Goal: Task Accomplishment & Management: Manage account settings

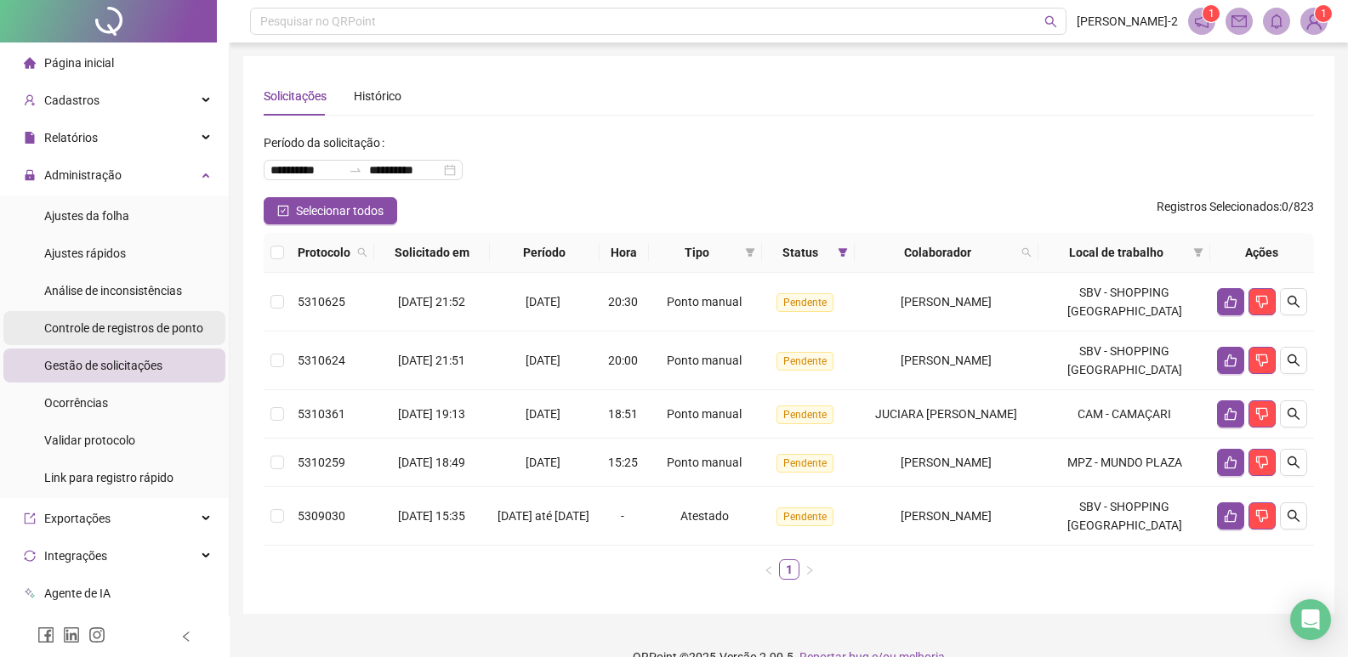
scroll to position [85, 0]
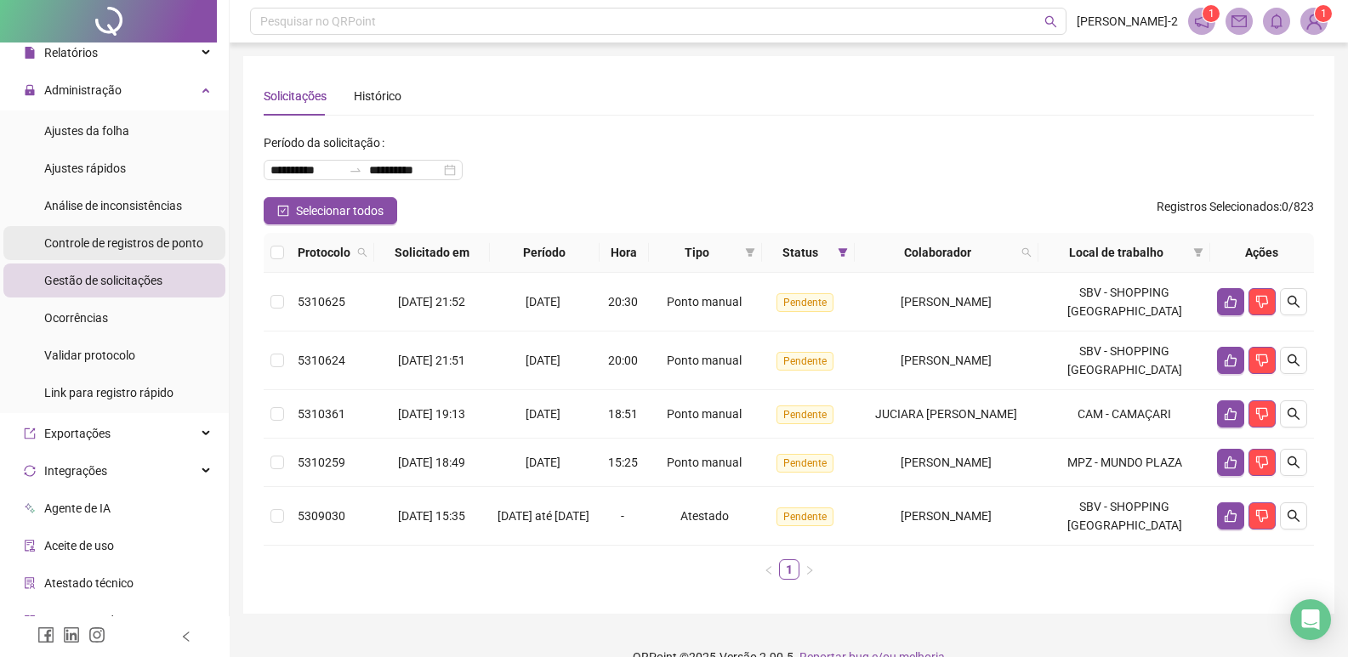
click at [141, 255] on div "Controle de registros de ponto" at bounding box center [123, 243] width 159 height 34
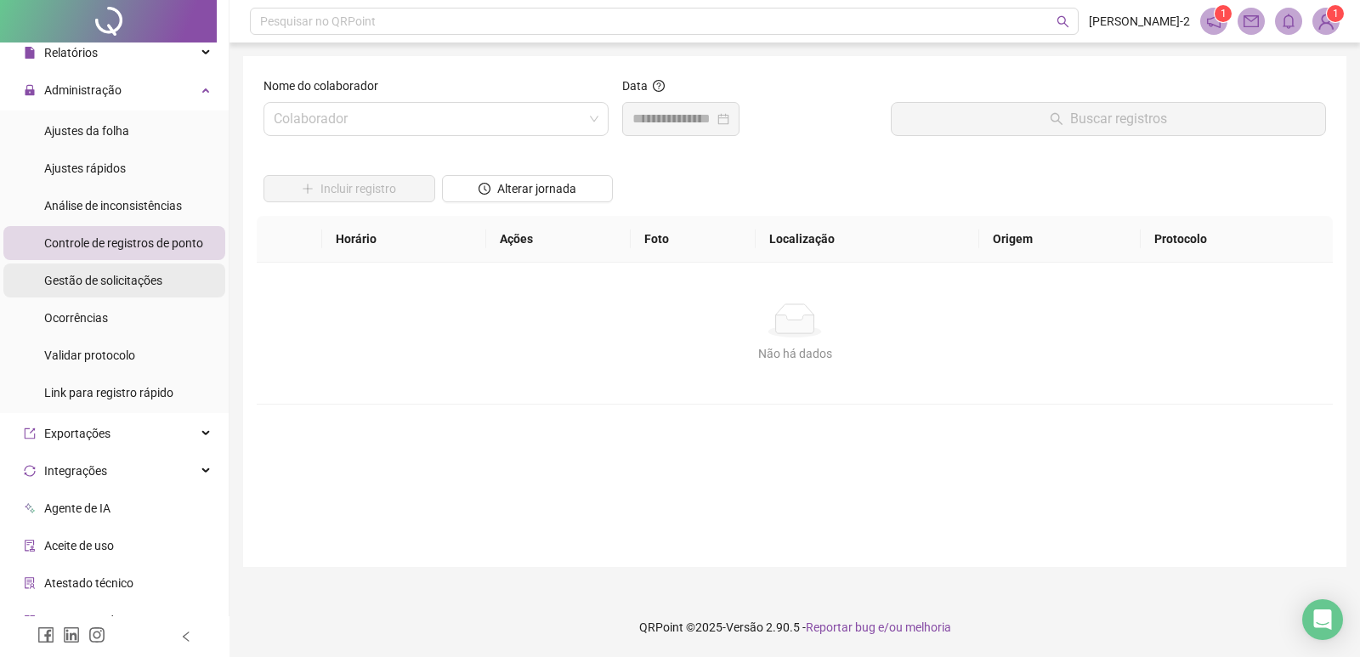
click at [127, 279] on span "Gestão de solicitações" at bounding box center [103, 281] width 118 height 14
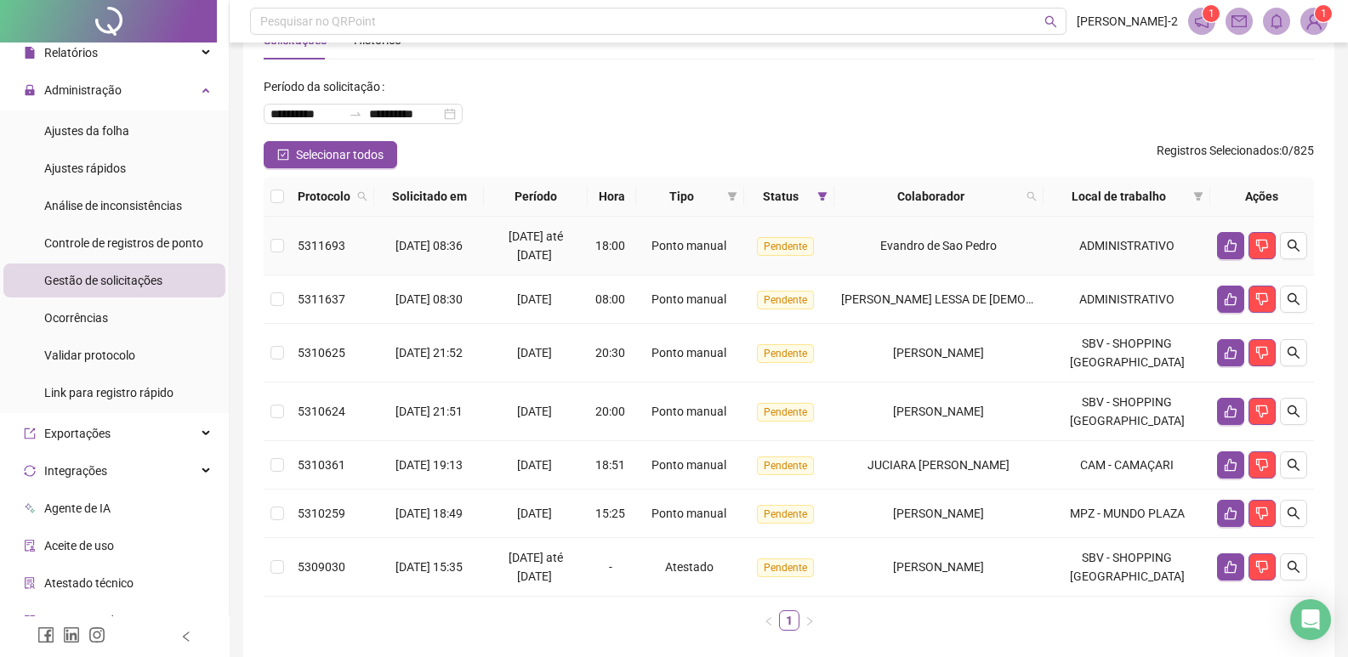
scroll to position [137, 0]
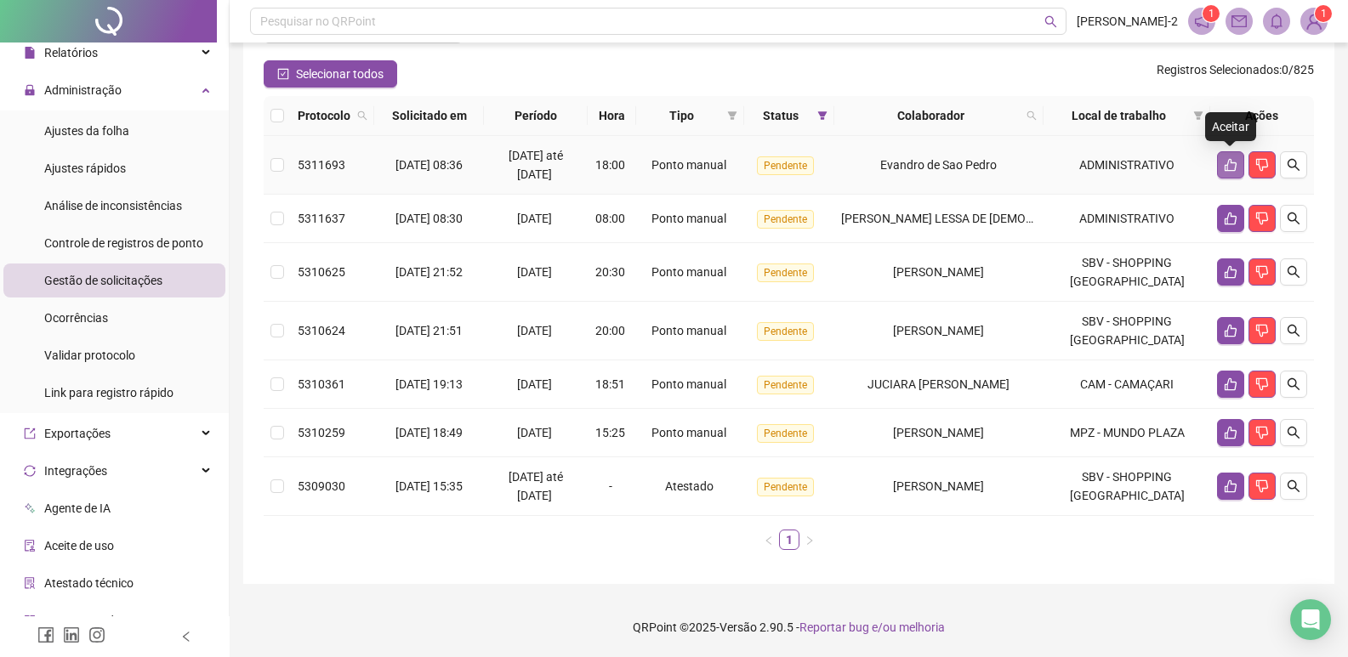
click at [1235, 161] on icon "like" at bounding box center [1231, 165] width 14 height 14
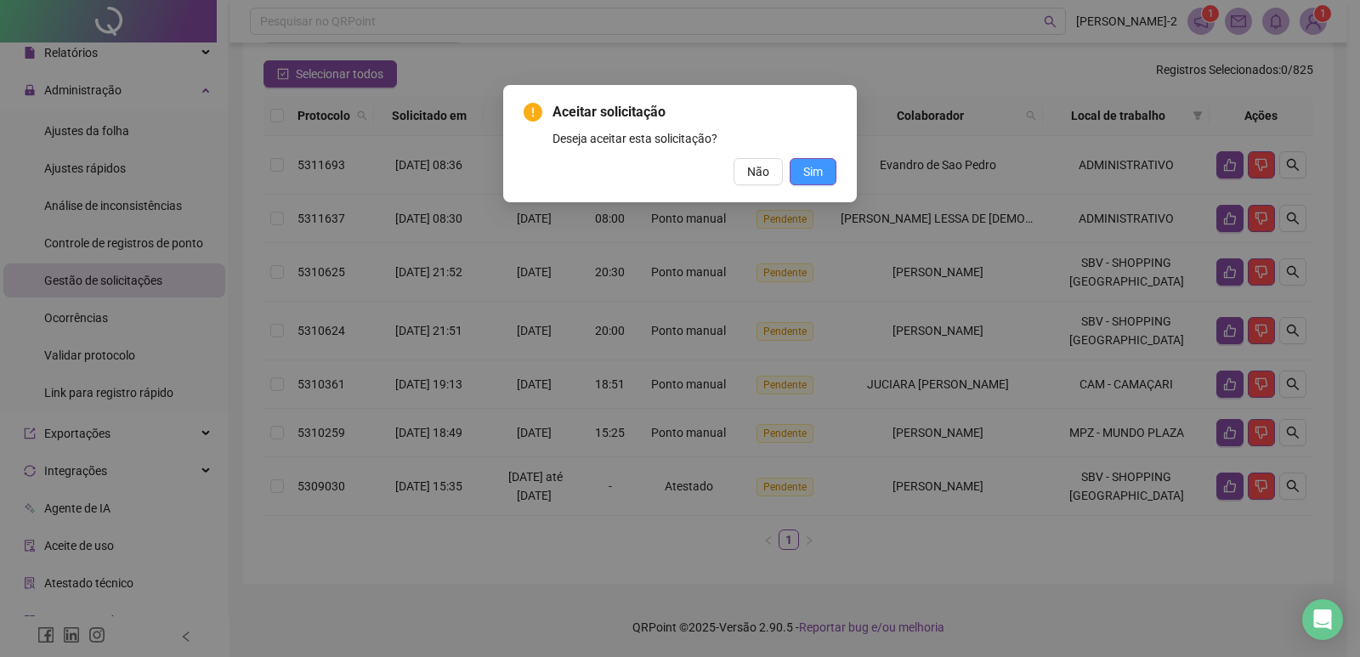
click at [809, 178] on span "Sim" at bounding box center [814, 171] width 20 height 19
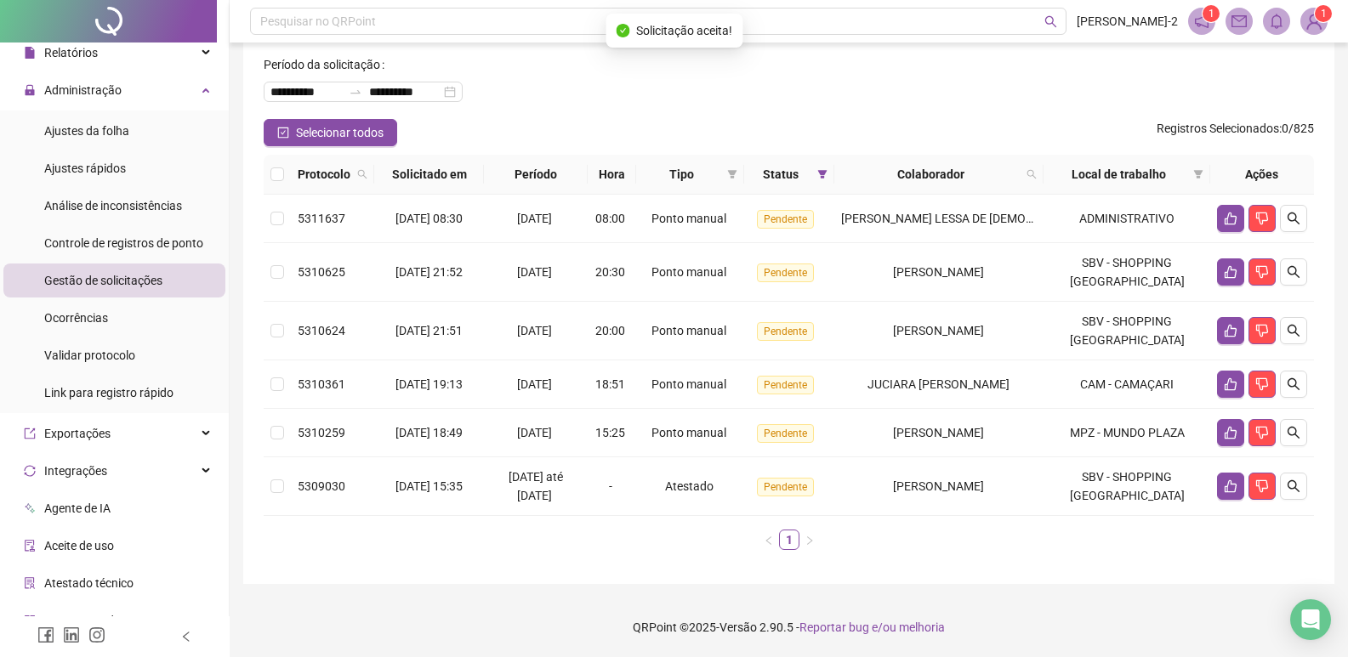
scroll to position [78, 0]
click at [1297, 226] on button "button" at bounding box center [1293, 218] width 27 height 27
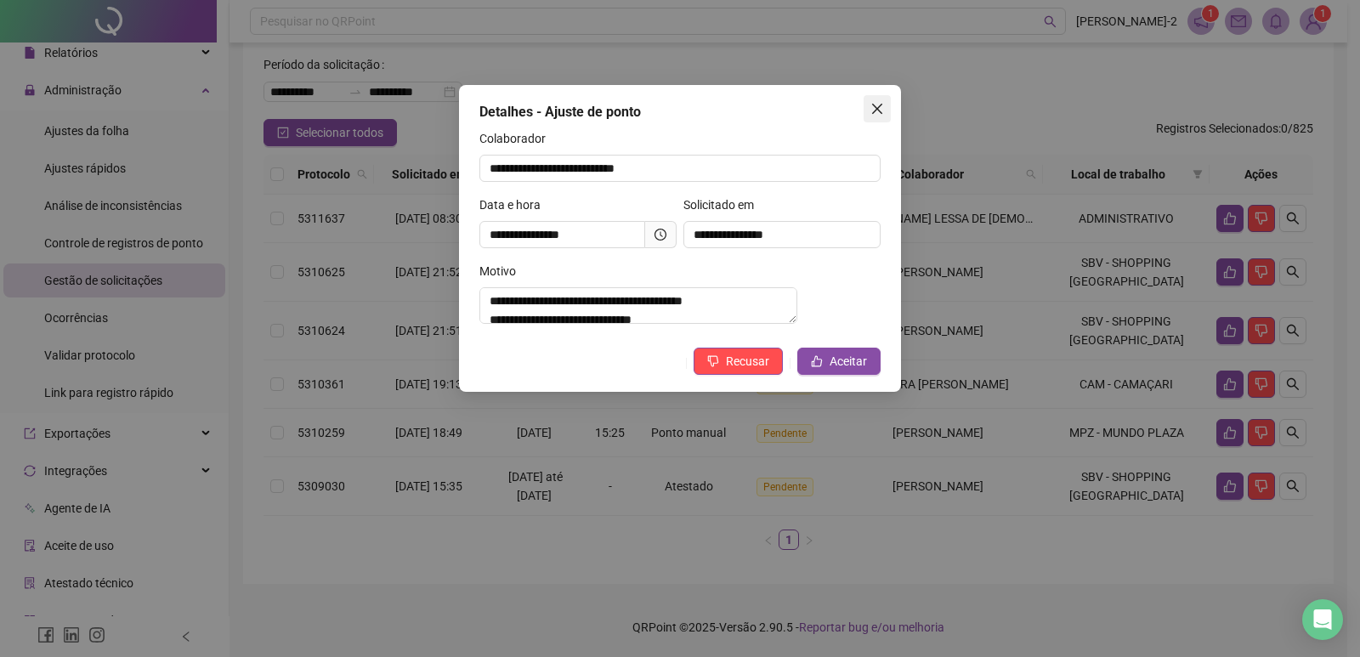
click at [887, 99] on button "Close" at bounding box center [877, 108] width 27 height 27
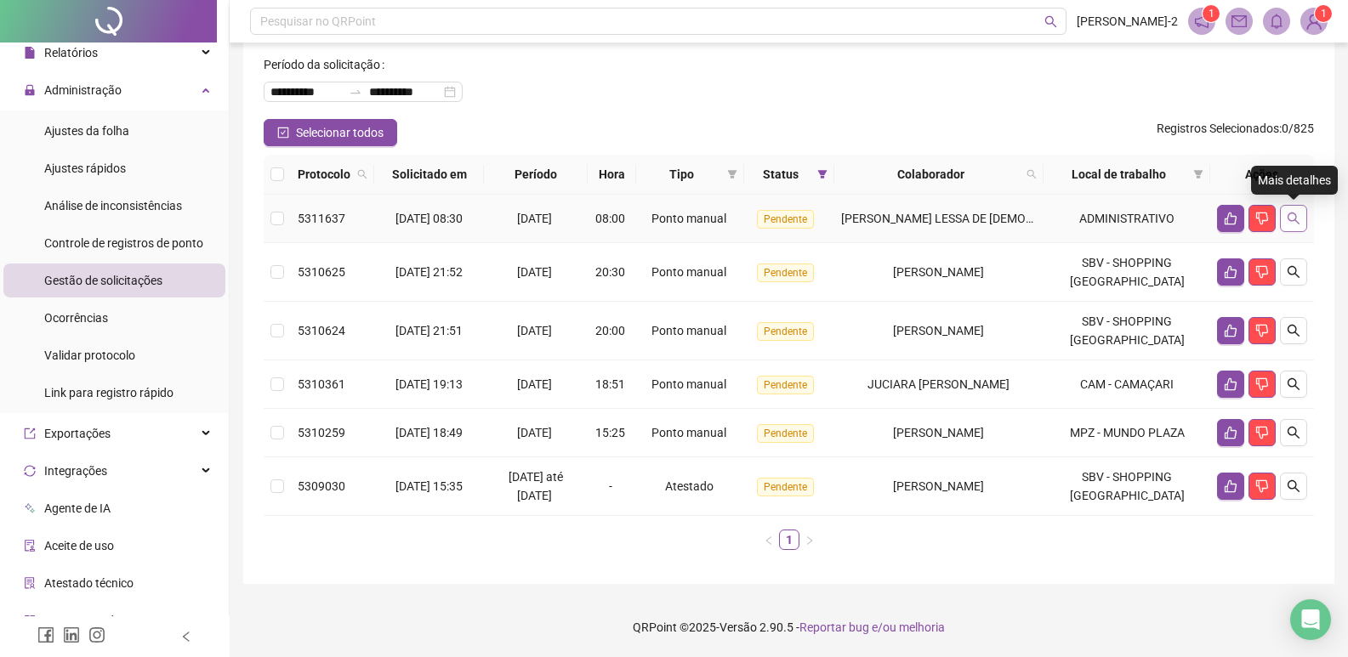
click at [1283, 213] on button "button" at bounding box center [1293, 218] width 27 height 27
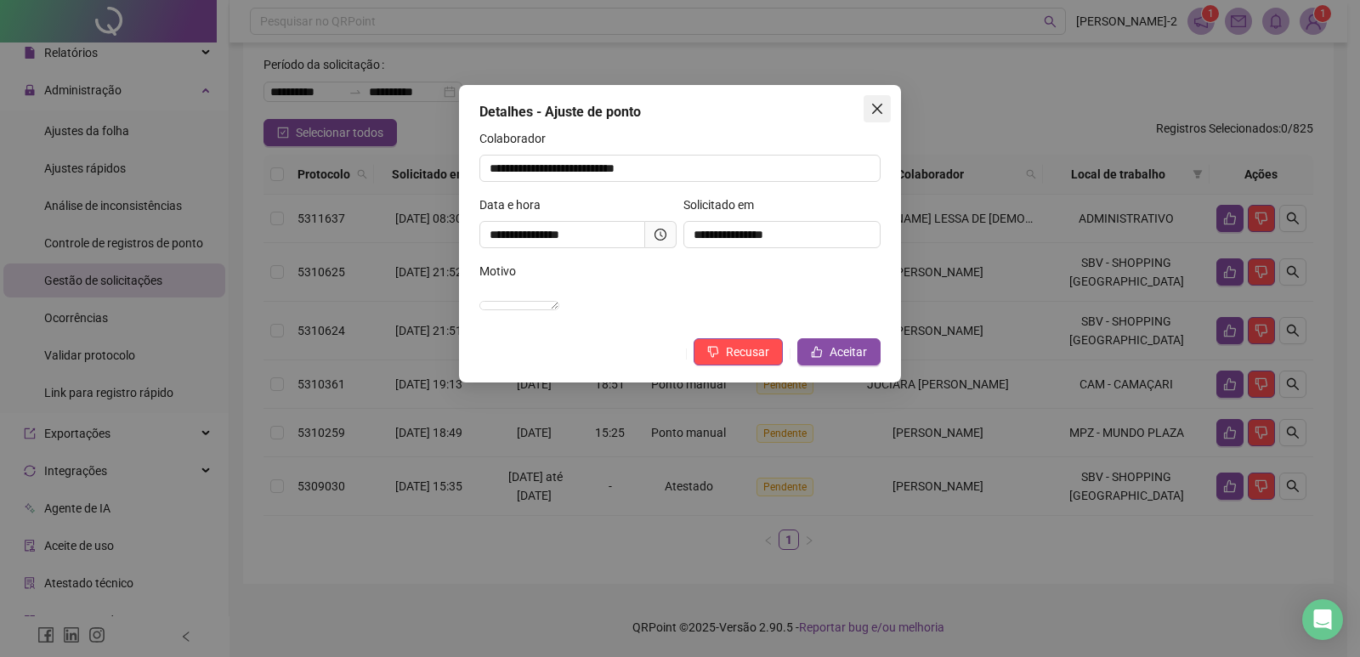
click at [884, 109] on span "Close" at bounding box center [877, 109] width 27 height 14
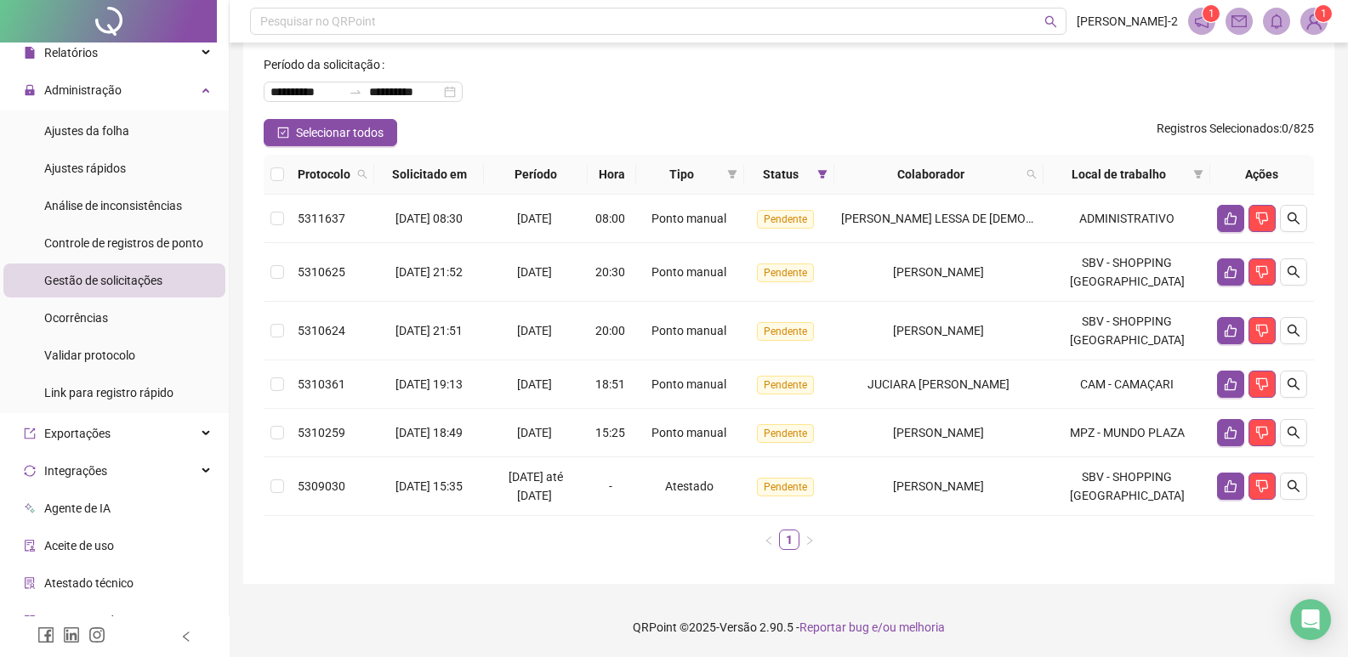
click at [128, 247] on span "Controle de registros de ponto" at bounding box center [123, 243] width 159 height 14
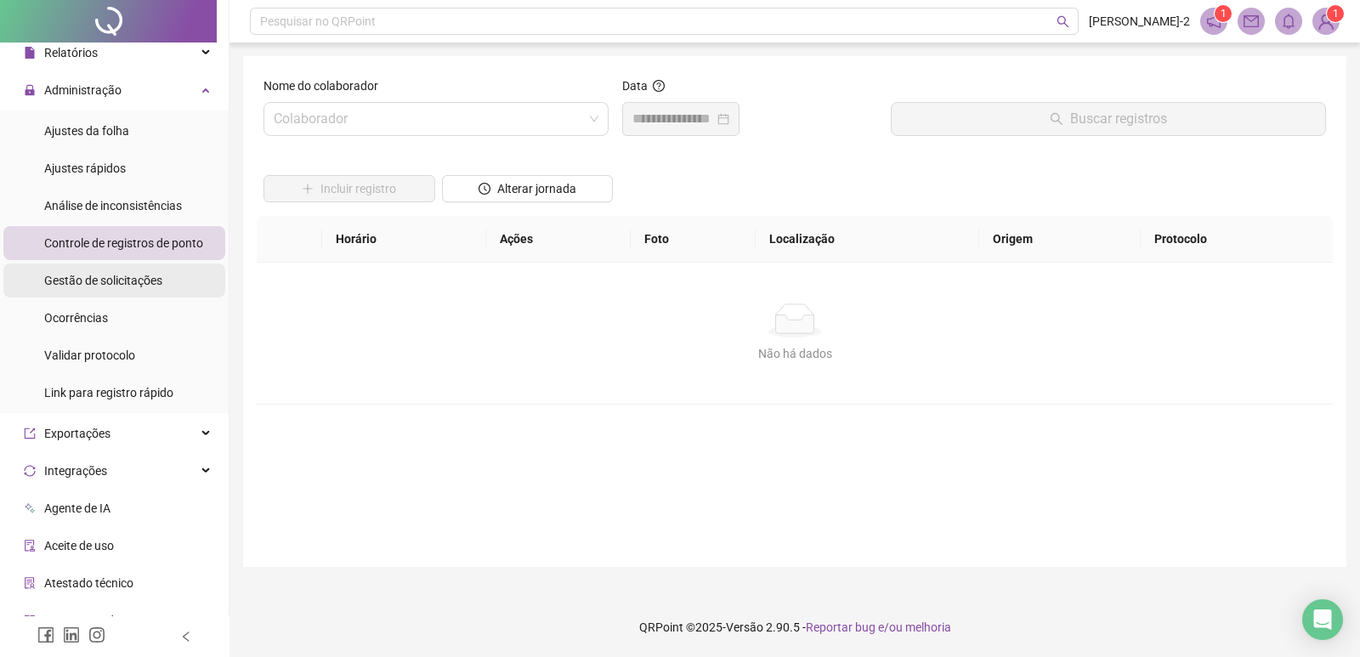
click at [129, 281] on span "Gestão de solicitações" at bounding box center [103, 281] width 118 height 14
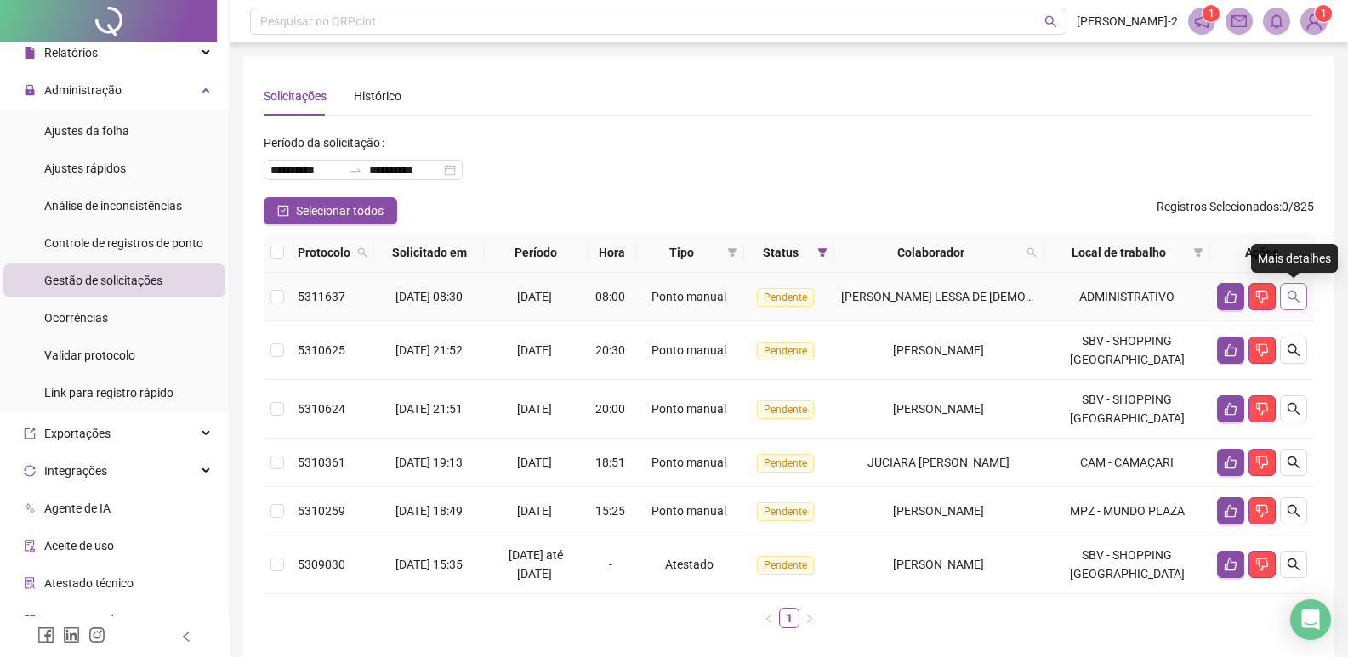
click at [1298, 295] on icon "search" at bounding box center [1293, 297] width 14 height 14
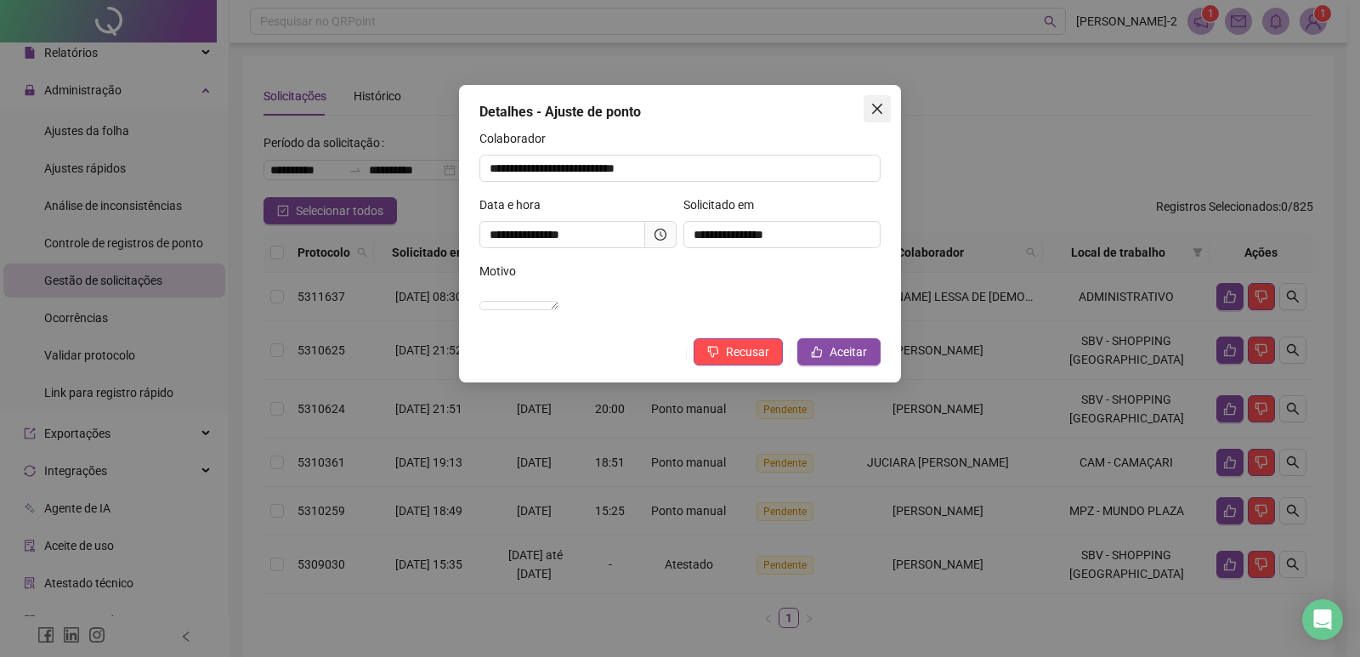
click at [877, 114] on icon "close" at bounding box center [878, 109] width 14 height 14
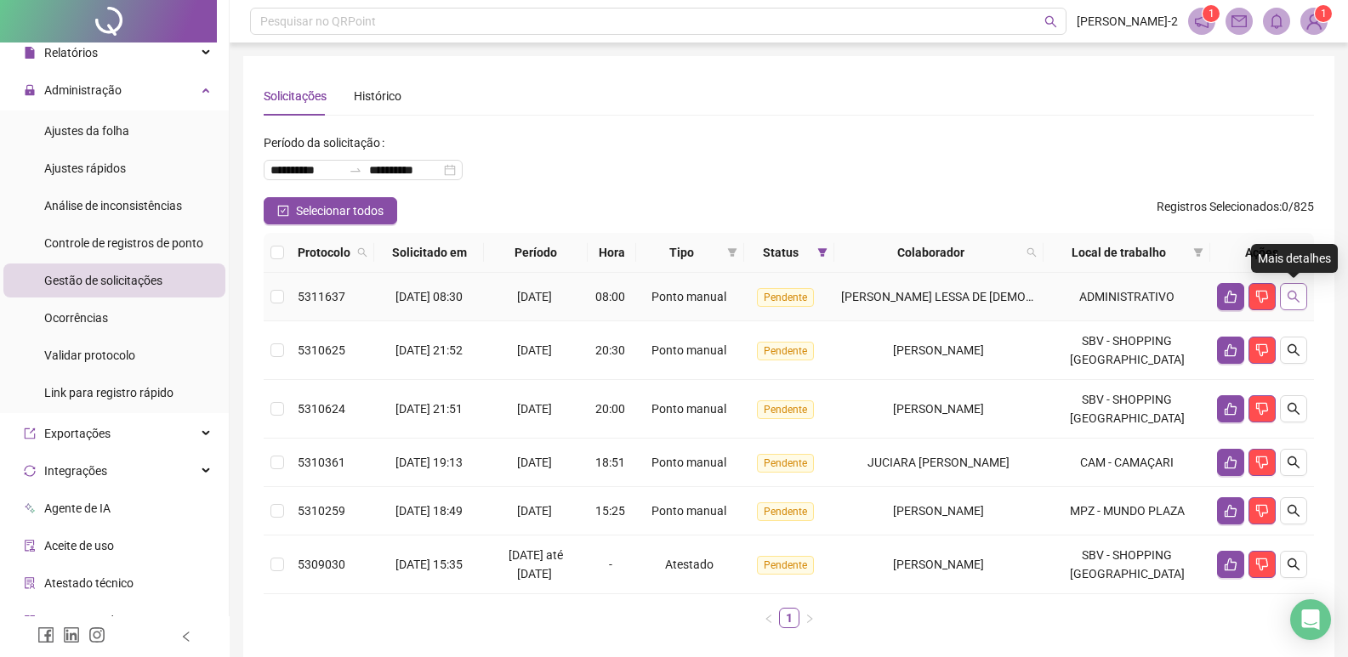
click at [1301, 292] on button "button" at bounding box center [1293, 296] width 27 height 27
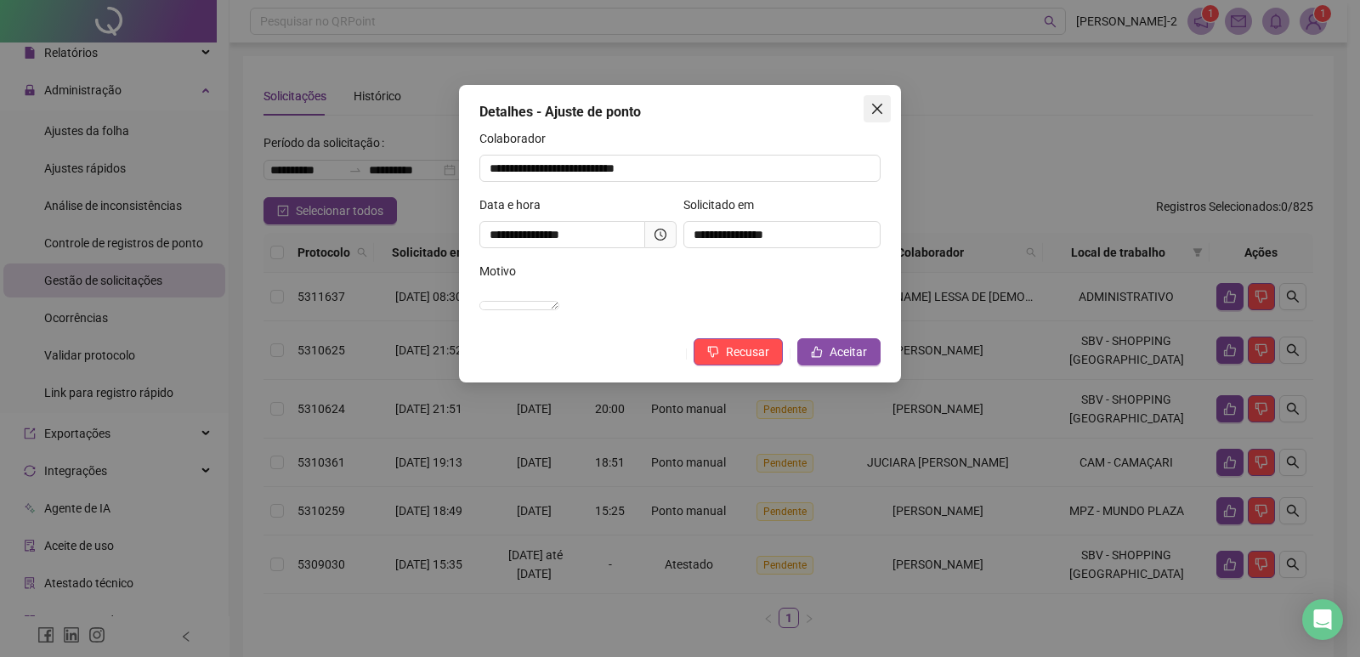
click at [877, 105] on icon "close" at bounding box center [878, 109] width 14 height 14
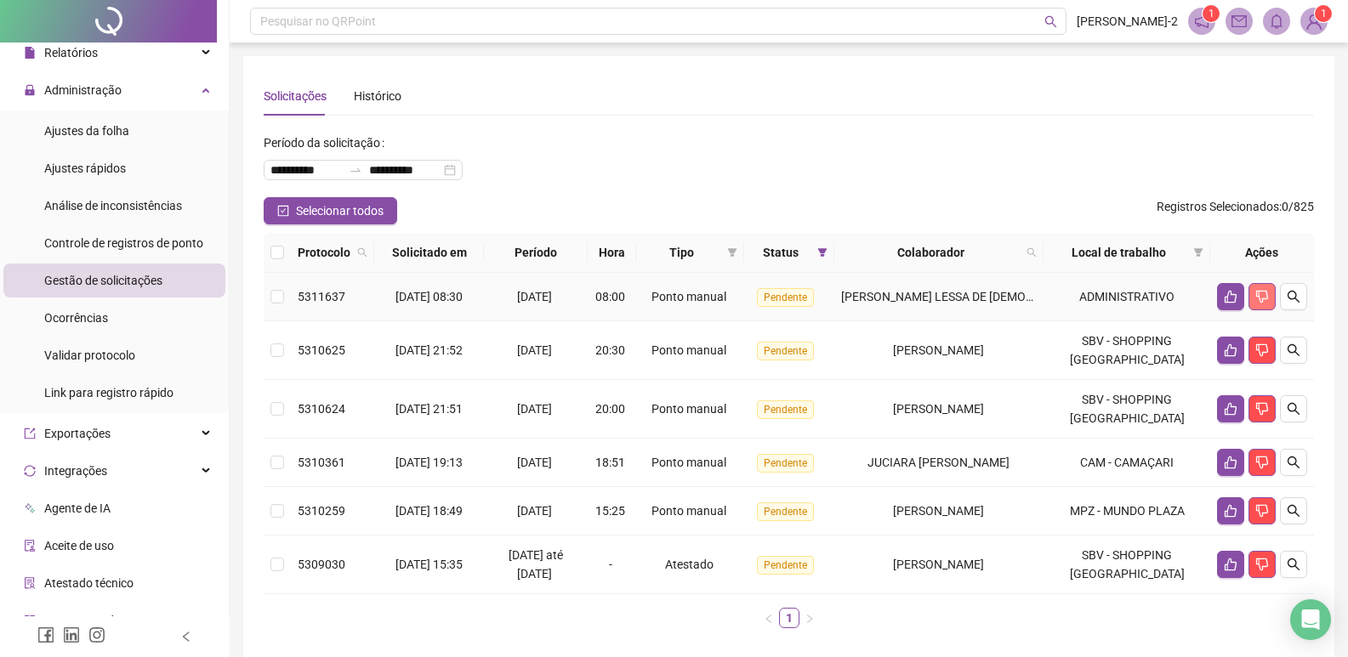
click at [1263, 299] on icon "dislike" at bounding box center [1262, 297] width 12 height 13
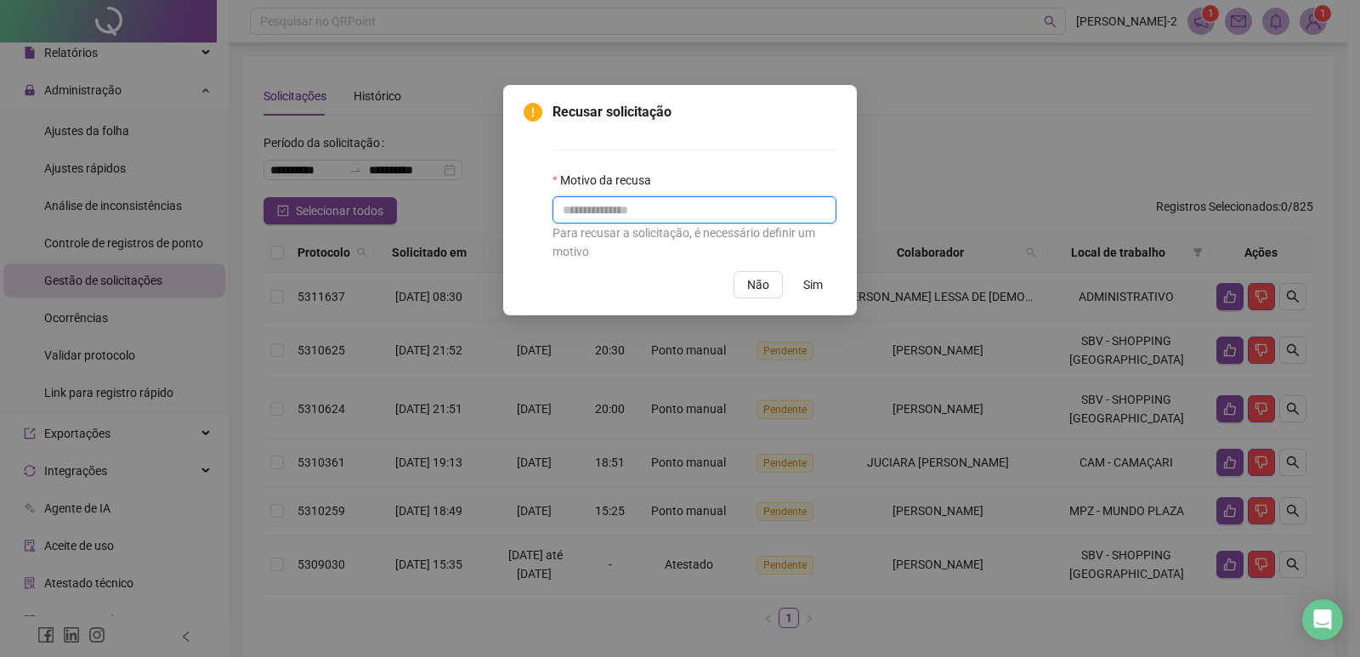
click at [706, 218] on input "text" at bounding box center [695, 209] width 284 height 27
type input "**********"
click at [808, 295] on button "Sim" at bounding box center [813, 284] width 47 height 27
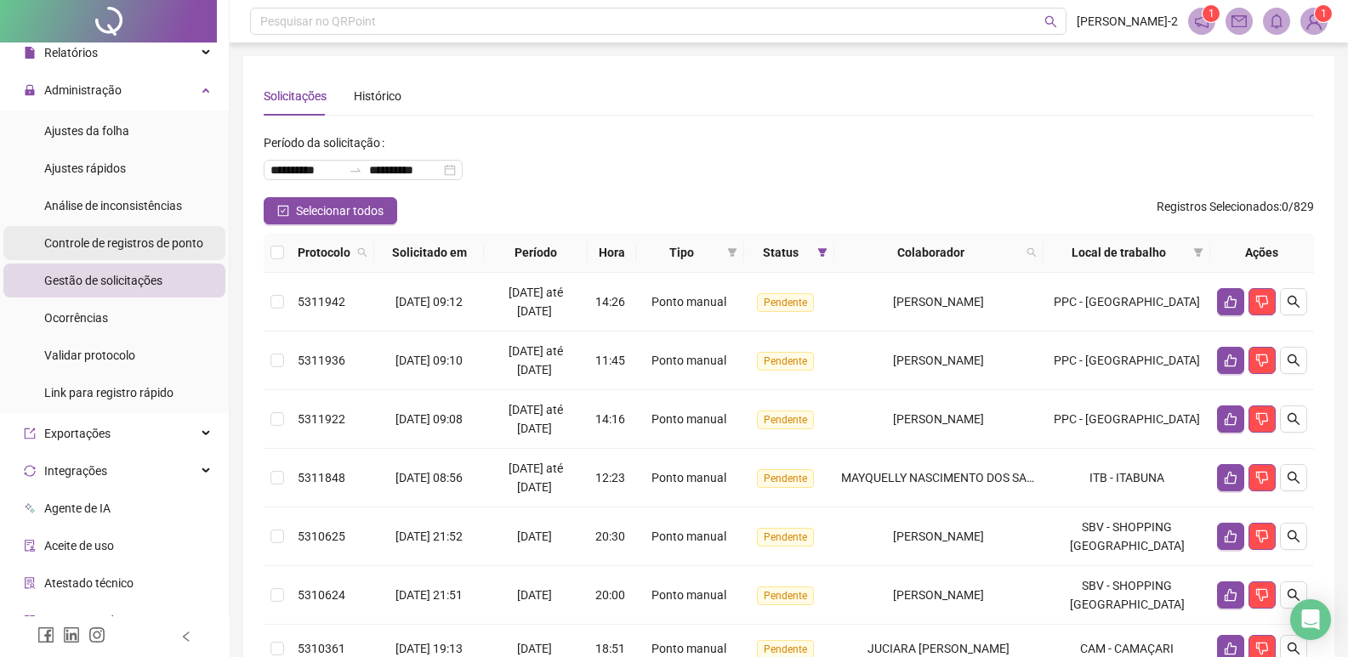
click at [131, 241] on span "Controle de registros de ponto" at bounding box center [123, 243] width 159 height 14
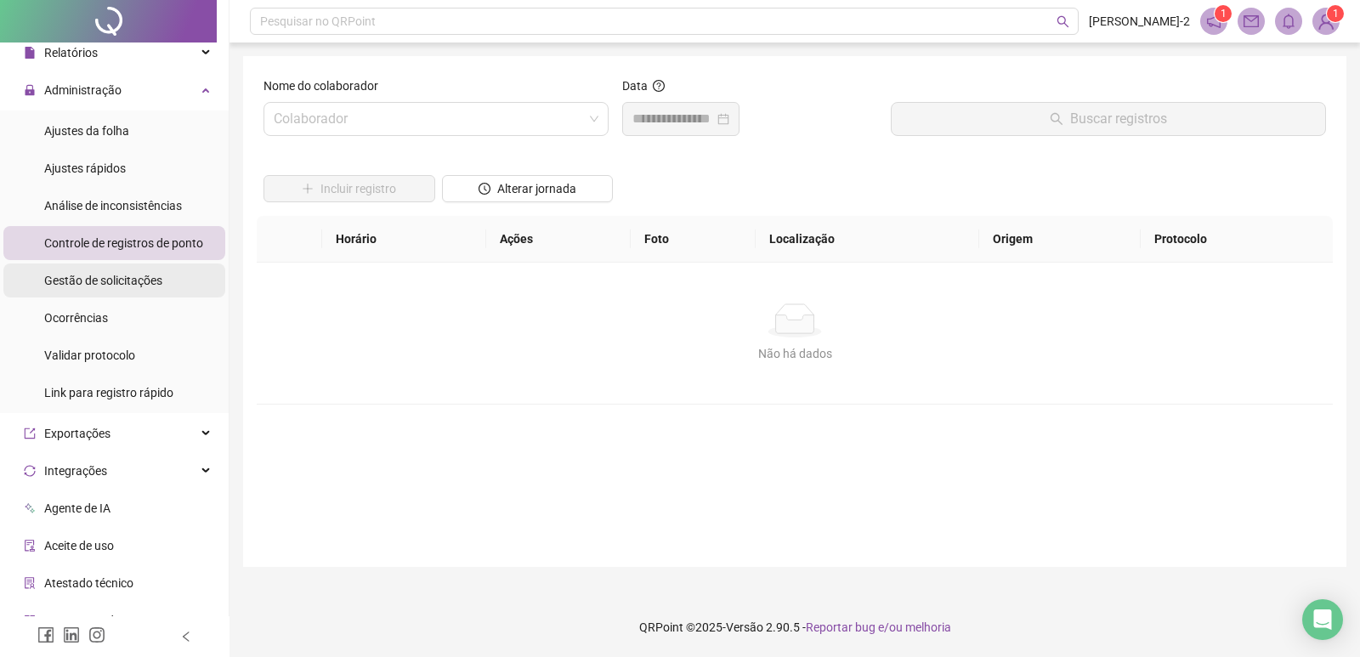
click at [137, 286] on span "Gestão de solicitações" at bounding box center [103, 281] width 118 height 14
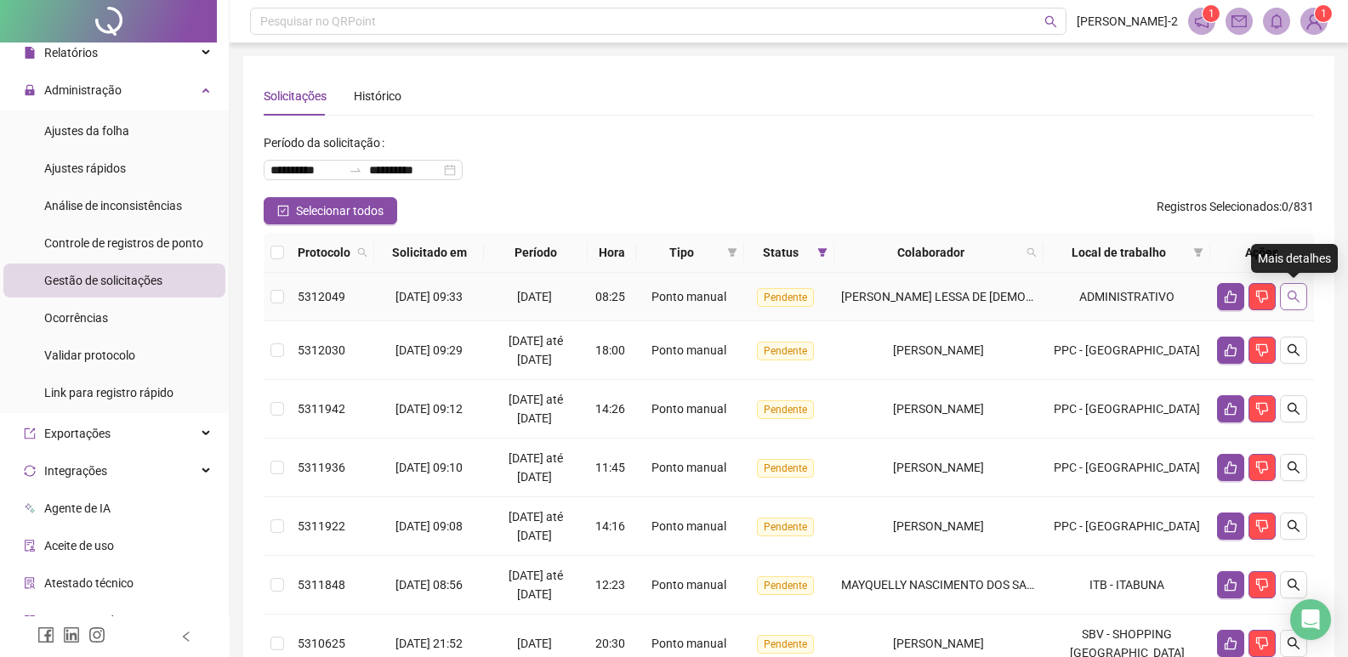
click at [1291, 298] on icon "search" at bounding box center [1293, 297] width 14 height 14
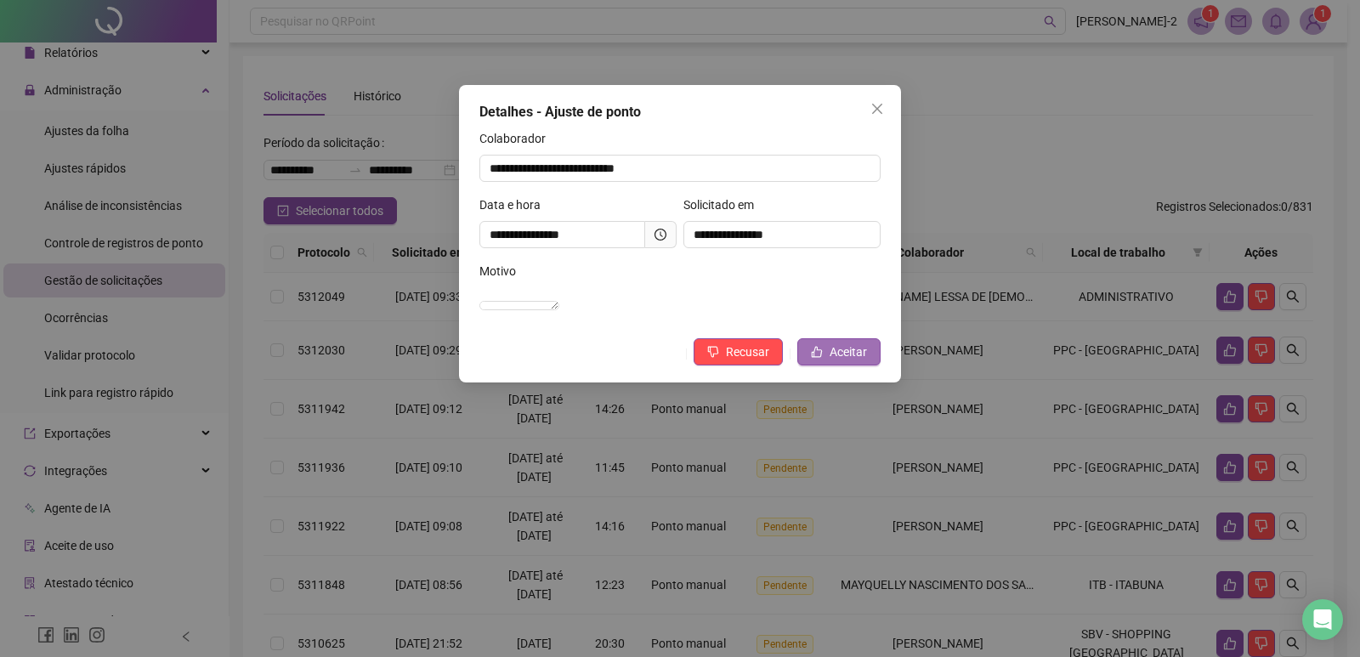
click at [867, 366] on button "Aceitar" at bounding box center [839, 351] width 83 height 27
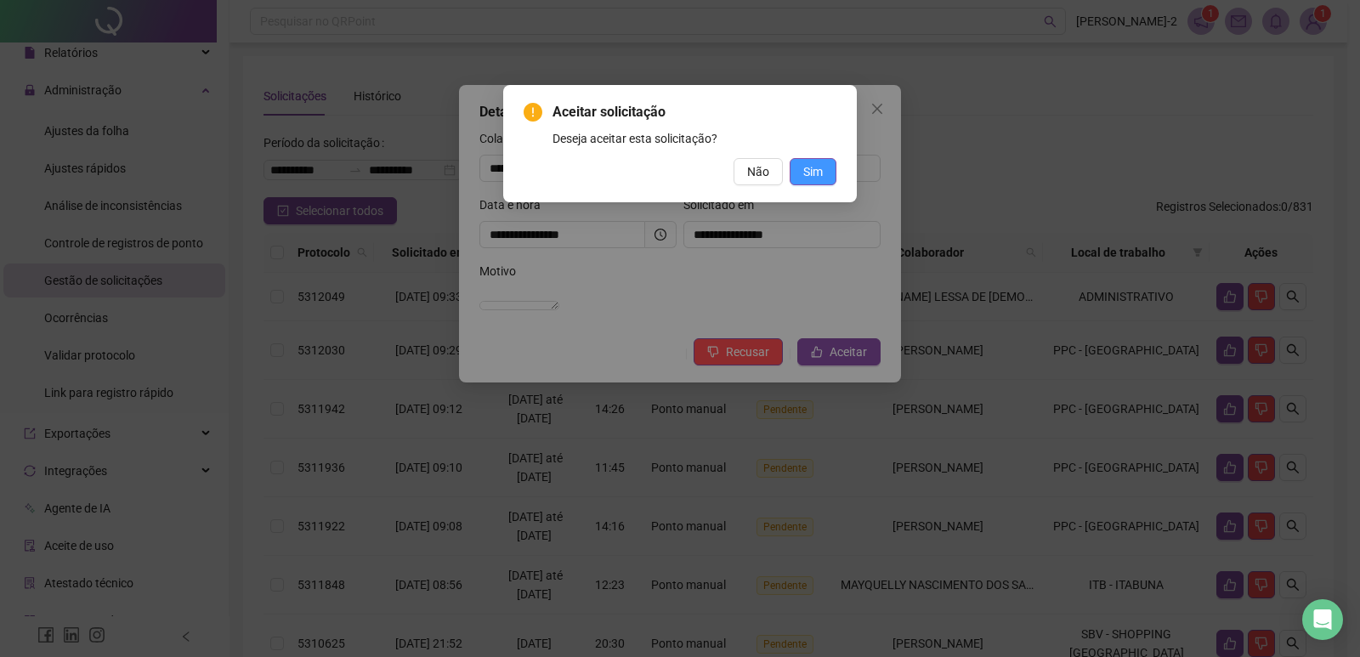
click at [803, 171] on button "Sim" at bounding box center [813, 171] width 47 height 27
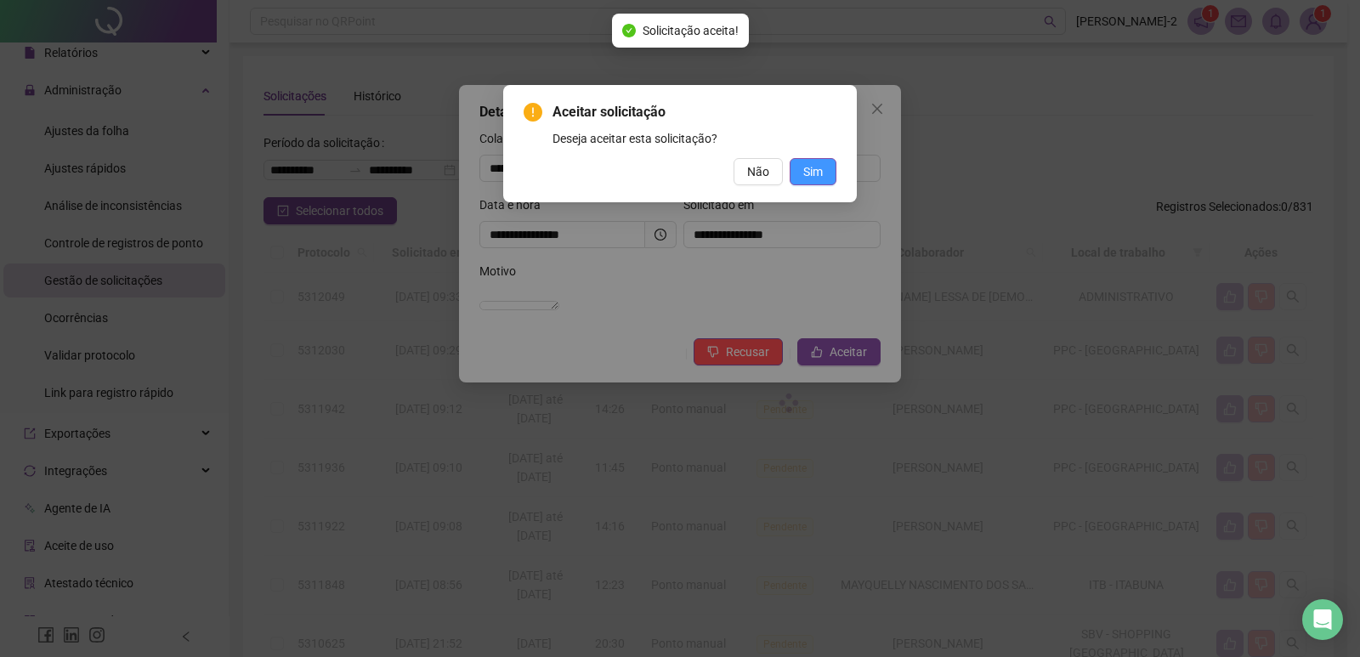
click at [823, 173] on div "Aceitar solicitação Deseja aceitar esta solicitação? Não Sim" at bounding box center [680, 328] width 1360 height 657
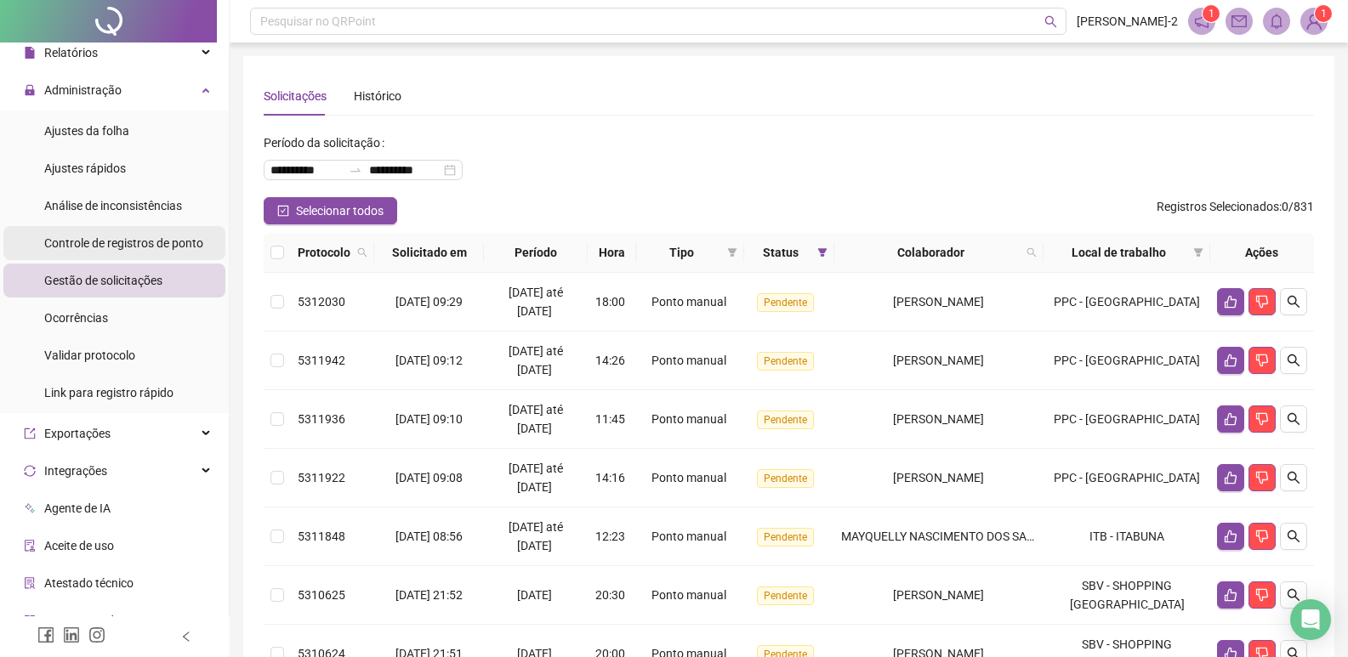
click at [133, 250] on span "Controle de registros de ponto" at bounding box center [123, 243] width 159 height 14
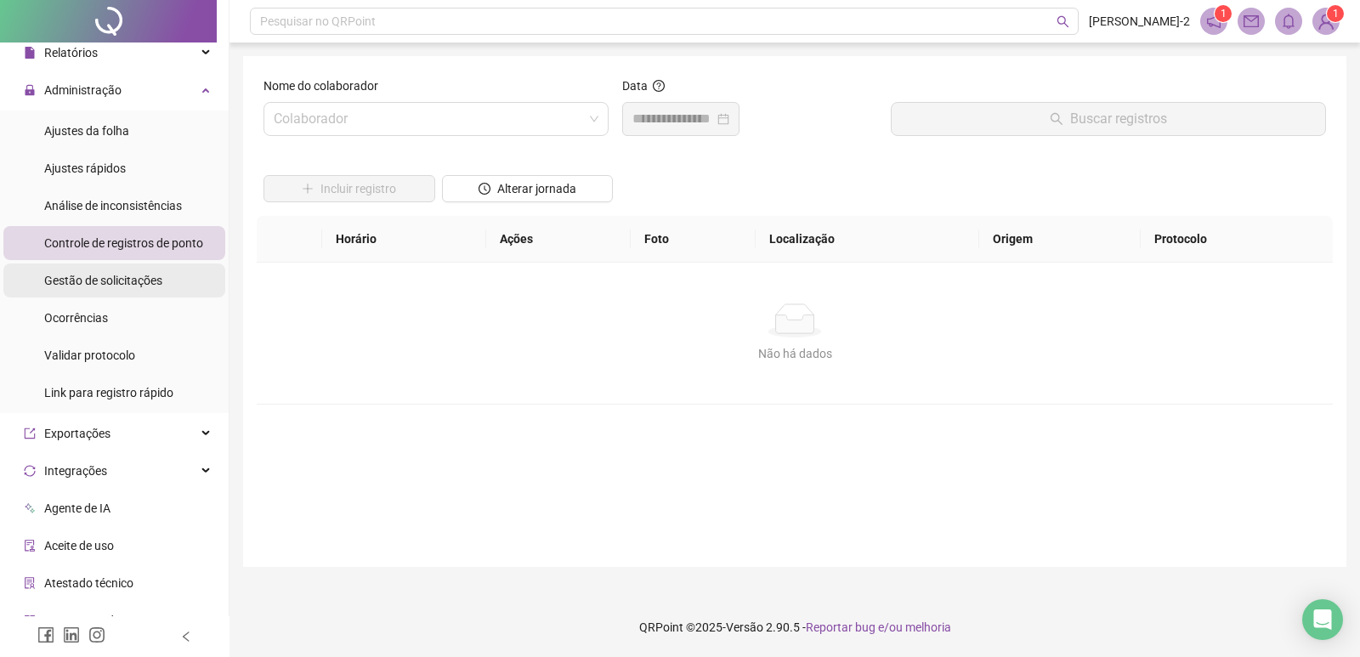
click at [140, 285] on span "Gestão de solicitações" at bounding box center [103, 281] width 118 height 14
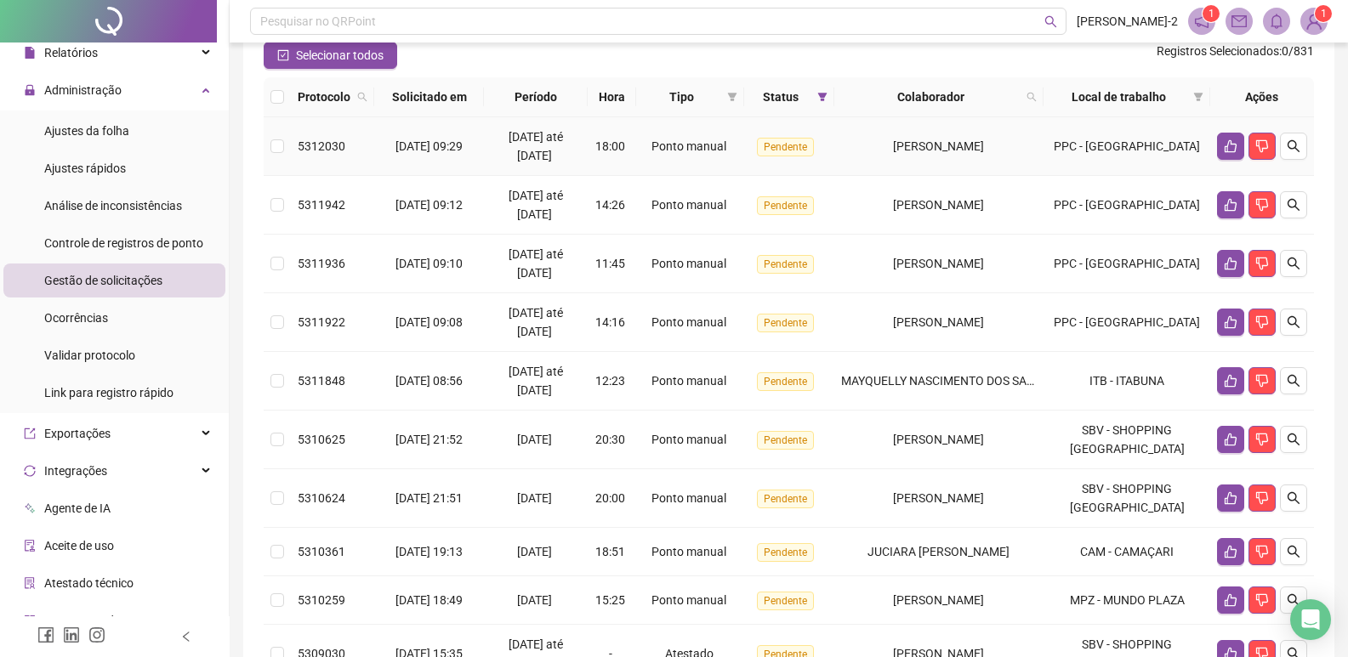
scroll to position [170, 0]
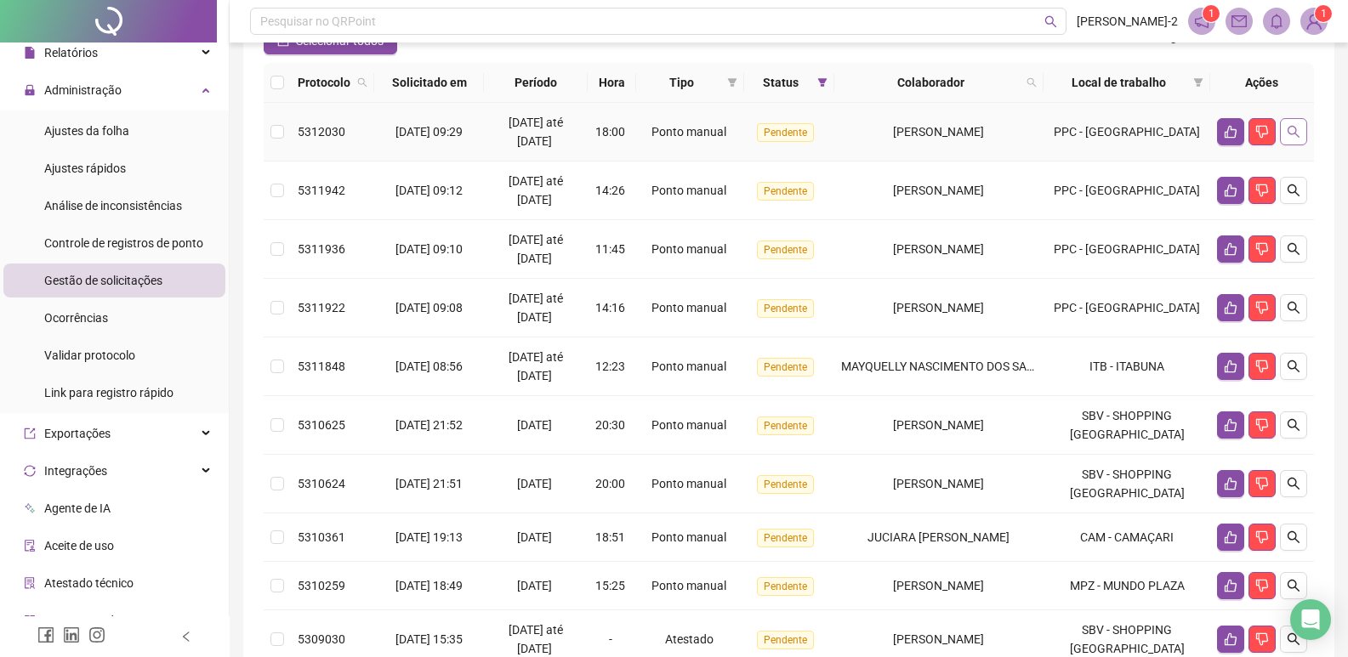
click at [1286, 137] on icon "search" at bounding box center [1293, 132] width 14 height 14
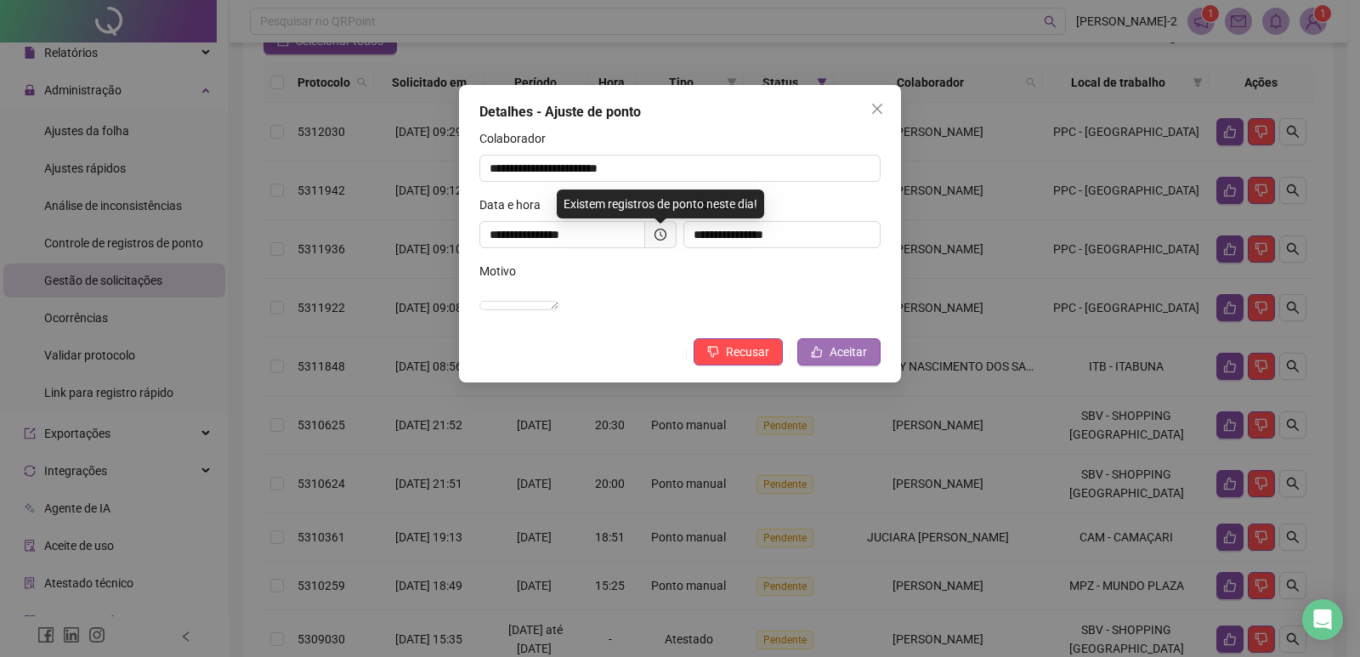
click at [863, 361] on span "Aceitar" at bounding box center [848, 352] width 37 height 19
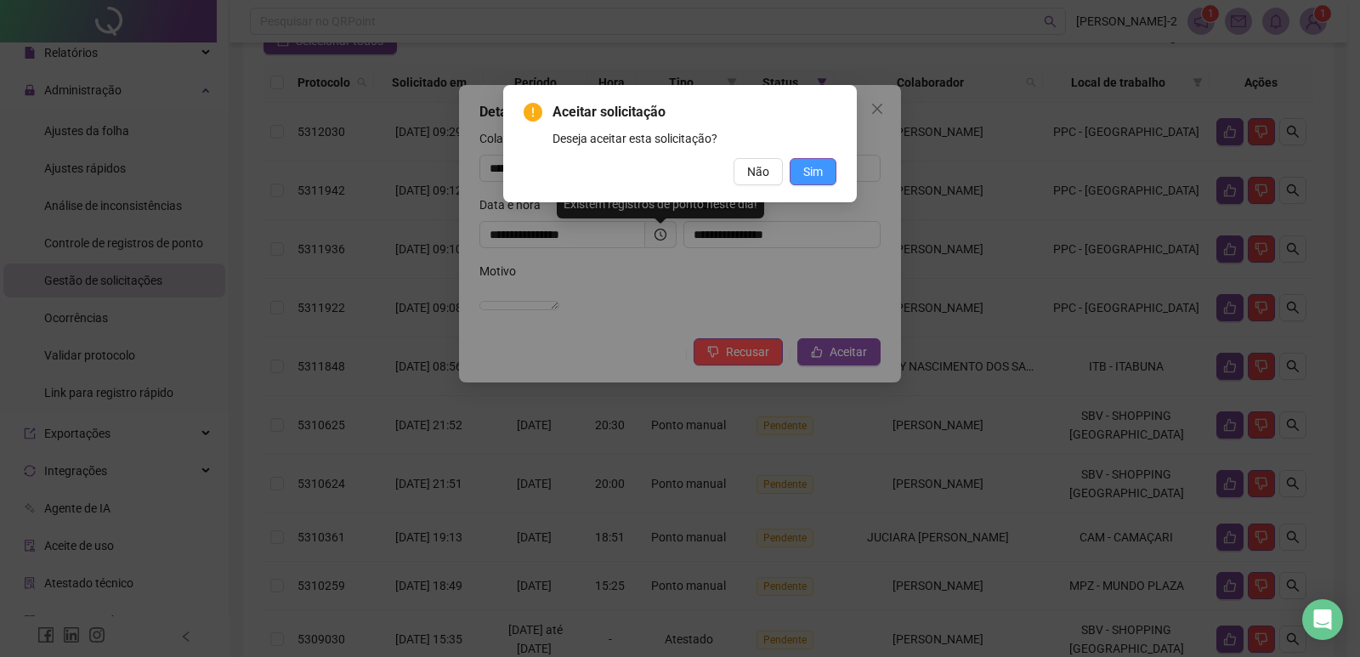
click at [810, 168] on span "Sim" at bounding box center [814, 171] width 20 height 19
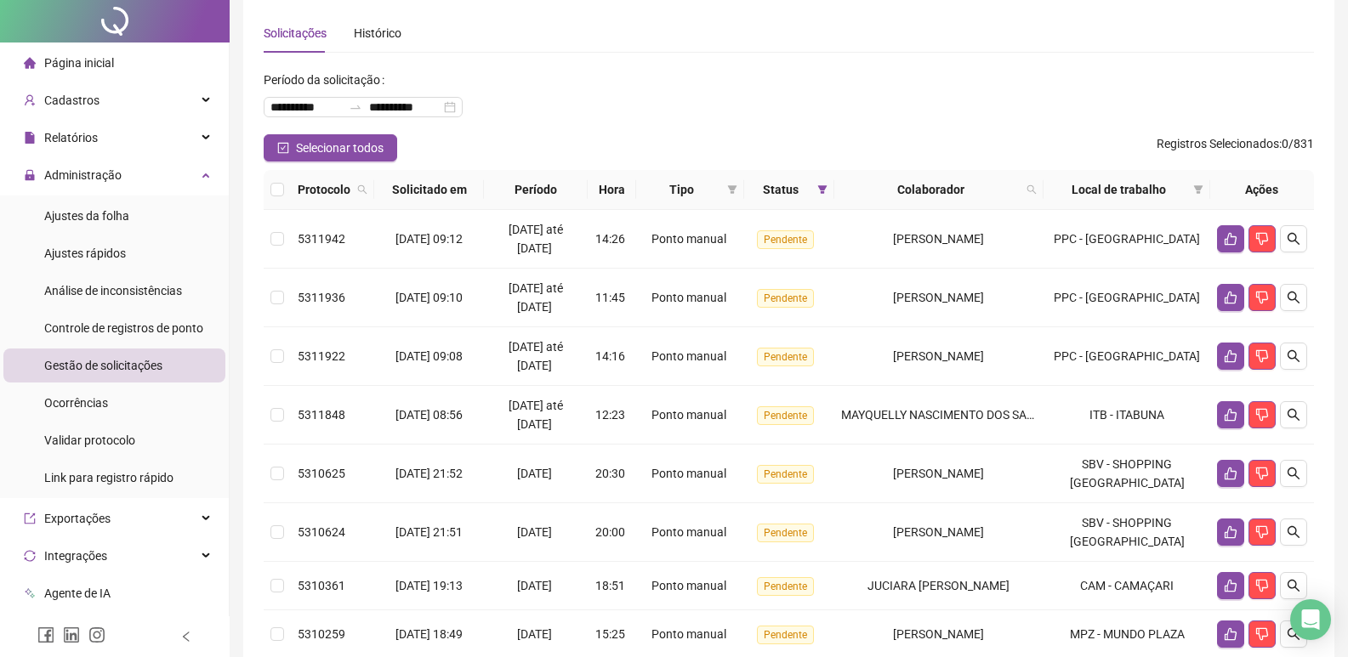
scroll to position [0, 0]
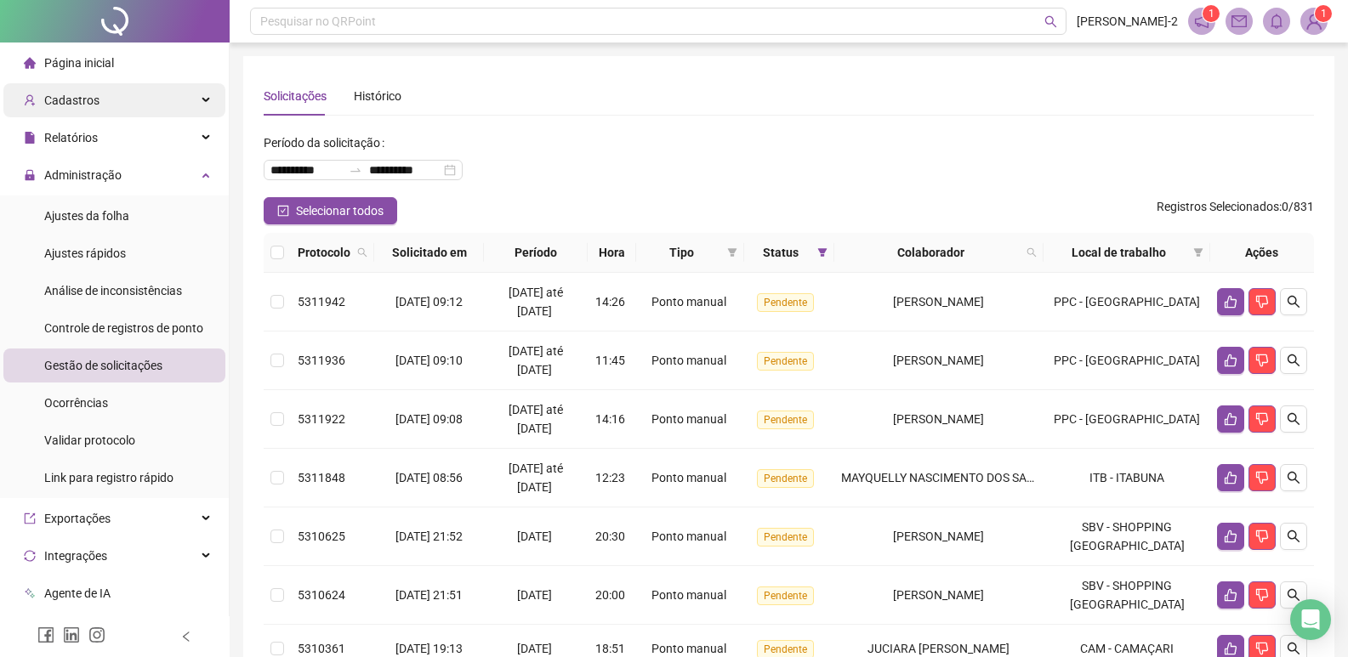
click at [124, 70] on li "Página inicial" at bounding box center [114, 63] width 222 height 34
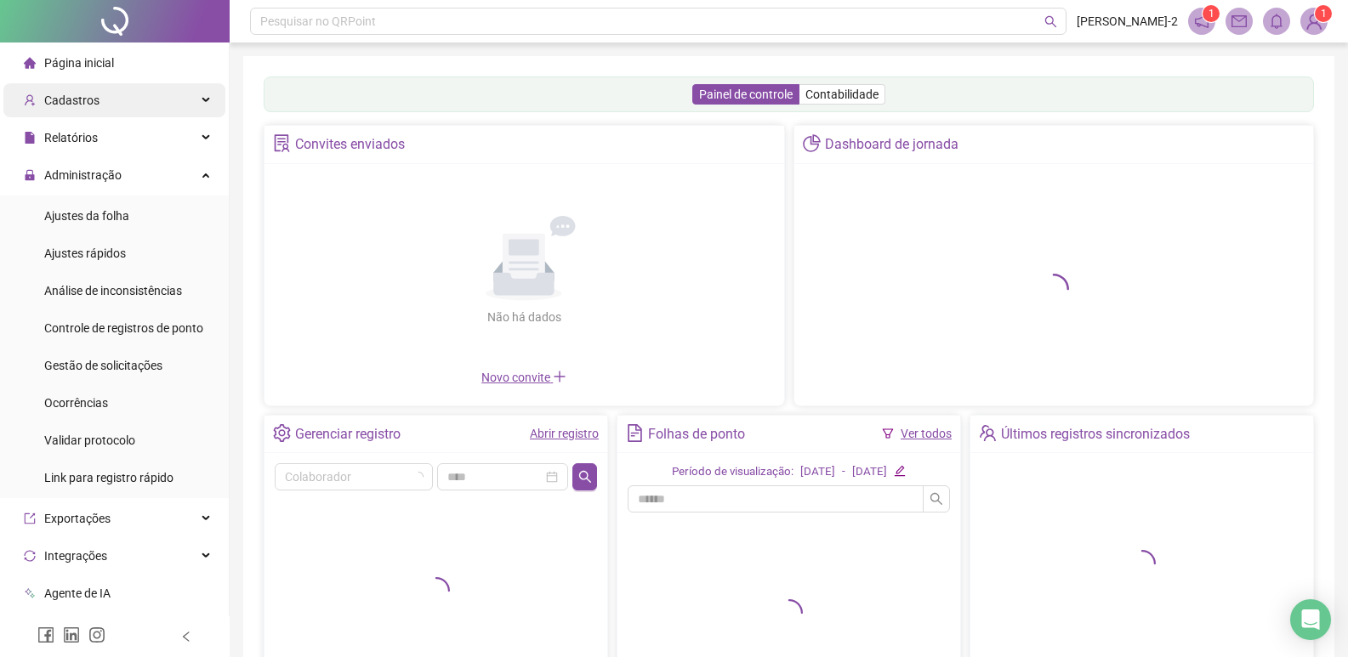
click at [162, 103] on div "Cadastros" at bounding box center [114, 100] width 222 height 34
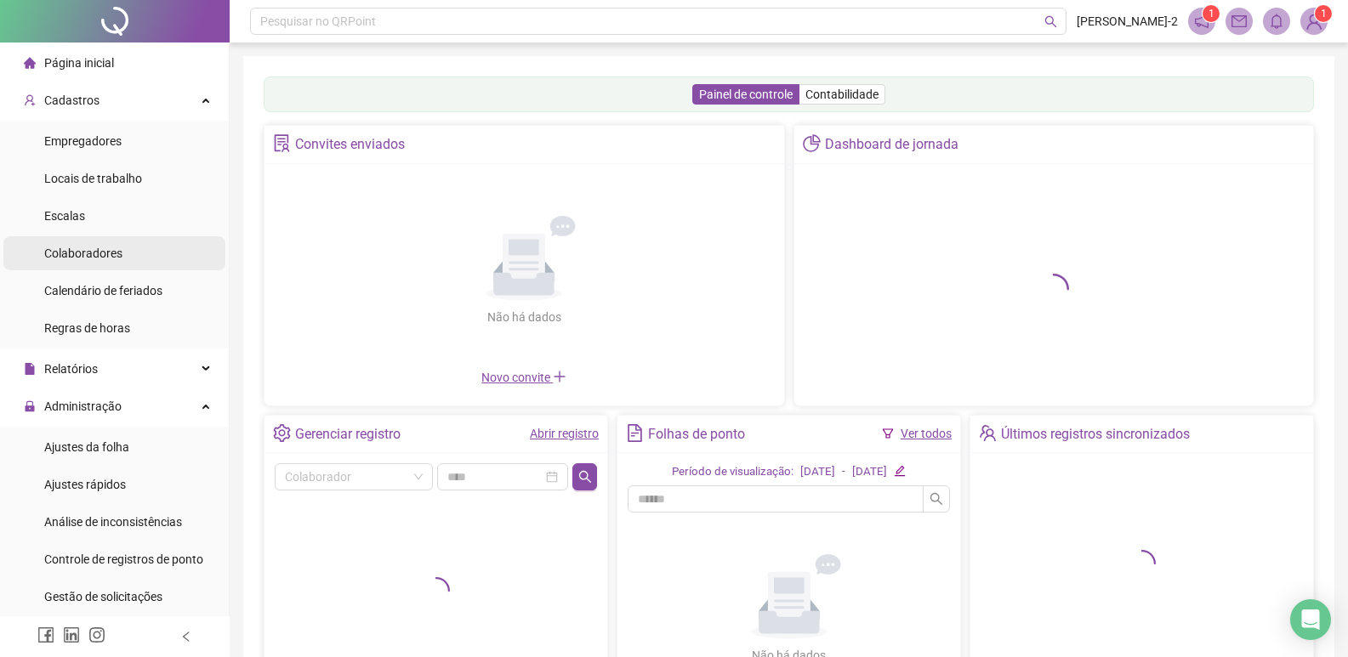
click at [122, 254] on li "Colaboradores" at bounding box center [114, 253] width 222 height 34
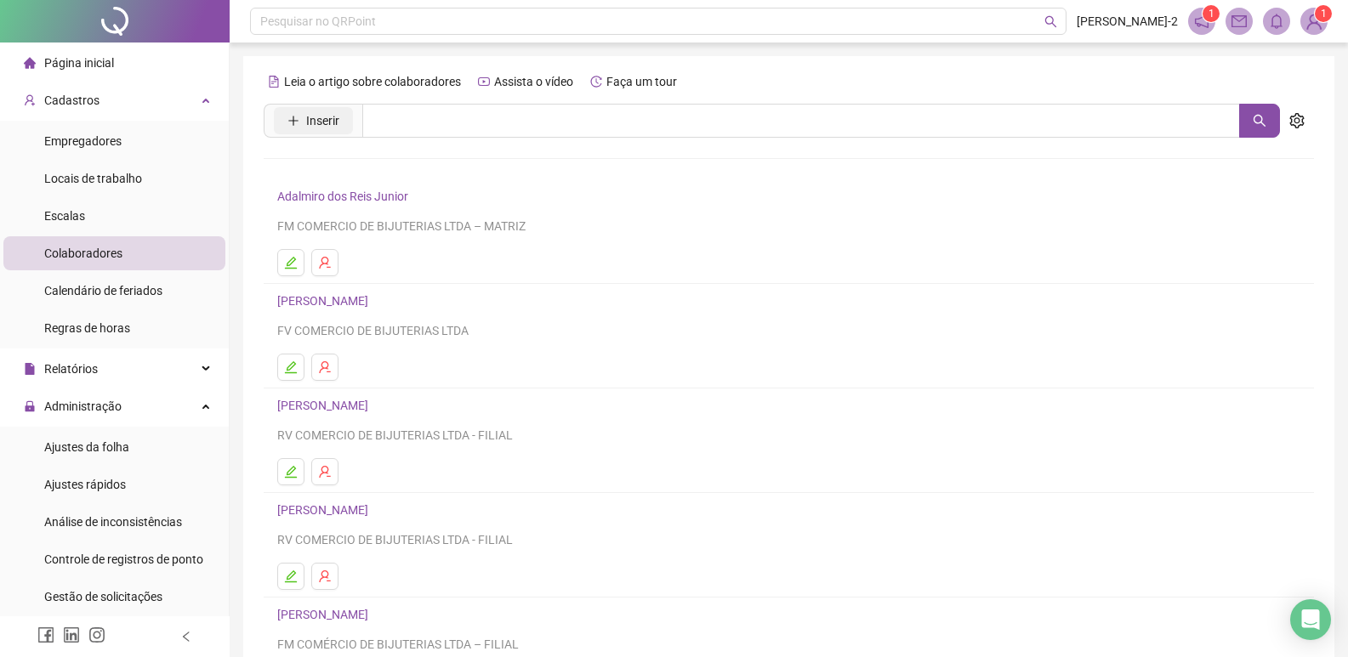
click at [315, 125] on span "Inserir" at bounding box center [322, 120] width 33 height 19
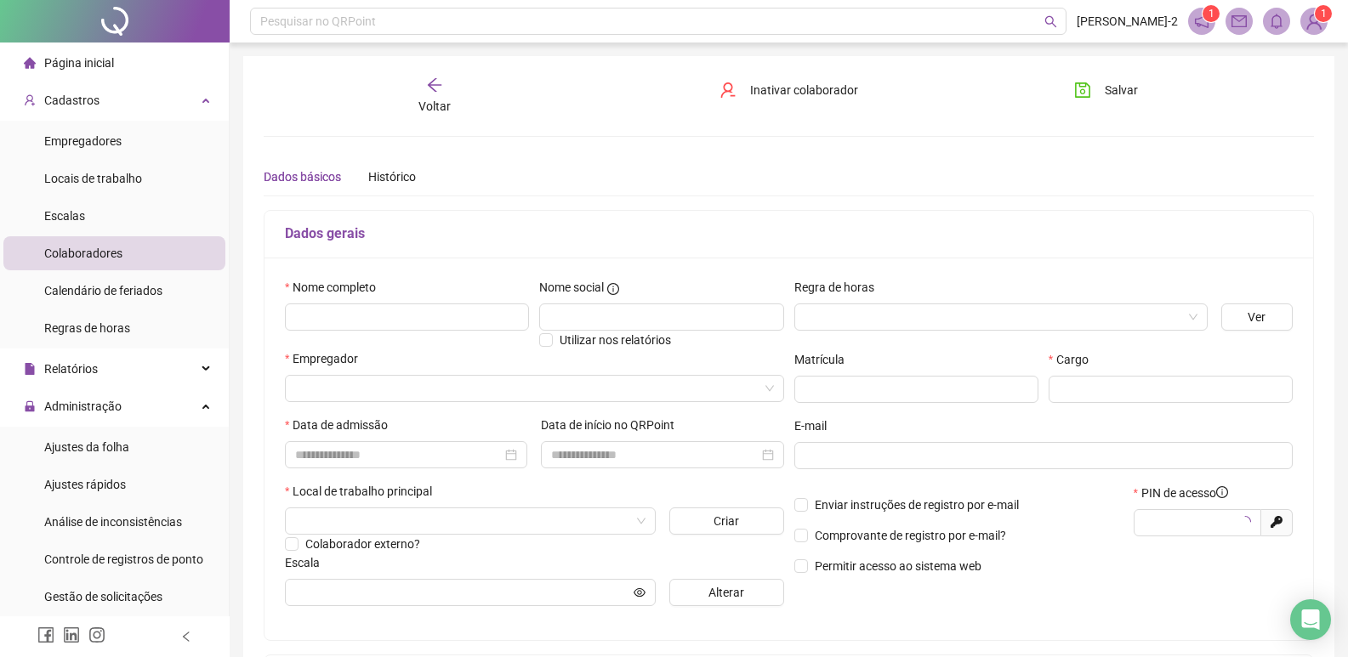
type input "*****"
drag, startPoint x: 1196, startPoint y: 531, endPoint x: 1100, endPoint y: 530, distance: 96.1
click at [1100, 530] on div "Enviar instruções de registro por e-mail Comprovante de registro por e-mail? Pe…" at bounding box center [1043, 536] width 509 height 104
type input "*****"
click at [1124, 376] on input "text" at bounding box center [1170, 389] width 244 height 27
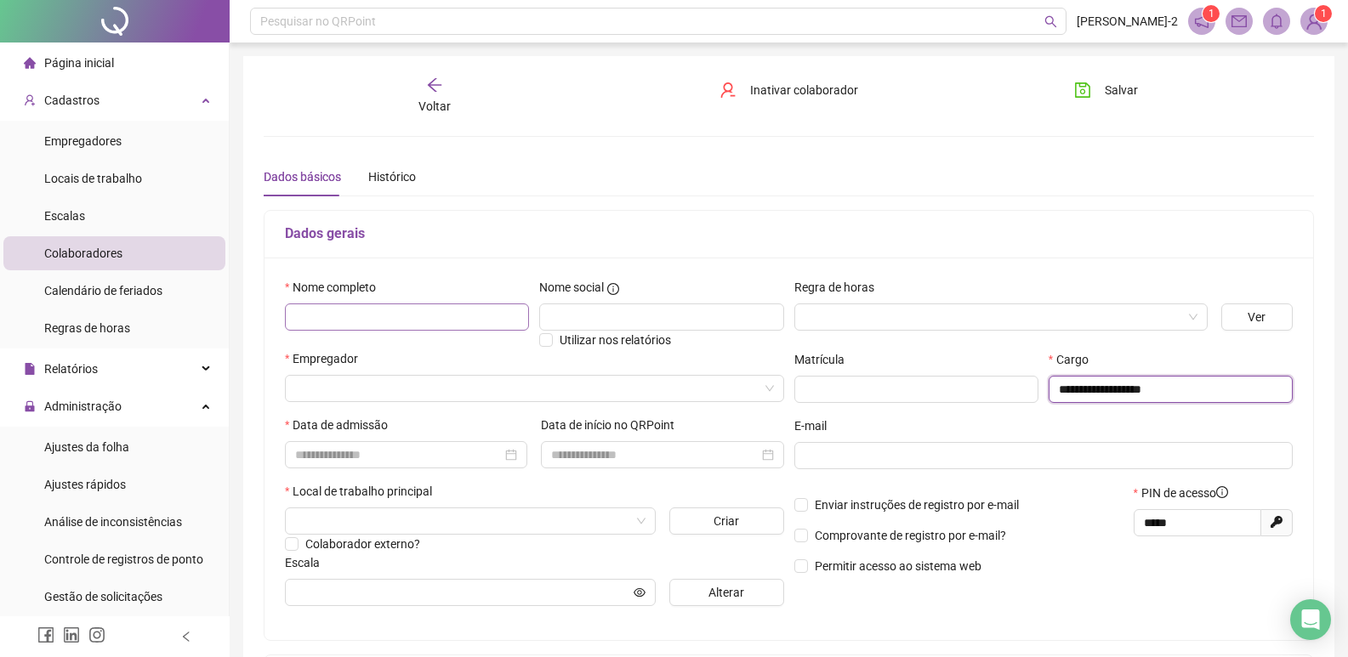
type input "**********"
click at [398, 319] on input "text" at bounding box center [407, 317] width 244 height 27
type input "**********"
click at [828, 300] on div "Regra de horas" at bounding box center [1000, 291] width 413 height 26
click at [828, 331] on div "Regra de horas" at bounding box center [1000, 311] width 427 height 66
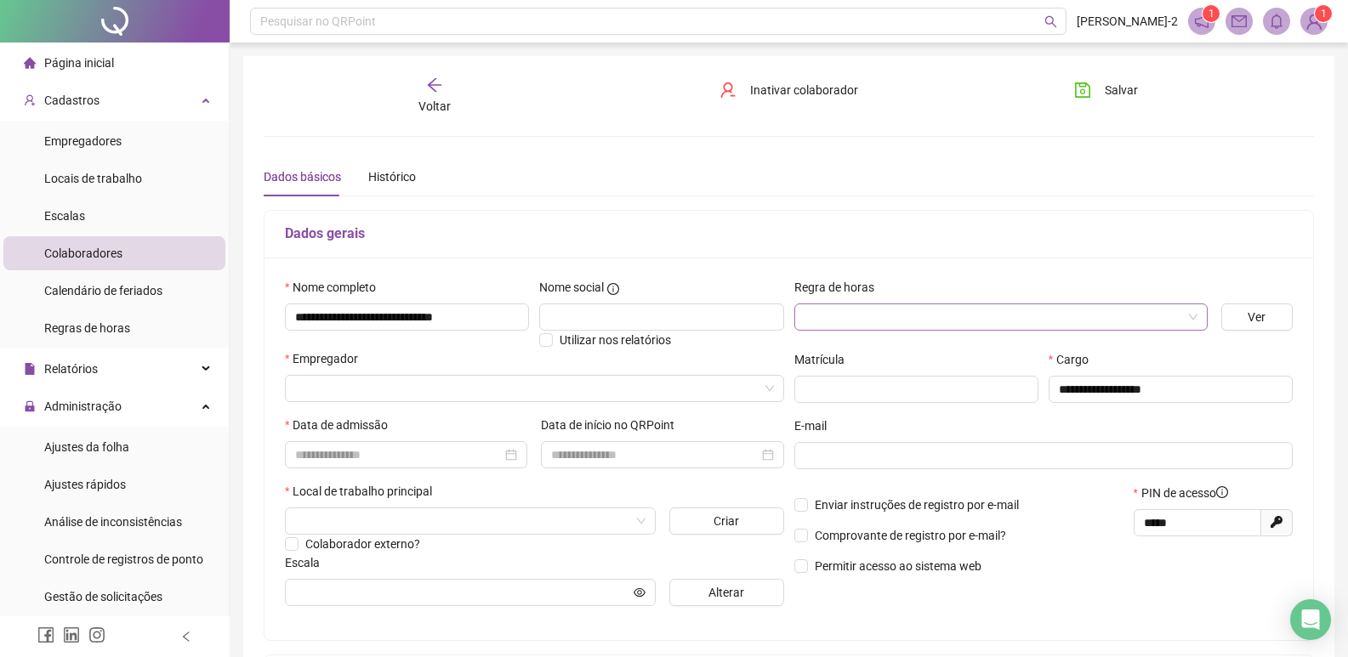
click at [827, 329] on div at bounding box center [1000, 317] width 413 height 27
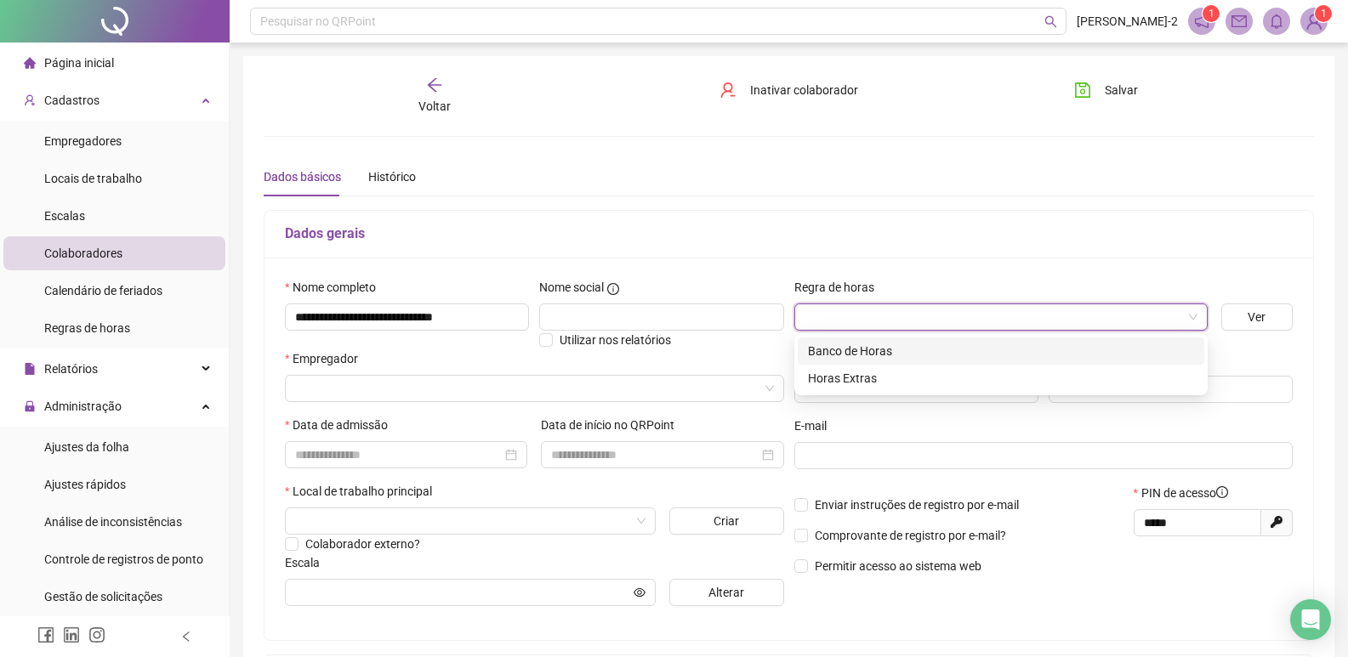
click at [827, 350] on div "Banco de Horas" at bounding box center [1001, 351] width 386 height 19
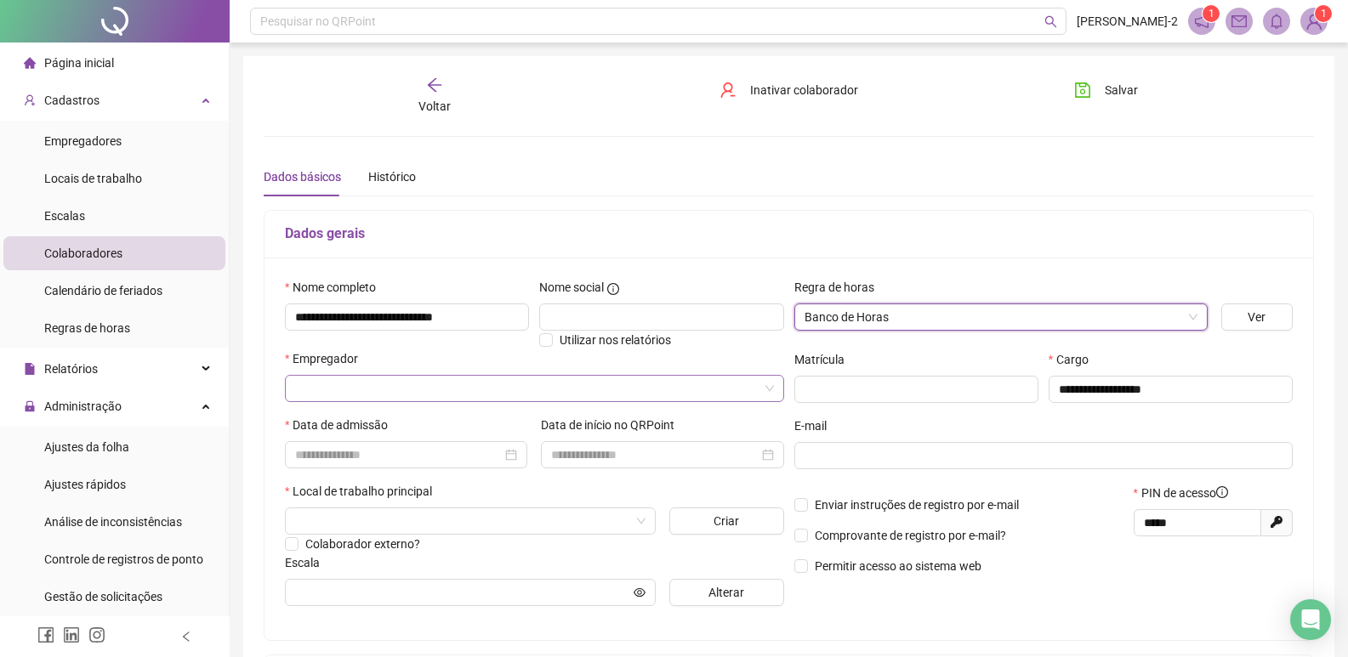
click at [351, 399] on input "search" at bounding box center [526, 389] width 463 height 26
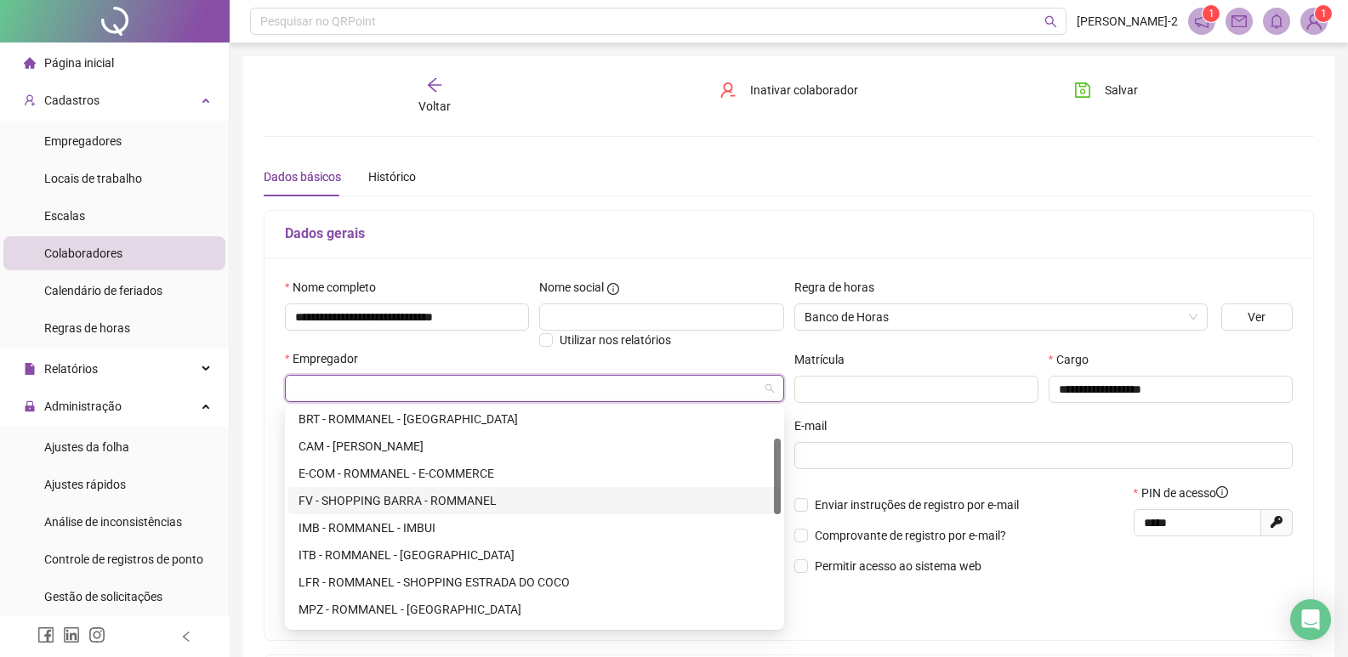
scroll to position [255, 0]
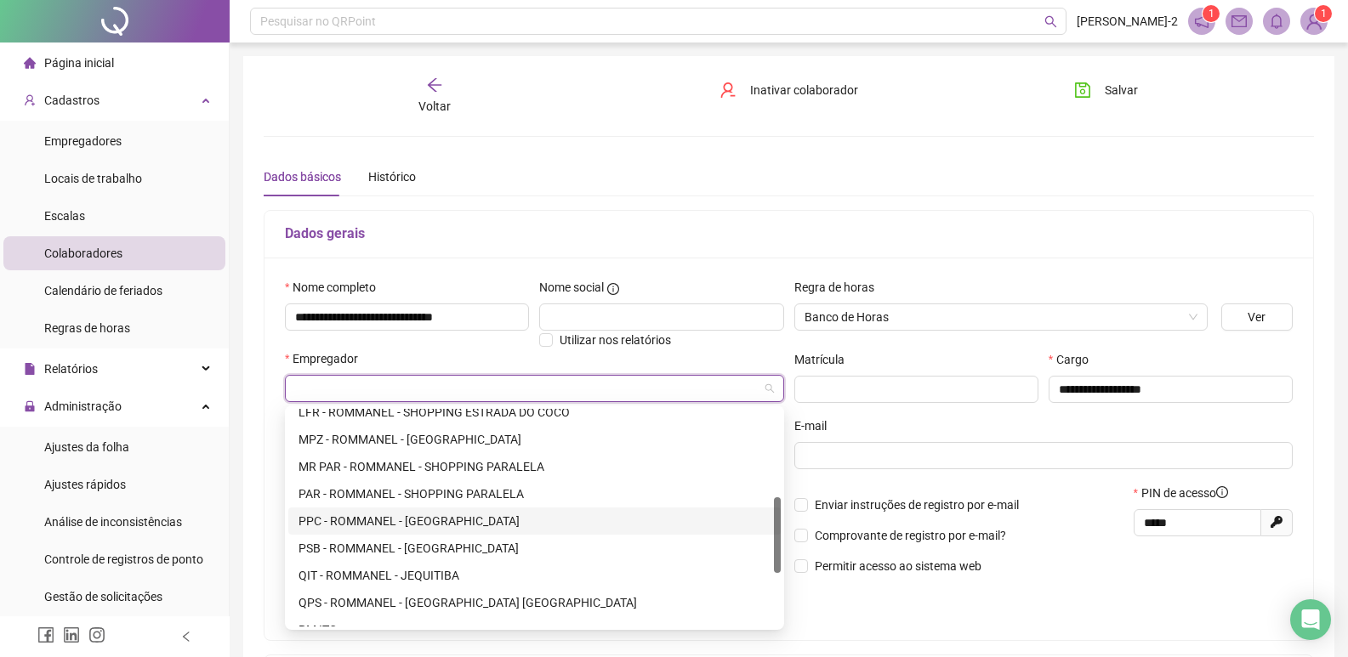
click at [348, 514] on div "PPC - ROMMANEL - PITUBA PARQUE CENTER" at bounding box center [534, 521] width 472 height 19
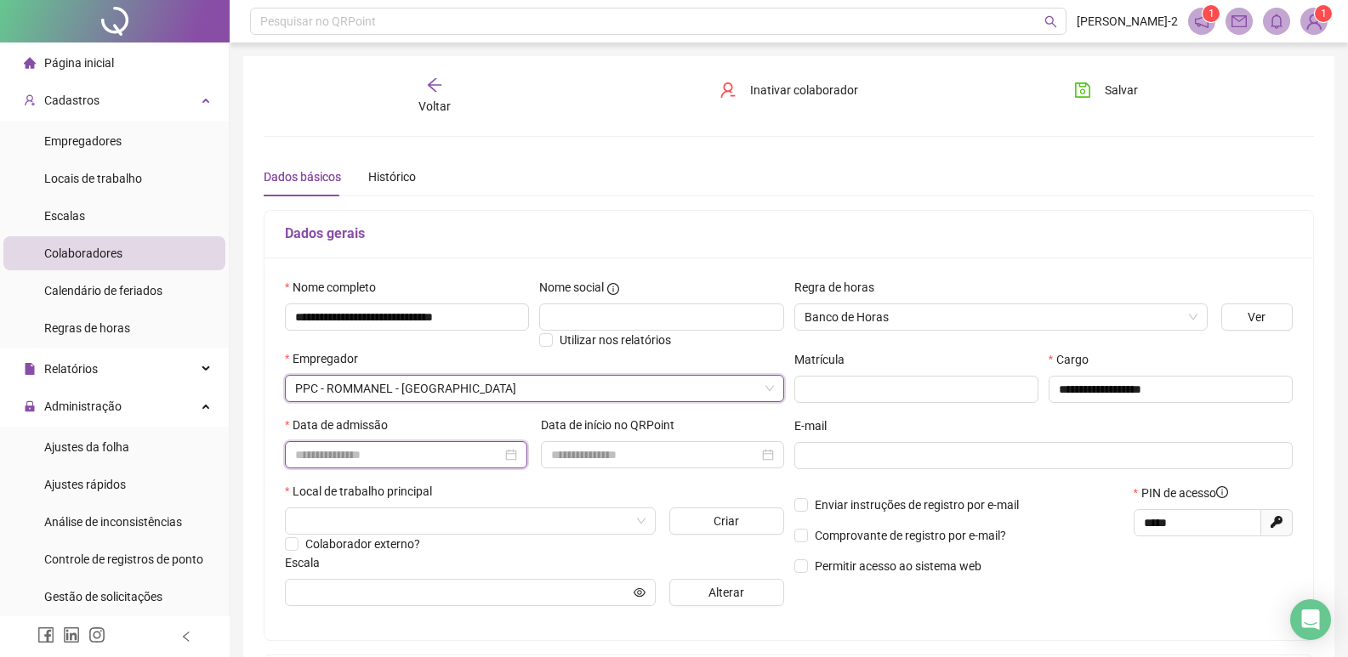
click at [378, 457] on input at bounding box center [398, 455] width 207 height 19
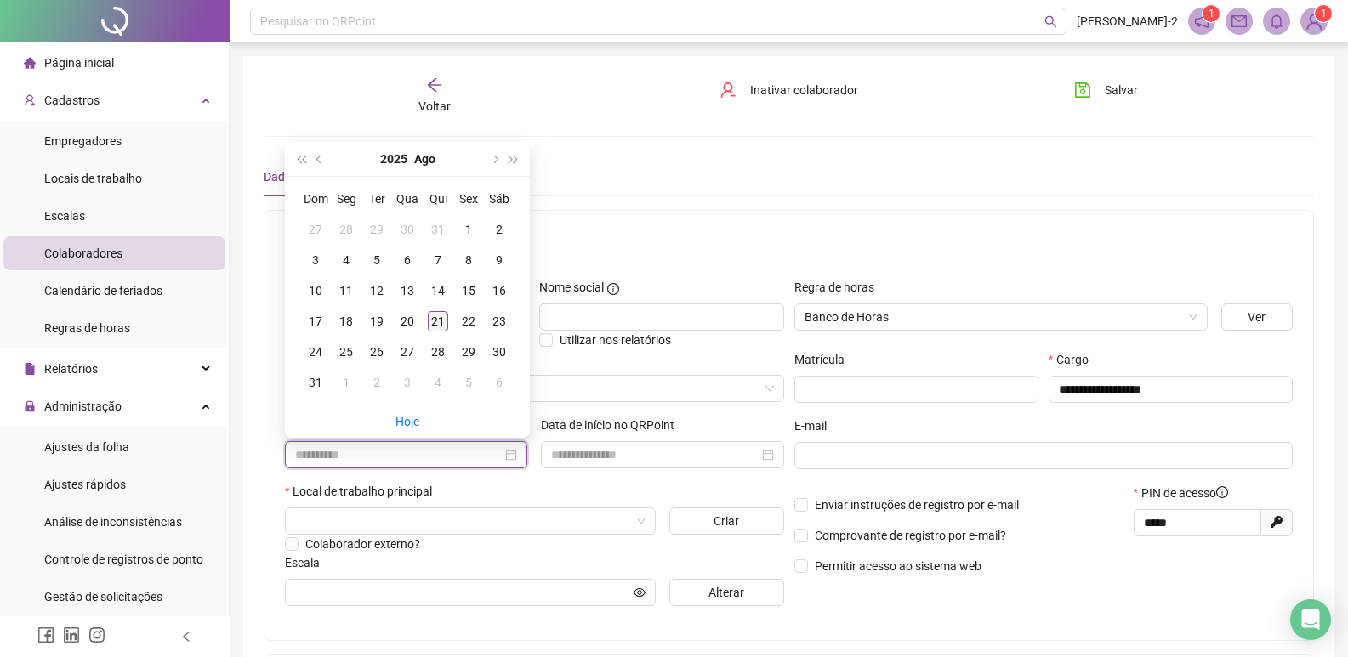
type input "**********"
click at [434, 322] on div "21" at bounding box center [438, 321] width 20 height 20
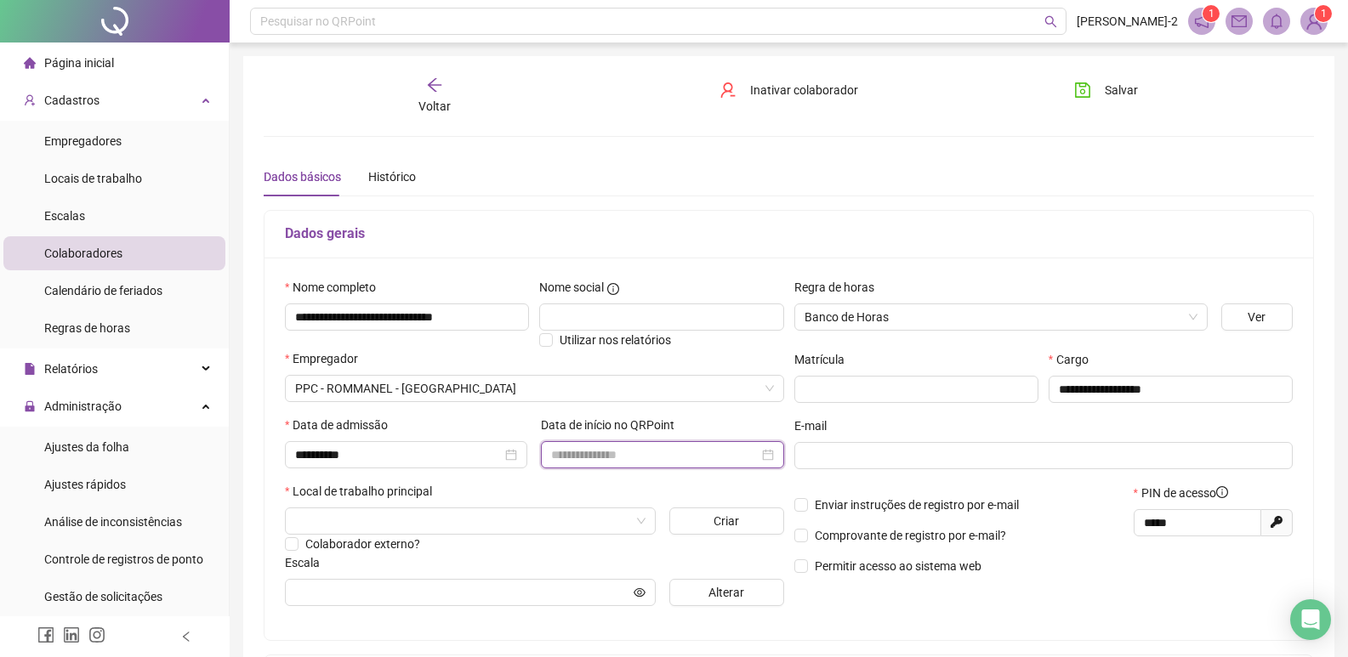
click at [571, 457] on input at bounding box center [654, 455] width 207 height 19
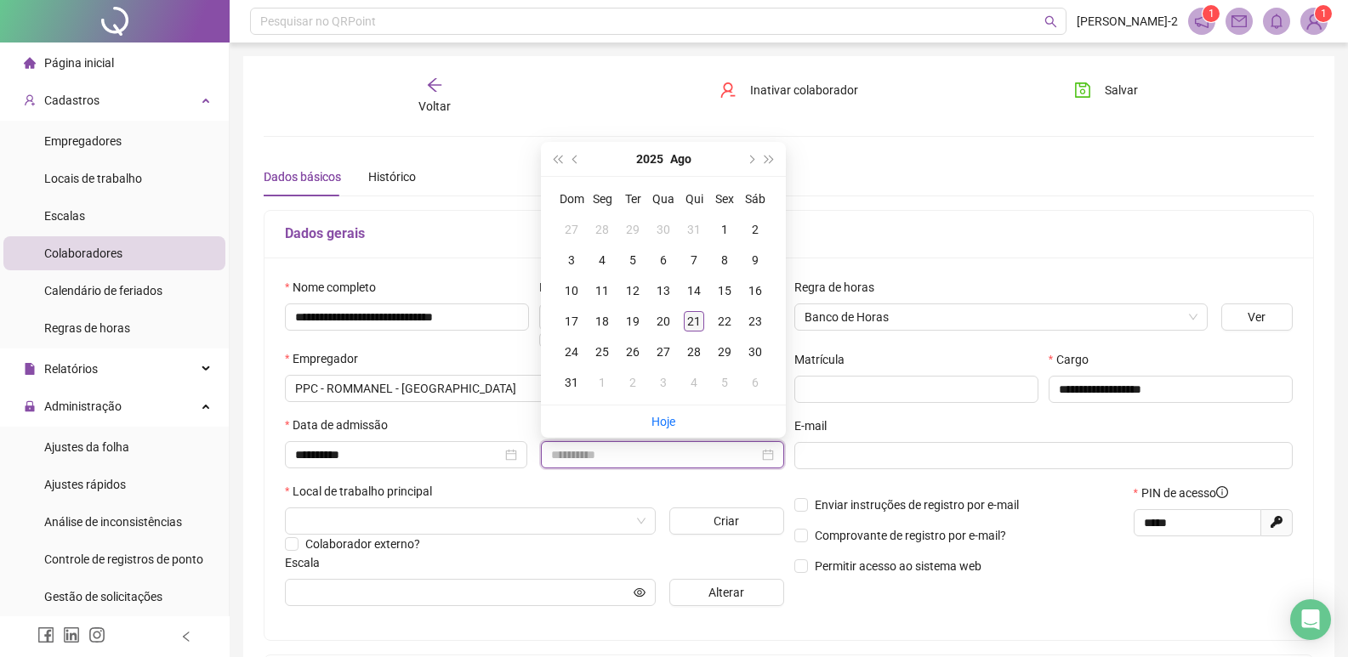
type input "**********"
click at [695, 314] on div "21" at bounding box center [694, 321] width 20 height 20
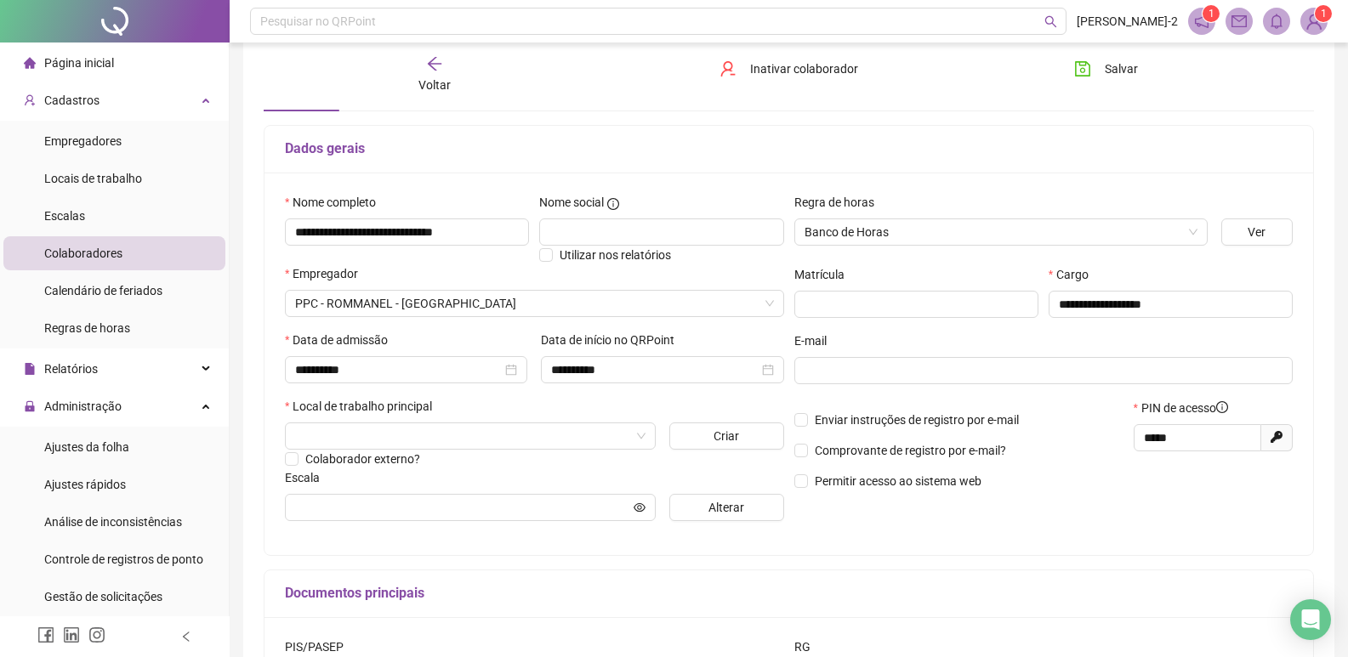
scroll to position [170, 0]
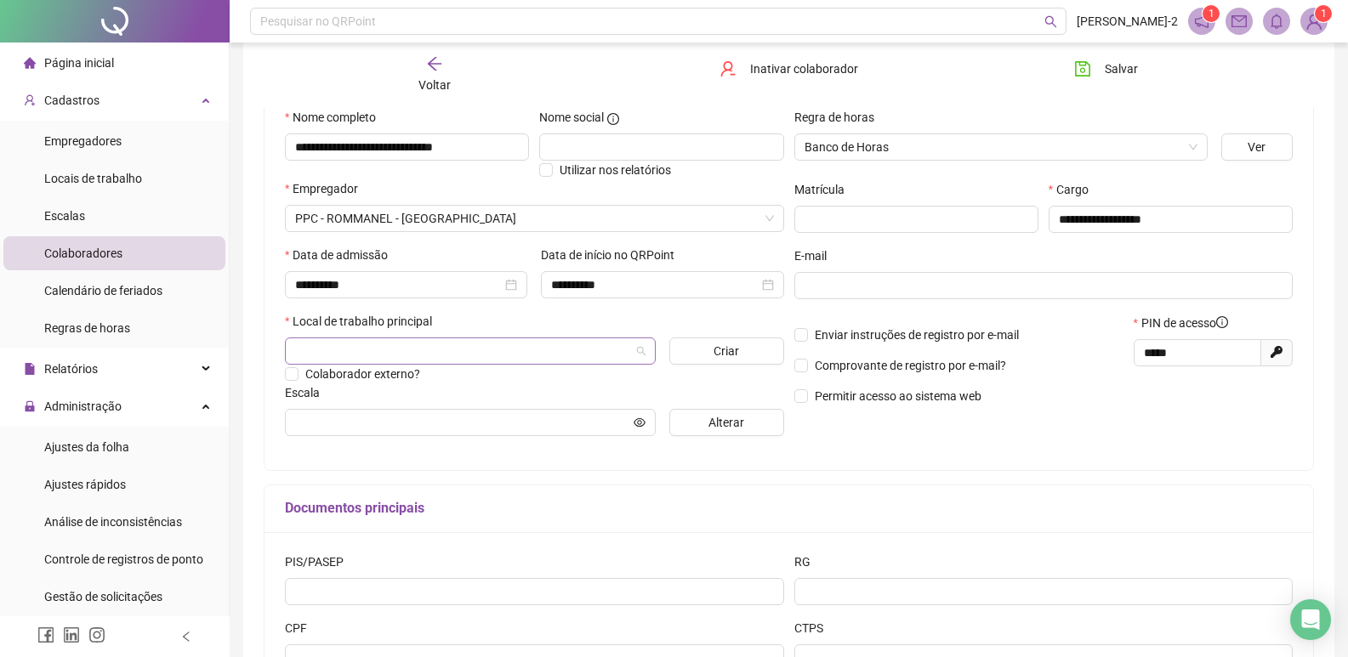
click at [378, 347] on input "search" at bounding box center [462, 351] width 335 height 26
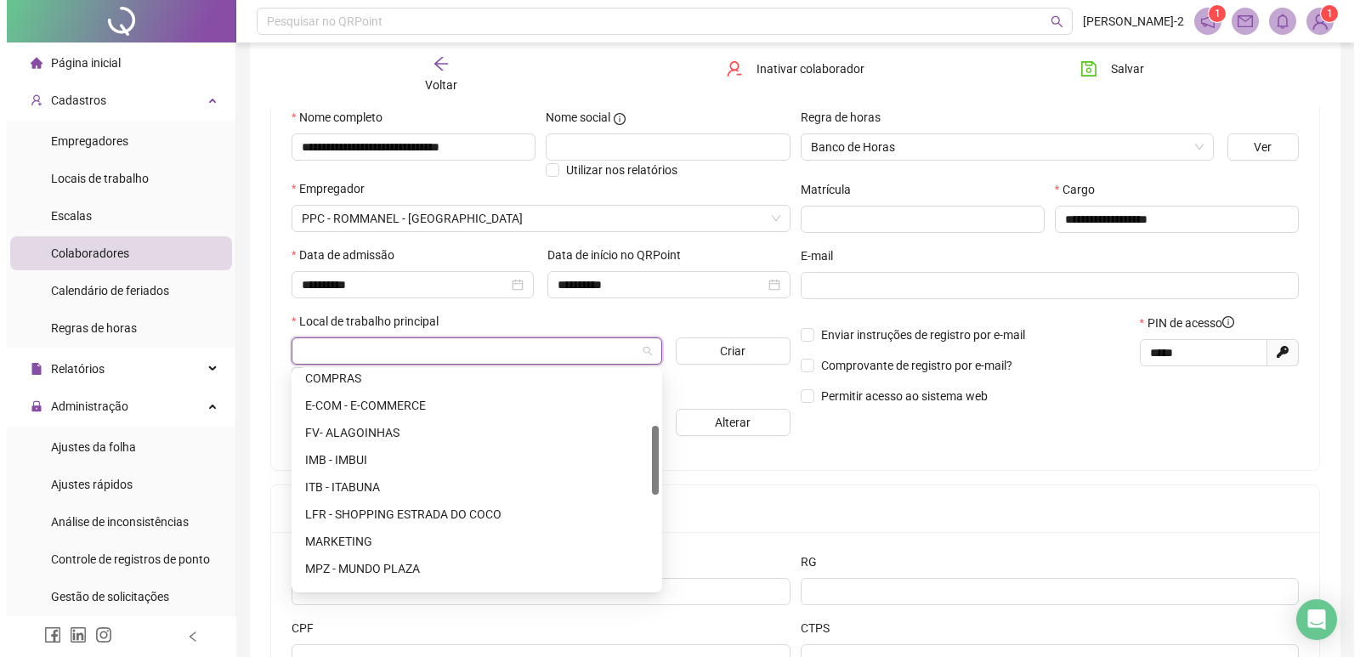
scroll to position [255, 0]
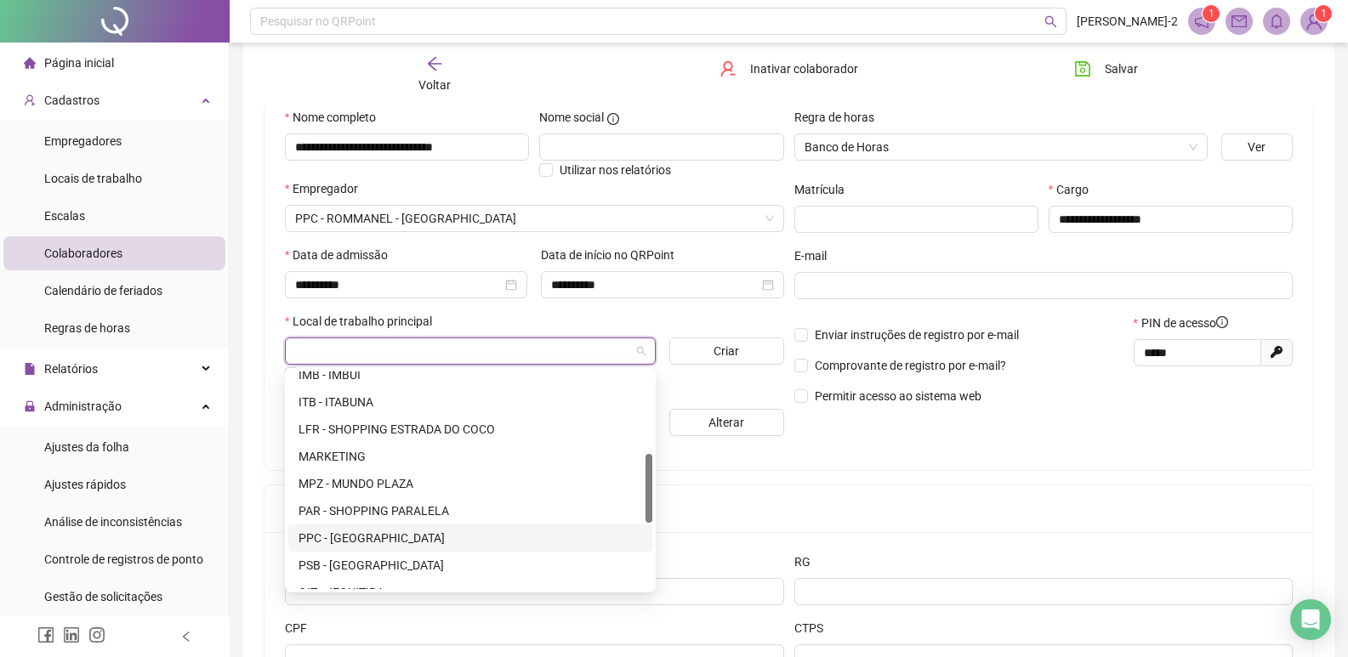
click at [374, 531] on div "PPC - [GEOGRAPHIC_DATA]" at bounding box center [470, 538] width 344 height 19
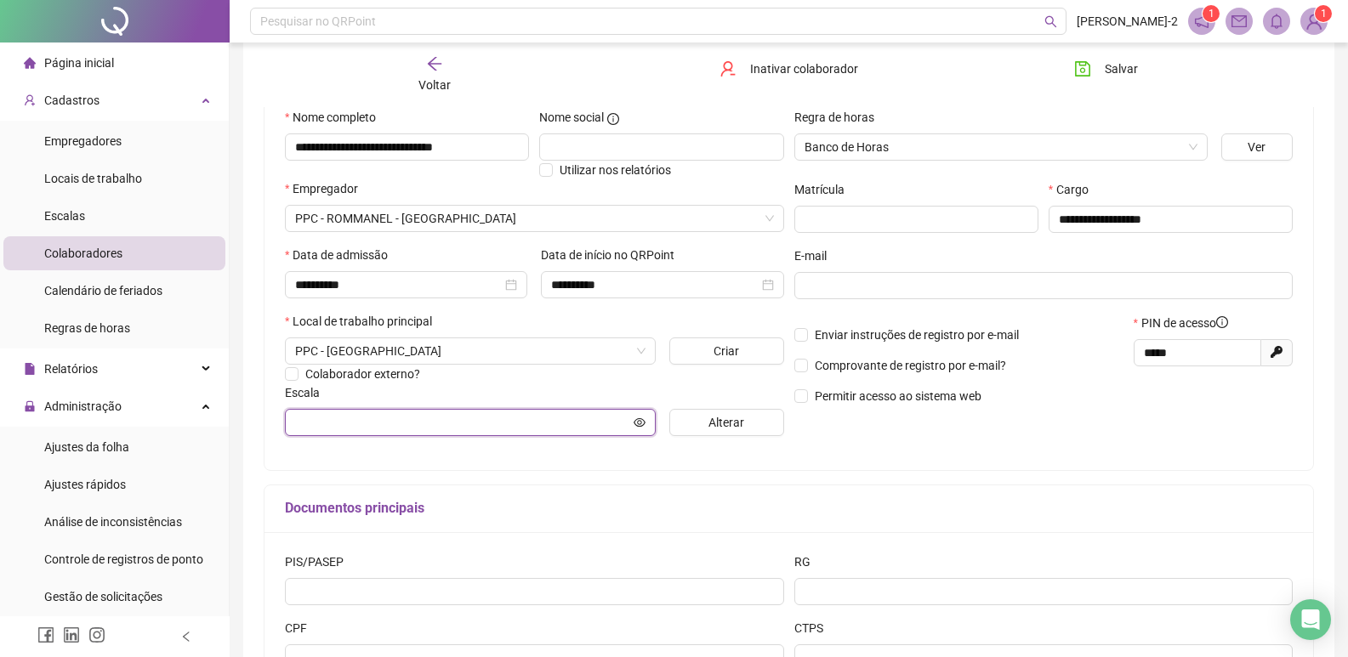
click at [417, 430] on input "text" at bounding box center [462, 422] width 335 height 19
click at [717, 423] on span "Alterar" at bounding box center [726, 422] width 36 height 19
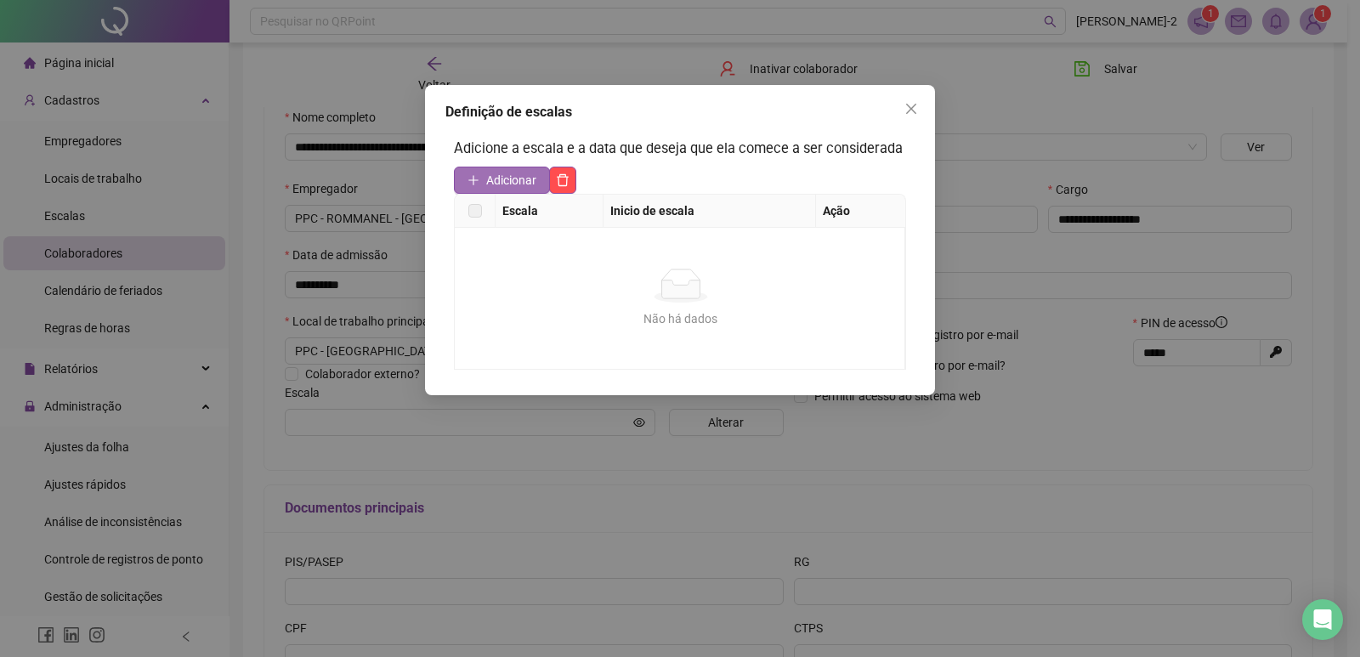
click at [508, 185] on span "Adicionar" at bounding box center [511, 180] width 50 height 19
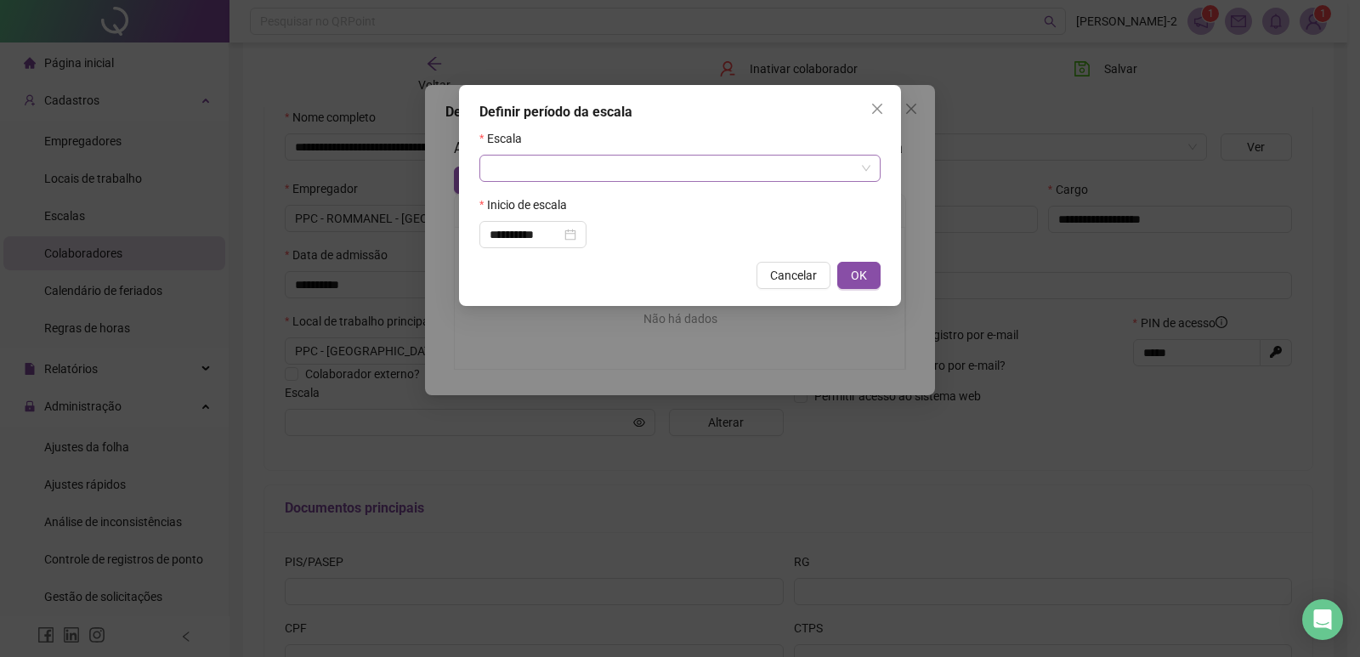
click at [600, 168] on input "search" at bounding box center [673, 169] width 366 height 26
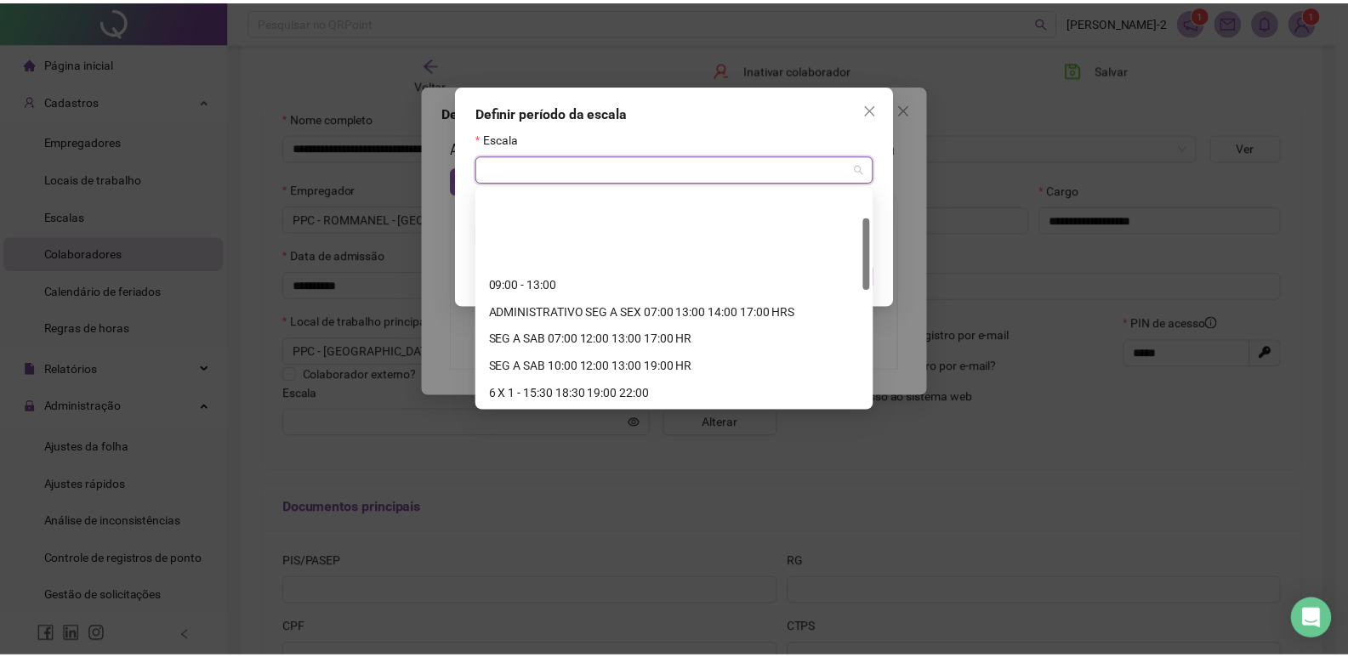
scroll to position [85, 0]
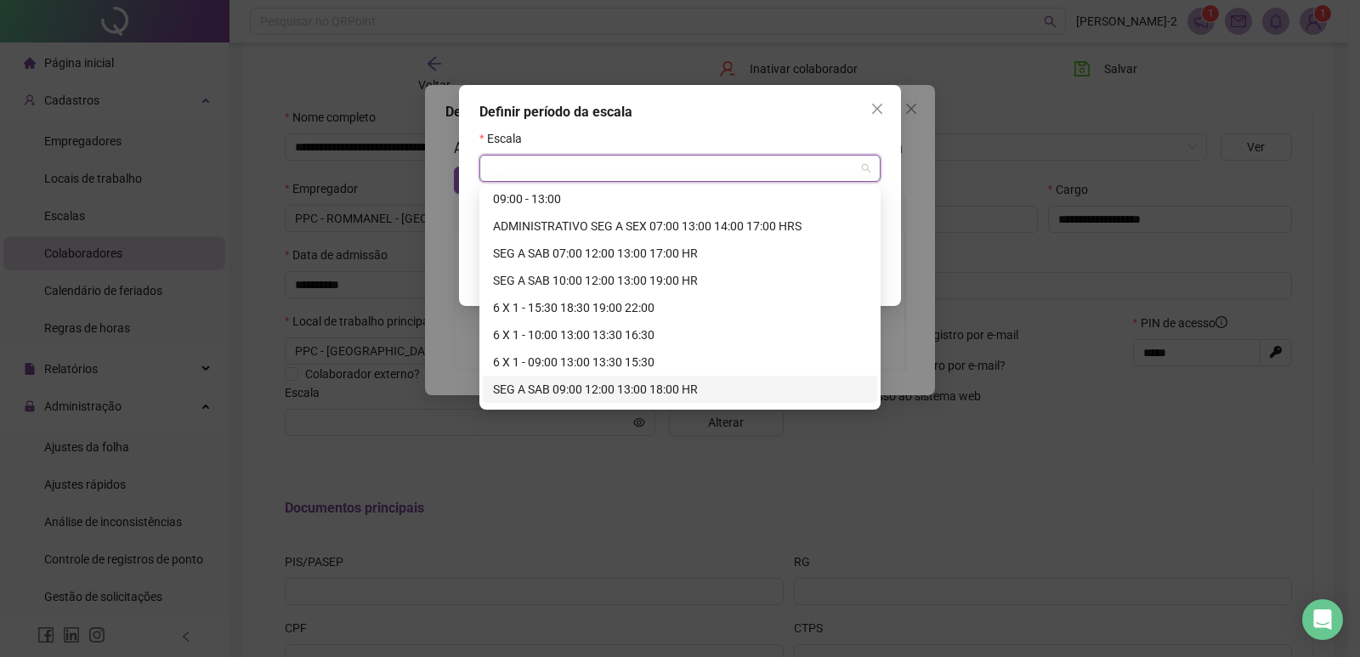
click at [576, 390] on div "SEG A SAB 09:00 12:00 13:00 18:00 HR" at bounding box center [680, 389] width 374 height 19
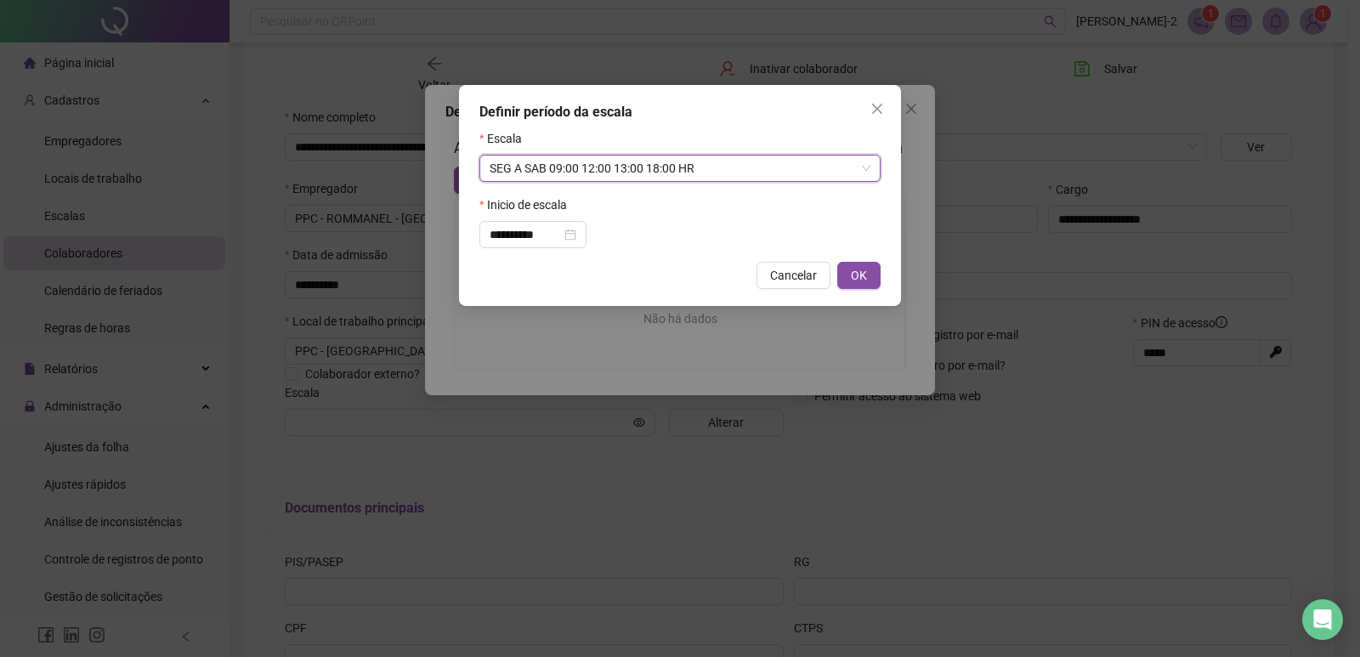
drag, startPoint x: 873, startPoint y: 261, endPoint x: 866, endPoint y: 267, distance: 9.0
click at [872, 261] on div "**********" at bounding box center [680, 195] width 442 height 221
click at [858, 280] on span "OK" at bounding box center [859, 275] width 16 height 19
type input "**********"
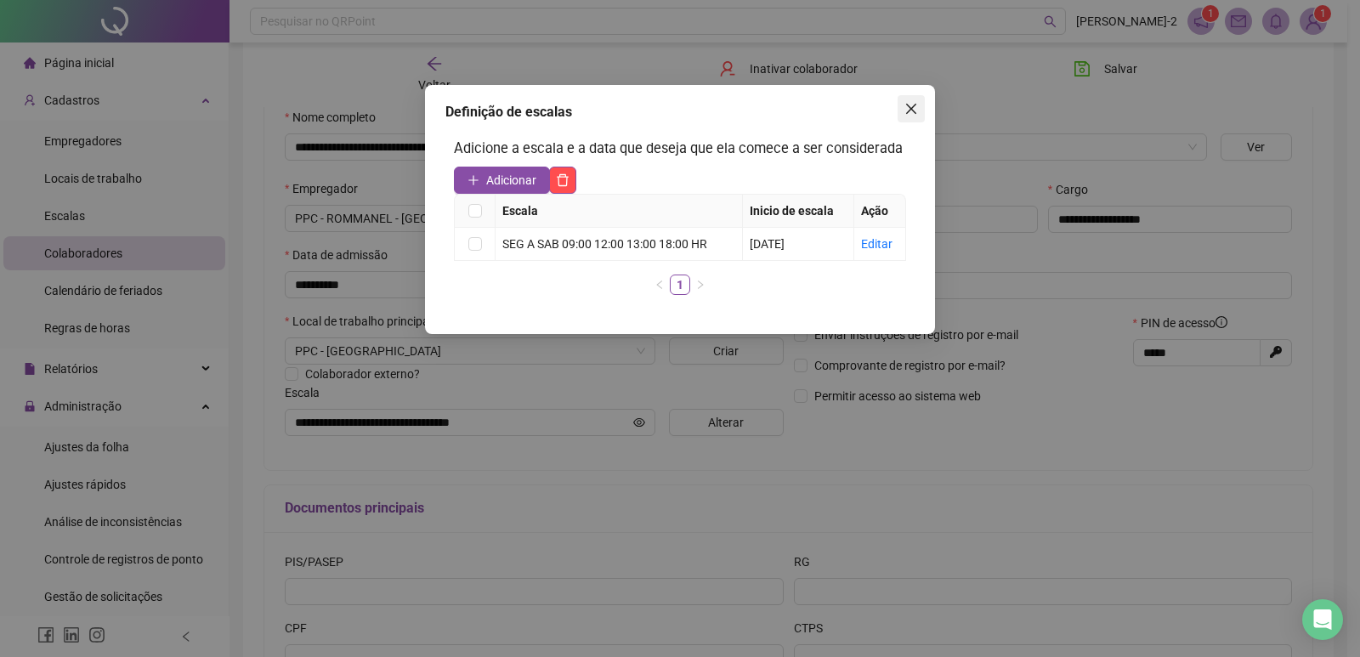
click at [906, 105] on icon "close" at bounding box center [911, 109] width 10 height 10
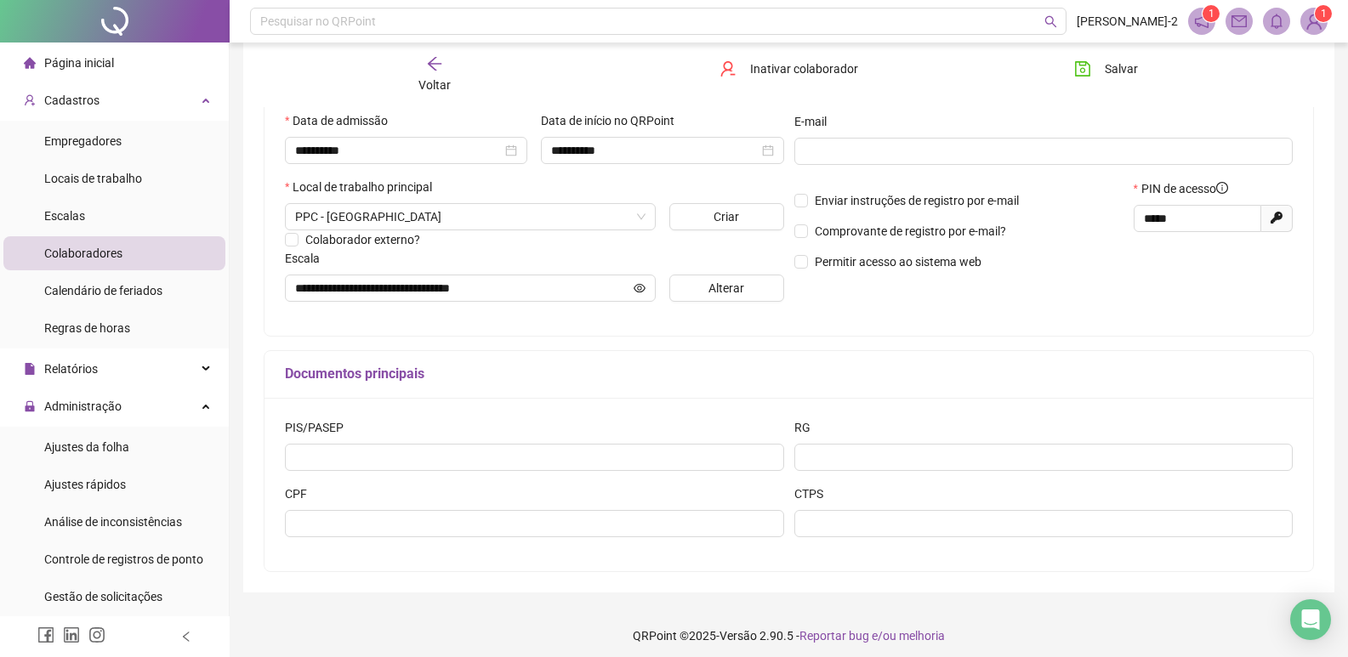
scroll to position [313, 0]
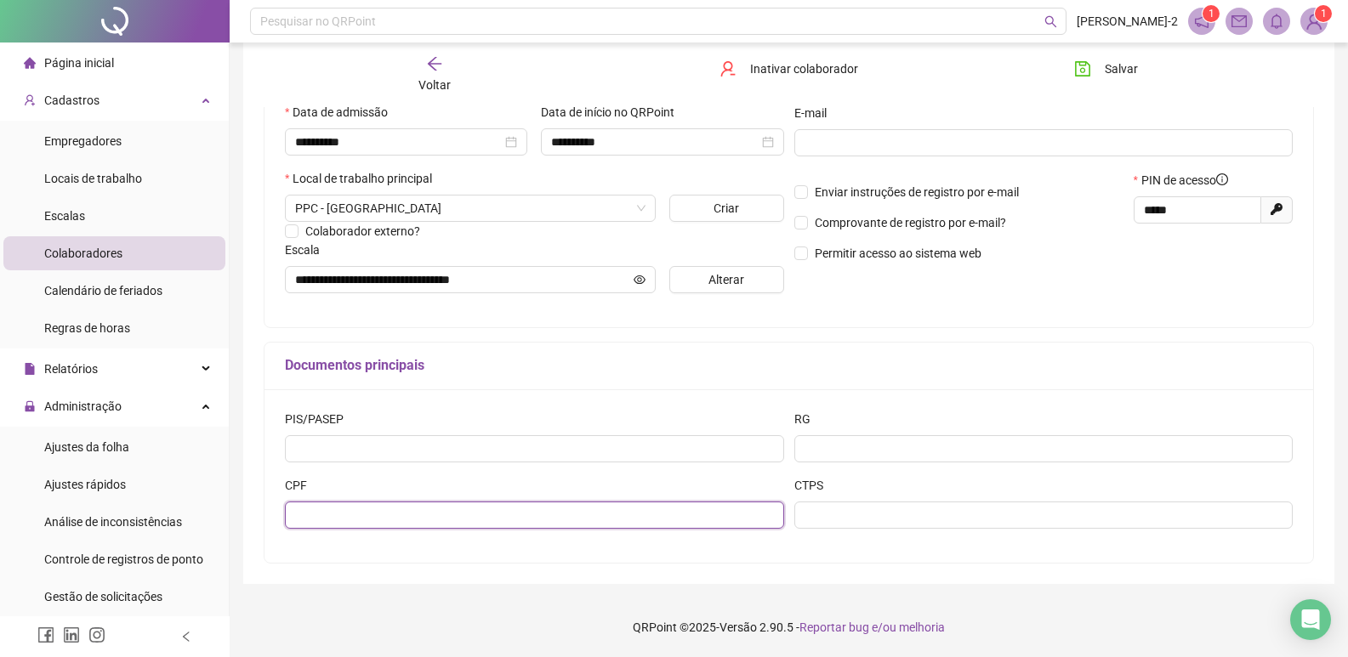
click at [338, 525] on input "text" at bounding box center [534, 515] width 499 height 27
type input "**********"
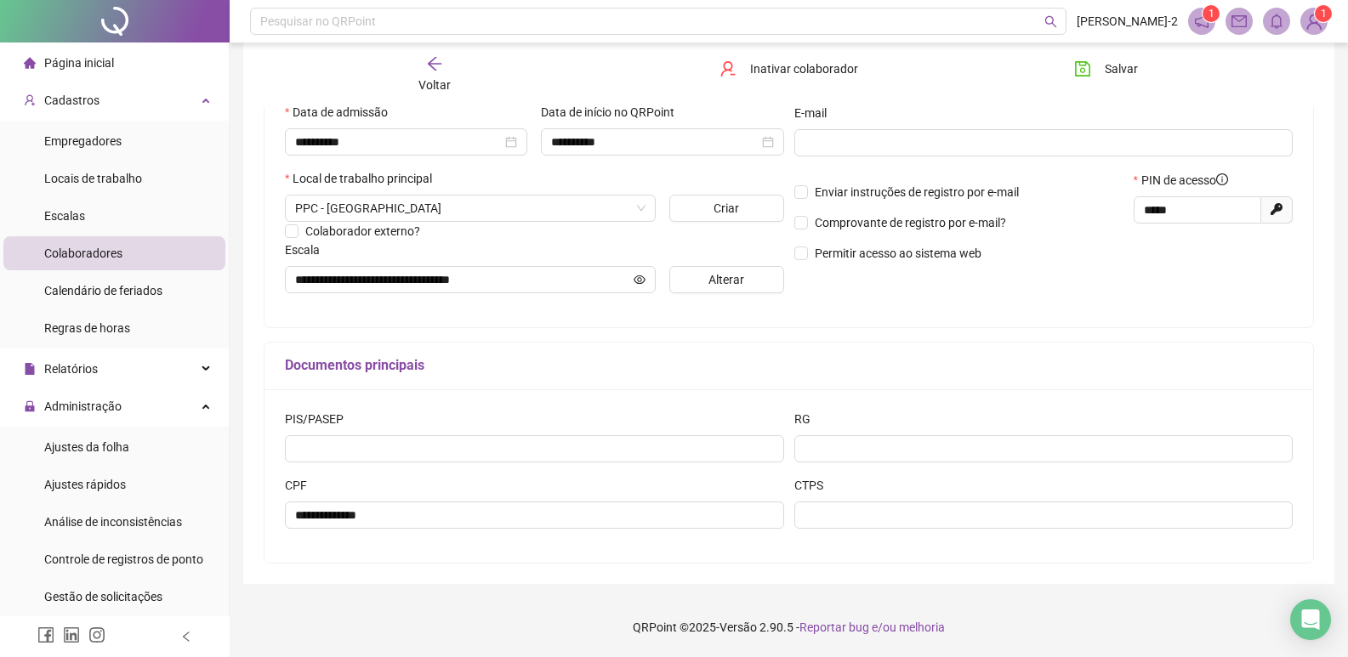
click at [1090, 83] on div "Salvar" at bounding box center [1143, 74] width 178 height 39
click at [1093, 62] on button "Salvar" at bounding box center [1105, 68] width 89 height 27
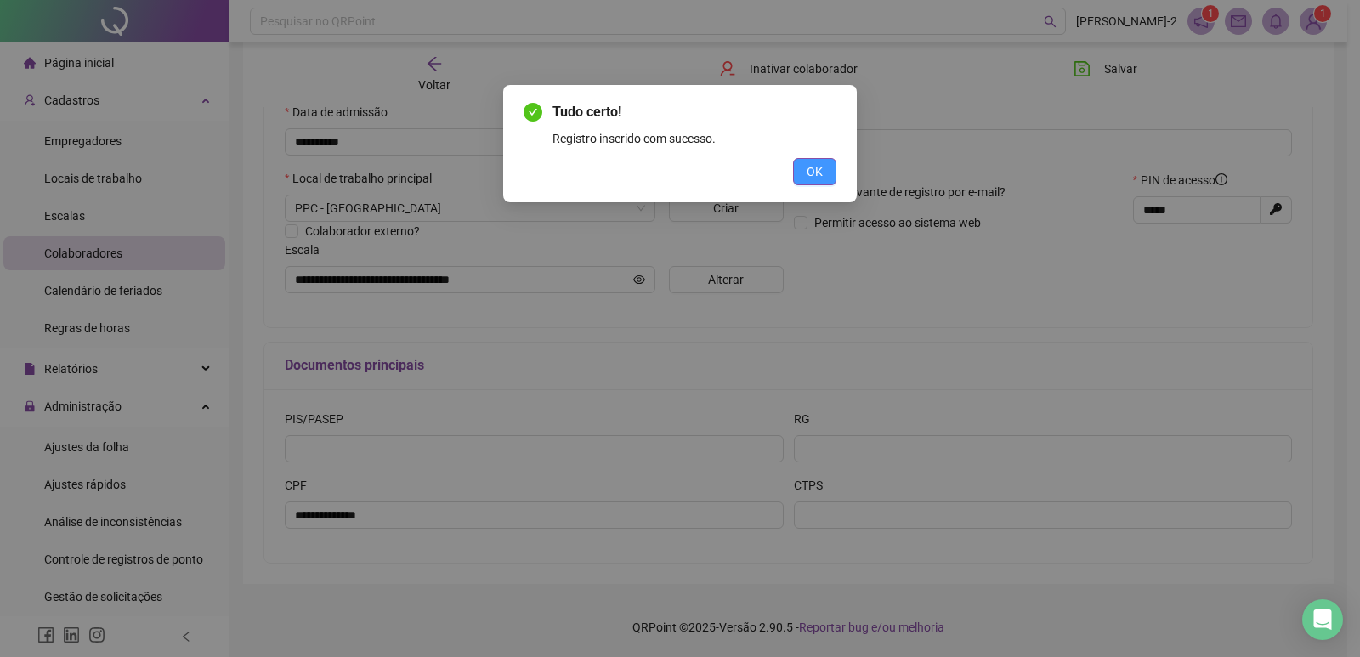
click at [805, 166] on button "OK" at bounding box center [814, 171] width 43 height 27
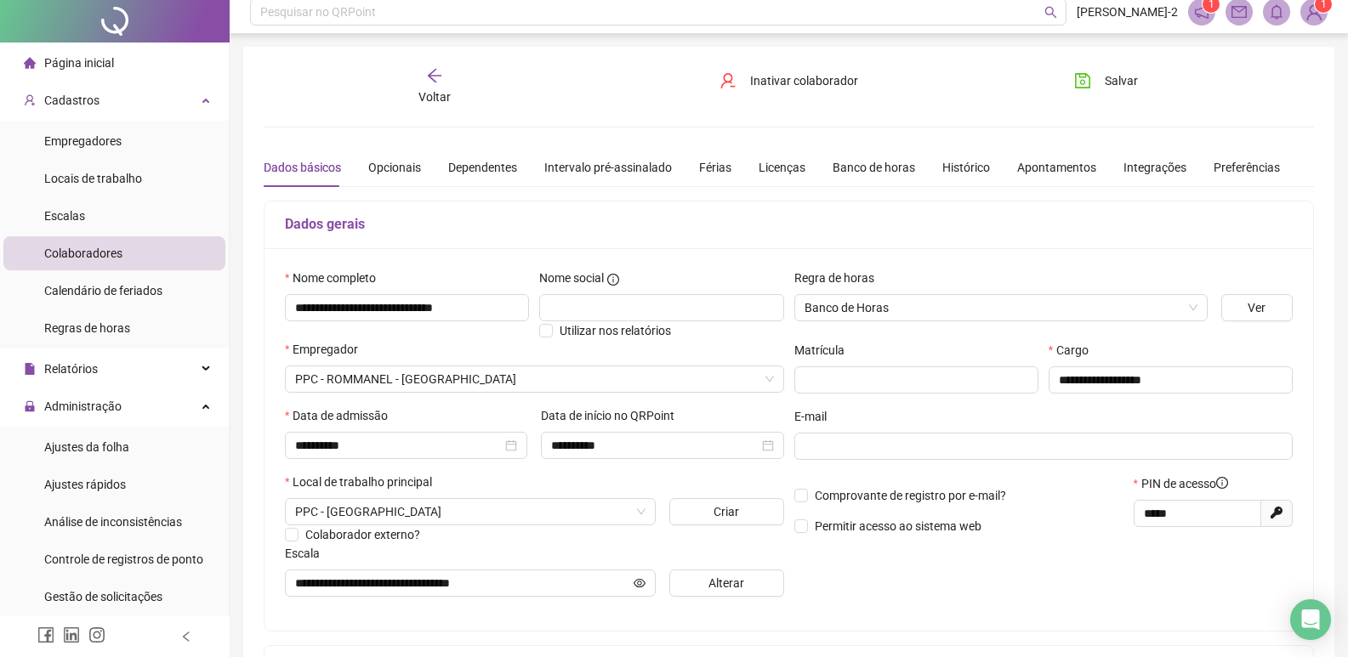
scroll to position [0, 0]
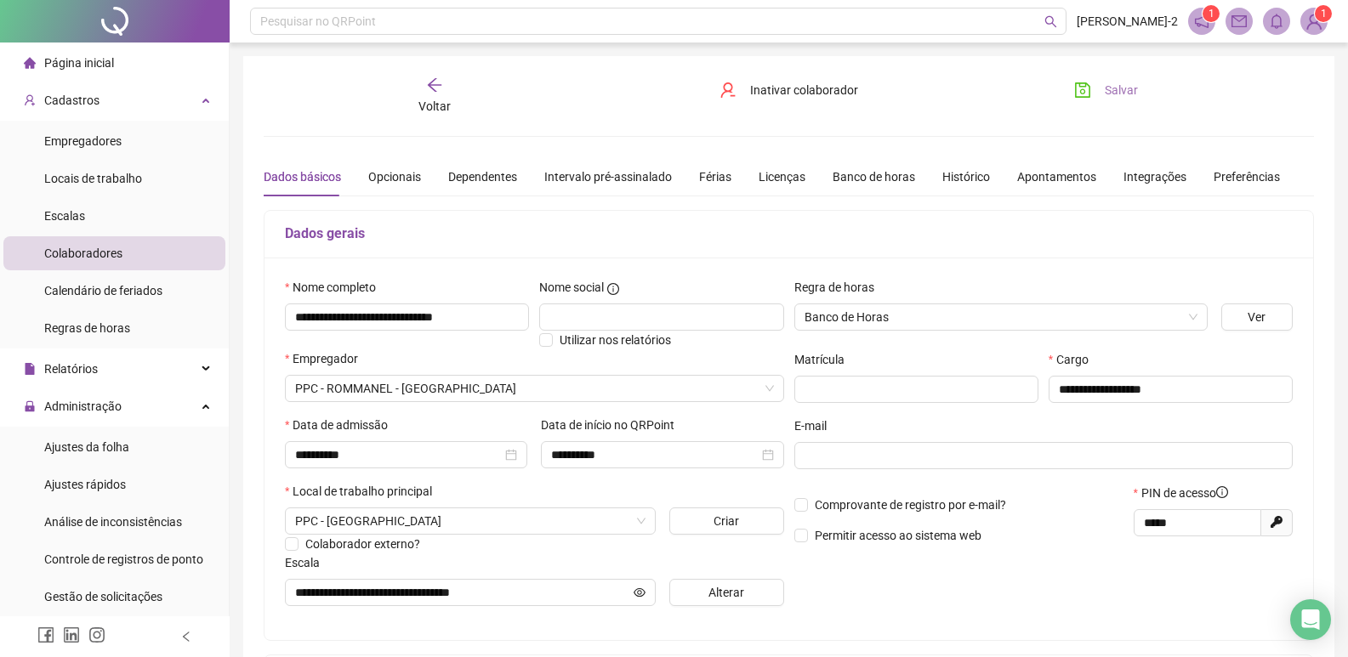
click at [1104, 91] on span "Salvar" at bounding box center [1120, 90] width 33 height 19
click at [441, 96] on div "Voltar" at bounding box center [434, 96] width 164 height 39
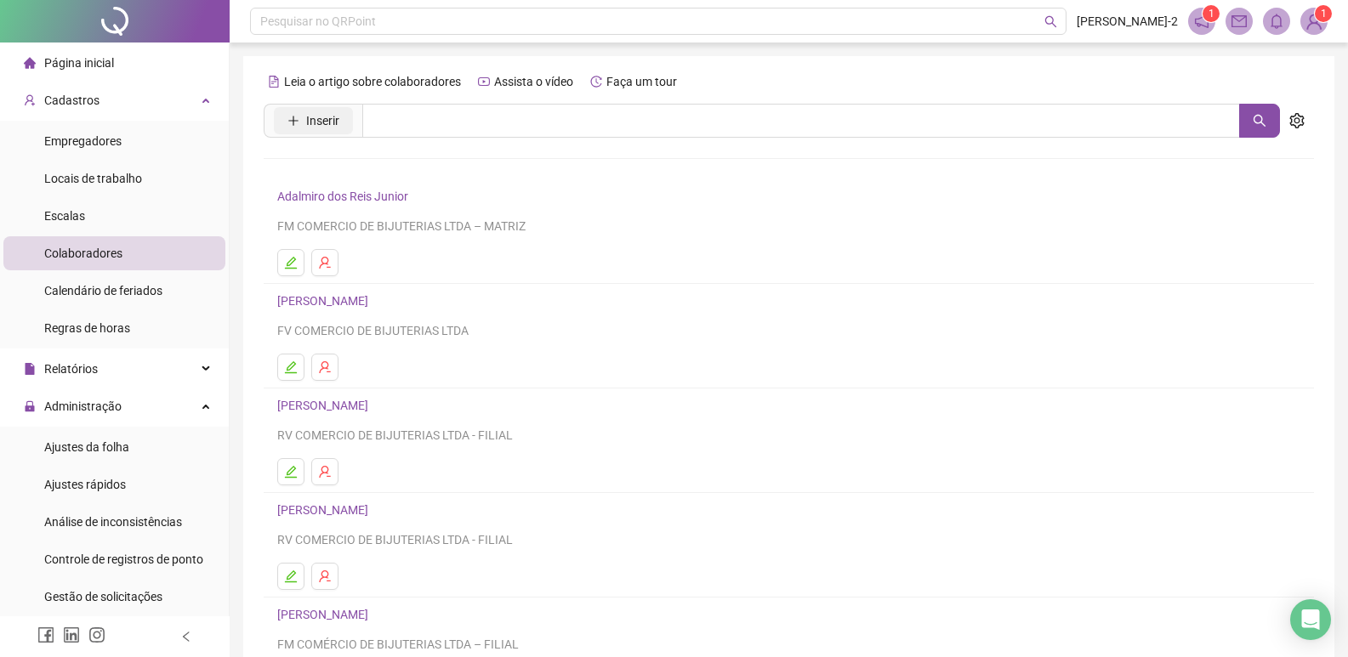
click at [298, 127] on button "Inserir" at bounding box center [313, 120] width 79 height 27
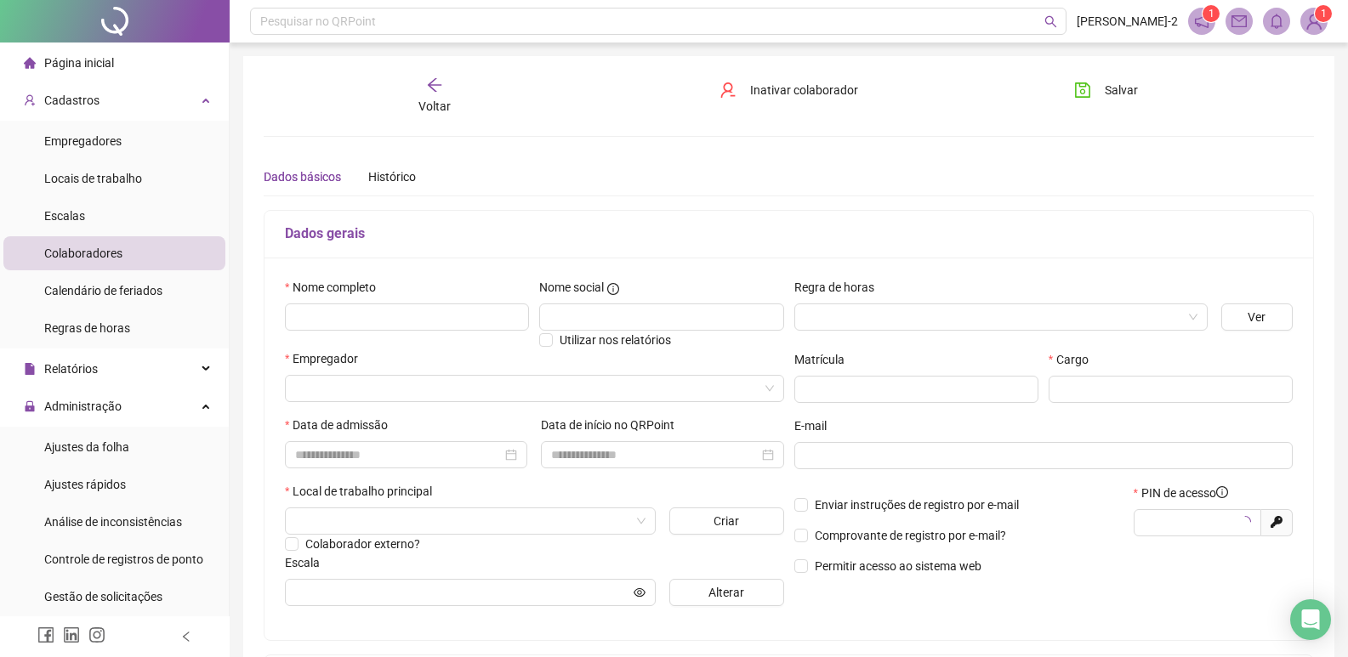
type input "*****"
click at [333, 324] on input "text" at bounding box center [407, 317] width 244 height 27
type input "**********"
click at [1094, 385] on input "text" at bounding box center [1170, 389] width 244 height 27
type input "**********"
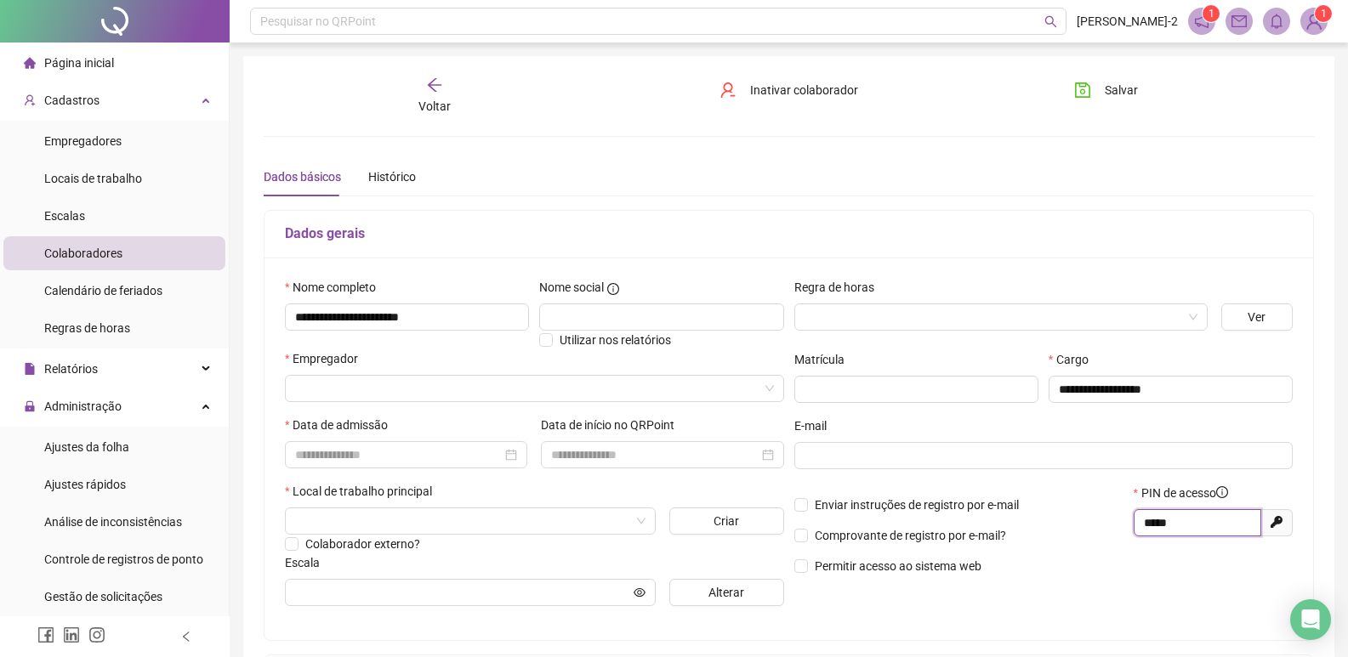
drag, startPoint x: 1173, startPoint y: 520, endPoint x: 1028, endPoint y: 529, distance: 145.6
click at [1027, 528] on div "Enviar instruções de registro por e-mail Comprovante de registro por e-mail? Pe…" at bounding box center [1043, 536] width 509 height 104
type input "*****"
click at [384, 377] on input "search" at bounding box center [526, 389] width 463 height 26
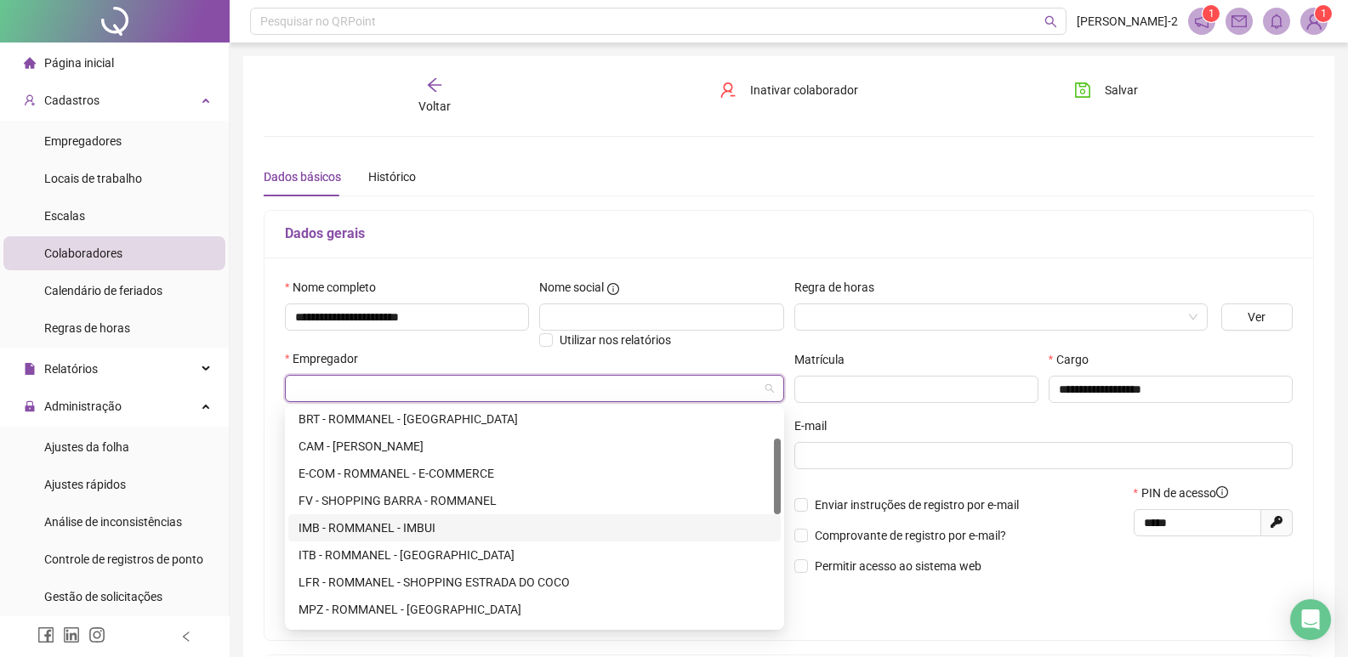
scroll to position [170, 0]
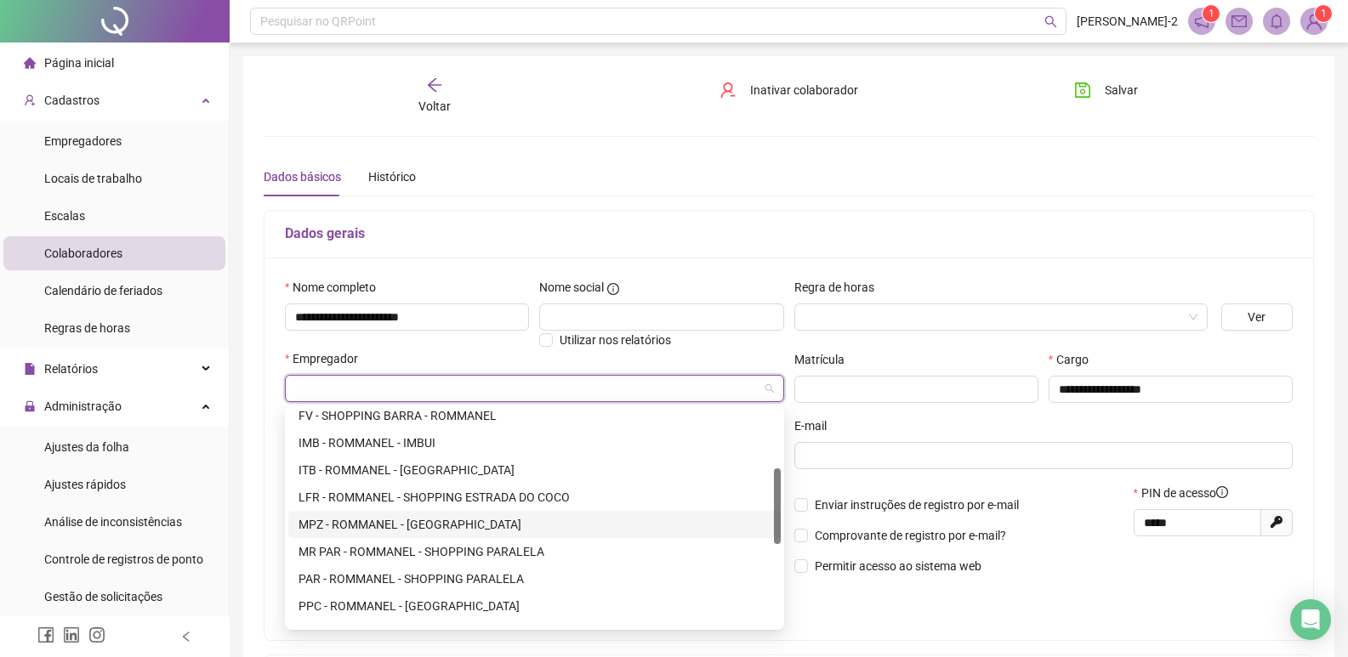
click at [400, 525] on div "MPZ - ROMMANEL - MUNDO PLAZA" at bounding box center [534, 524] width 472 height 19
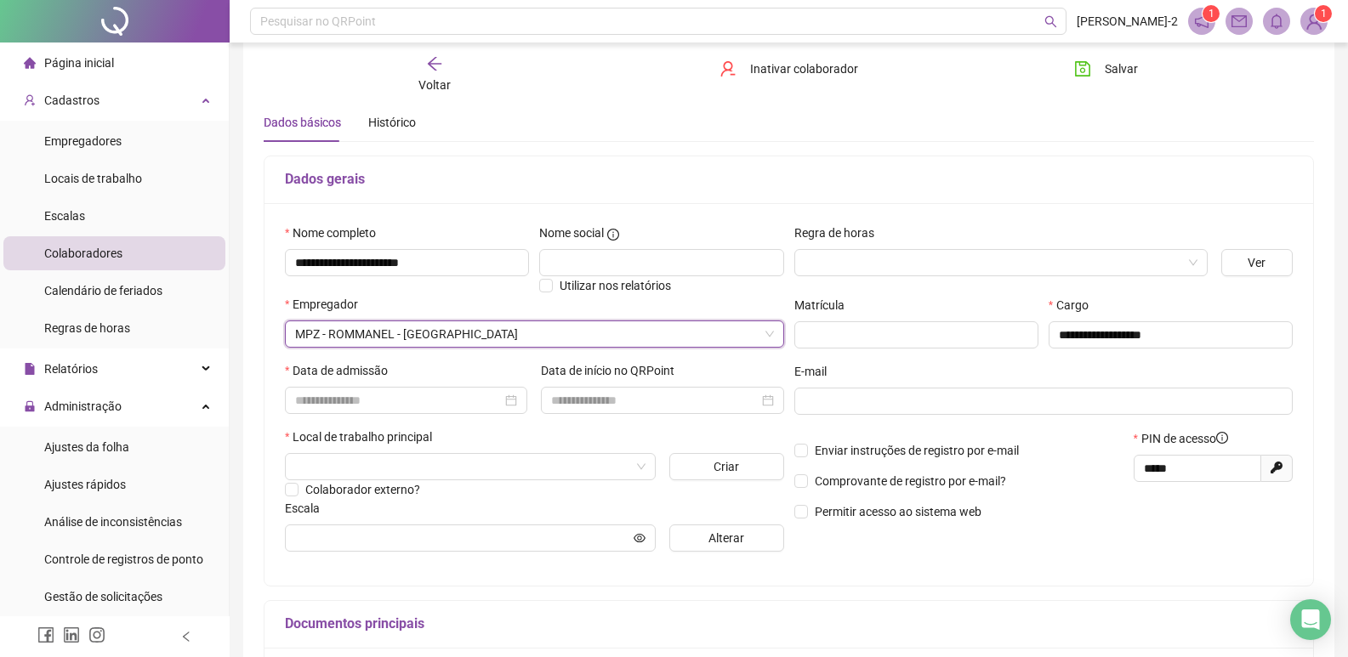
scroll to position [85, 0]
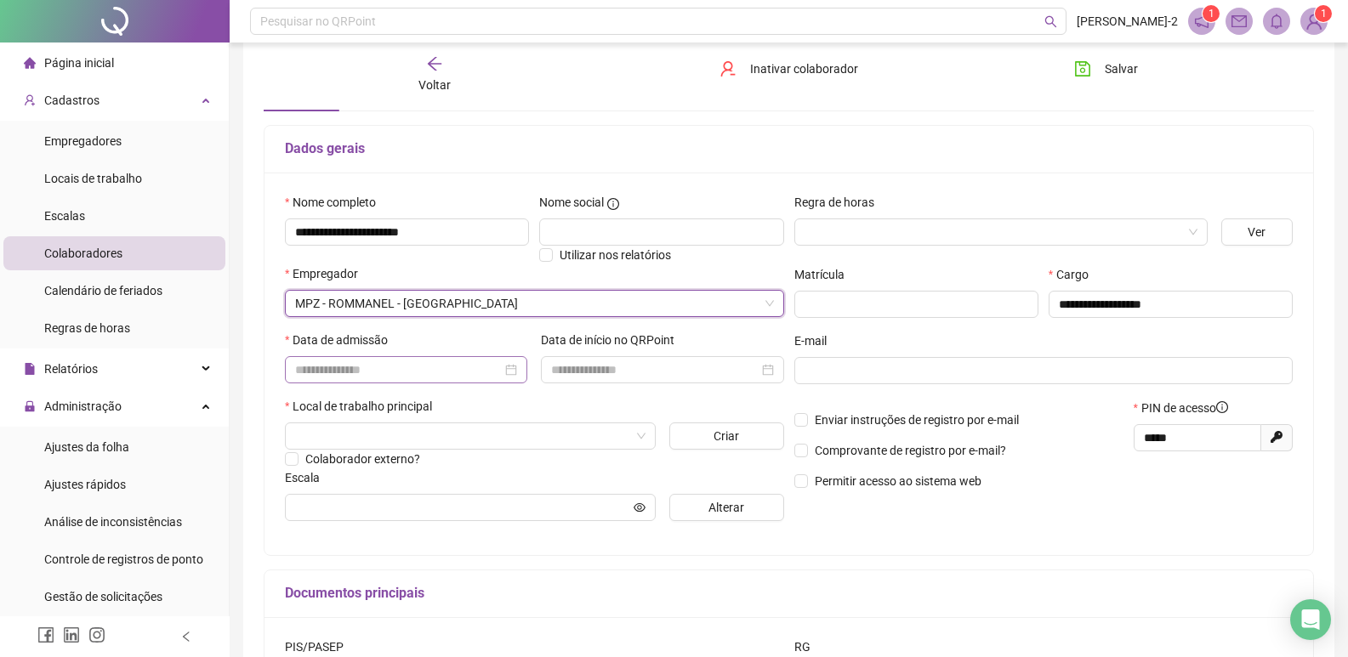
click at [403, 357] on div at bounding box center [406, 369] width 242 height 27
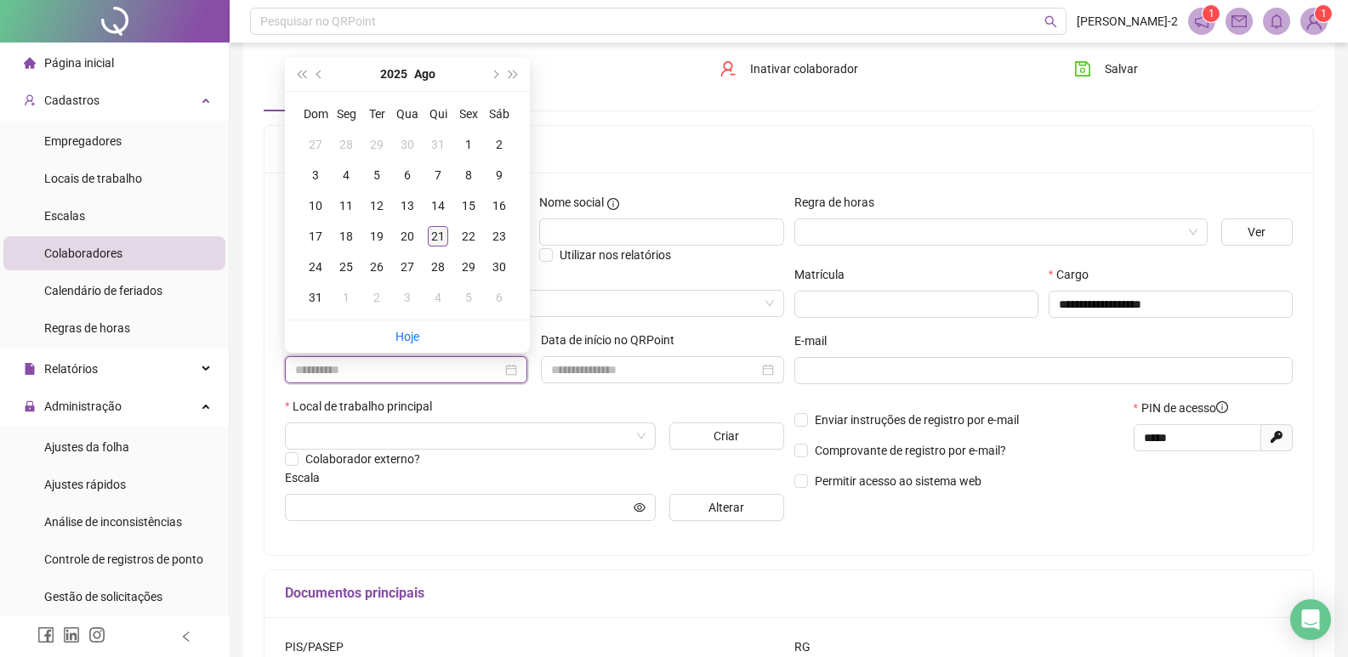
type input "**********"
click at [436, 232] on div "21" at bounding box center [438, 236] width 20 height 20
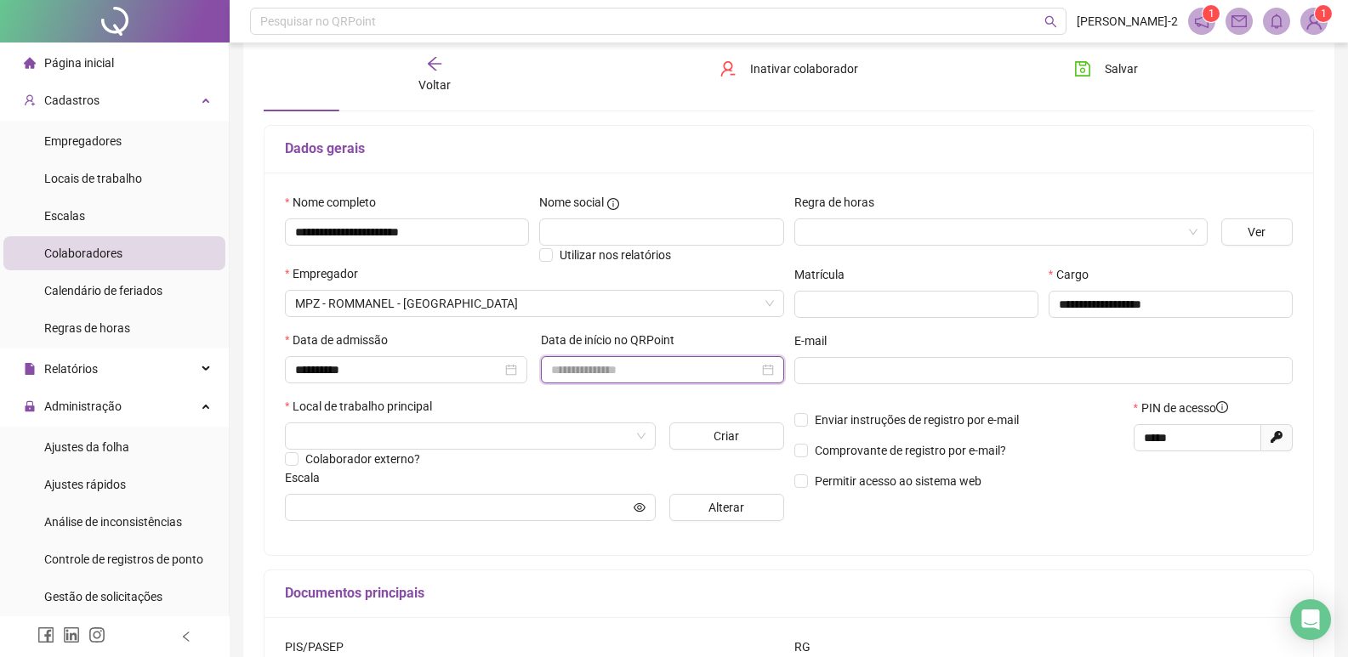
click at [663, 367] on input at bounding box center [654, 370] width 207 height 19
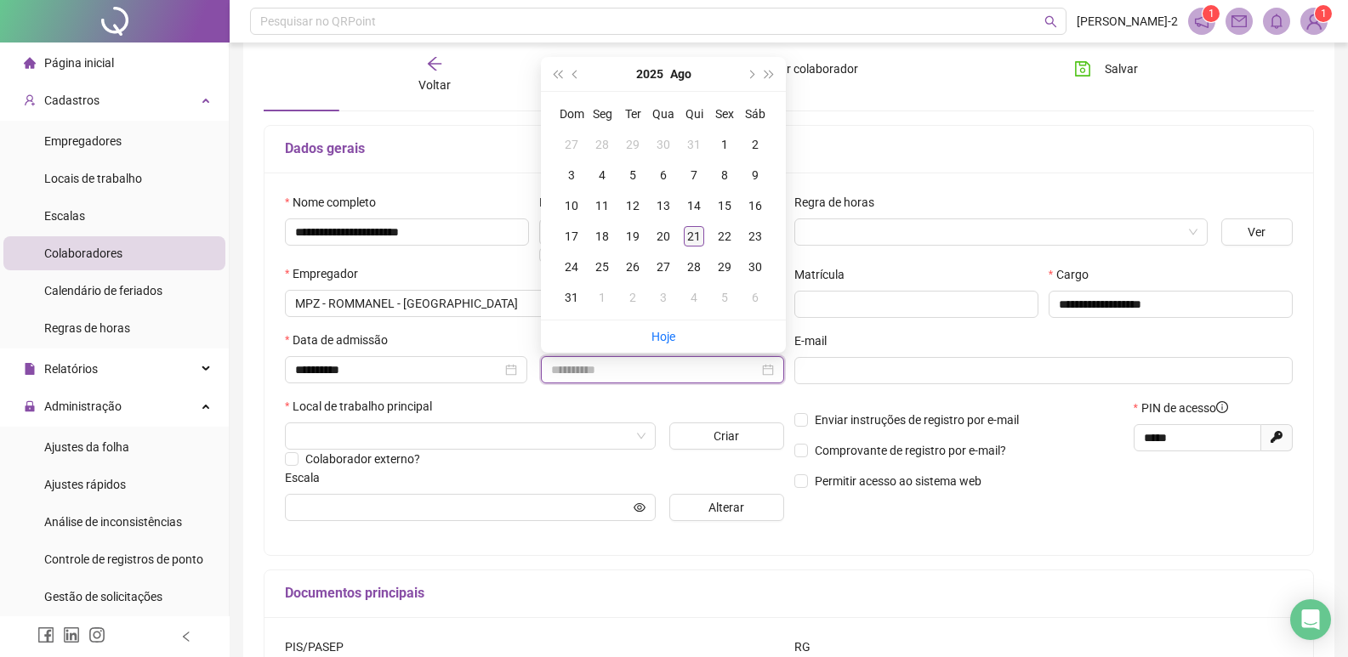
type input "**********"
click at [692, 236] on div "21" at bounding box center [694, 236] width 20 height 20
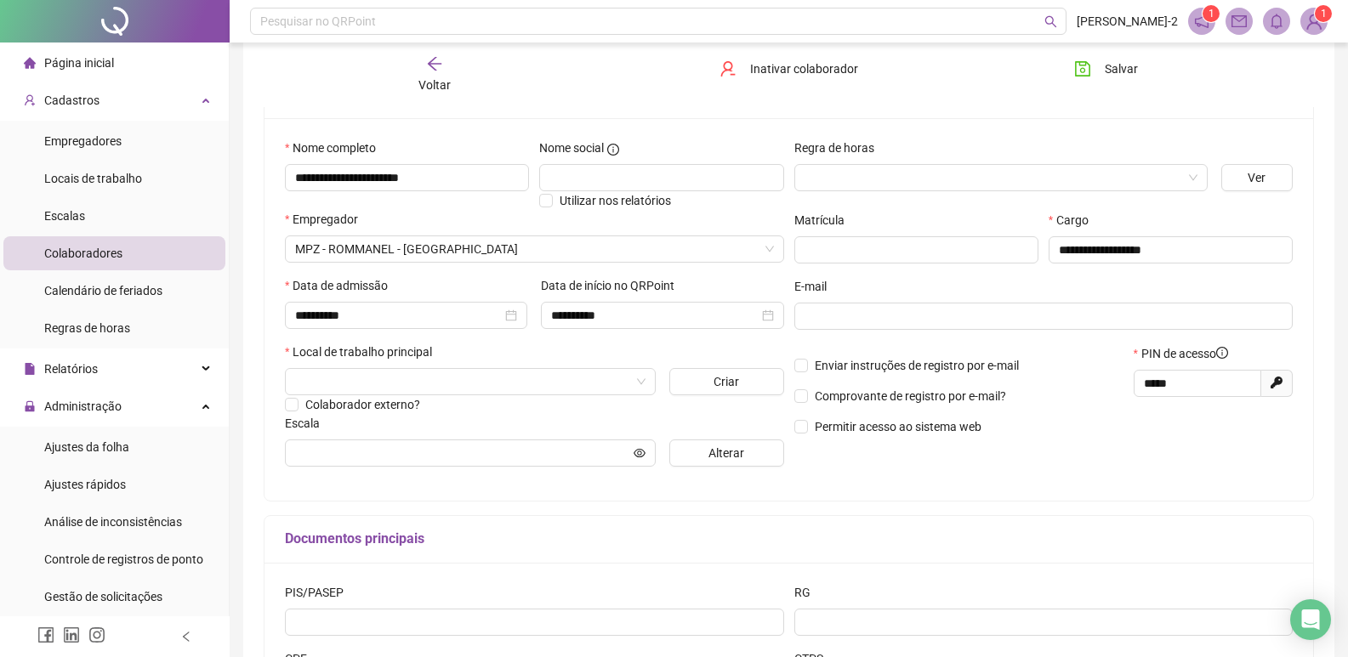
scroll to position [170, 0]
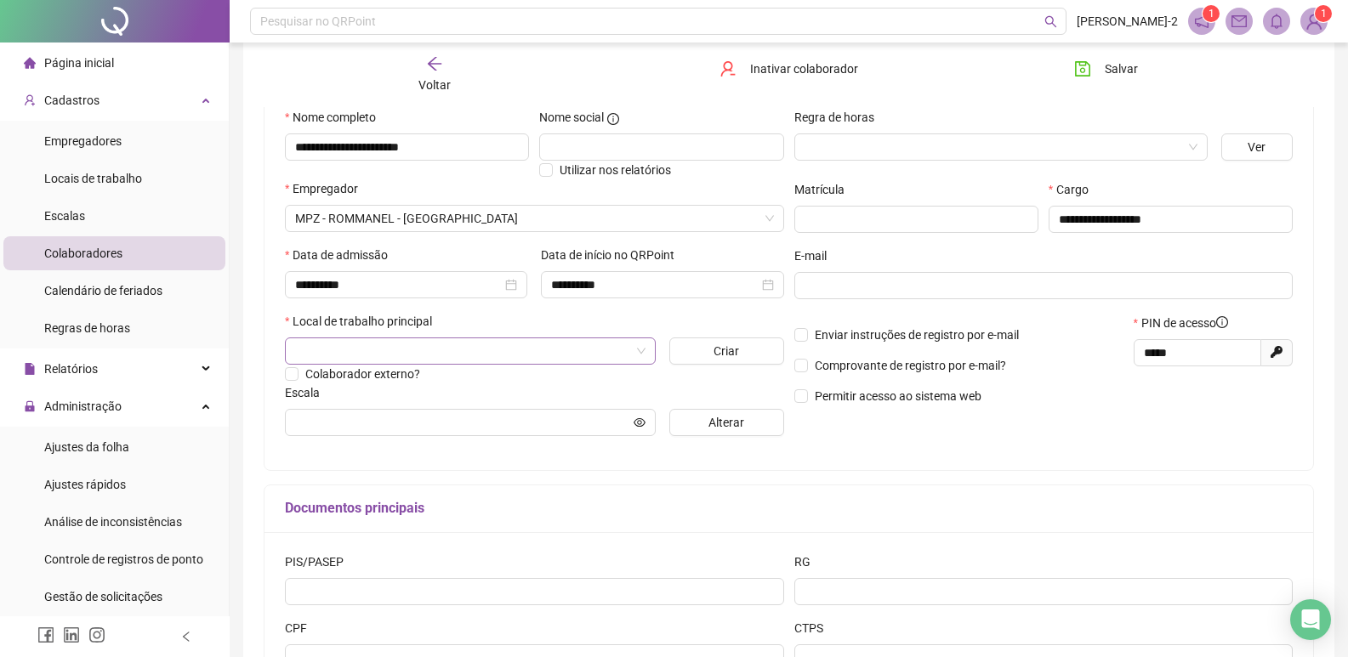
click at [450, 358] on input "search" at bounding box center [462, 351] width 335 height 26
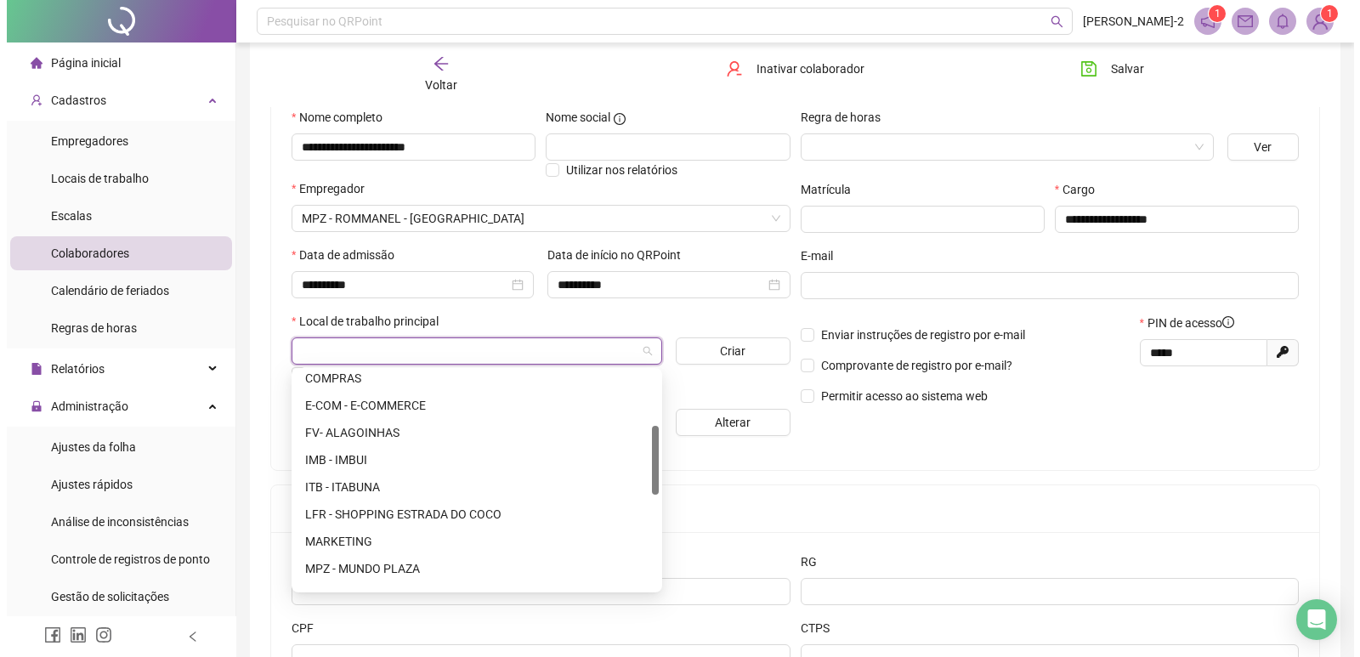
scroll to position [255, 0]
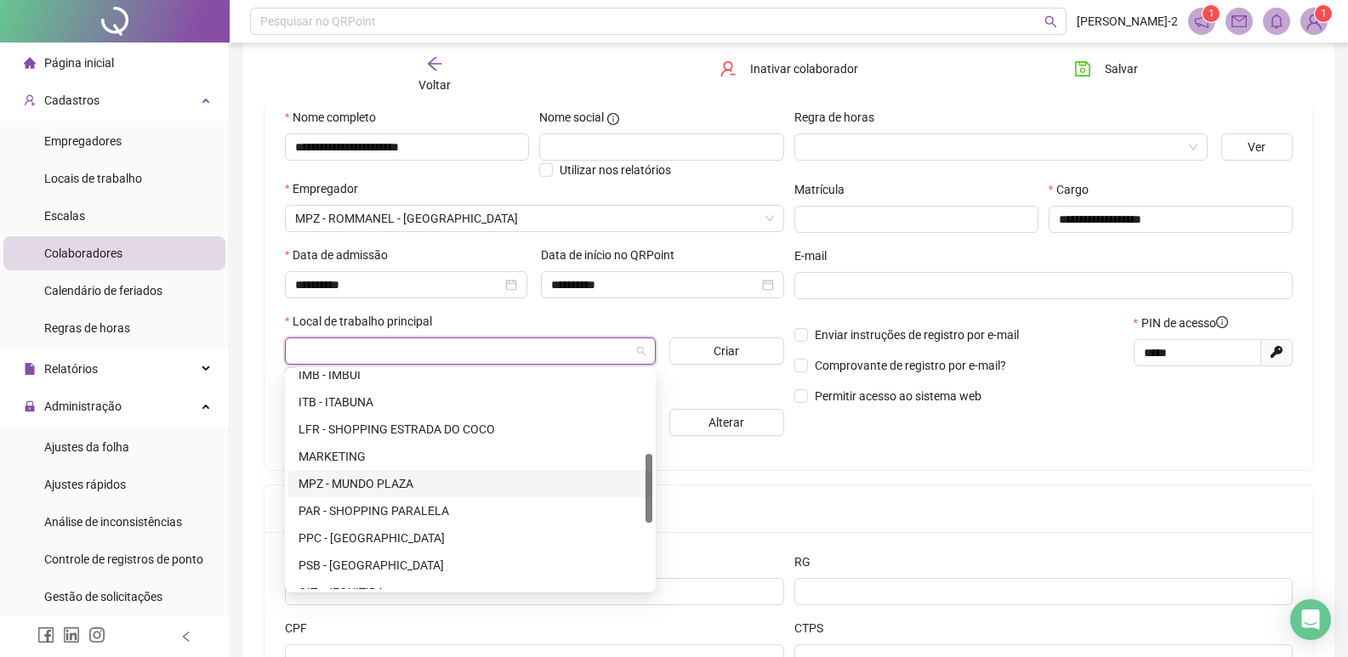
click at [362, 486] on div "MPZ - MUNDO PLAZA" at bounding box center [470, 483] width 344 height 19
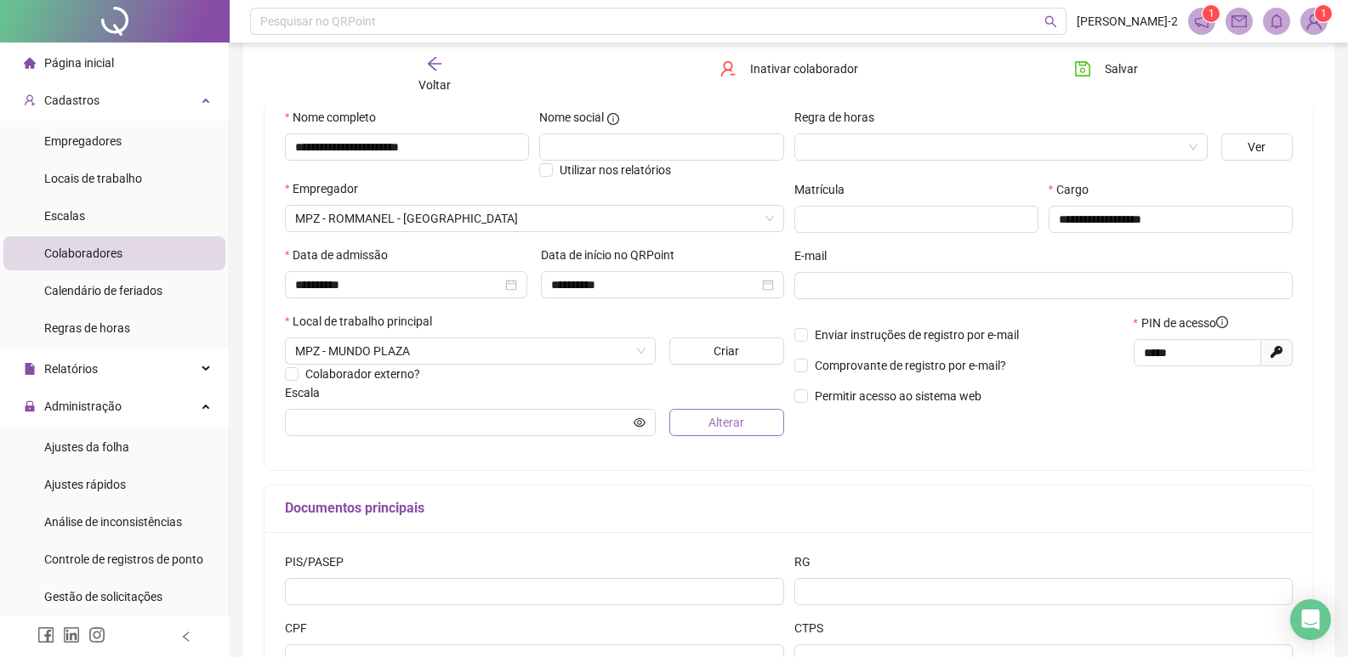
click at [676, 412] on button "Alterar" at bounding box center [726, 422] width 115 height 27
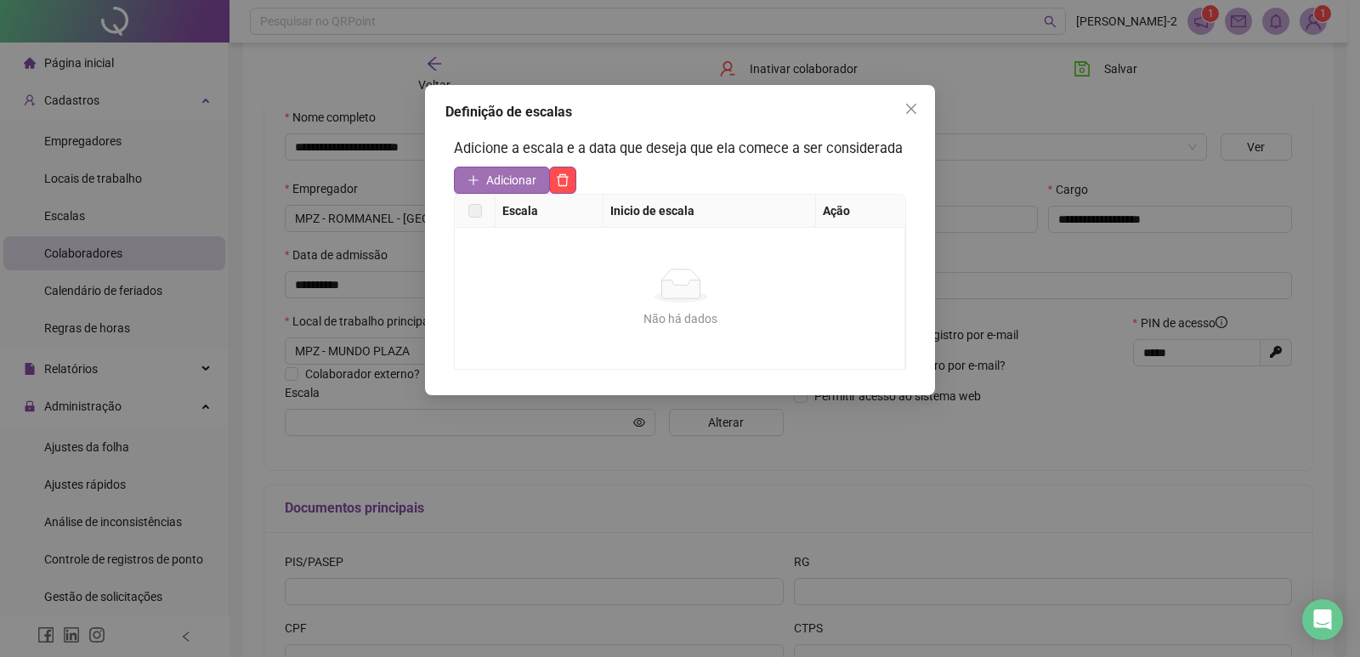
click at [496, 174] on span "Adicionar" at bounding box center [511, 180] width 50 height 19
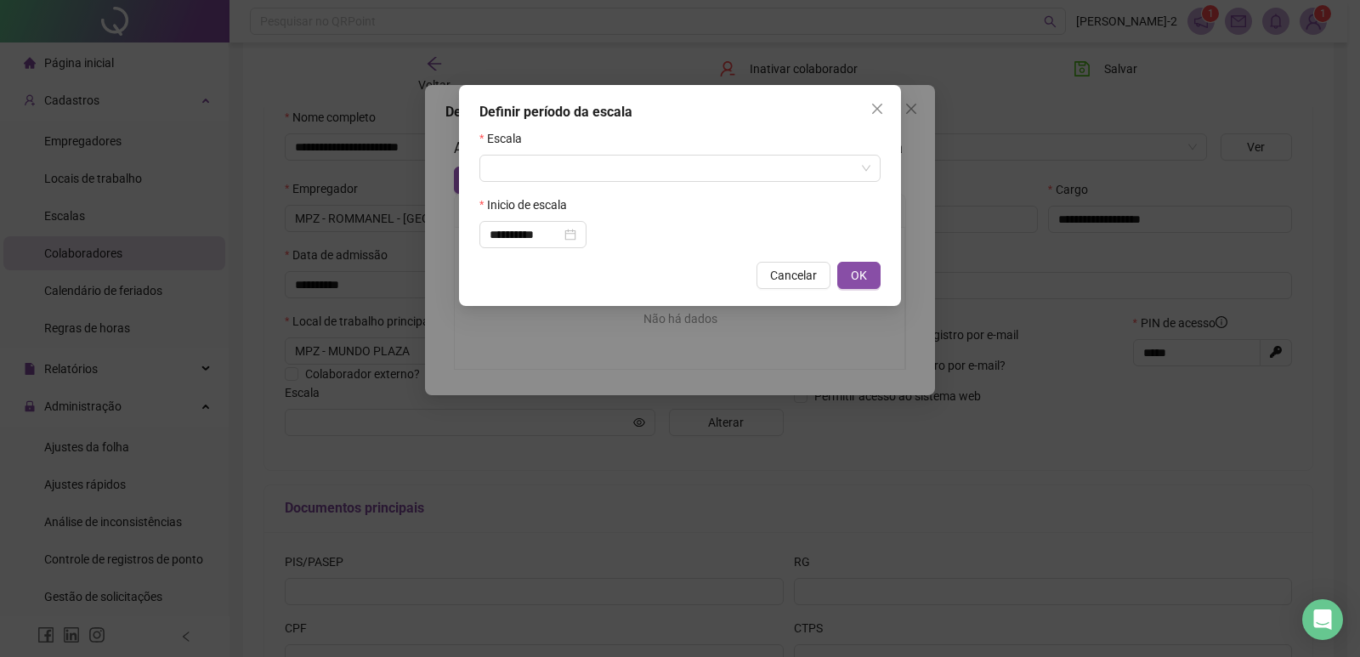
click at [599, 182] on form "**********" at bounding box center [680, 188] width 401 height 119
click at [599, 169] on input "search" at bounding box center [673, 169] width 366 height 26
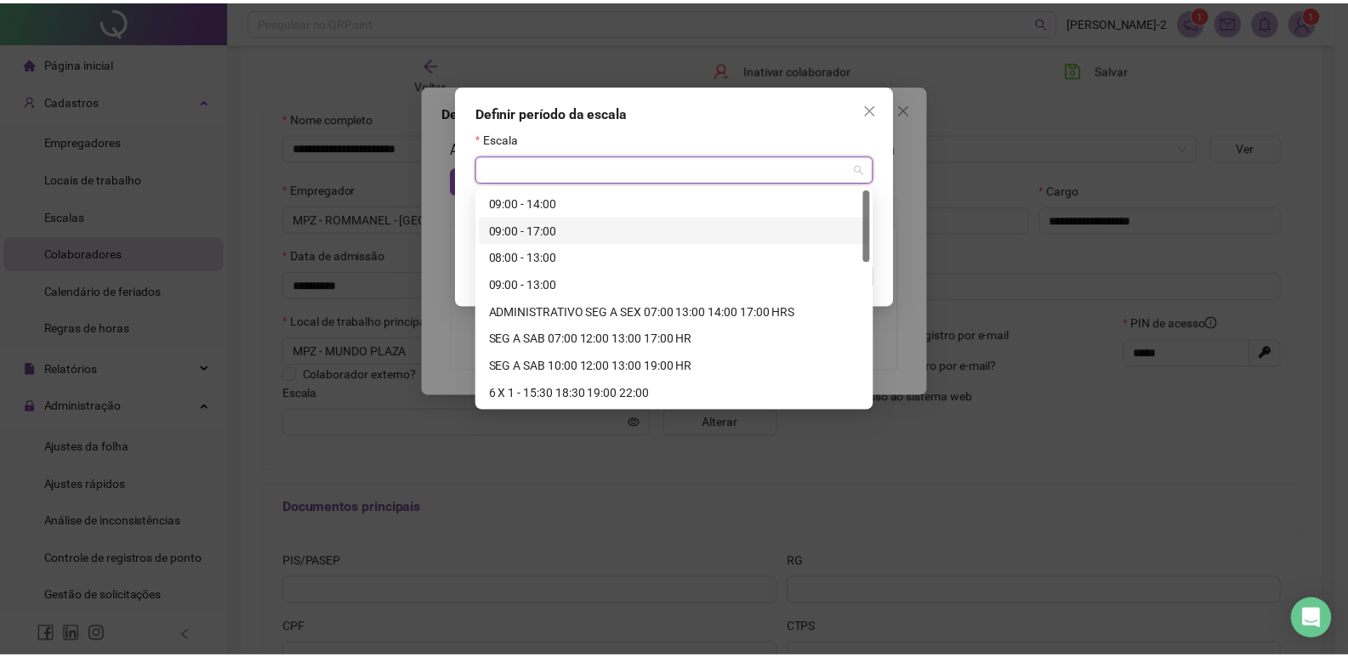
scroll to position [85, 0]
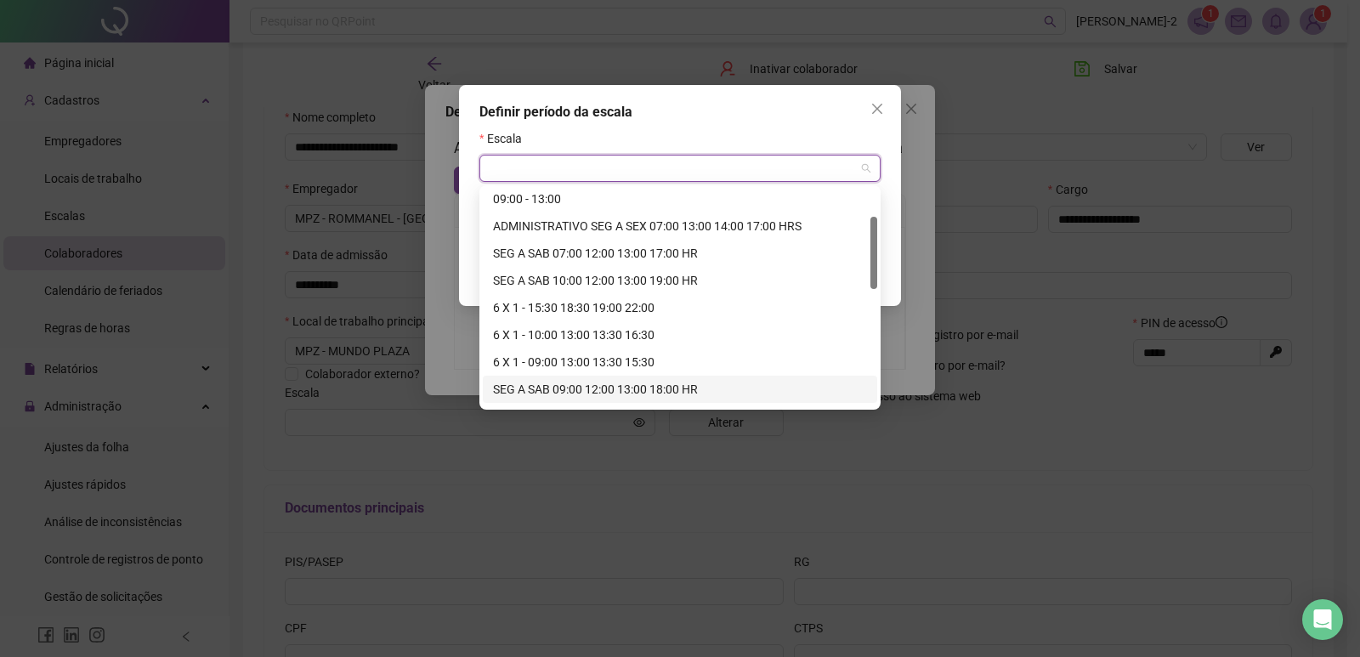
click at [615, 388] on div "SEG A SAB 09:00 12:00 13:00 18:00 HR" at bounding box center [680, 389] width 374 height 19
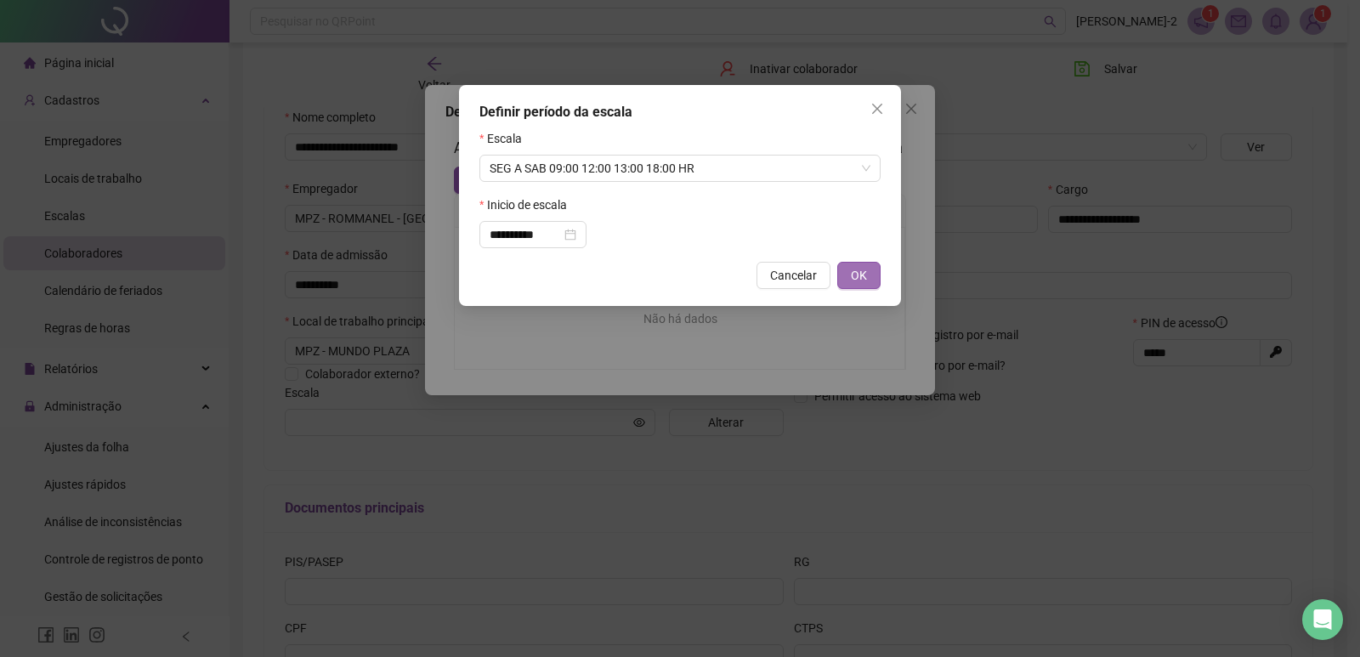
click at [869, 273] on button "OK" at bounding box center [859, 275] width 43 height 27
type input "**********"
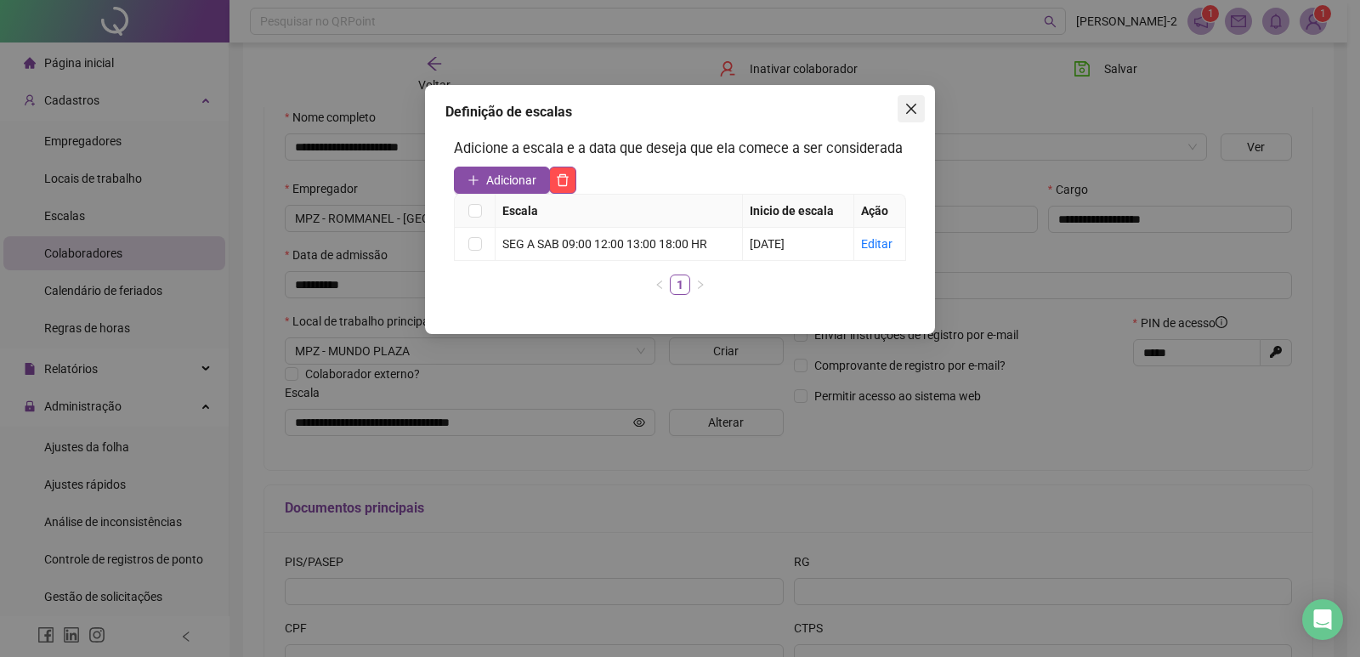
click at [903, 114] on span "Close" at bounding box center [911, 109] width 27 height 14
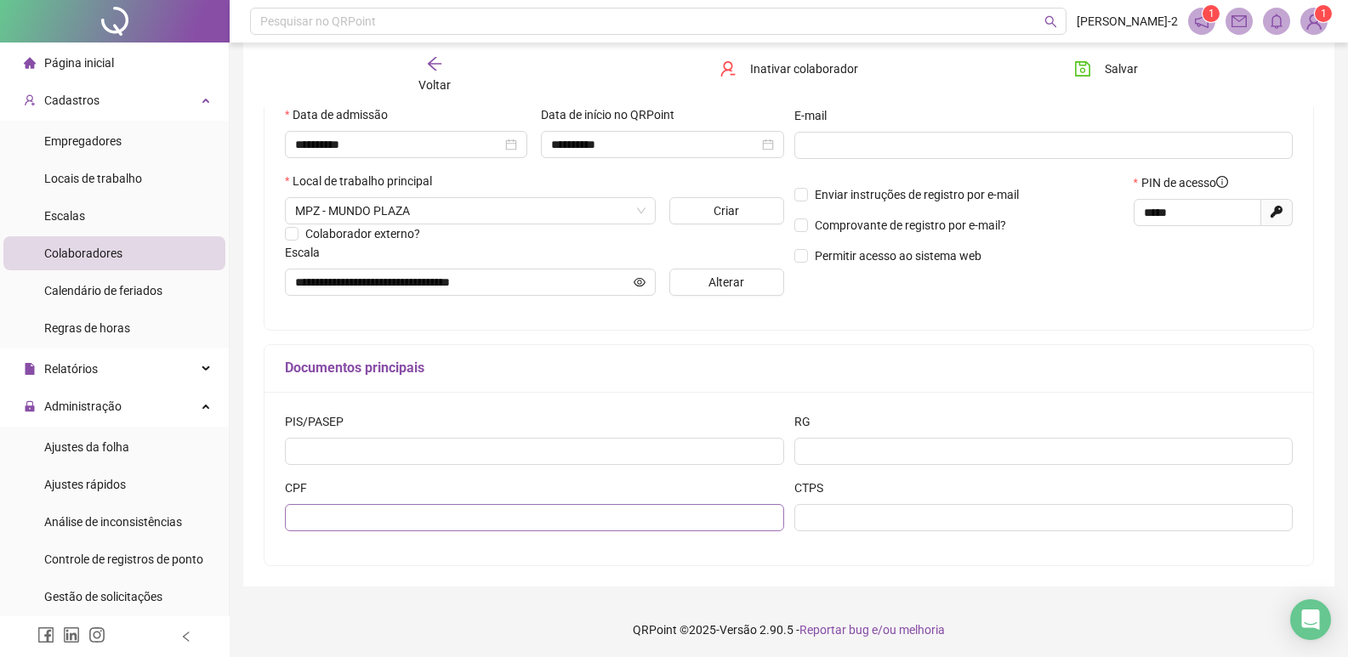
scroll to position [313, 0]
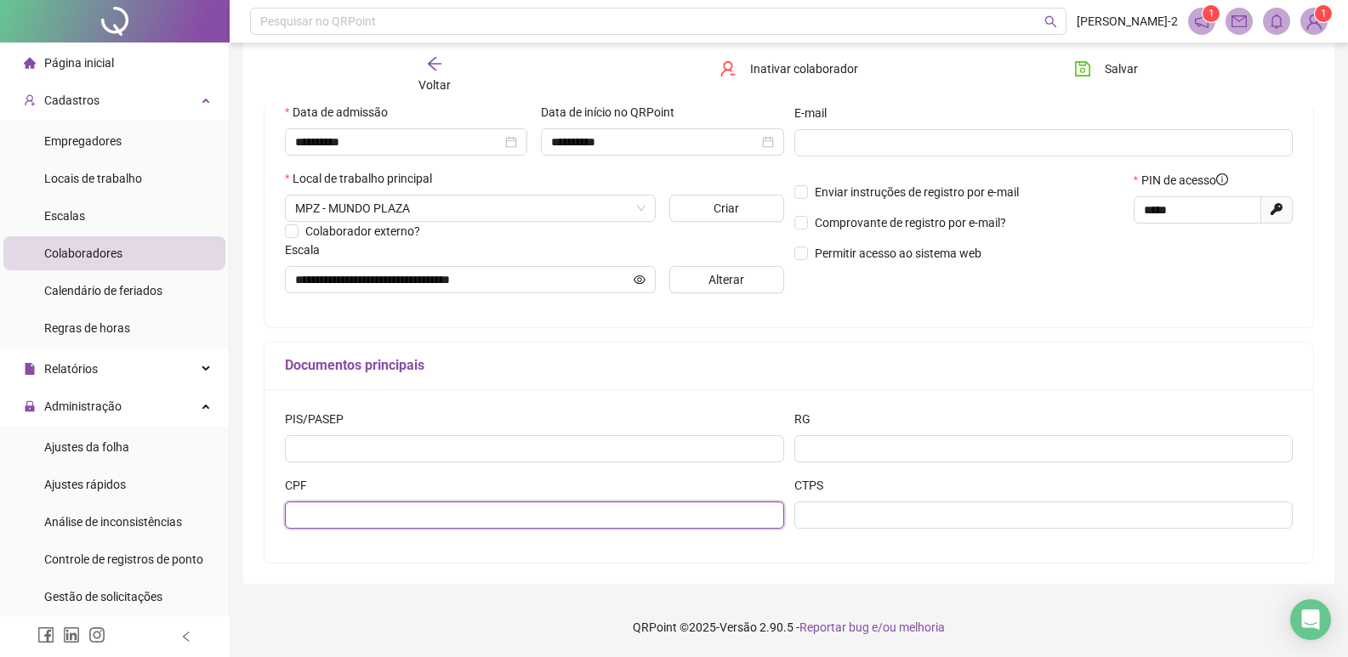
click at [425, 519] on input "text" at bounding box center [534, 515] width 499 height 27
type input "**********"
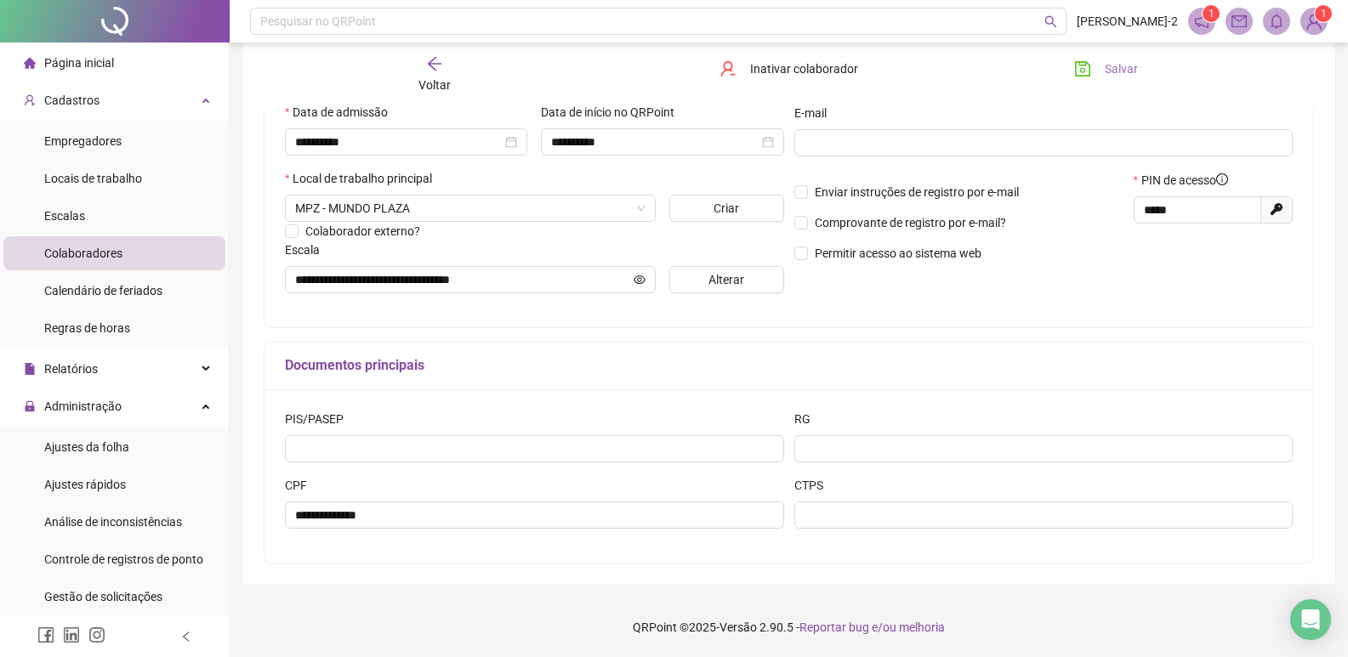
click at [1125, 69] on span "Salvar" at bounding box center [1120, 69] width 33 height 19
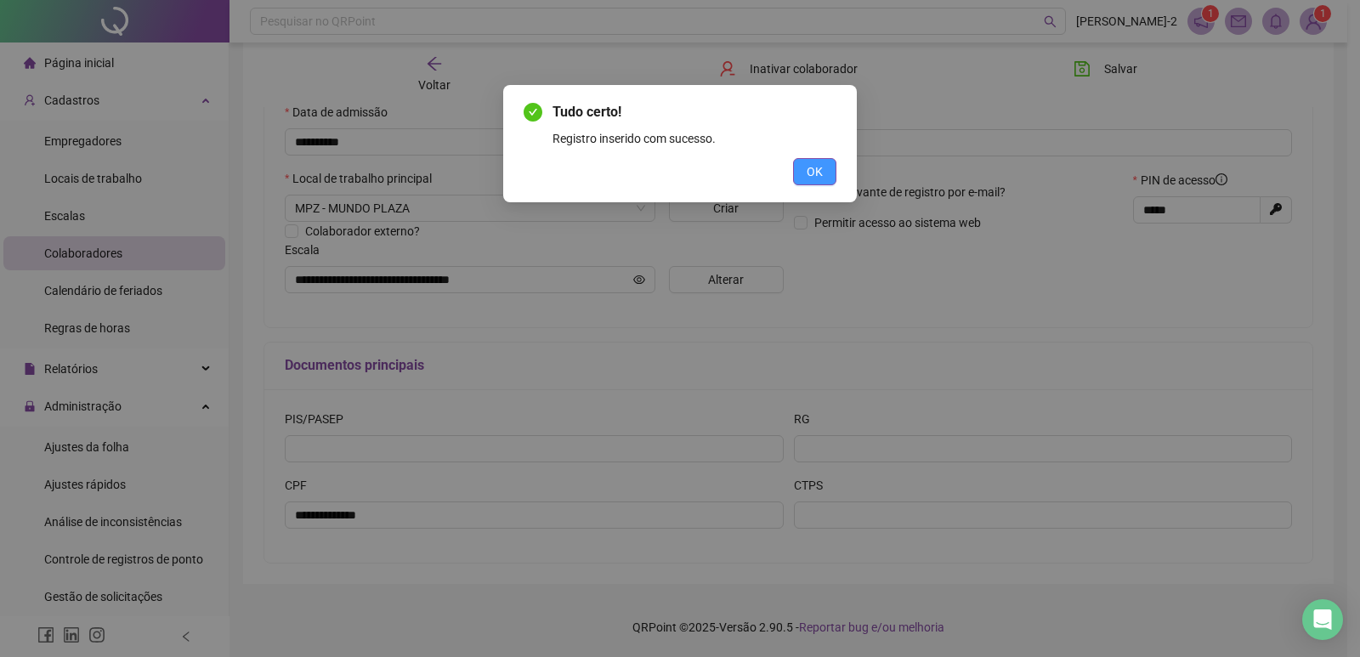
click at [828, 174] on button "OK" at bounding box center [814, 171] width 43 height 27
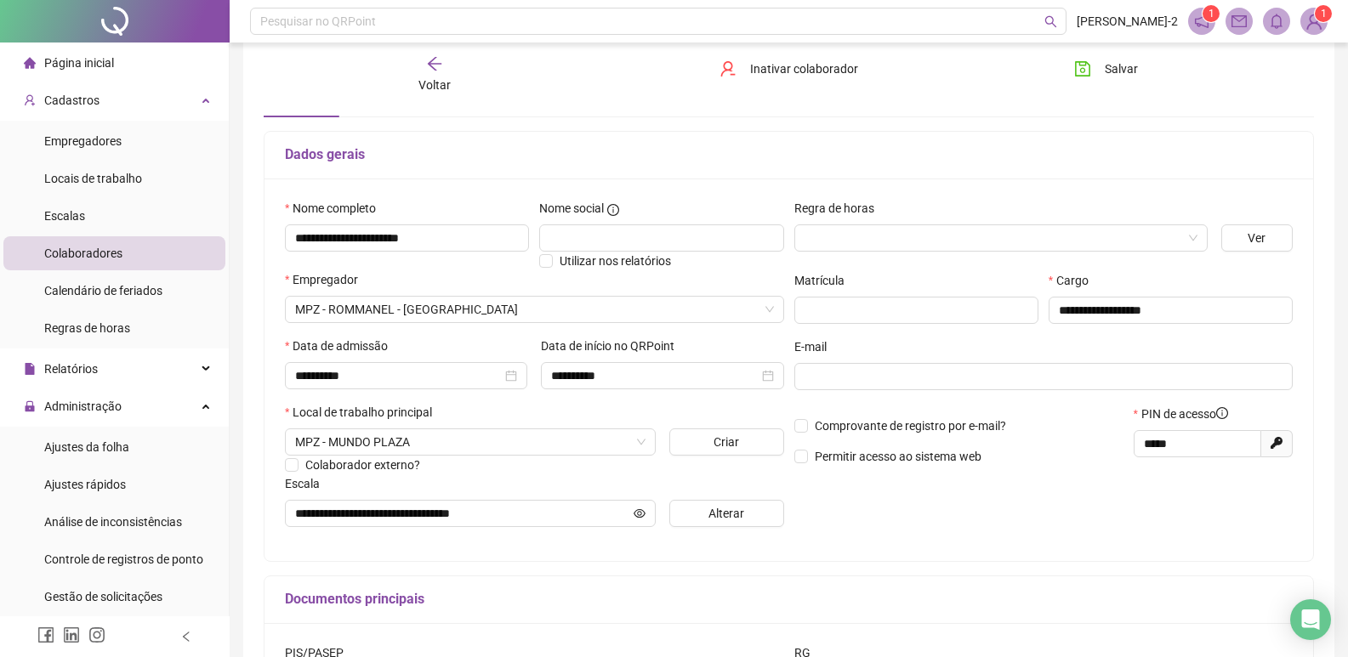
scroll to position [58, 0]
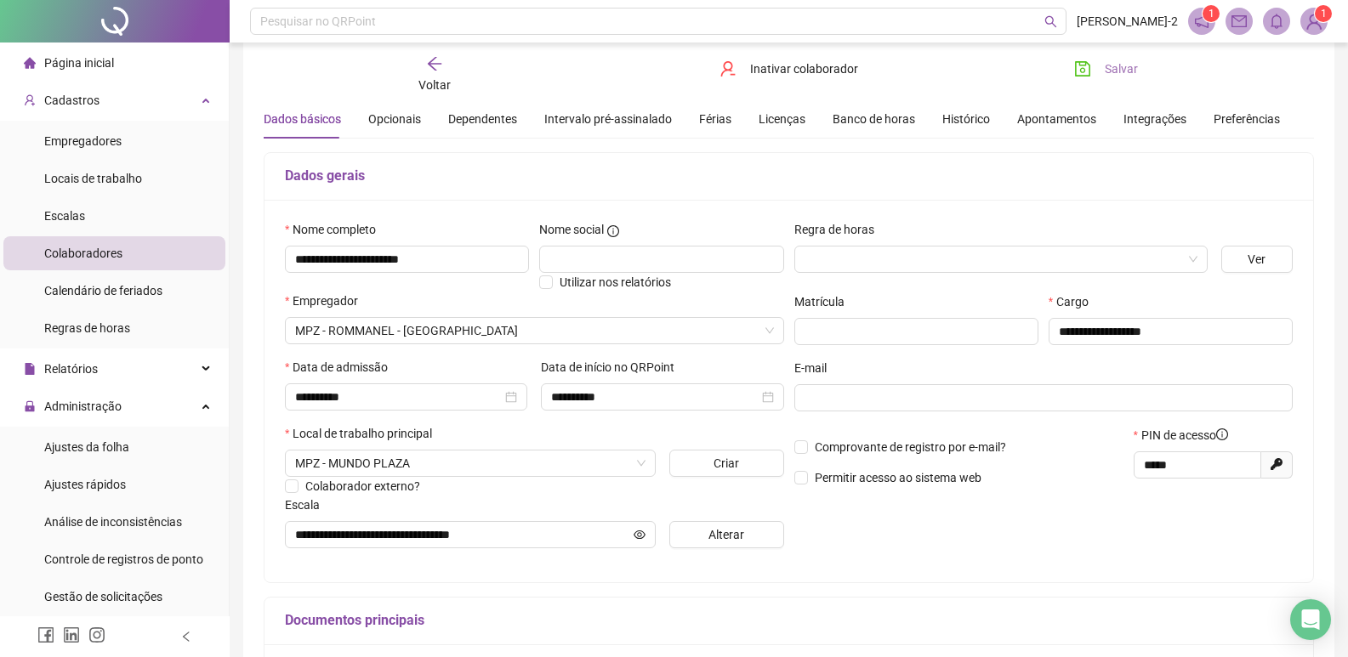
click at [1101, 66] on button "Salvar" at bounding box center [1105, 68] width 89 height 27
click at [1113, 65] on span "Salvar" at bounding box center [1120, 69] width 33 height 19
click at [440, 78] on span "Voltar" at bounding box center [434, 85] width 32 height 14
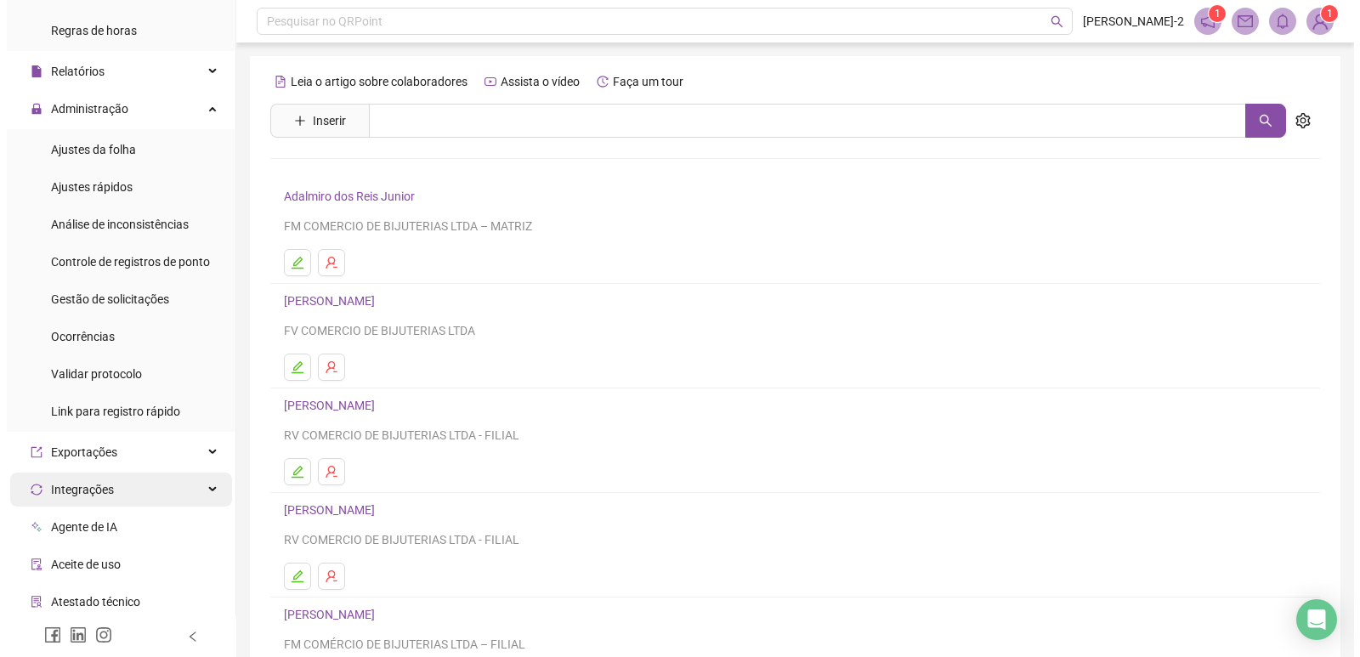
scroll to position [340, 0]
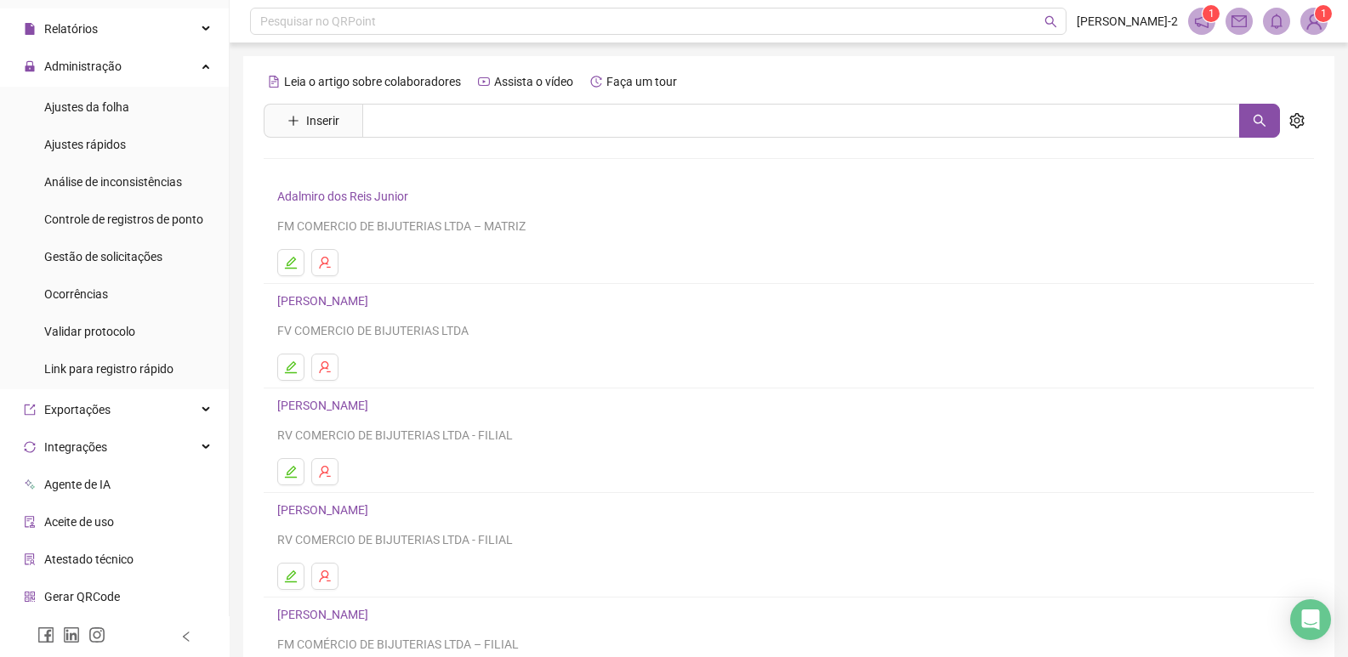
click at [78, 601] on span "Gerar QRCode" at bounding box center [82, 597] width 76 height 14
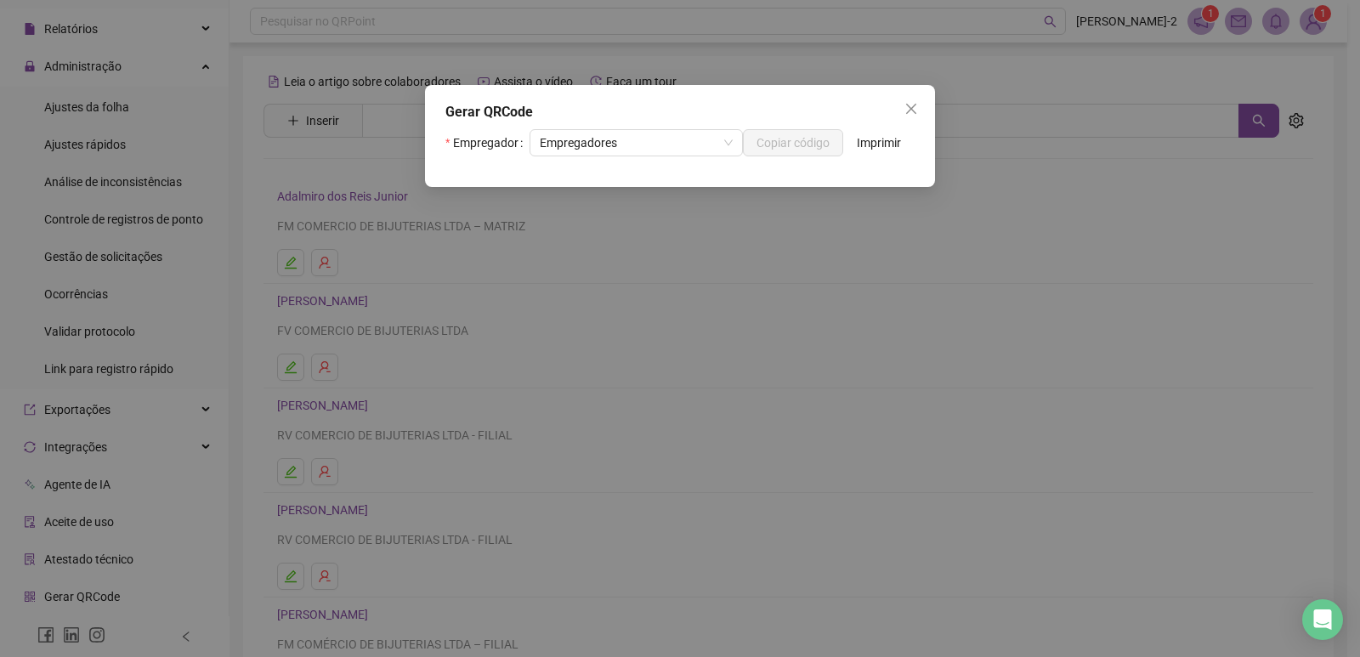
click at [621, 126] on div "Gerar QRCode Empregador Empregadores Copiar código Imprimir" at bounding box center [680, 136] width 510 height 102
click at [609, 153] on span "Empregadores" at bounding box center [636, 143] width 193 height 26
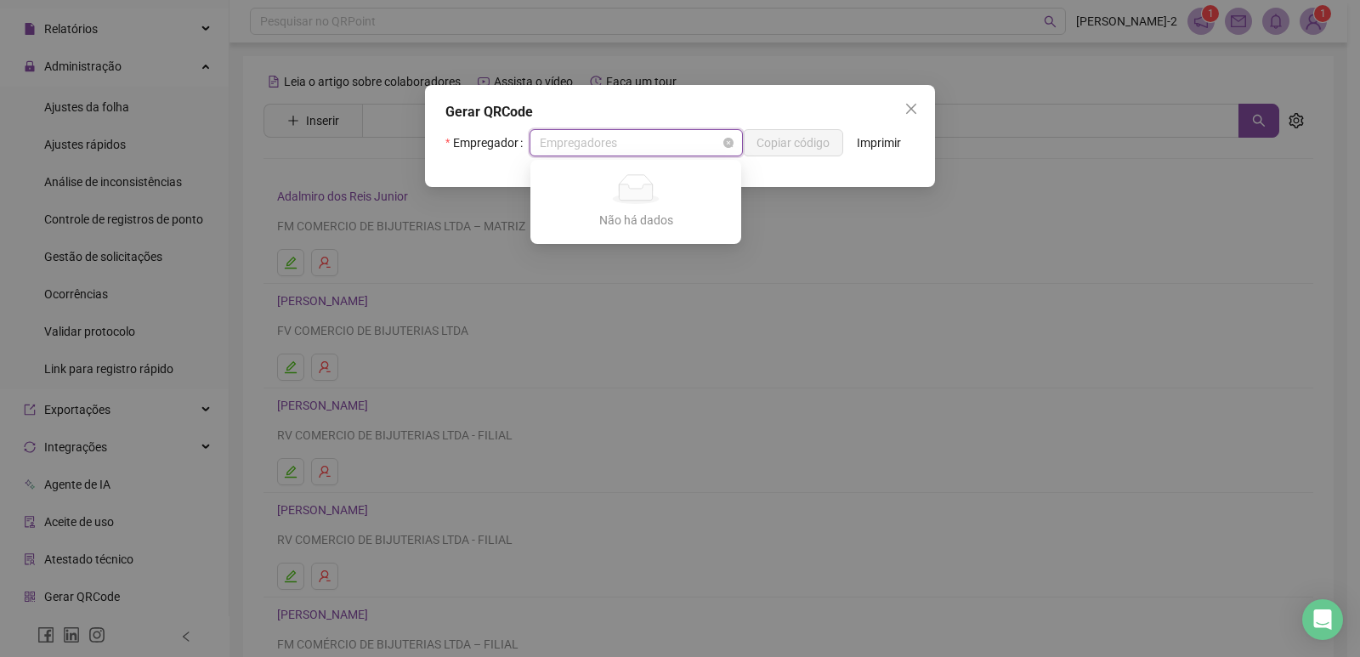
click at [530, 156] on div "Empregadores" at bounding box center [636, 142] width 213 height 27
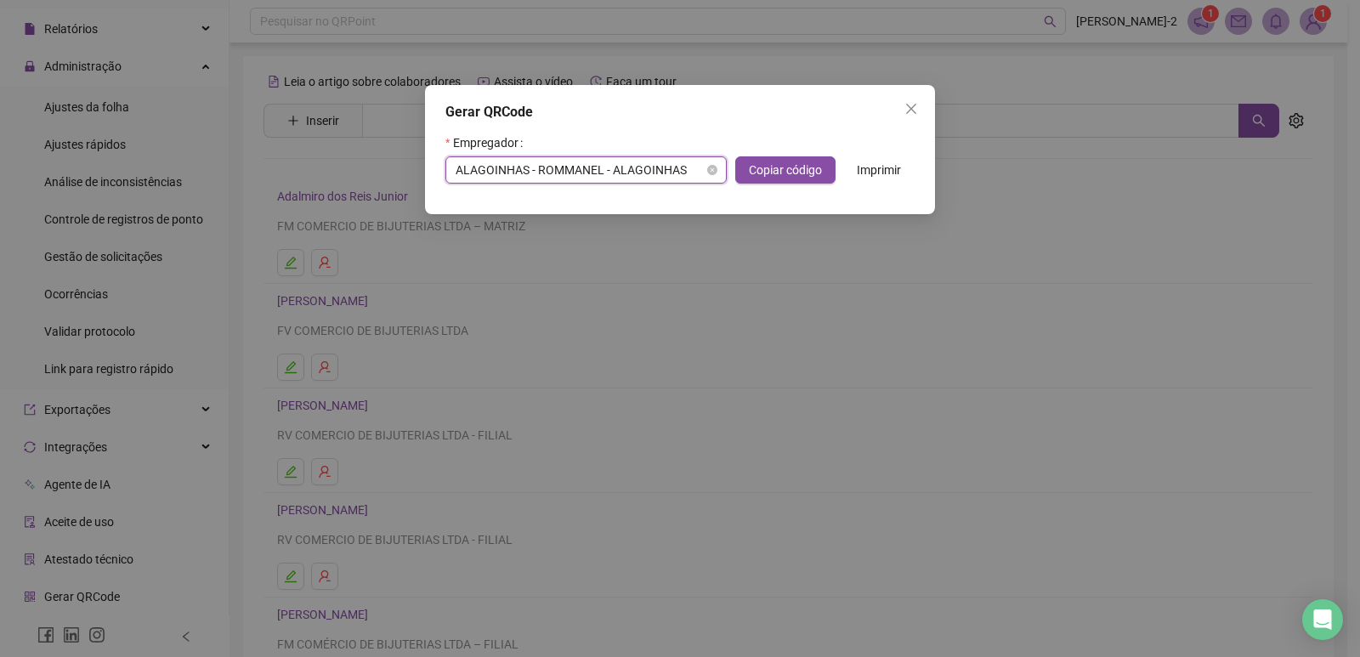
drag, startPoint x: 581, startPoint y: 153, endPoint x: 575, endPoint y: 160, distance: 9.0
click at [579, 156] on div "Empregador ALAGOINHAS - ROMMANEL - ALAGOINHAS ALAGOINHAS - ROMMANEL - ALAGOINHA…" at bounding box center [680, 156] width 469 height 54
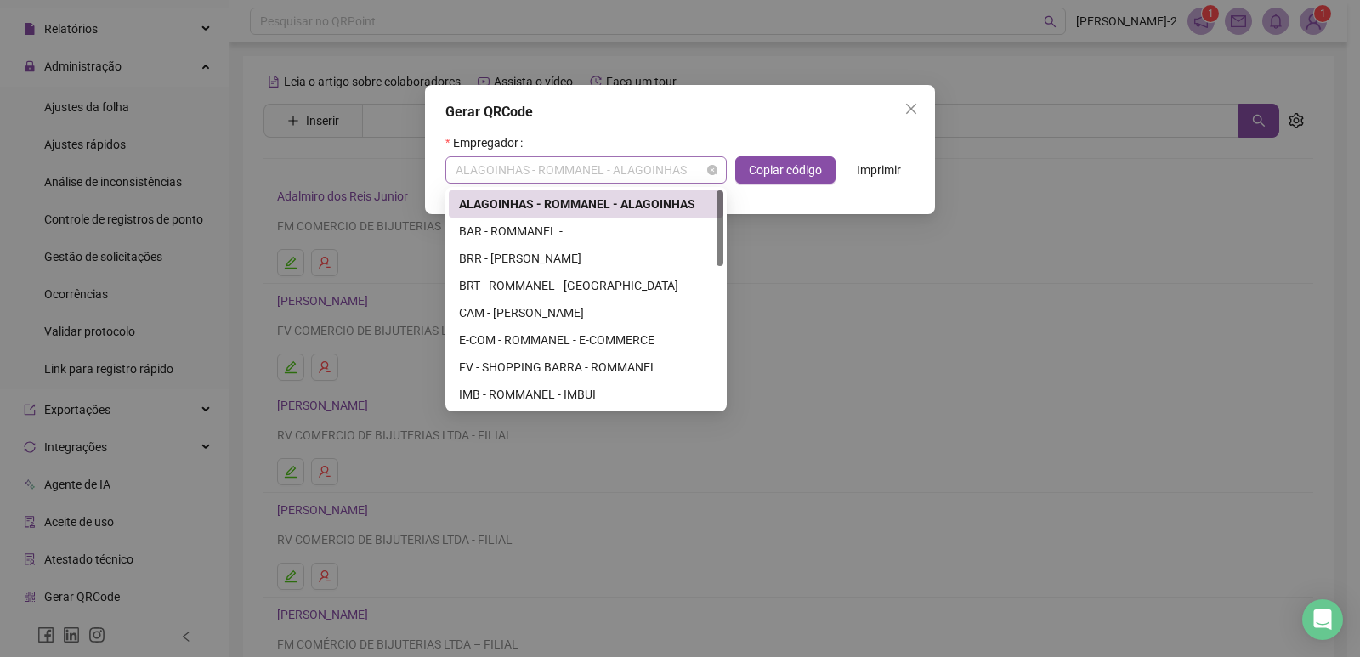
click at [561, 168] on span "ALAGOINHAS - ROMMANEL - ALAGOINHAS" at bounding box center [586, 170] width 261 height 26
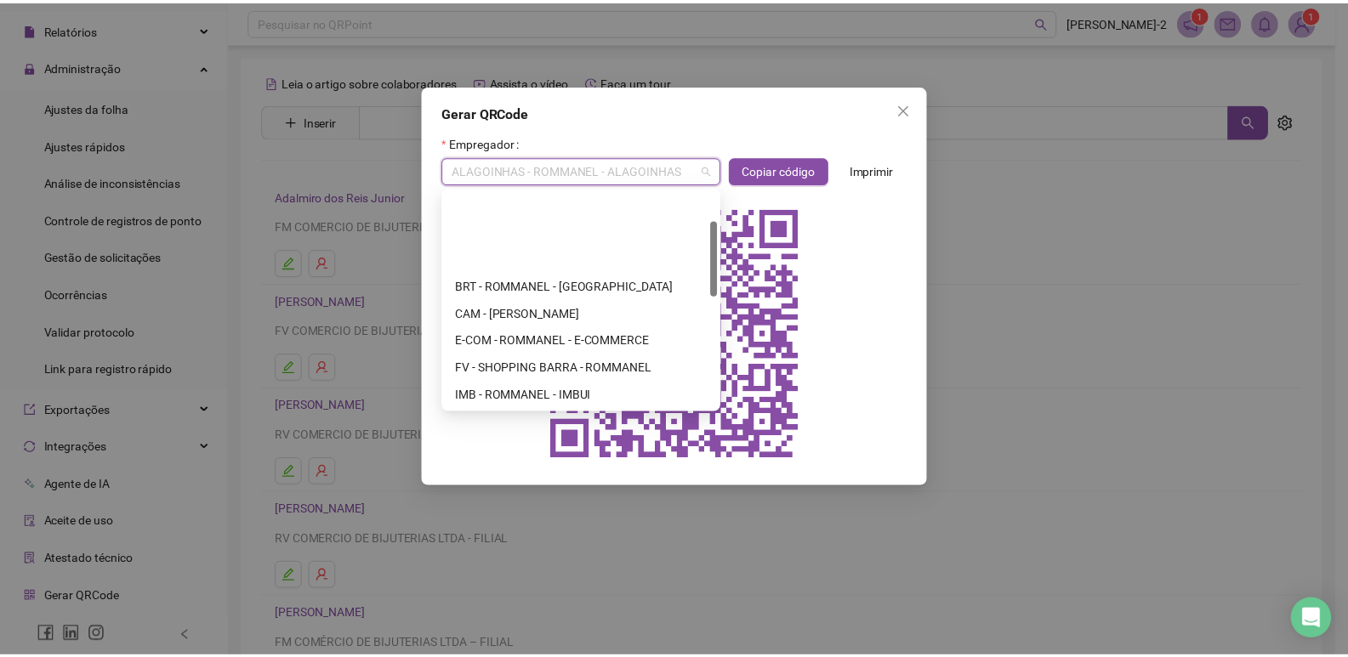
scroll to position [85, 0]
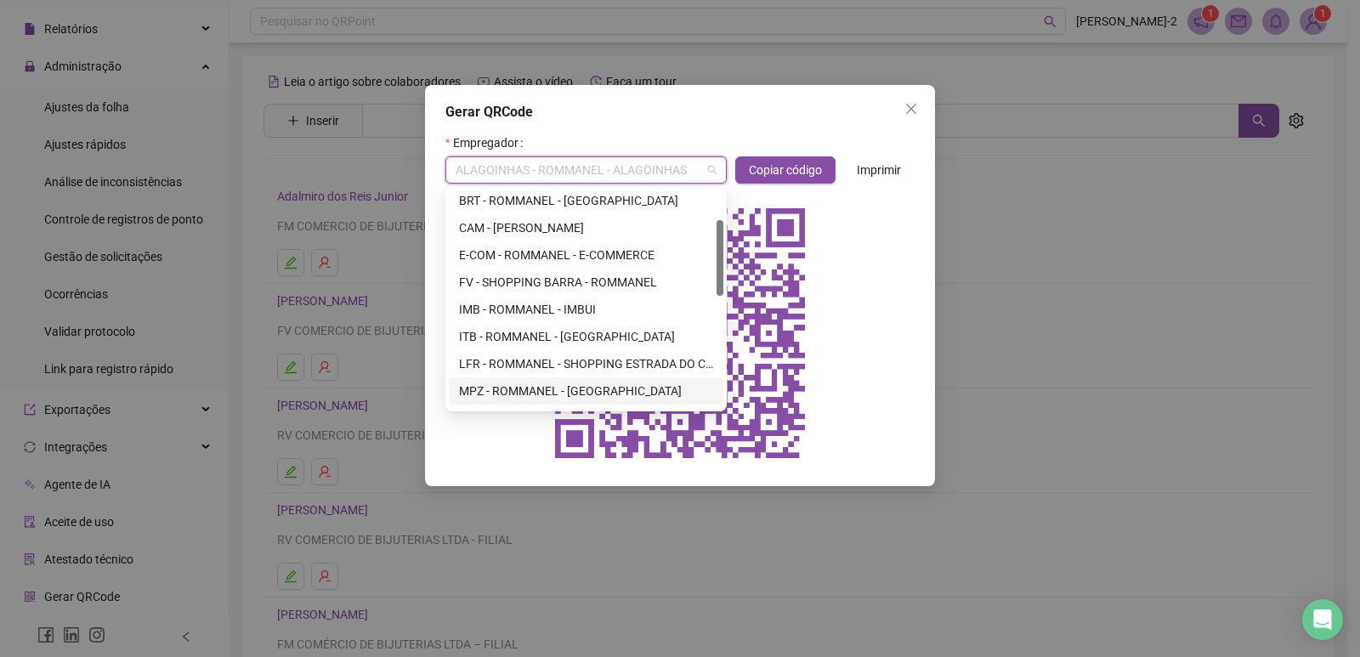
click at [542, 386] on div "MPZ - ROMMANEL - MUNDO PLAZA" at bounding box center [586, 391] width 254 height 19
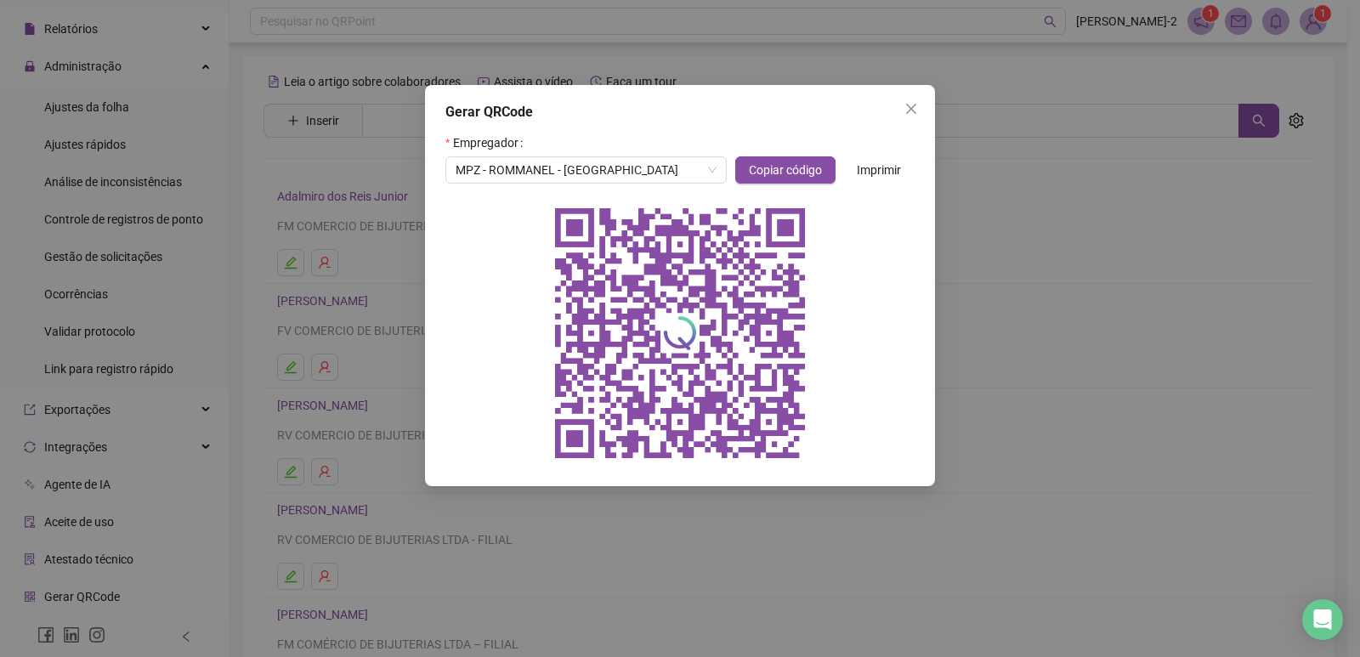
click at [513, 373] on div at bounding box center [680, 333] width 469 height 272
click at [512, 362] on div at bounding box center [680, 333] width 469 height 272
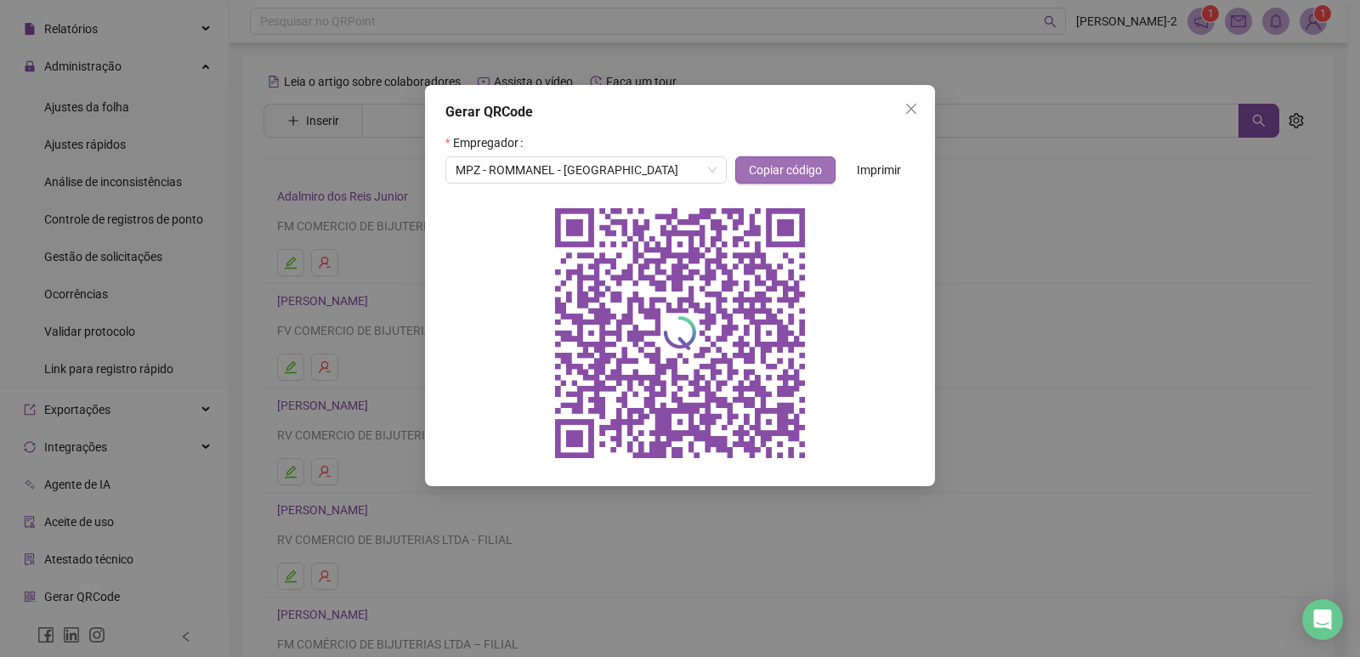
click at [812, 173] on span "Copiar código" at bounding box center [785, 170] width 73 height 19
click at [785, 159] on button "Copiar código" at bounding box center [785, 169] width 100 height 27
click at [918, 110] on span "Close" at bounding box center [911, 109] width 27 height 14
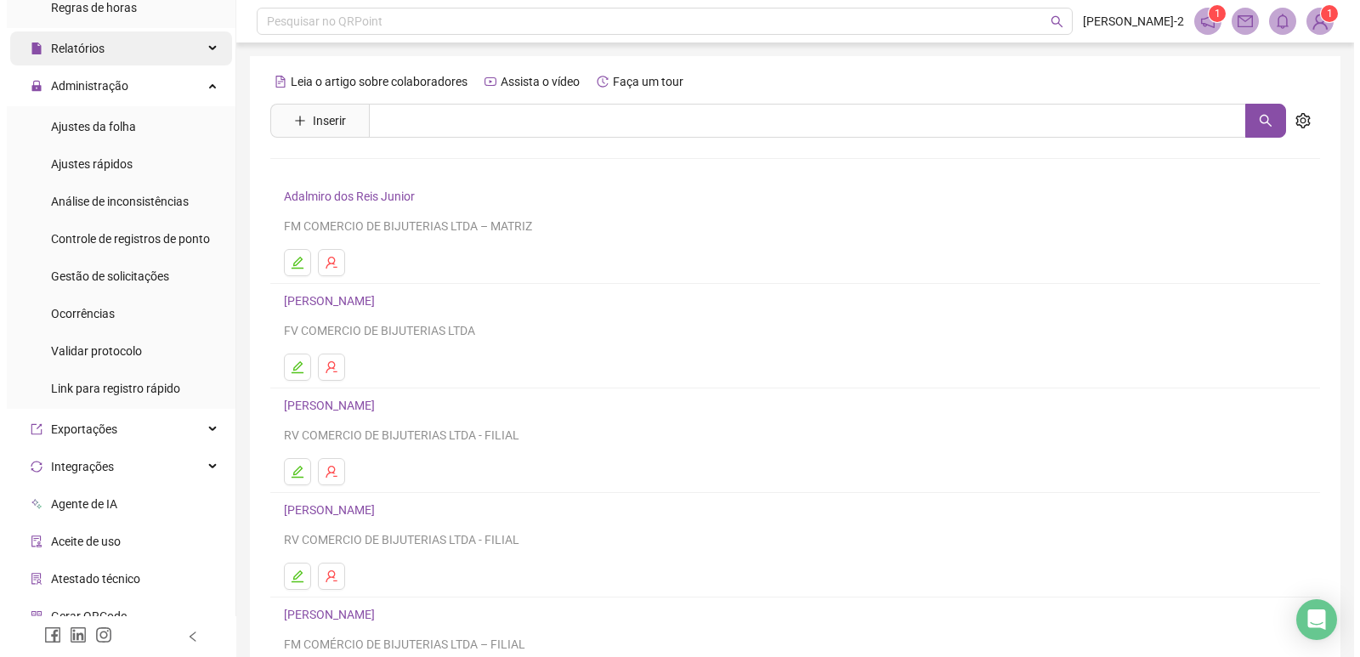
scroll to position [290, 0]
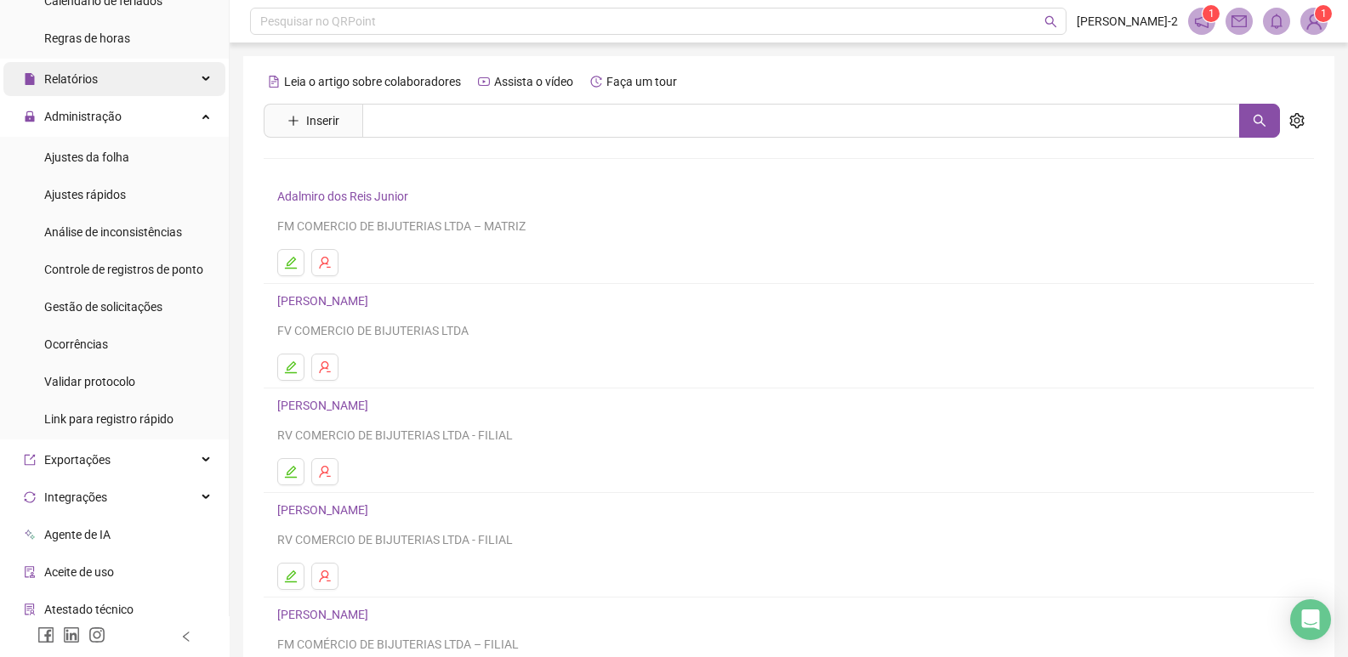
click at [150, 77] on div "Relatórios" at bounding box center [114, 79] width 222 height 34
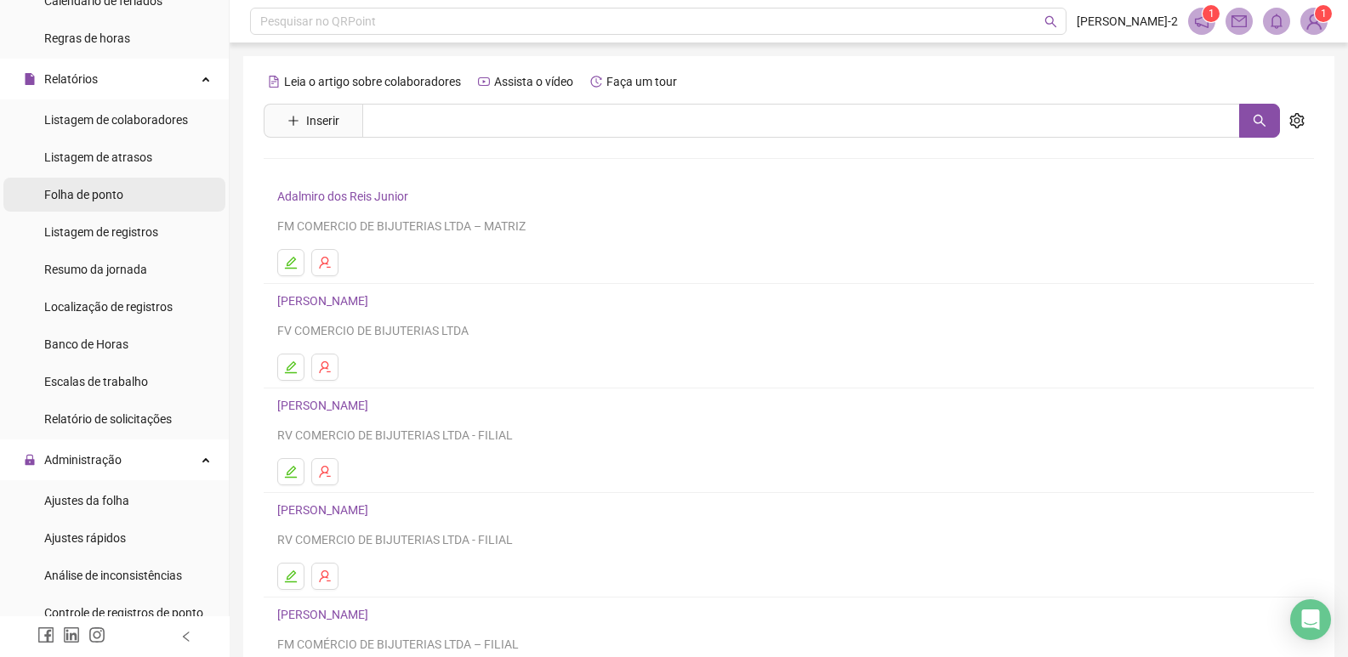
click at [120, 196] on span "Folha de ponto" at bounding box center [83, 195] width 79 height 14
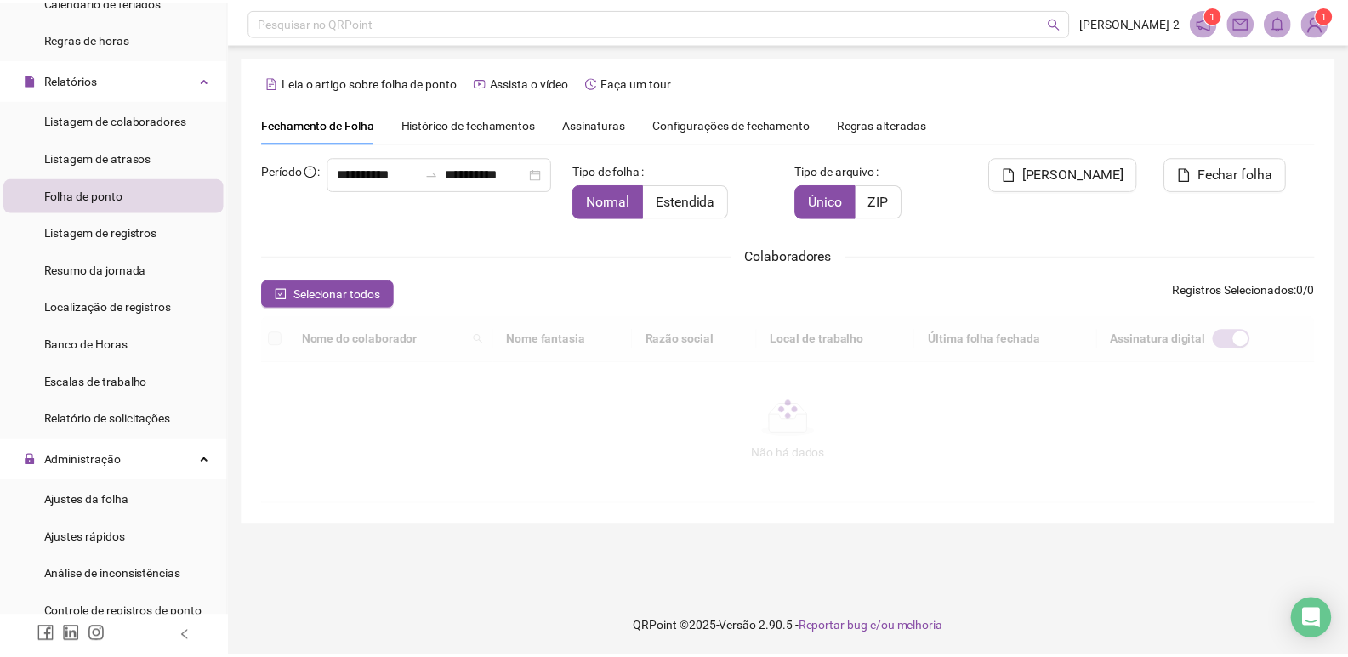
scroll to position [10, 0]
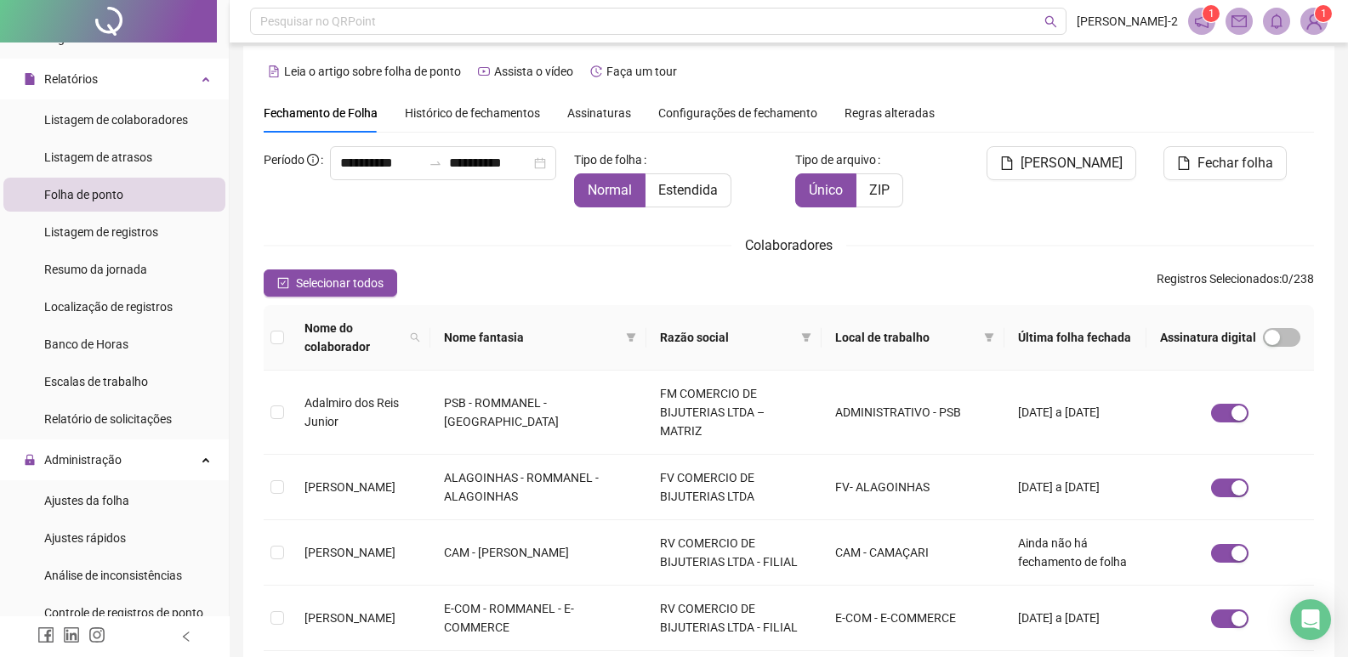
drag, startPoint x: 1023, startPoint y: 66, endPoint x: 1065, endPoint y: 102, distance: 54.9
click at [1023, 66] on div "Leia o artigo sobre folha de ponto Assista o vídeo Faça um tour" at bounding box center [789, 71] width 1050 height 27
click at [1264, 330] on div "button" at bounding box center [1271, 337] width 15 height 15
click at [995, 224] on div "**********" at bounding box center [789, 641] width 1050 height 990
click at [991, 333] on icon "filter" at bounding box center [988, 337] width 9 height 9
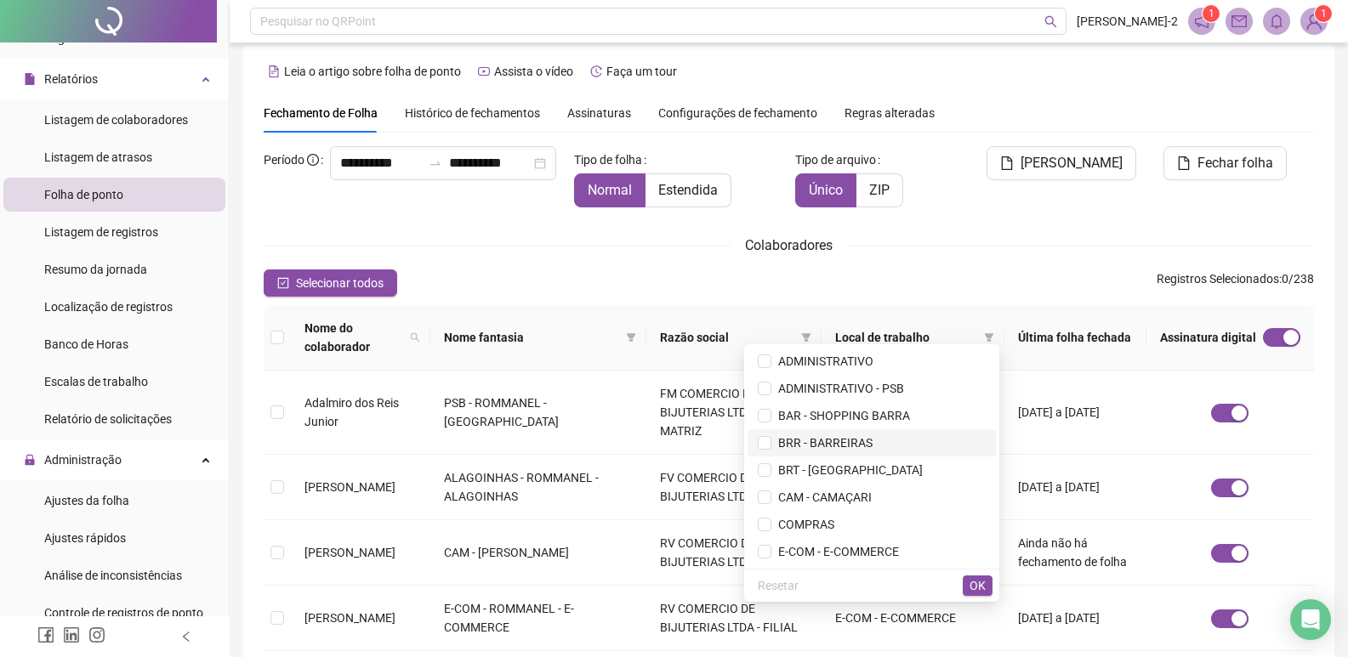
click at [771, 441] on span "BRR - BARREIRAS" at bounding box center [821, 443] width 101 height 14
click at [980, 586] on span "OK" at bounding box center [977, 585] width 16 height 19
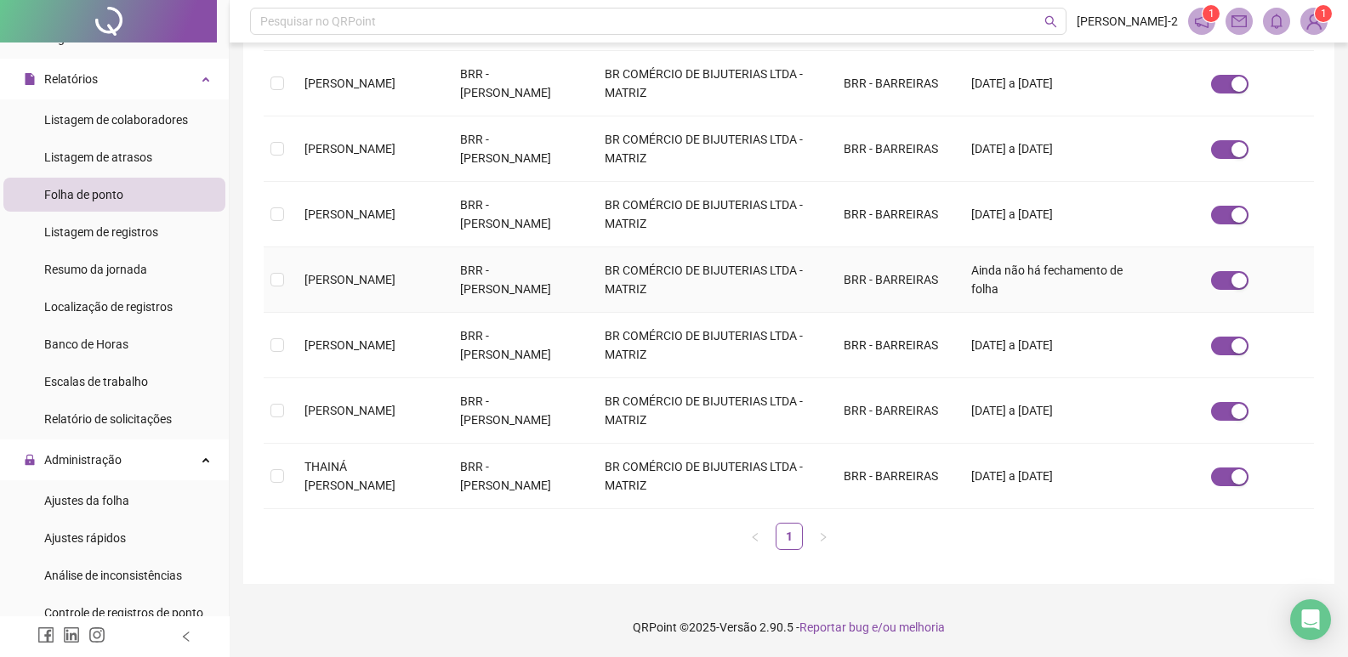
scroll to position [55, 0]
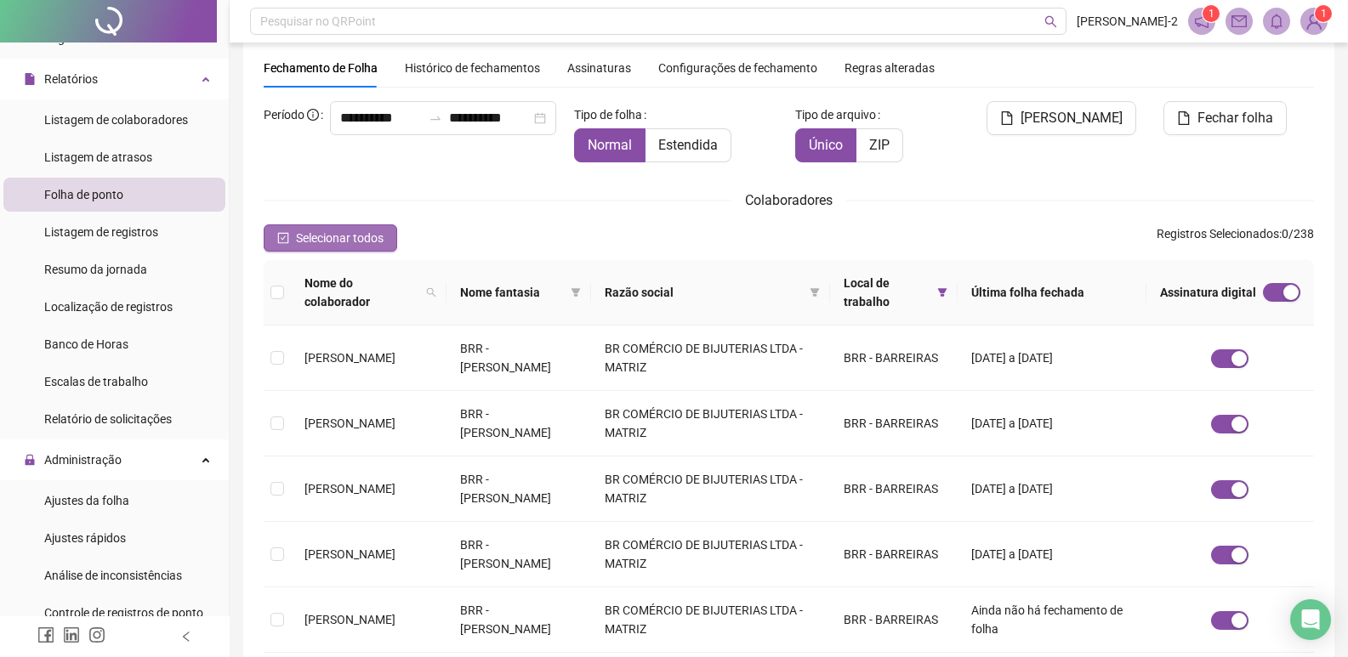
click at [320, 231] on span "Selecionar todos" at bounding box center [340, 238] width 88 height 19
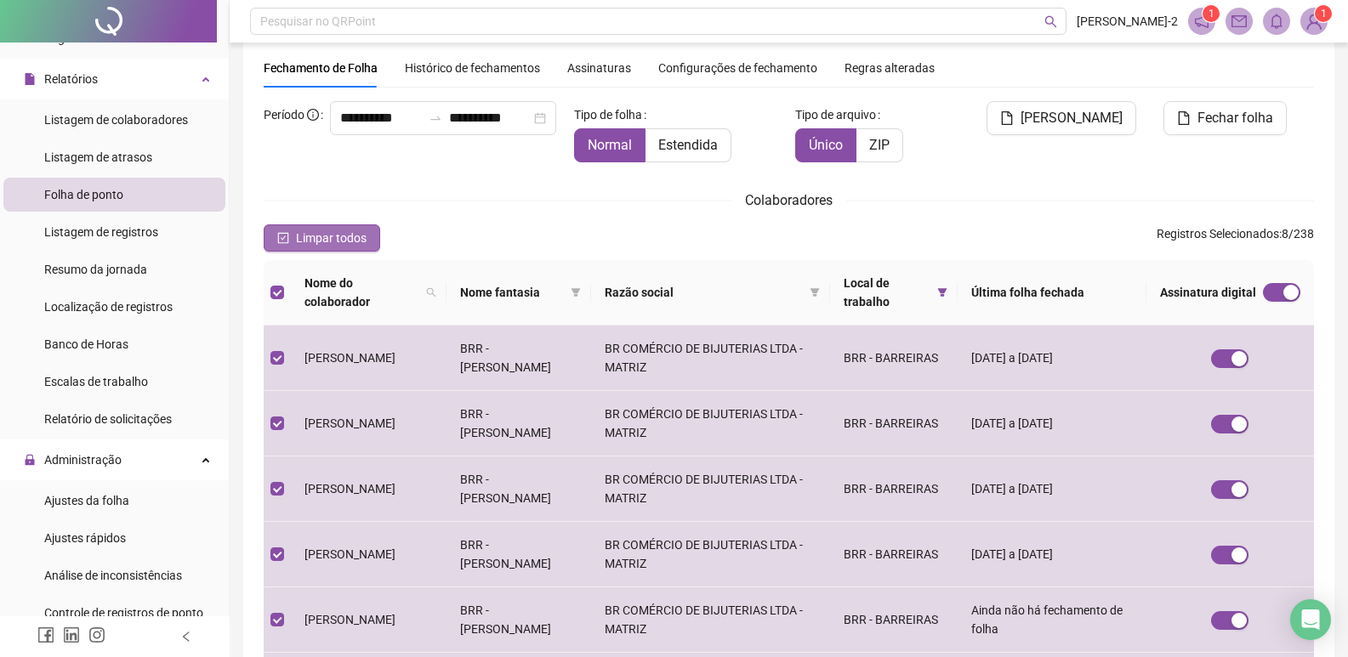
scroll to position [20, 0]
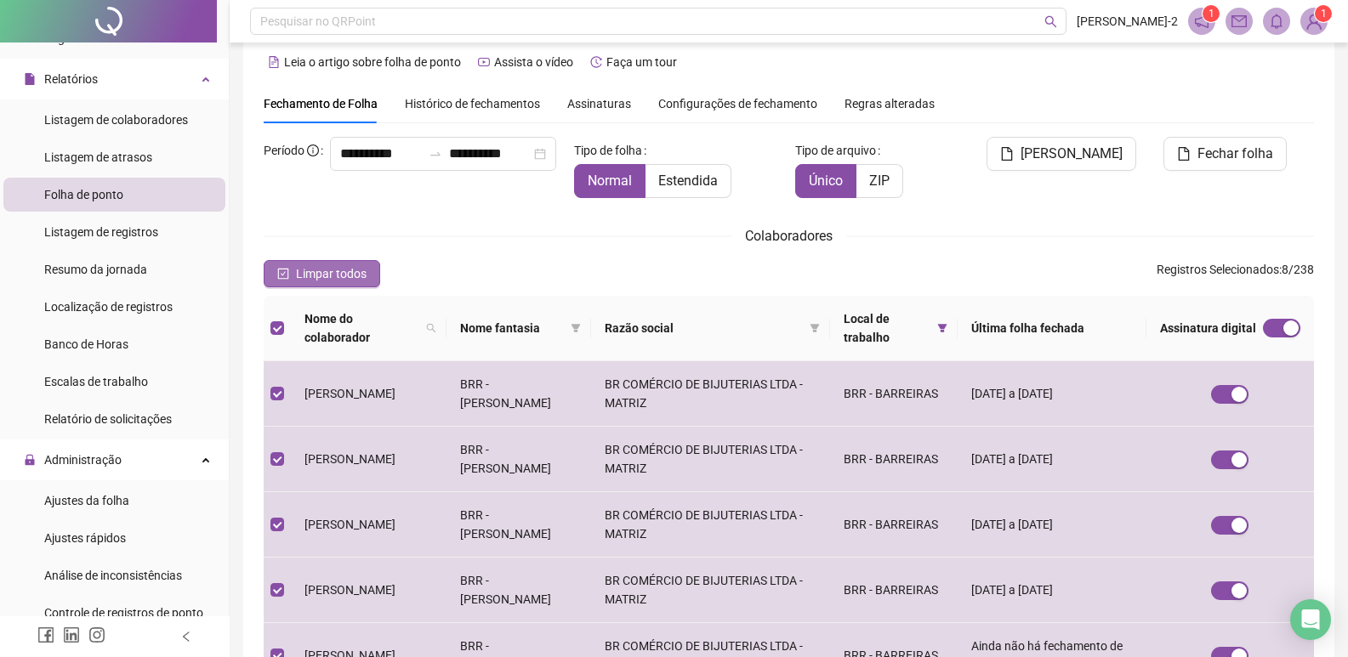
click at [323, 275] on span "Limpar todos" at bounding box center [331, 273] width 71 height 19
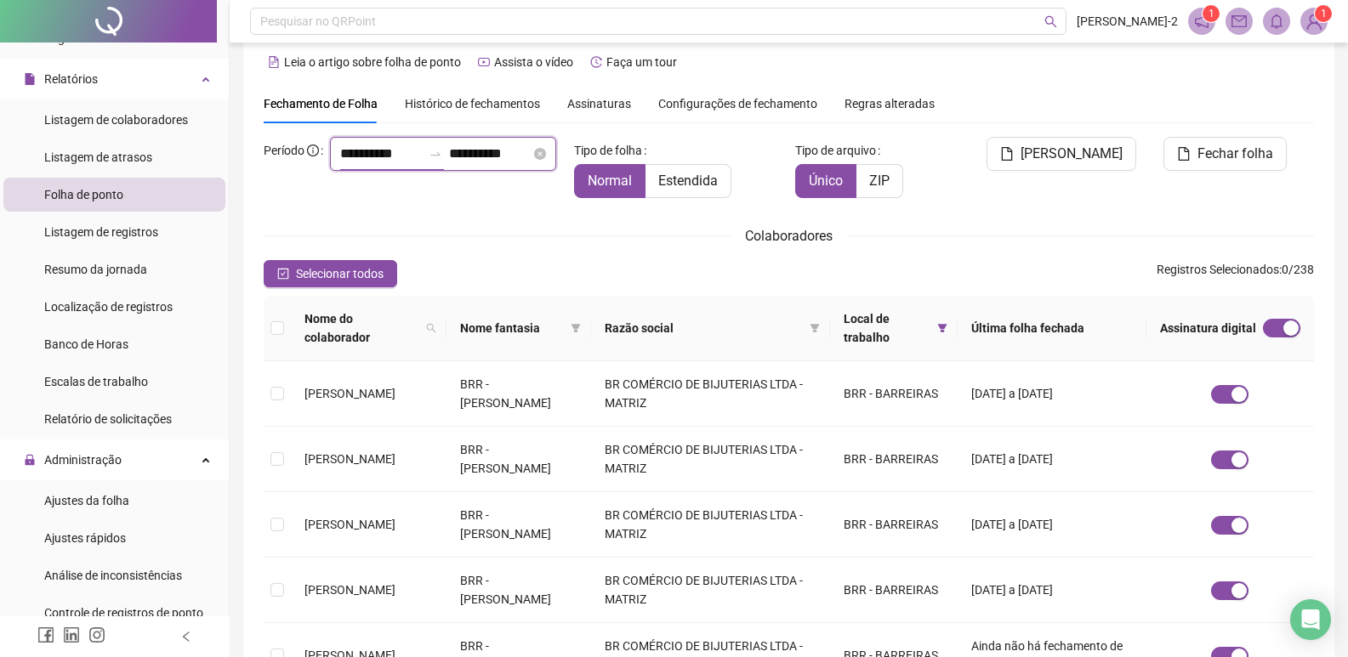
click at [340, 164] on input "**********" at bounding box center [381, 154] width 82 height 20
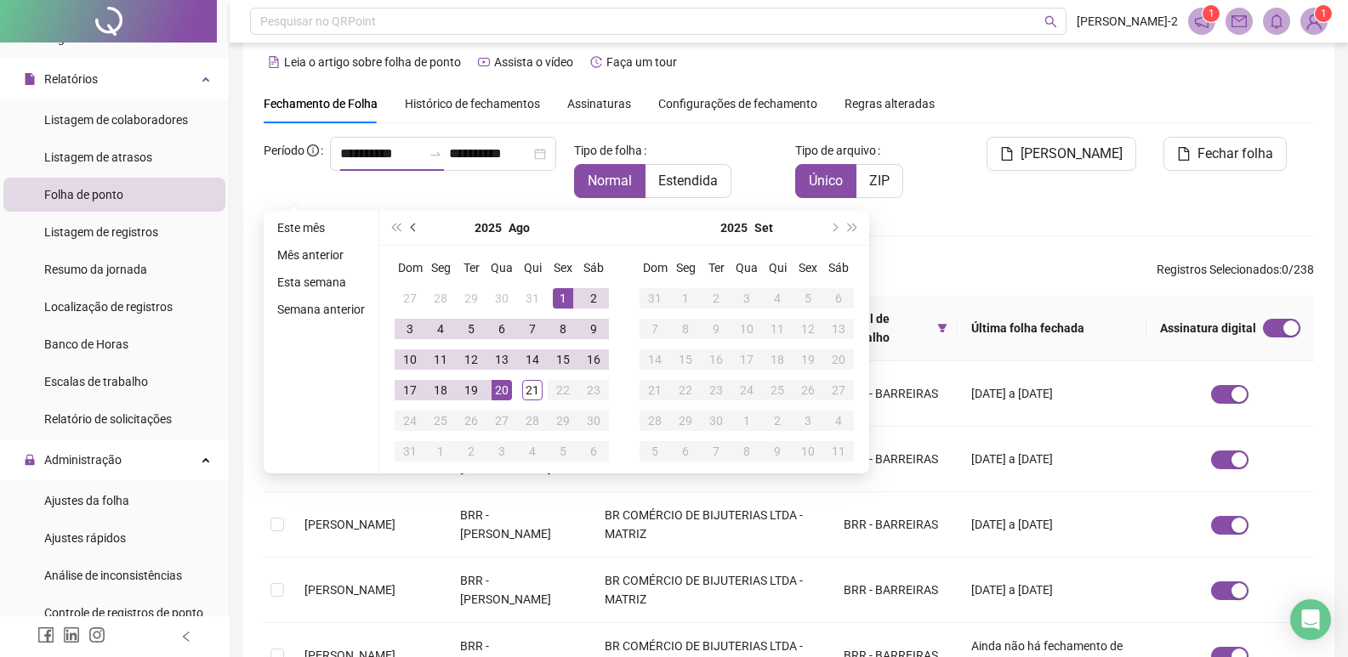
click at [411, 223] on button "prev-year" at bounding box center [414, 228] width 19 height 34
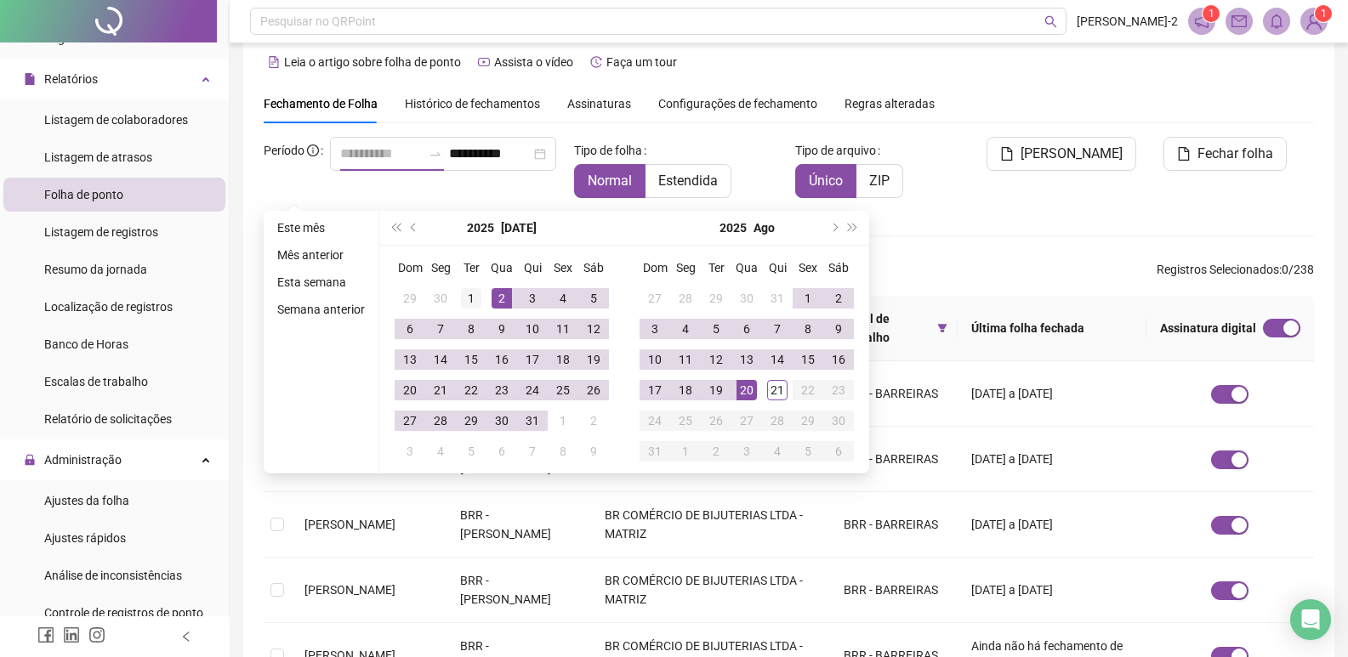
type input "**********"
click at [475, 296] on div "1" at bounding box center [471, 298] width 20 height 20
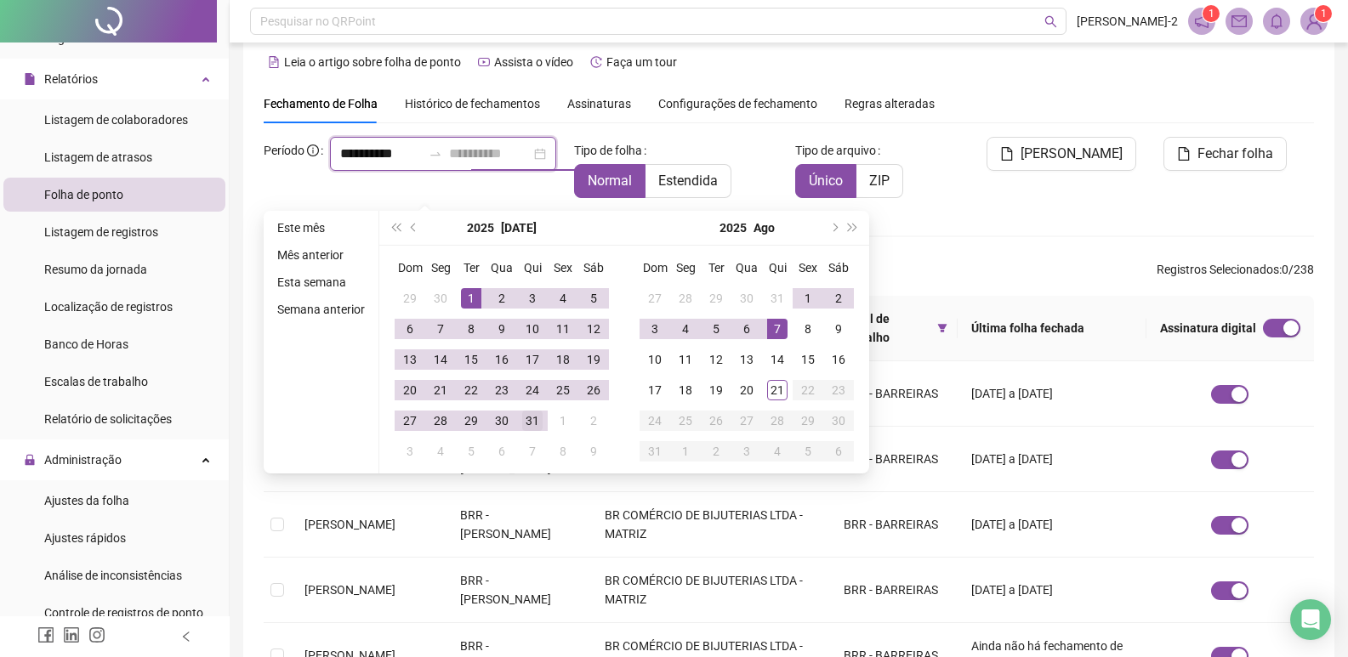
type input "**********"
click at [533, 421] on div "31" at bounding box center [532, 421] width 20 height 20
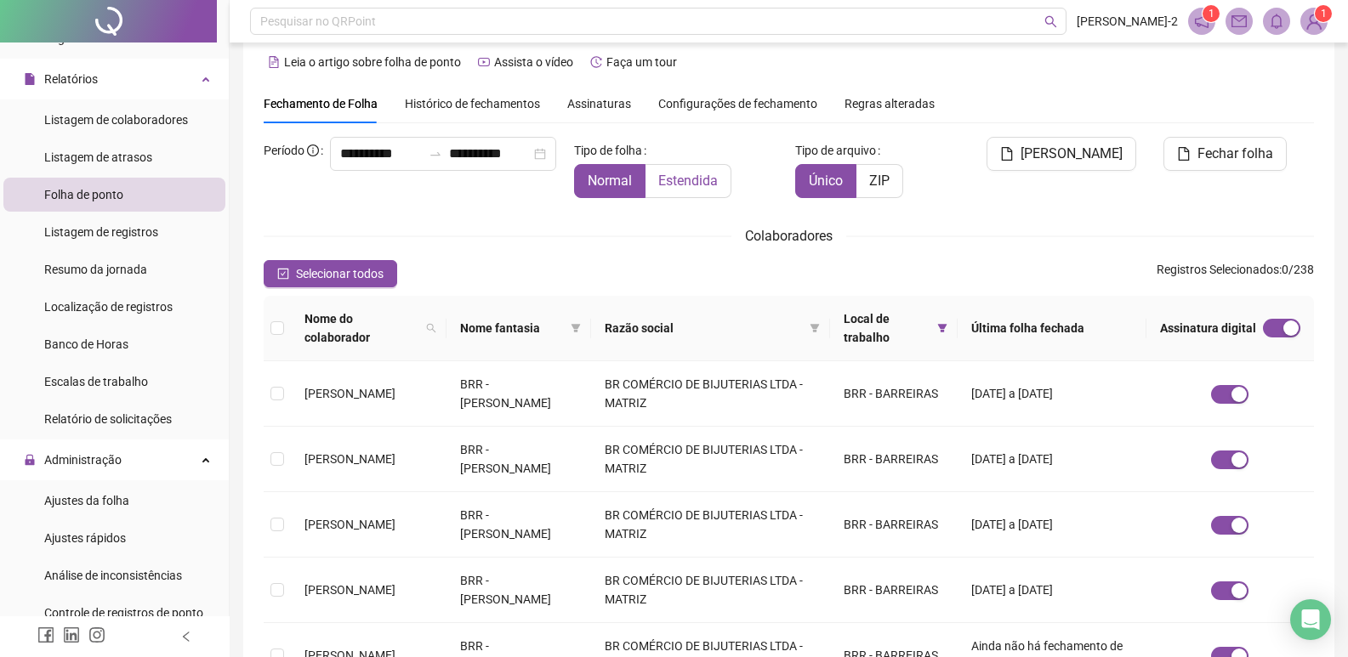
click at [679, 190] on label "Estendida" at bounding box center [688, 181] width 86 height 34
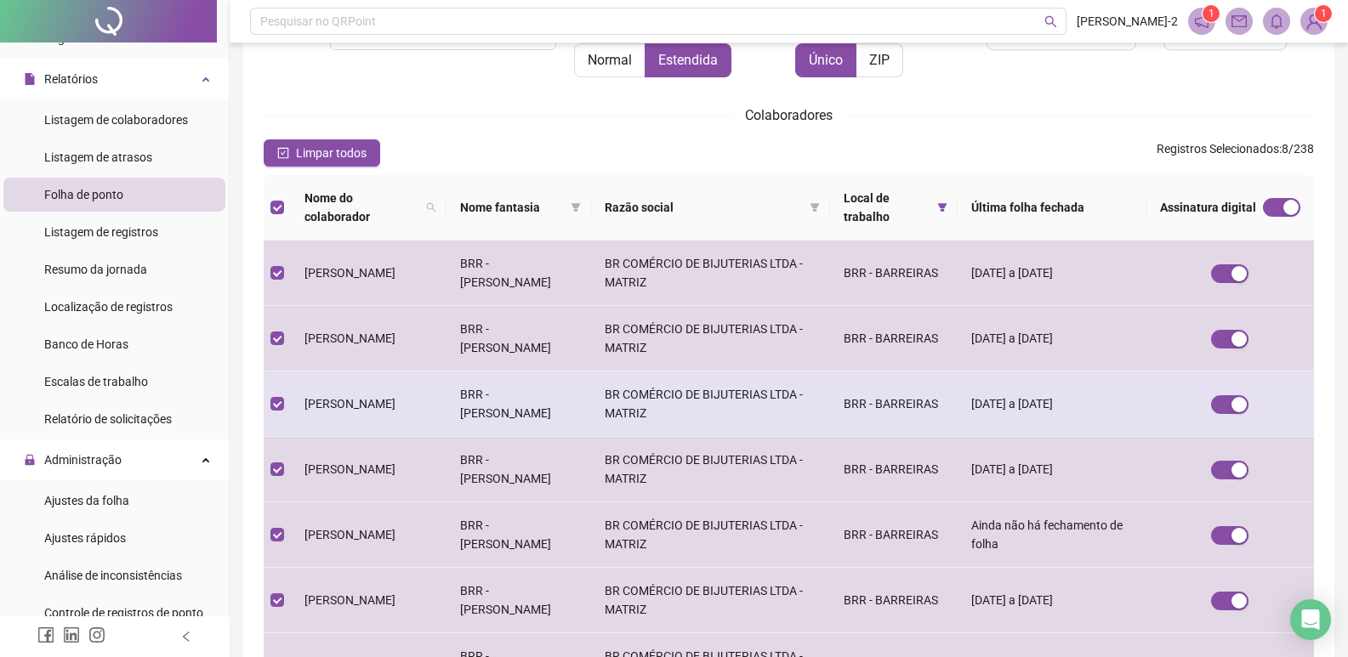
scroll to position [55, 0]
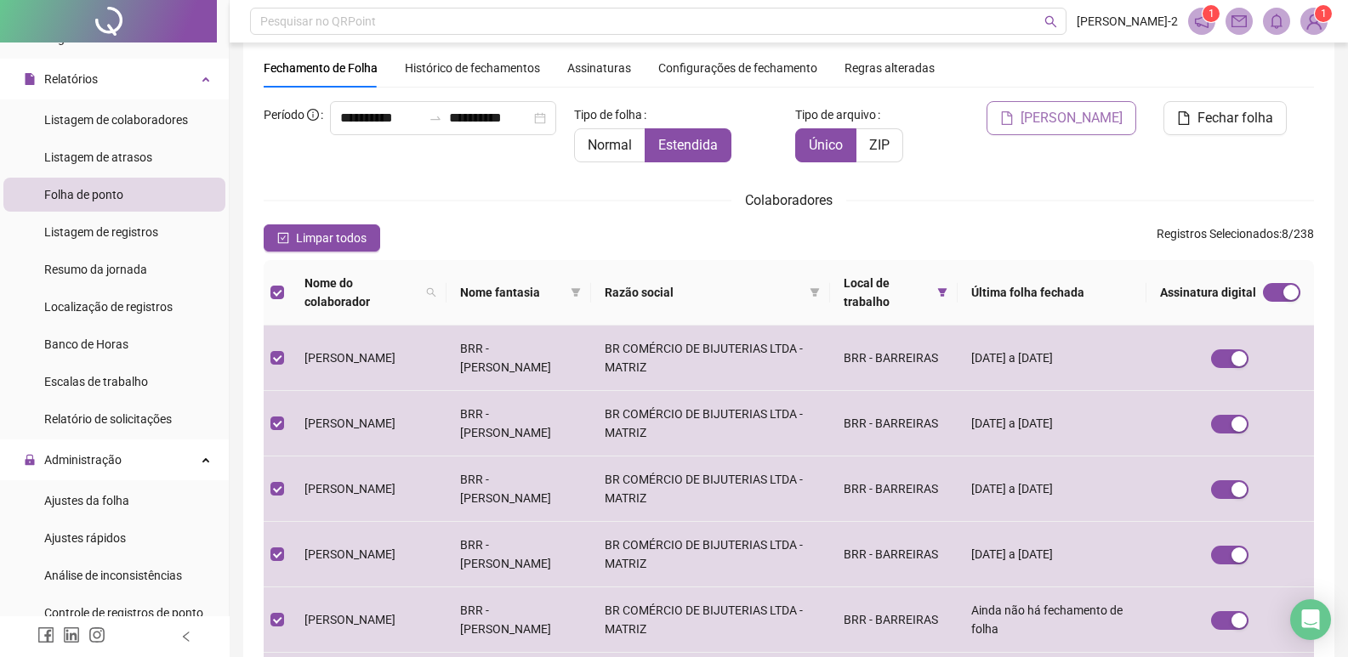
click at [1059, 116] on span "[PERSON_NAME]" at bounding box center [1071, 118] width 102 height 20
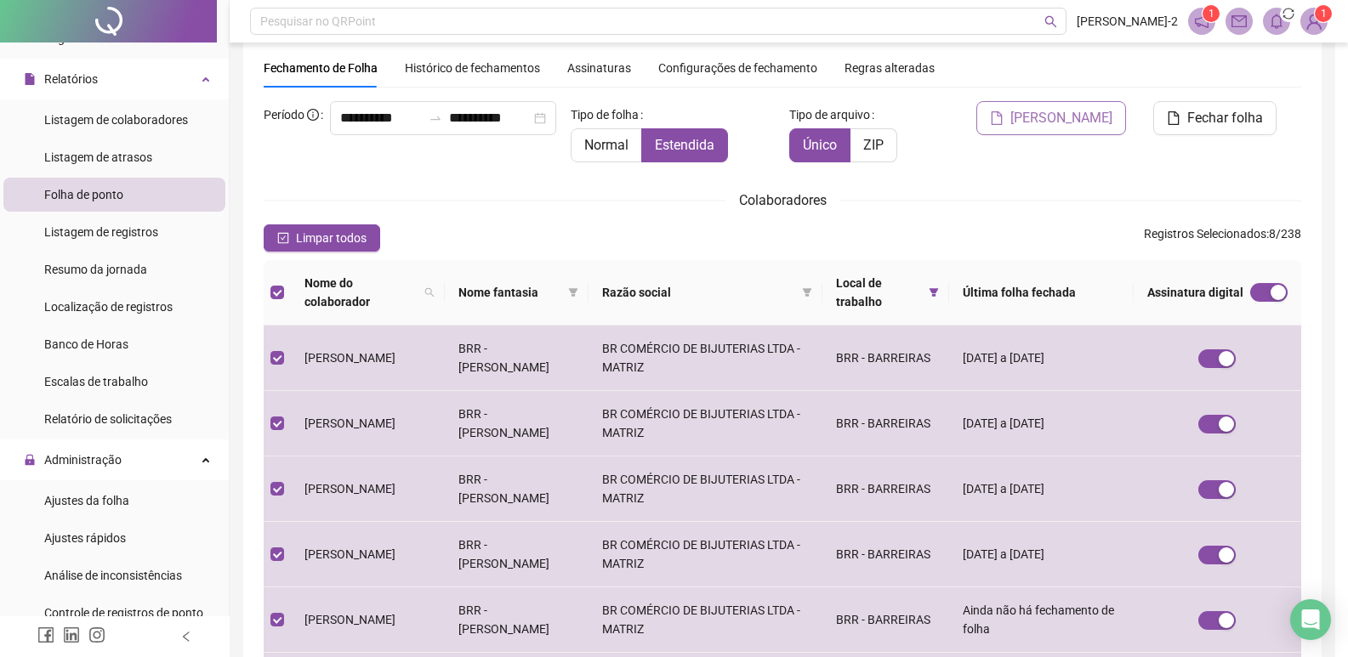
scroll to position [20, 0]
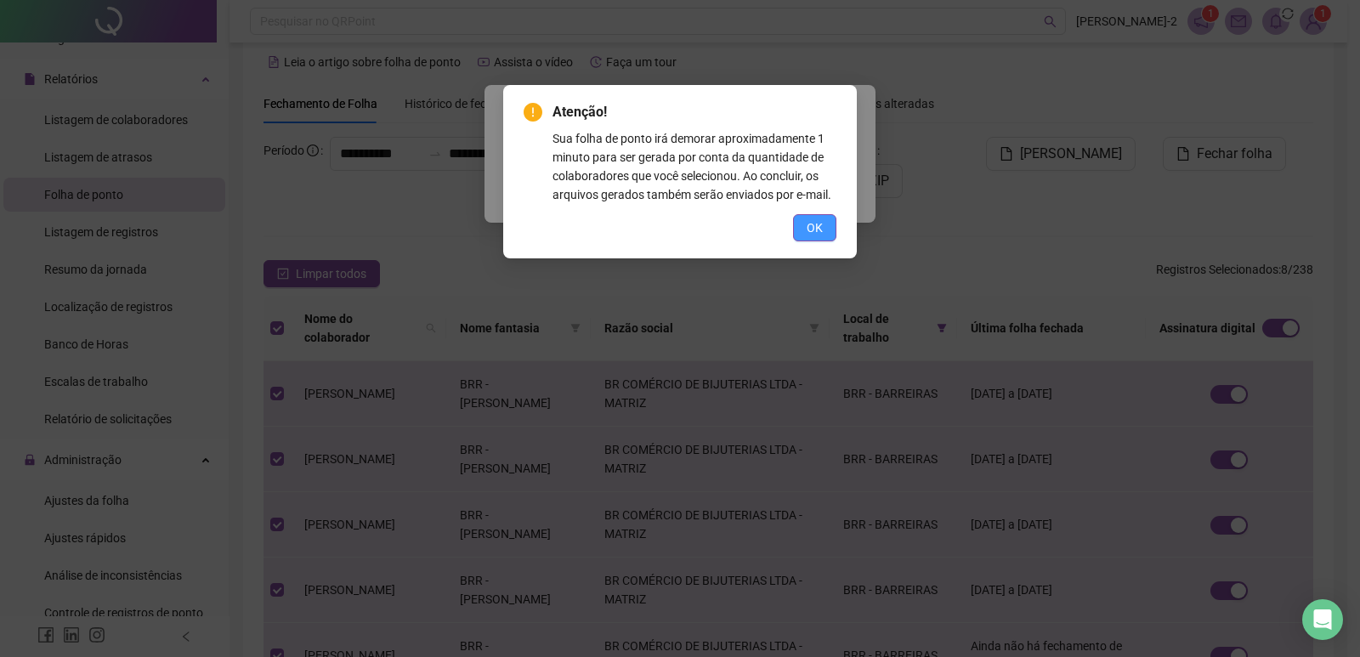
click at [825, 214] on button "OK" at bounding box center [814, 227] width 43 height 27
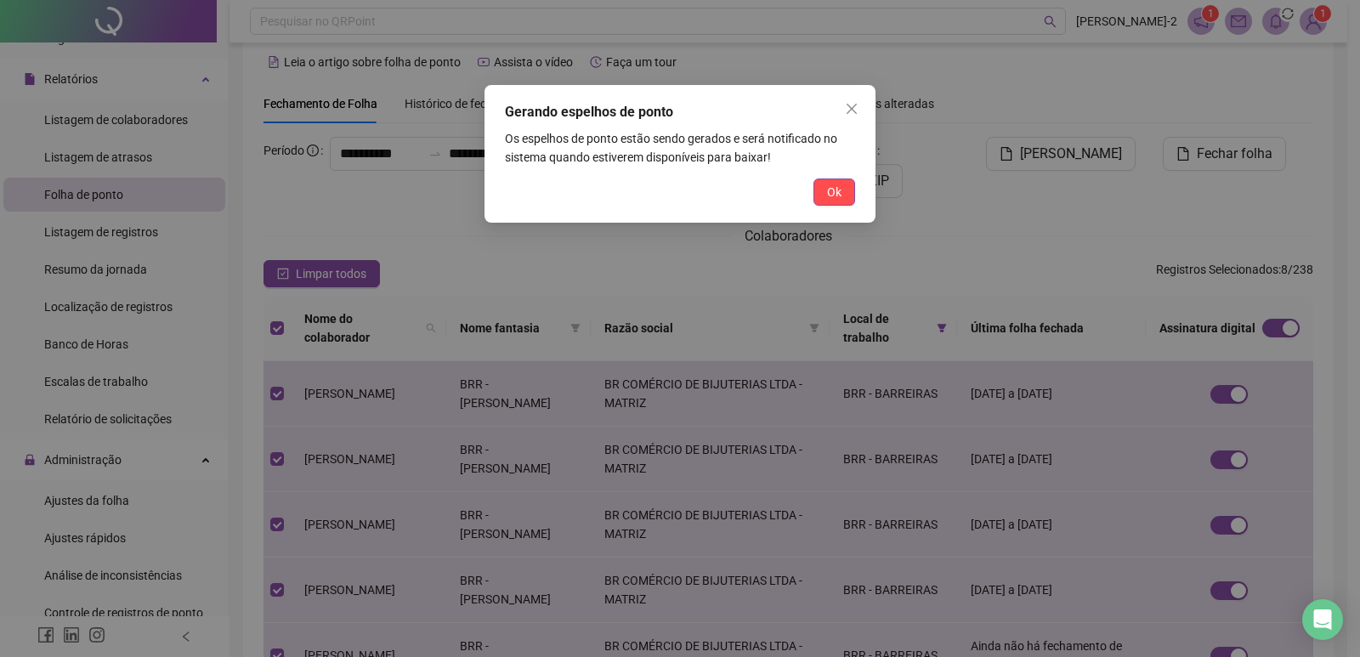
click at [846, 190] on button "Ok" at bounding box center [835, 192] width 42 height 27
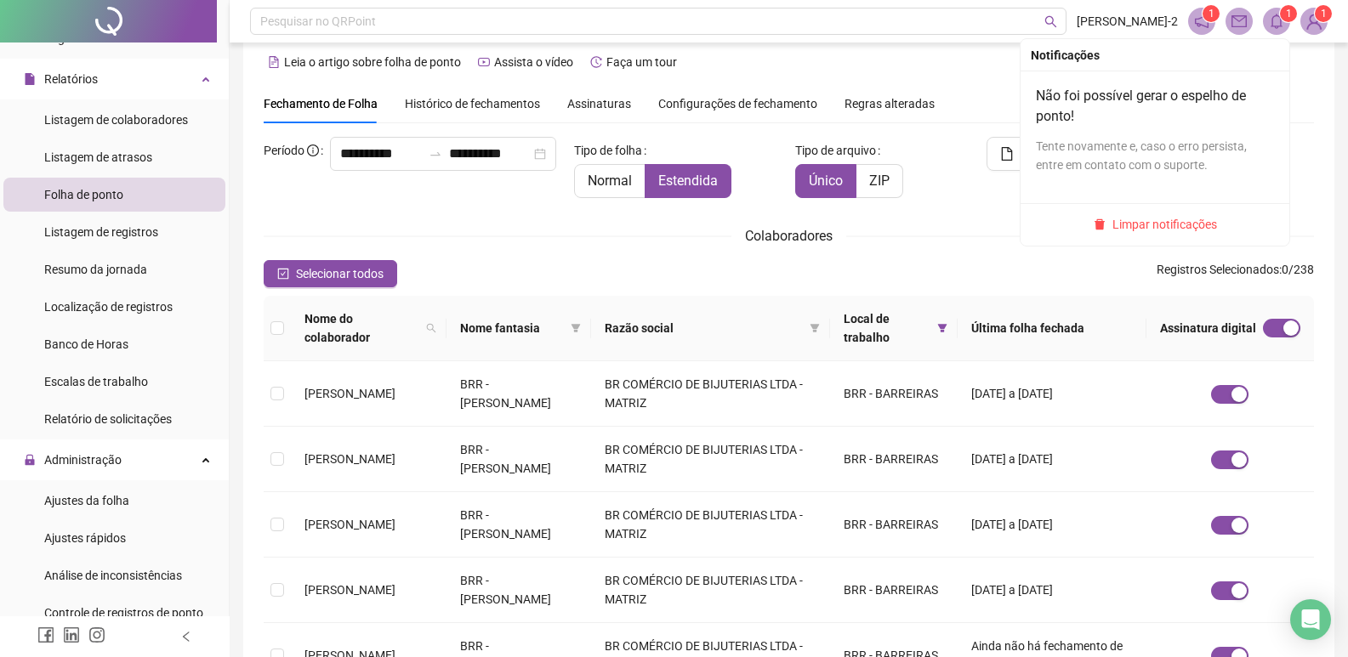
click at [1277, 16] on icon "bell" at bounding box center [1276, 21] width 12 height 15
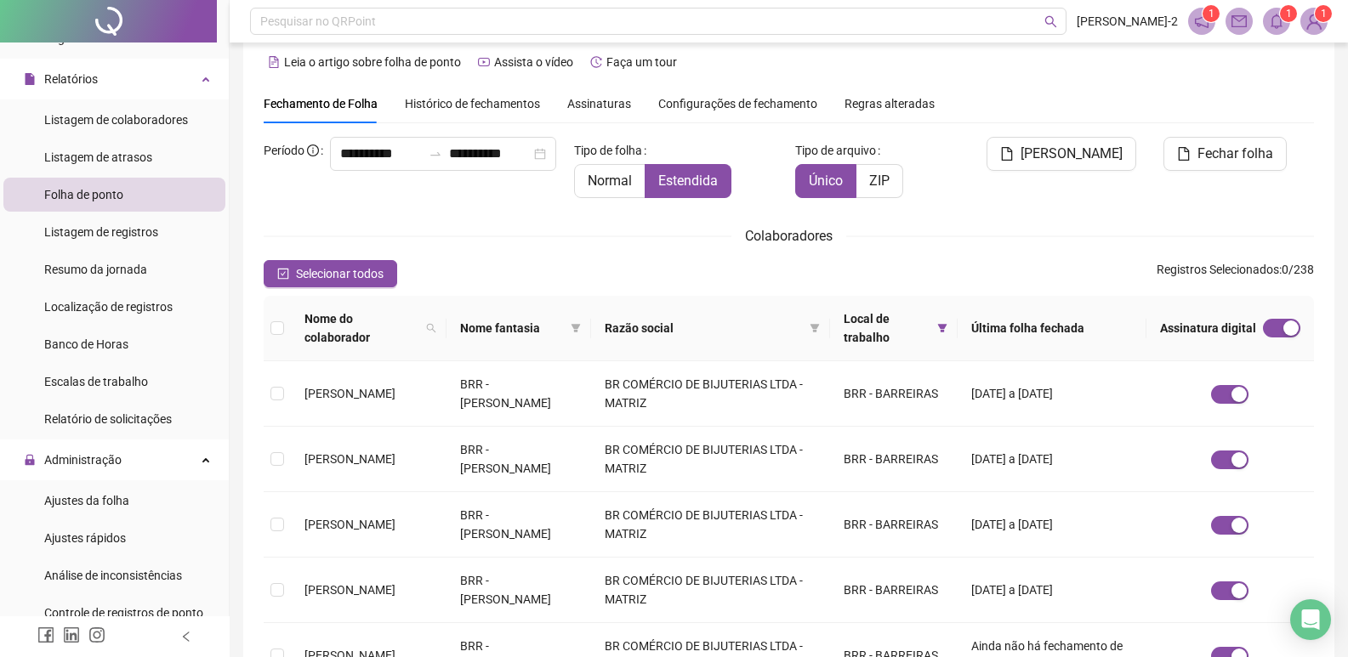
click at [285, 325] on th at bounding box center [277, 328] width 27 height 65
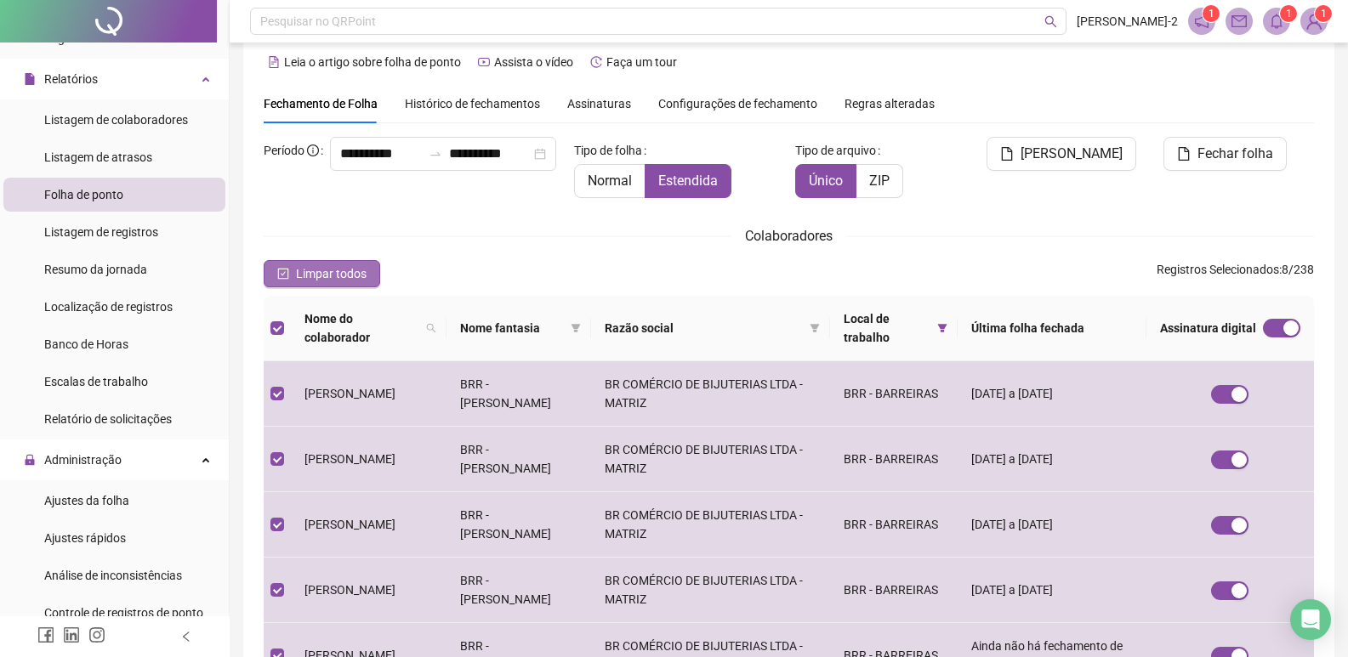
click at [337, 269] on span "Limpar todos" at bounding box center [331, 273] width 71 height 19
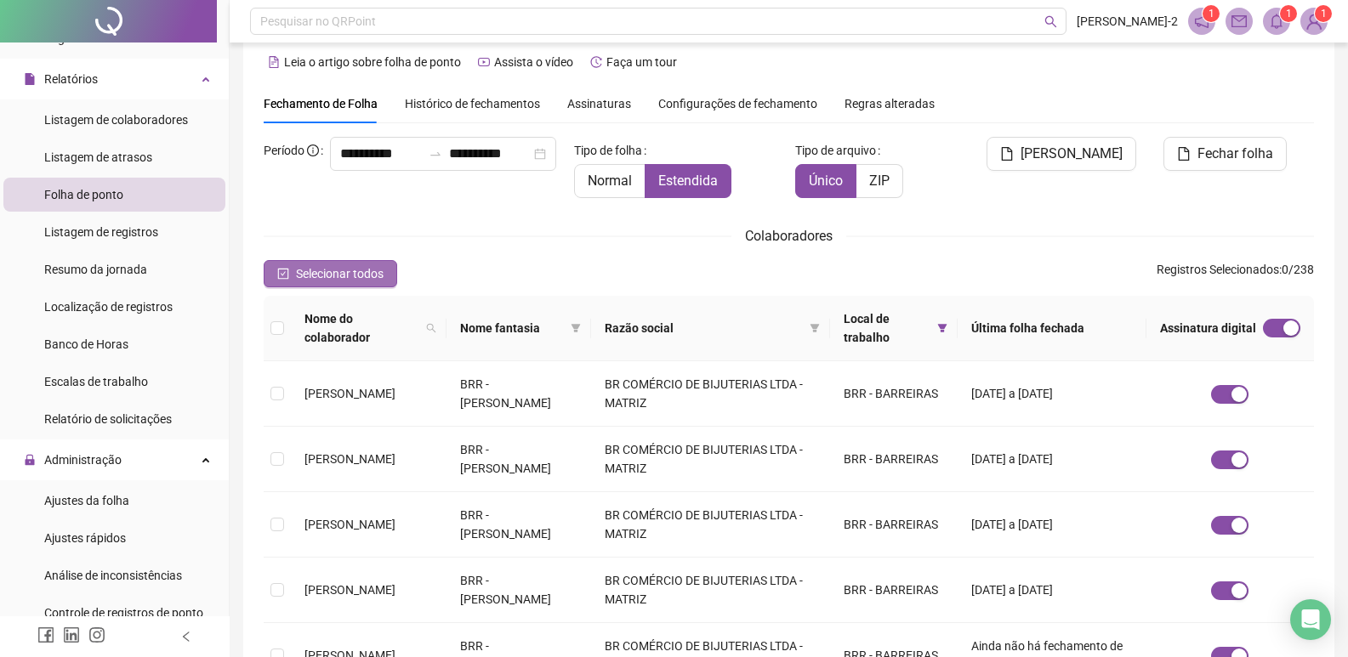
click at [380, 280] on span "Selecionar todos" at bounding box center [340, 273] width 88 height 19
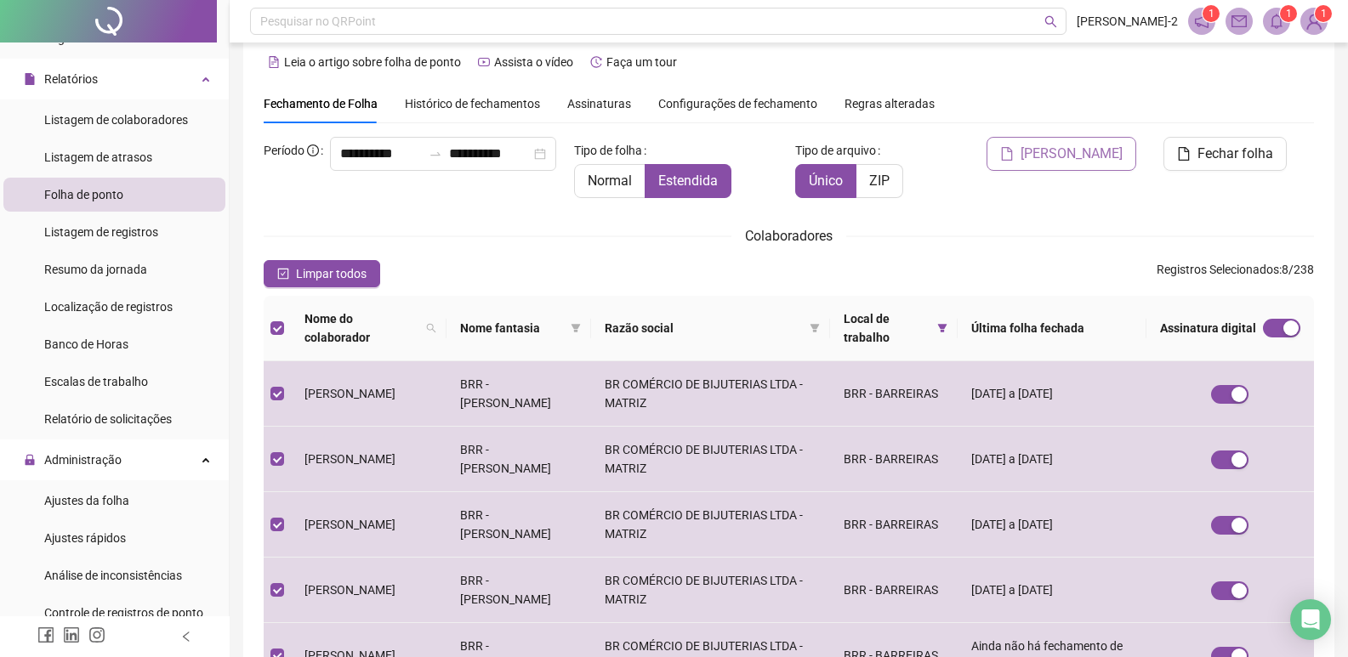
click at [1076, 163] on span "[PERSON_NAME]" at bounding box center [1071, 154] width 102 height 20
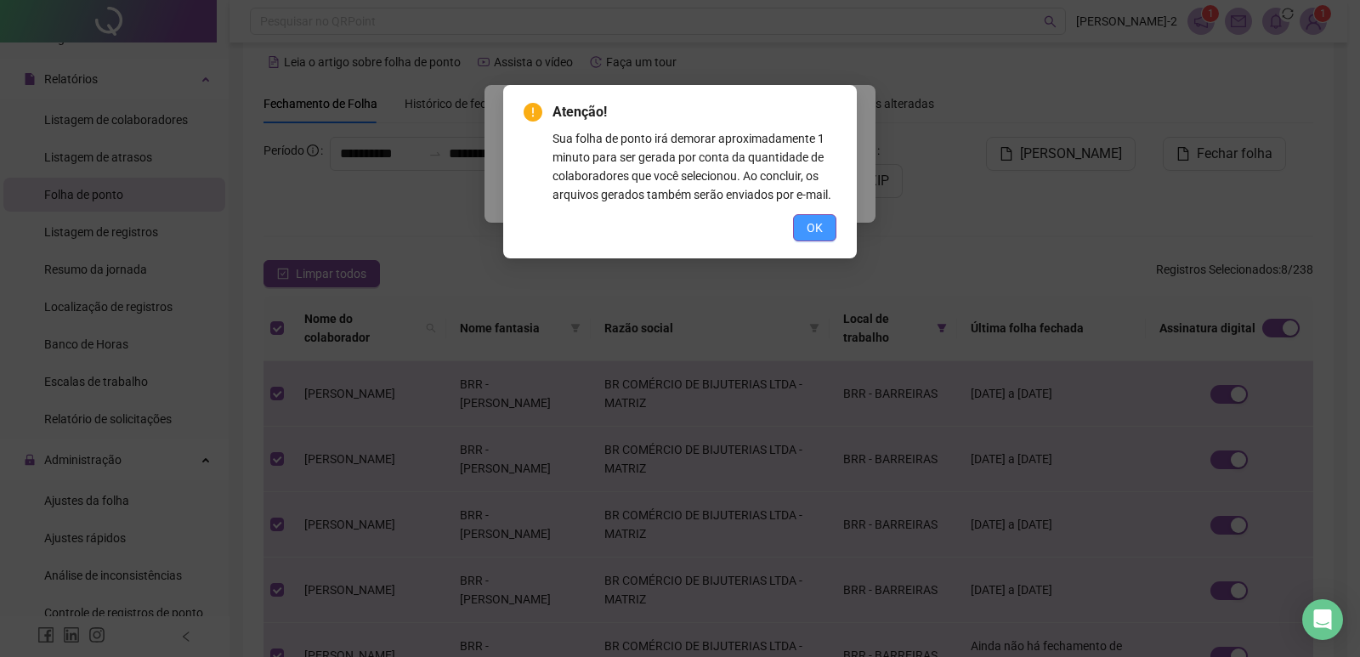
click at [820, 224] on span "OK" at bounding box center [815, 228] width 16 height 19
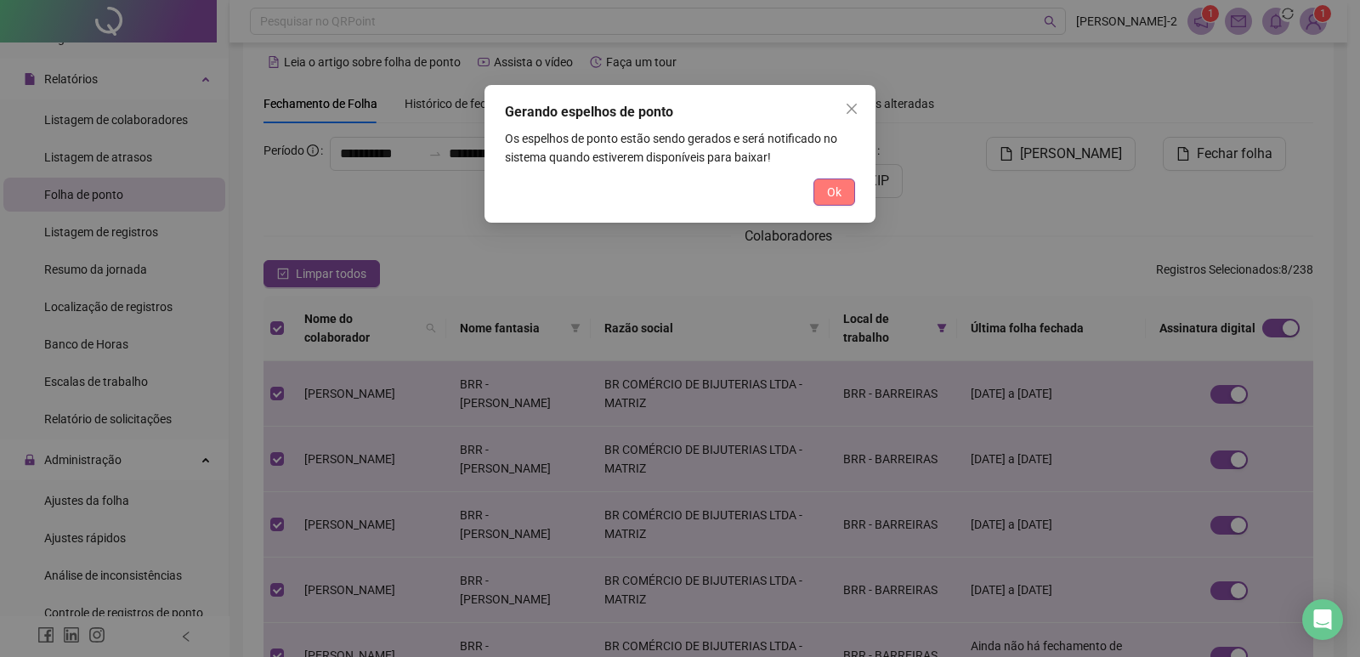
click at [841, 196] on span "Ok" at bounding box center [834, 192] width 14 height 19
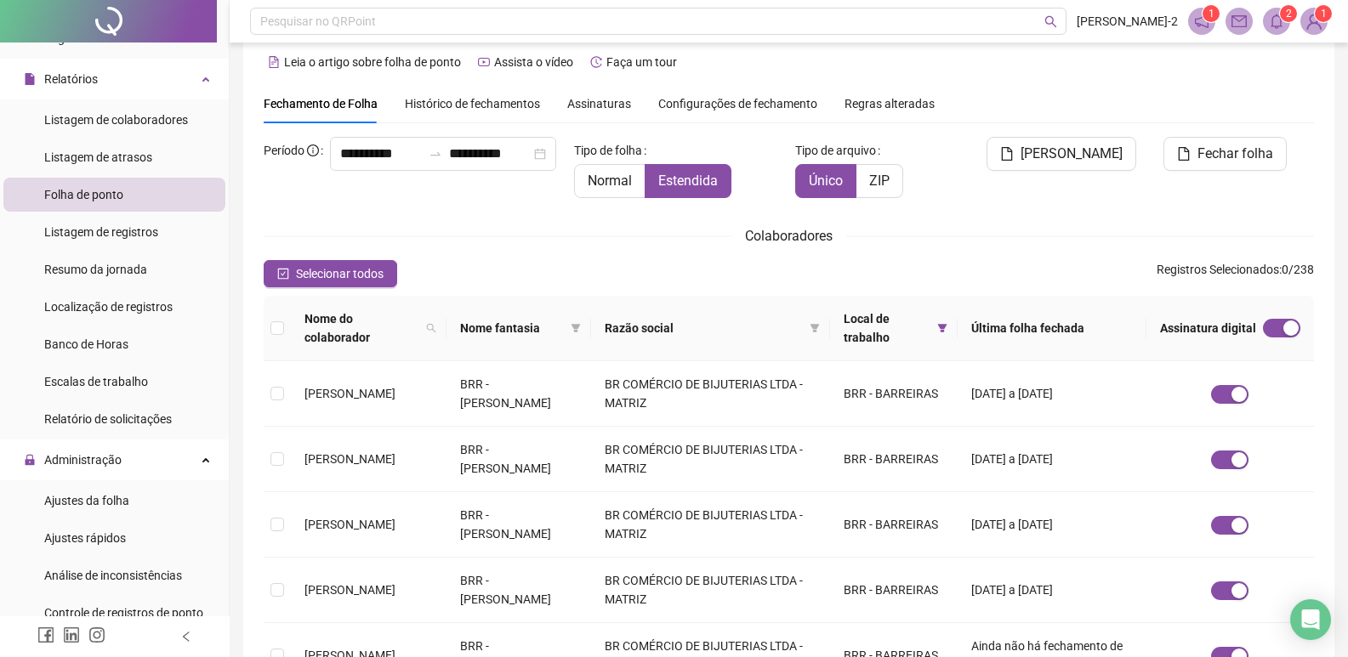
click at [1281, 30] on span at bounding box center [1276, 21] width 27 height 27
click at [1276, 20] on icon "bell" at bounding box center [1276, 21] width 15 height 15
click at [1313, 617] on icon "Open Intercom Messenger" at bounding box center [1310, 620] width 20 height 22
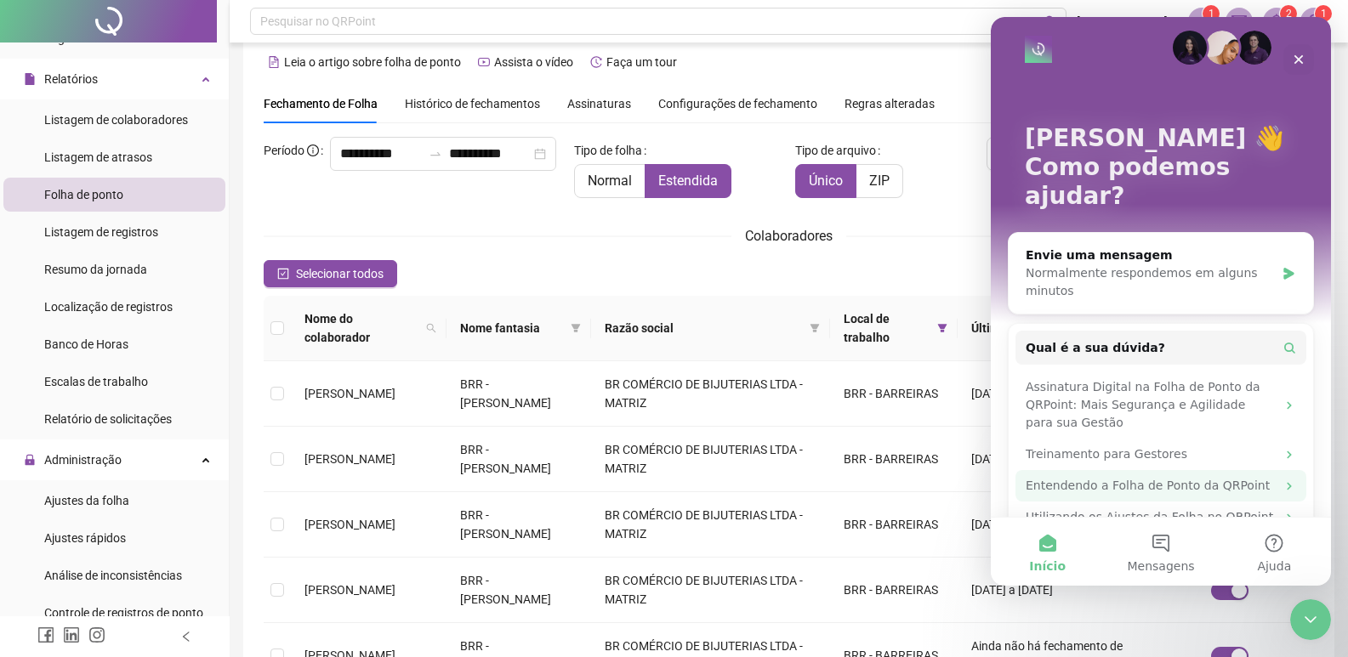
scroll to position [17, 0]
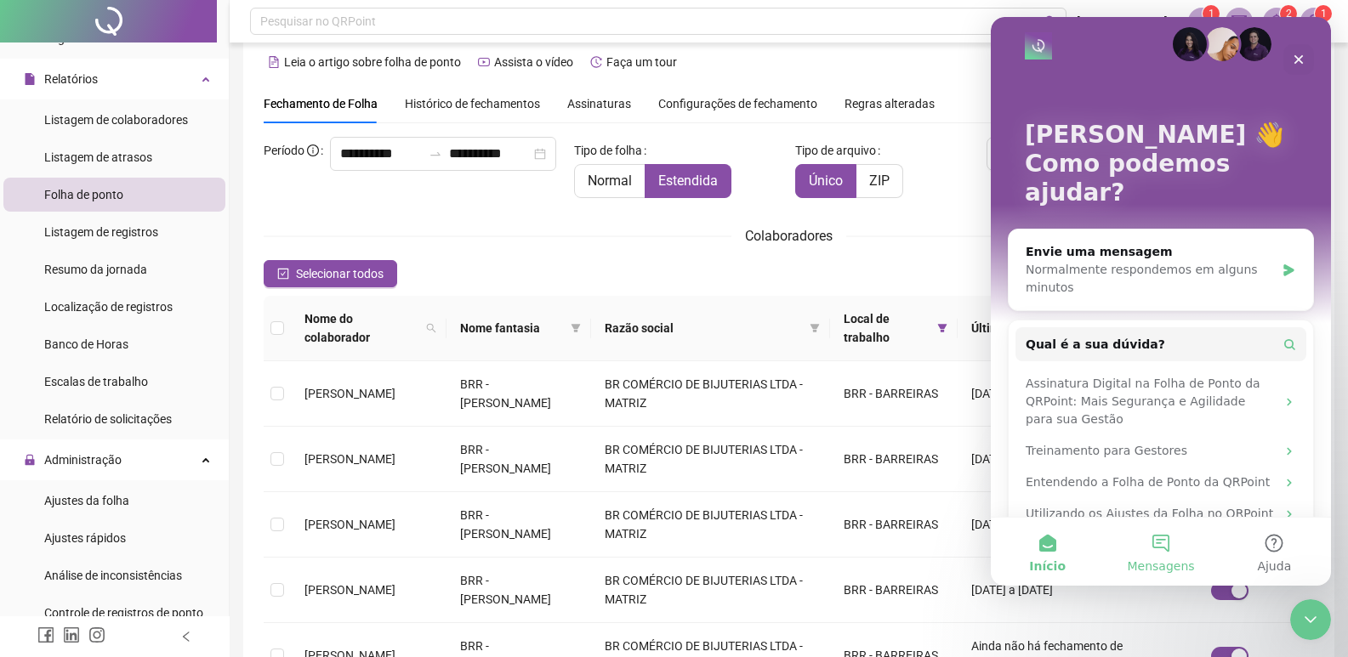
click at [1158, 545] on button "Mensagens" at bounding box center [1160, 552] width 113 height 68
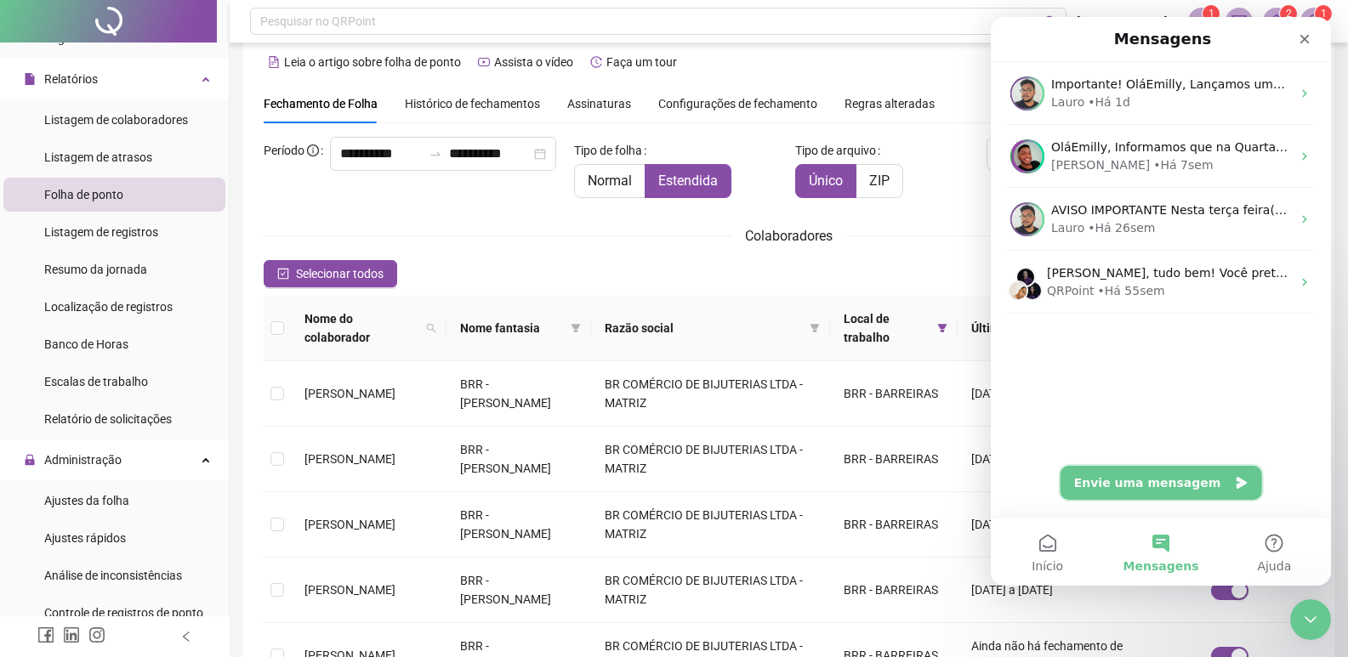
click at [1156, 477] on button "Envie uma mensagem" at bounding box center [1161, 483] width 202 height 34
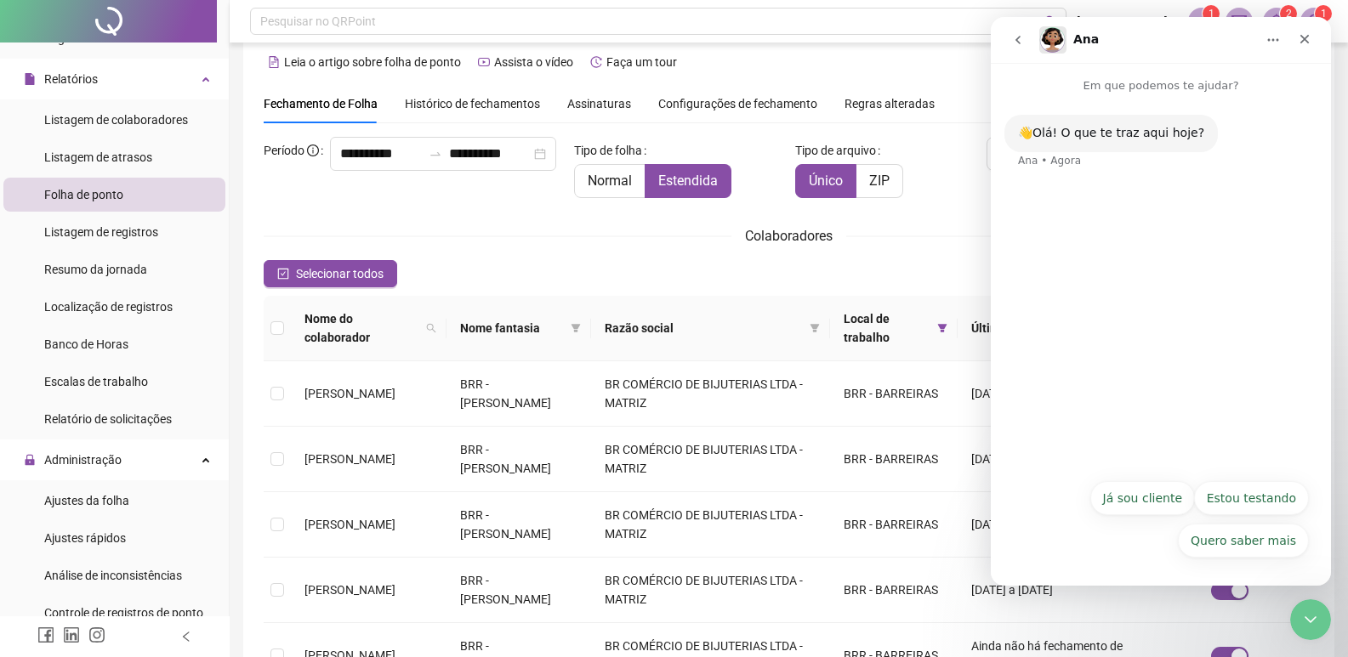
drag, startPoint x: 1066, startPoint y: 541, endPoint x: 1088, endPoint y: 550, distance: 24.0
click at [1069, 542] on div "Quero saber mais Já sou cliente Estou testando Quero saber mais" at bounding box center [1161, 523] width 296 height 85
click at [1088, 550] on div "Quero saber mais Já sou cliente Estou testando Quero saber mais" at bounding box center [1161, 523] width 296 height 85
drag, startPoint x: 1076, startPoint y: 554, endPoint x: 1093, endPoint y: 557, distance: 17.3
click at [1087, 555] on div "Quero saber mais Já sou cliente Estou testando Quero saber mais" at bounding box center [1161, 523] width 296 height 85
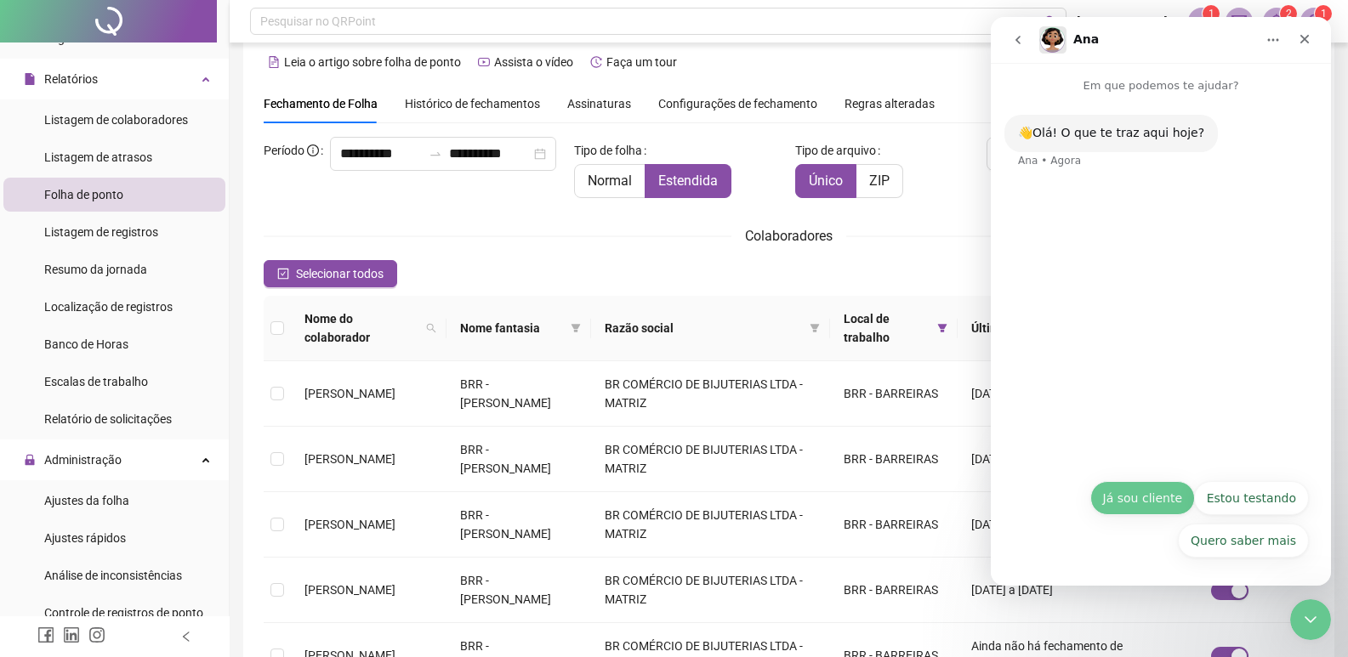
click at [1143, 498] on button "Já sou cliente" at bounding box center [1142, 498] width 105 height 34
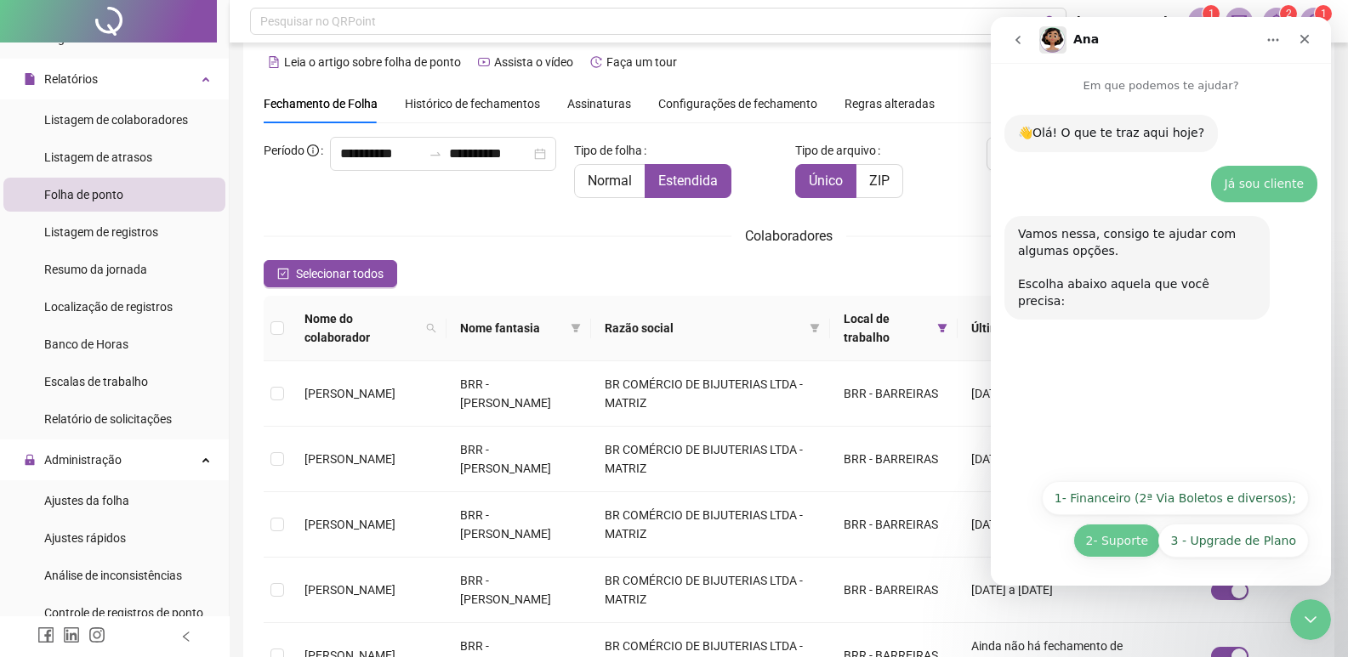
click at [1147, 538] on button "2- Suporte" at bounding box center [1117, 541] width 88 height 34
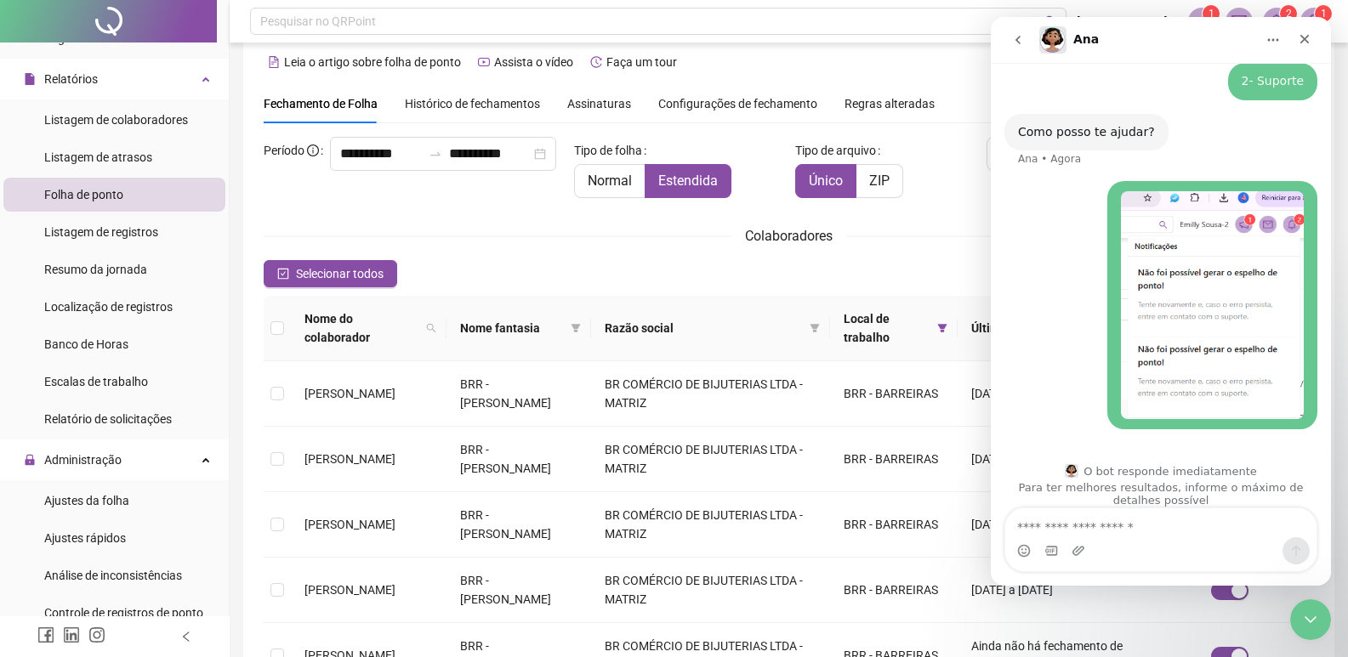
scroll to position [249, 0]
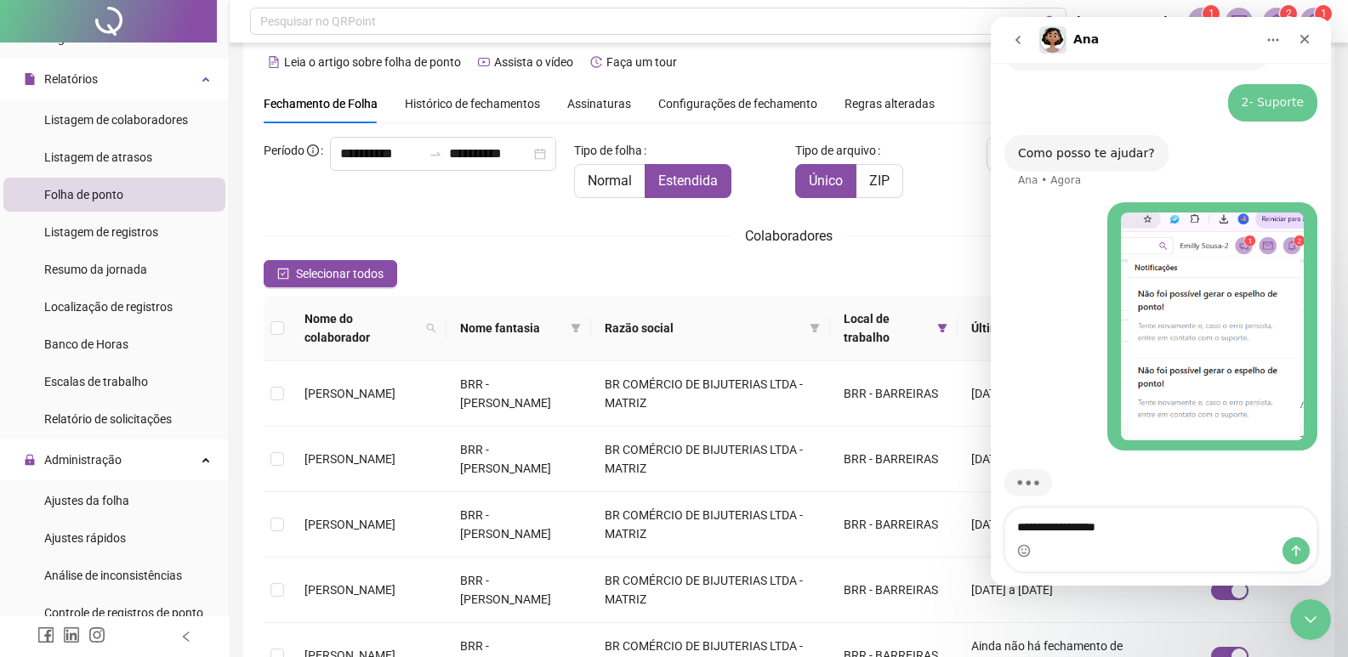
type textarea "**********"
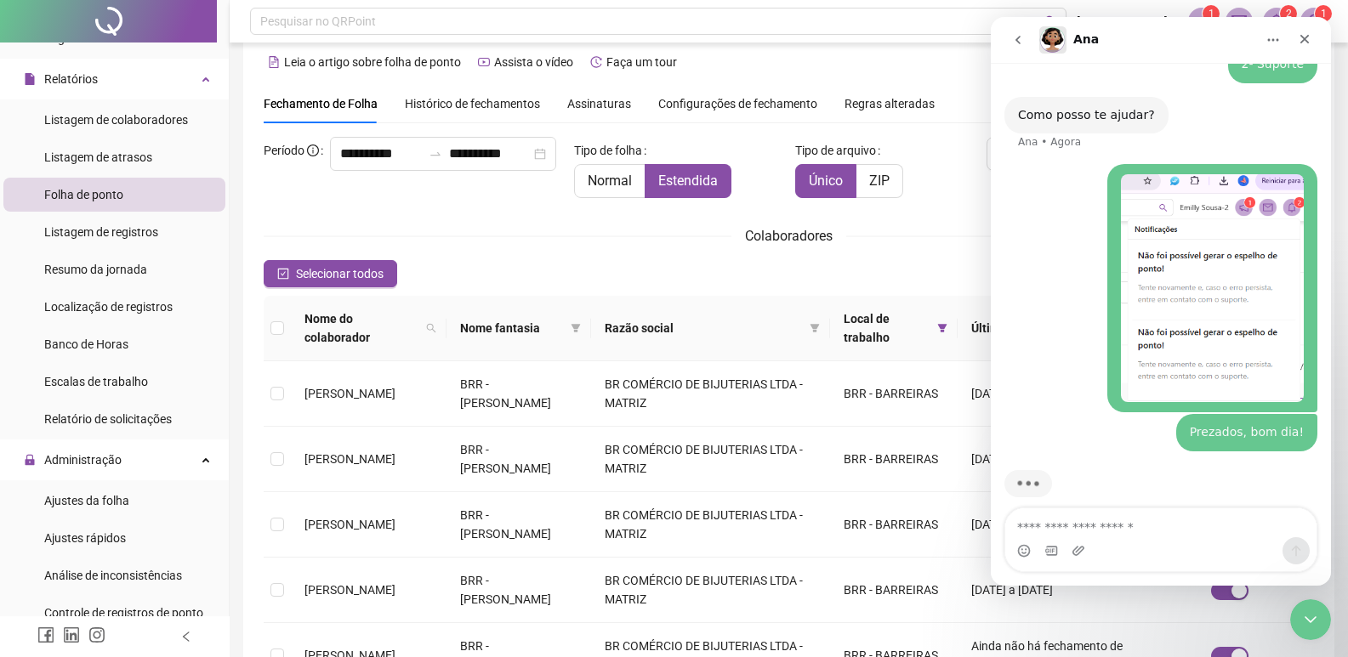
type textarea "*"
type textarea "**********"
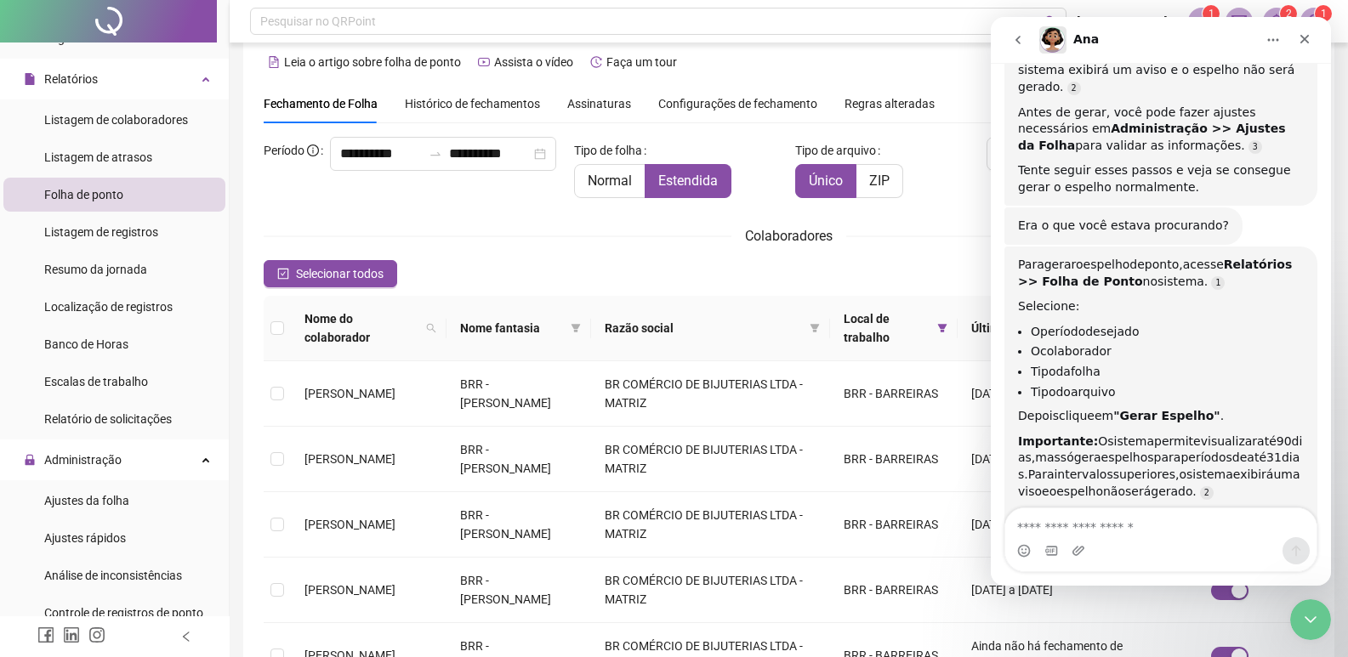
scroll to position [951, 0]
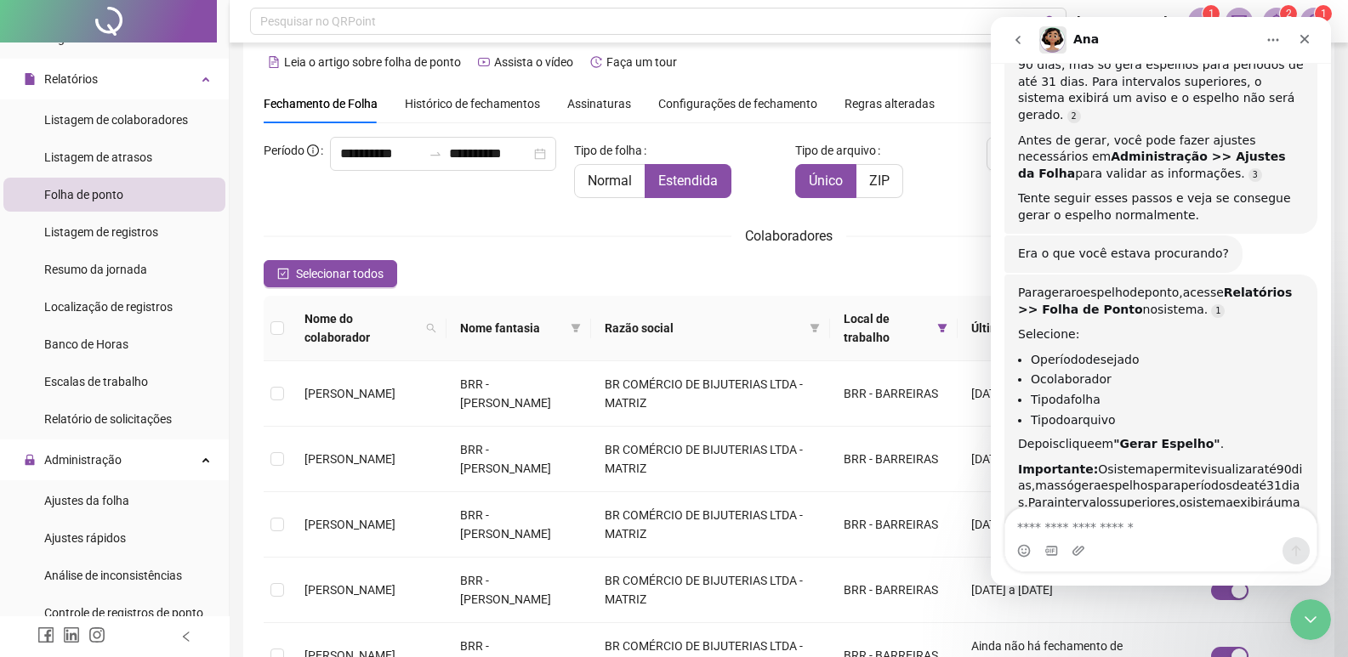
click at [721, 236] on div "Colaboradores" at bounding box center [789, 235] width 1050 height 21
click at [491, 260] on div "Selecionar todos Registros Selecionados : 0 / 238" at bounding box center [789, 273] width 1050 height 27
click at [349, 265] on span "Selecionar todos" at bounding box center [340, 273] width 88 height 19
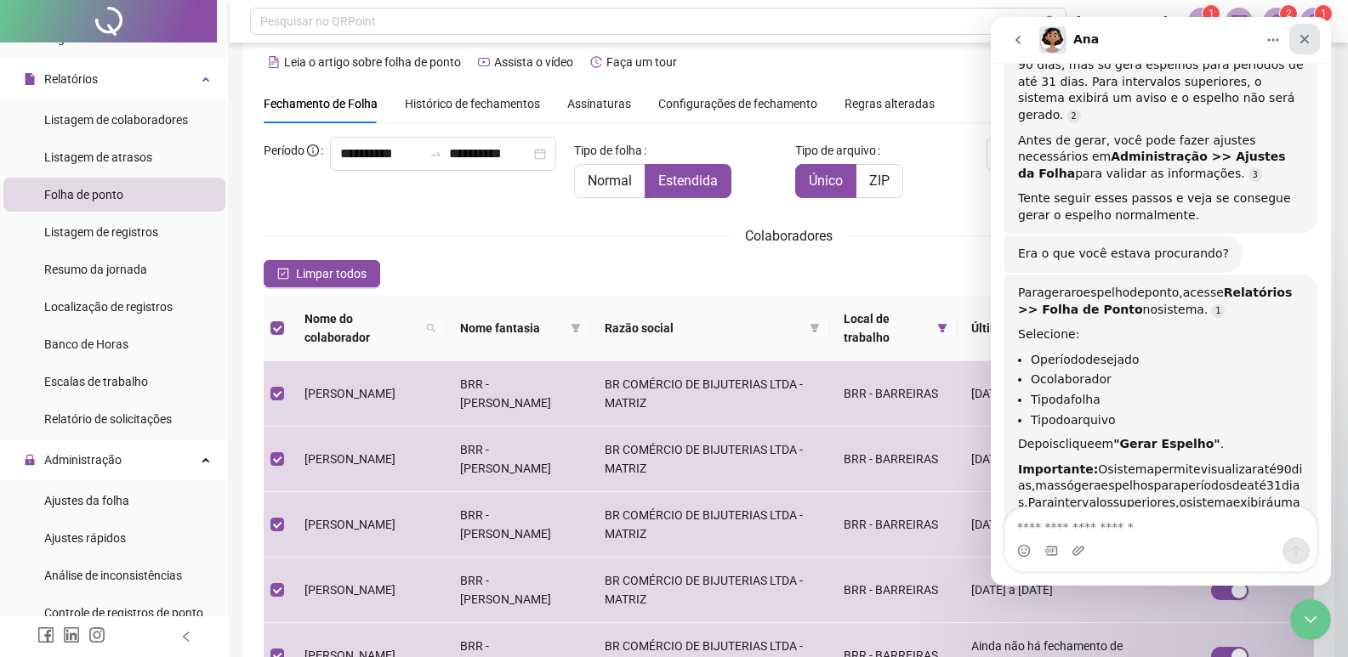
click at [1309, 45] on icon "Fechar" at bounding box center [1305, 39] width 14 height 14
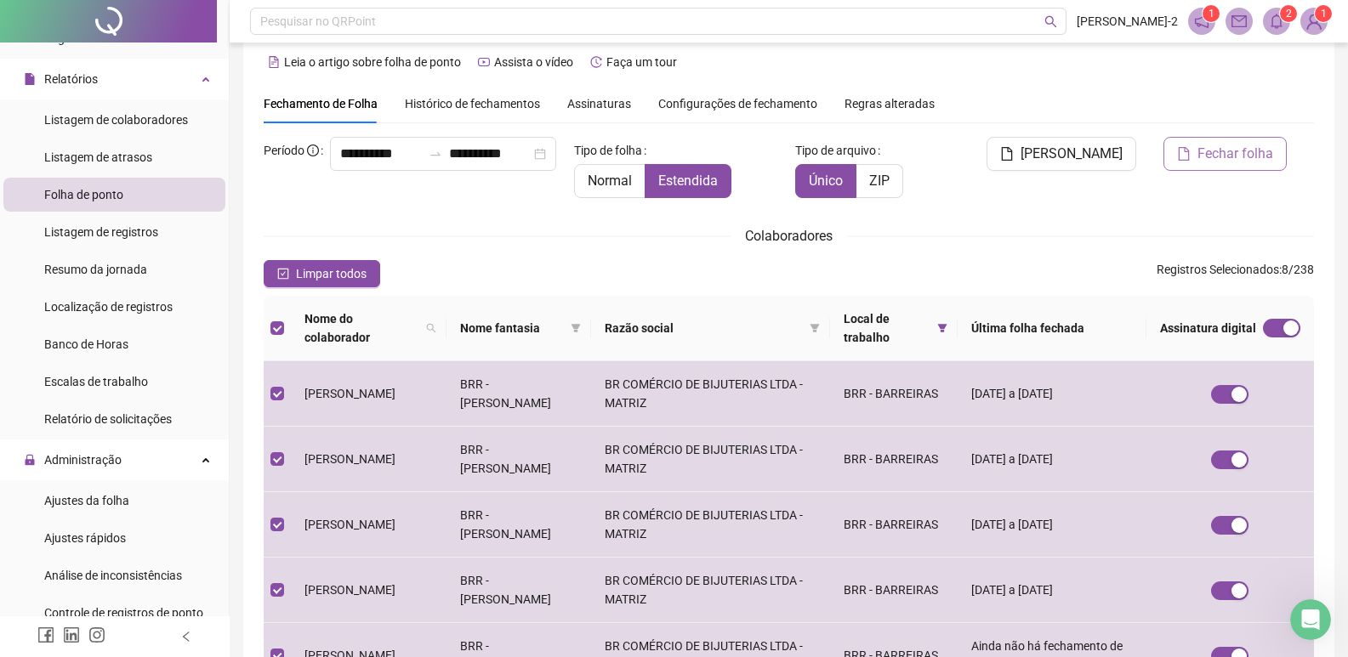
scroll to position [1036, 0]
click at [1074, 145] on span "[PERSON_NAME]" at bounding box center [1071, 154] width 102 height 20
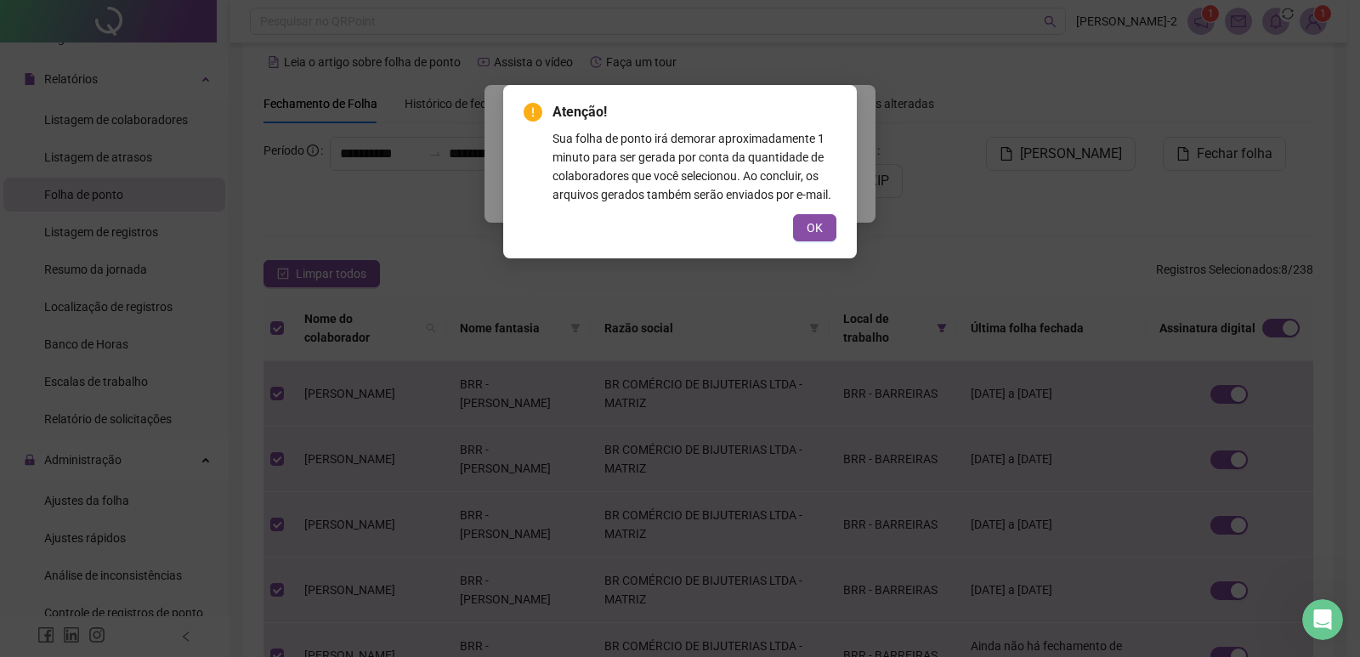
click at [805, 224] on button "OK" at bounding box center [814, 227] width 43 height 27
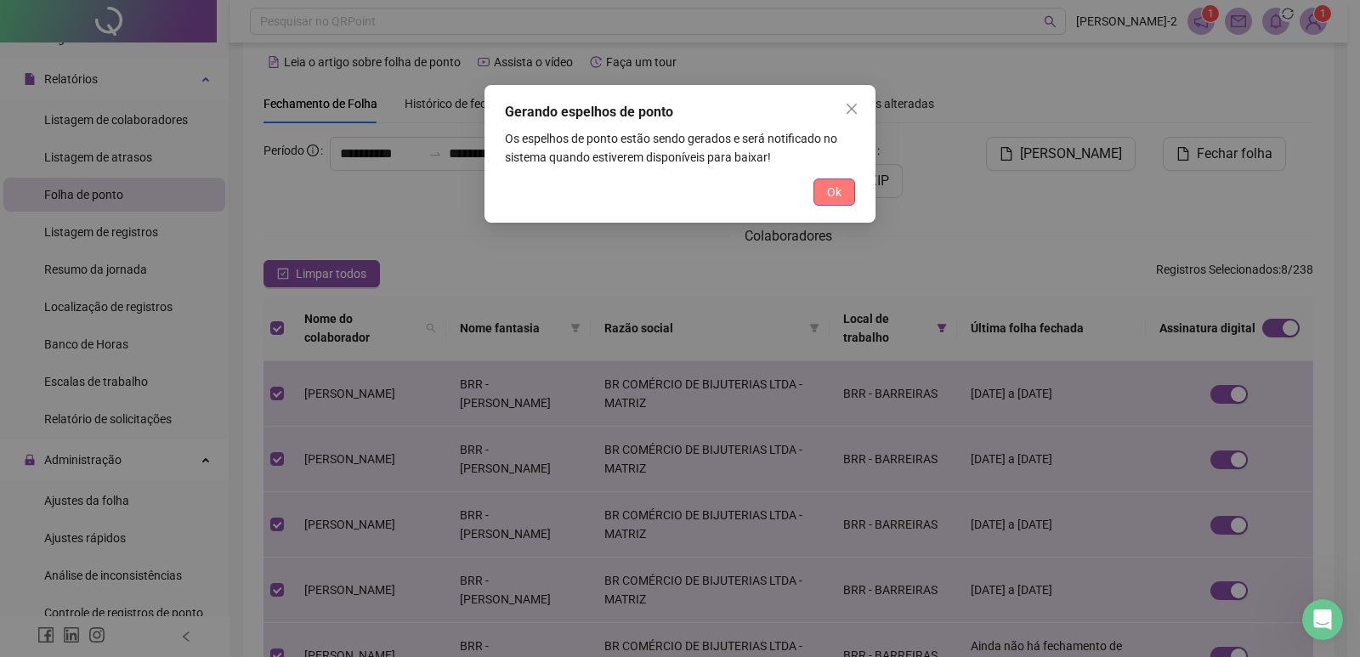
click at [841, 185] on span "Ok" at bounding box center [834, 192] width 14 height 19
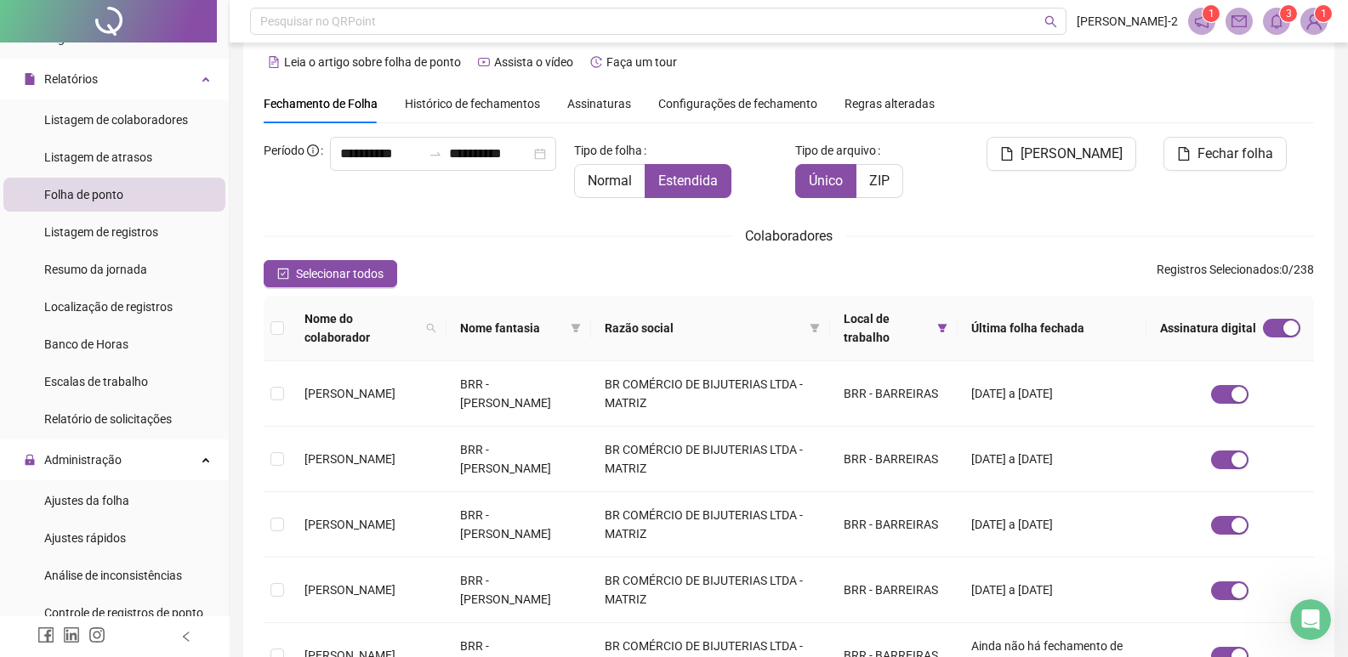
click at [1271, 18] on icon "bell" at bounding box center [1276, 21] width 15 height 15
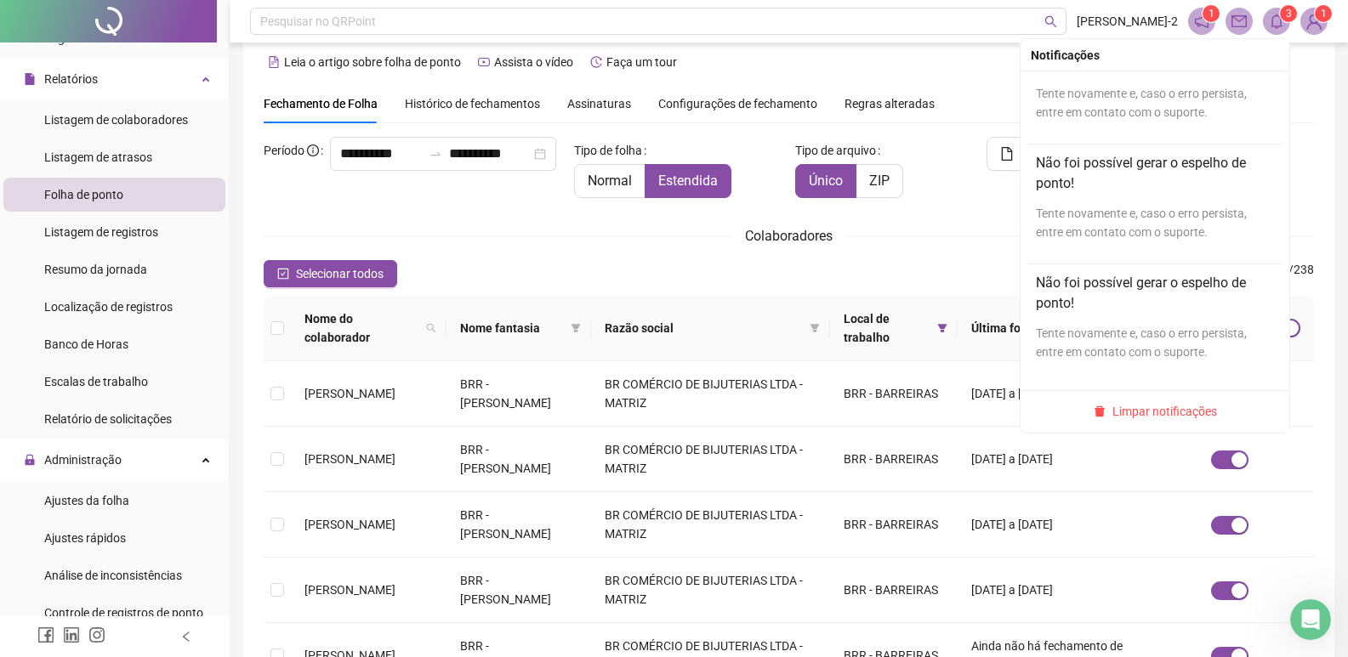
scroll to position [0, 0]
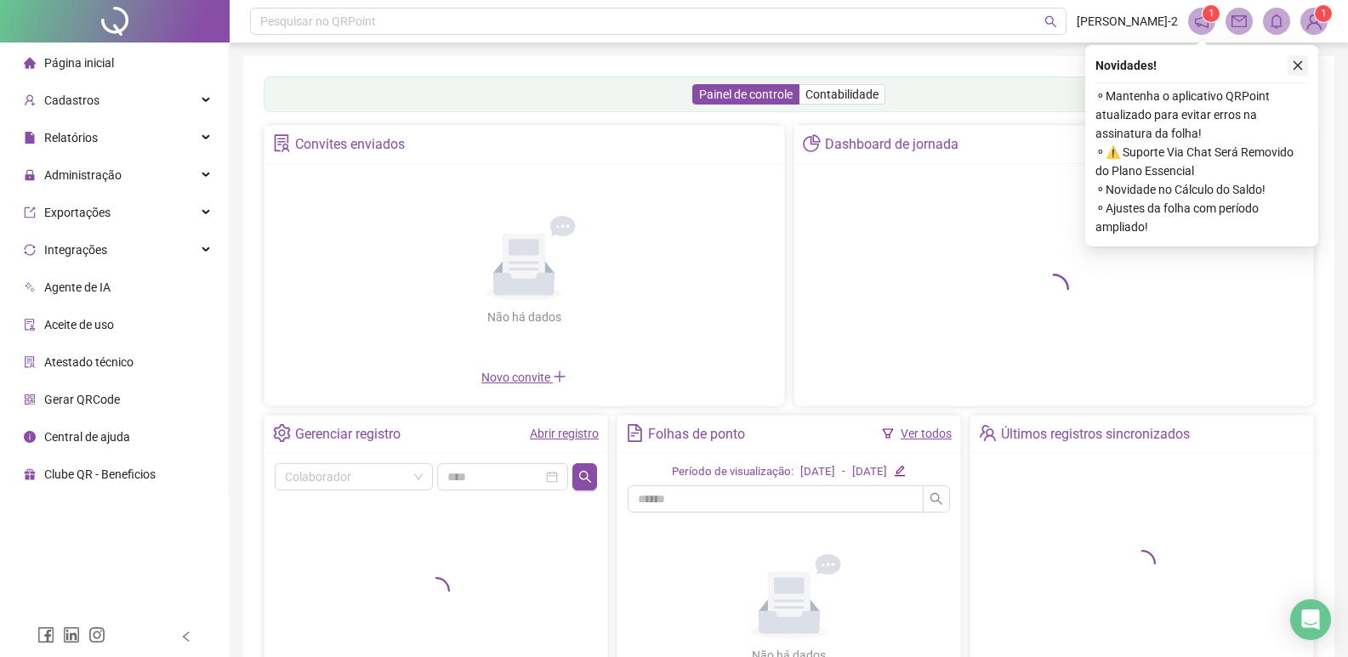
click at [1293, 59] on button "button" at bounding box center [1297, 65] width 20 height 20
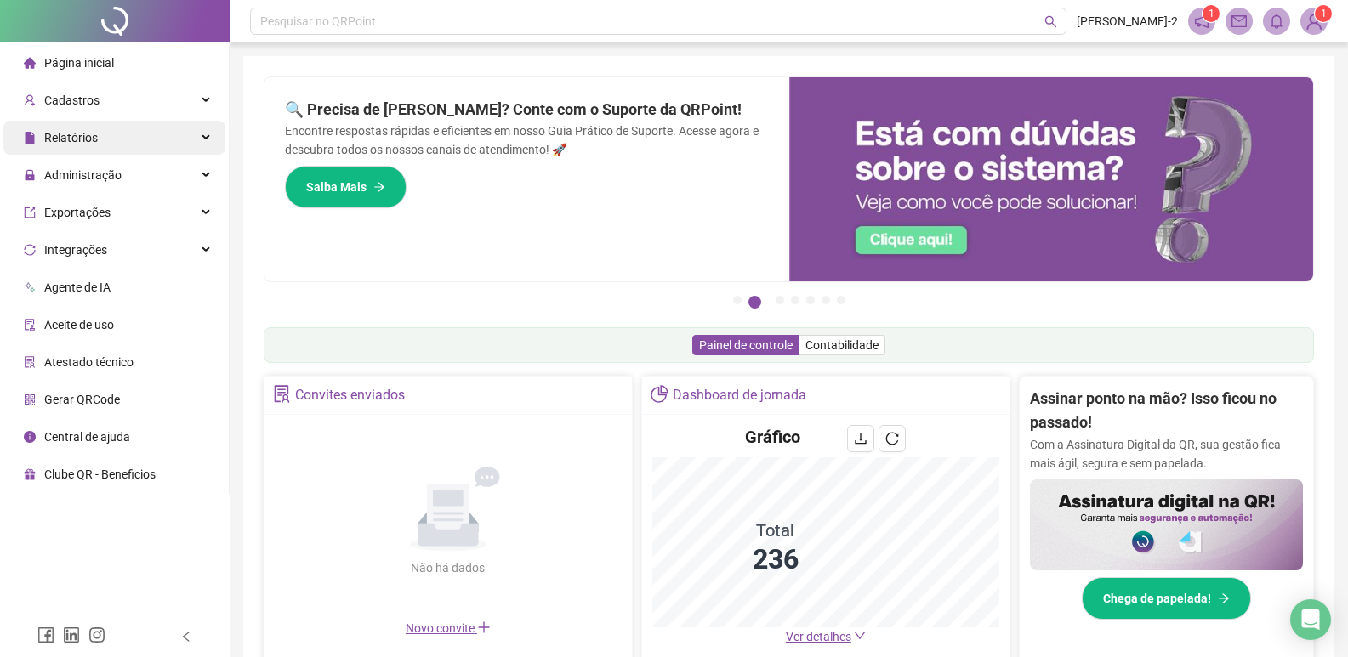
click at [165, 129] on div "Relatórios" at bounding box center [114, 138] width 222 height 34
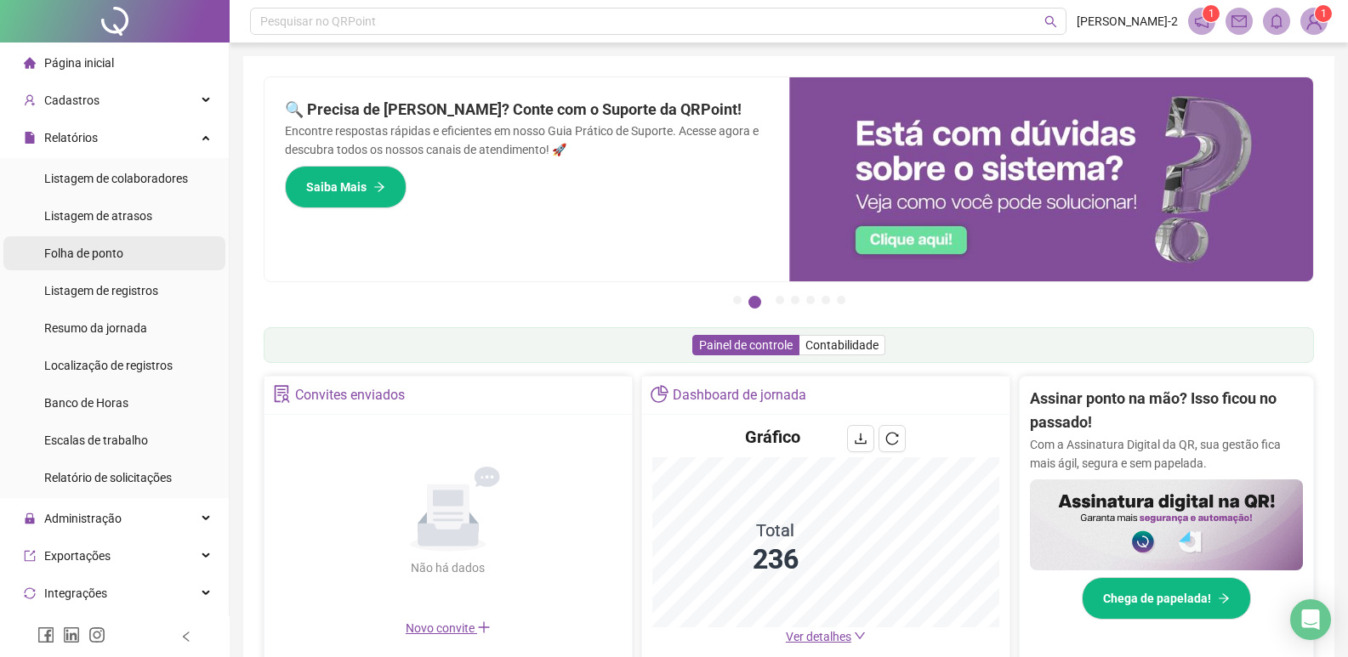
click at [118, 251] on span "Folha de ponto" at bounding box center [83, 254] width 79 height 14
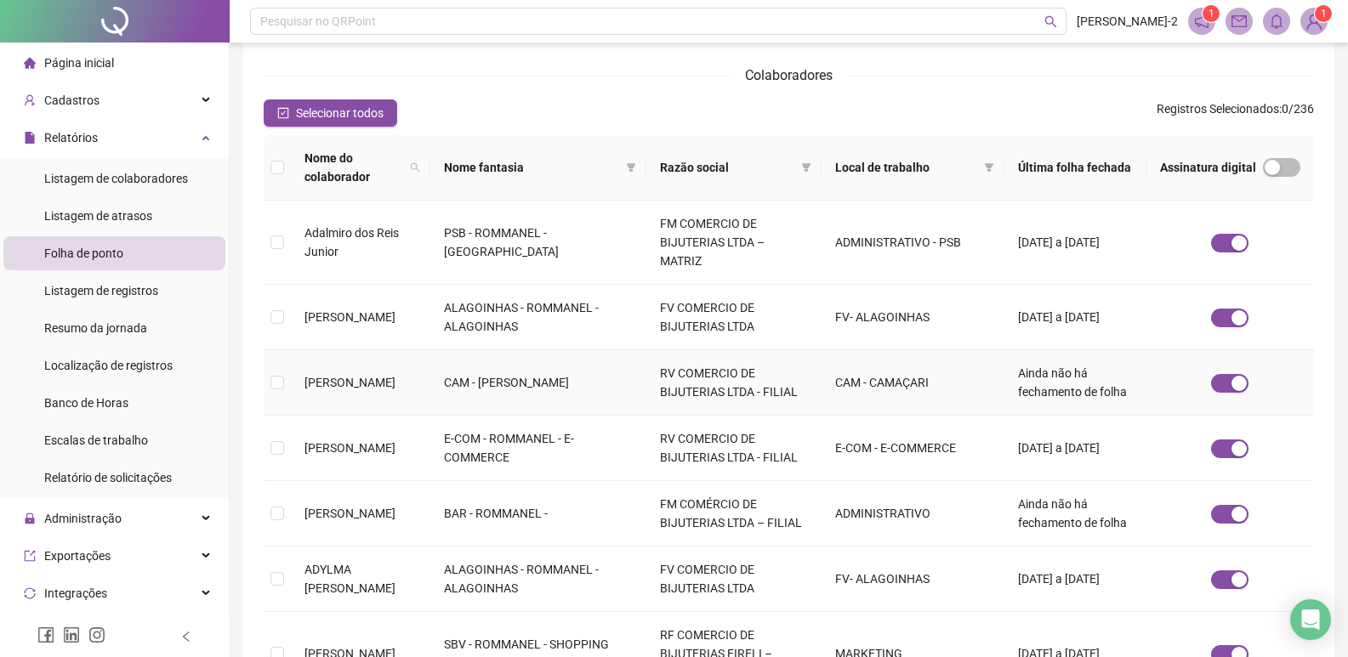
scroll to position [265, 0]
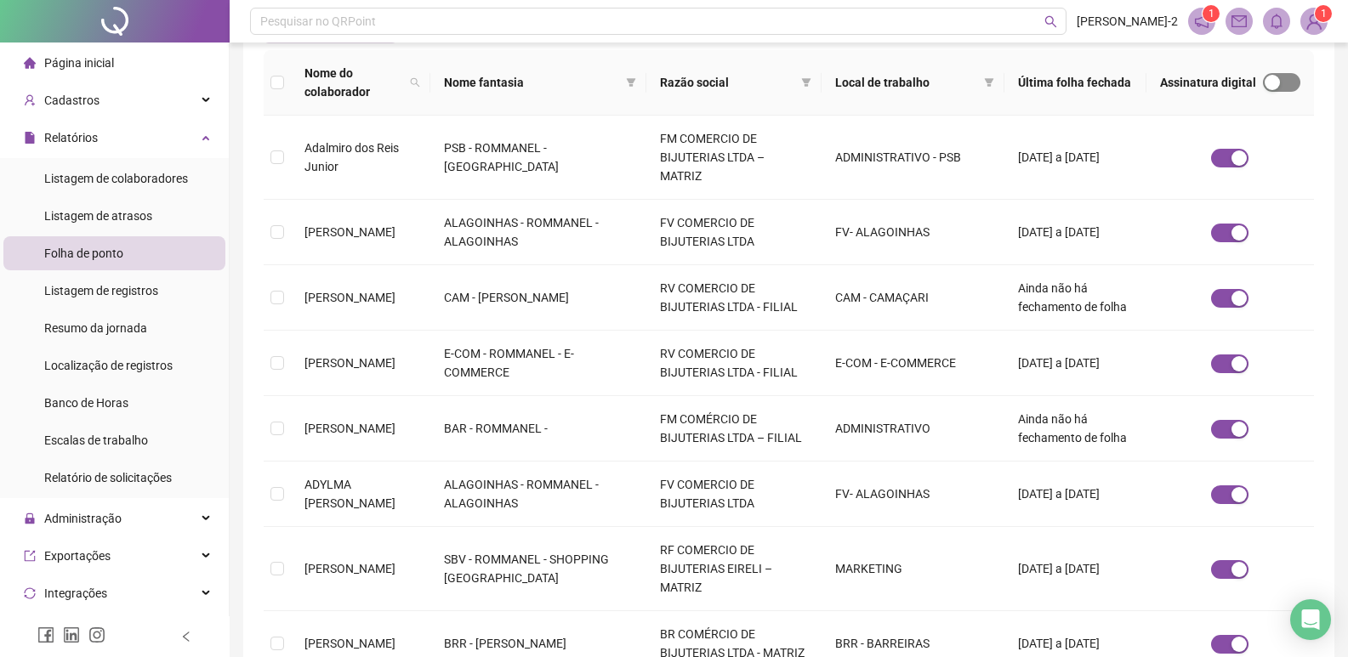
click at [1284, 75] on span "button" at bounding box center [1281, 82] width 37 height 19
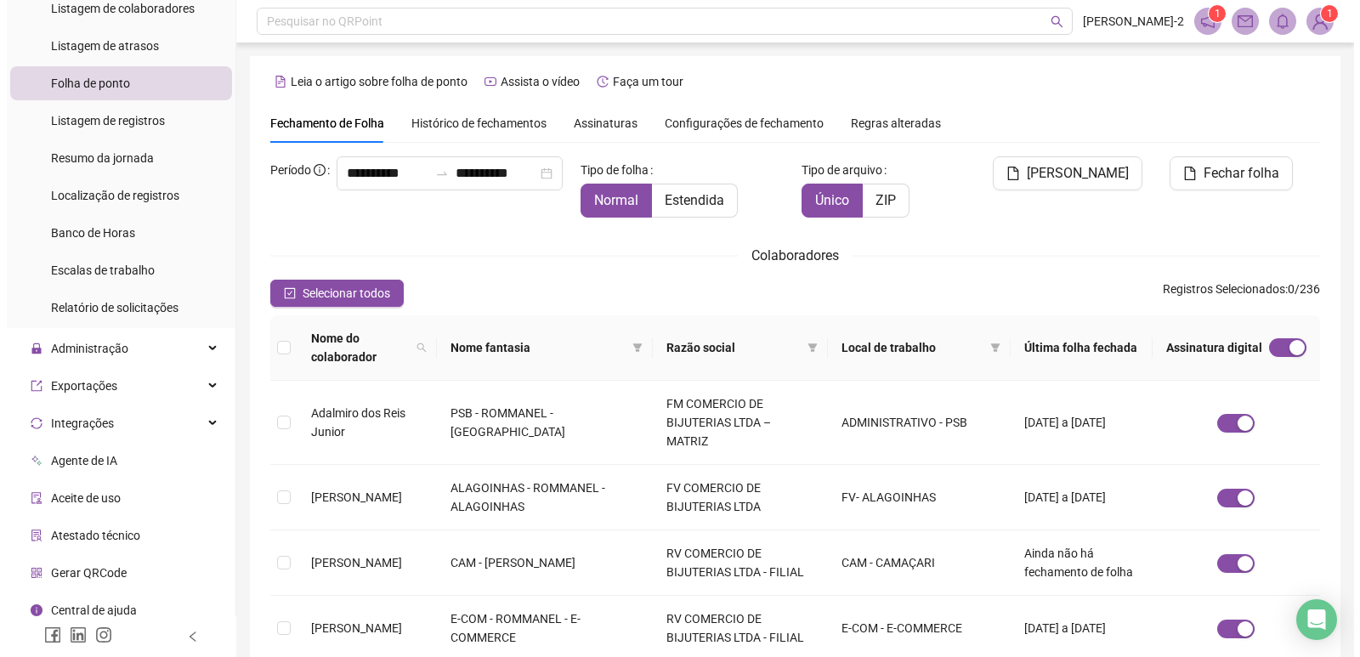
scroll to position [181, 0]
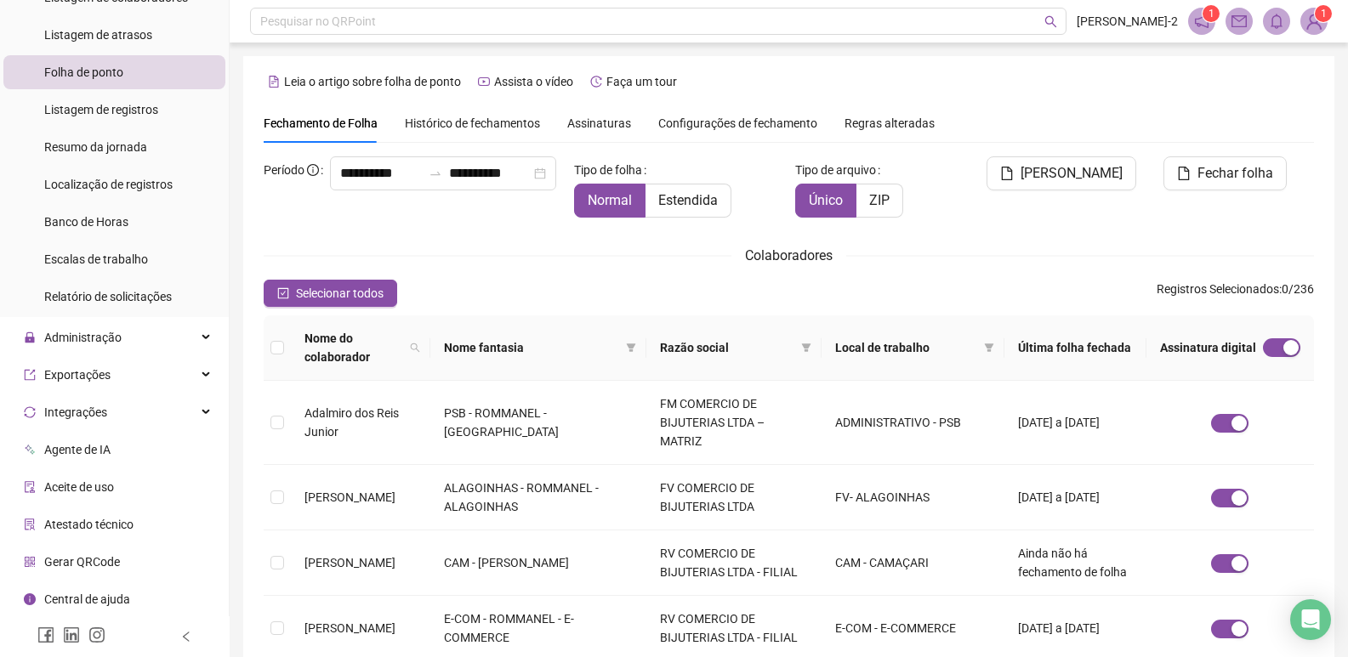
click at [112, 564] on span "Gerar QRCode" at bounding box center [82, 562] width 76 height 14
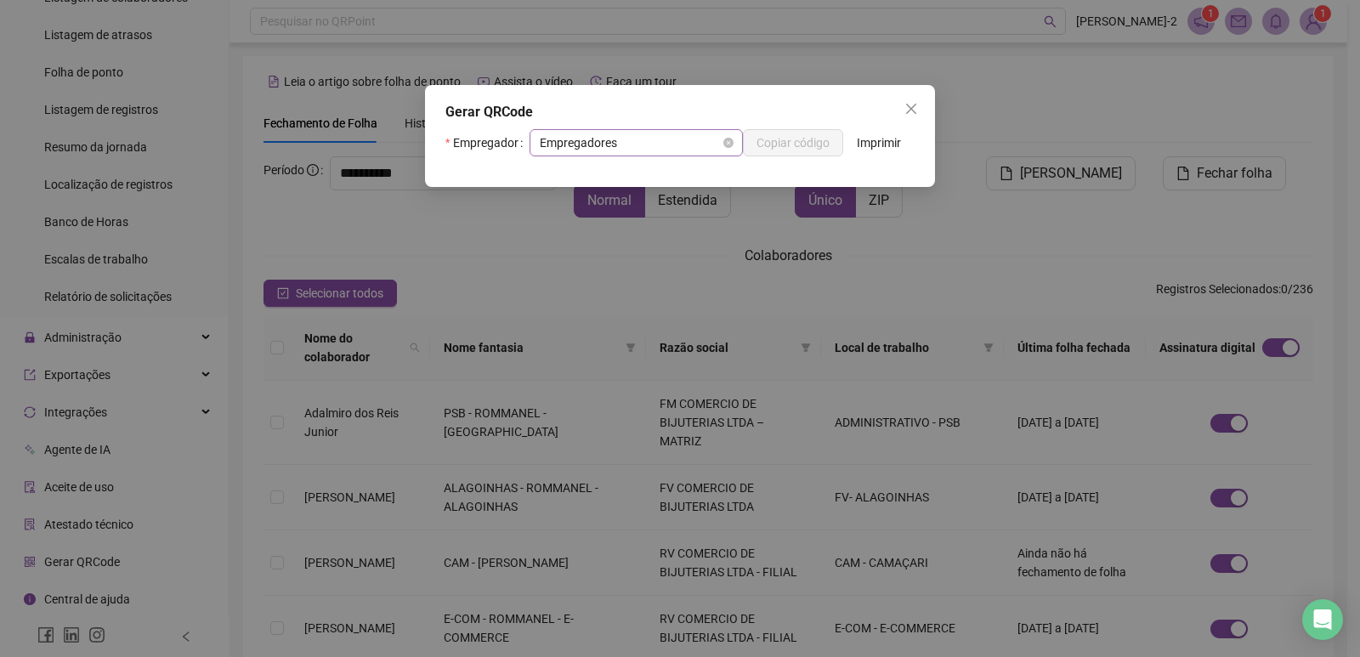
click at [628, 142] on span "Empregadores" at bounding box center [636, 143] width 193 height 26
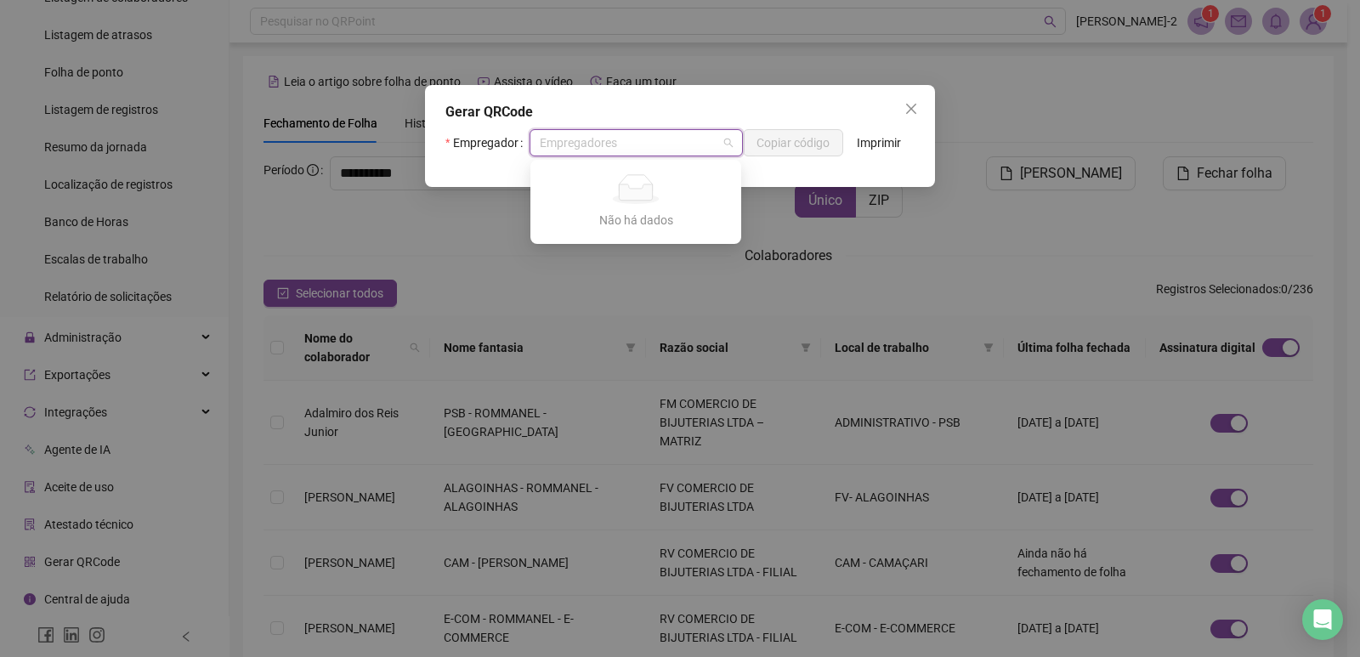
click at [630, 112] on div "Gerar QRCode" at bounding box center [680, 112] width 469 height 20
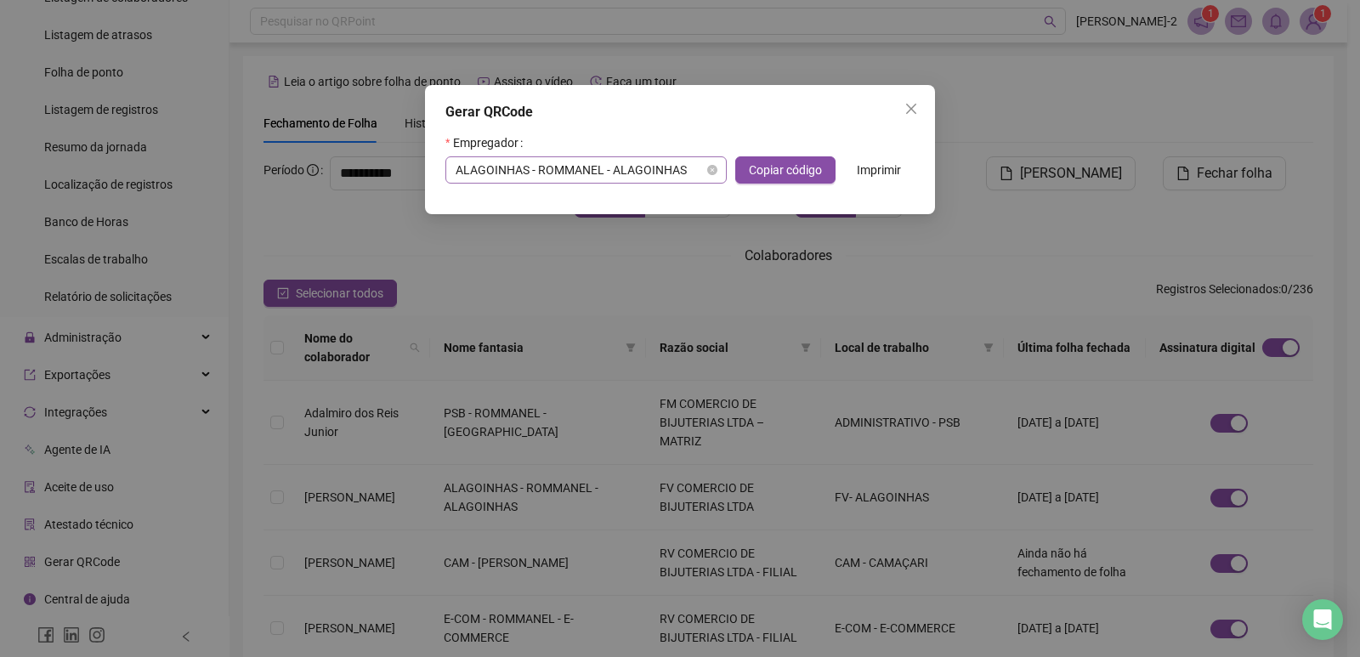
click at [588, 175] on span "ALAGOINHAS - ROMMANEL - ALAGOINHAS" at bounding box center [586, 170] width 261 height 26
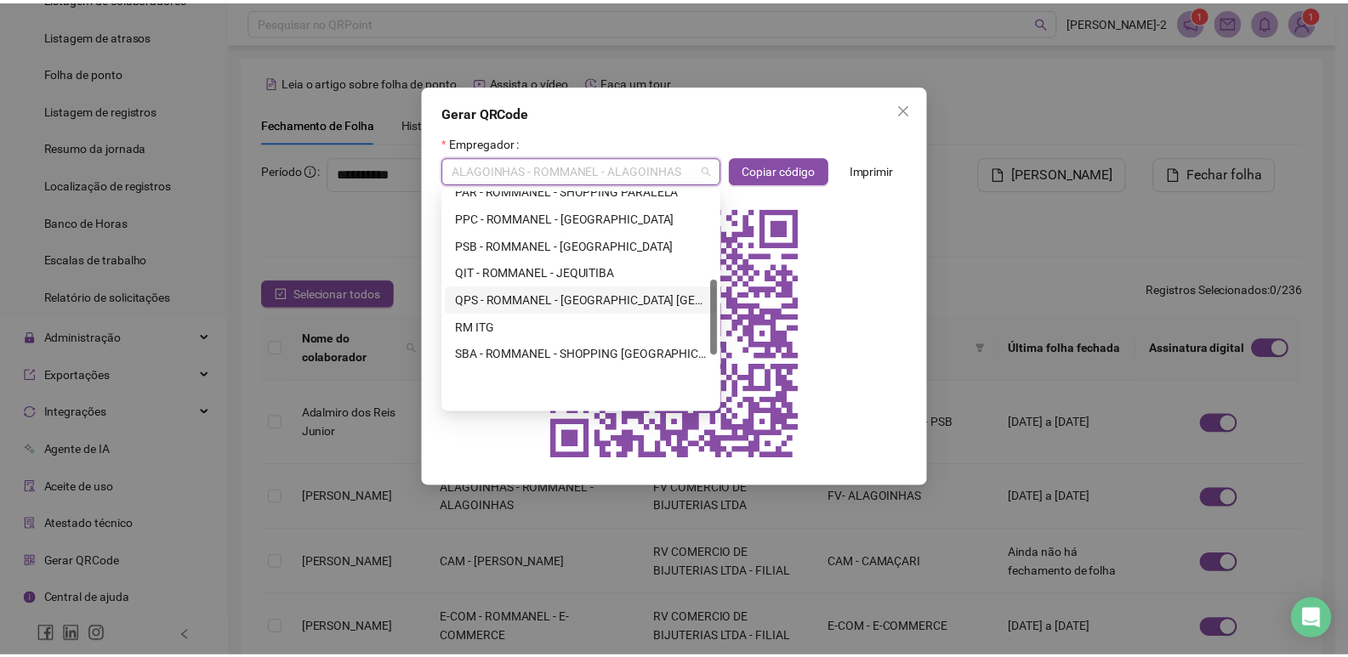
scroll to position [255, 0]
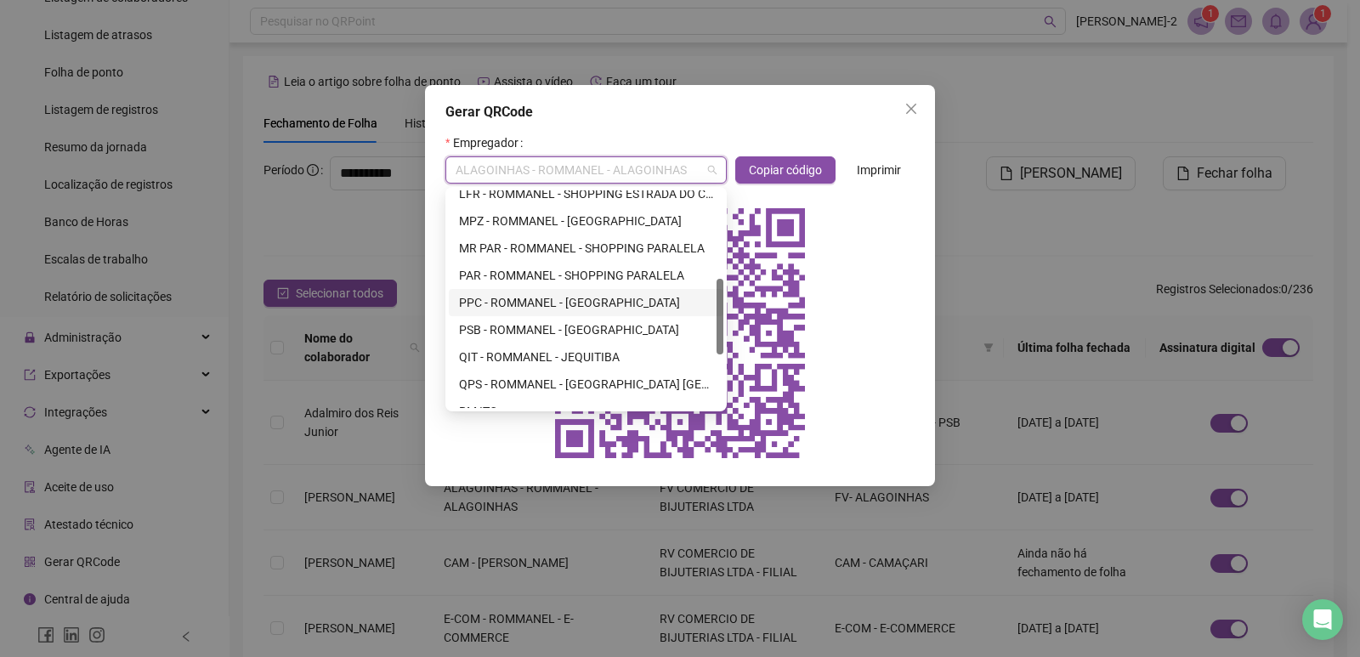
click at [518, 304] on div "PPC - ROMMANEL - PITUBA PARQUE CENTER" at bounding box center [586, 302] width 254 height 19
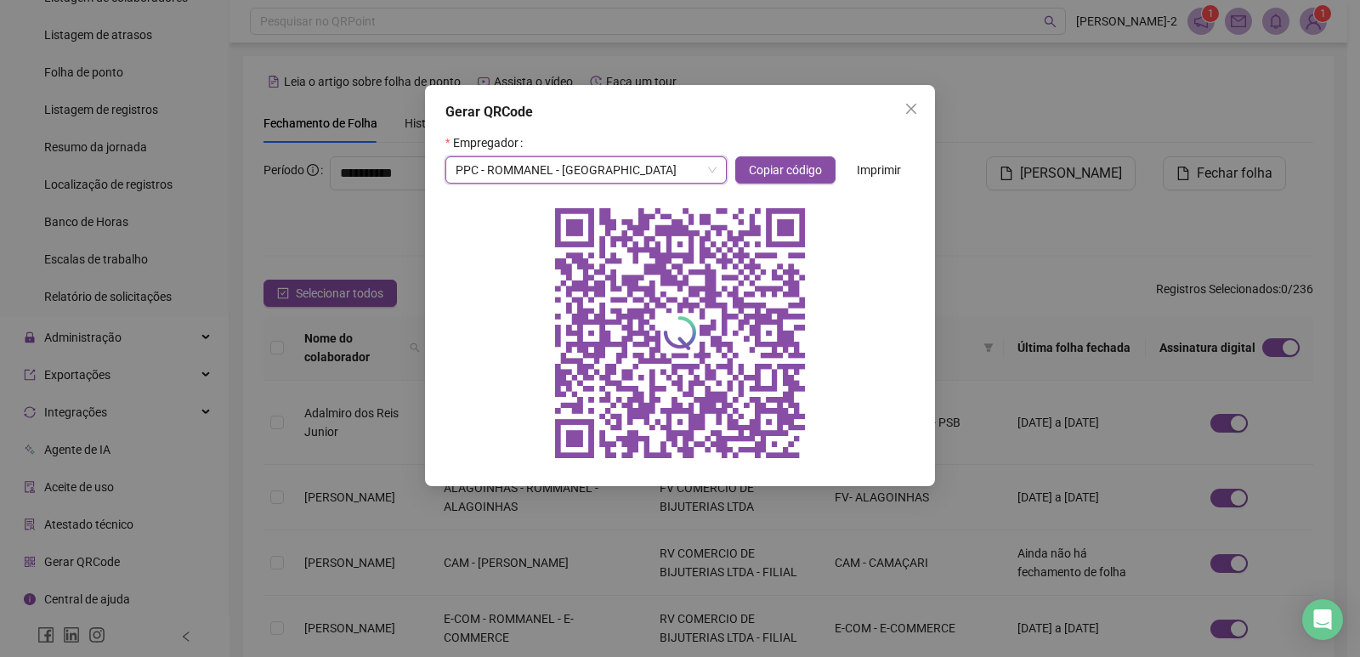
click at [471, 349] on div at bounding box center [680, 333] width 469 height 272
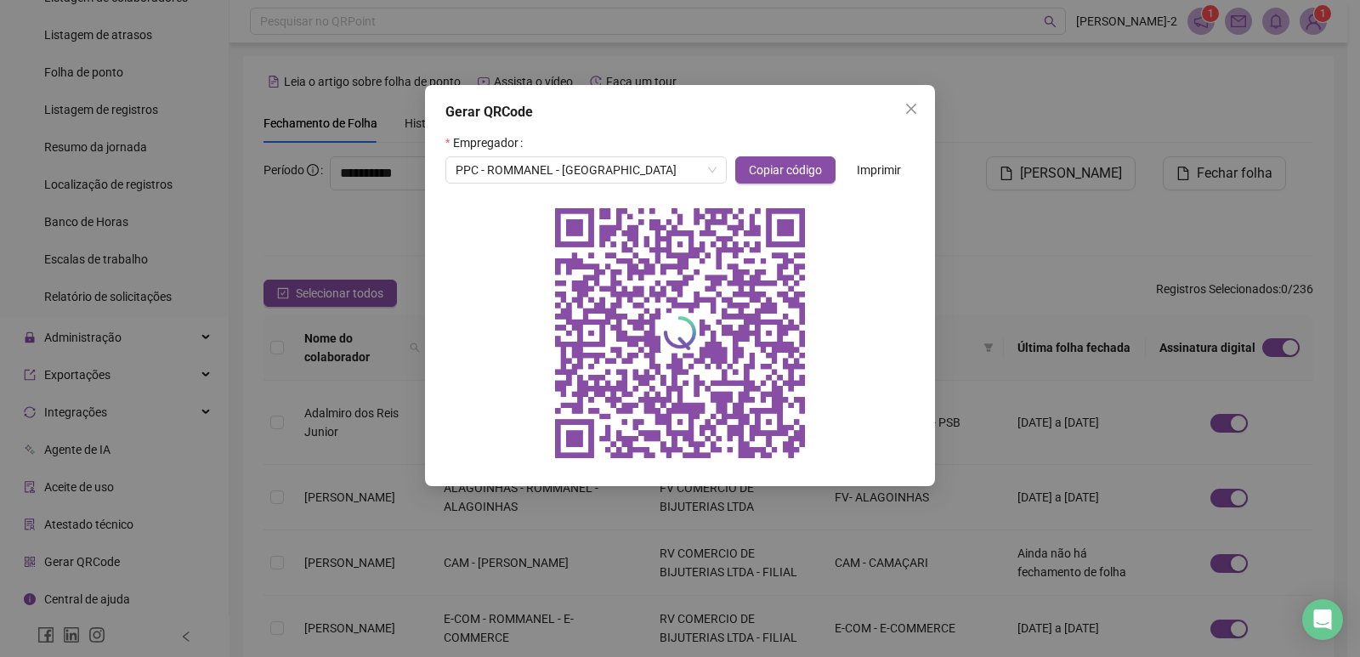
click at [467, 318] on div at bounding box center [680, 333] width 469 height 272
click at [907, 101] on button "Close" at bounding box center [911, 108] width 27 height 27
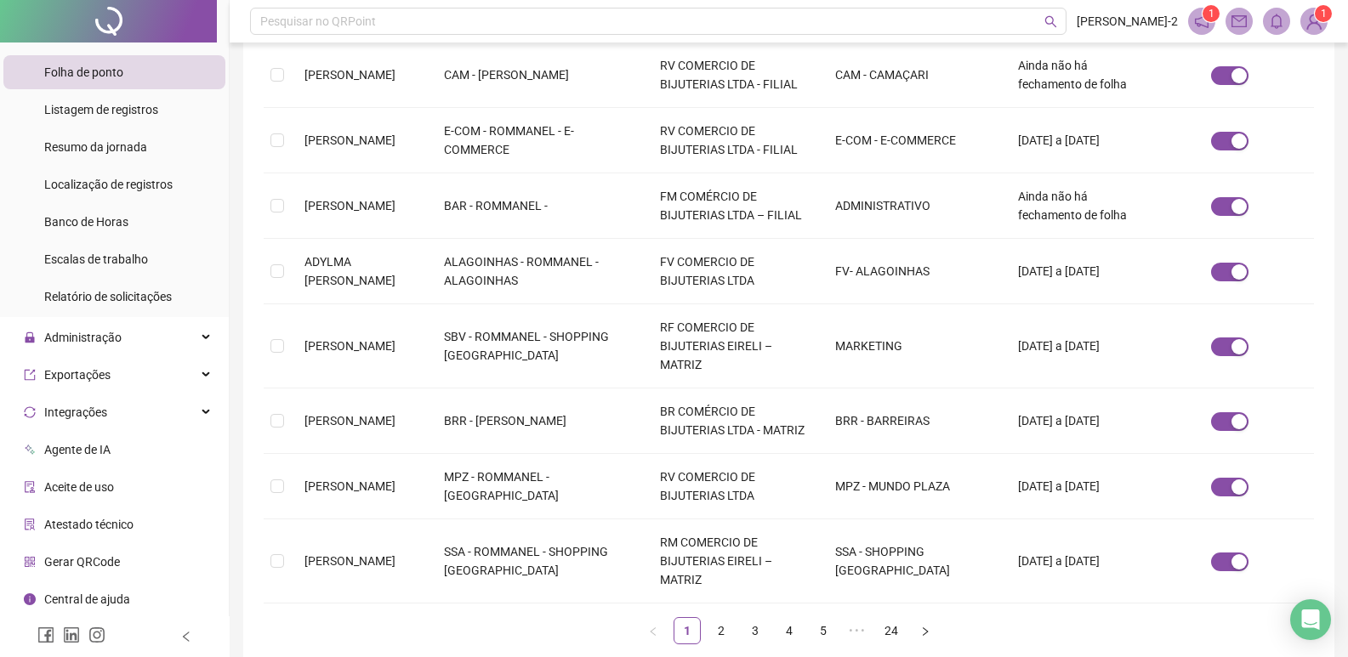
scroll to position [545, 0]
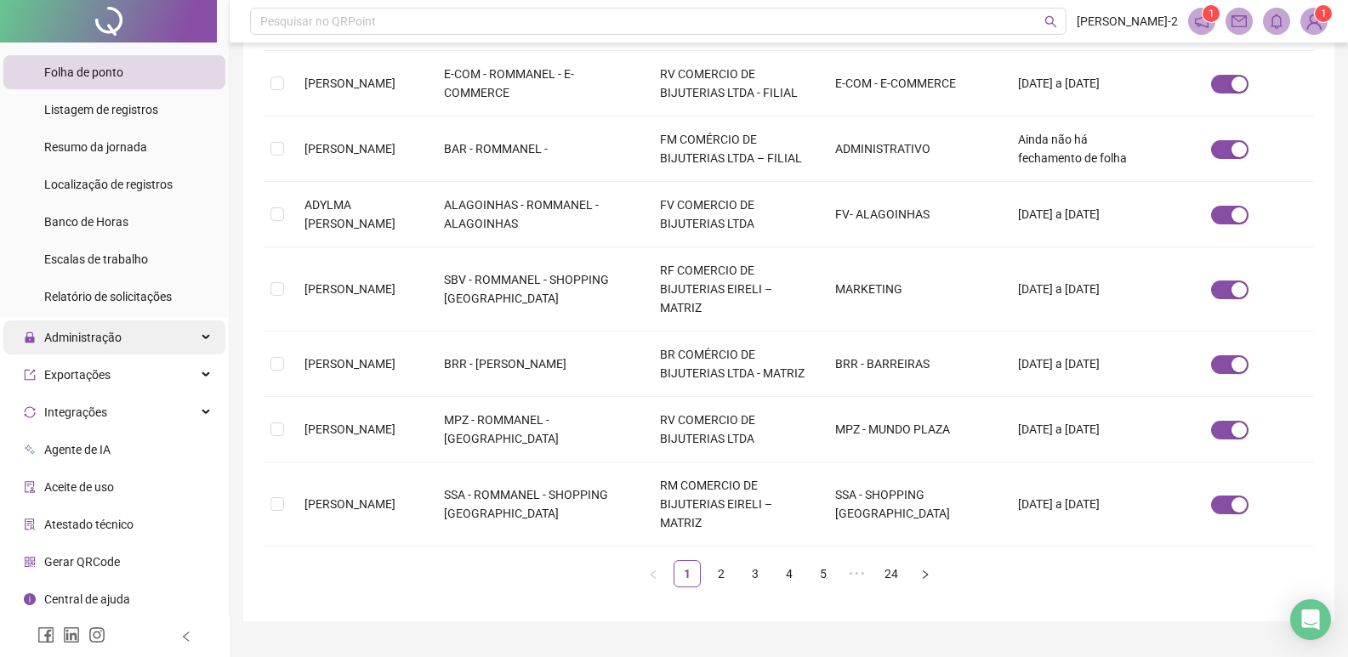
click at [157, 344] on div "Administração" at bounding box center [114, 338] width 222 height 34
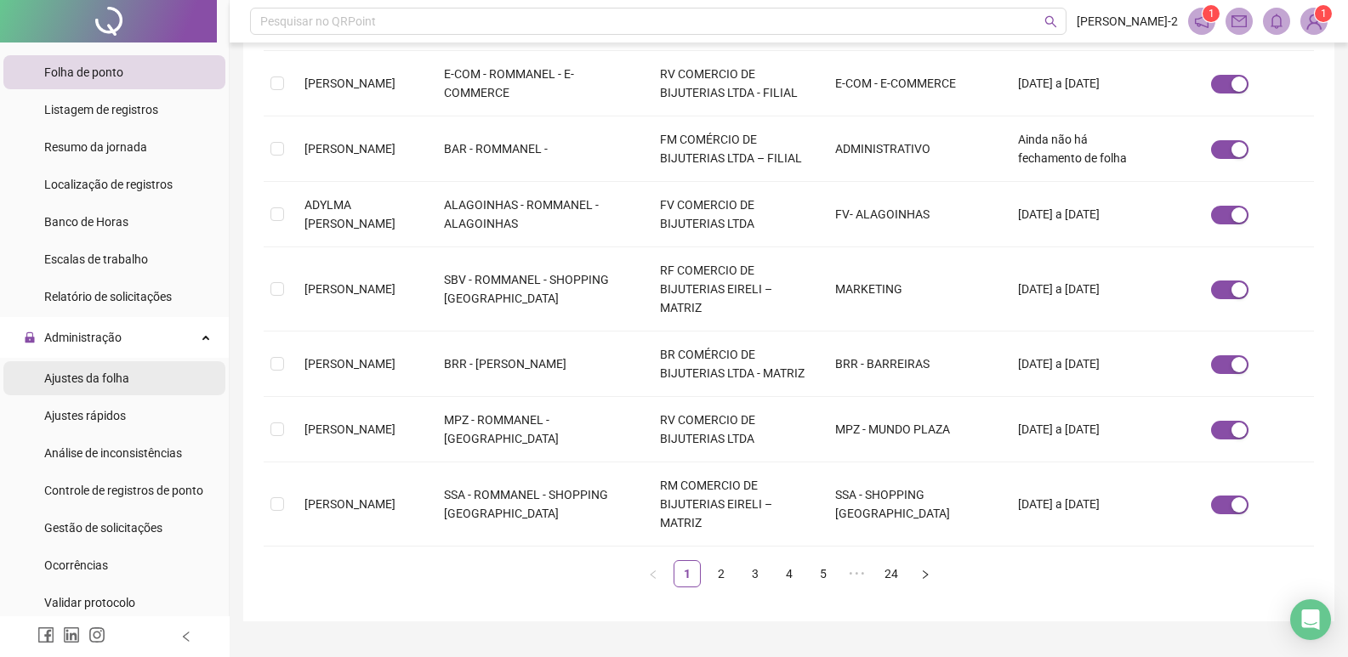
click at [116, 392] on div "Ajustes da folha" at bounding box center [86, 378] width 85 height 34
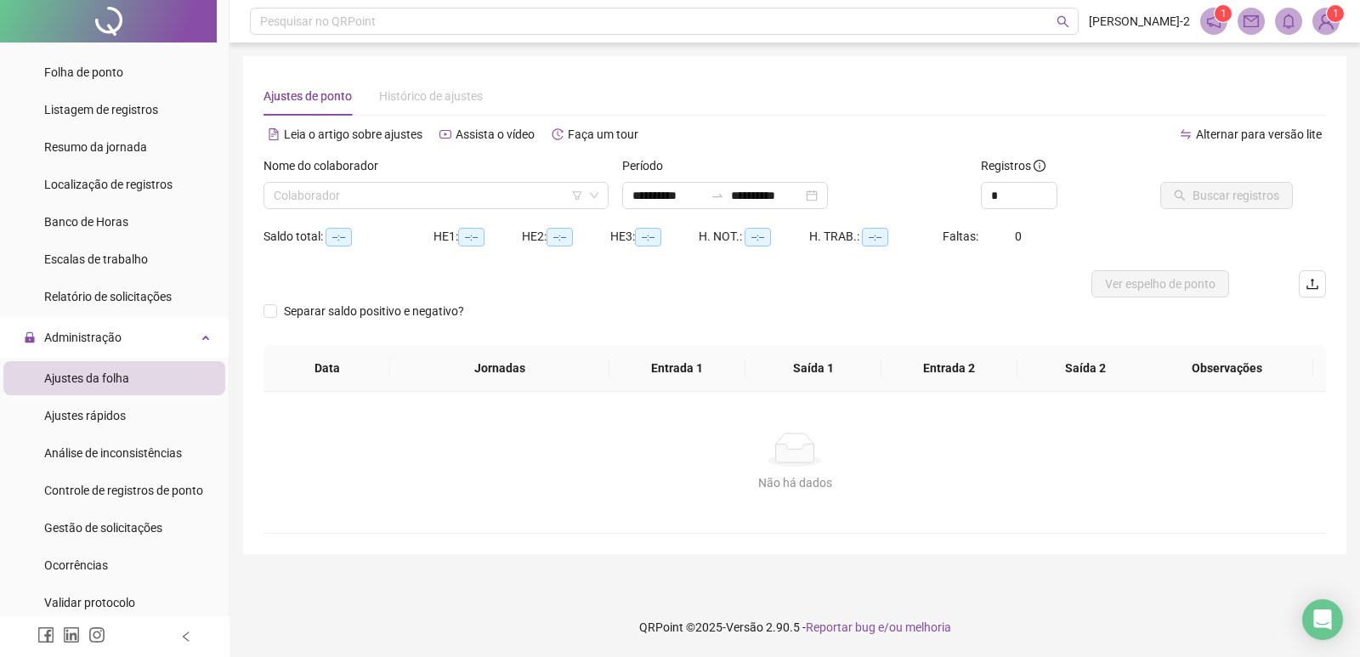
type input "**********"
click at [397, 200] on input "search" at bounding box center [428, 196] width 309 height 26
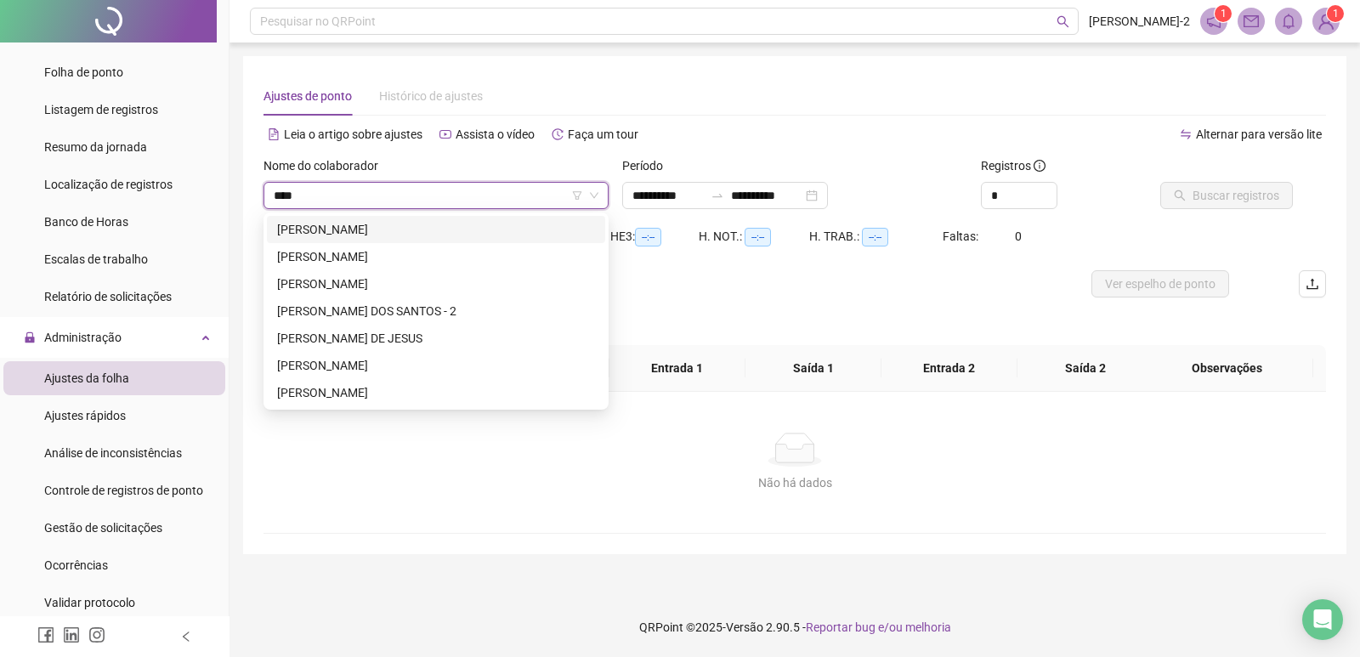
type input "*****"
click at [396, 341] on div "CAMILA RIBEIRO DE JESUS" at bounding box center [436, 338] width 318 height 19
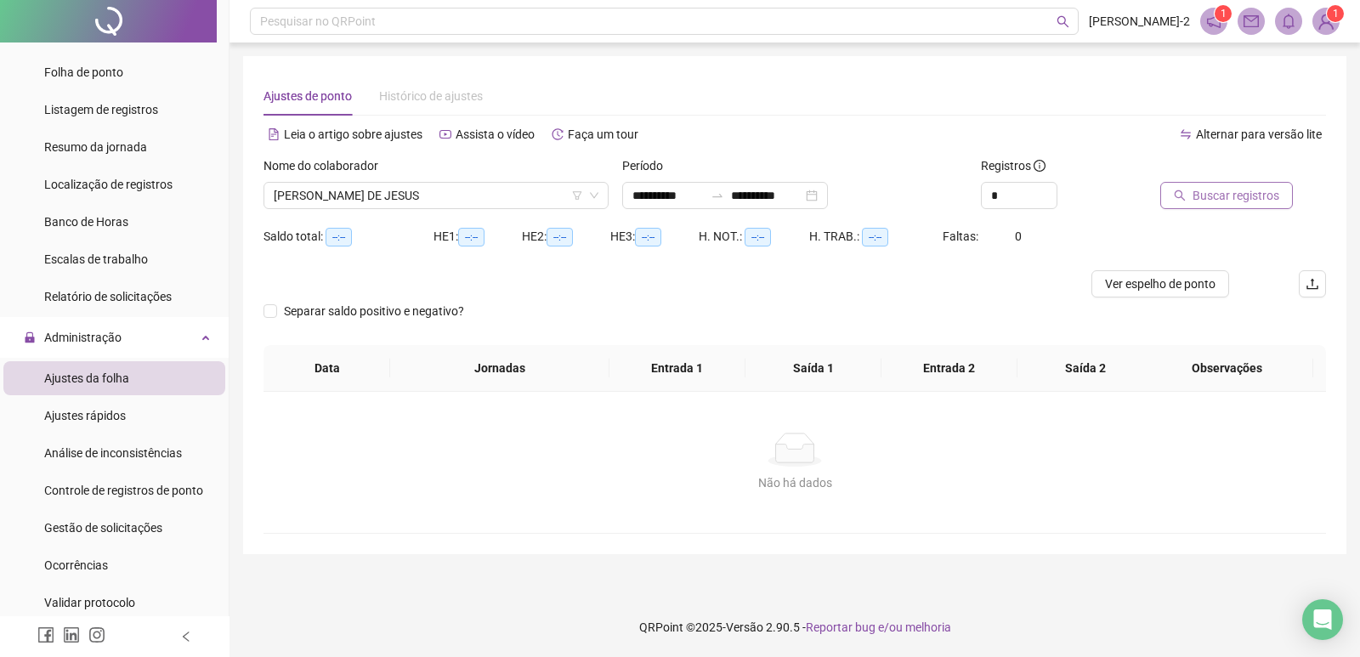
click at [1271, 189] on span "Buscar registros" at bounding box center [1236, 195] width 87 height 19
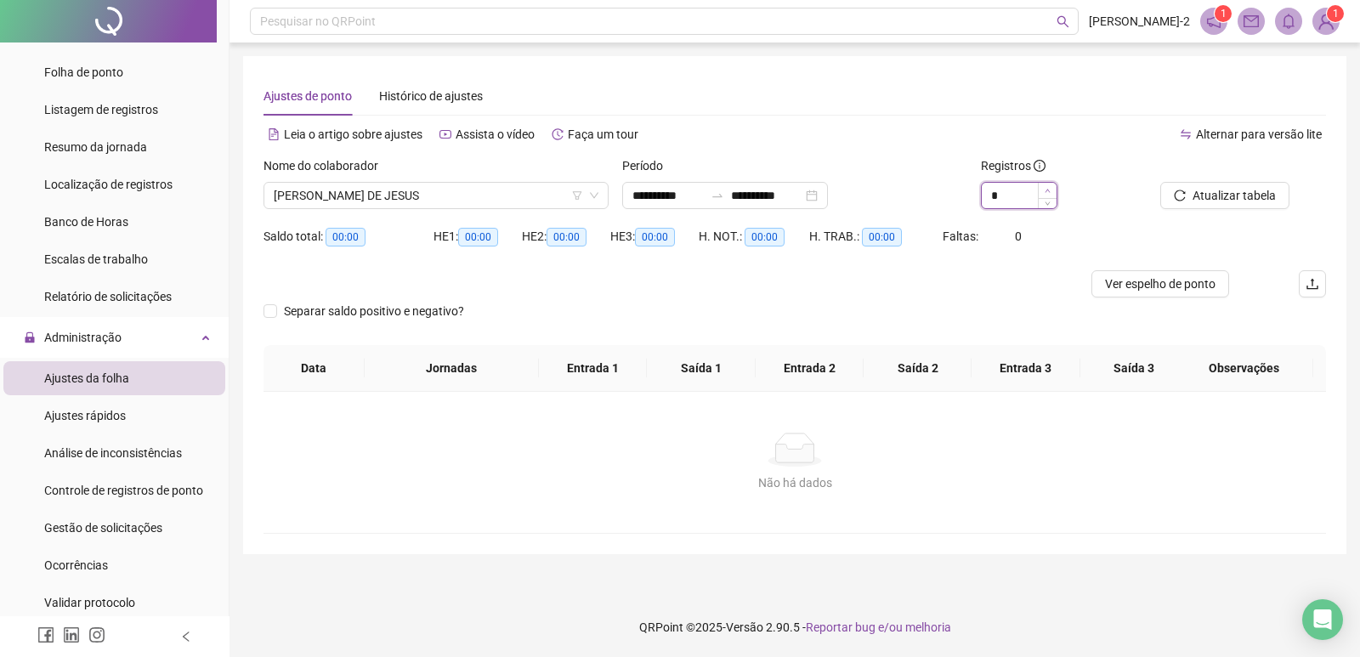
click at [1051, 188] on span "Increase Value" at bounding box center [1047, 190] width 19 height 15
type input "*"
click at [1051, 188] on span "Increase Value" at bounding box center [1047, 190] width 19 height 15
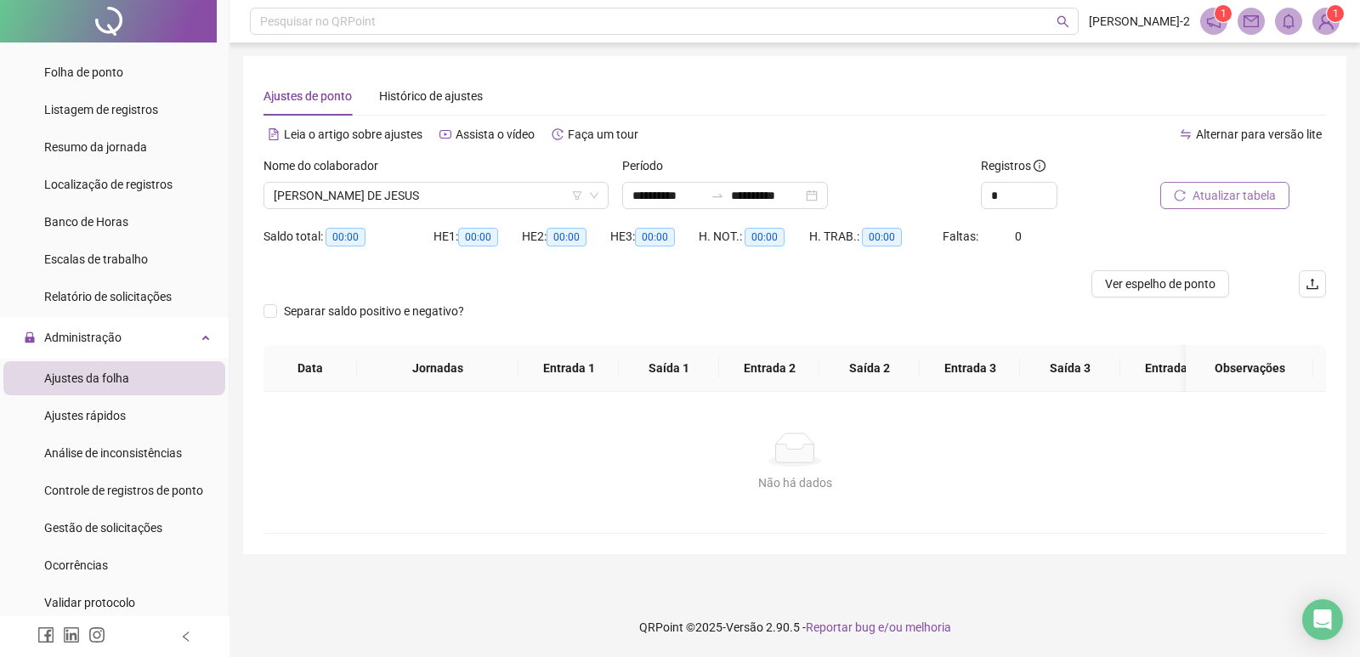
click at [1205, 188] on span "Atualizar tabela" at bounding box center [1234, 195] width 83 height 19
click at [776, 187] on input "**********" at bounding box center [766, 195] width 71 height 19
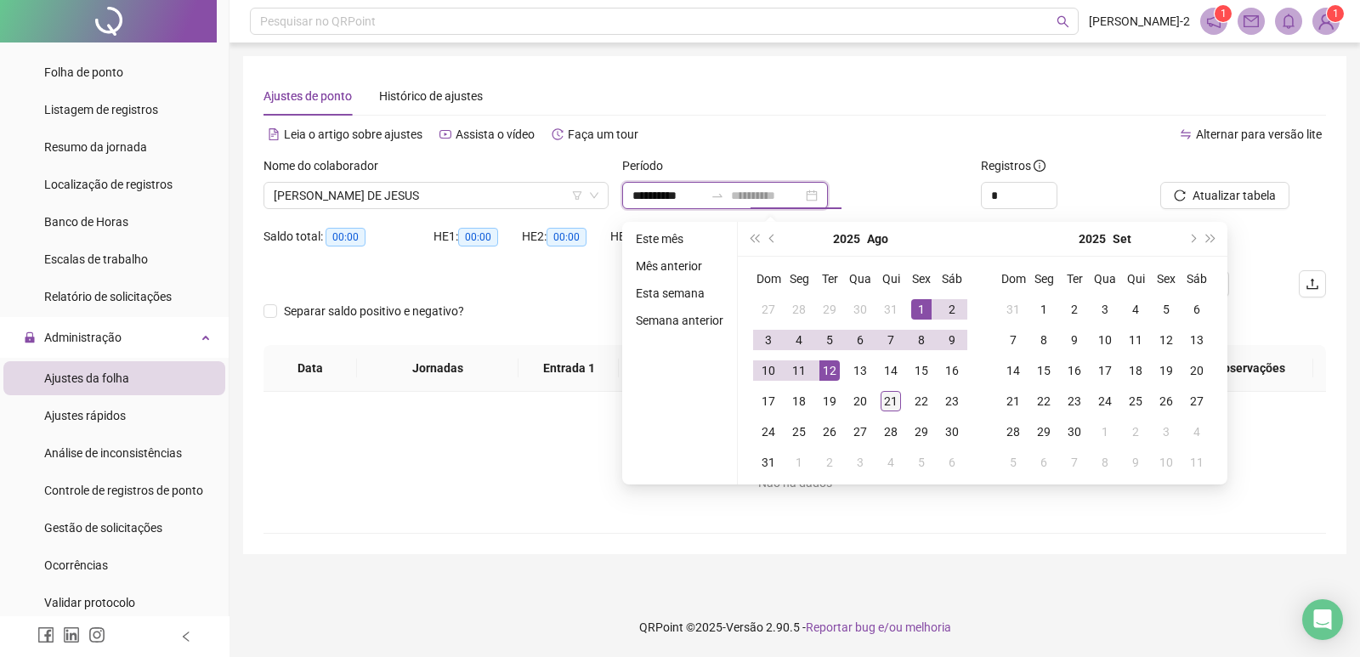
type input "**********"
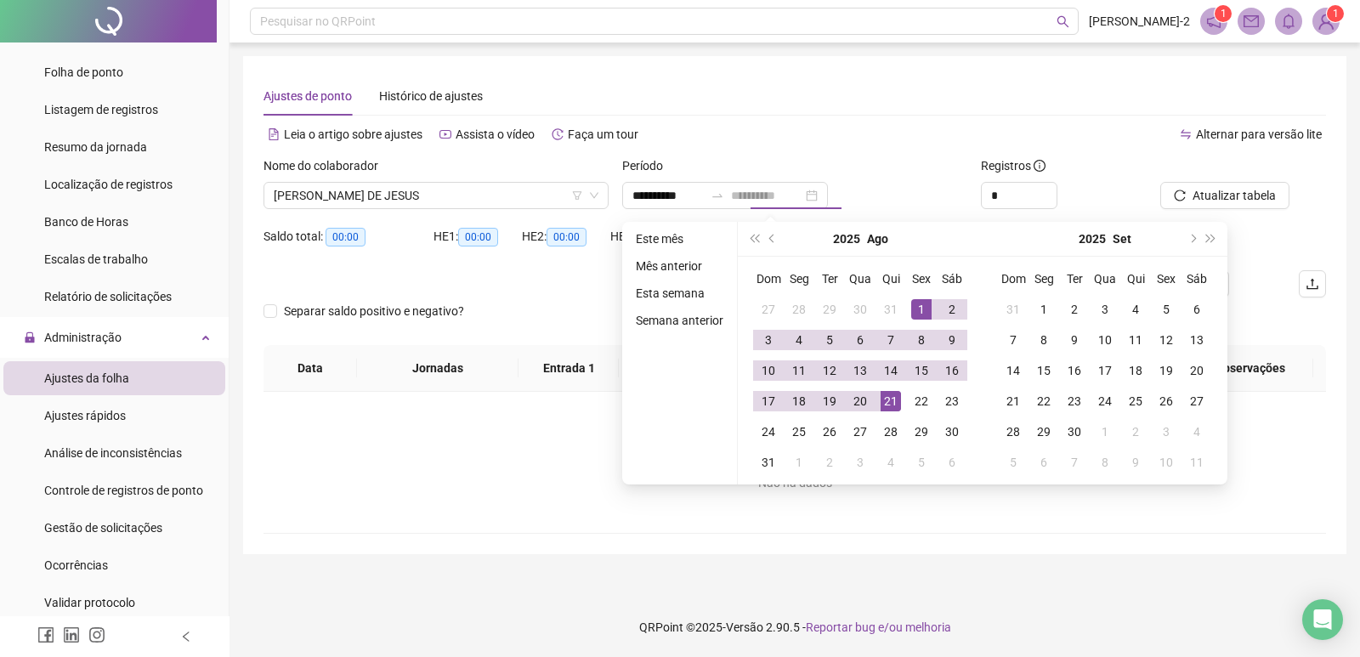
click at [894, 400] on div "21" at bounding box center [891, 401] width 20 height 20
type input "**********"
click at [1189, 206] on button "Atualizar tabela" at bounding box center [1225, 195] width 129 height 27
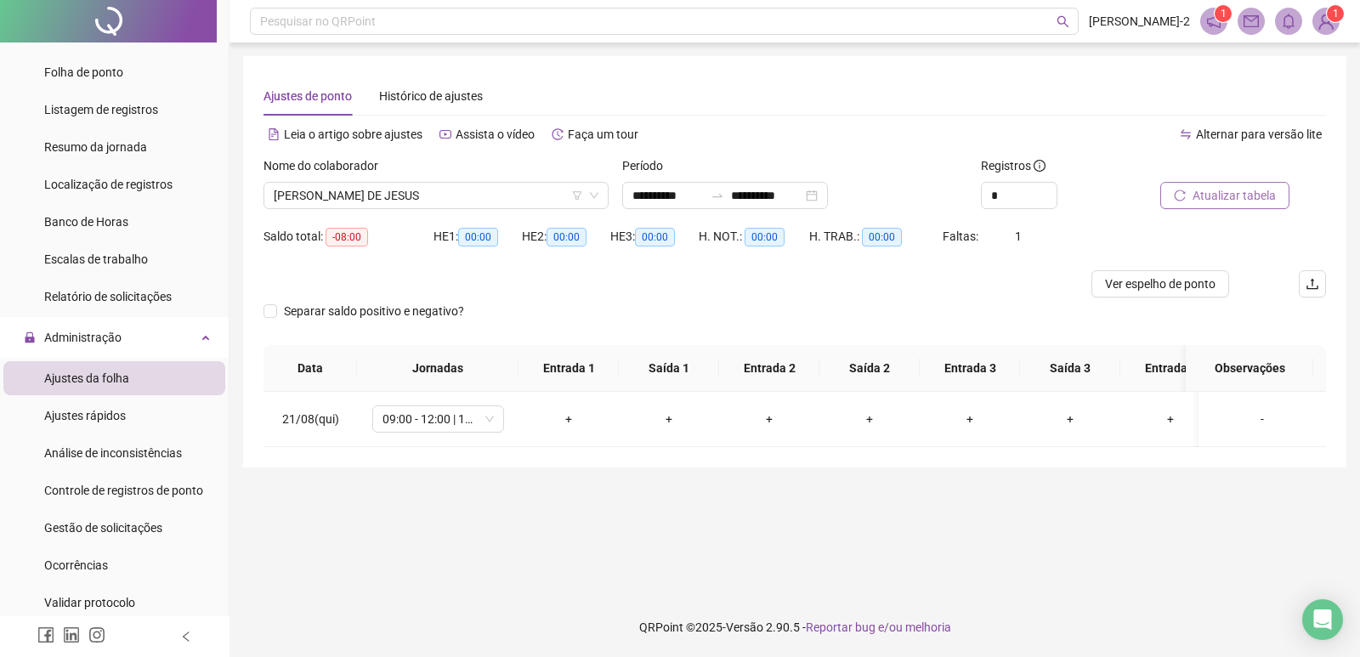
click at [1262, 207] on button "Atualizar tabela" at bounding box center [1225, 195] width 129 height 27
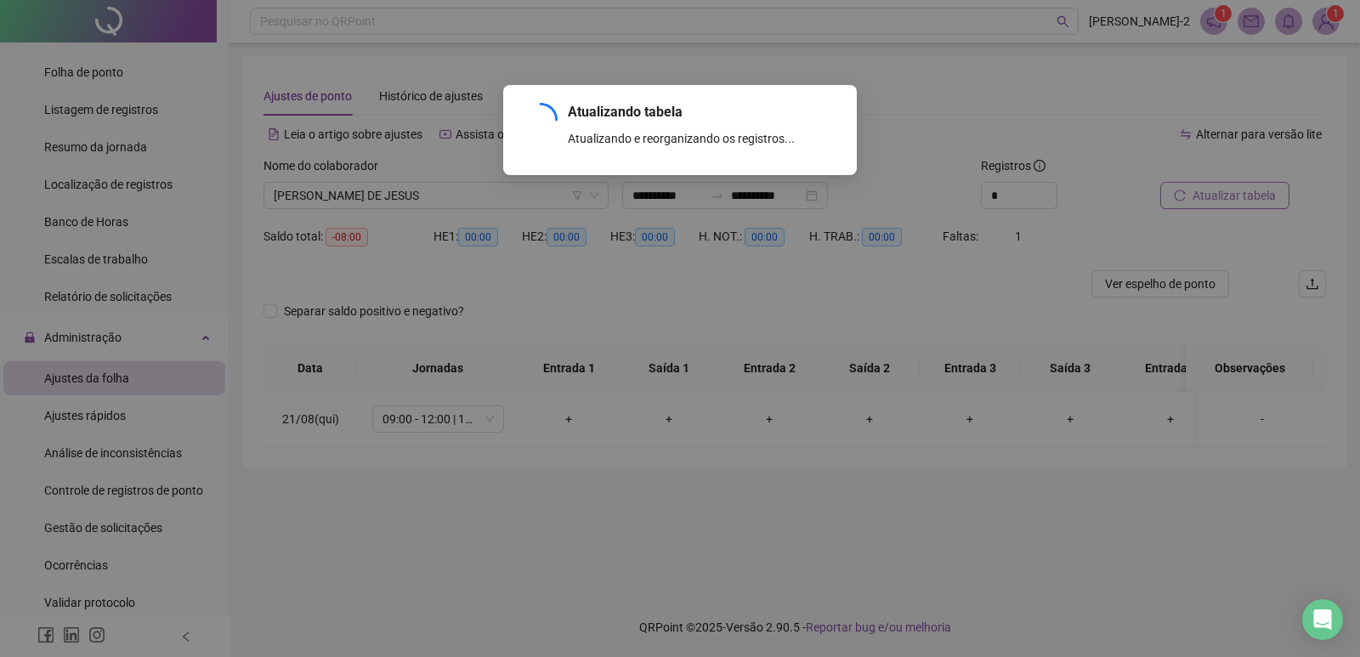
click at [1253, 191] on div "Atualizando tabela Atualizando e reorganizando os registros... OK" at bounding box center [680, 328] width 1360 height 657
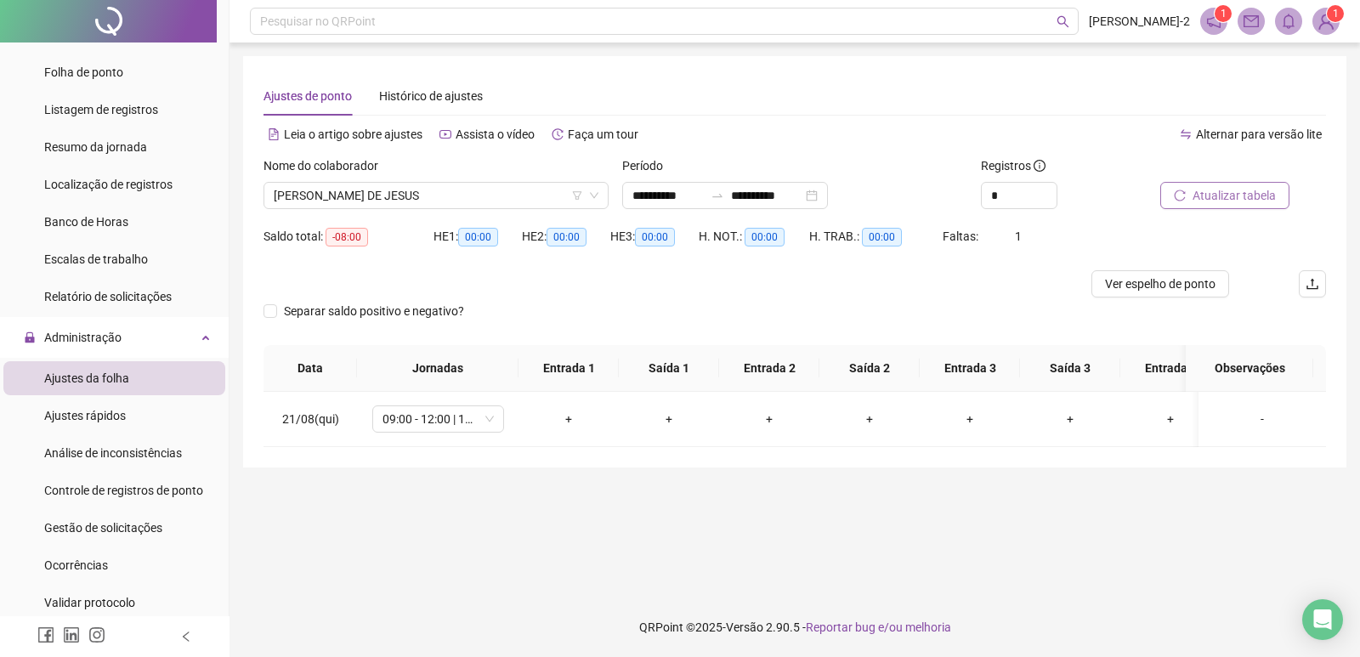
click at [1253, 191] on div "Atualizando tabela Atualizando e reorganizando os registros... OK" at bounding box center [680, 328] width 1360 height 657
click at [1199, 192] on span "Atualizar tabela" at bounding box center [1234, 195] width 83 height 19
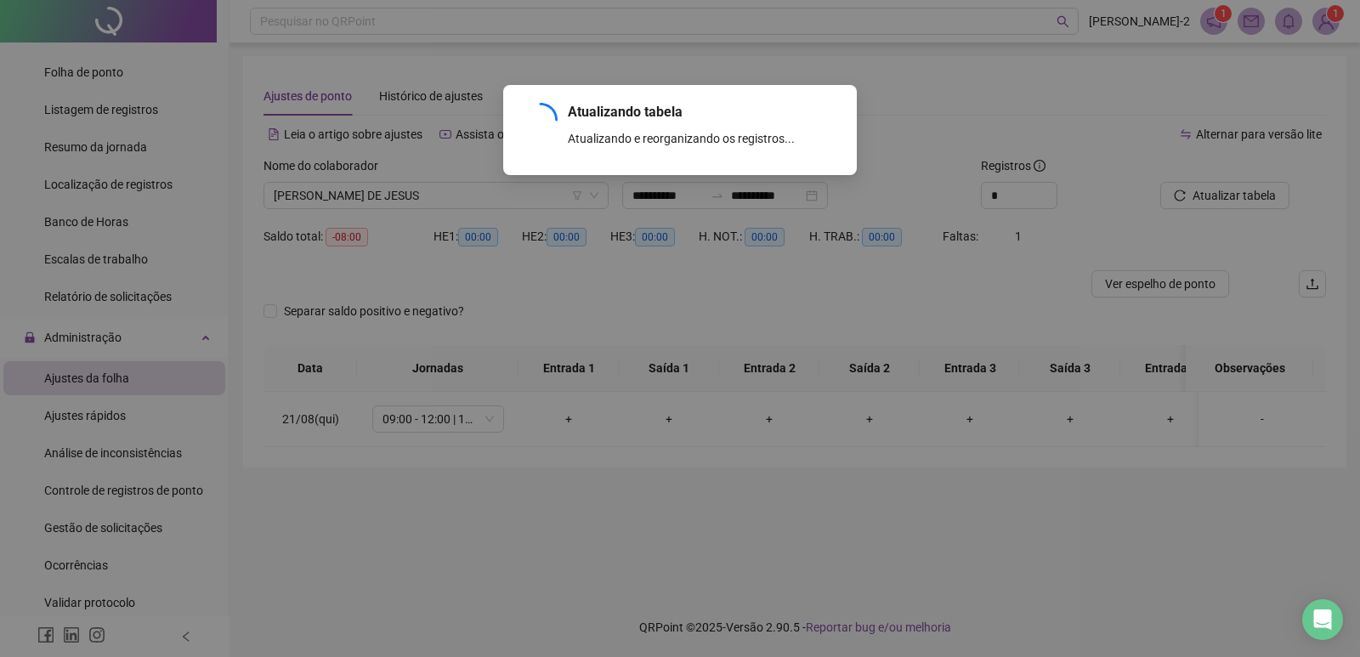
click at [1170, 205] on div "Atualizando tabela Atualizando e reorganizando os registros... OK" at bounding box center [680, 328] width 1360 height 657
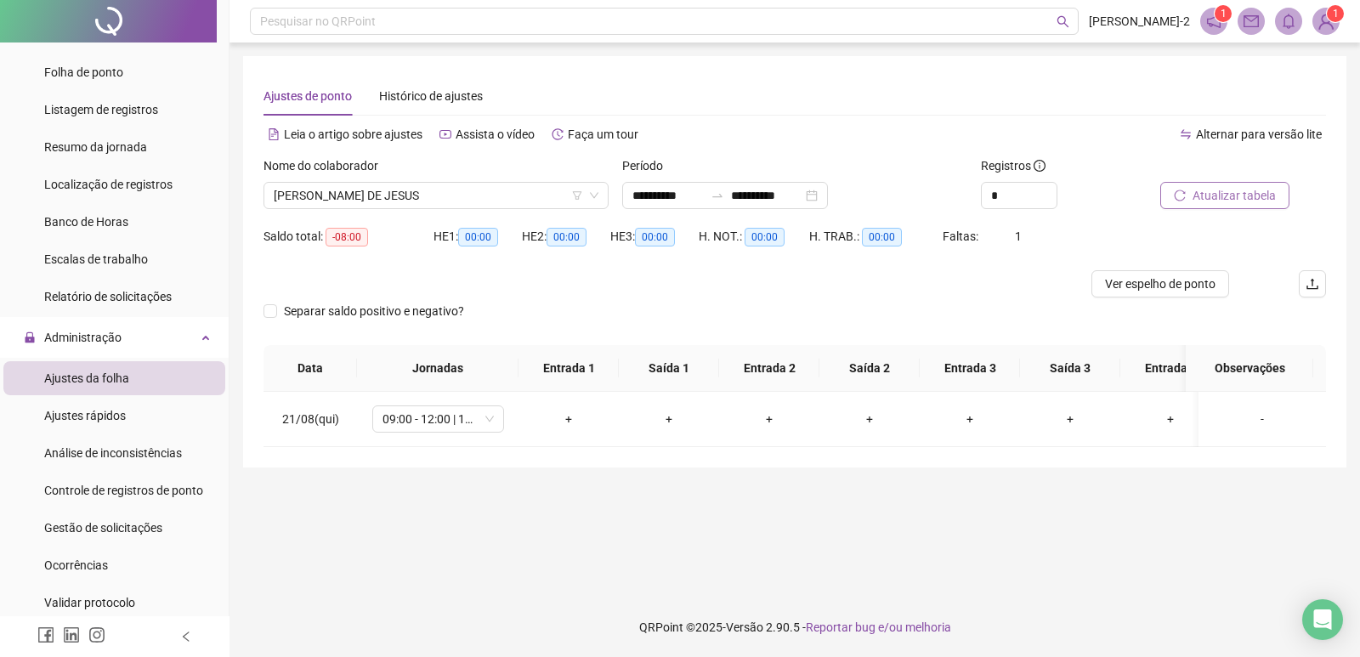
click at [1182, 198] on icon "reload" at bounding box center [1180, 196] width 12 height 12
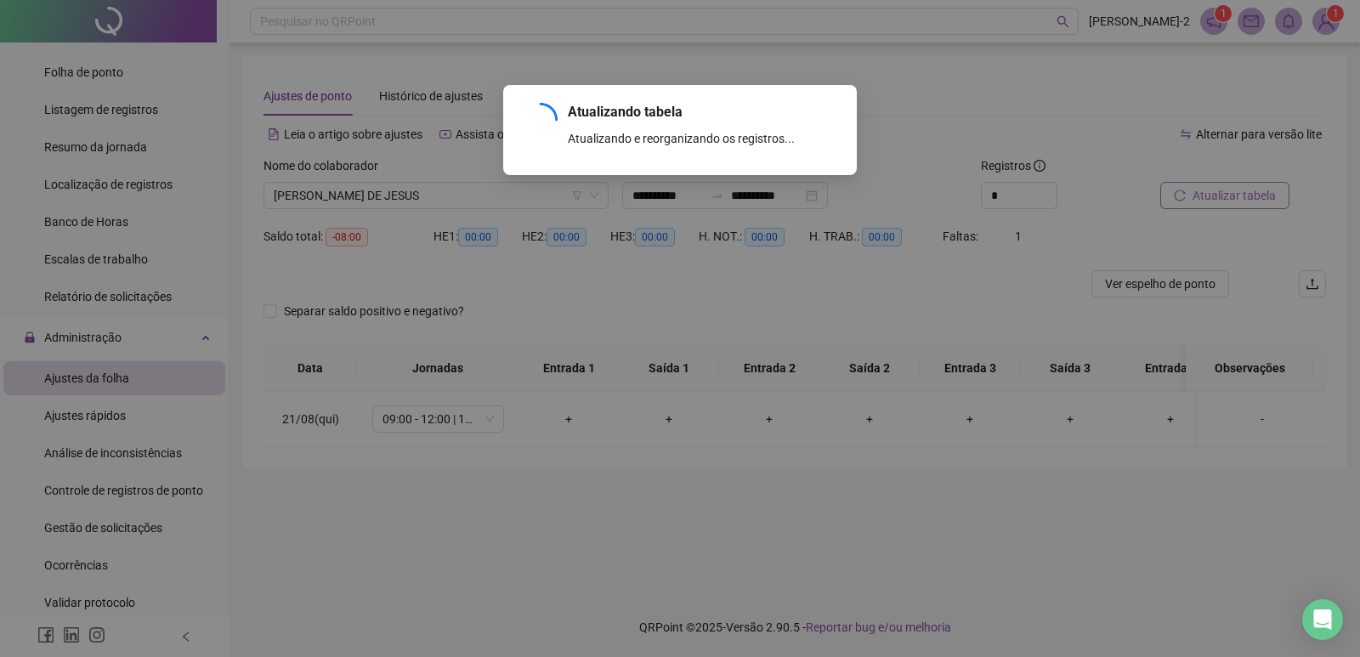
click at [1182, 198] on div "Atualizando tabela Atualizando e reorganizando os registros... OK" at bounding box center [680, 328] width 1360 height 657
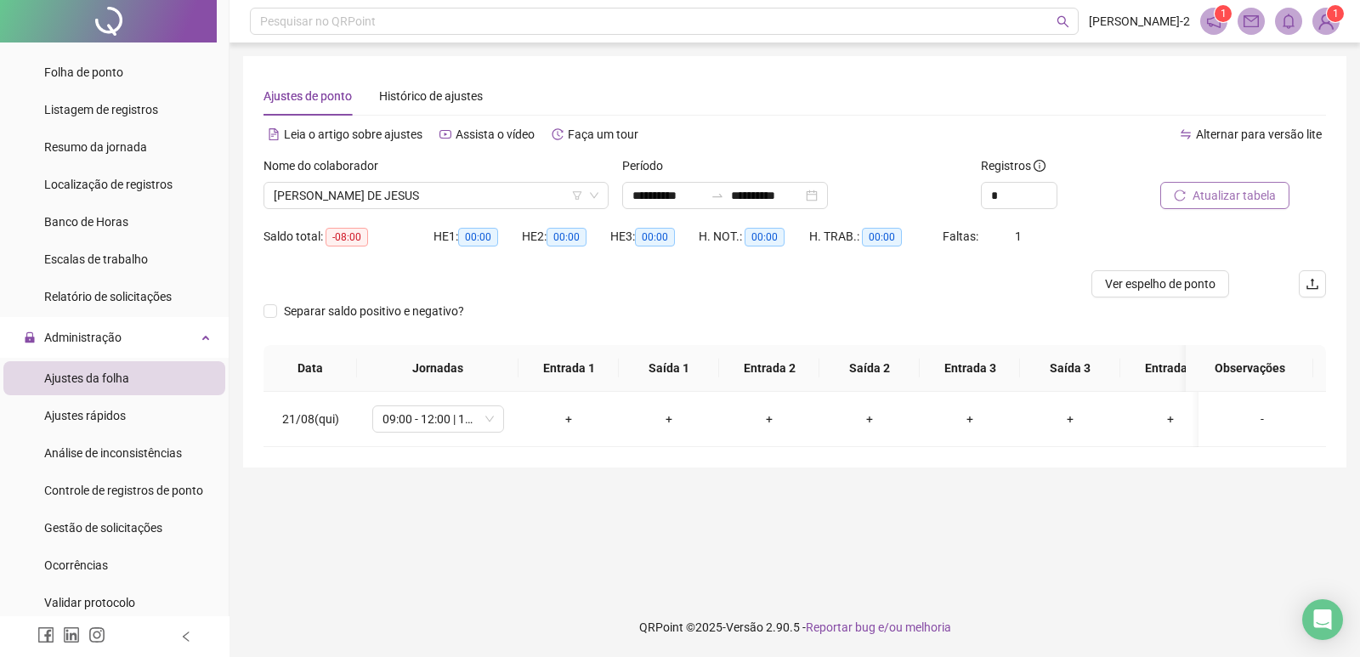
click at [1182, 198] on icon "reload" at bounding box center [1180, 196] width 12 height 12
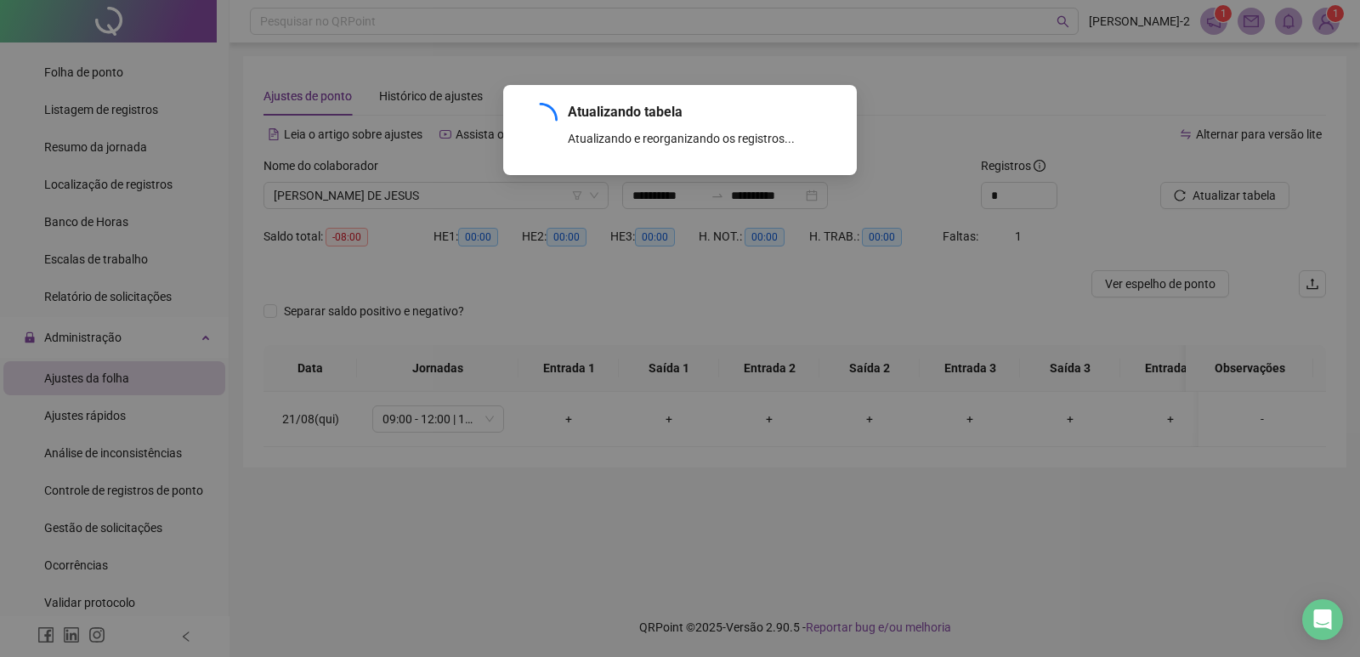
click at [1229, 188] on div "Atualizando tabela Atualizando e reorganizando os registros... OK" at bounding box center [680, 328] width 1360 height 657
click at [1218, 201] on div "Atualizando tabela Atualizando e reorganizando os registros... OK" at bounding box center [680, 328] width 1360 height 657
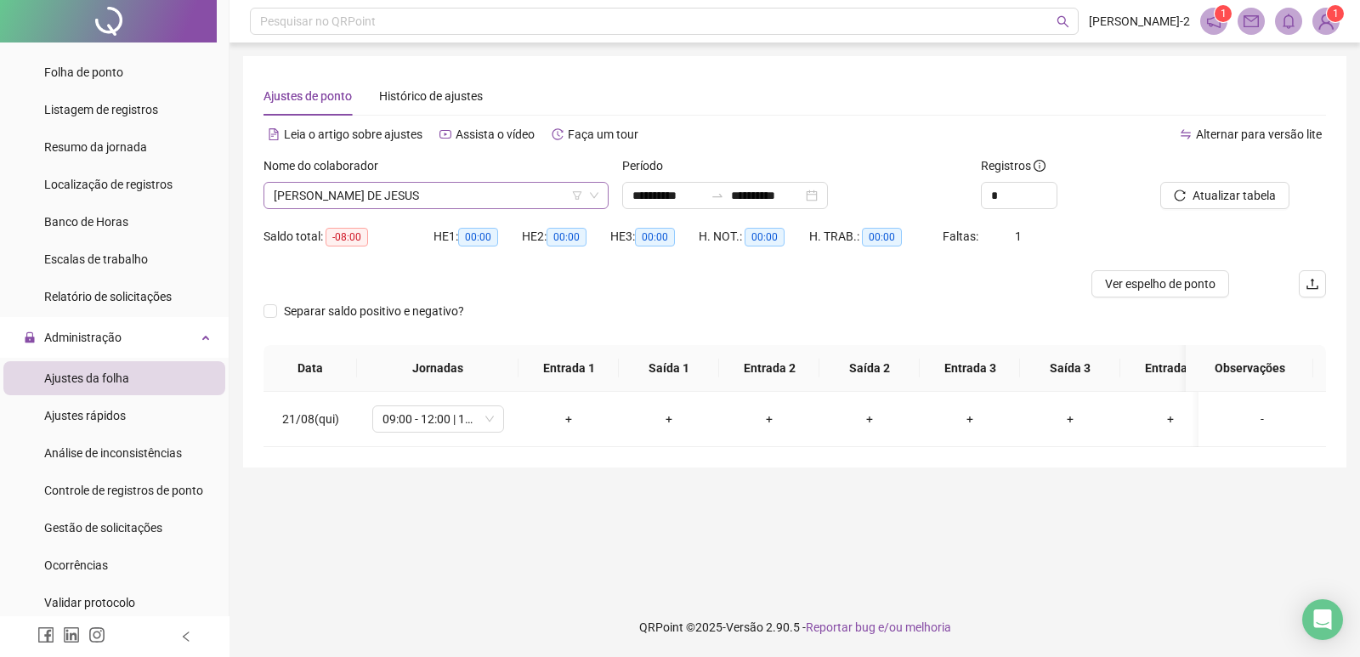
click at [472, 198] on span "CAMILA RIBEIRO DE JESUS" at bounding box center [436, 196] width 325 height 26
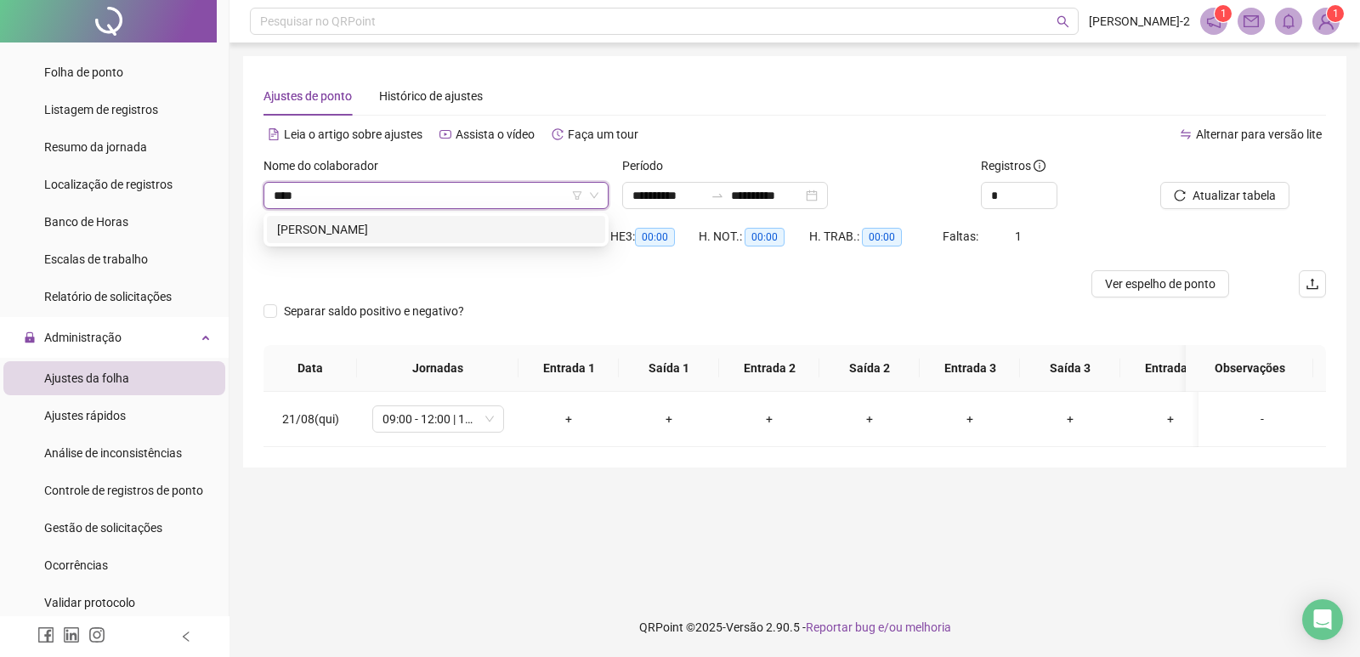
type input "*****"
click at [436, 228] on div "RAFAELA BARBOSA DA SILVA SANTANA" at bounding box center [436, 229] width 318 height 19
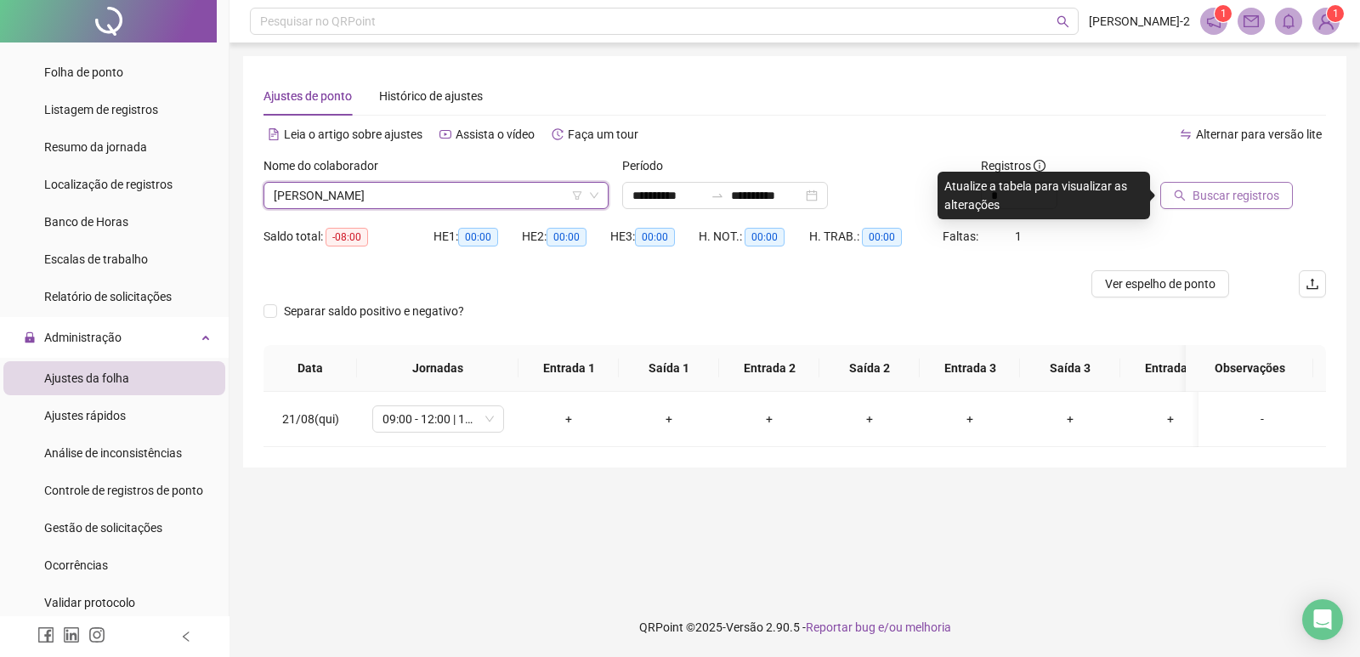
click at [1220, 200] on span "Buscar registros" at bounding box center [1236, 195] width 87 height 19
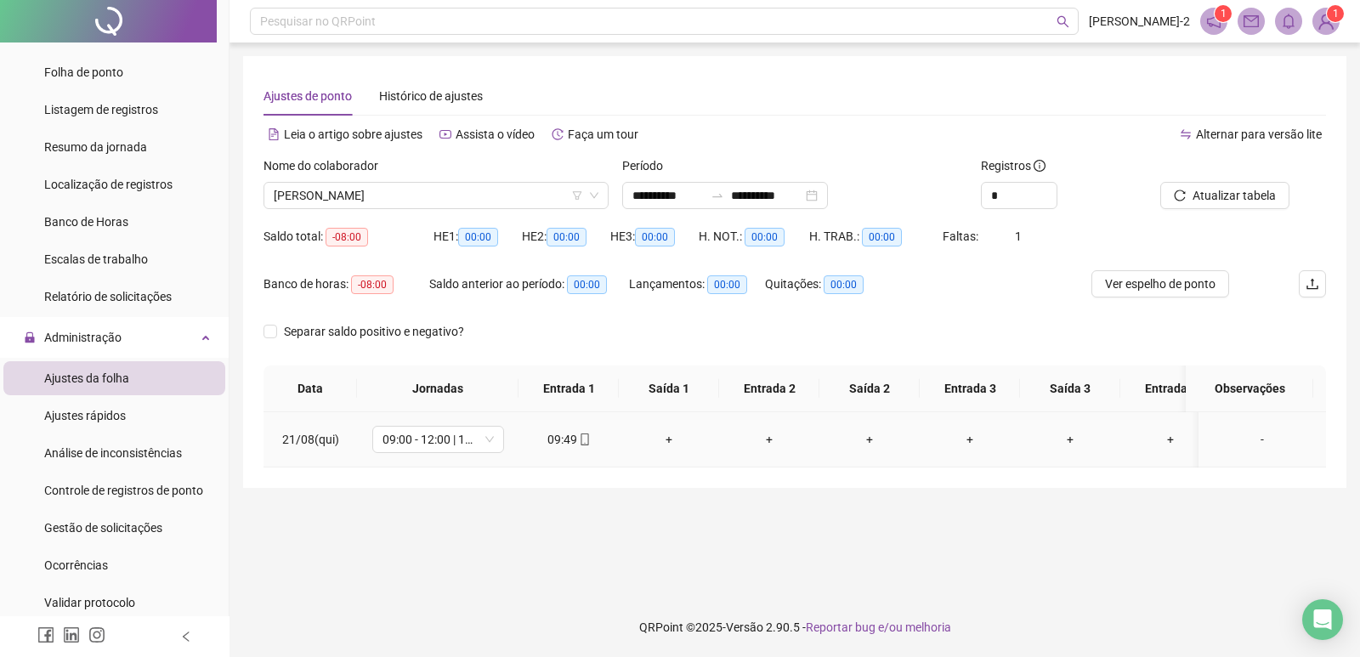
click at [577, 443] on span "mobile" at bounding box center [584, 440] width 14 height 12
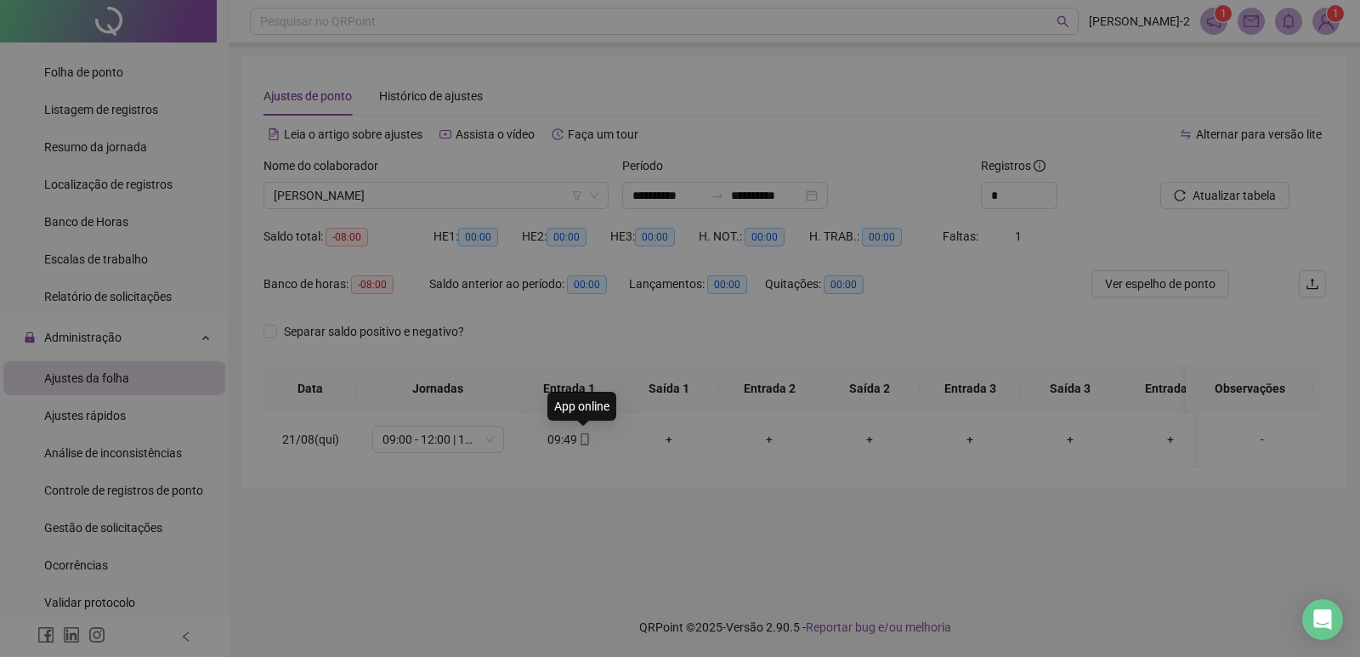
type input "**********"
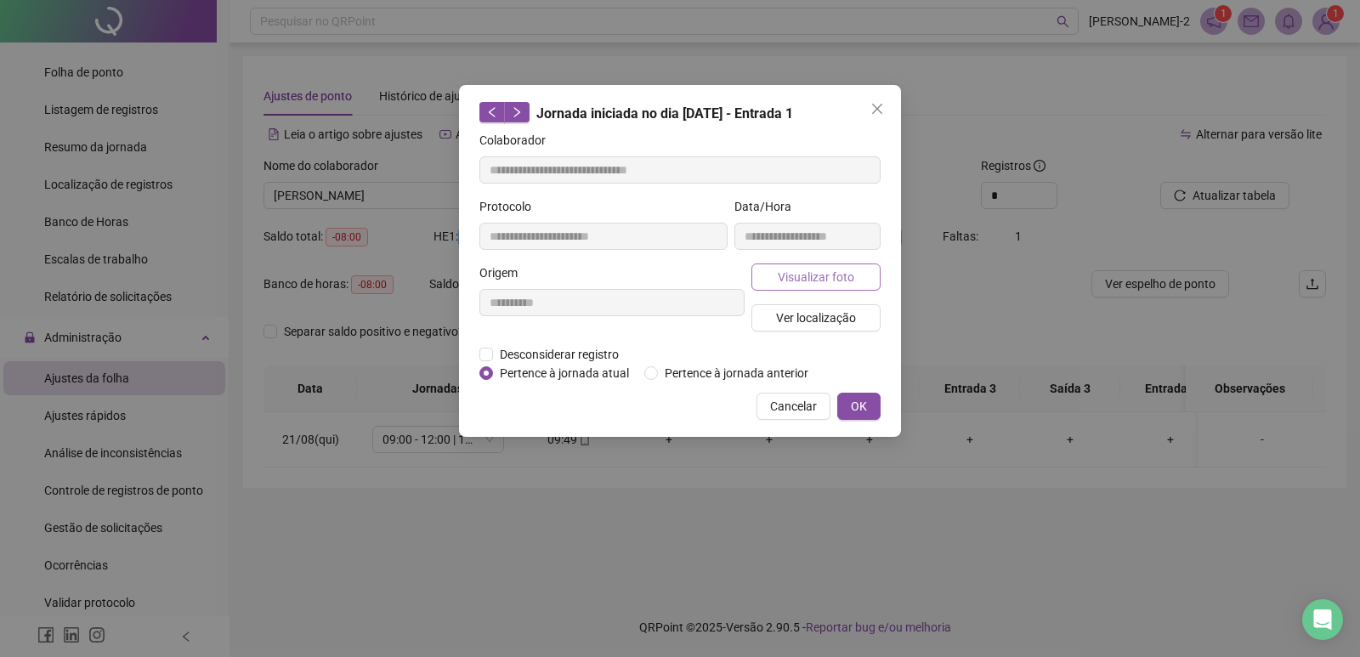
click at [792, 280] on span "Visualizar foto" at bounding box center [816, 277] width 77 height 19
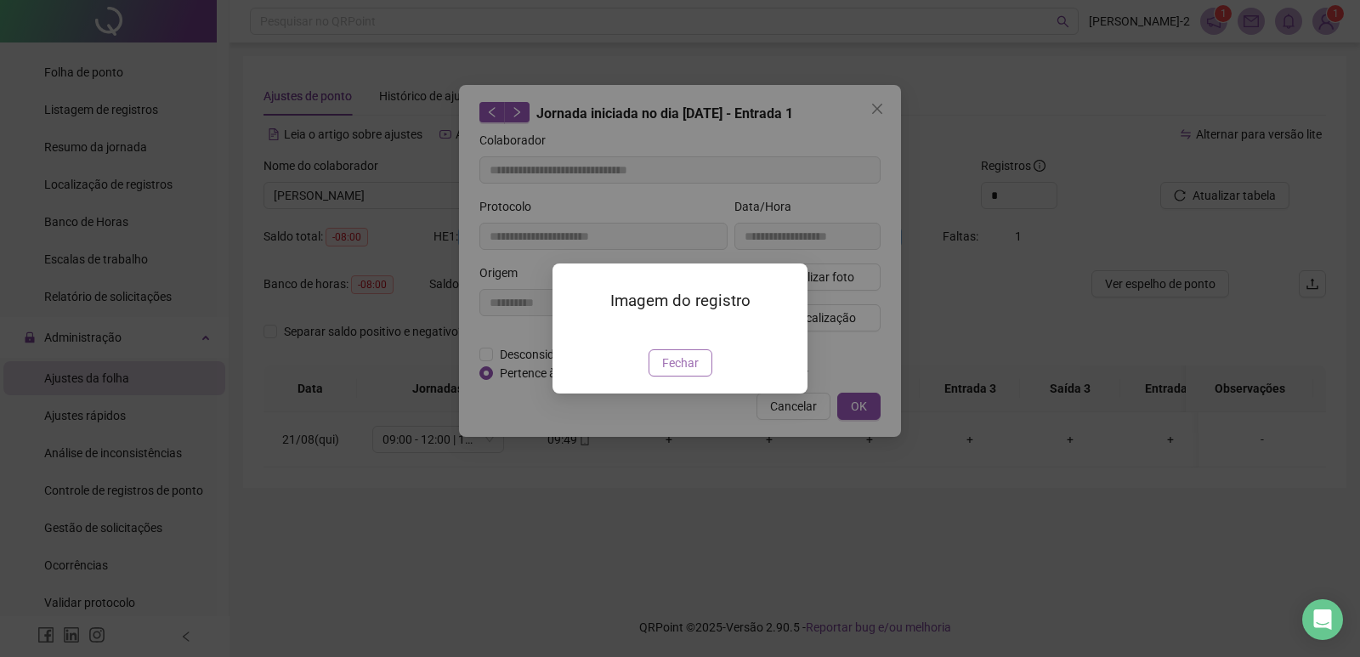
click at [705, 377] on button "Fechar" at bounding box center [681, 362] width 64 height 27
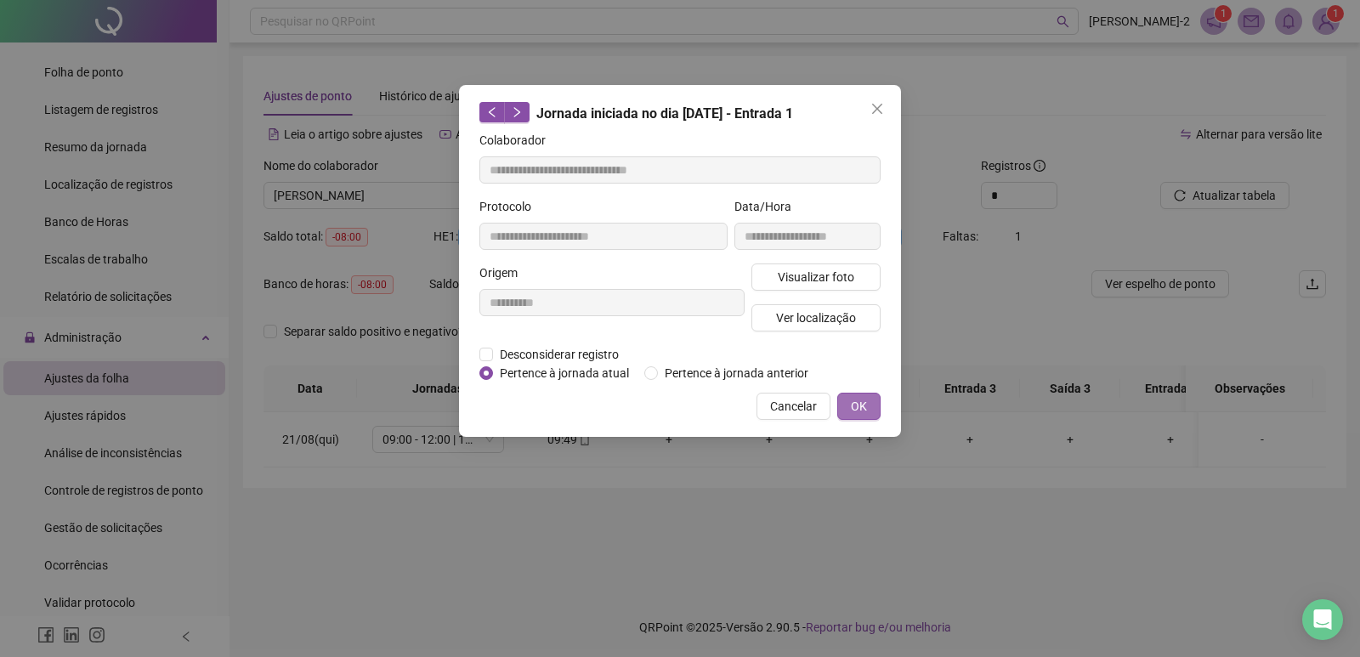
click at [873, 397] on button "OK" at bounding box center [859, 406] width 43 height 27
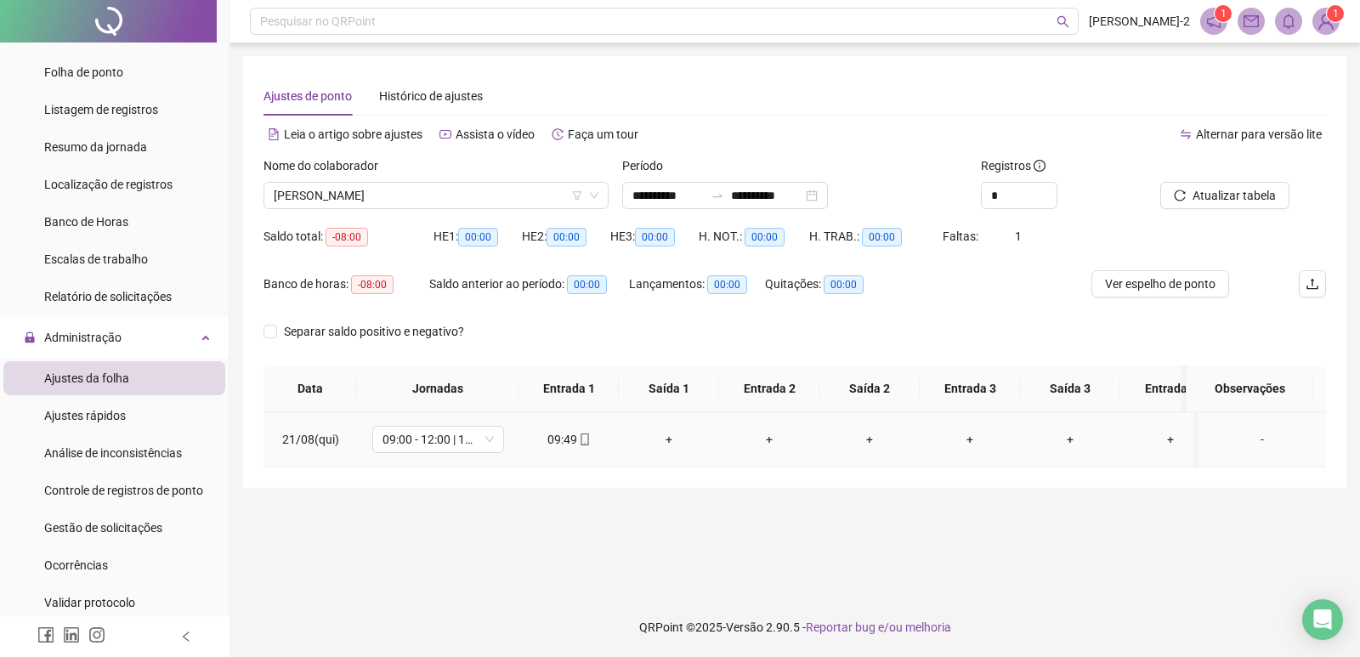
click at [579, 434] on icon "mobile" at bounding box center [585, 440] width 12 height 12
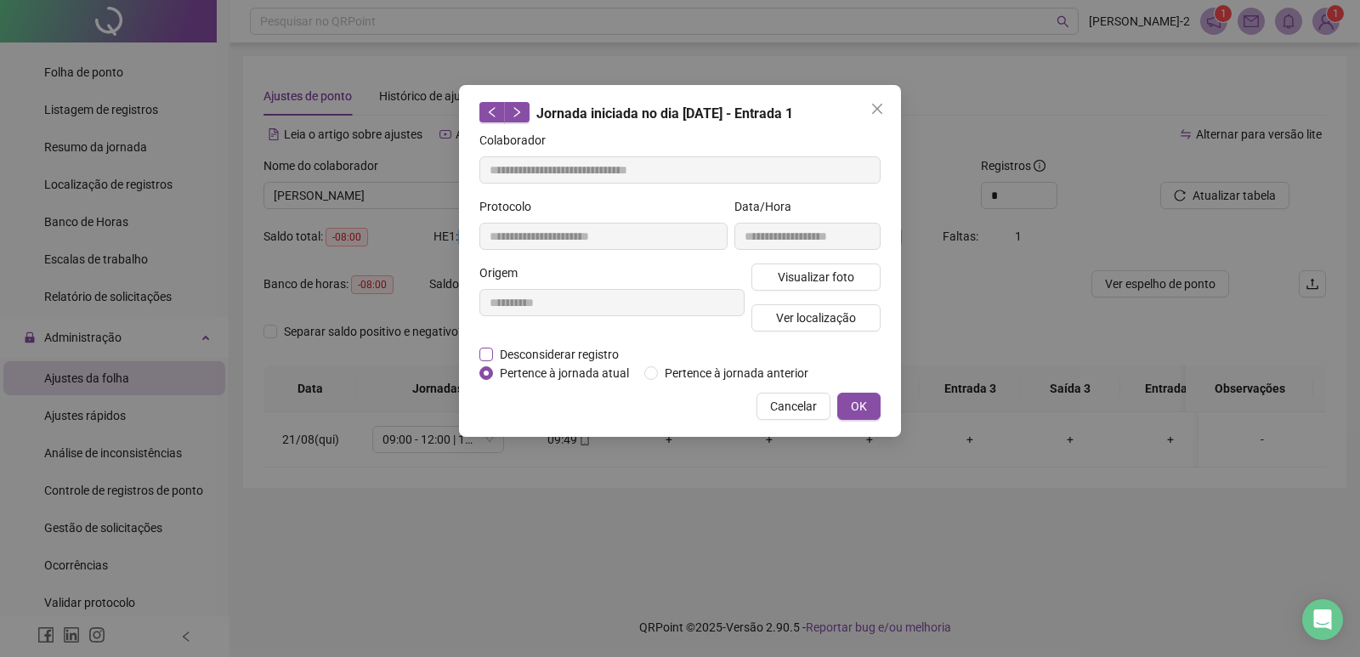
click at [572, 349] on span "Desconsiderar registro" at bounding box center [559, 354] width 133 height 19
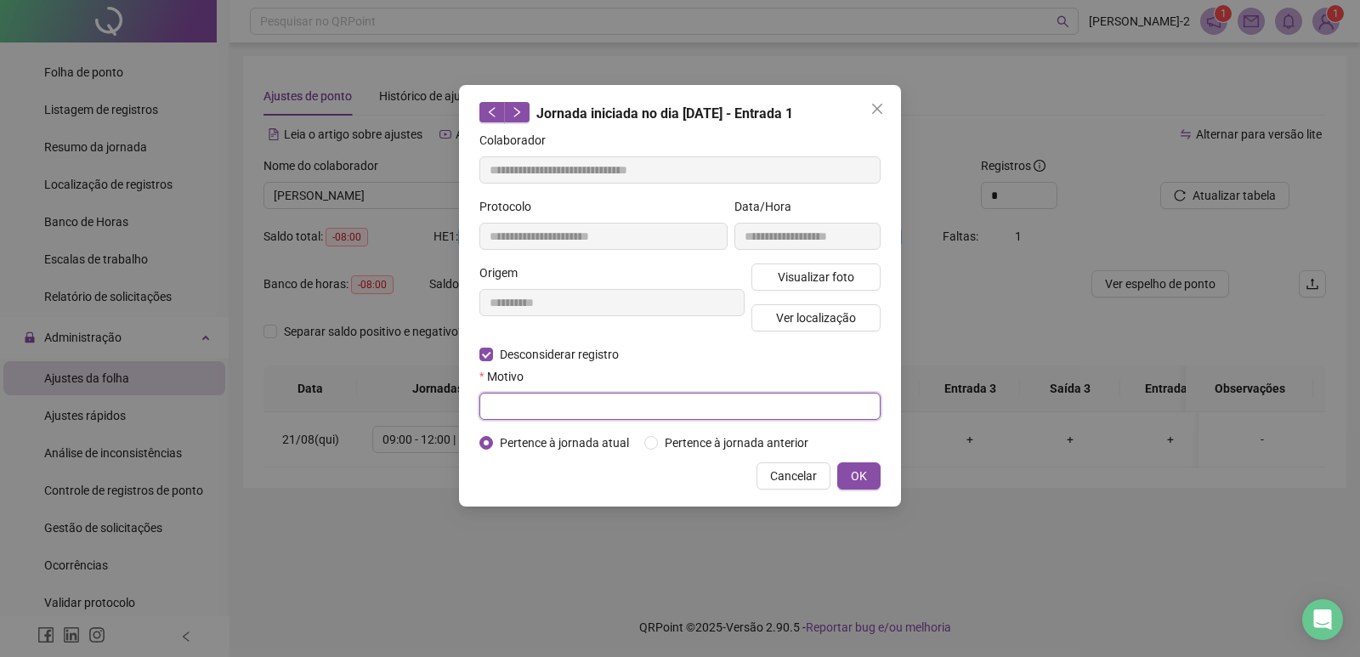
click at [549, 412] on input "text" at bounding box center [680, 406] width 401 height 27
type input "****"
click at [871, 475] on button "OK" at bounding box center [859, 476] width 43 height 27
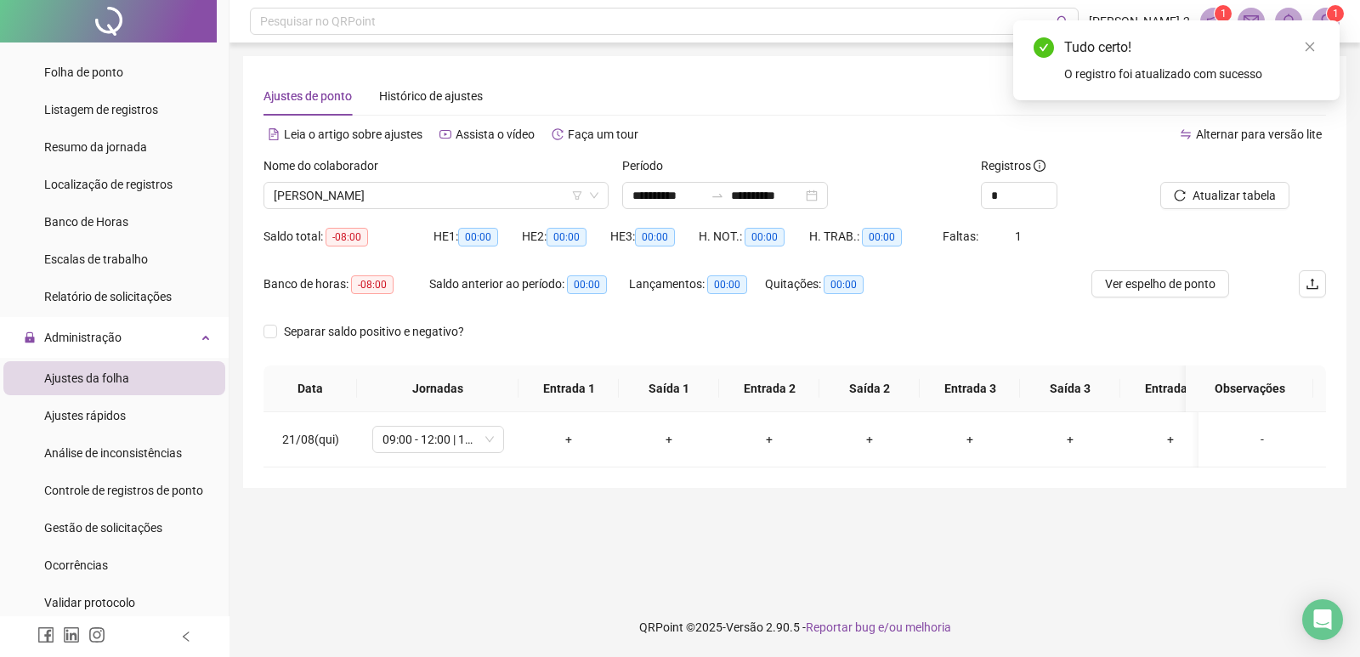
click at [1201, 213] on div "Atualizar tabela" at bounding box center [1243, 189] width 179 height 66
click at [1204, 204] on span "Atualizar tabela" at bounding box center [1234, 195] width 83 height 19
click at [1317, 48] on link "Close" at bounding box center [1310, 46] width 19 height 19
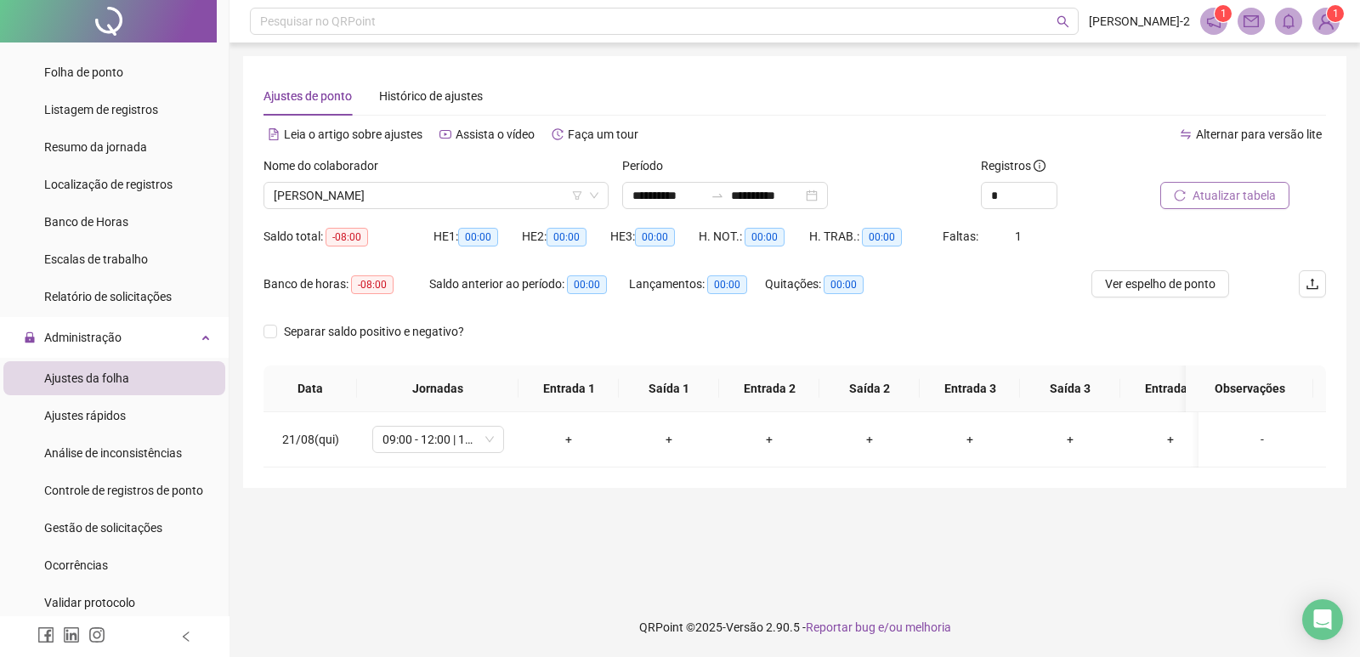
click at [1239, 197] on span "Atualizar tabela" at bounding box center [1234, 195] width 83 height 19
click at [1263, 206] on button "Atualizar tabela" at bounding box center [1225, 195] width 129 height 27
click at [1254, 192] on span "Atualizar tabela" at bounding box center [1234, 195] width 83 height 19
click at [581, 441] on icon "mobile" at bounding box center [585, 440] width 8 height 12
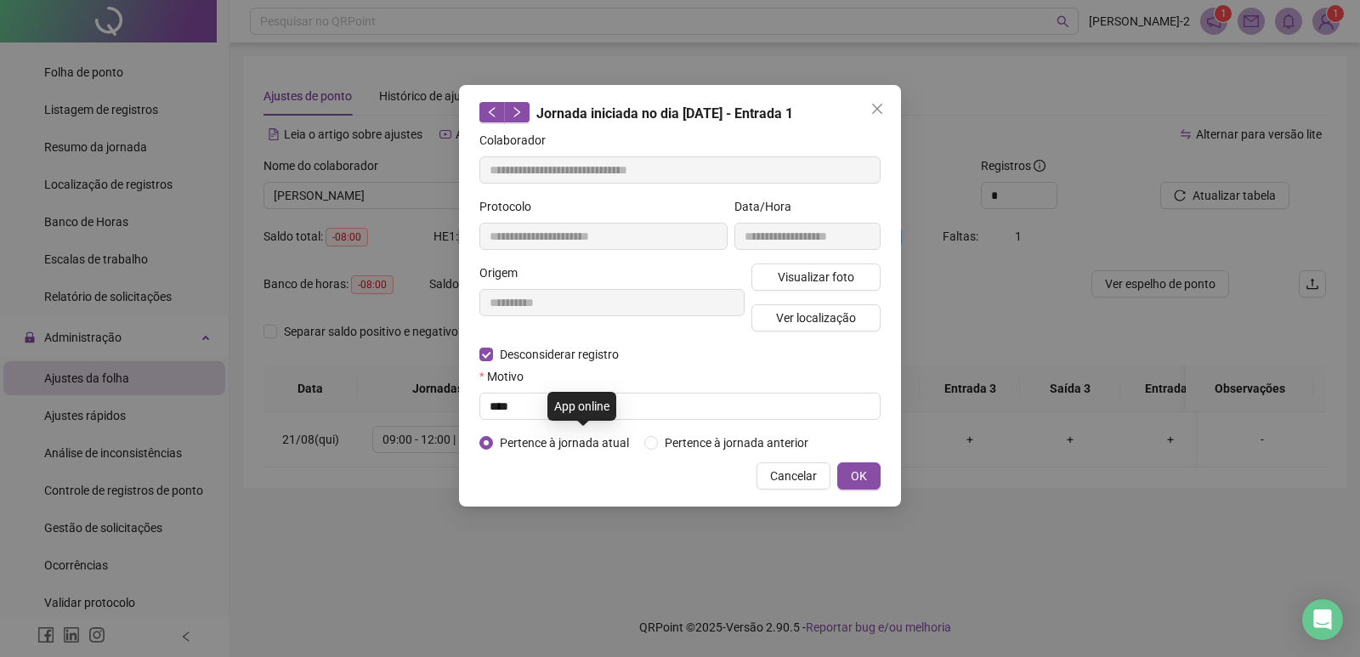
type input "**********"
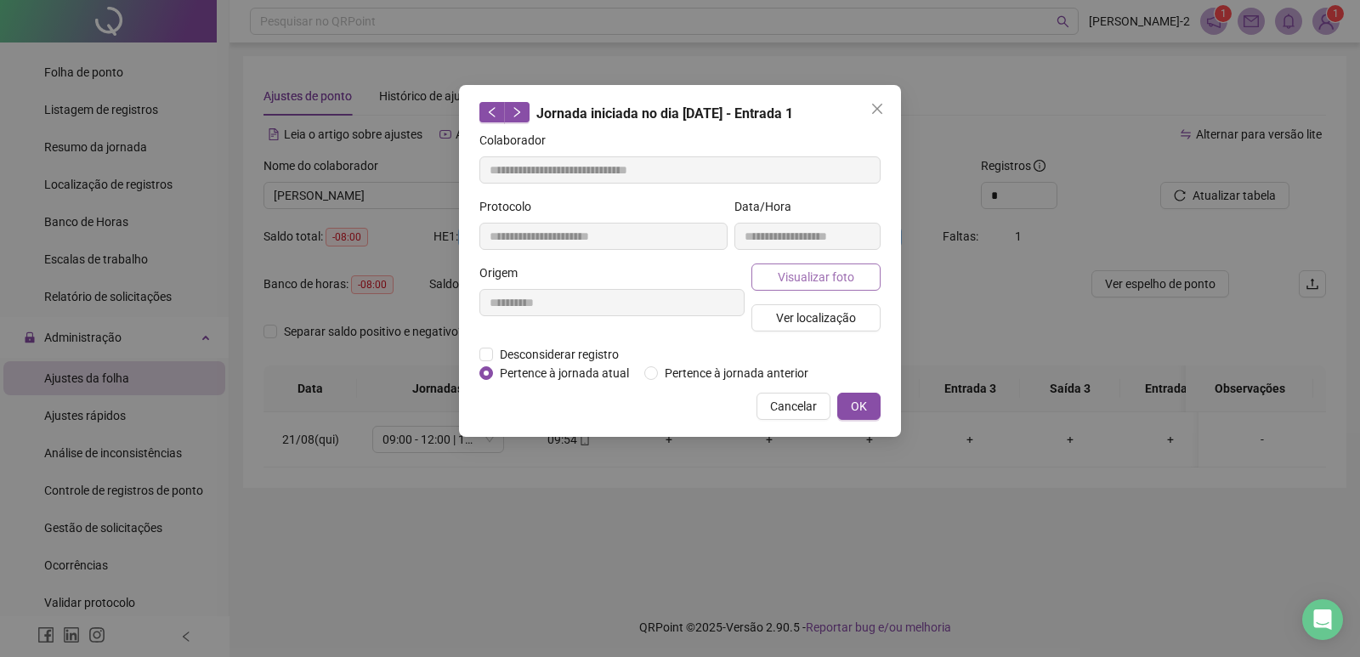
click at [811, 282] on span "Visualizar foto" at bounding box center [816, 277] width 77 height 19
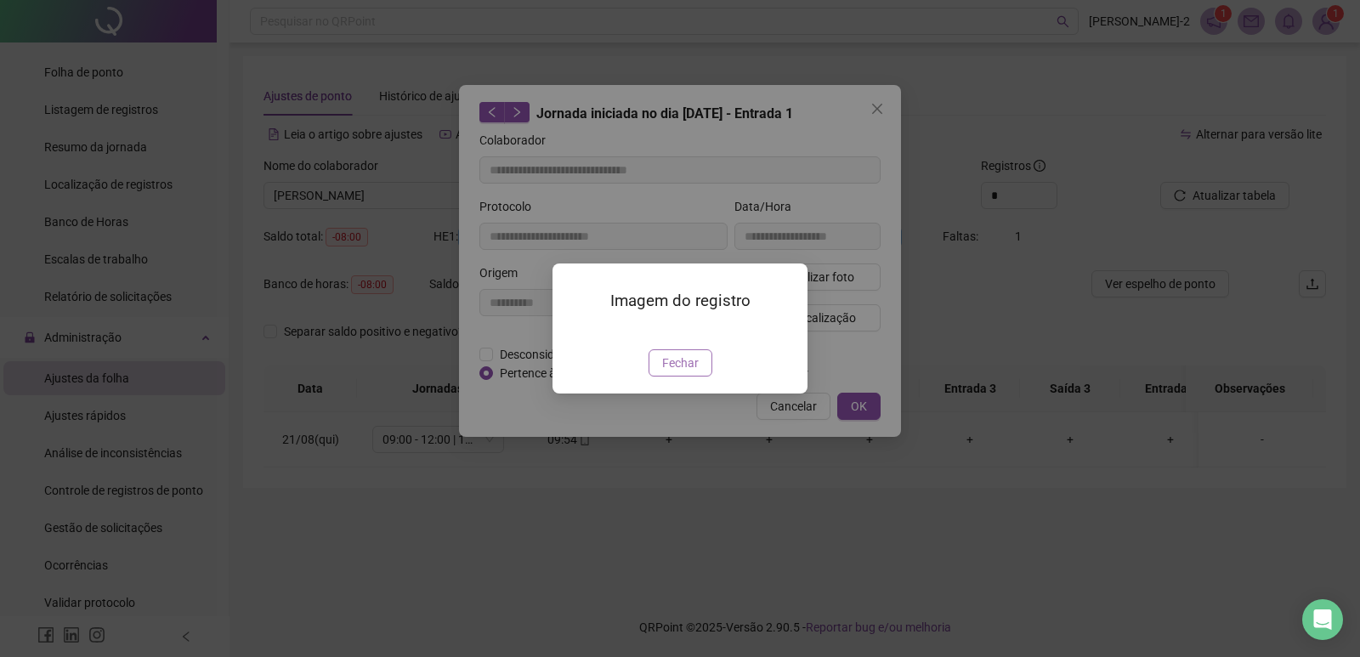
click at [690, 377] on button "Fechar" at bounding box center [681, 362] width 64 height 27
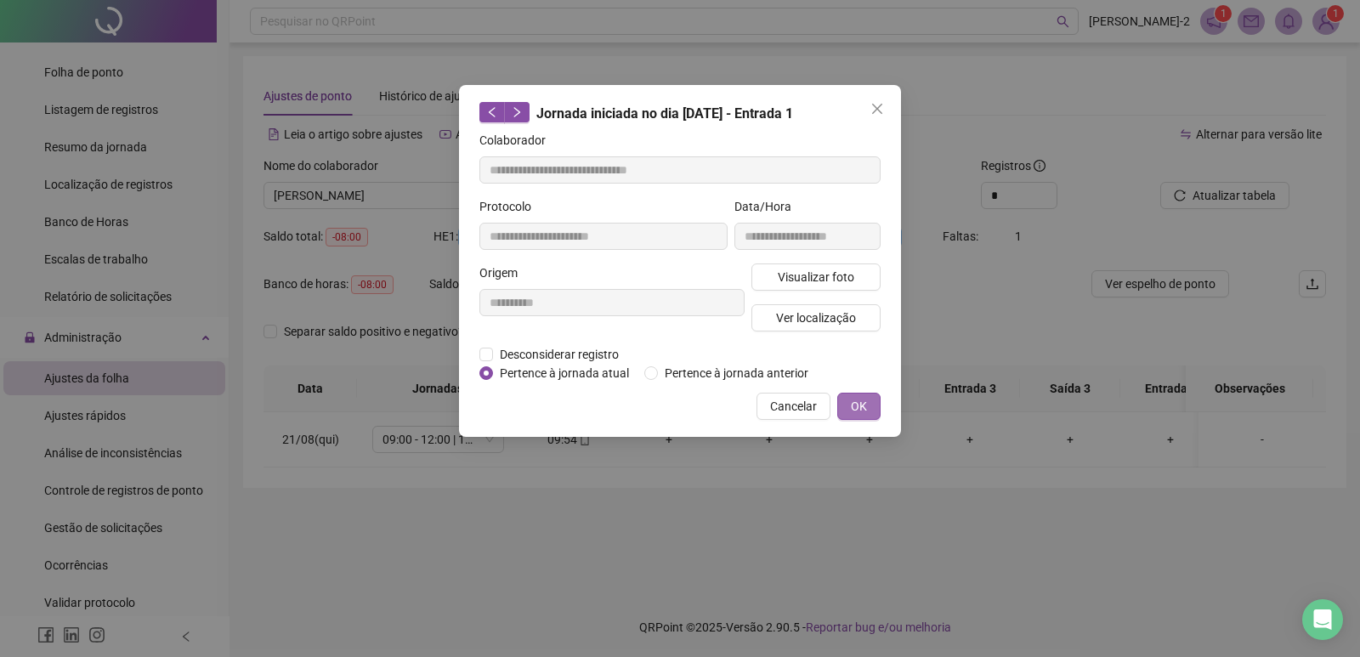
click at [872, 412] on button "OK" at bounding box center [859, 406] width 43 height 27
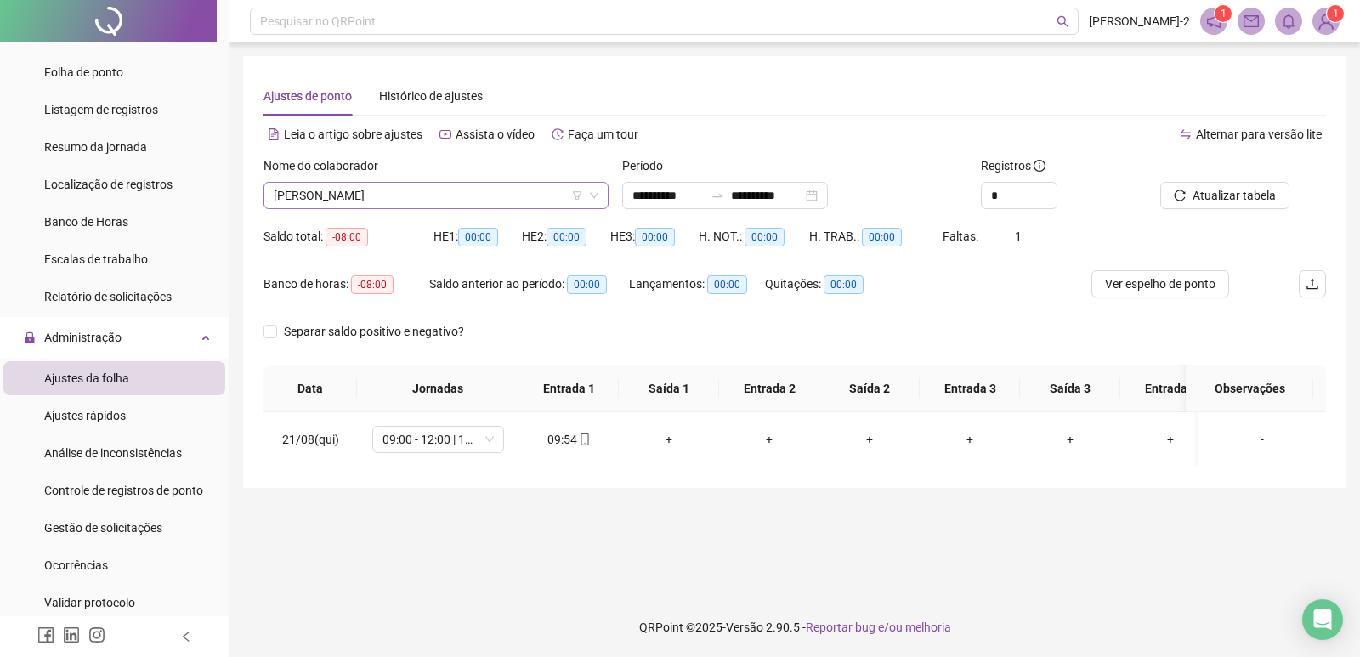
click at [387, 205] on span "RAFAELA BARBOSA DA SILVA SANTANA" at bounding box center [436, 196] width 325 height 26
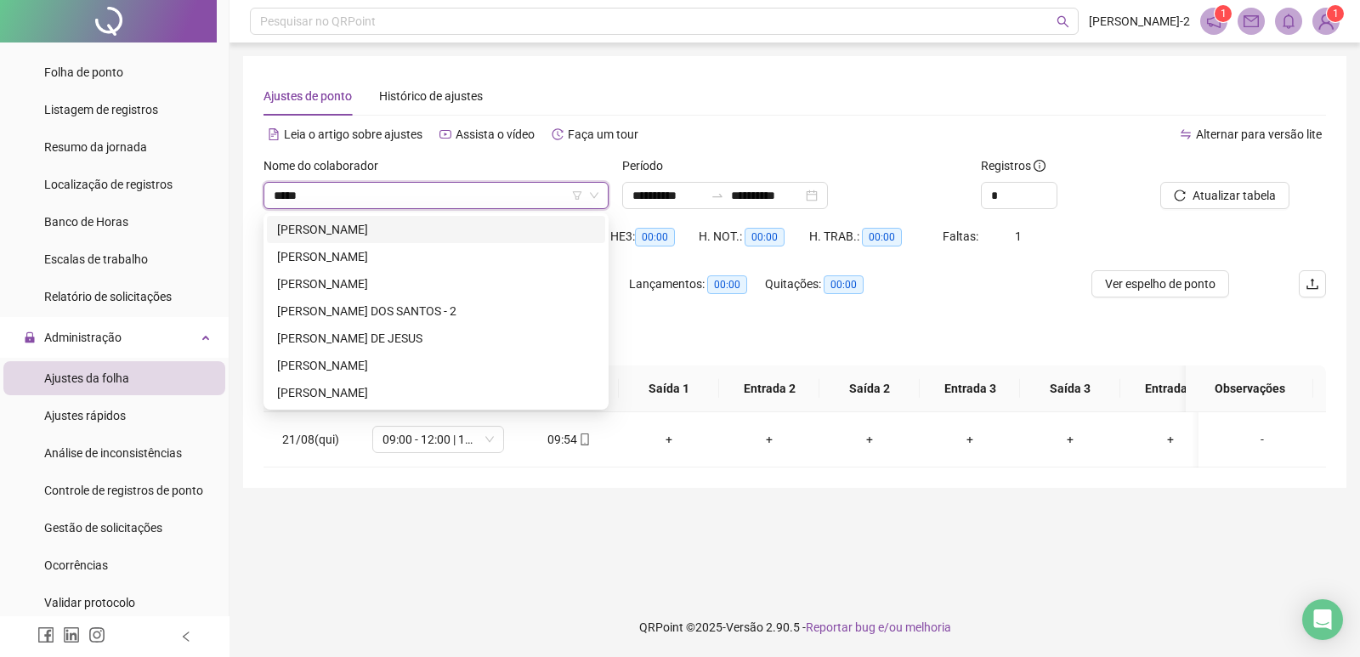
type input "******"
click at [406, 264] on div "CAMILA ALMEIDA DE FREITAS" at bounding box center [436, 256] width 318 height 19
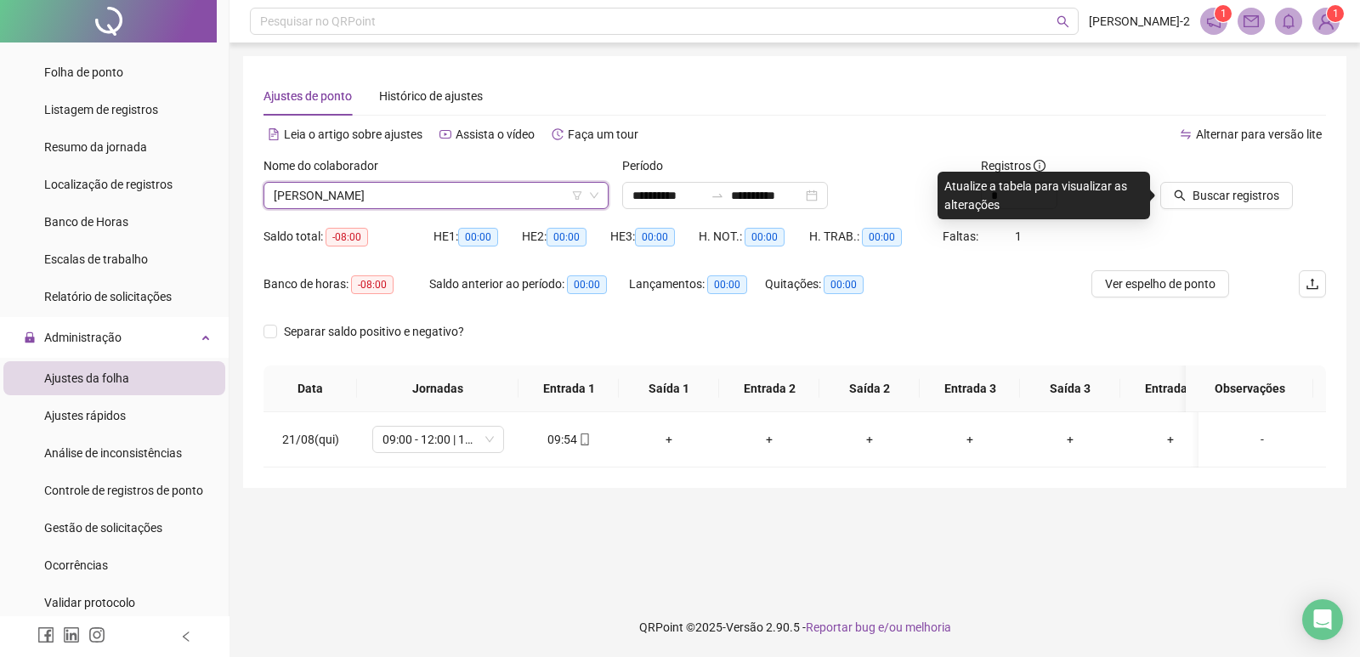
drag, startPoint x: 428, startPoint y: 218, endPoint x: 432, endPoint y: 206, distance: 12.6
click at [429, 215] on div "Nome do colaborador CAMILA ALMEIDA DE FREITAS CAMILA ALMEIDA DE FREITAS" at bounding box center [436, 189] width 359 height 66
click at [438, 196] on span "CAMILA ALMEIDA DE FREITAS" at bounding box center [436, 196] width 325 height 26
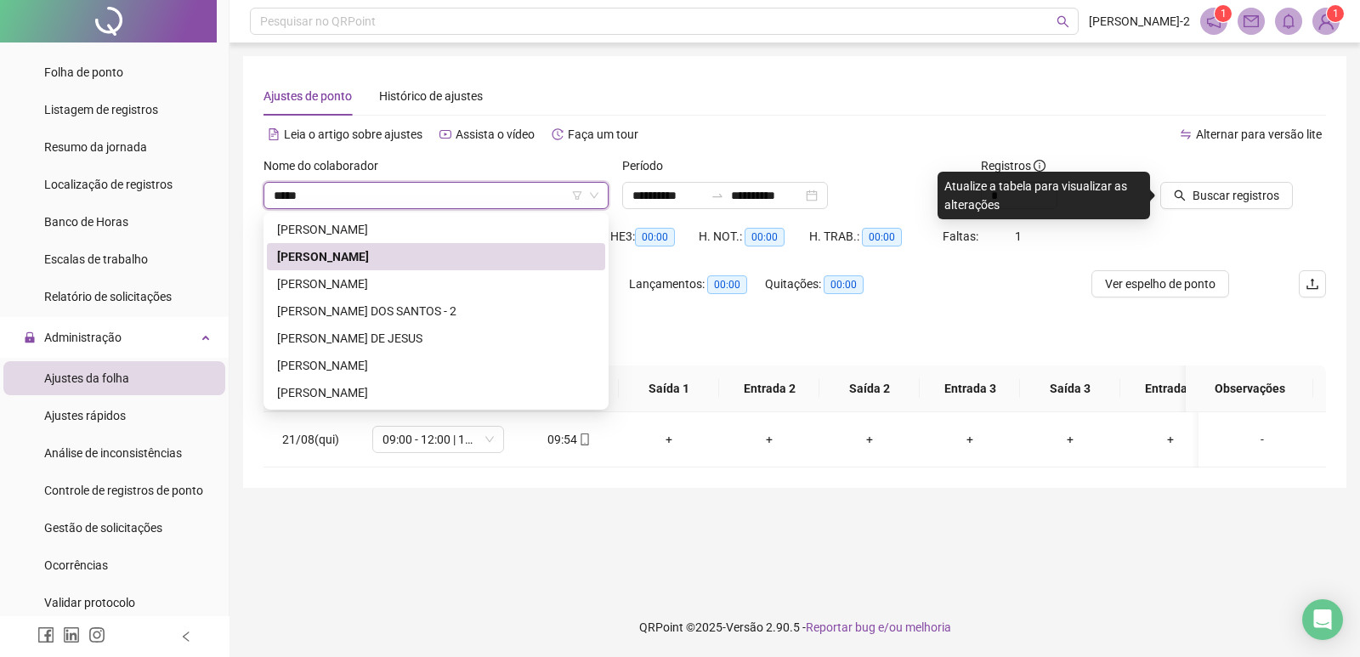
type input "******"
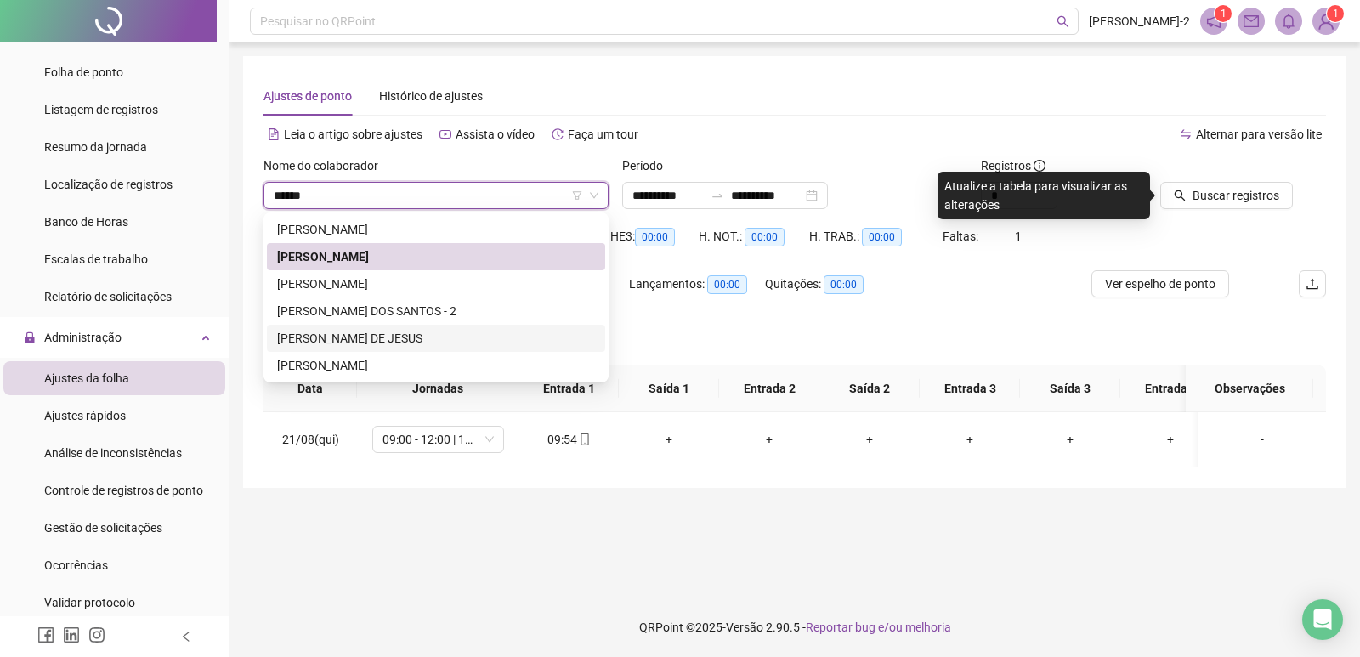
click at [392, 340] on div "CAMILA RIBEIRO DE JESUS" at bounding box center [436, 338] width 318 height 19
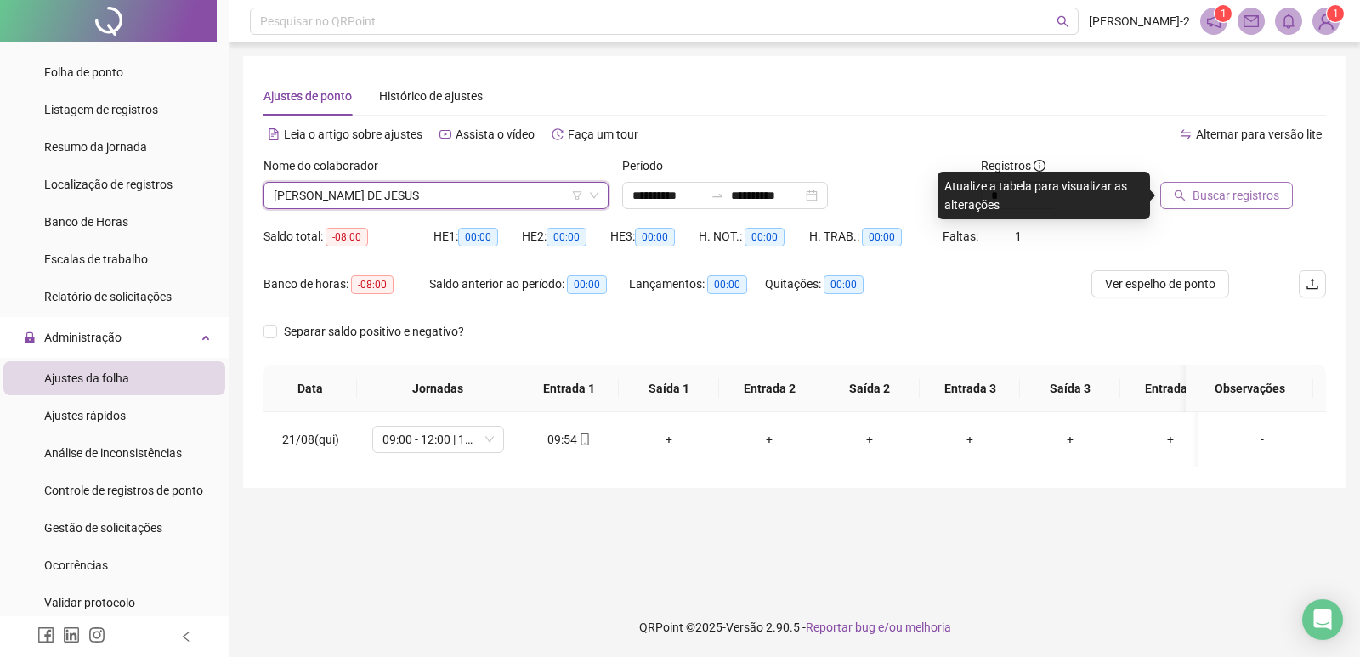
click at [1259, 191] on span "Buscar registros" at bounding box center [1236, 195] width 87 height 19
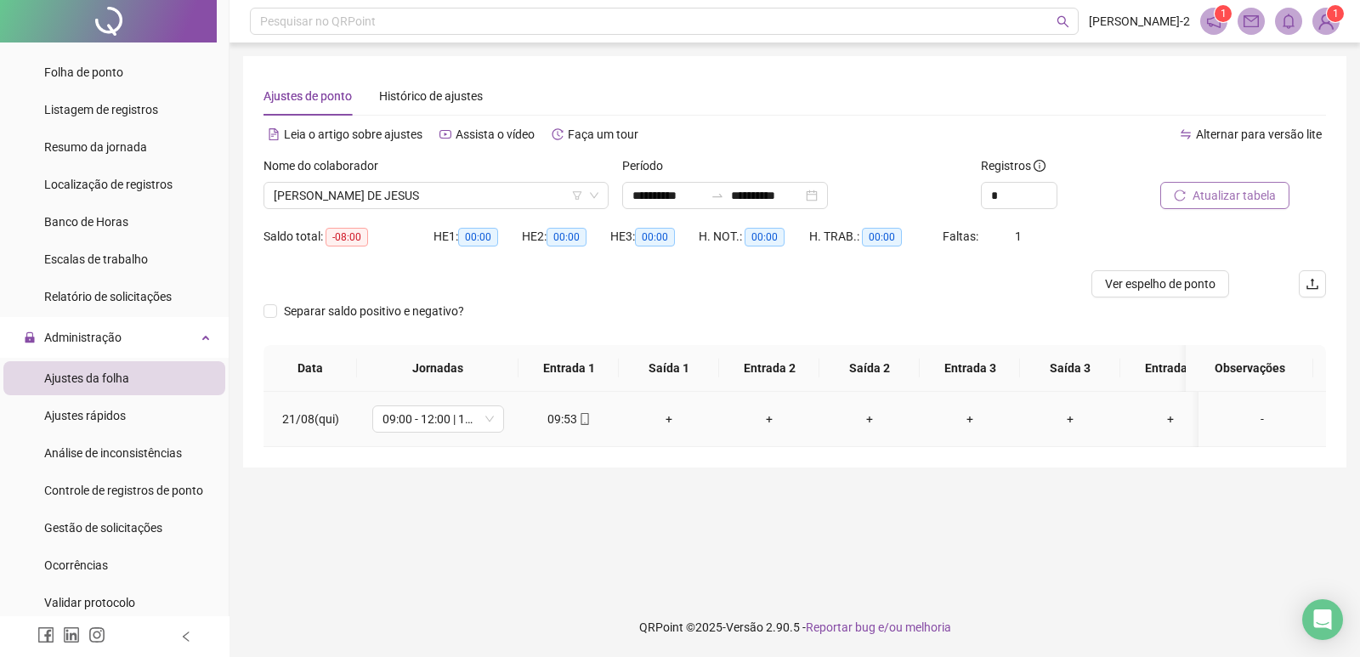
click at [598, 424] on div "09:53" at bounding box center [568, 419] width 73 height 19
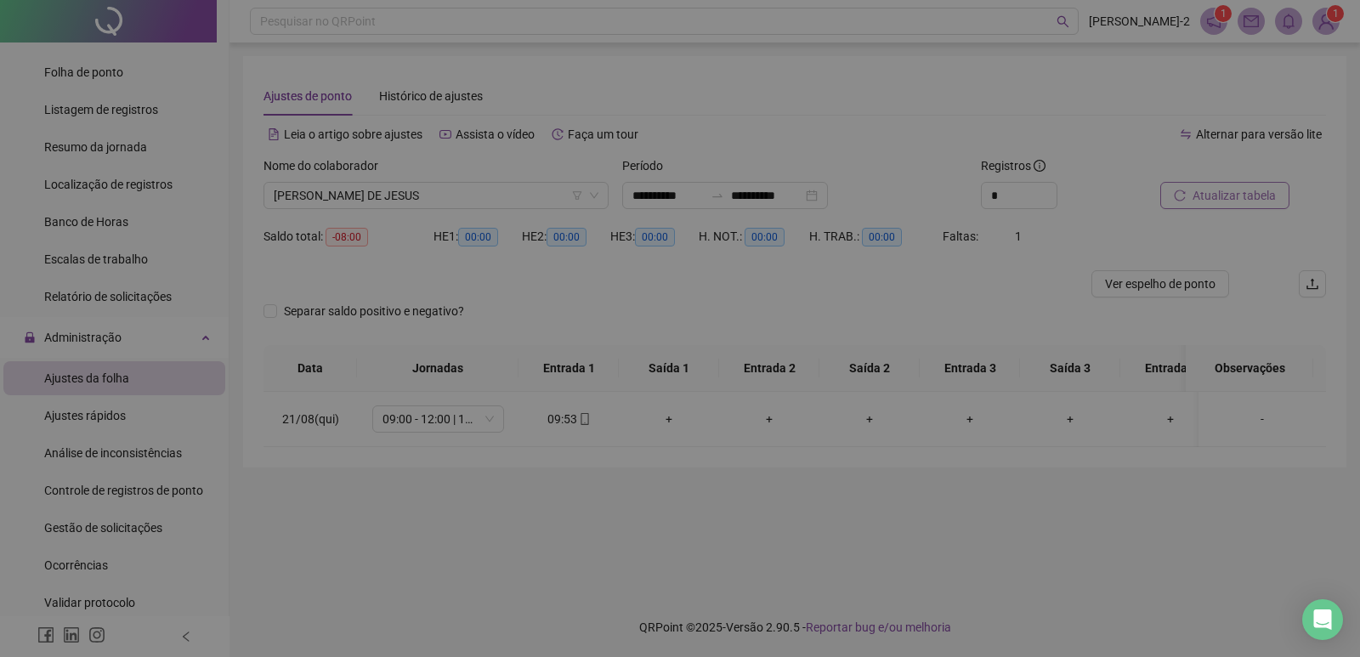
type input "**********"
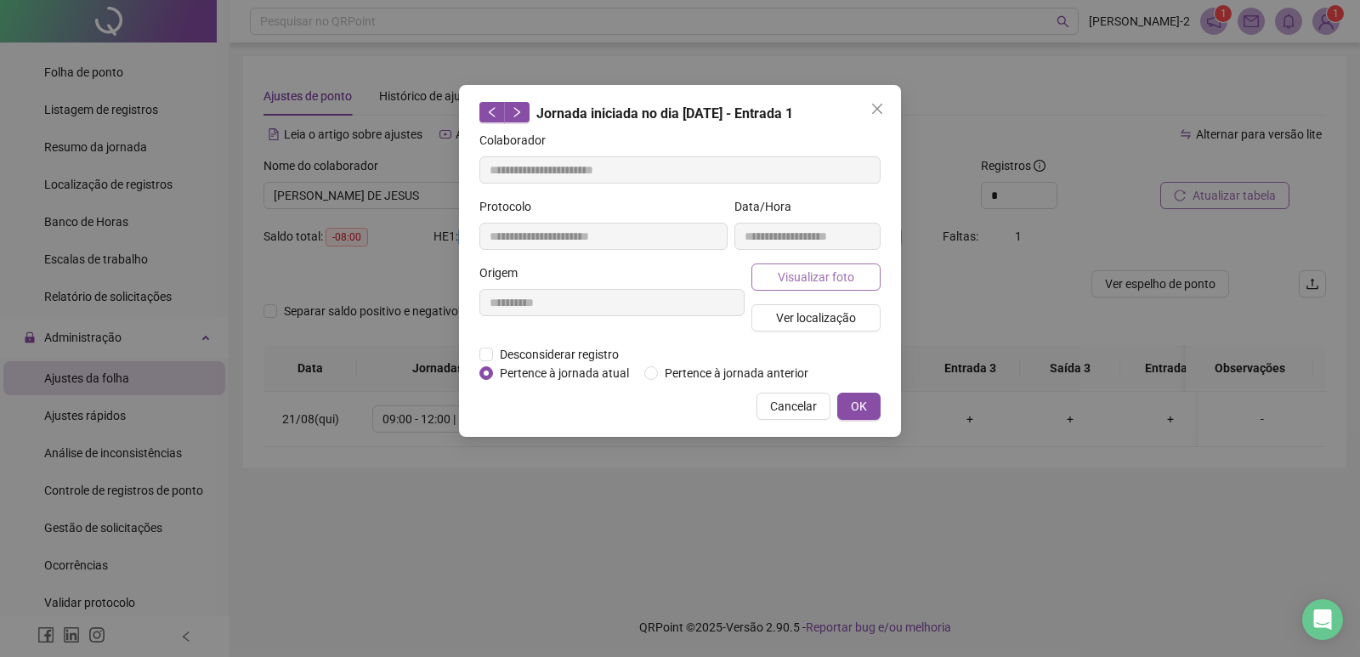
click at [867, 278] on button "Visualizar foto" at bounding box center [816, 277] width 129 height 27
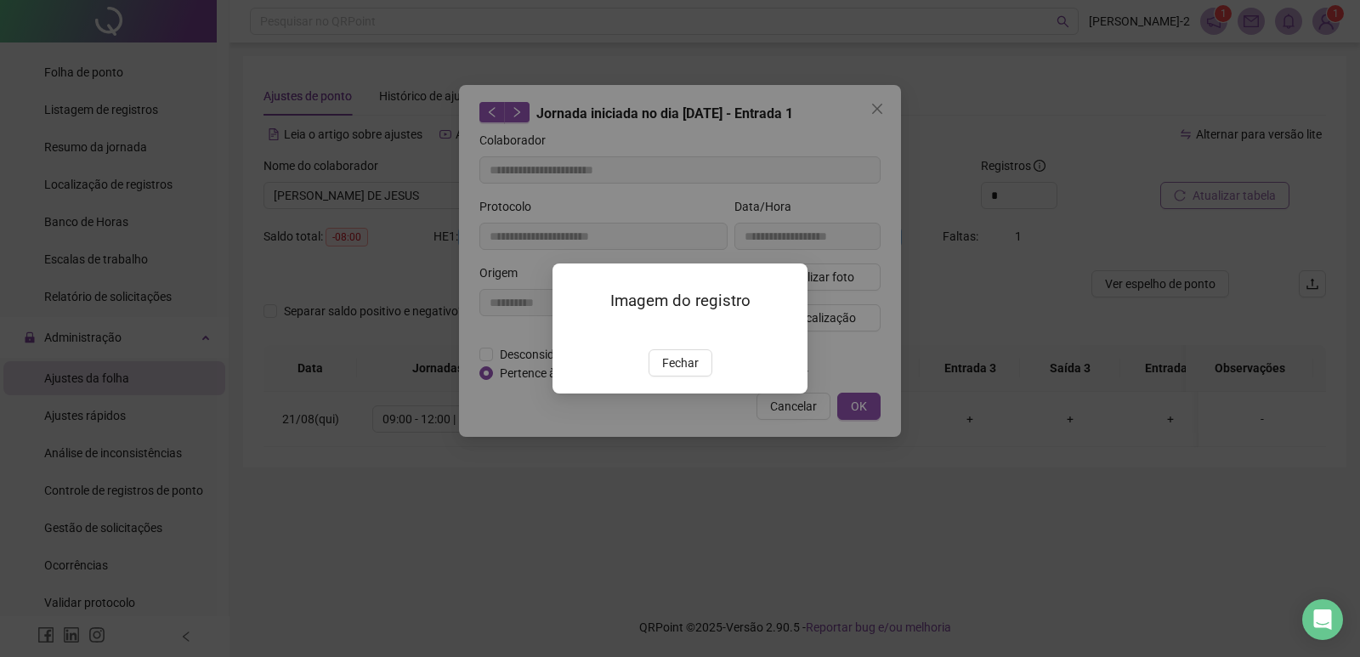
click at [573, 332] on img at bounding box center [573, 332] width 0 height 0
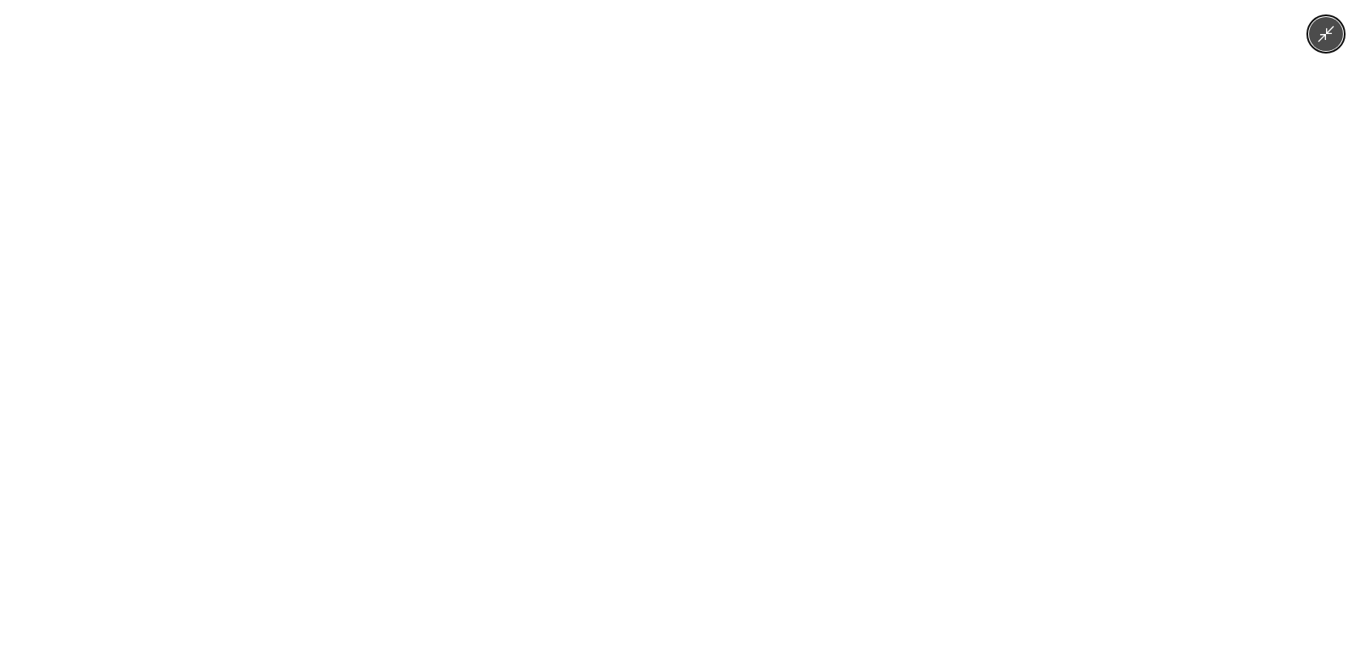
click at [1309, 35] on div at bounding box center [680, 328] width 1360 height 657
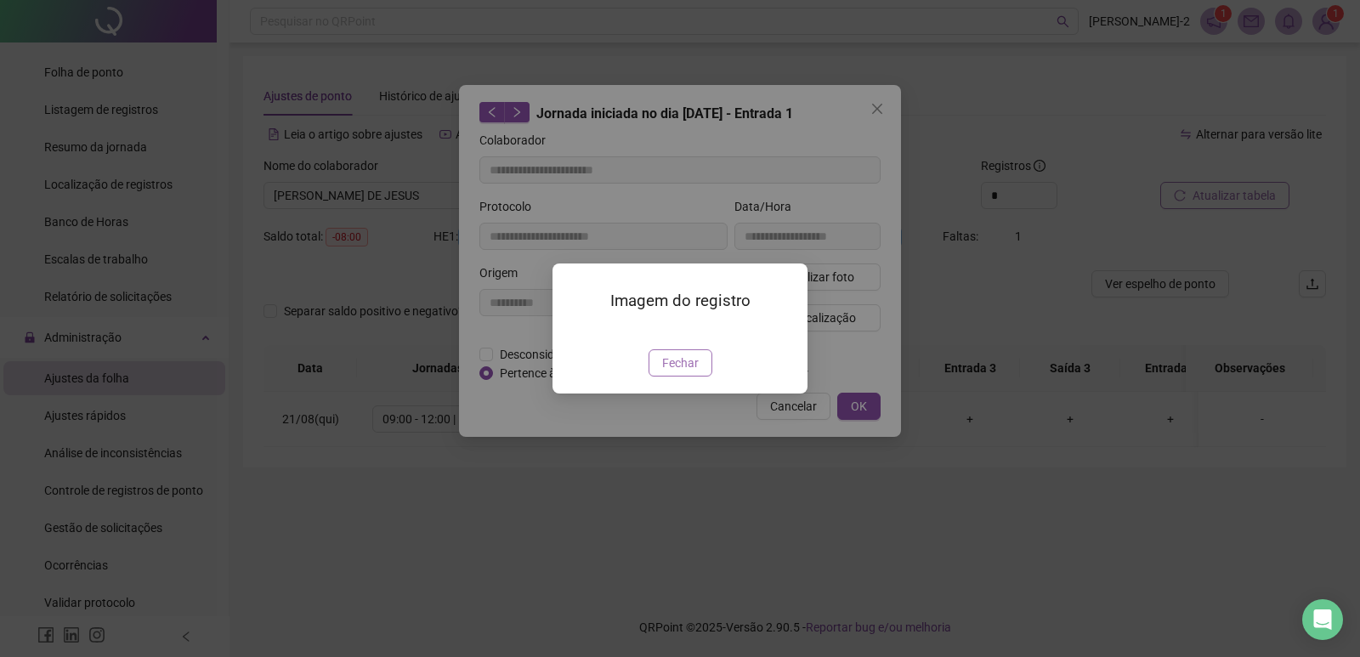
click at [675, 372] on span "Fechar" at bounding box center [680, 363] width 37 height 19
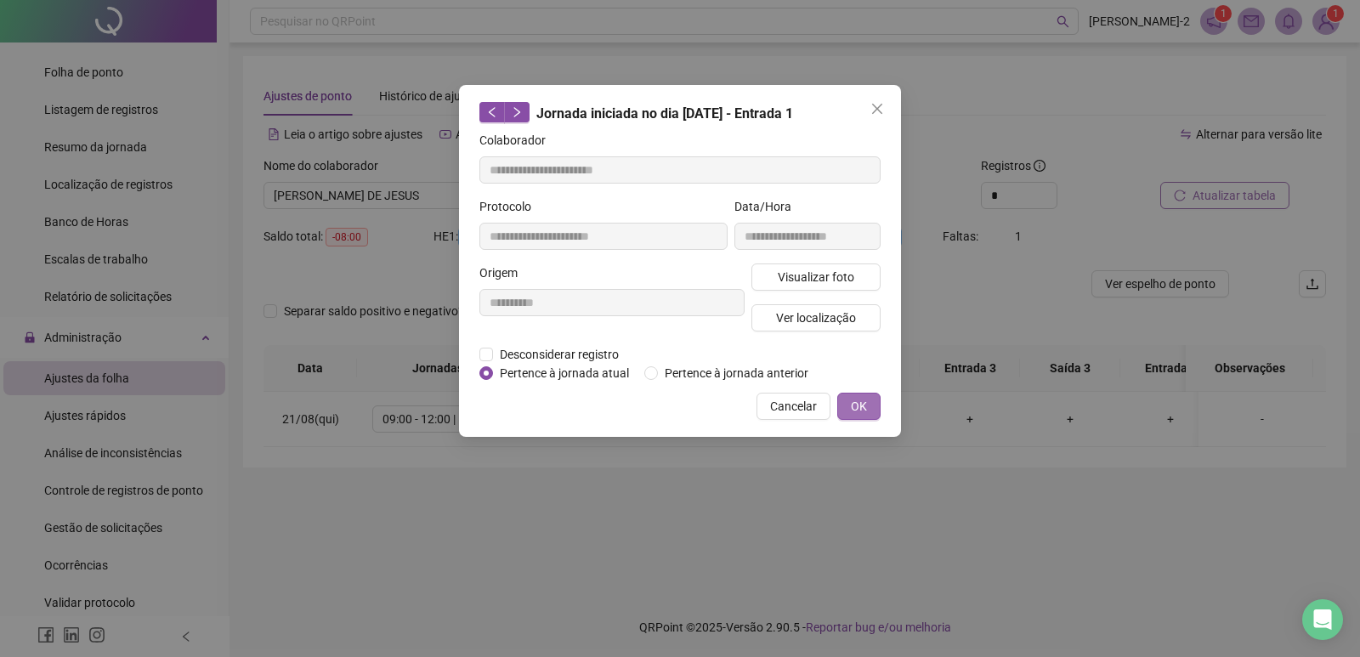
click at [851, 411] on span "OK" at bounding box center [859, 406] width 16 height 19
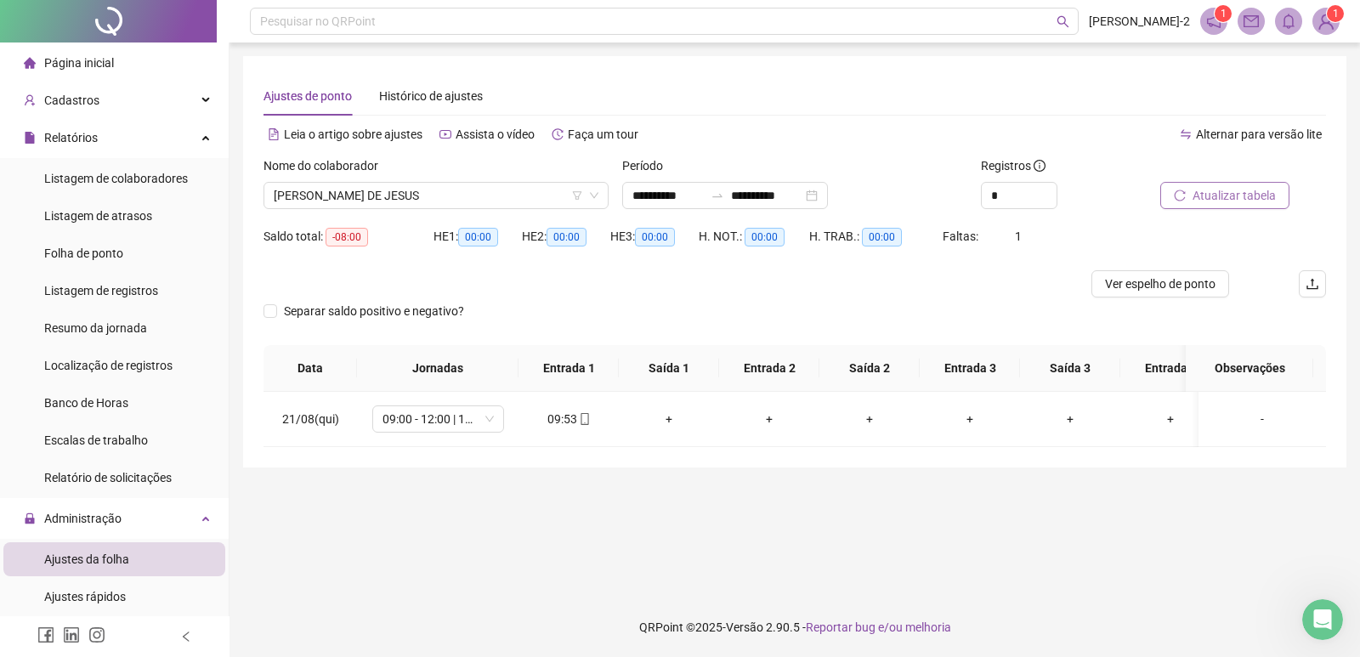
click at [1224, 207] on button "Atualizar tabela" at bounding box center [1225, 195] width 129 height 27
click at [582, 415] on icon "mobile" at bounding box center [585, 419] width 12 height 12
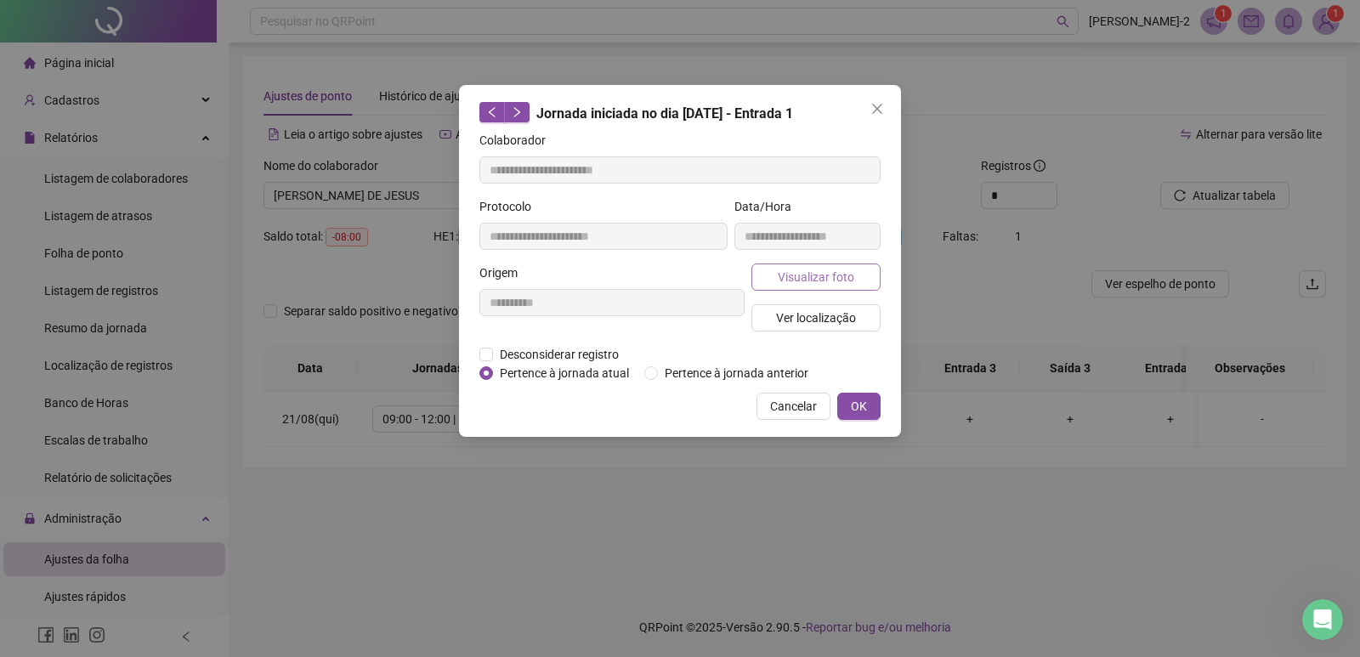
click at [784, 283] on span "Visualizar foto" at bounding box center [816, 277] width 77 height 19
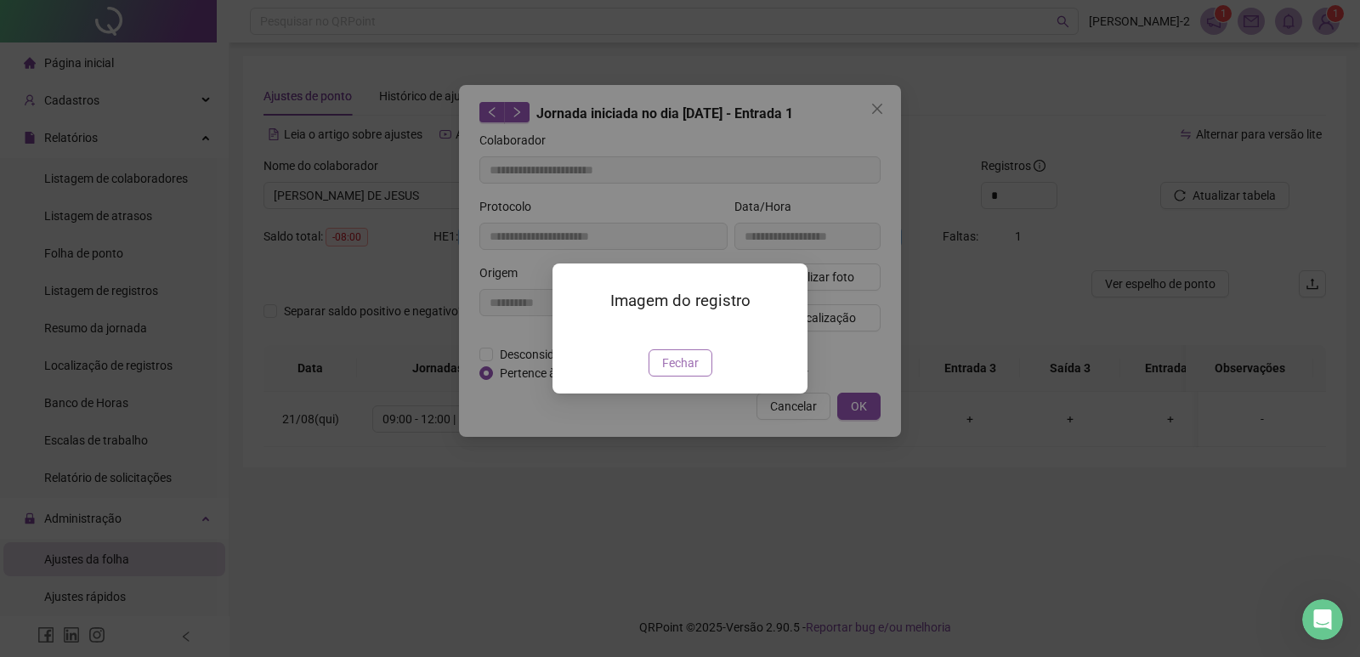
click at [702, 377] on button "Fechar" at bounding box center [681, 362] width 64 height 27
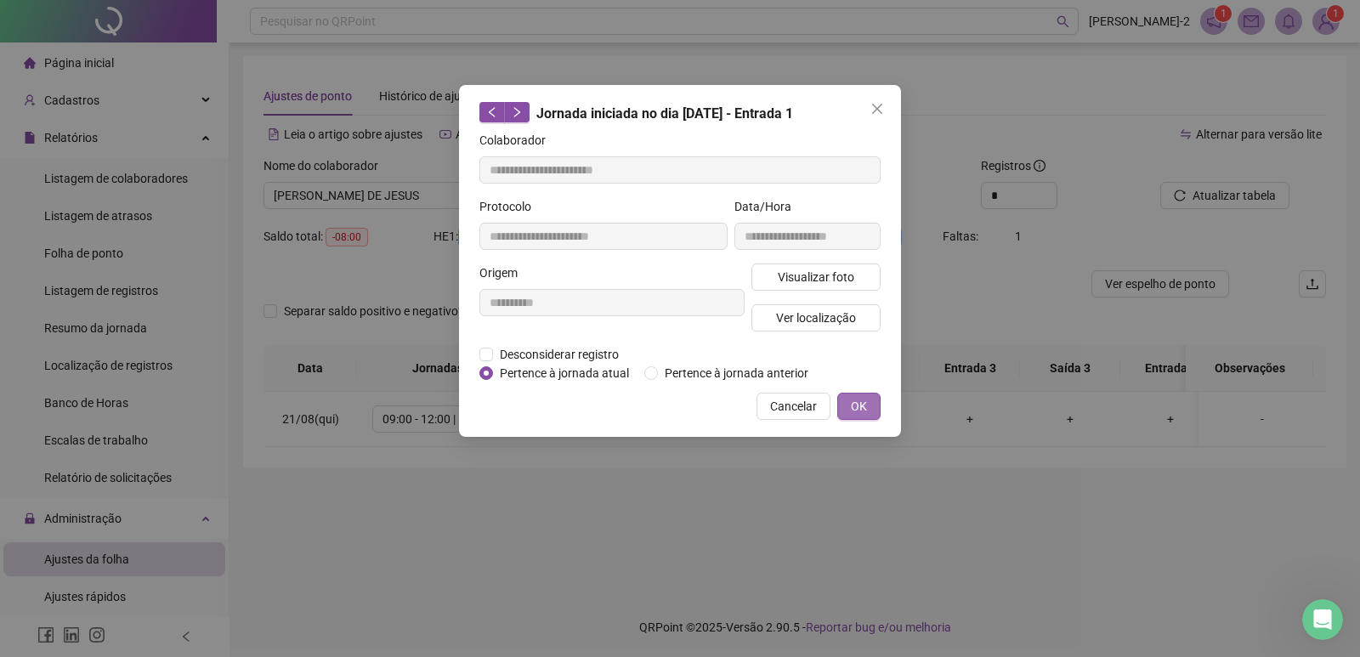
click at [855, 406] on span "OK" at bounding box center [859, 406] width 16 height 19
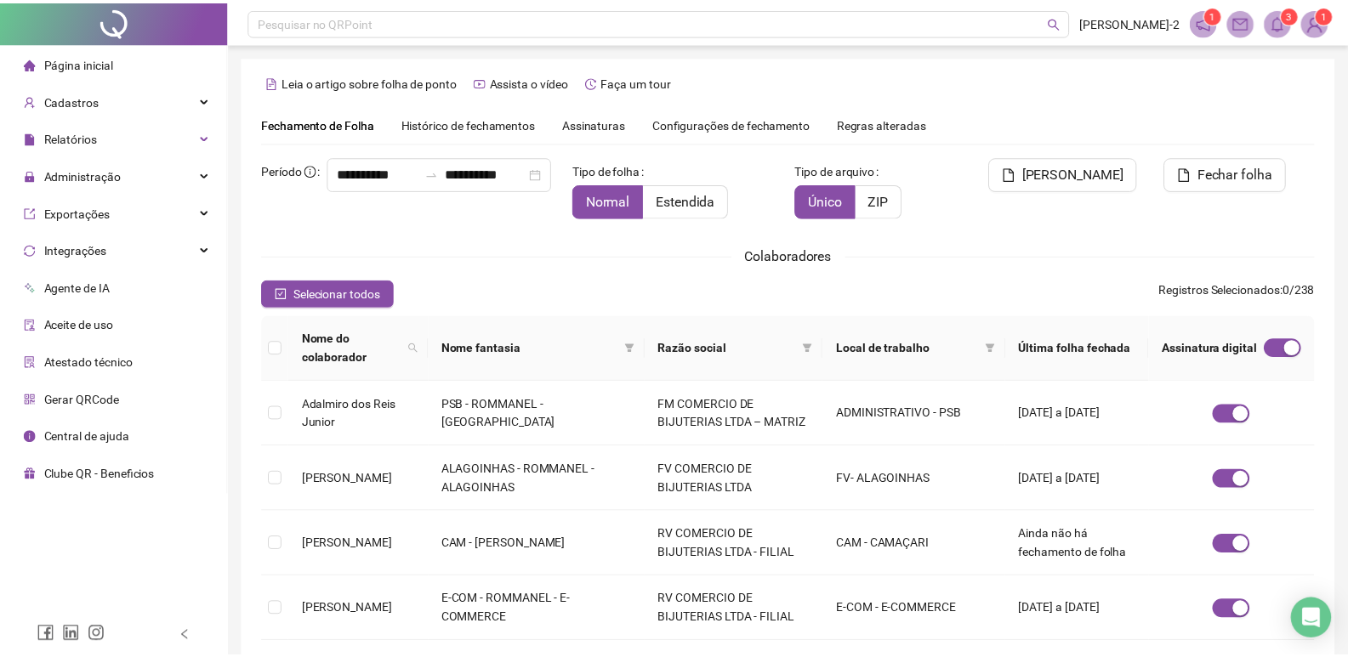
scroll to position [10, 0]
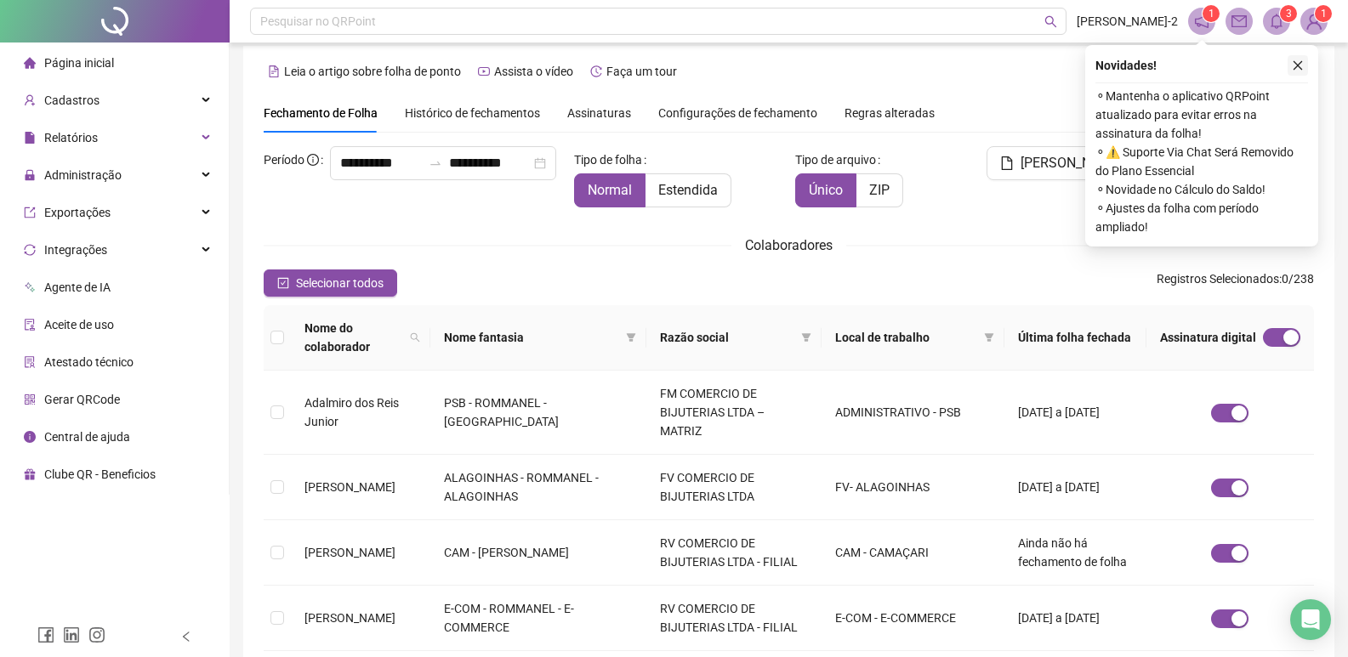
click at [1290, 62] on button "button" at bounding box center [1297, 65] width 20 height 20
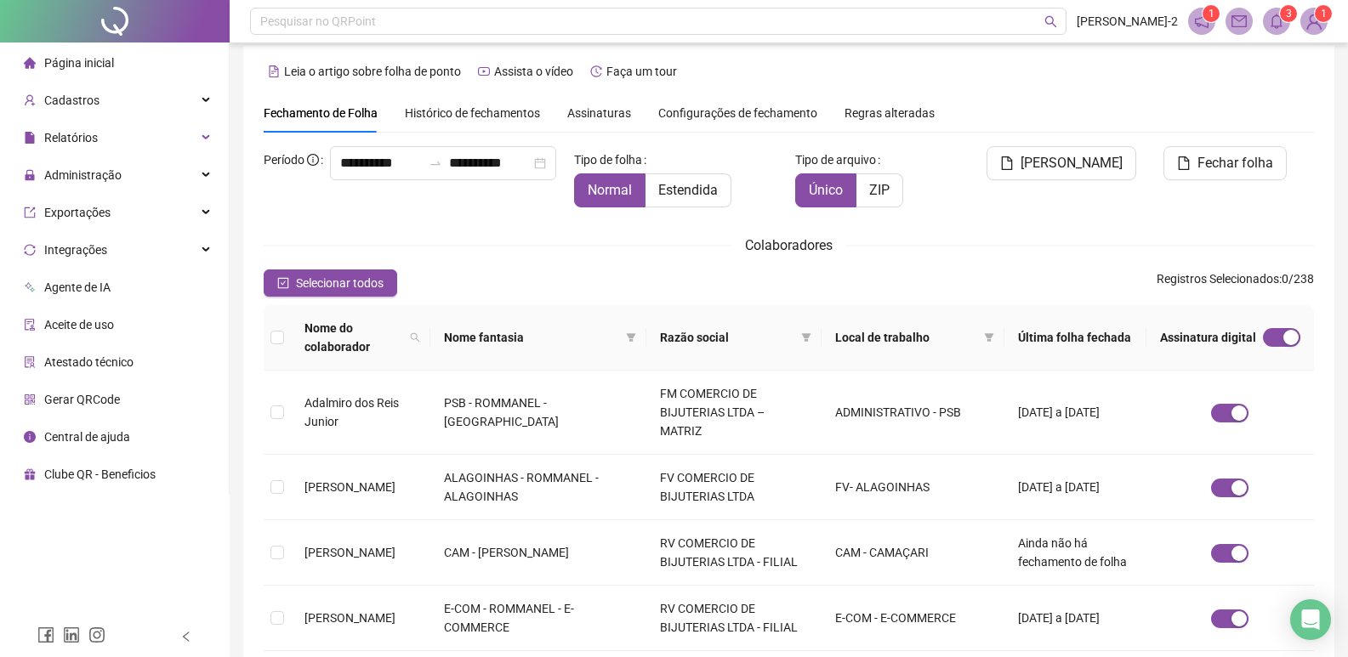
click at [1278, 22] on icon "bell" at bounding box center [1276, 21] width 15 height 15
click at [1316, 93] on div "**********" at bounding box center [788, 601] width 1091 height 1110
click at [990, 325] on span at bounding box center [988, 338] width 17 height 26
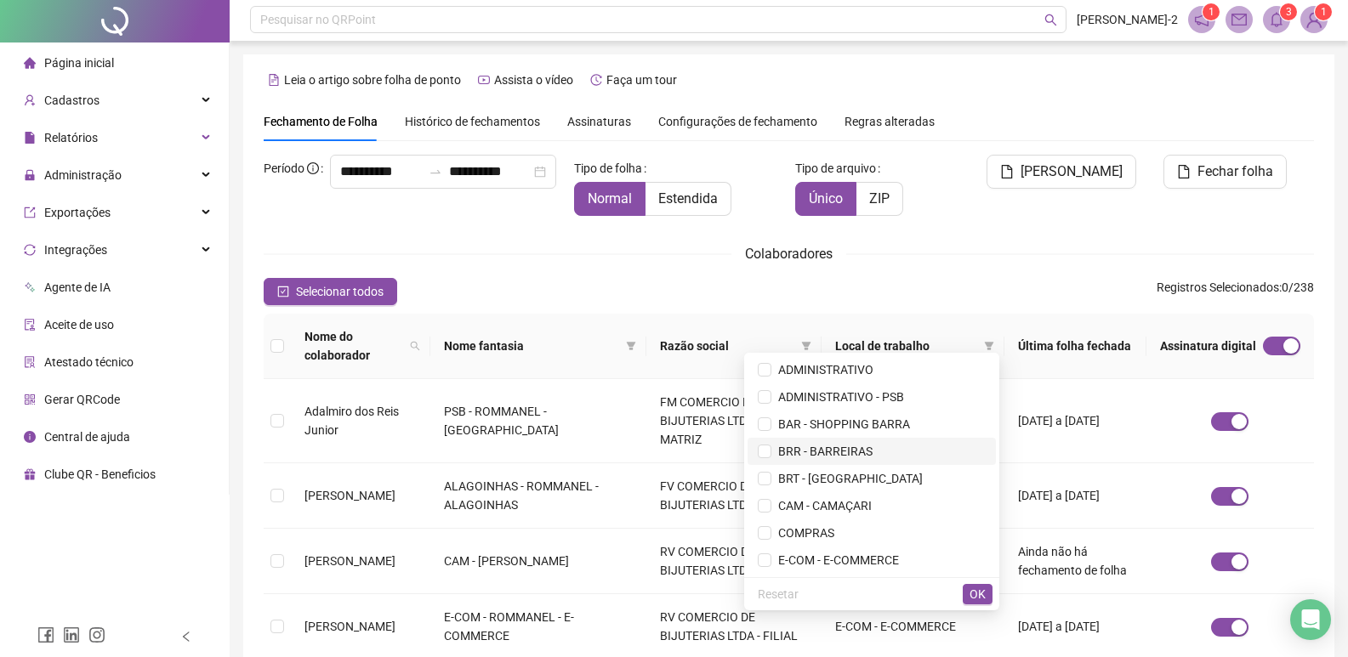
scroll to position [0, 0]
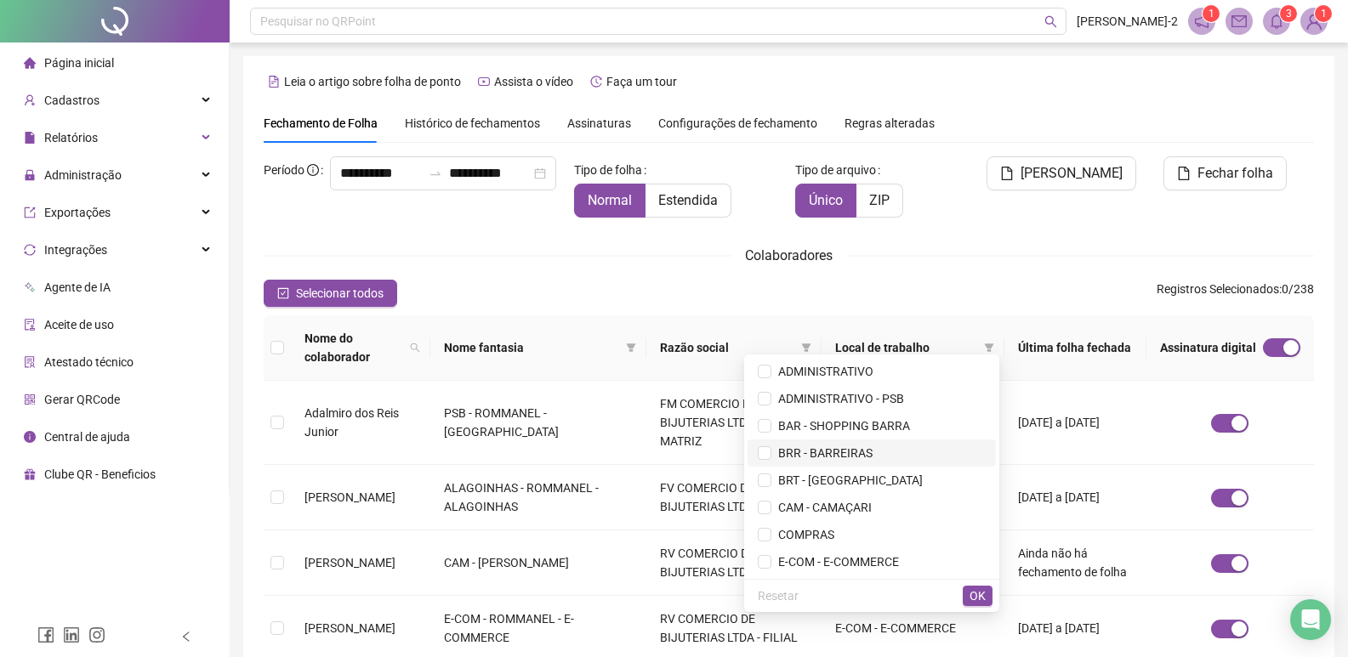
click at [810, 454] on span "BRR - BARREIRAS" at bounding box center [821, 453] width 101 height 14
click at [970, 594] on span "OK" at bounding box center [977, 596] width 16 height 19
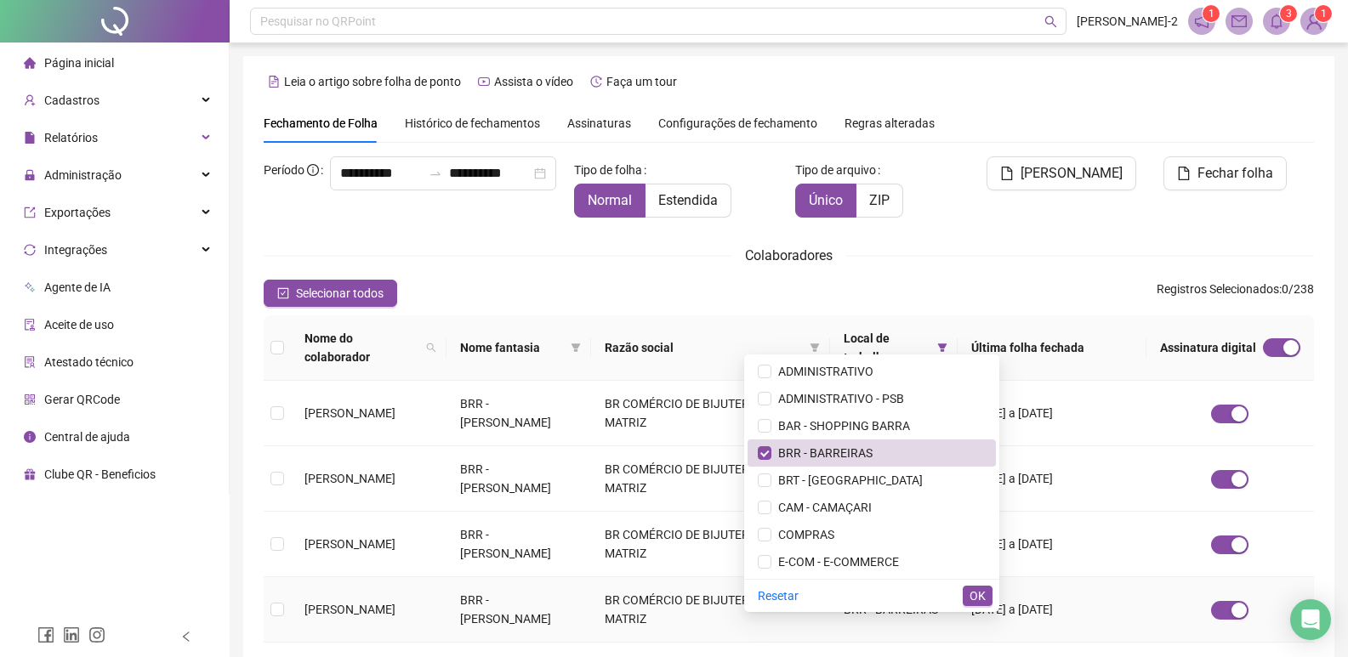
scroll to position [20, 0]
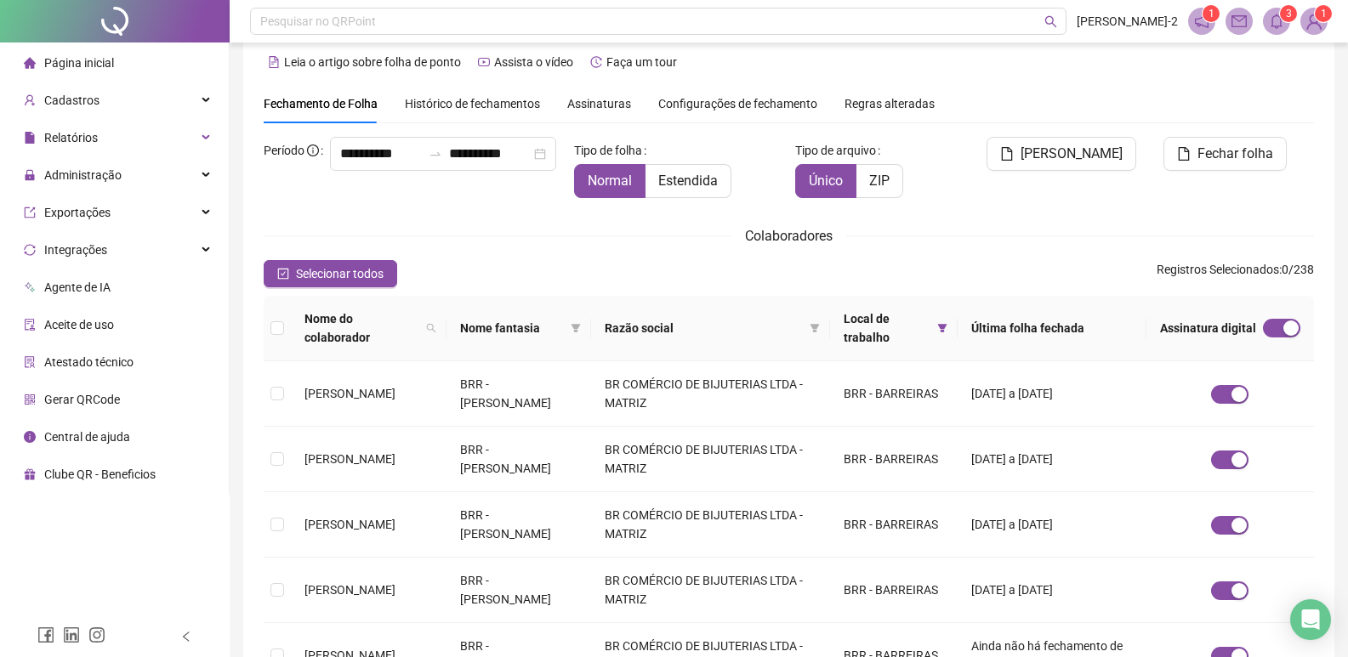
click at [346, 329] on span "Nome do colaborador" at bounding box center [361, 327] width 115 height 37
click at [329, 274] on span "Selecionar todos" at bounding box center [340, 273] width 88 height 19
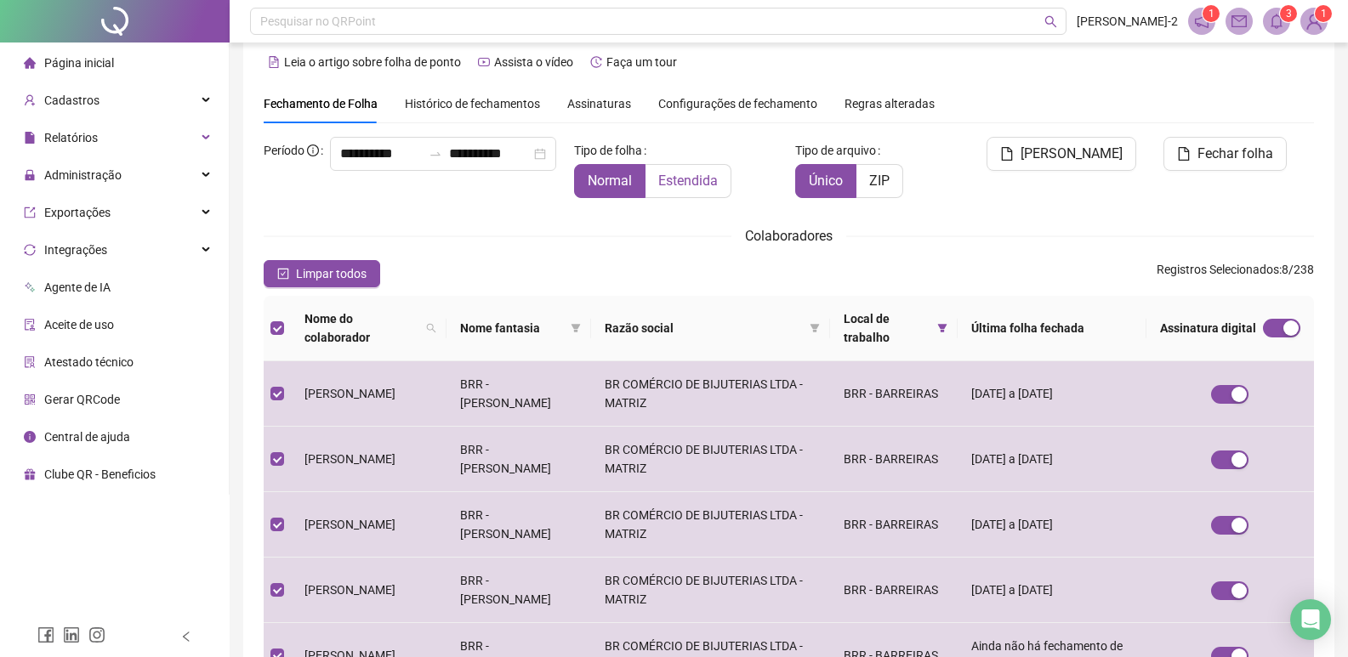
click at [701, 191] on label "Estendida" at bounding box center [688, 181] width 86 height 34
click at [330, 171] on div "**********" at bounding box center [443, 154] width 226 height 34
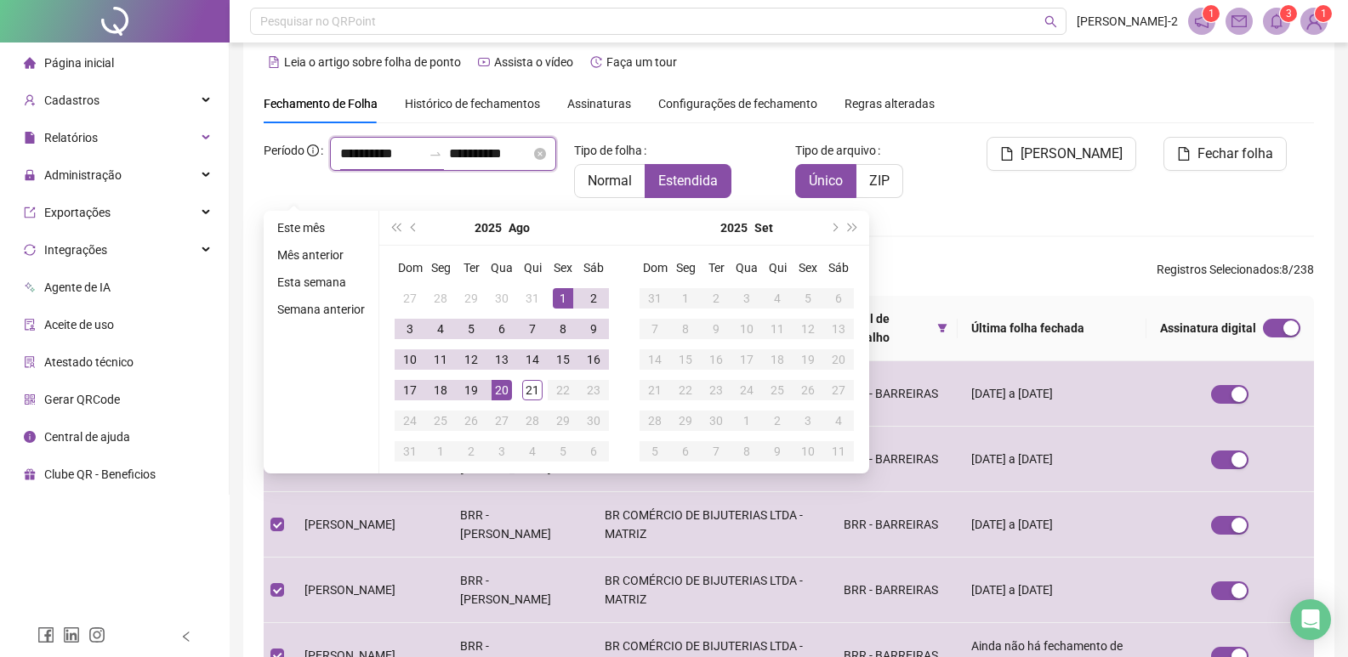
click at [340, 164] on input "**********" at bounding box center [381, 154] width 82 height 20
click at [417, 226] on button "prev-year" at bounding box center [414, 228] width 19 height 34
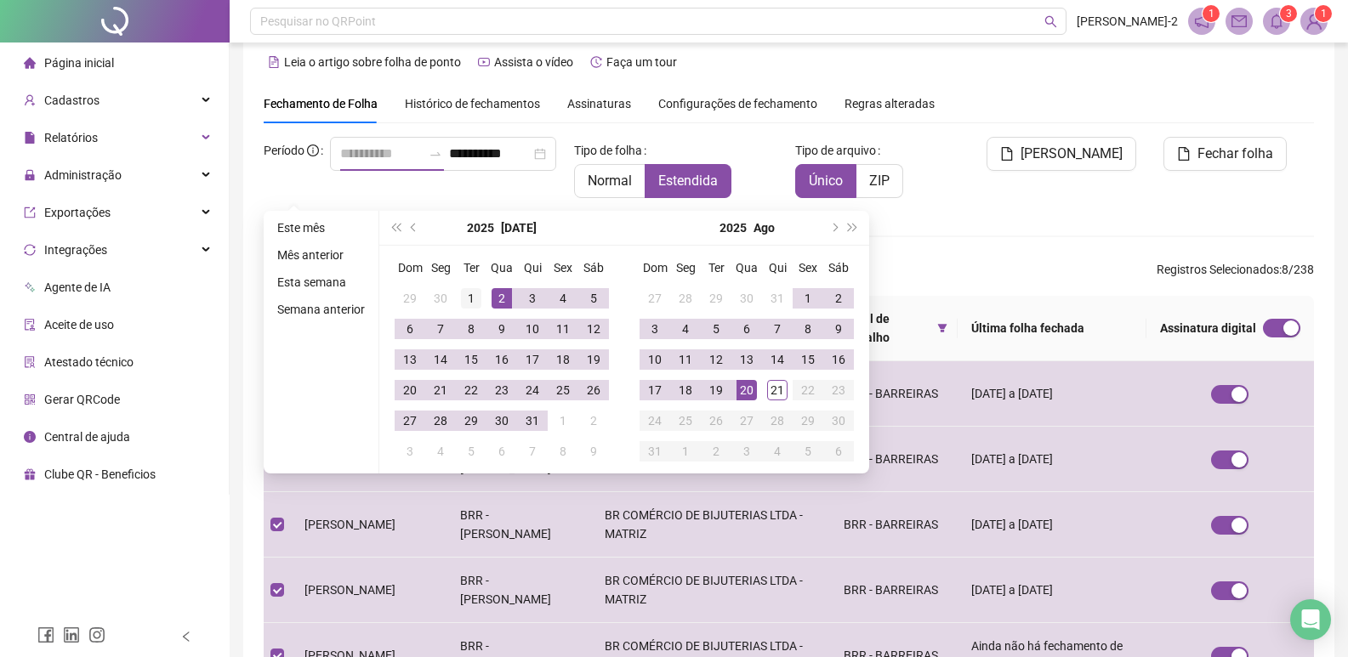
type input "**********"
click at [471, 299] on div "1" at bounding box center [471, 298] width 20 height 20
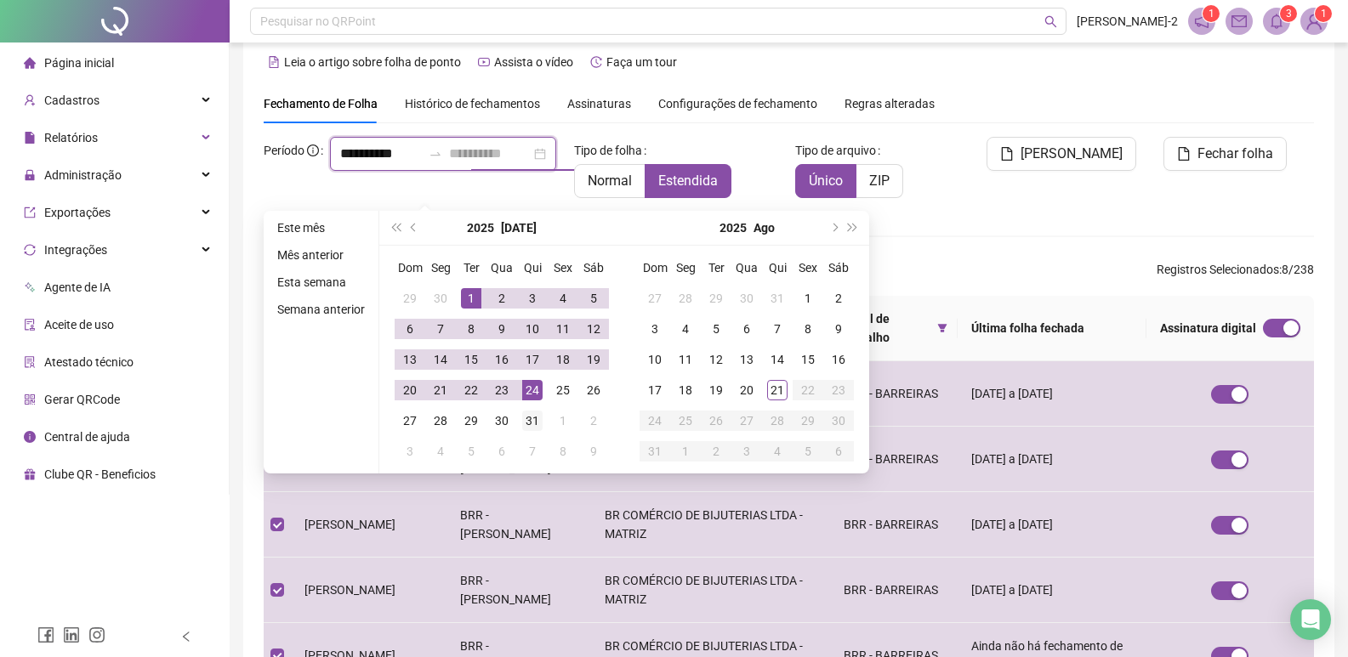
type input "**********"
click at [531, 417] on div "31" at bounding box center [532, 421] width 20 height 20
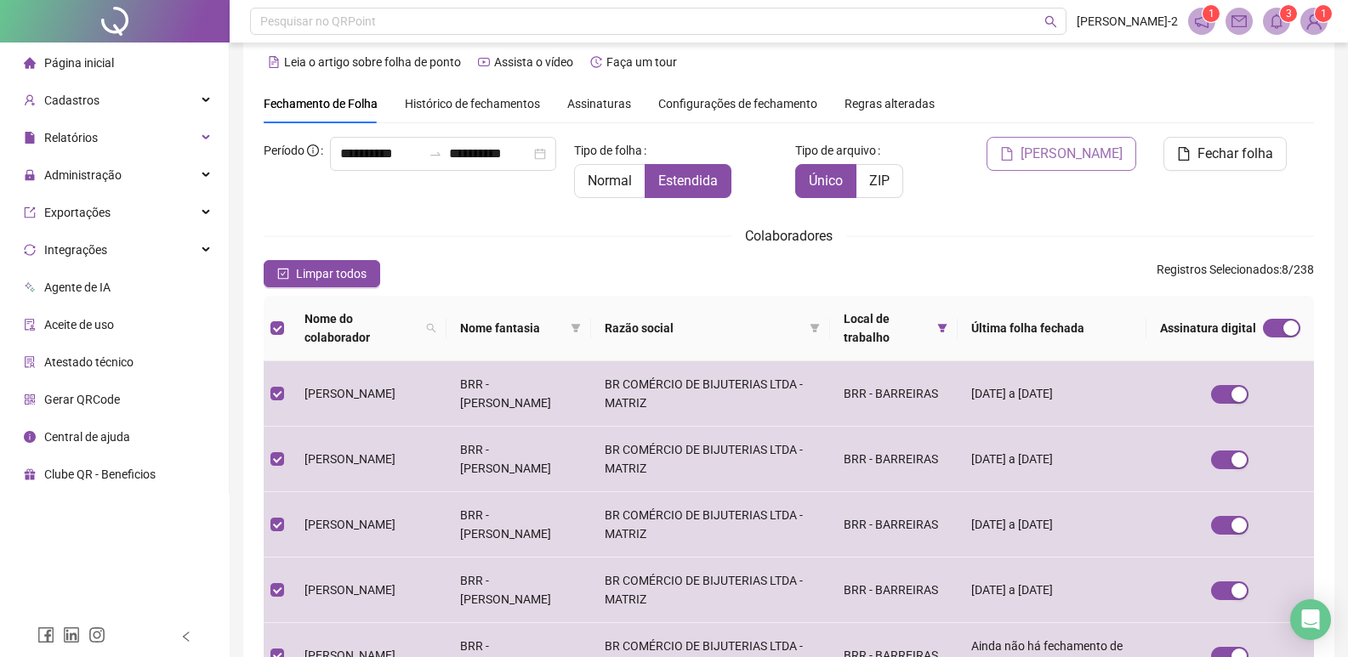
click at [1069, 139] on button "[PERSON_NAME]" at bounding box center [1061, 154] width 150 height 34
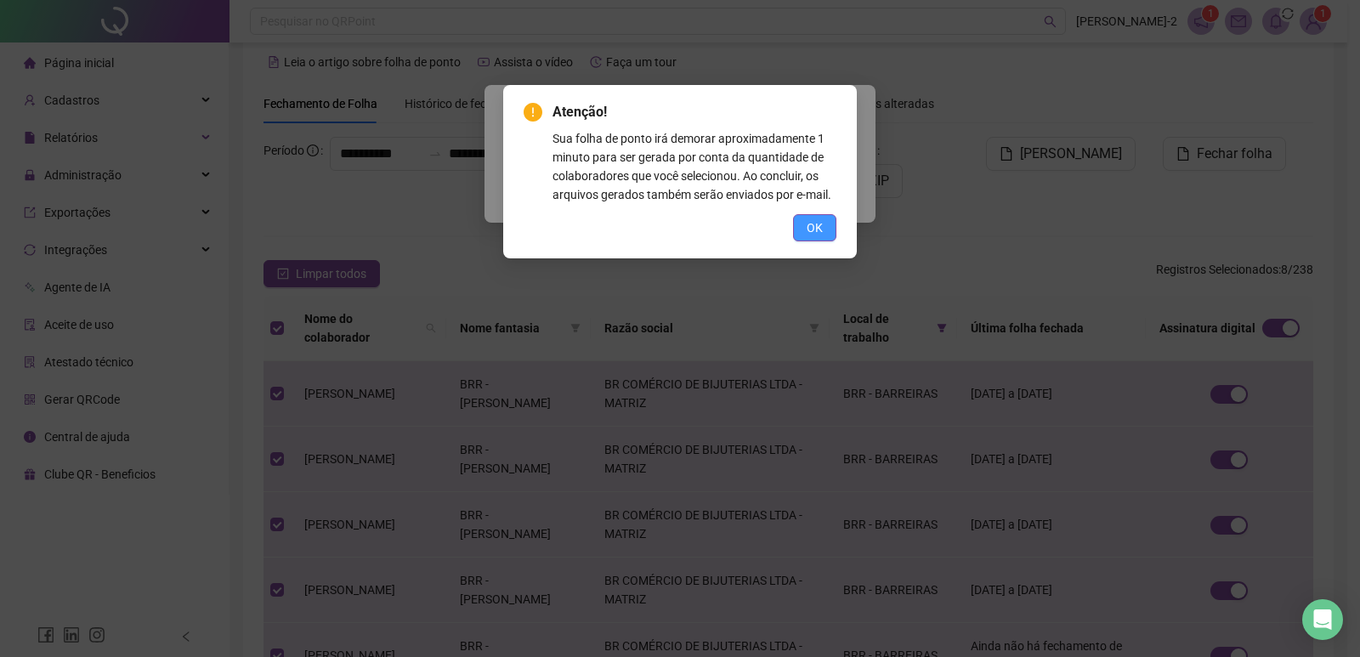
click at [831, 230] on button "OK" at bounding box center [814, 227] width 43 height 27
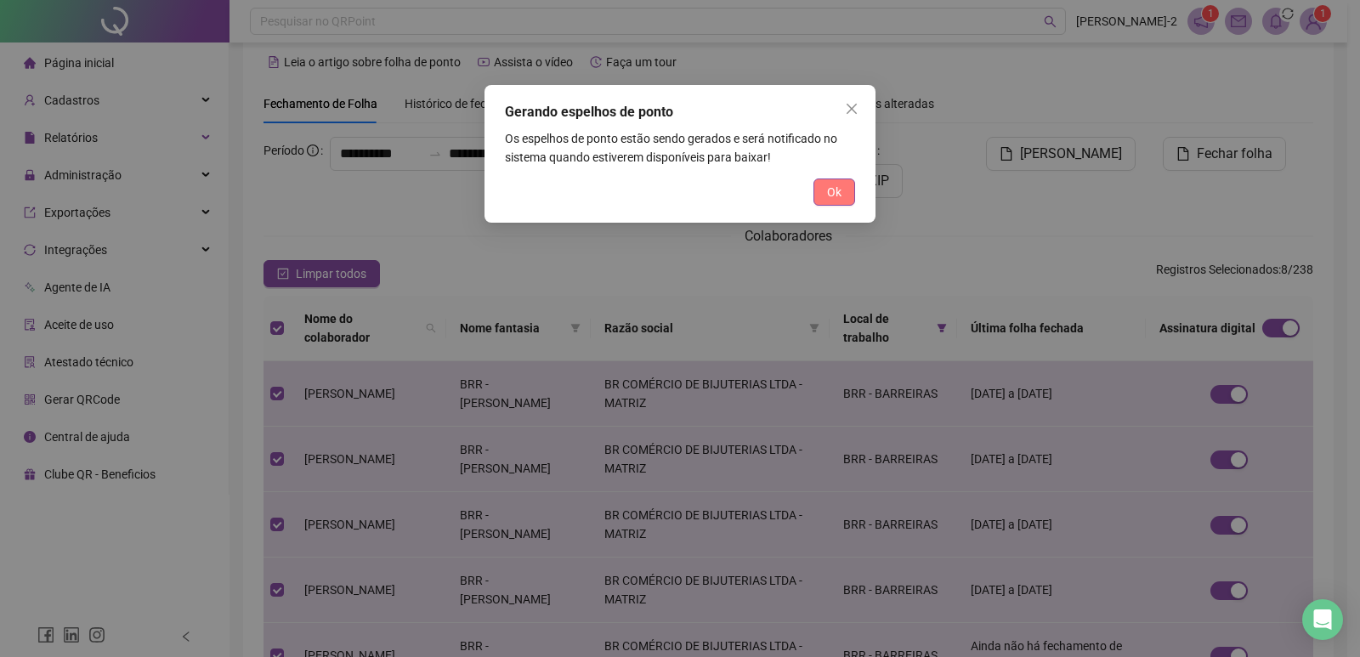
click at [833, 193] on span "Ok" at bounding box center [834, 192] width 14 height 19
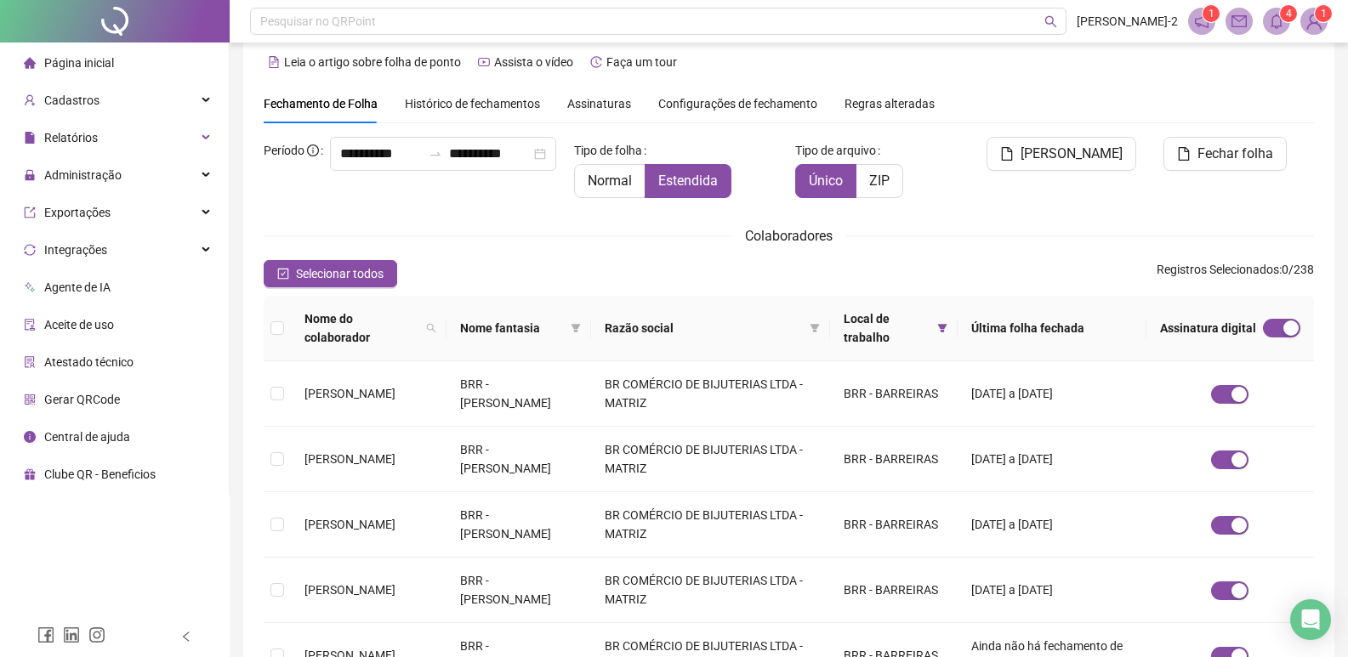
click at [1282, 28] on icon "bell" at bounding box center [1276, 21] width 15 height 15
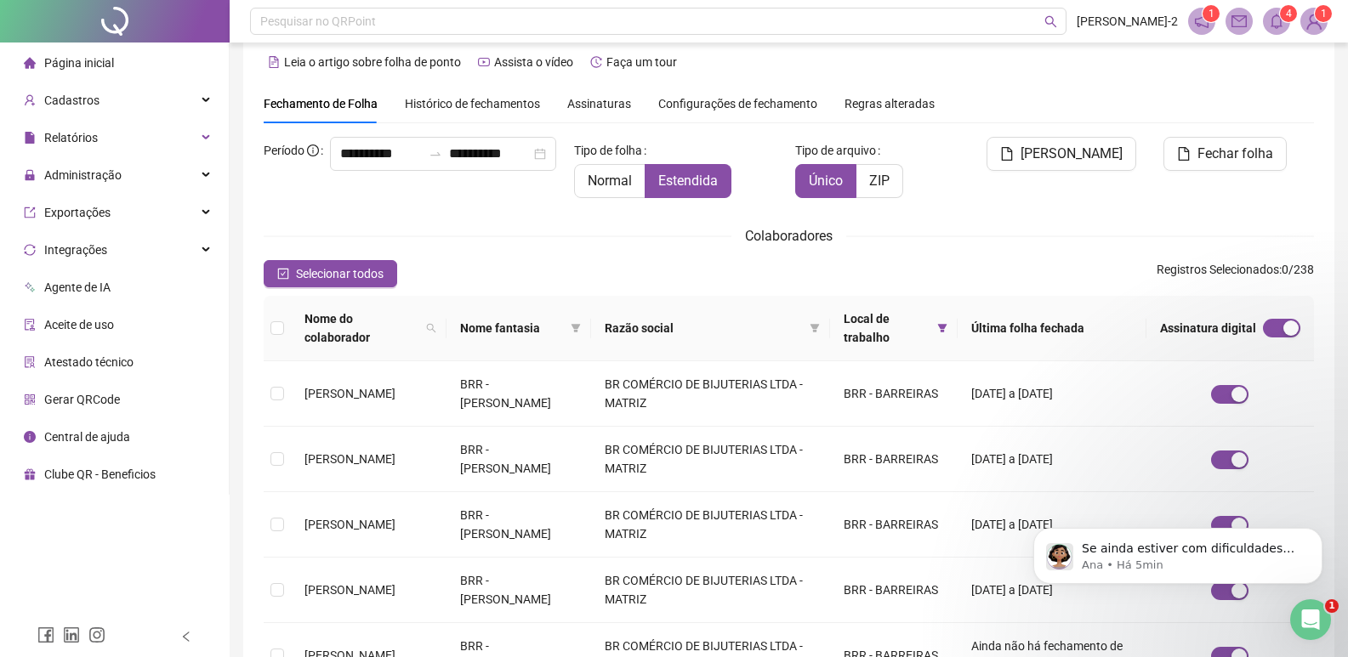
scroll to position [0, 0]
click at [305, 275] on span "Selecionar todos" at bounding box center [340, 273] width 88 height 19
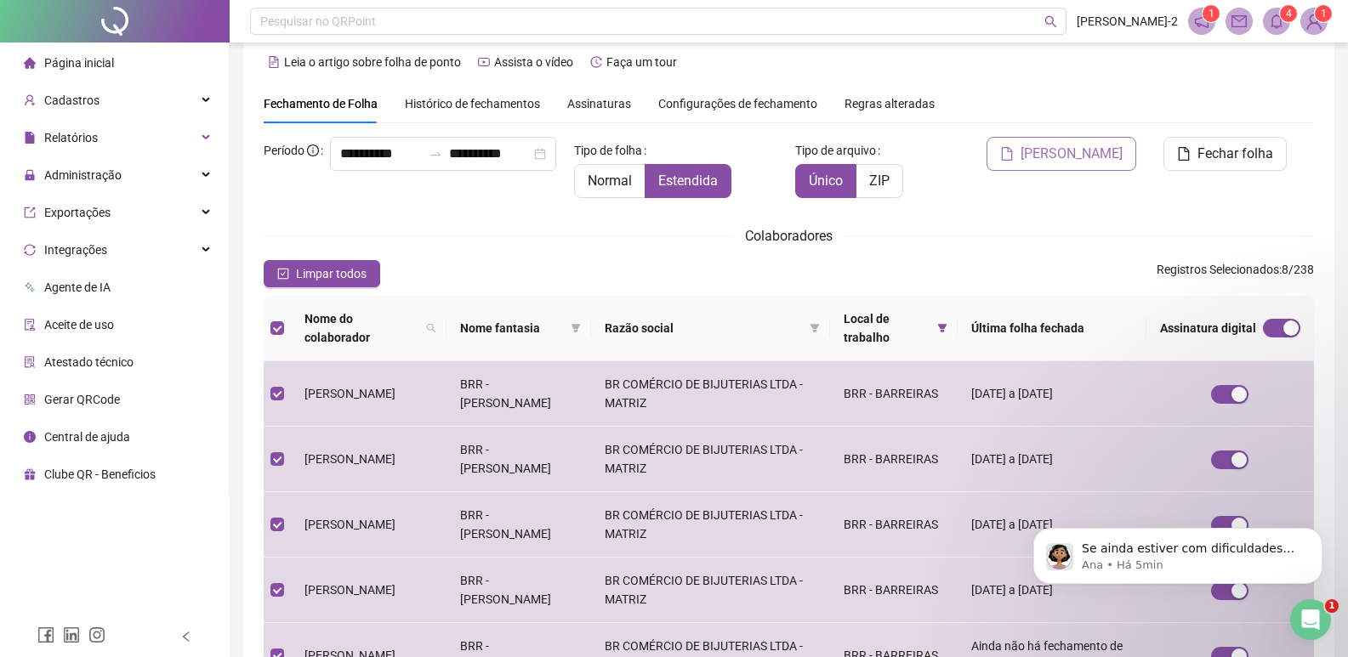
click at [1089, 156] on span "[PERSON_NAME]" at bounding box center [1071, 154] width 102 height 20
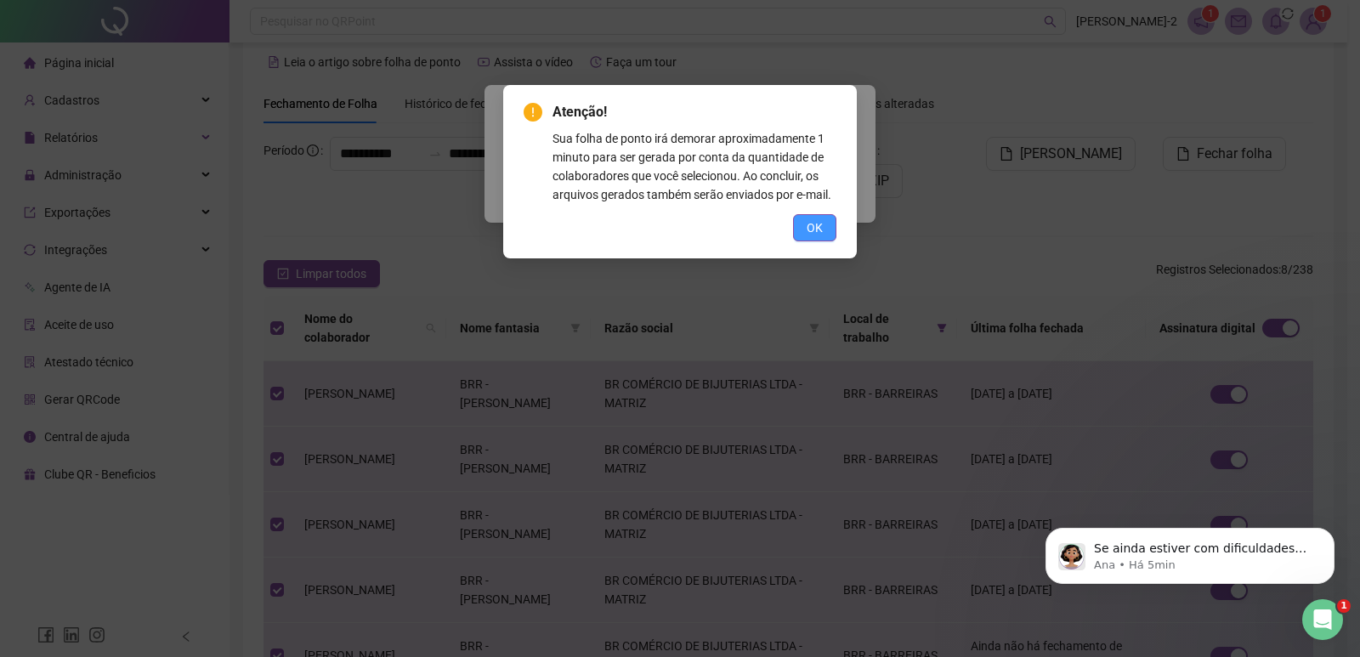
click at [828, 225] on button "OK" at bounding box center [814, 227] width 43 height 27
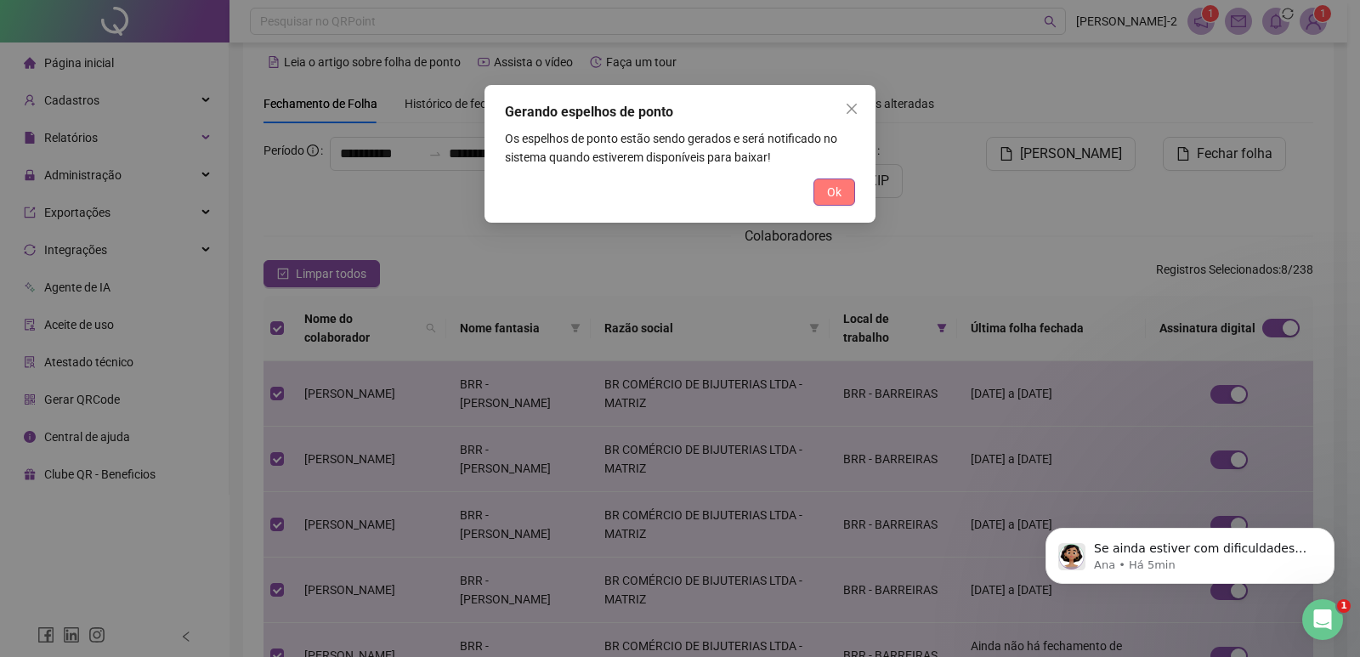
click at [846, 194] on button "Ok" at bounding box center [835, 192] width 42 height 27
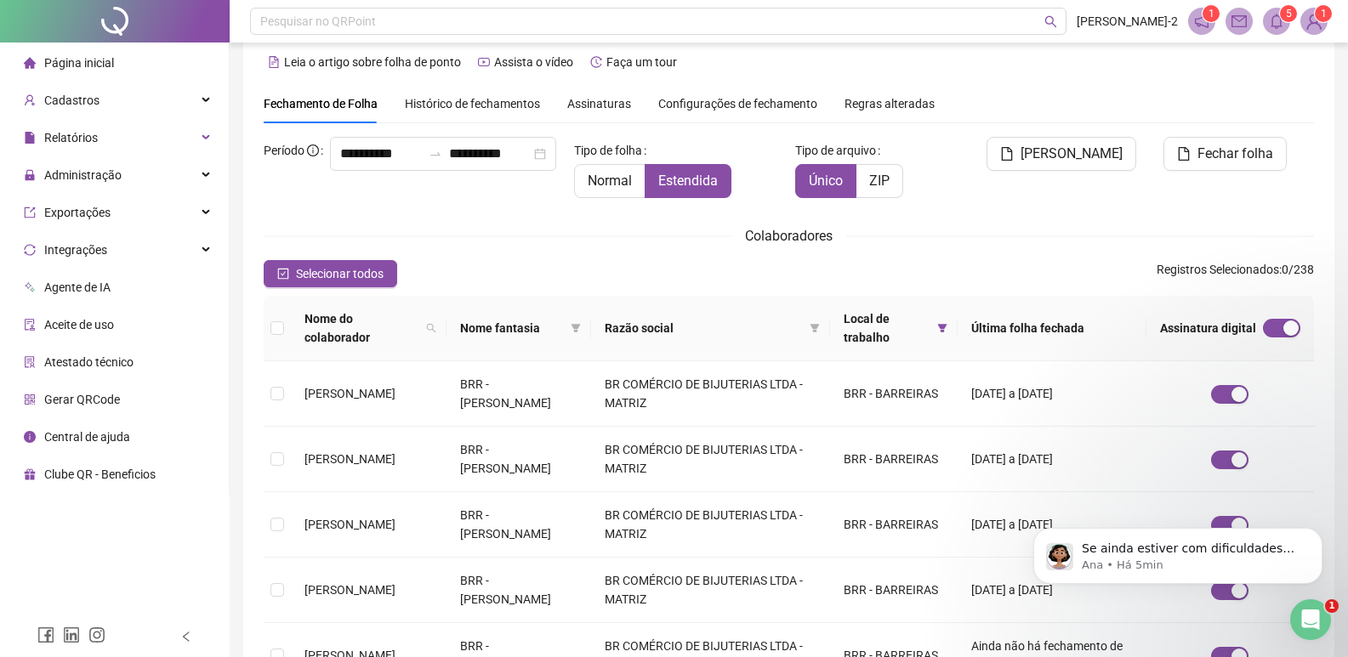
click at [1266, 11] on span at bounding box center [1276, 21] width 27 height 27
click at [1326, 121] on div "**********" at bounding box center [788, 498] width 1091 height 923
click at [1308, 604] on div "Abertura do Messenger da Intercom" at bounding box center [1308, 617] width 56 height 56
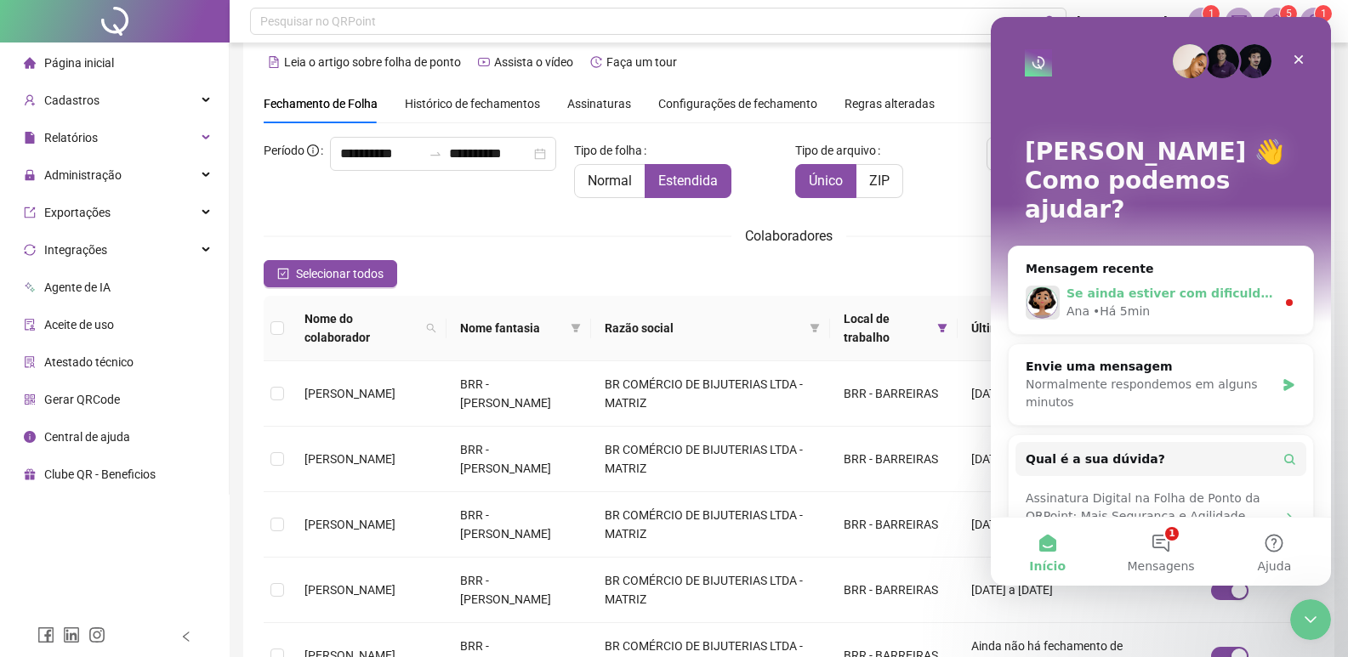
click at [1252, 303] on div "Ana • Há 5min" at bounding box center [1170, 312] width 209 height 18
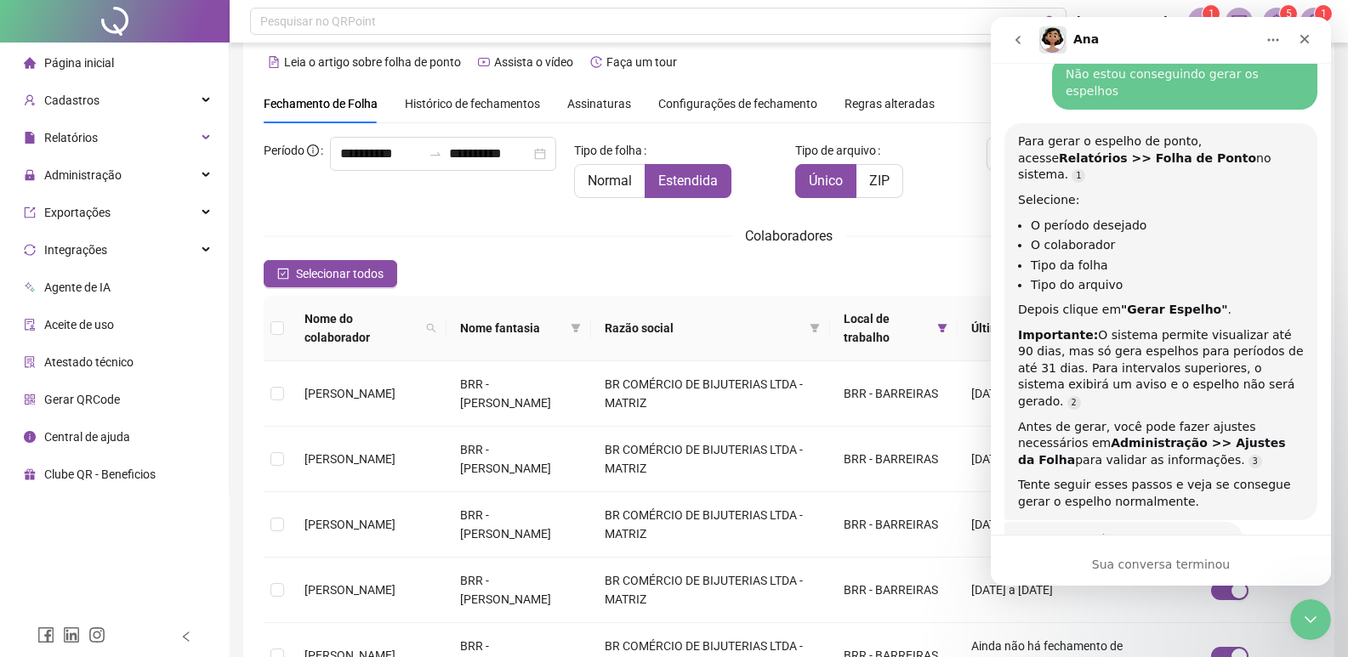
scroll to position [794, 0]
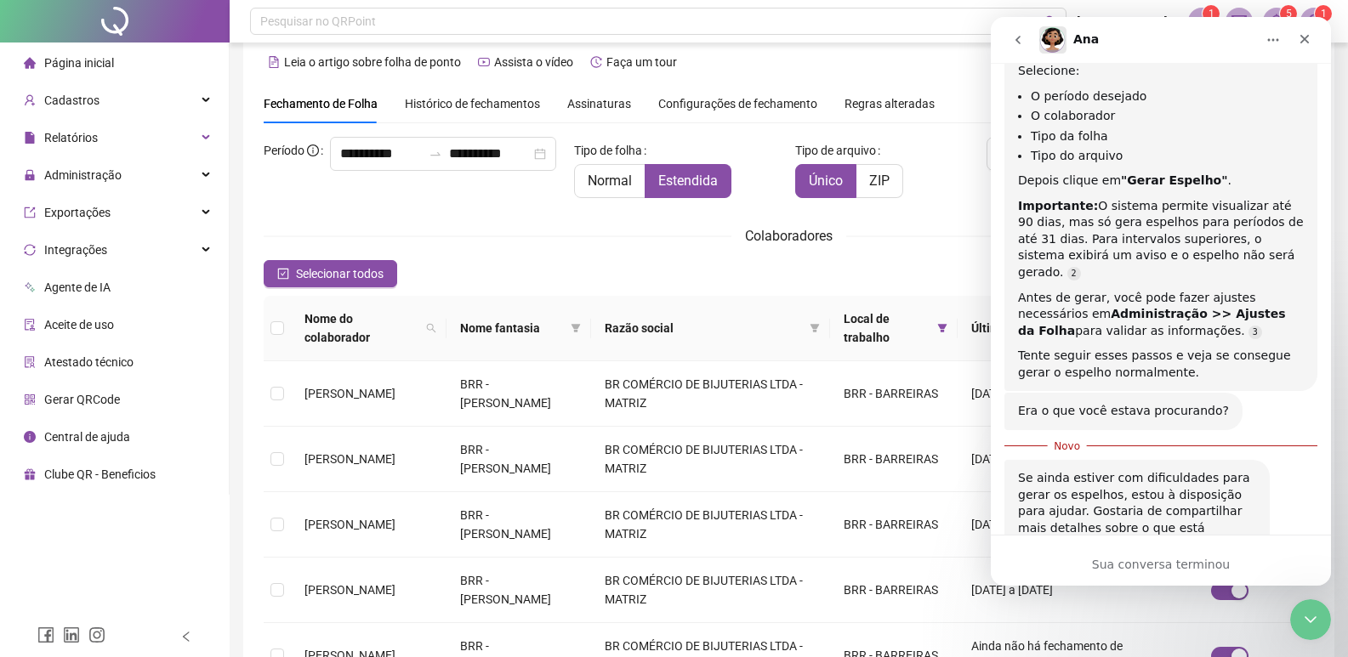
click at [1190, 567] on div "Sua conversa terminou" at bounding box center [1161, 565] width 340 height 18
click at [861, 73] on div "Leia o artigo sobre folha de ponto Assista o vídeo Faça um tour" at bounding box center [789, 61] width 1050 height 27
click at [1307, 41] on icon "Fechar" at bounding box center [1304, 39] width 9 height 9
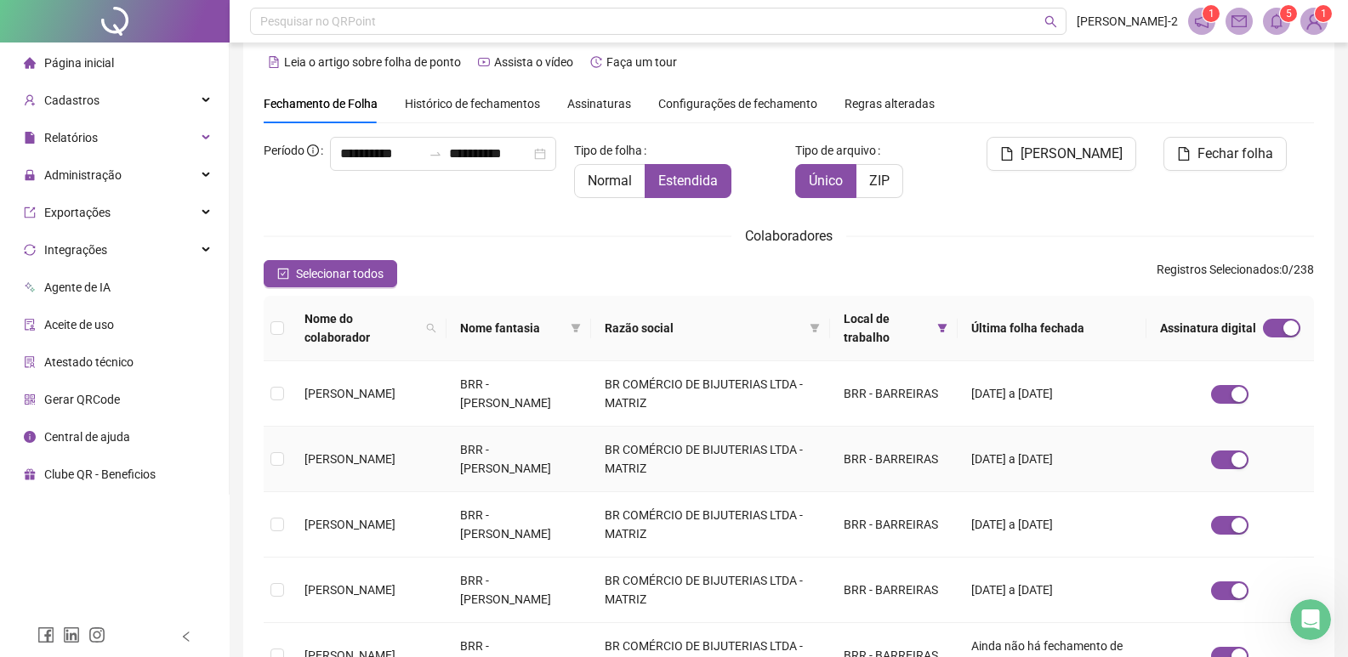
scroll to position [766, 0]
click at [378, 280] on span "Selecionar todos" at bounding box center [340, 273] width 88 height 19
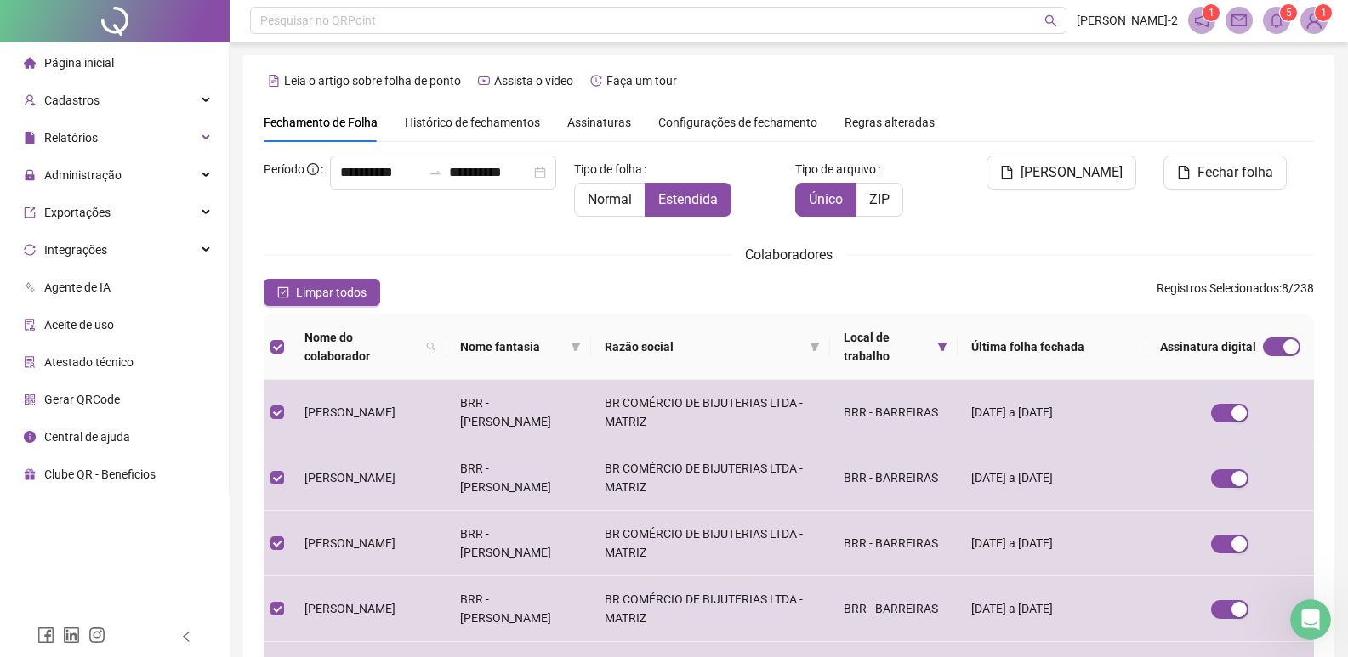
scroll to position [0, 0]
click at [1014, 169] on icon "file" at bounding box center [1007, 174] width 14 height 14
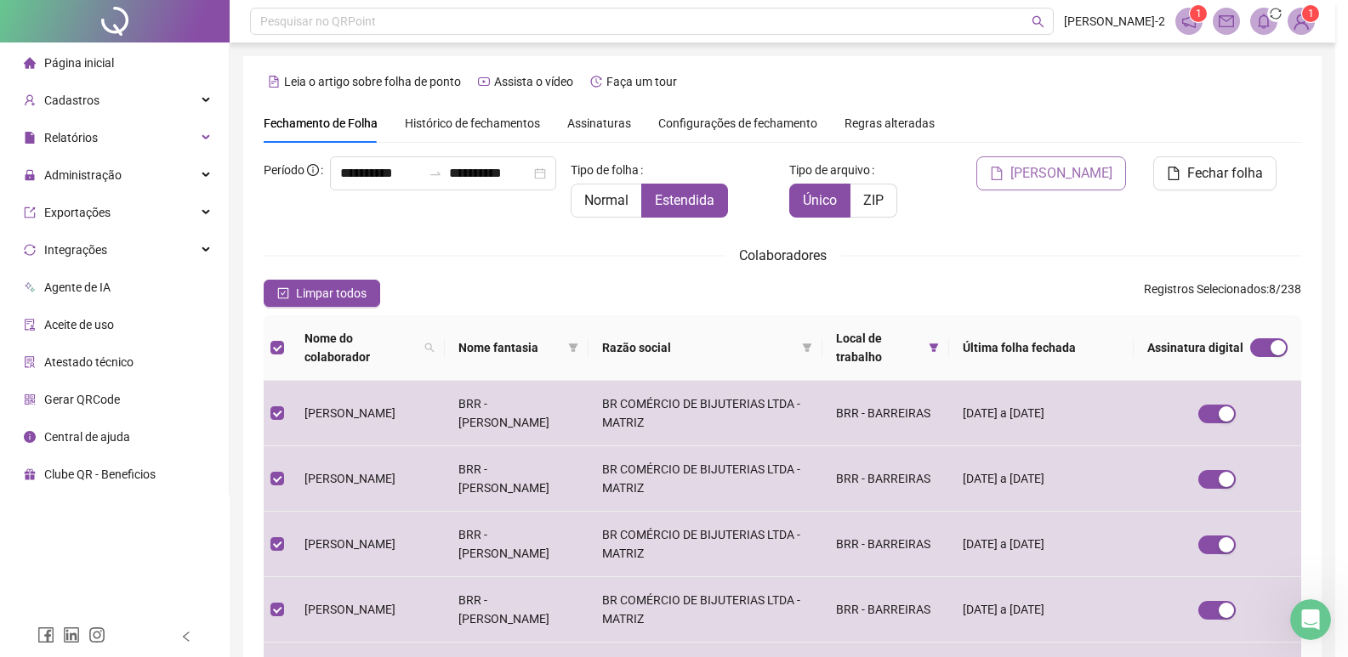
scroll to position [20, 0]
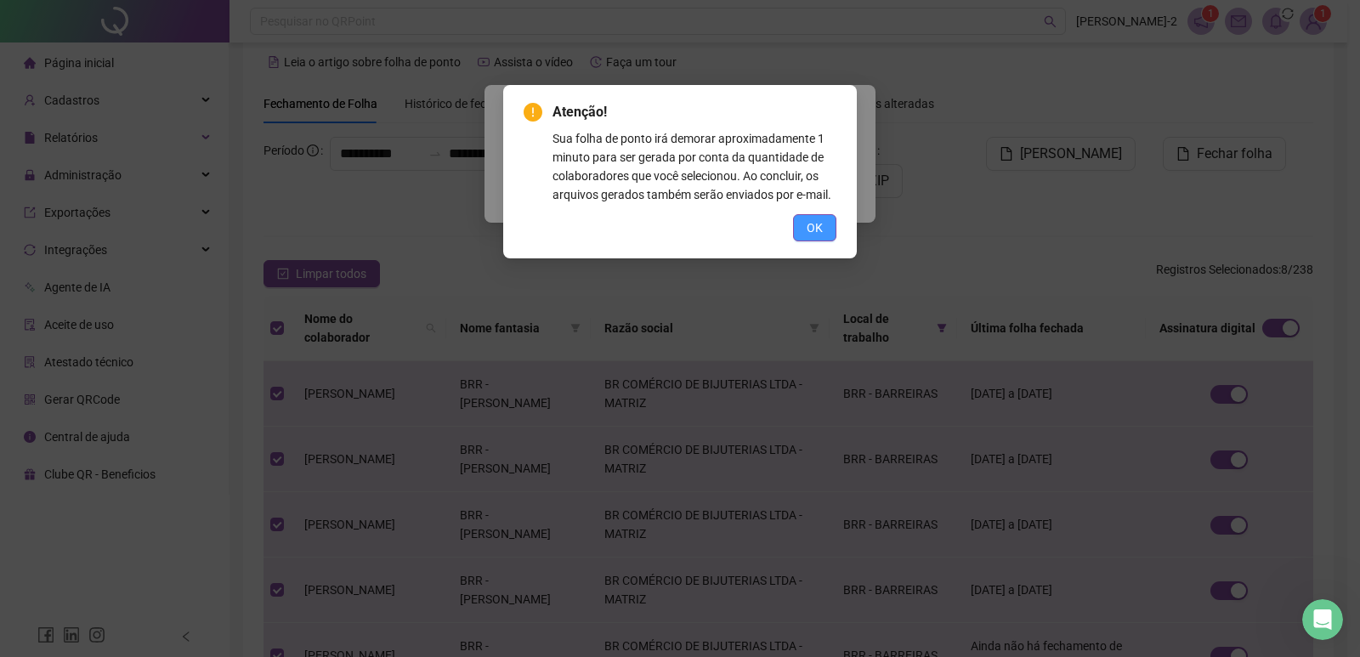
click at [821, 227] on span "OK" at bounding box center [815, 228] width 16 height 19
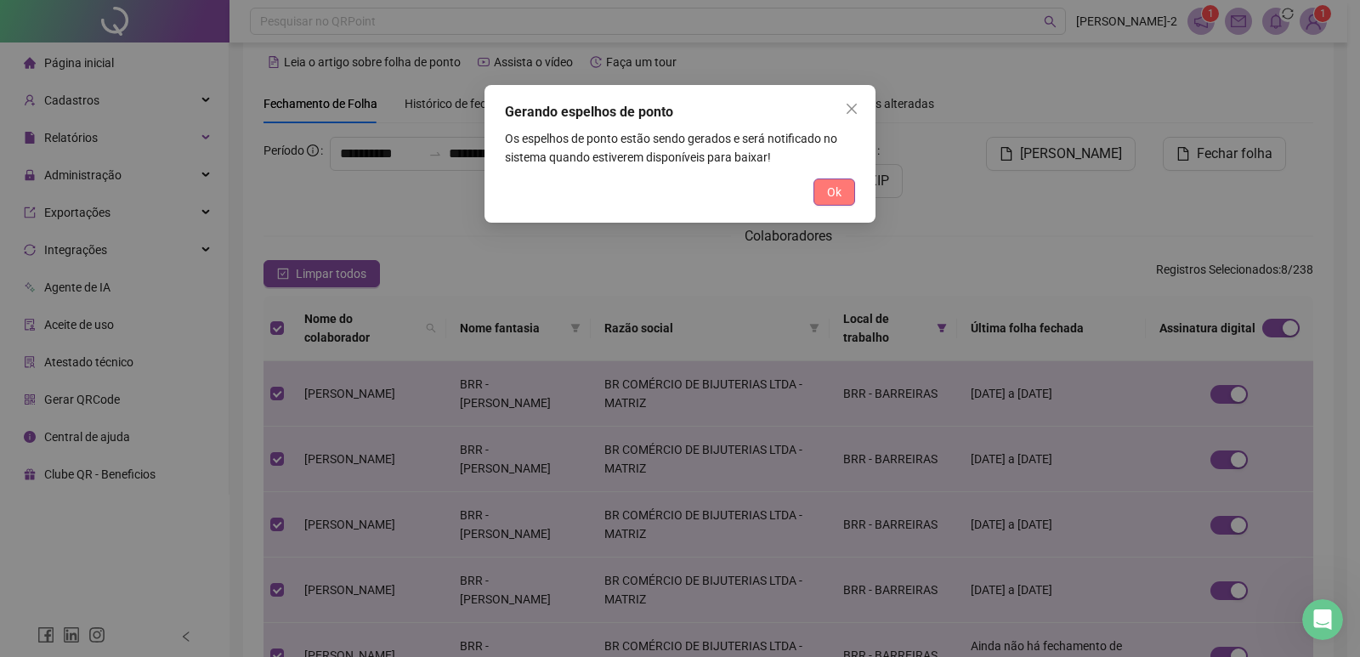
click at [837, 187] on span "Ok" at bounding box center [834, 192] width 14 height 19
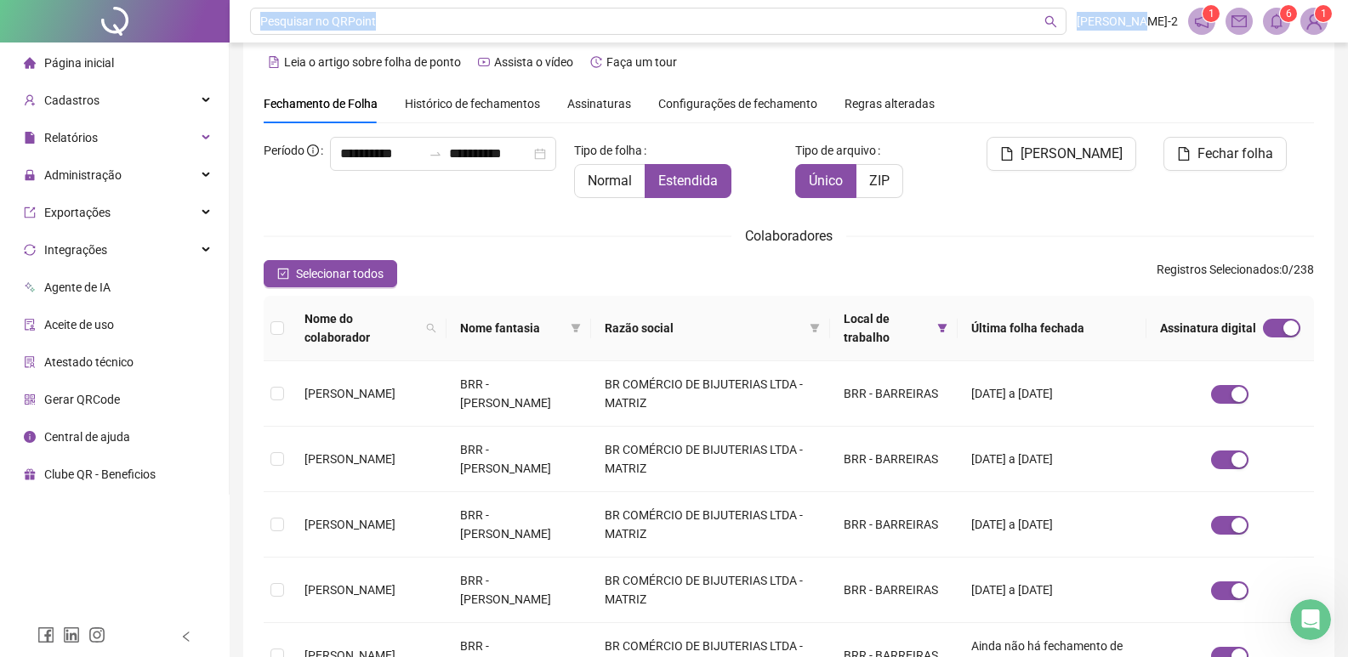
drag, startPoint x: 1157, startPoint y: 30, endPoint x: 1095, endPoint y: 10, distance: 65.1
click at [1047, 26] on header "Pesquisar no QRPoint Emilly Sousa-2 1 6 1" at bounding box center [789, 21] width 1118 height 43
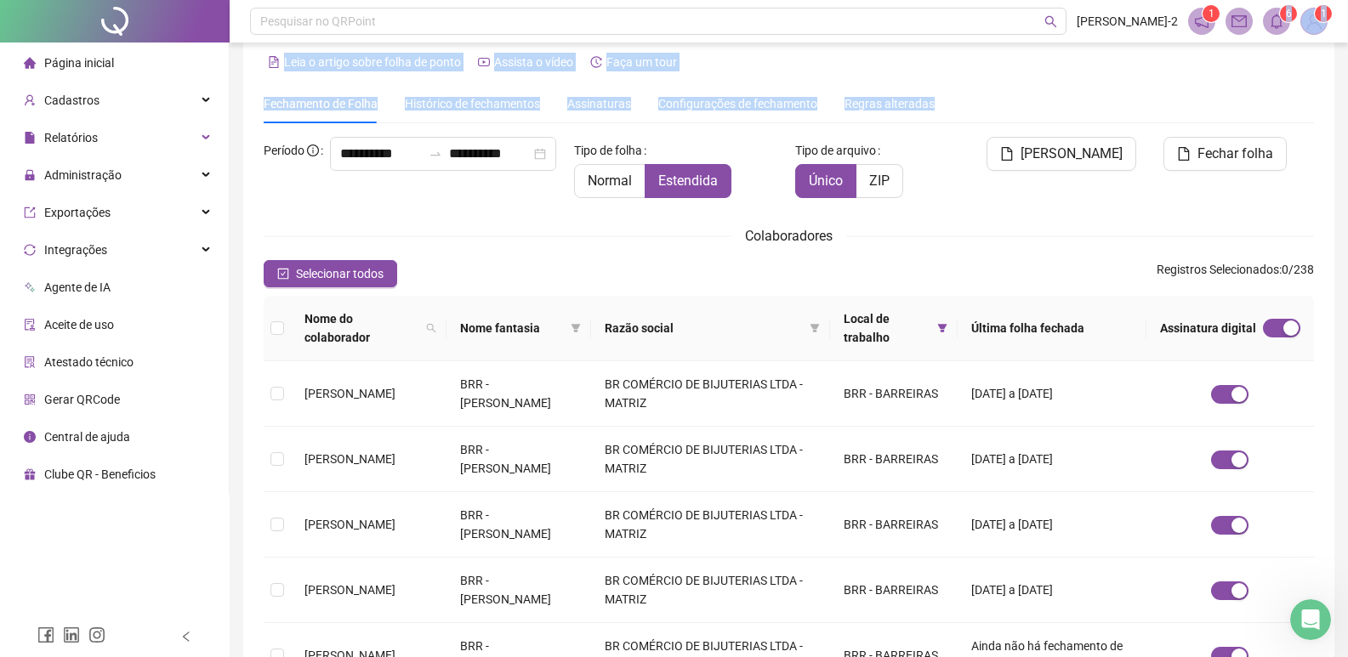
drag, startPoint x: 1238, startPoint y: 15, endPoint x: 1241, endPoint y: 77, distance: 61.3
click at [1230, 97] on div "**********" at bounding box center [789, 506] width 1118 height 1053
click at [1252, 66] on div "Leia o artigo sobre folha de ponto Assista o vídeo Faça um tour" at bounding box center [789, 61] width 1050 height 27
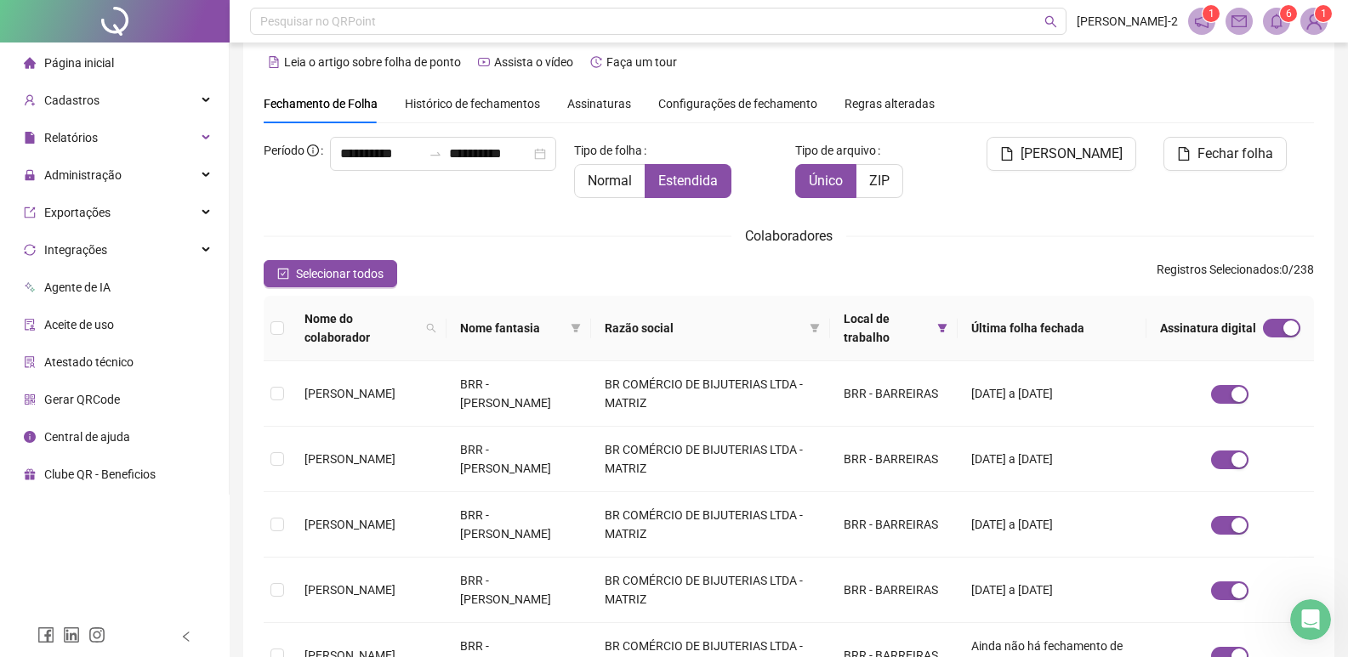
drag, startPoint x: 1216, startPoint y: 20, endPoint x: 1231, endPoint y: 18, distance: 15.5
click at [1222, 20] on div "1 6 1" at bounding box center [1257, 21] width 139 height 27
click at [1237, 14] on icon "mail" at bounding box center [1238, 21] width 15 height 15
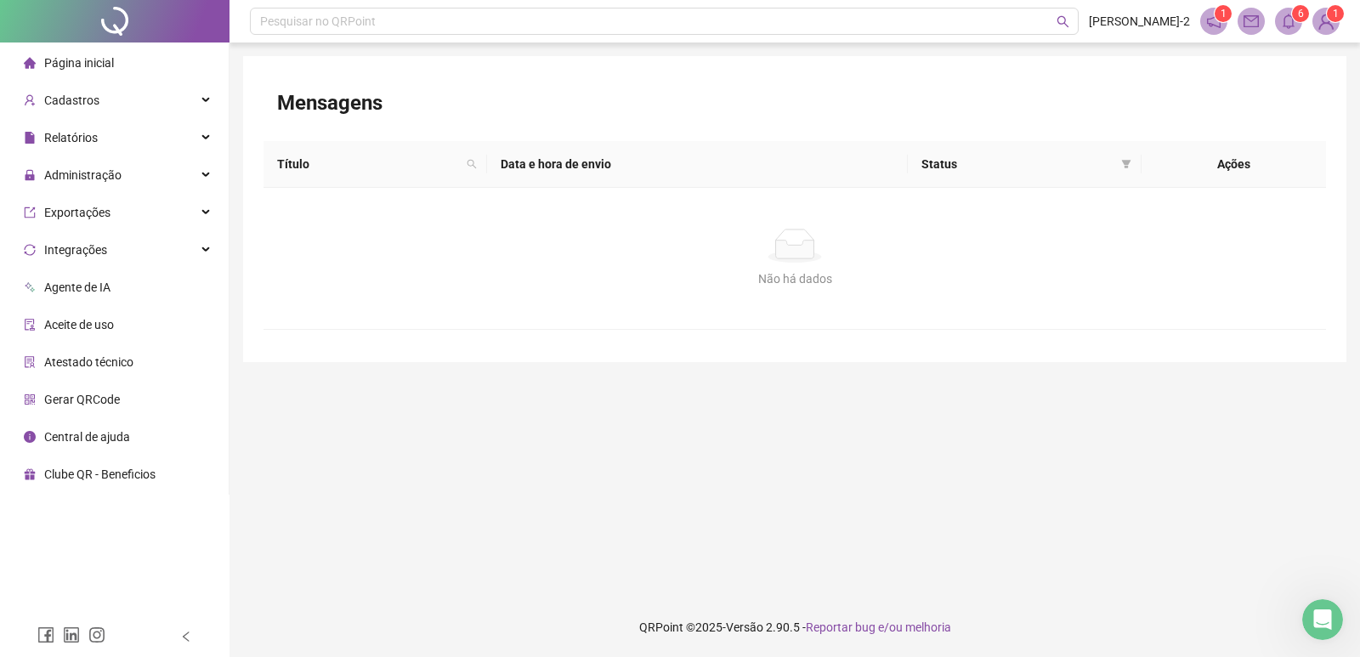
click at [1251, 14] on icon "mail" at bounding box center [1251, 21] width 15 height 15
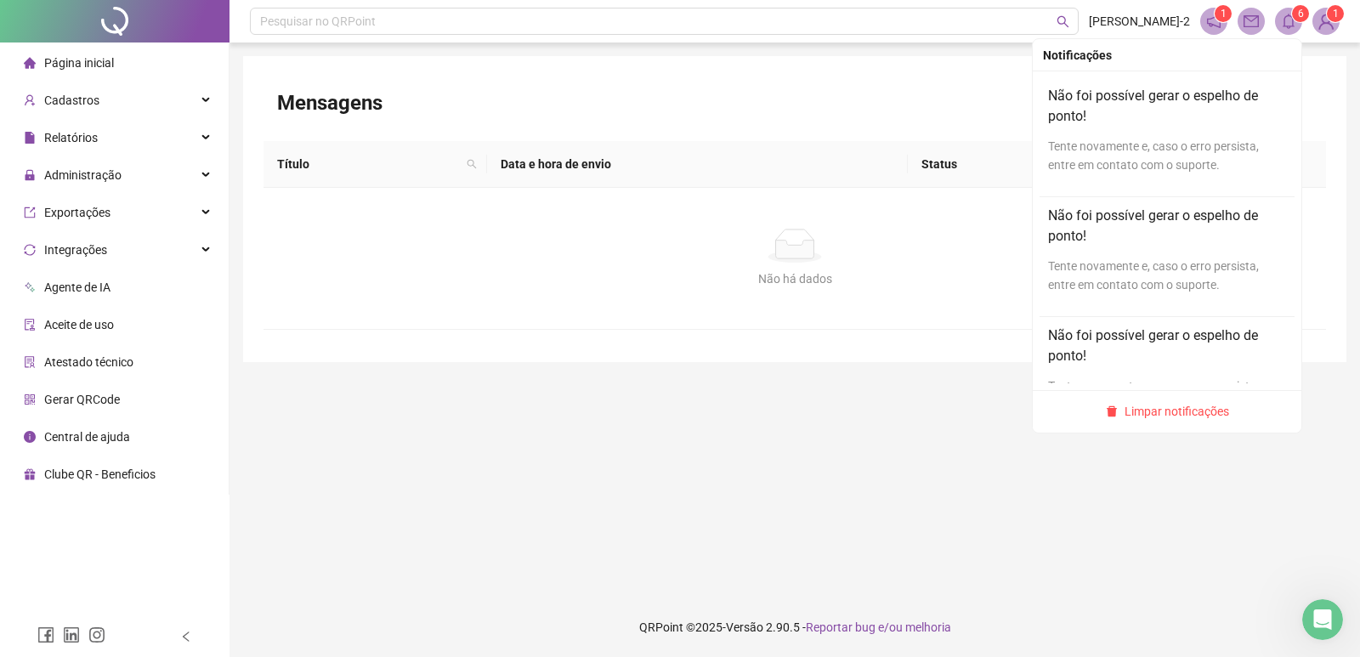
click at [1281, 20] on icon "bell" at bounding box center [1288, 21] width 15 height 15
click at [1269, 25] on div "1 6 1" at bounding box center [1270, 21] width 139 height 27
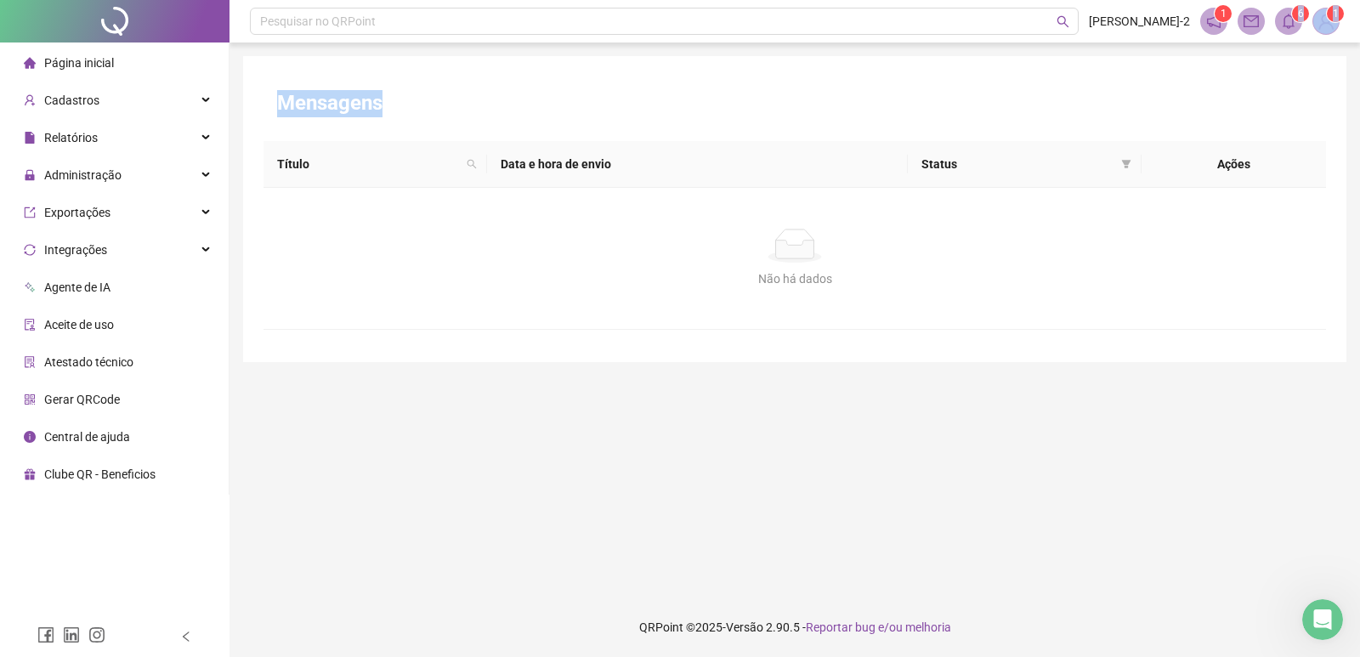
drag, startPoint x: 1237, startPoint y: 29, endPoint x: 1224, endPoint y: 51, distance: 26.0
click at [1223, 71] on div "Pesquisar no QRPoint Emilly Sousa-2 1 6 1 Mensagens Título Data e hora de envio…" at bounding box center [795, 328] width 1131 height 657
drag, startPoint x: 1202, startPoint y: 14, endPoint x: 1275, endPoint y: 70, distance: 91.5
click at [1275, 70] on div "Pesquisar no QRPoint Emilly Sousa-2 1 6 1 Mensagens Título Data e hora de envio…" at bounding box center [795, 328] width 1131 height 657
click at [1275, 31] on span at bounding box center [1288, 21] width 27 height 27
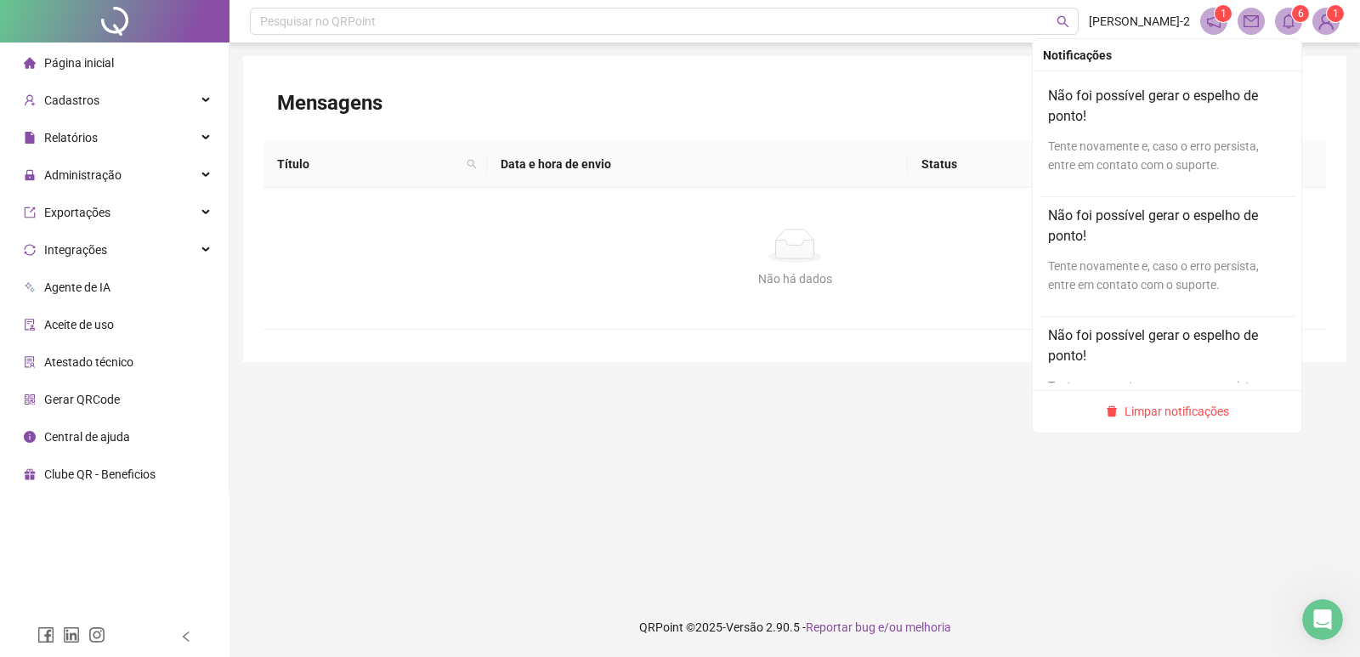
click at [1281, 21] on icon "bell" at bounding box center [1288, 21] width 15 height 15
drag, startPoint x: 1281, startPoint y: 21, endPoint x: 1261, endPoint y: 25, distance: 20.7
click at [1279, 20] on span at bounding box center [1288, 21] width 27 height 27
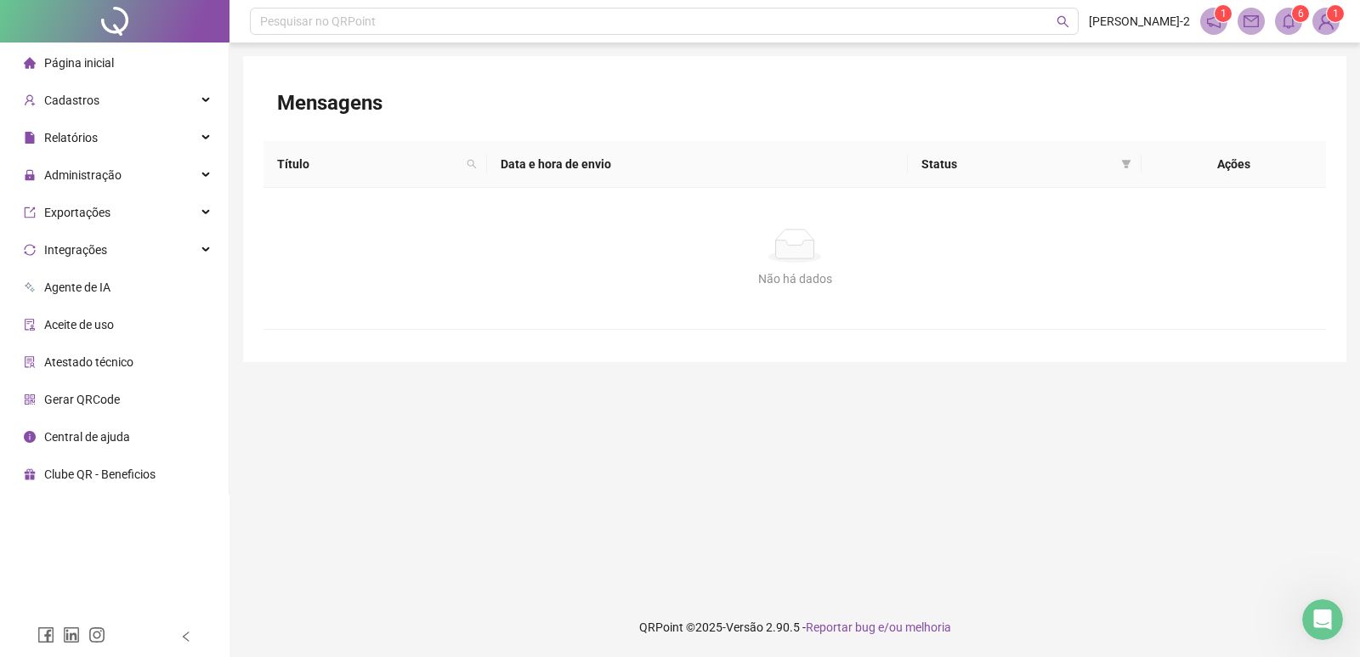
click at [1263, 10] on span at bounding box center [1251, 21] width 27 height 27
click at [1256, 20] on icon "mail" at bounding box center [1251, 21] width 15 height 15
click at [1291, 24] on icon "bell" at bounding box center [1288, 21] width 15 height 15
click at [1313, 20] on span at bounding box center [1326, 21] width 27 height 27
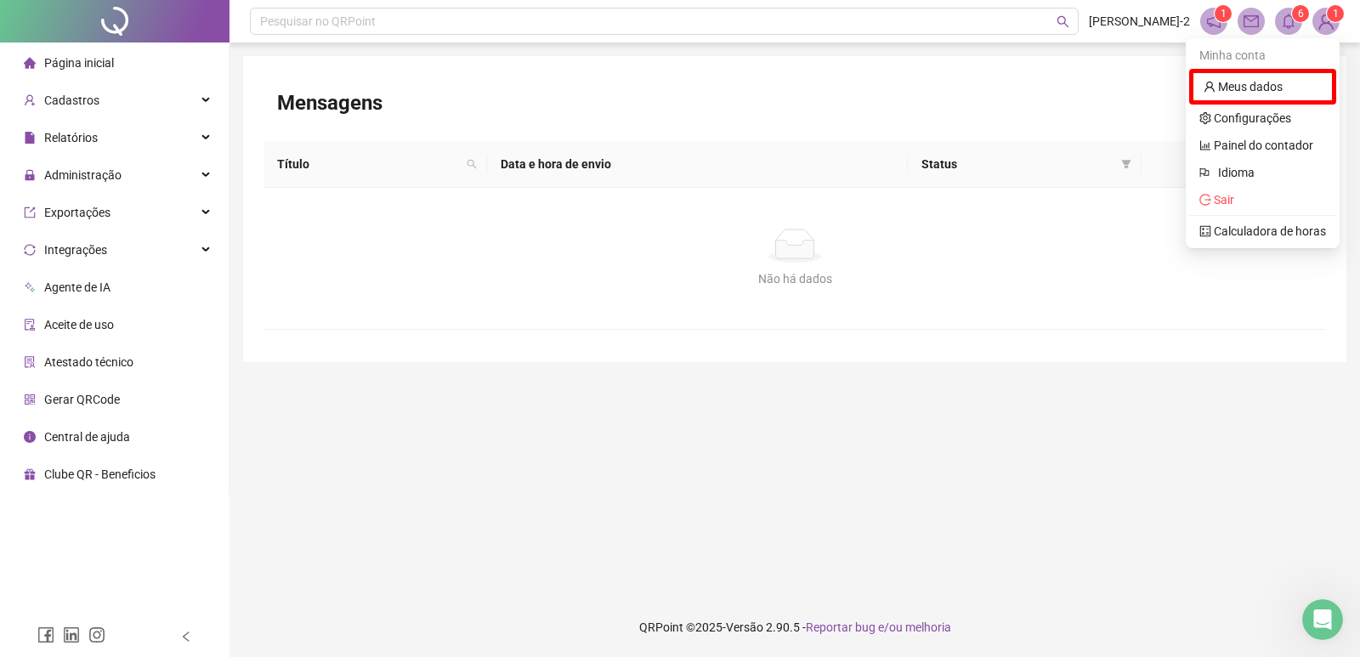
click at [1205, 13] on span at bounding box center [1214, 21] width 27 height 27
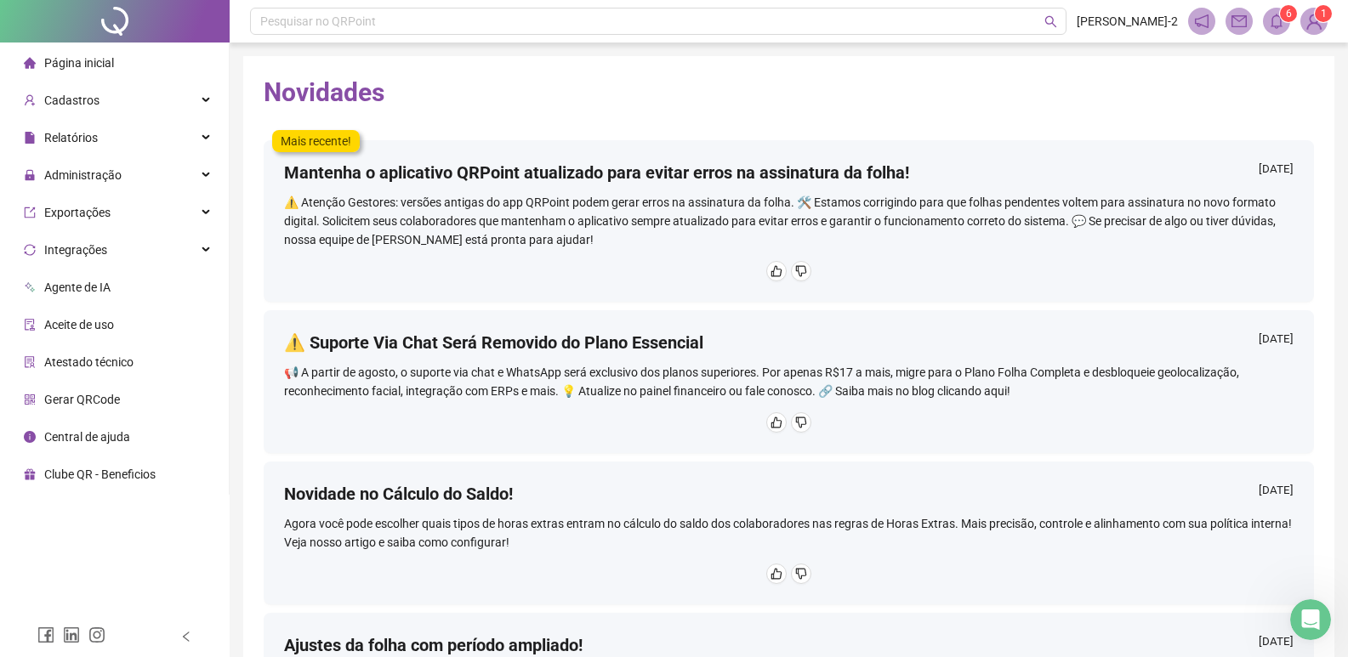
click at [1254, 22] on div "6 1" at bounding box center [1257, 21] width 139 height 27
click at [1264, 16] on span at bounding box center [1276, 21] width 27 height 27
click at [109, 108] on div "Cadastros" at bounding box center [114, 100] width 222 height 34
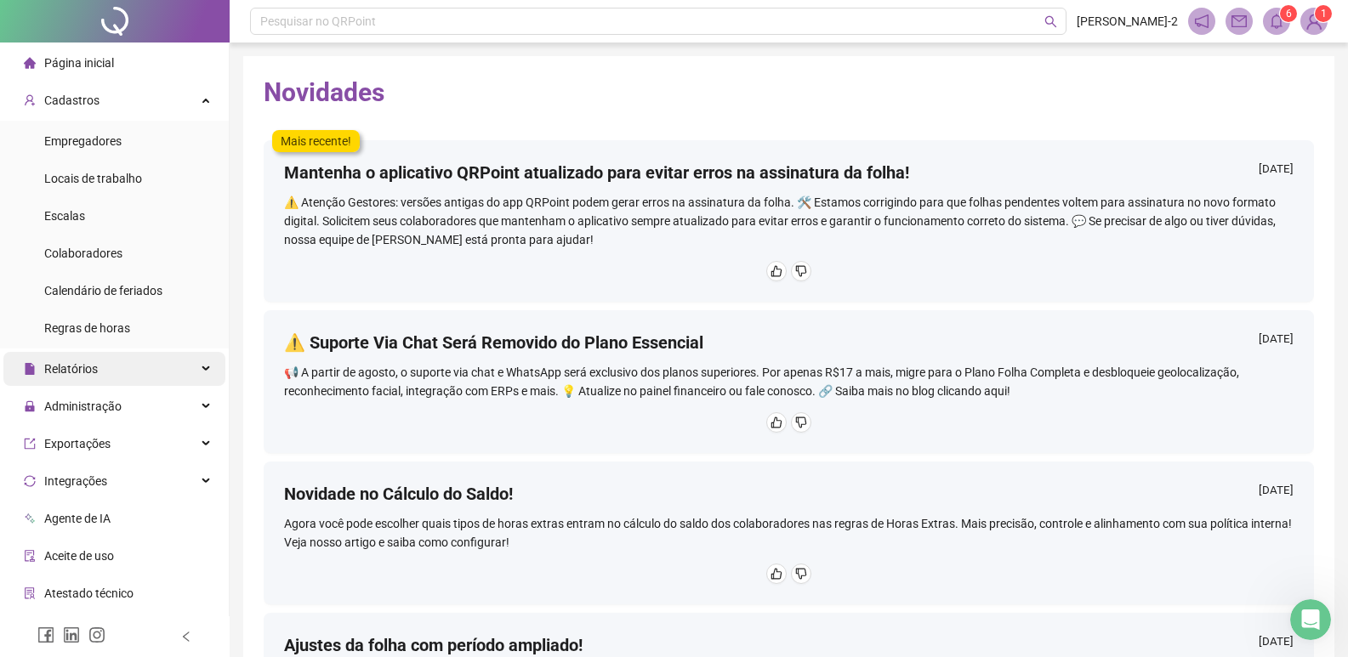
click at [85, 364] on span "Relatórios" at bounding box center [71, 369] width 54 height 14
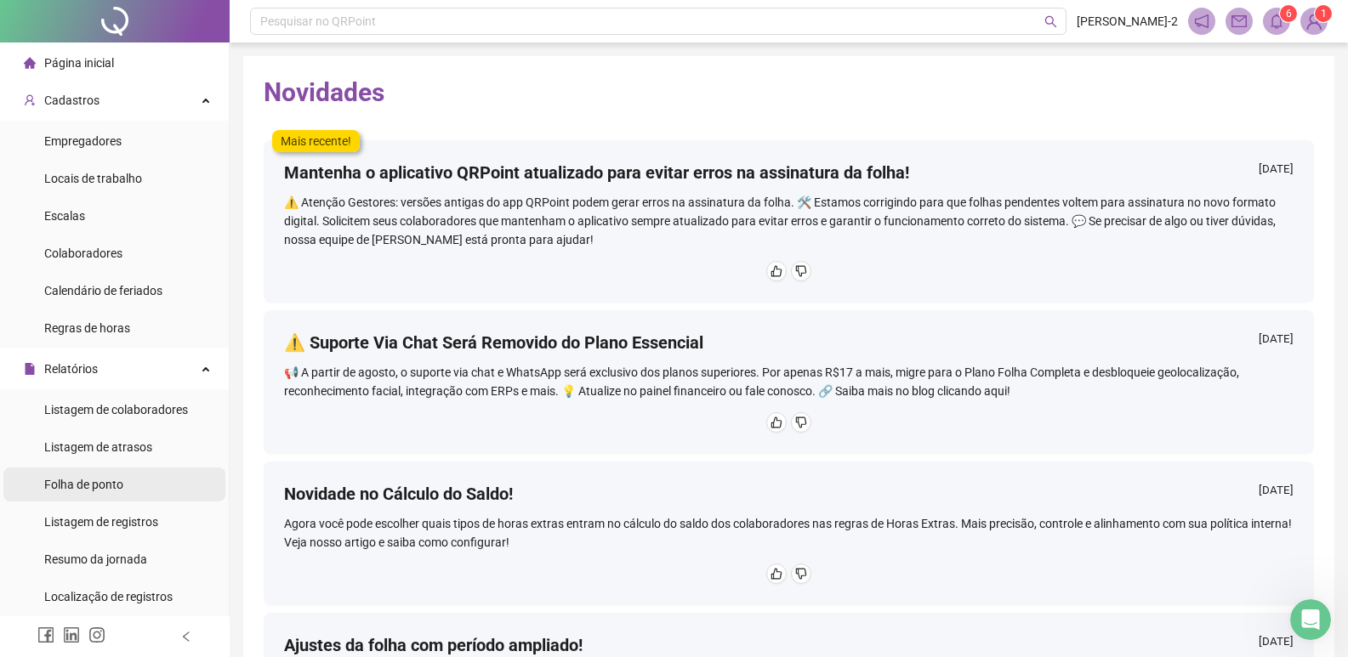
click at [99, 494] on div "Folha de ponto" at bounding box center [83, 485] width 79 height 34
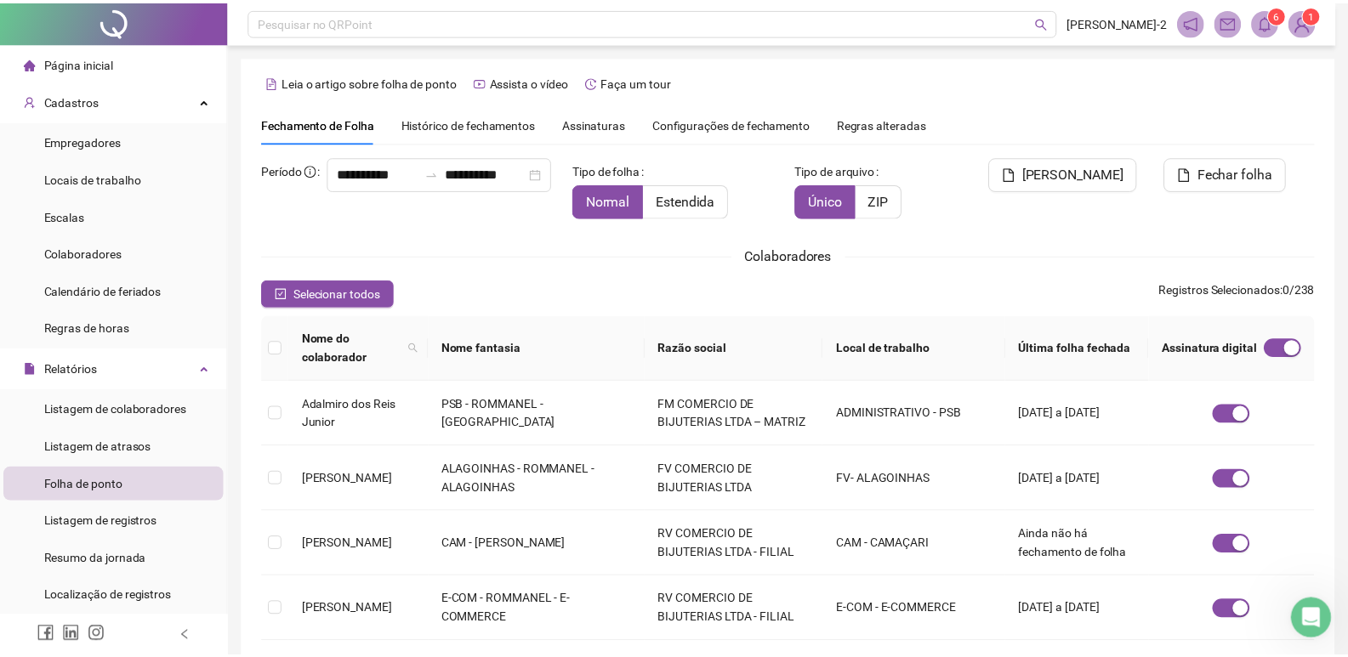
scroll to position [10, 0]
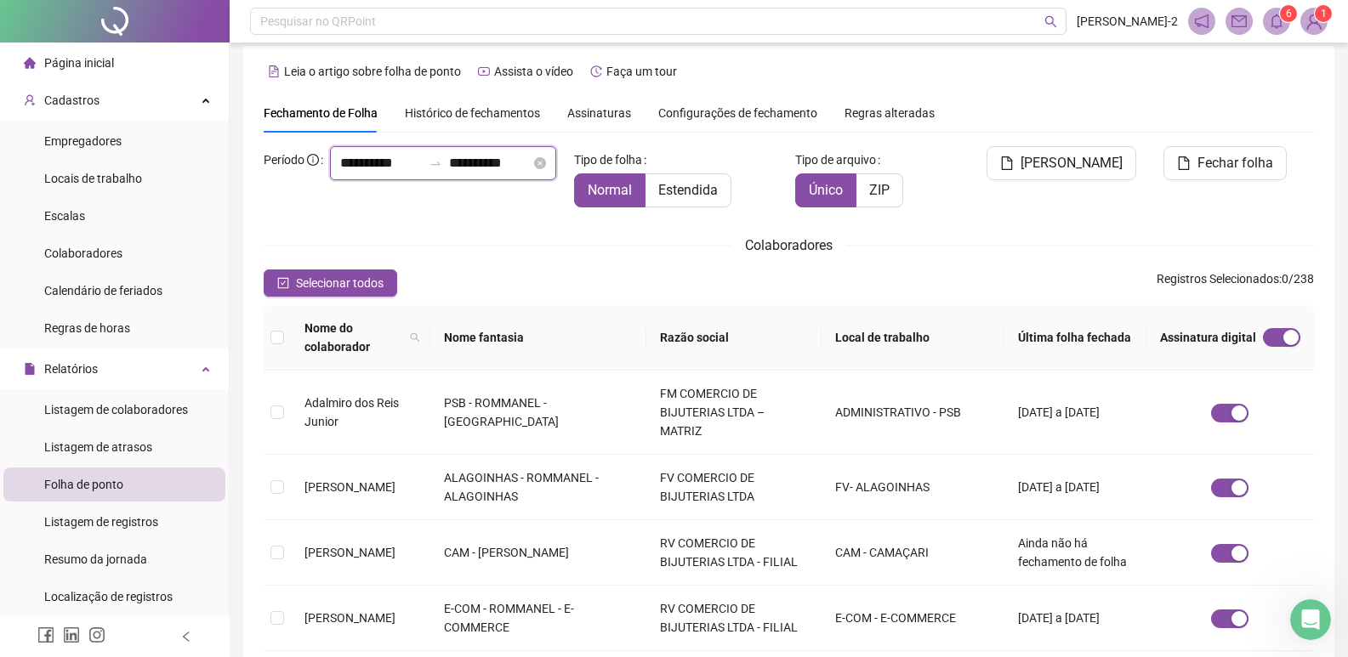
click at [340, 173] on input "**********" at bounding box center [381, 163] width 82 height 20
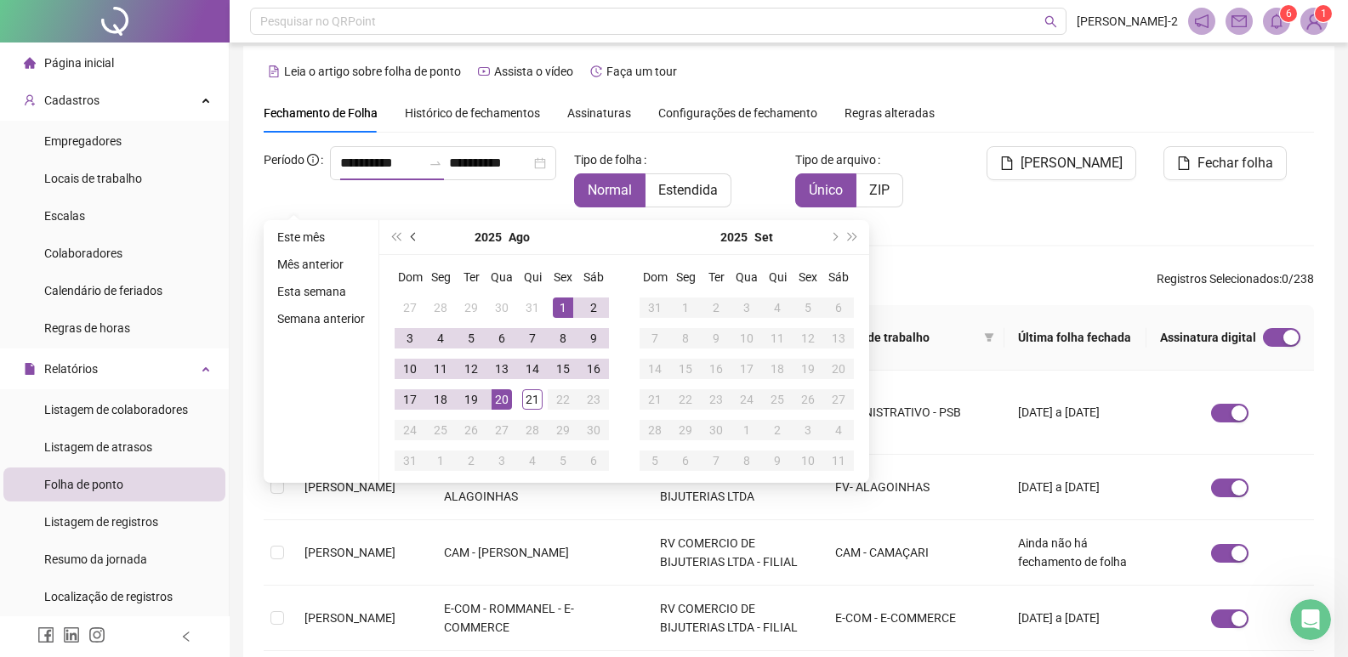
drag, startPoint x: 406, startPoint y: 233, endPoint x: 417, endPoint y: 237, distance: 11.1
click at [407, 233] on button "prev-year" at bounding box center [414, 237] width 19 height 34
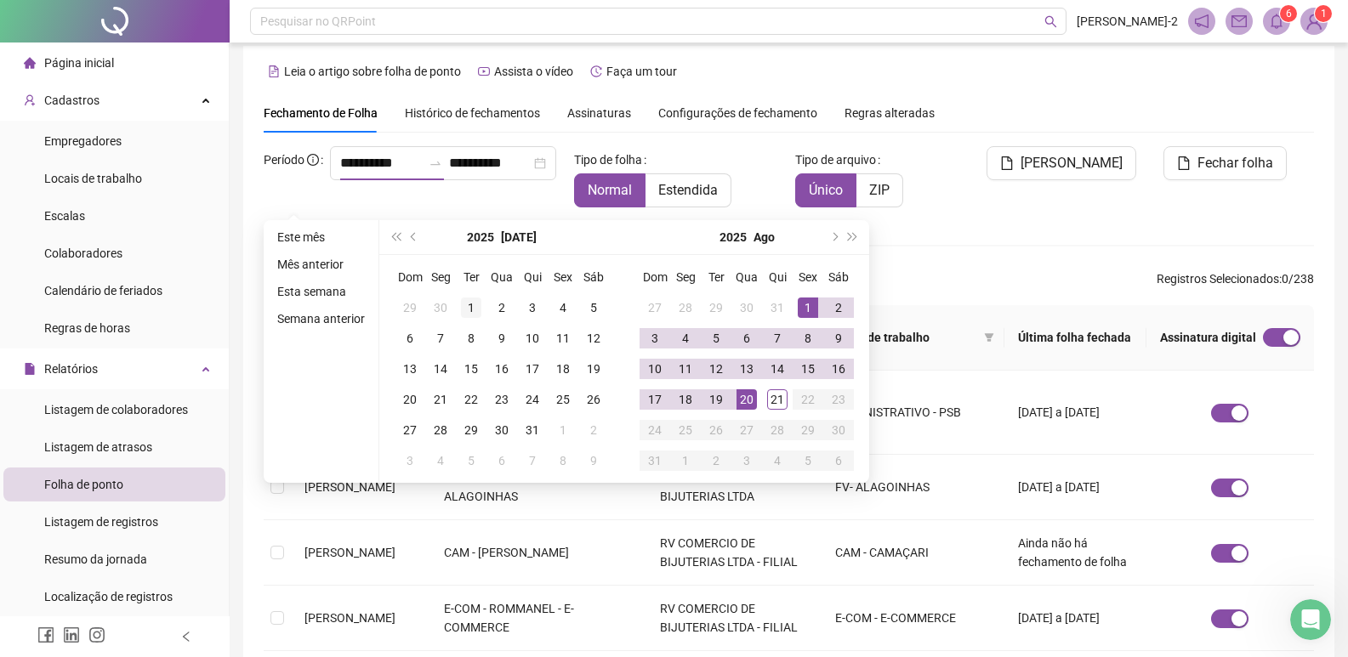
type input "**********"
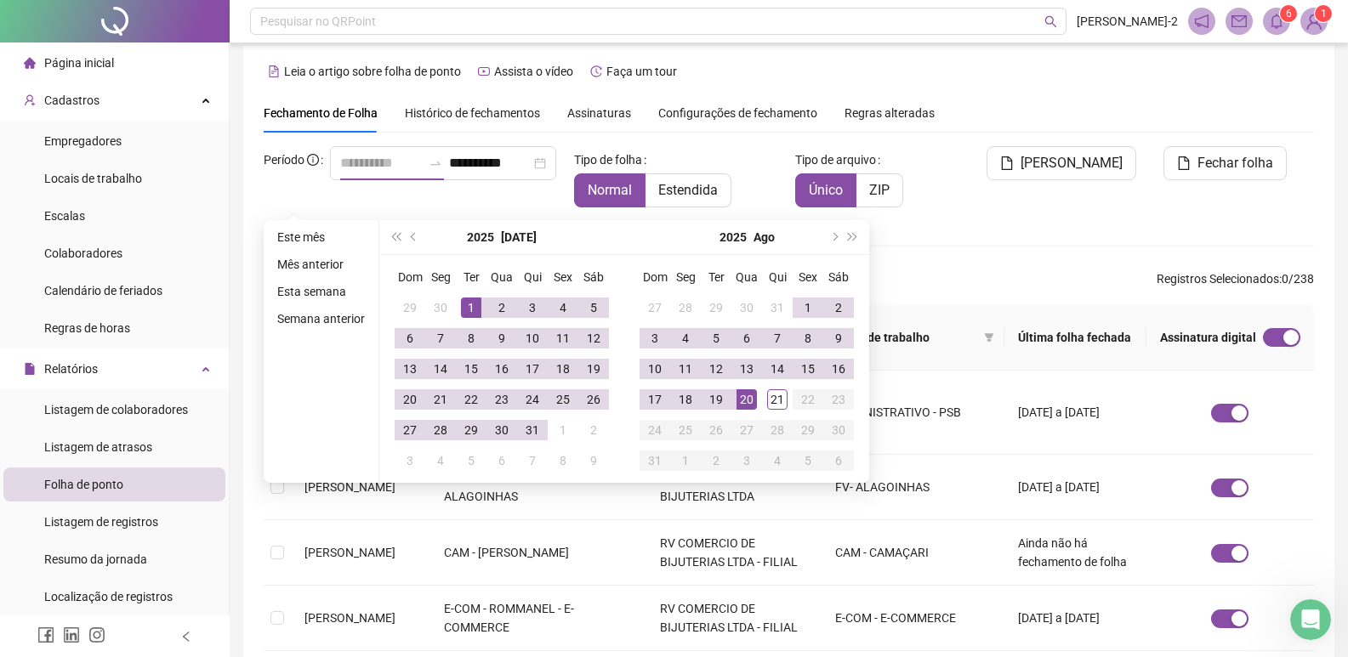
click at [470, 309] on div "1" at bounding box center [471, 308] width 20 height 20
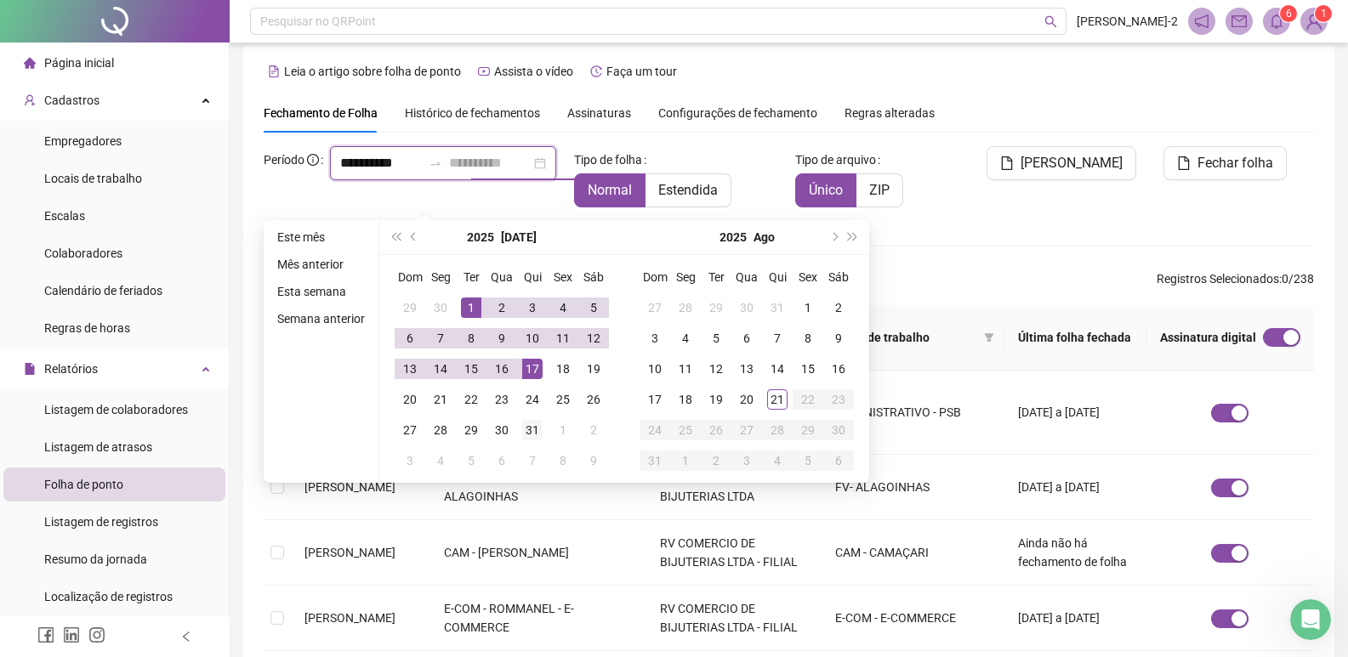
type input "**********"
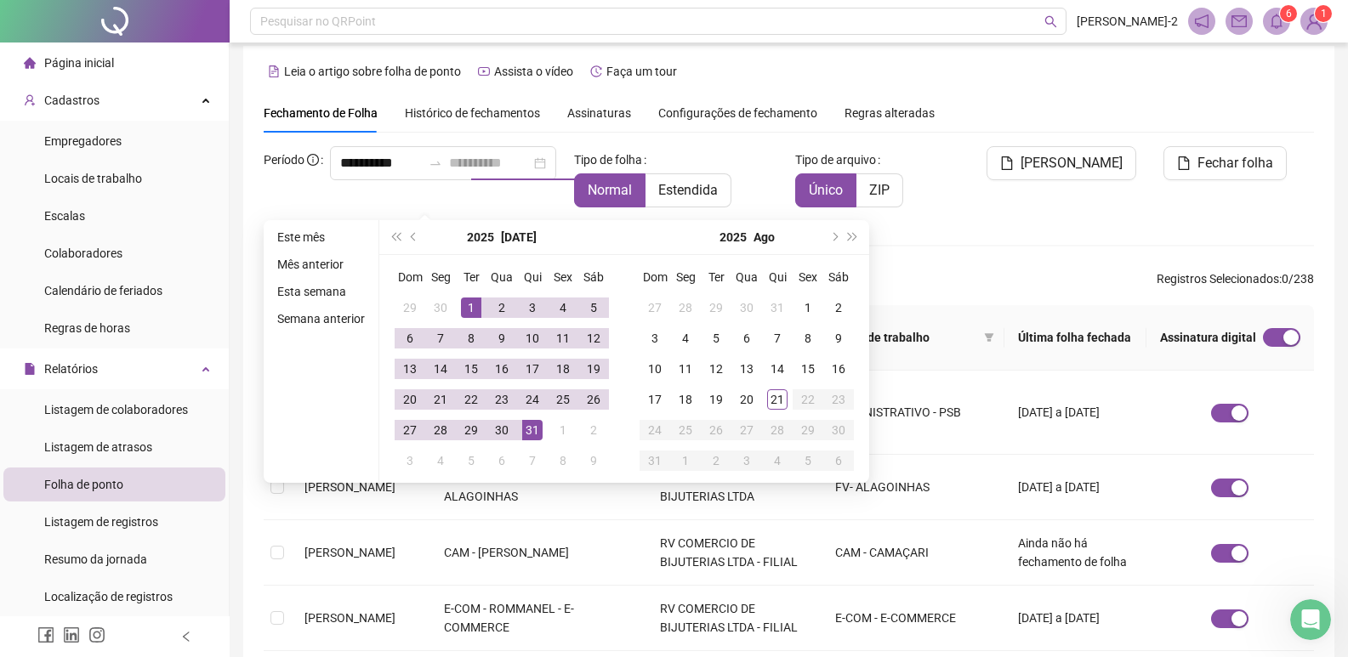
click at [531, 427] on div "31" at bounding box center [532, 430] width 20 height 20
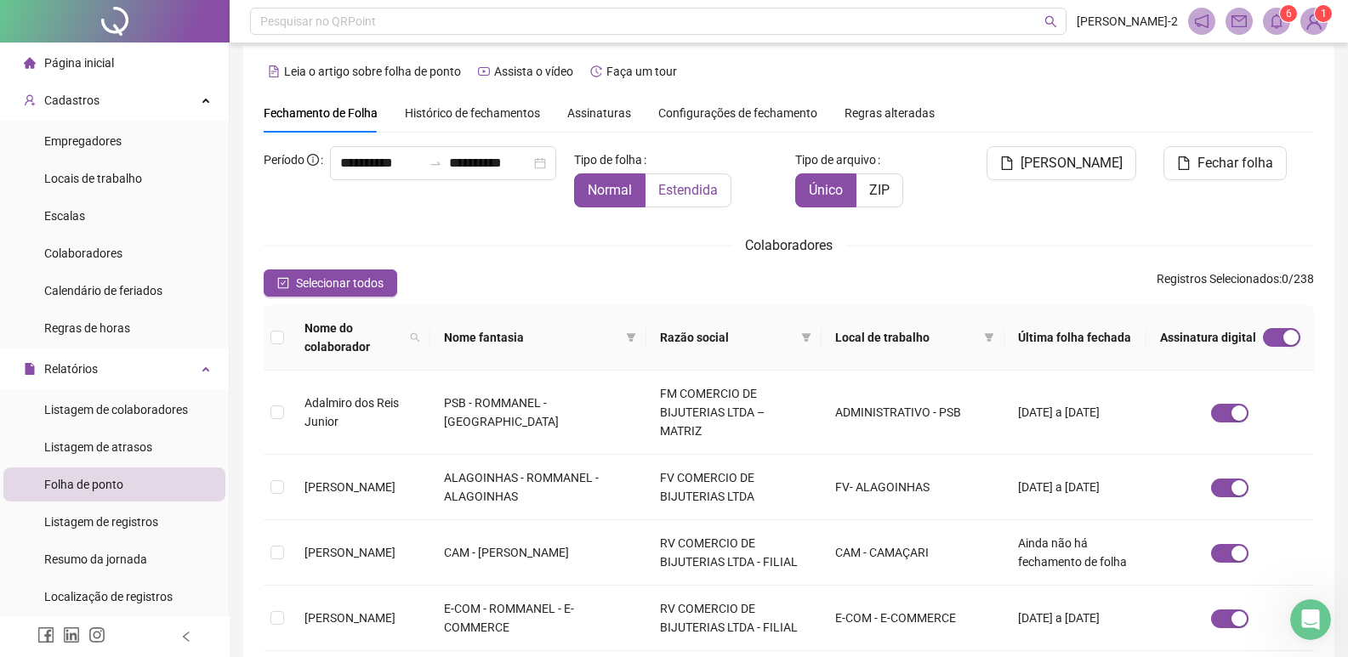
click at [682, 192] on span "Estendida" at bounding box center [688, 190] width 60 height 16
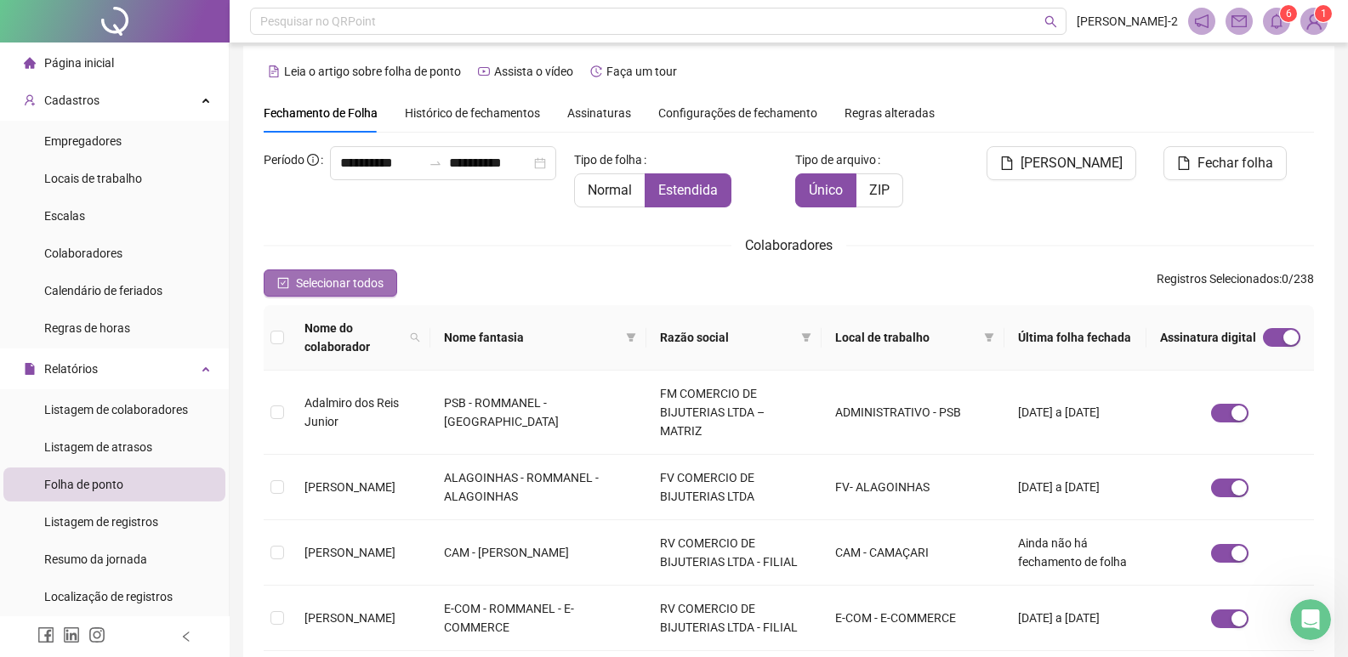
click at [332, 280] on span "Selecionar todos" at bounding box center [340, 283] width 88 height 19
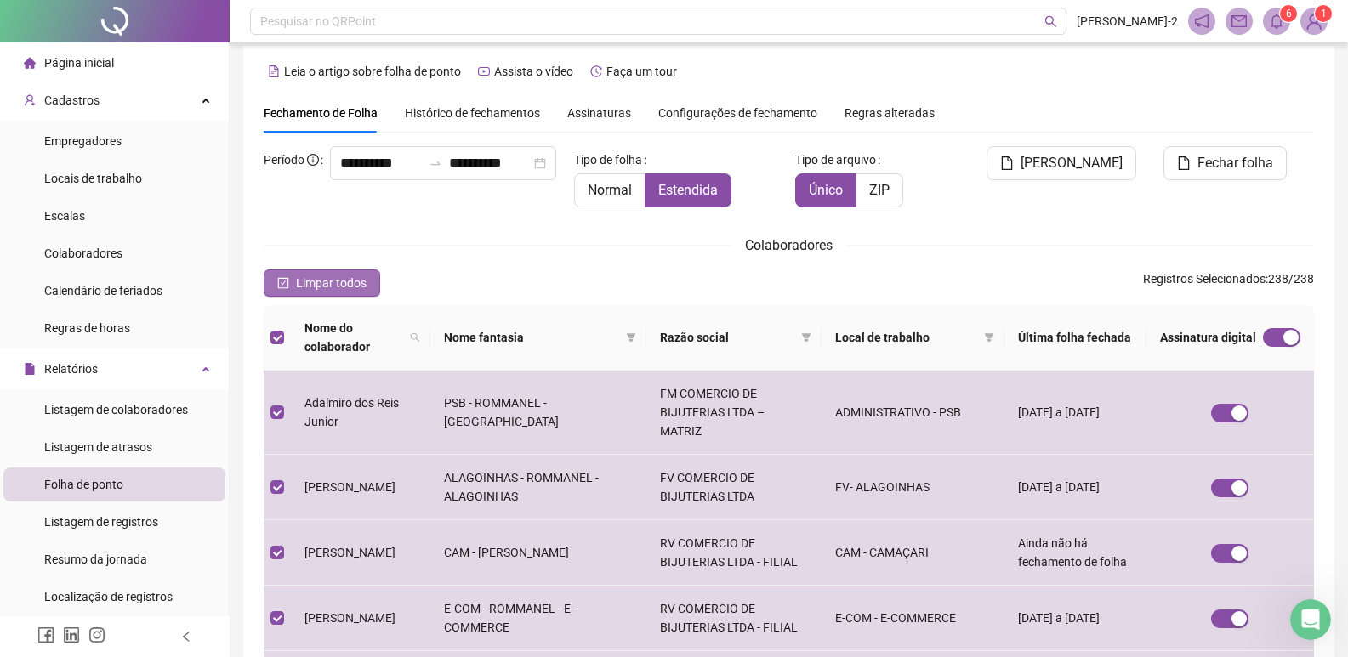
click at [361, 281] on span "Limpar todos" at bounding box center [331, 283] width 71 height 19
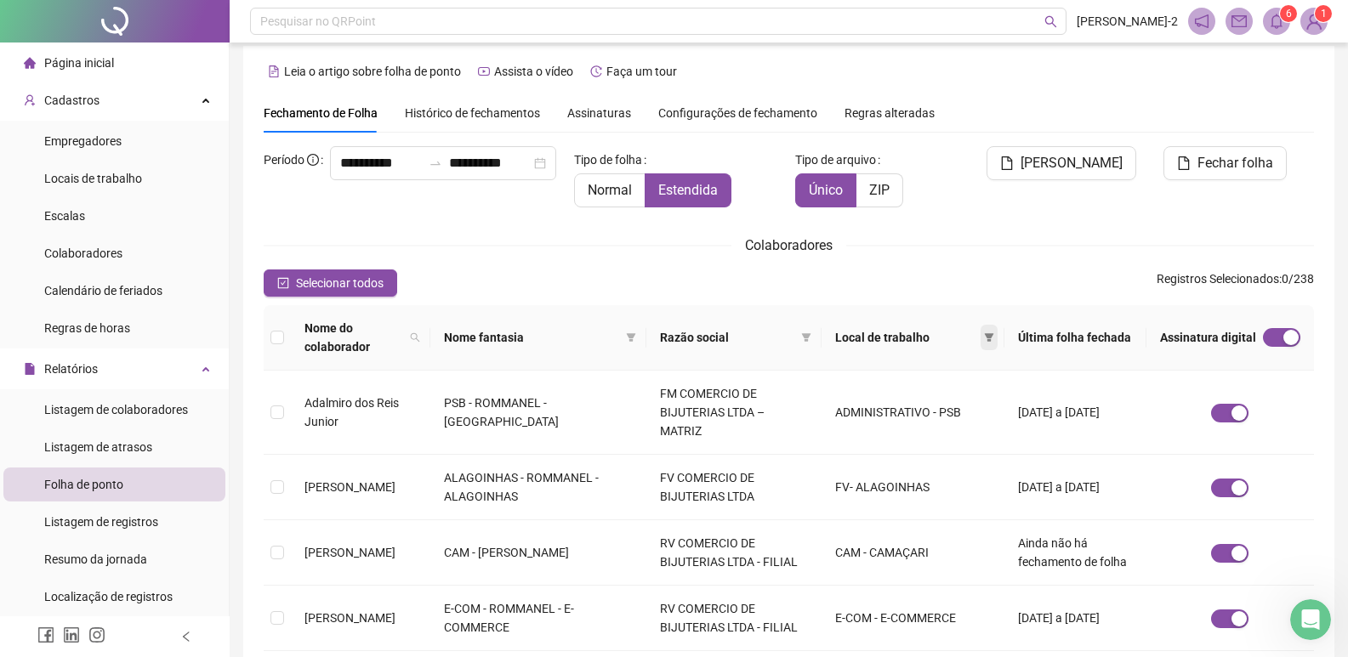
click at [983, 330] on span at bounding box center [988, 338] width 17 height 26
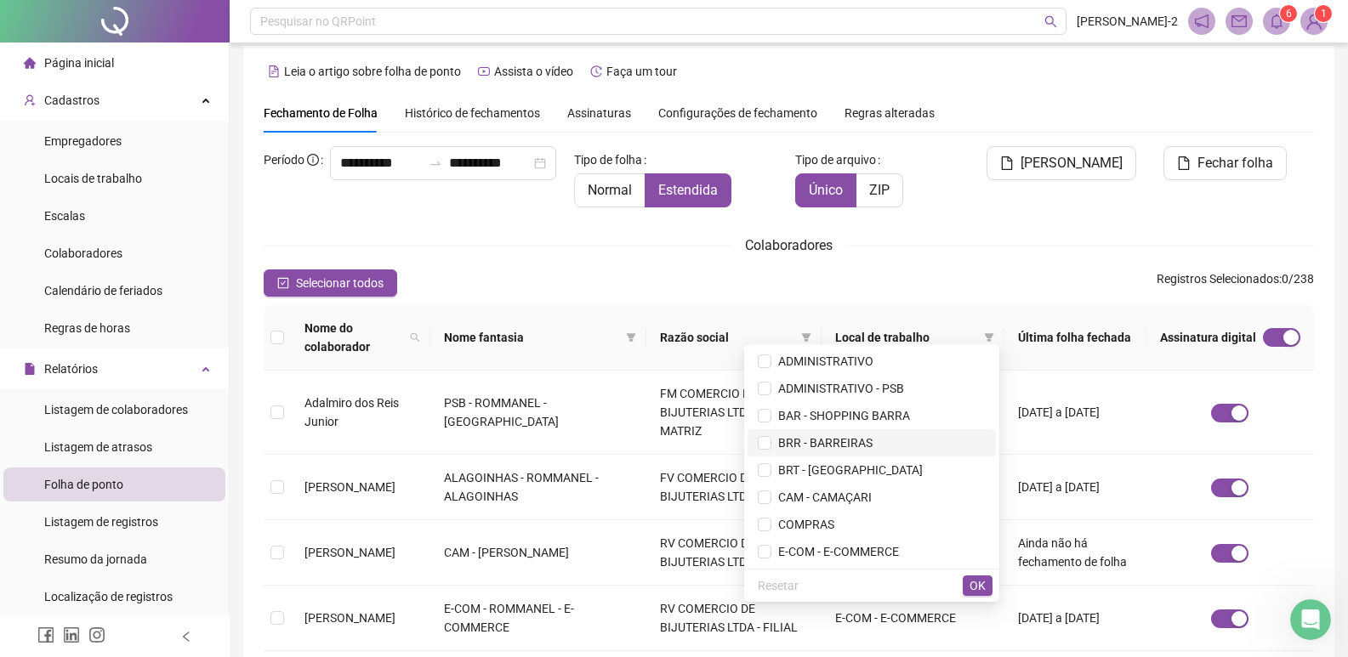
drag, startPoint x: 750, startPoint y: 440, endPoint x: 783, endPoint y: 446, distance: 33.7
click at [771, 441] on span "BRR - BARREIRAS" at bounding box center [821, 443] width 101 height 14
click at [973, 584] on span "OK" at bounding box center [977, 585] width 16 height 19
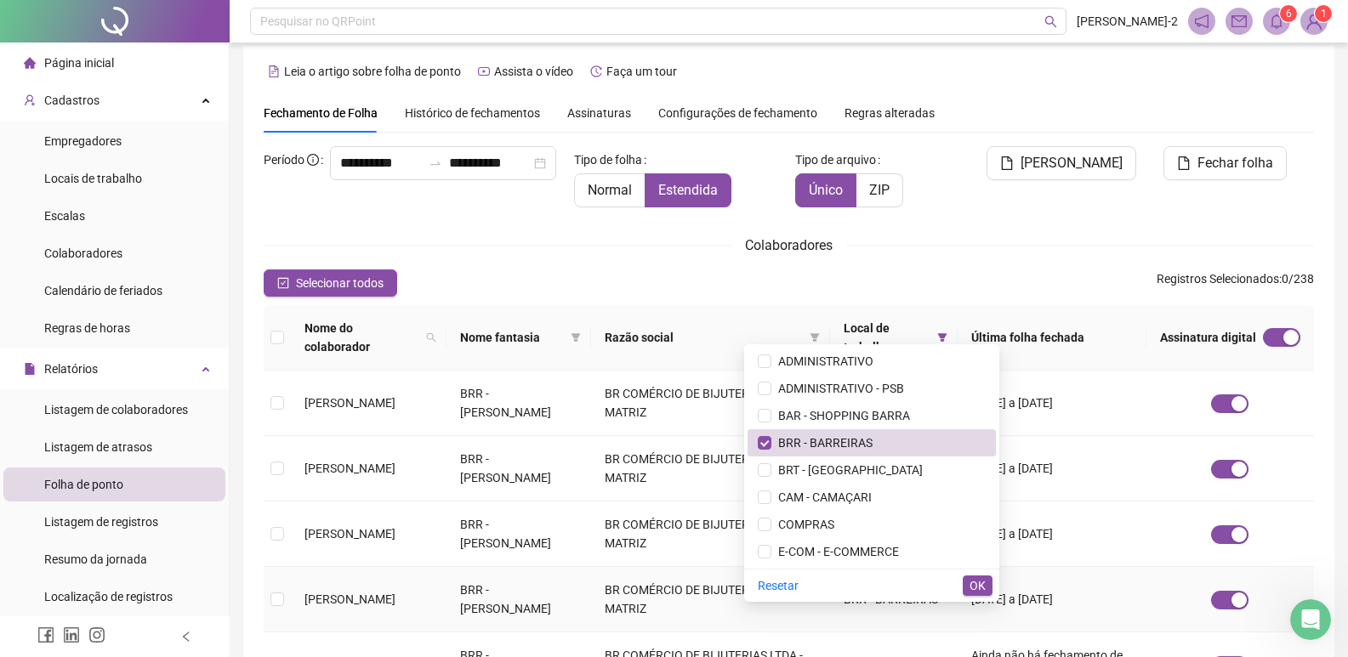
scroll to position [20, 0]
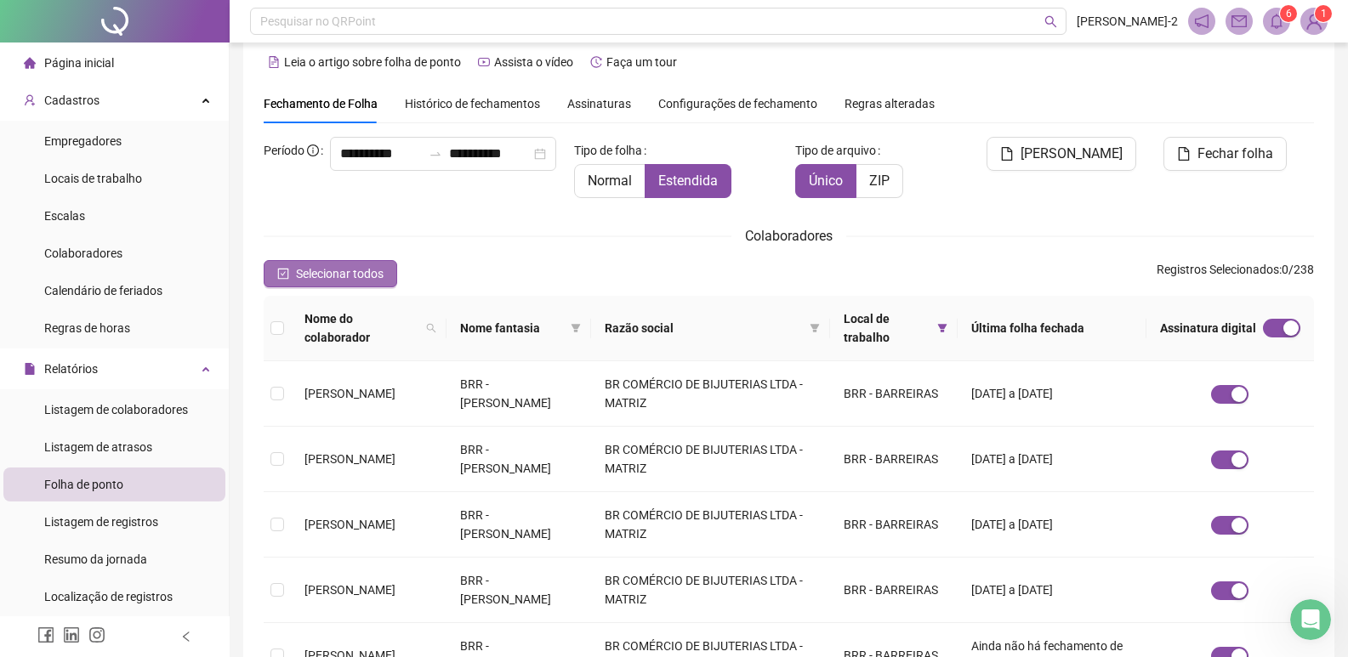
click at [378, 269] on span "Selecionar todos" at bounding box center [340, 273] width 88 height 19
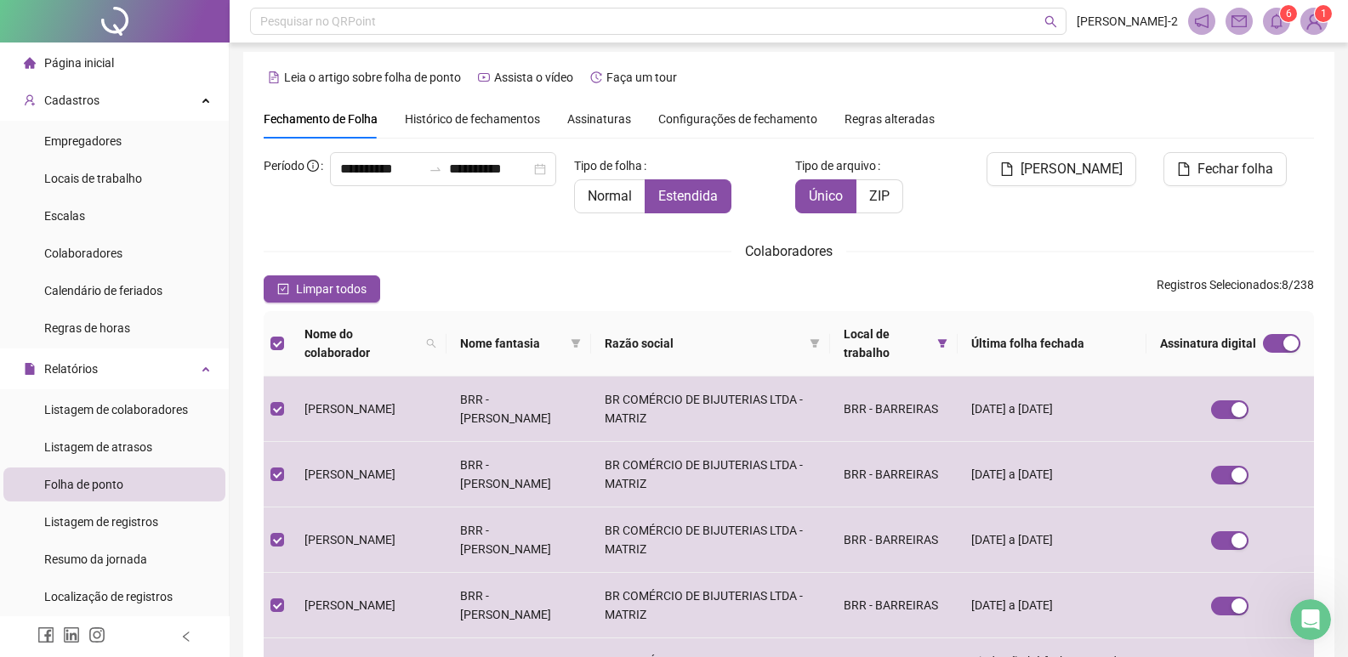
scroll to position [0, 0]
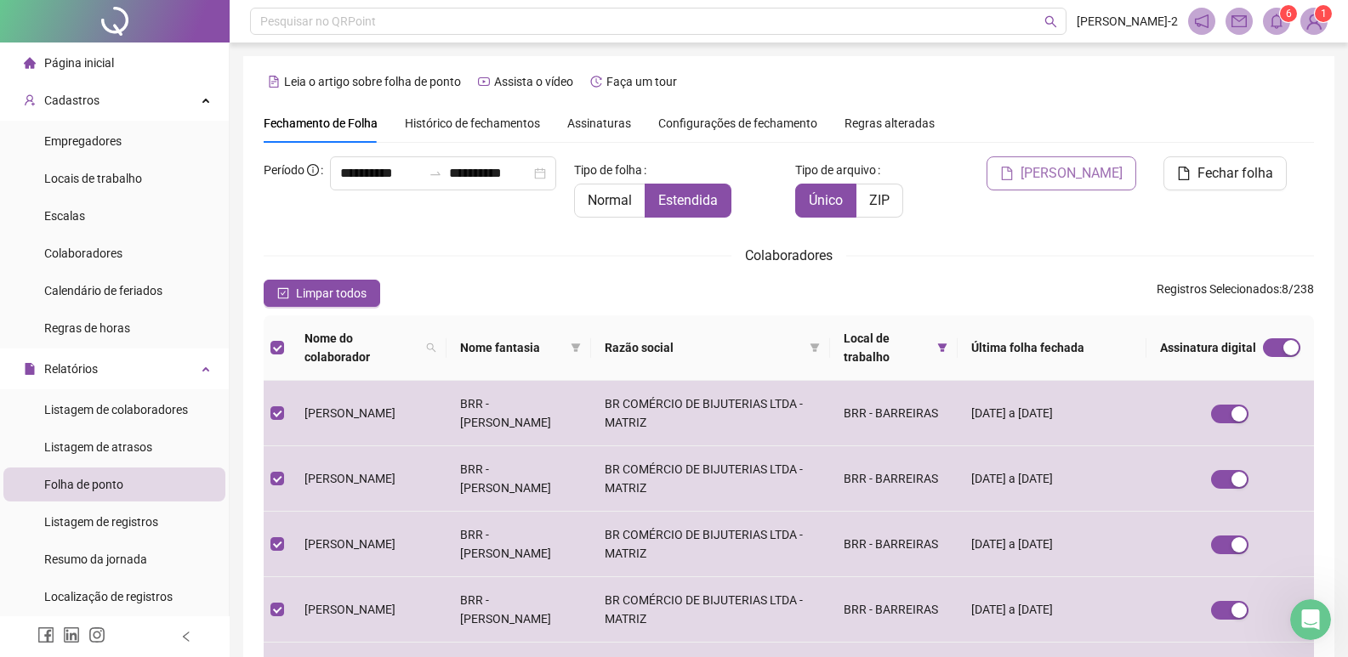
click at [1014, 179] on icon "file" at bounding box center [1007, 174] width 14 height 14
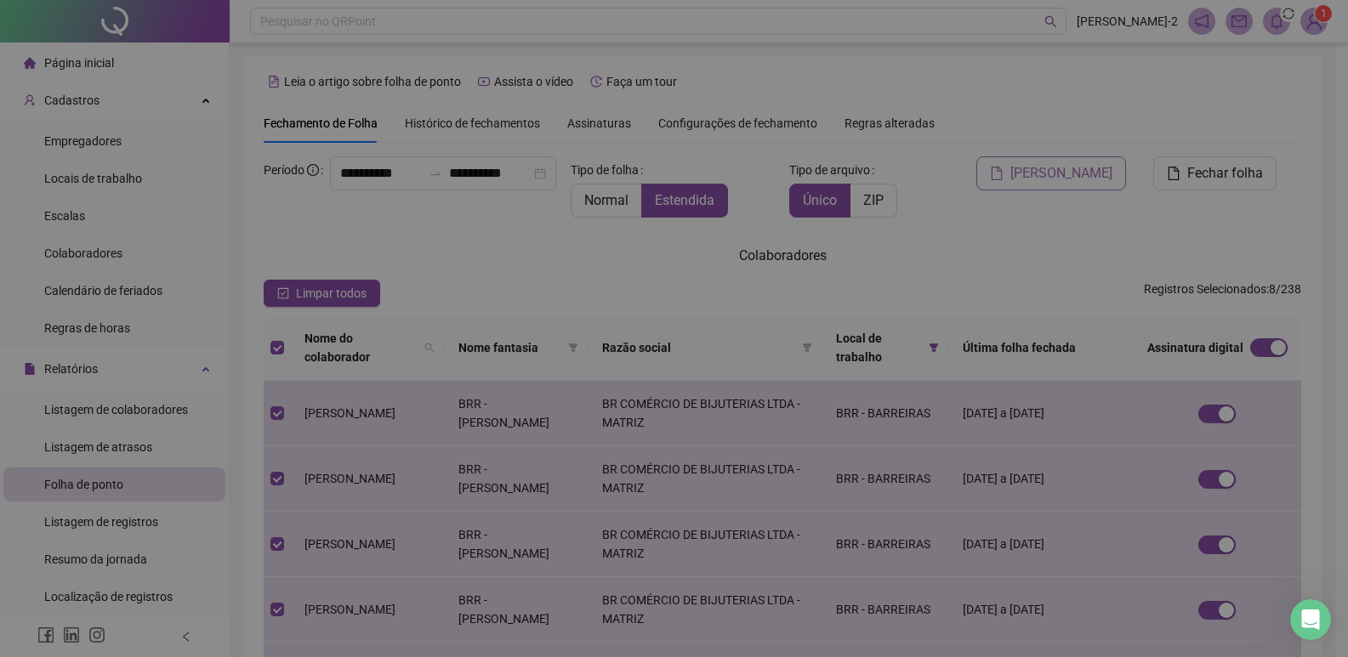
scroll to position [20, 0]
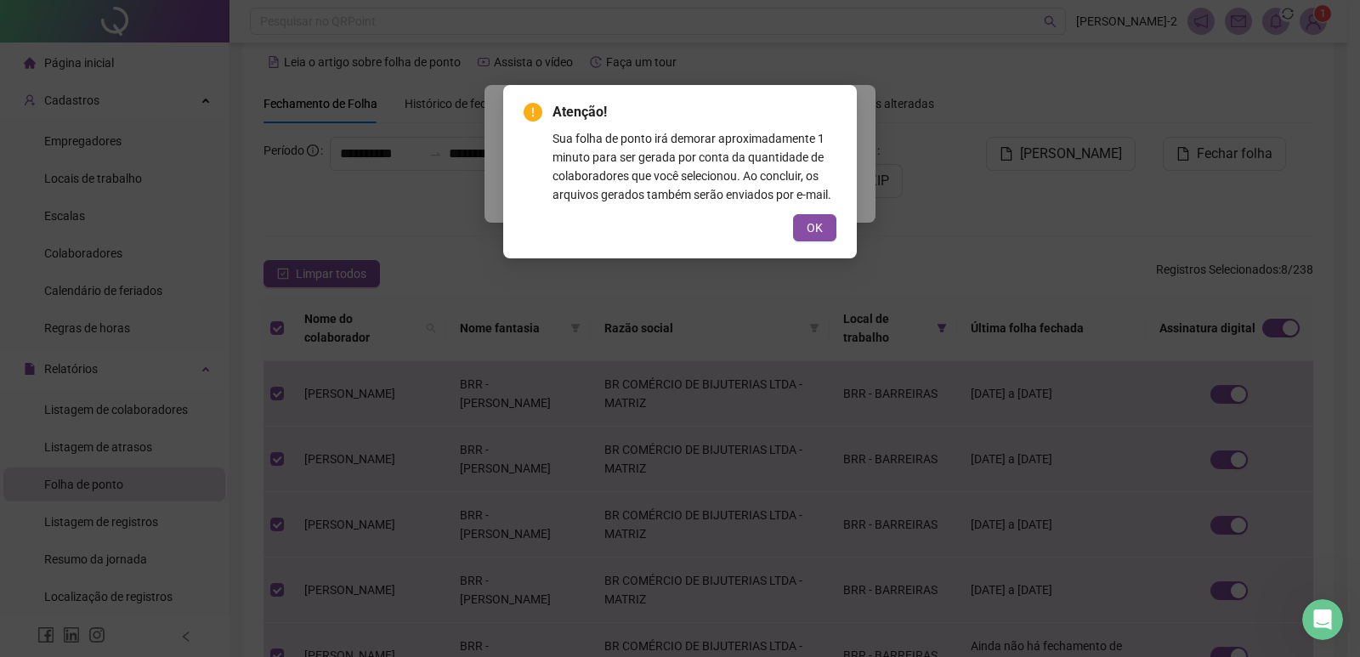
click at [792, 235] on div "OK" at bounding box center [680, 227] width 313 height 27
click at [808, 230] on span "OK" at bounding box center [815, 228] width 16 height 19
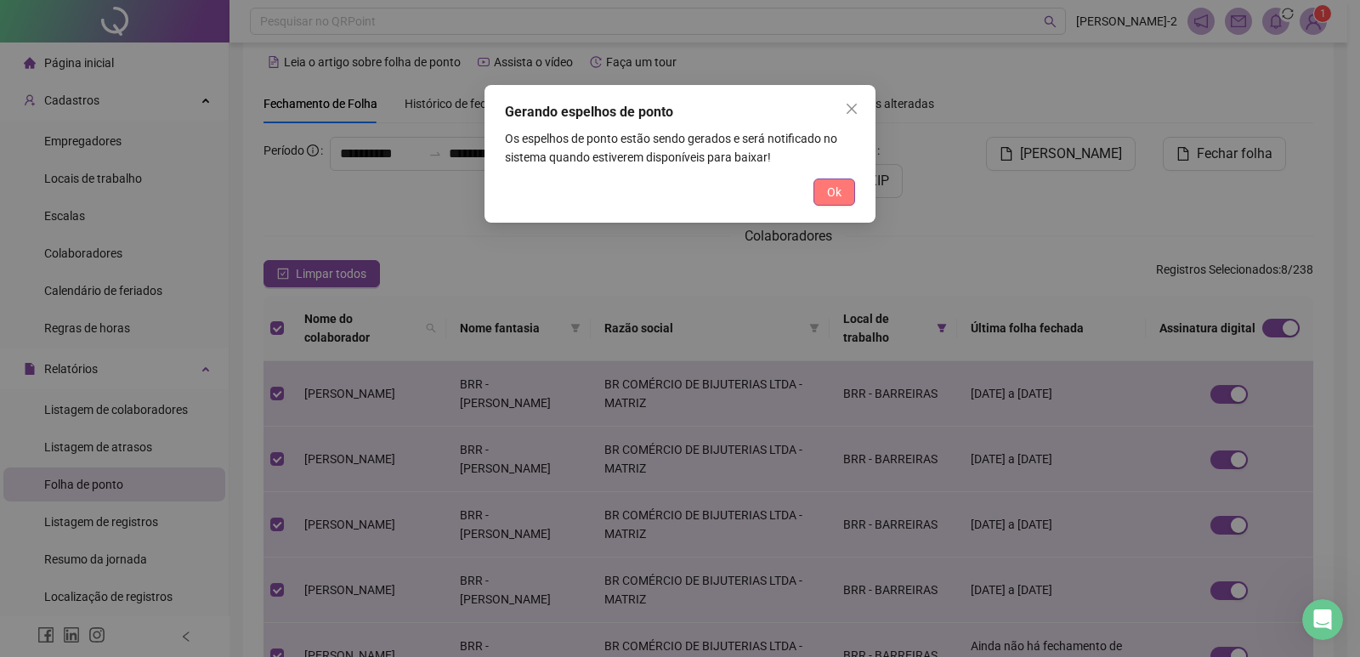
click at [828, 194] on span "Ok" at bounding box center [834, 192] width 14 height 19
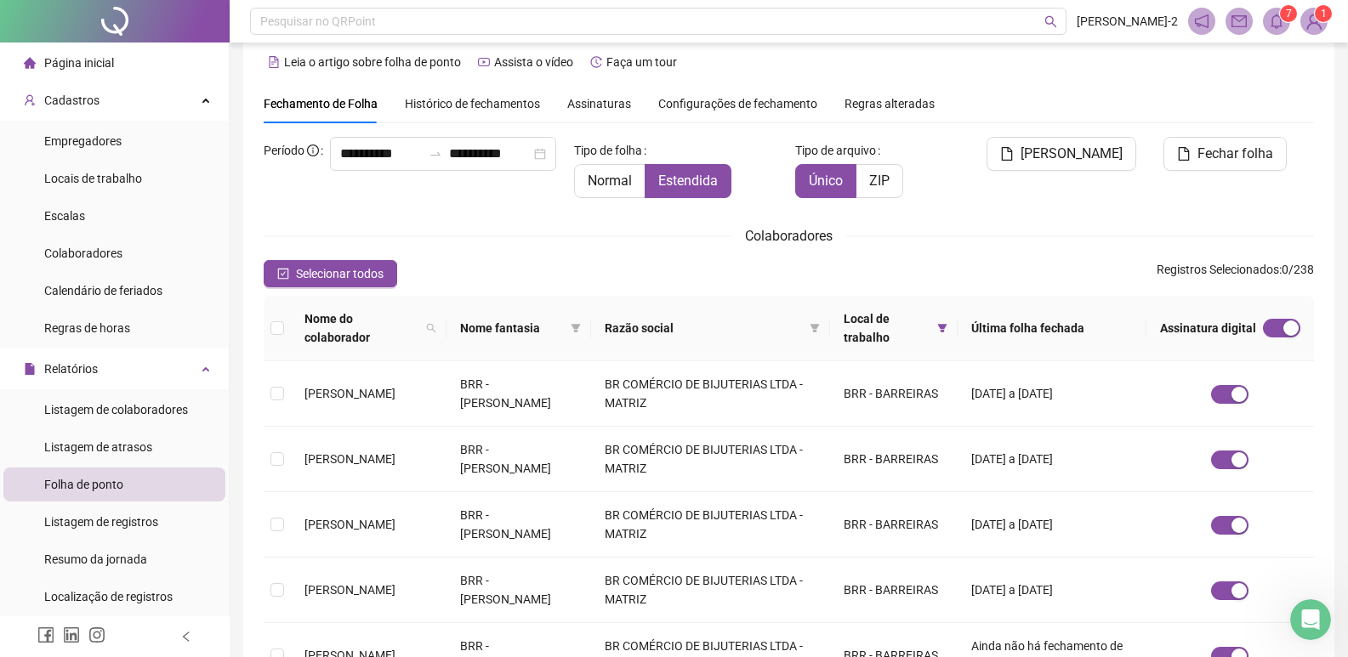
click at [1280, 25] on icon "bell" at bounding box center [1276, 21] width 15 height 15
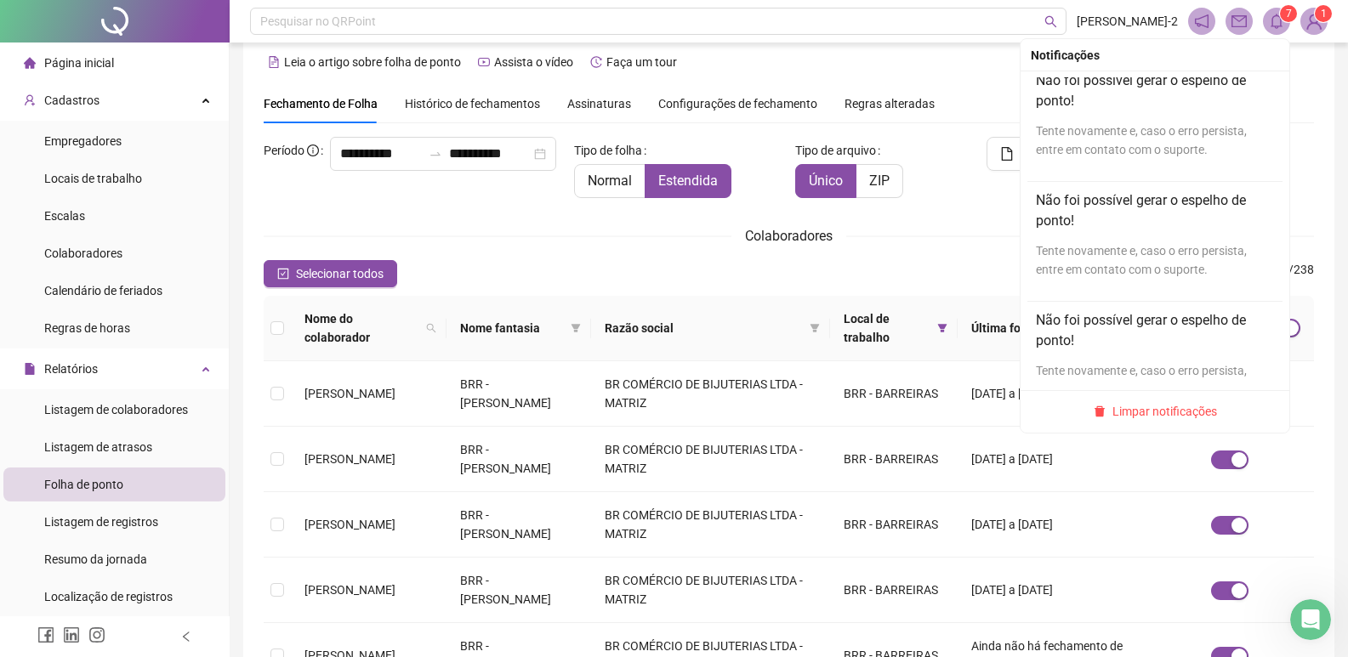
scroll to position [340, 0]
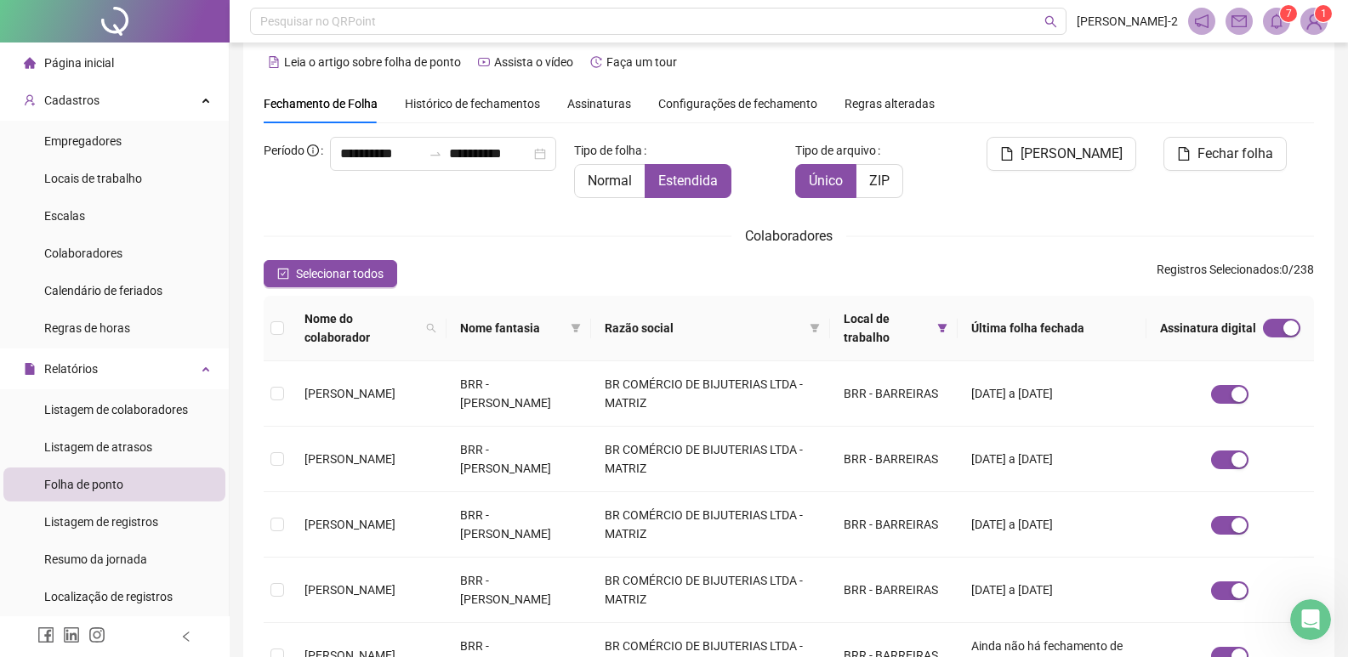
click at [1078, 178] on div "Gerar espelho" at bounding box center [1055, 174] width 178 height 75
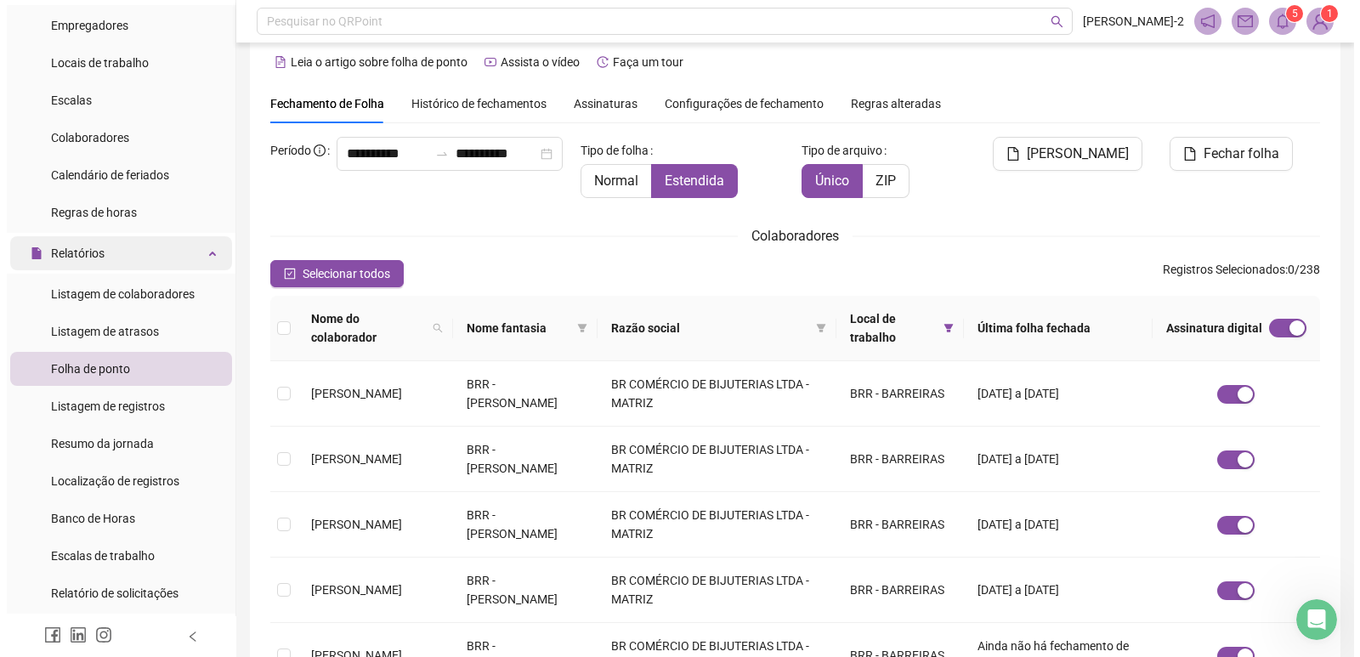
scroll to position [170, 0]
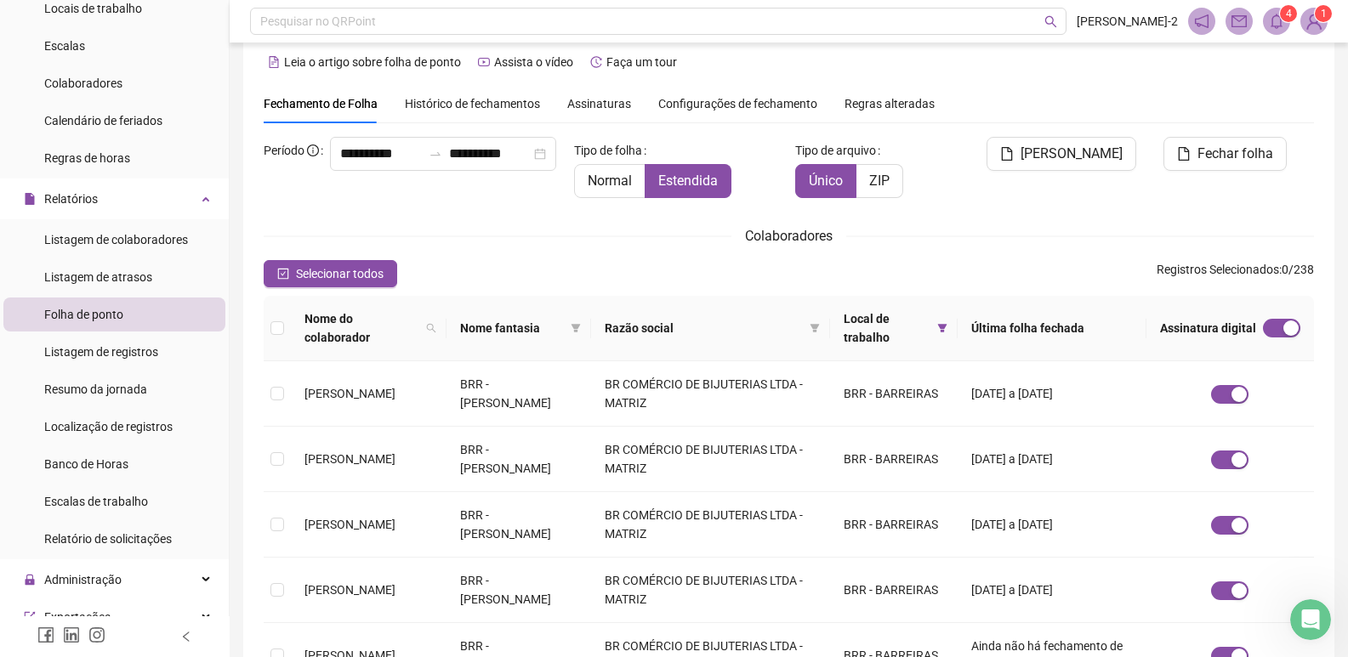
click at [1313, 35] on header "Pesquisar no QRPoint Emilly Sousa-2 4 1" at bounding box center [789, 21] width 1118 height 43
click at [1312, 17] on img at bounding box center [1314, 22] width 26 height 26
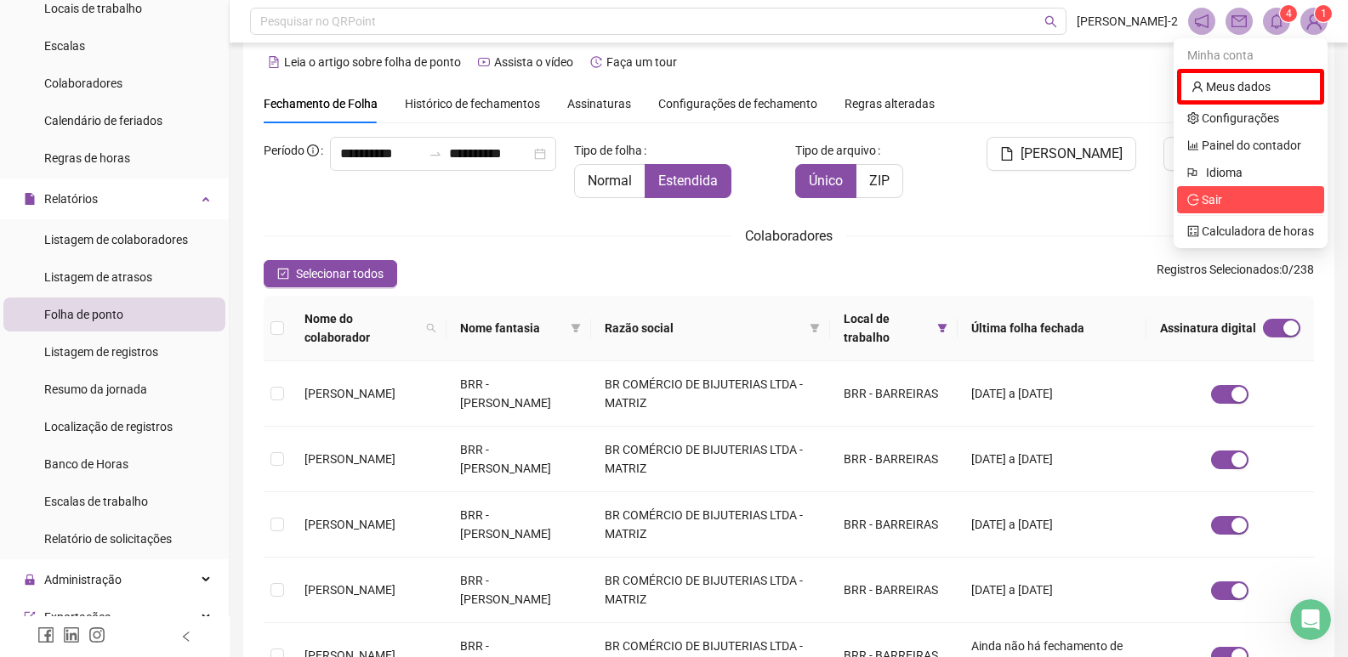
click at [1224, 196] on span "Sair" at bounding box center [1250, 199] width 127 height 19
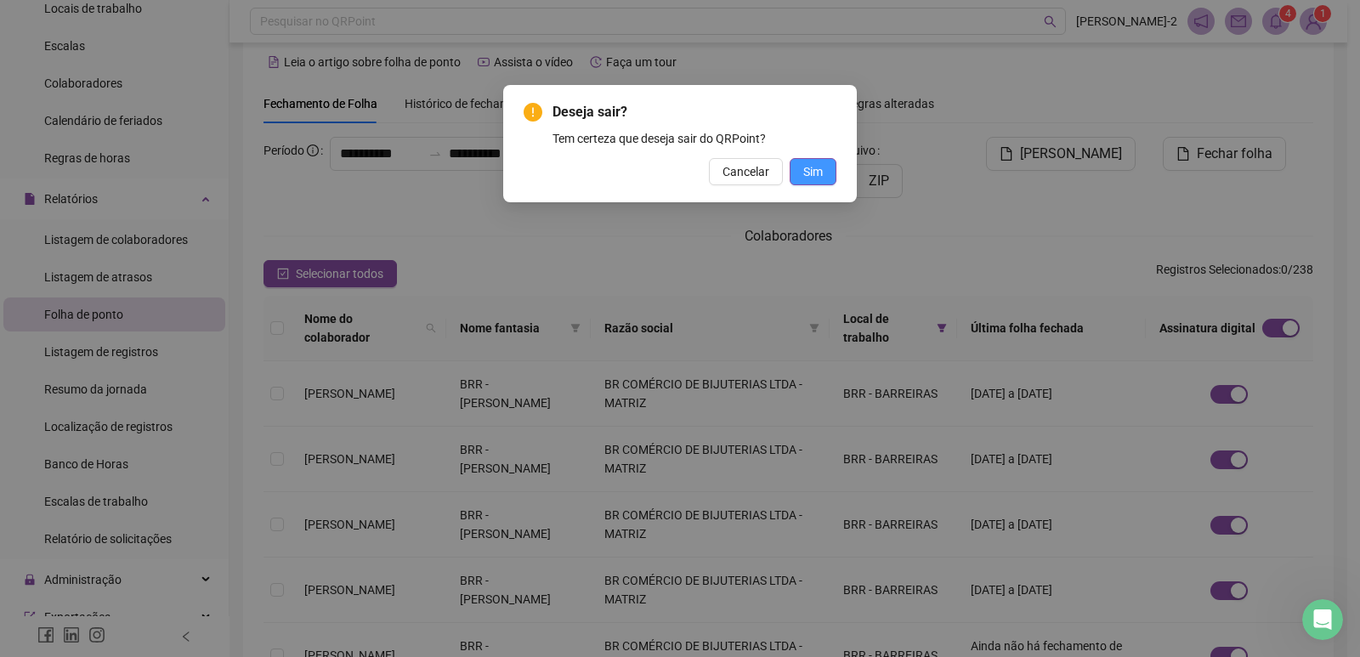
click at [827, 166] on button "Sim" at bounding box center [813, 171] width 47 height 27
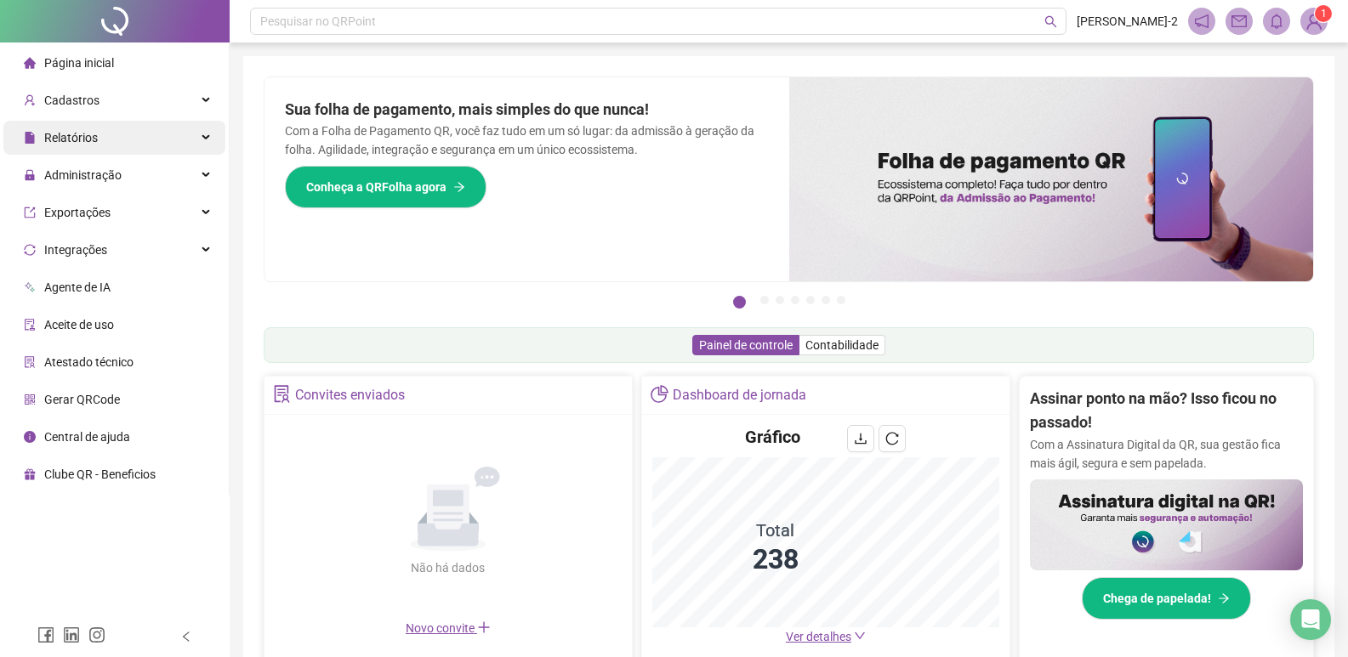
click at [168, 137] on div "Relatórios" at bounding box center [114, 138] width 222 height 34
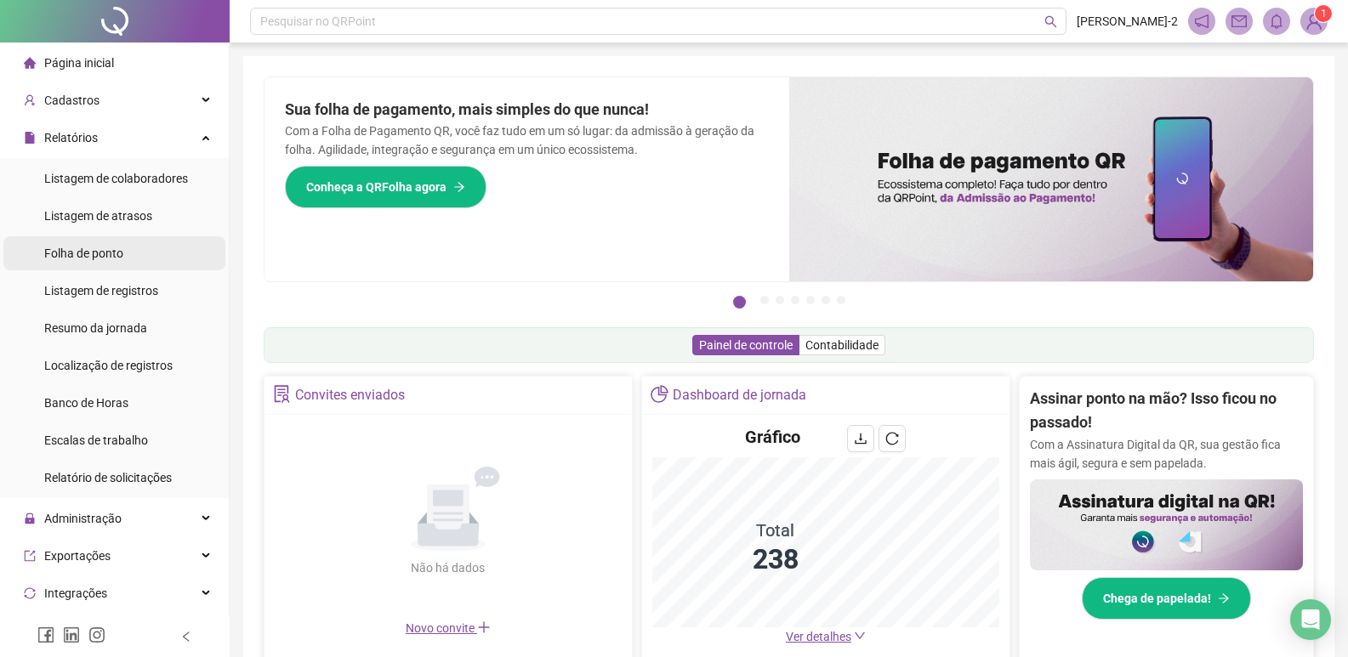
click at [131, 266] on li "Folha de ponto" at bounding box center [114, 253] width 222 height 34
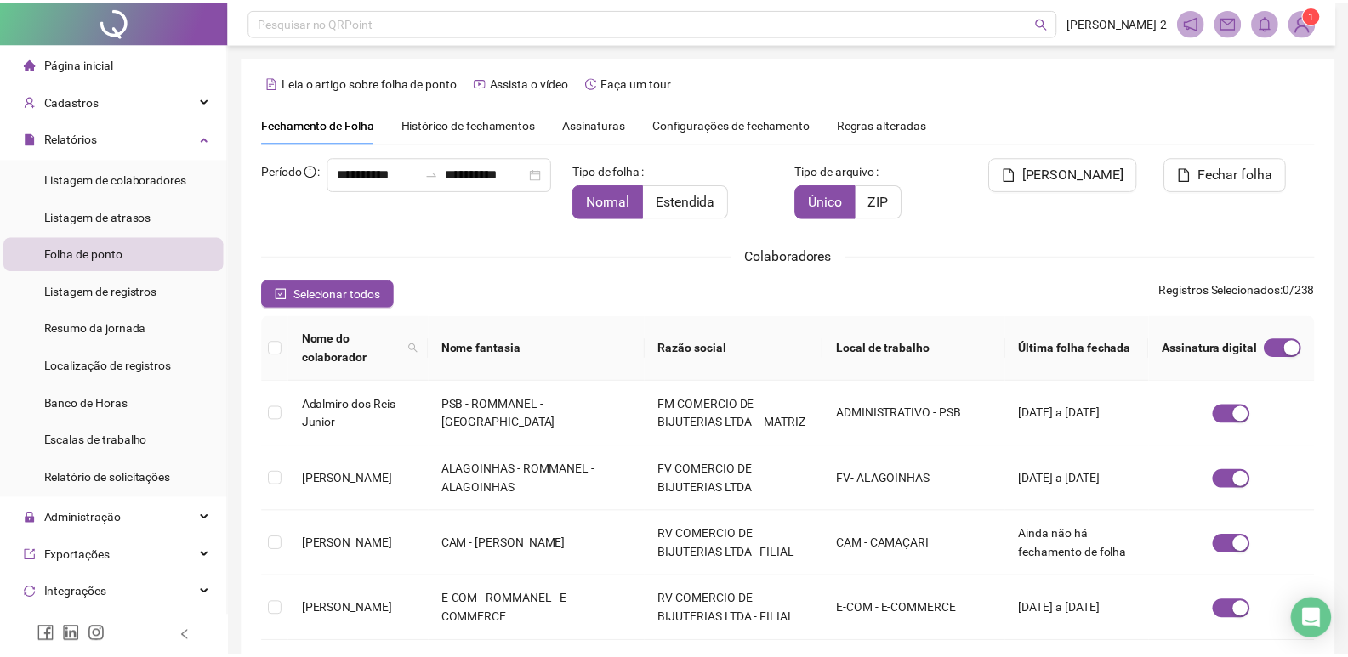
scroll to position [10, 0]
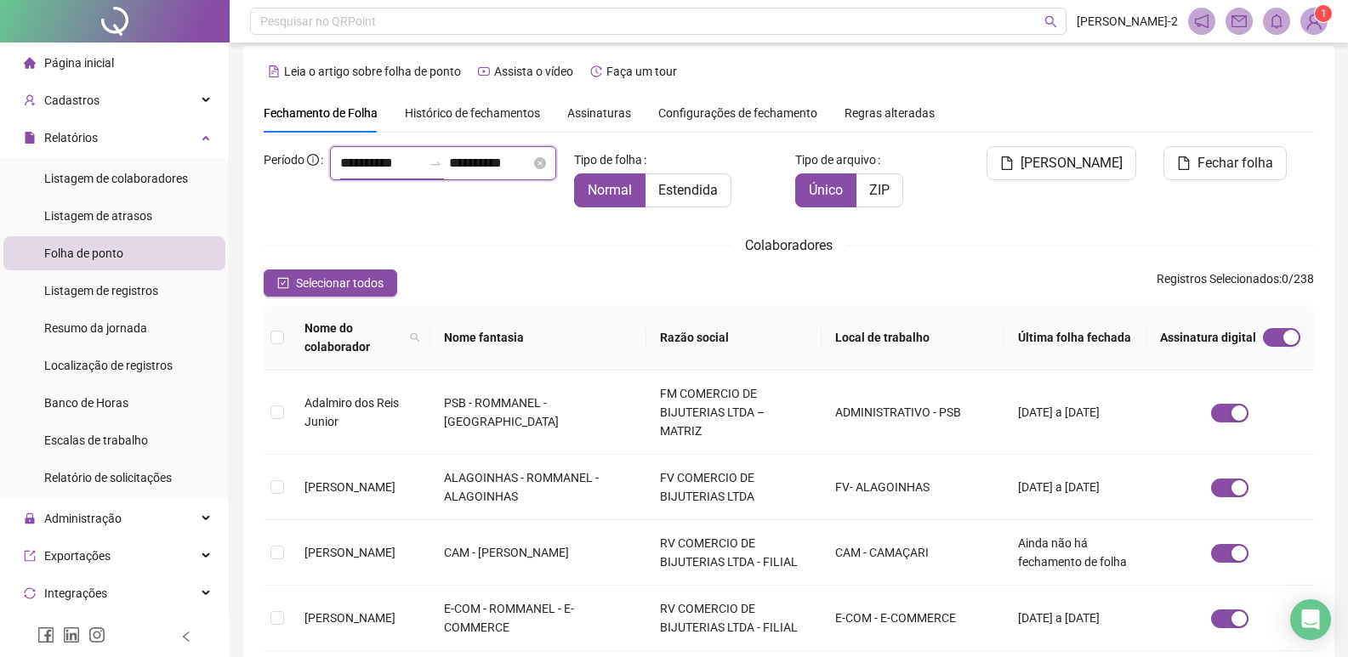
click at [340, 173] on input "**********" at bounding box center [381, 163] width 82 height 20
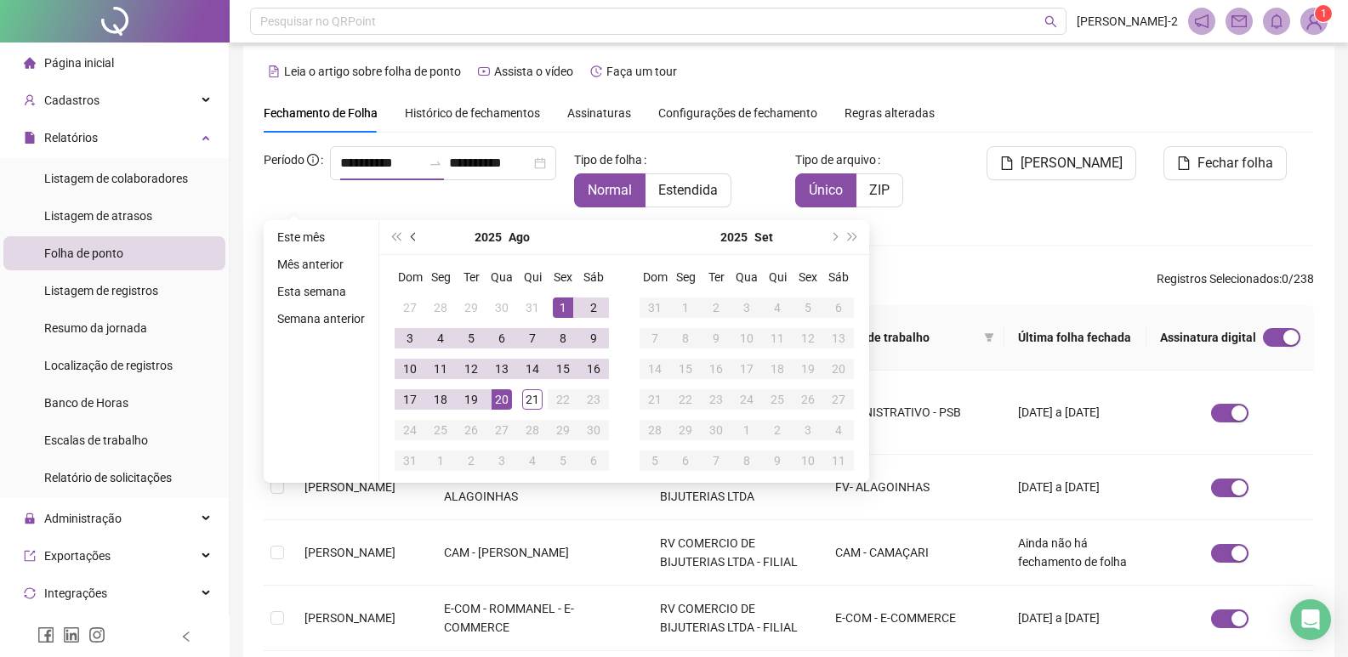
click at [417, 243] on button "prev-year" at bounding box center [414, 237] width 19 height 34
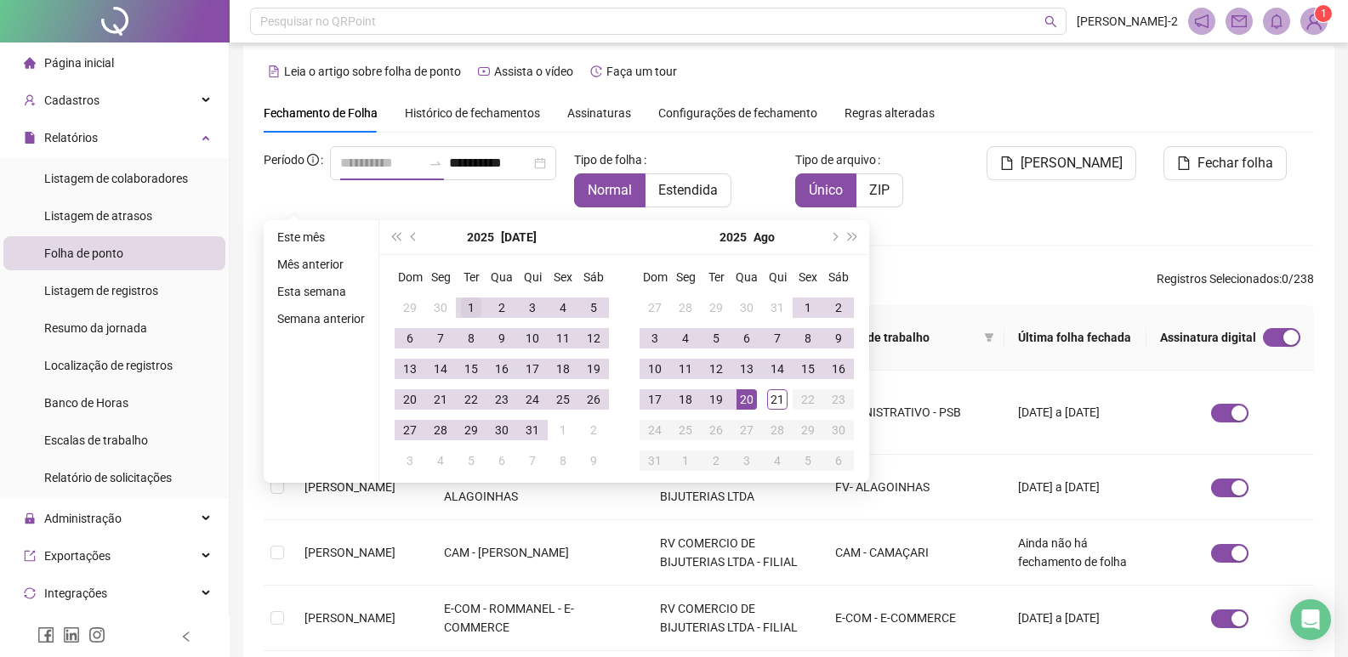
type input "**********"
click at [461, 310] on div "1" at bounding box center [471, 308] width 20 height 20
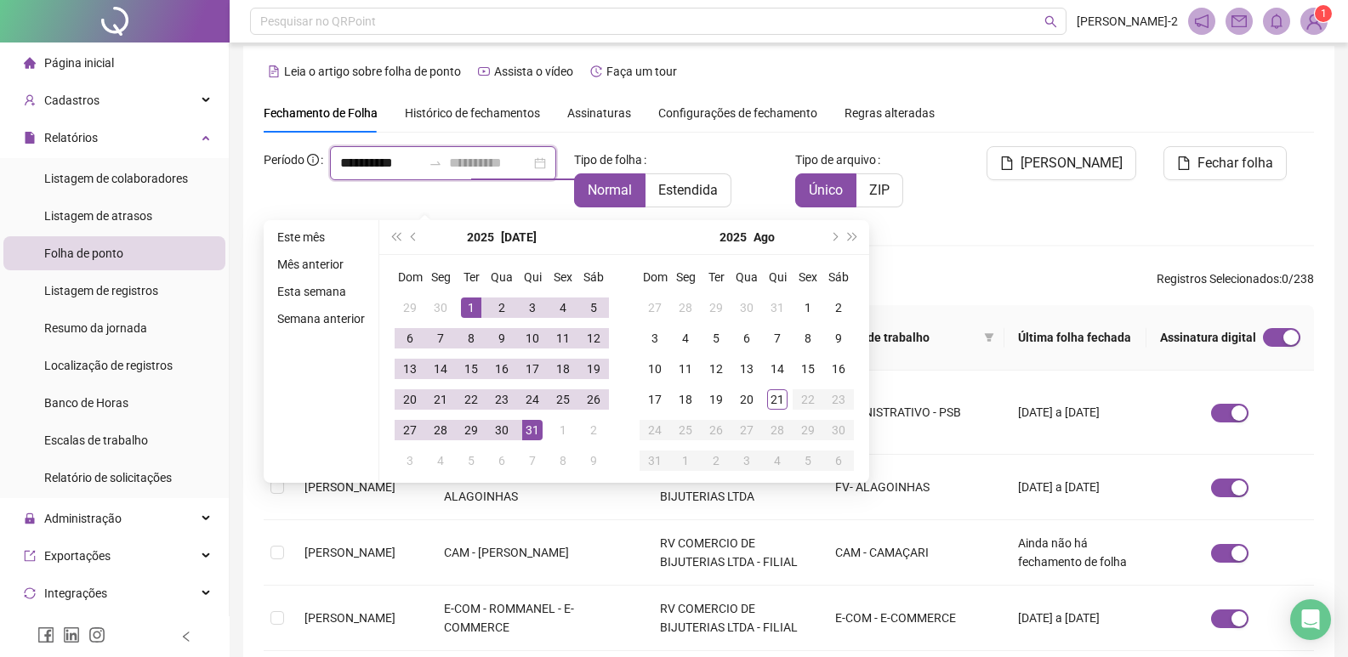
type input "**********"
click at [532, 431] on div "31" at bounding box center [532, 430] width 20 height 20
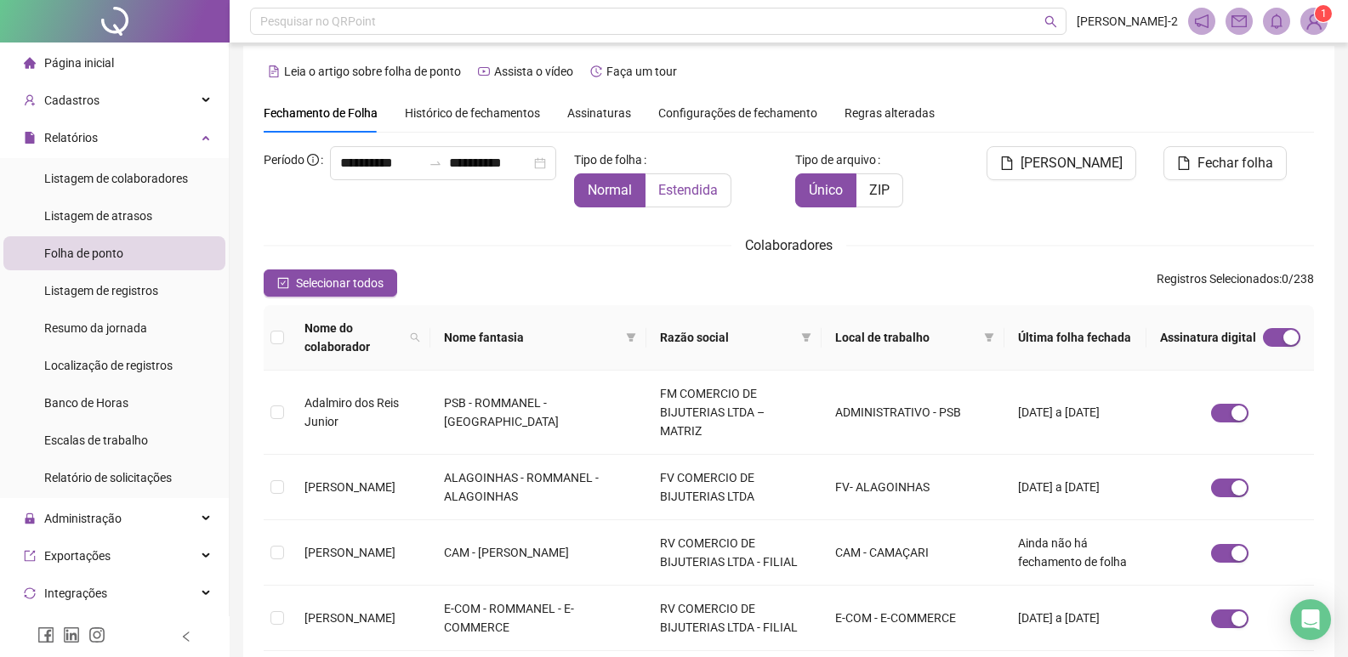
click at [679, 191] on span "Estendida" at bounding box center [688, 190] width 60 height 16
click at [993, 332] on icon "filter" at bounding box center [989, 337] width 10 height 10
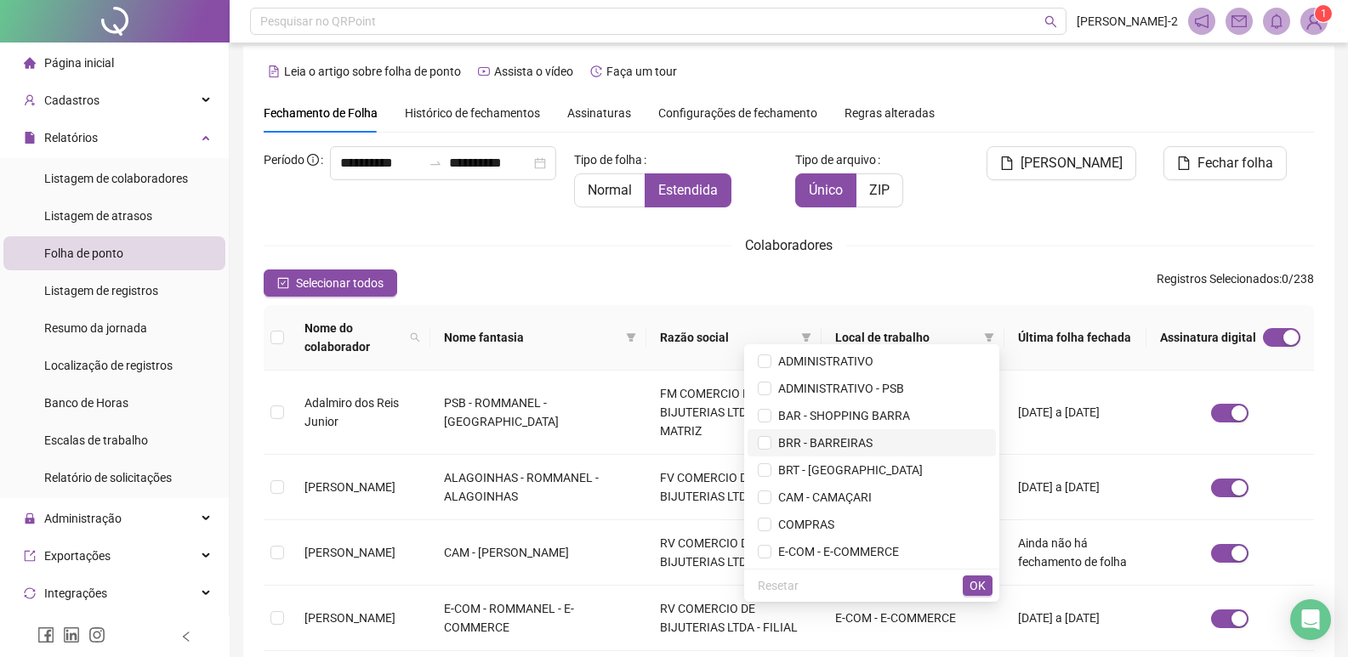
click at [786, 434] on span "BRR - BARREIRAS" at bounding box center [872, 443] width 228 height 19
click at [985, 585] on button "OK" at bounding box center [978, 586] width 30 height 20
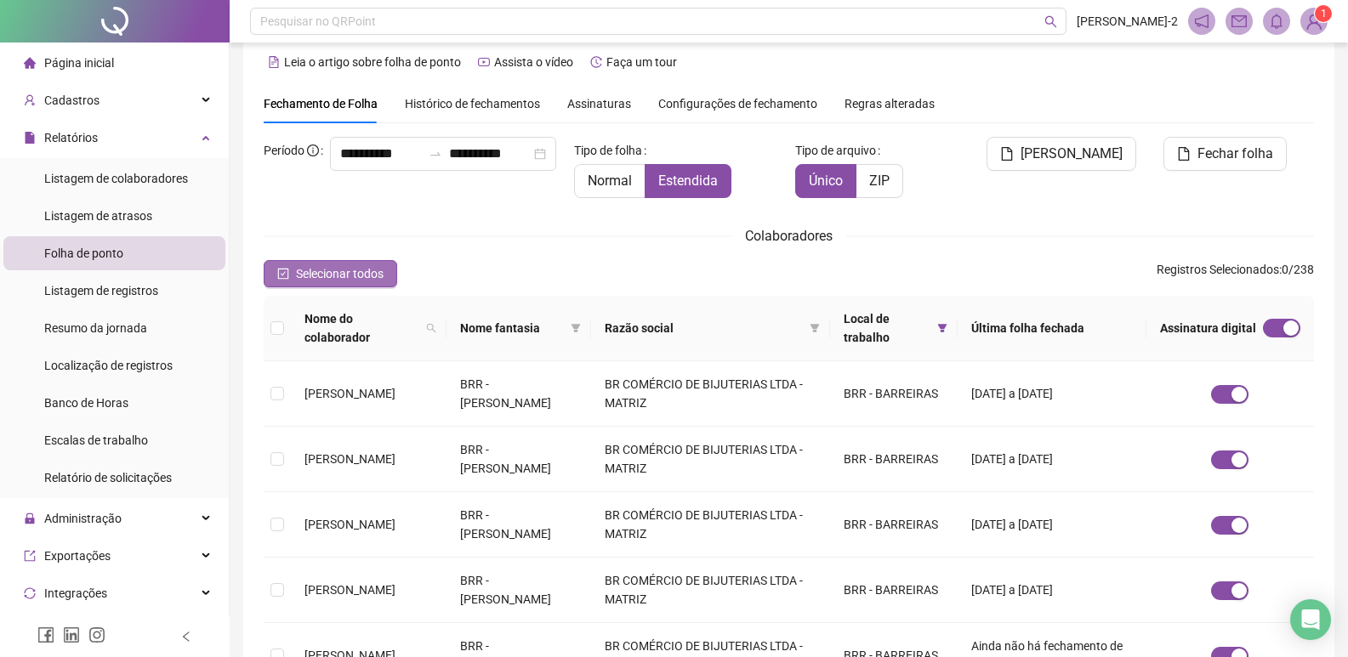
click at [342, 270] on span "Selecionar todos" at bounding box center [340, 273] width 88 height 19
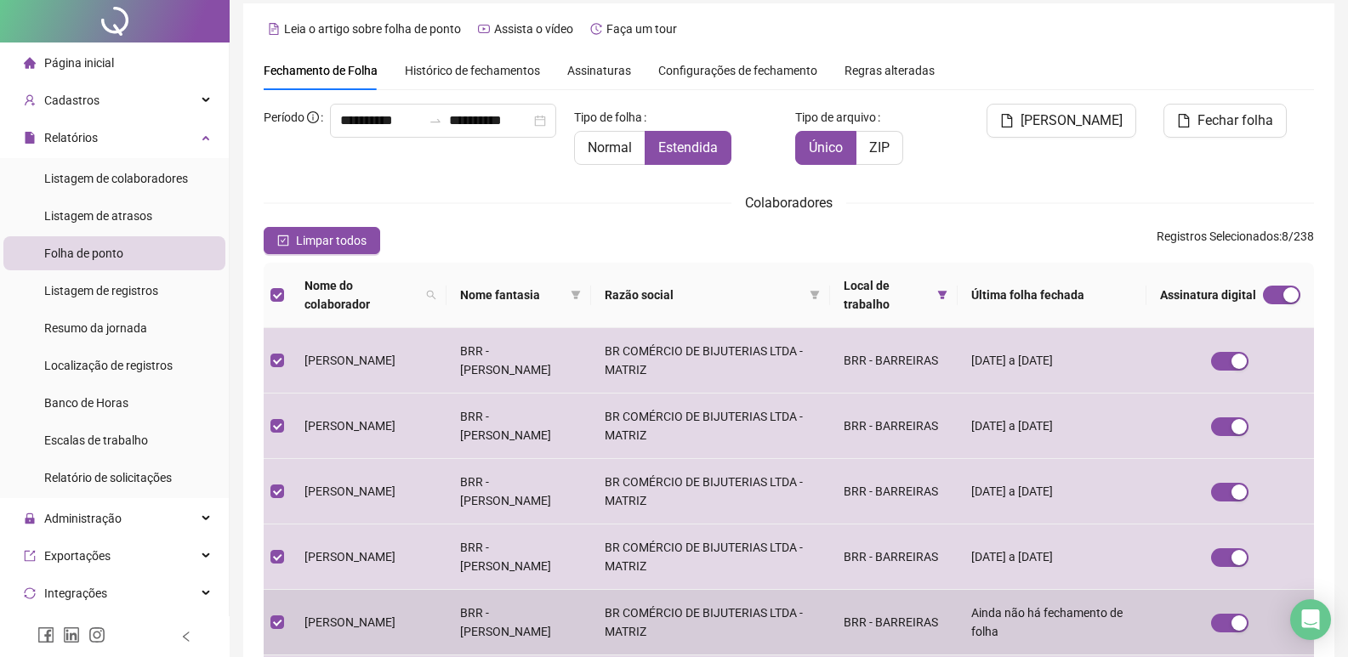
scroll to position [0, 0]
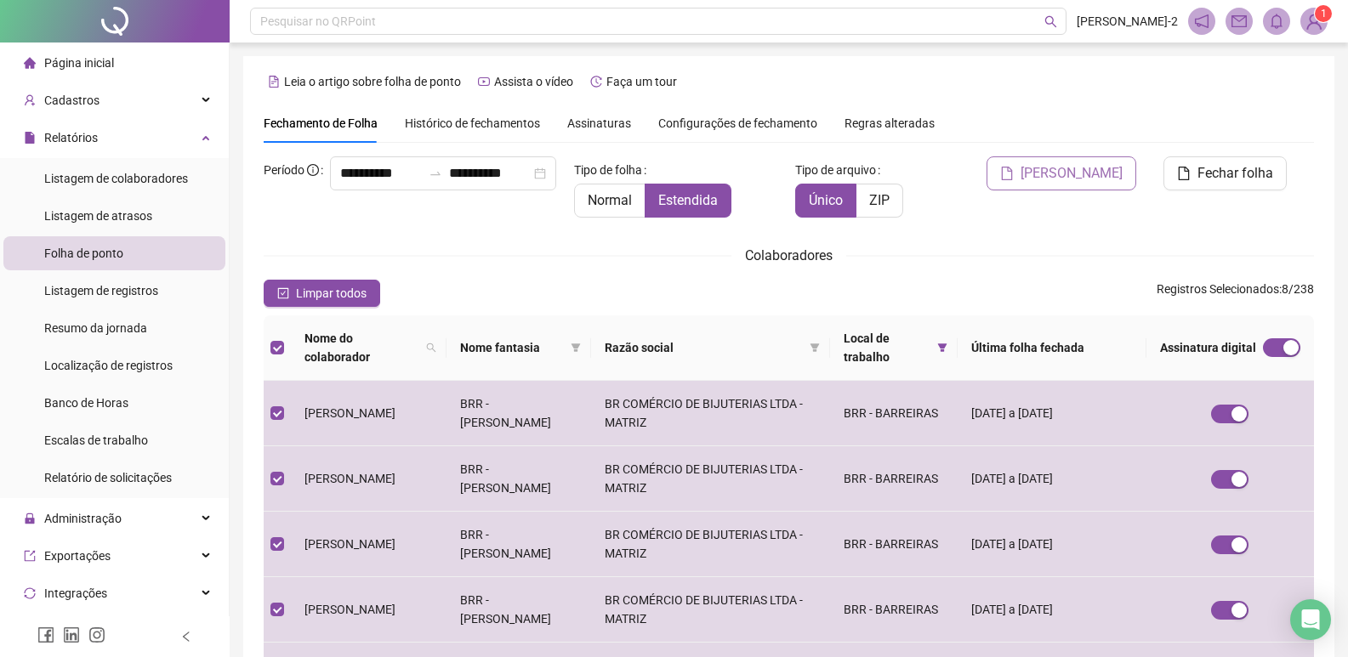
click at [1099, 174] on span "[PERSON_NAME]" at bounding box center [1071, 173] width 102 height 20
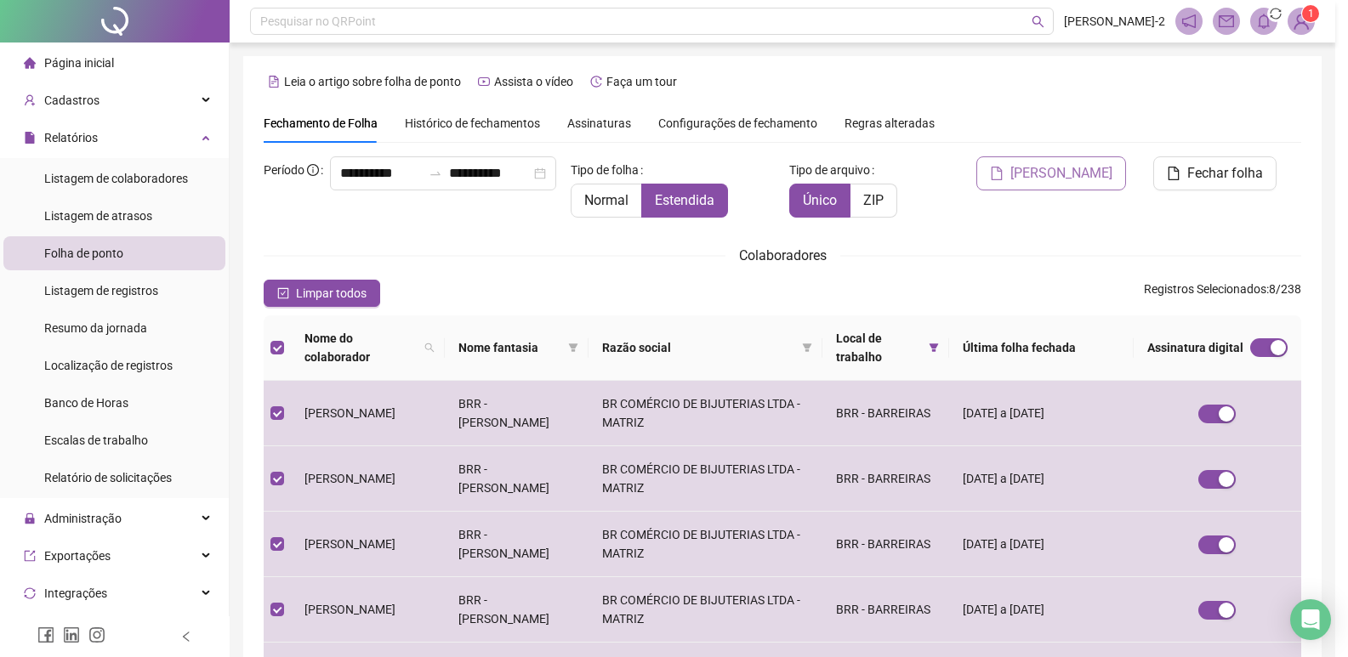
scroll to position [20, 0]
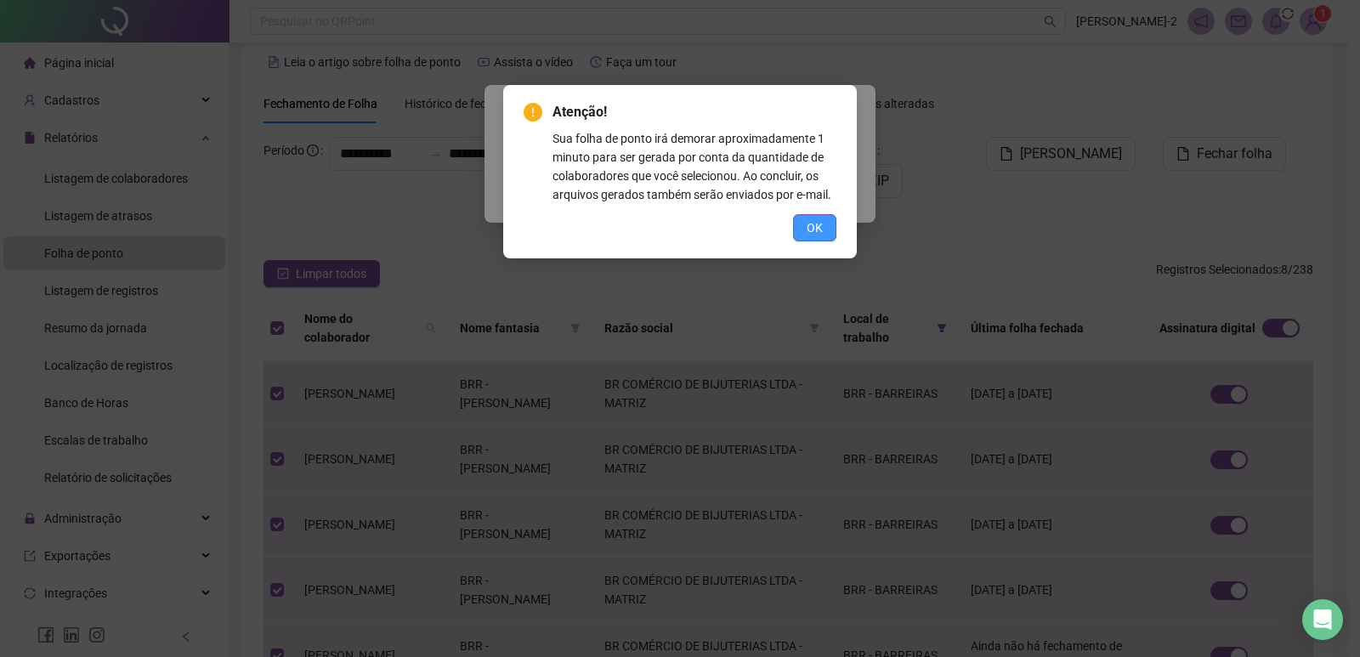
click at [823, 224] on button "OK" at bounding box center [814, 227] width 43 height 27
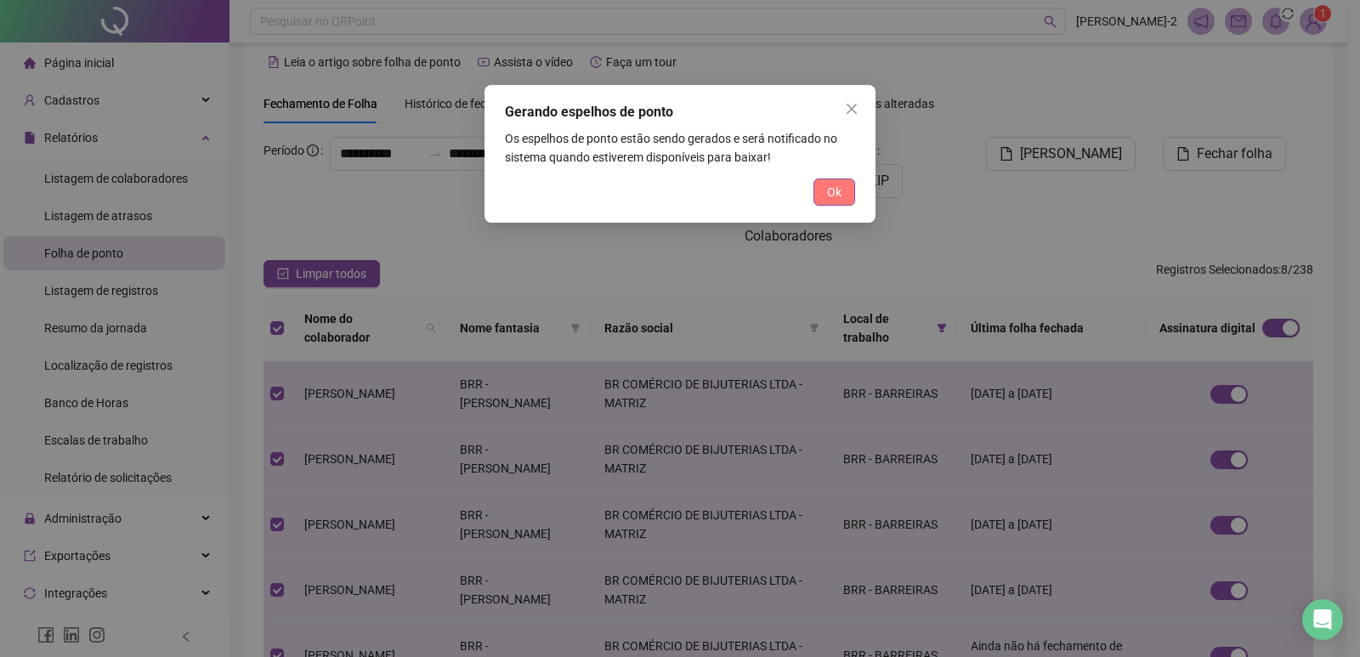
click at [828, 203] on button "Ok" at bounding box center [835, 192] width 42 height 27
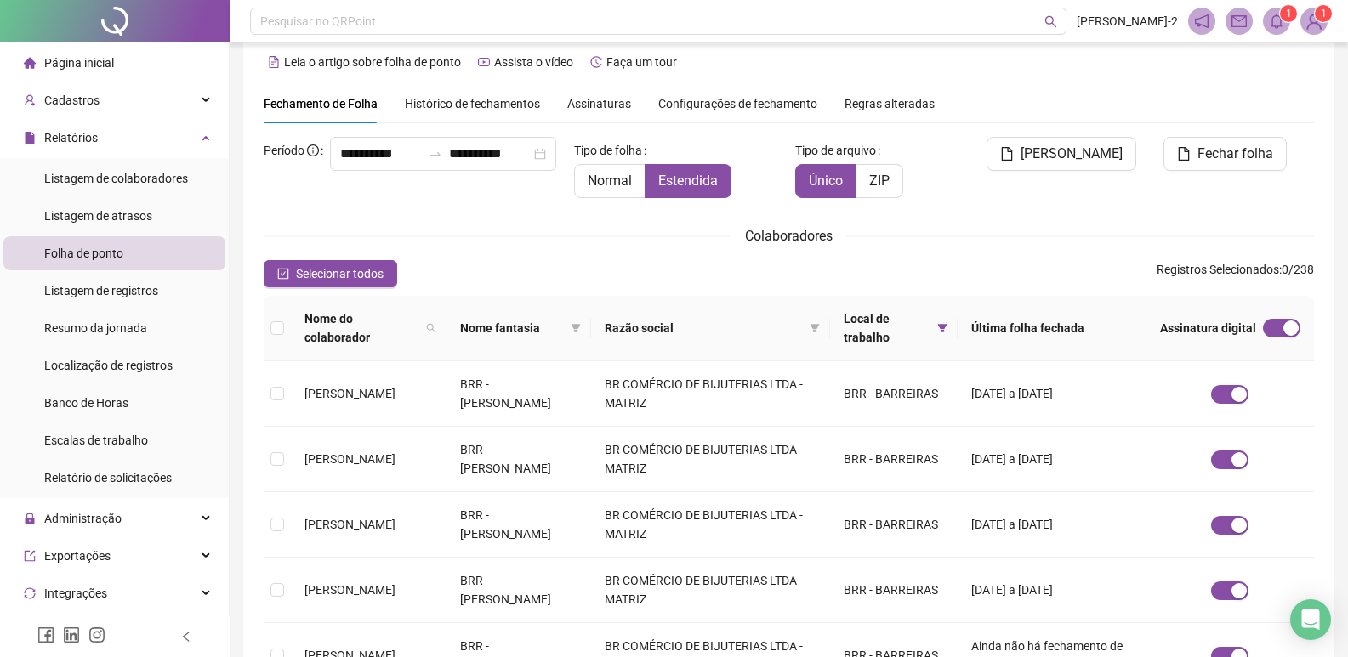
click at [1291, 15] on span "1" at bounding box center [1289, 14] width 6 height 12
click at [320, 281] on span "Selecionar todos" at bounding box center [340, 273] width 88 height 19
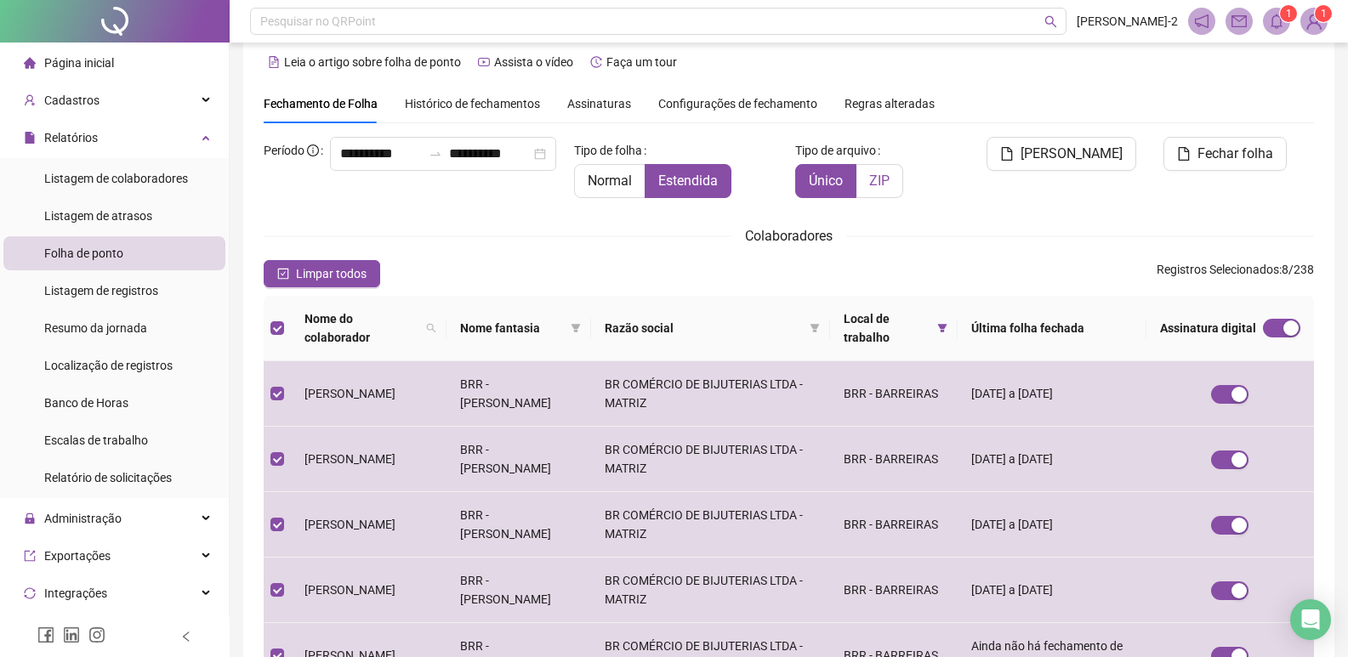
click at [867, 189] on label "ZIP" at bounding box center [879, 181] width 47 height 34
click at [1227, 156] on span "Fechar folha" at bounding box center [1235, 154] width 76 height 20
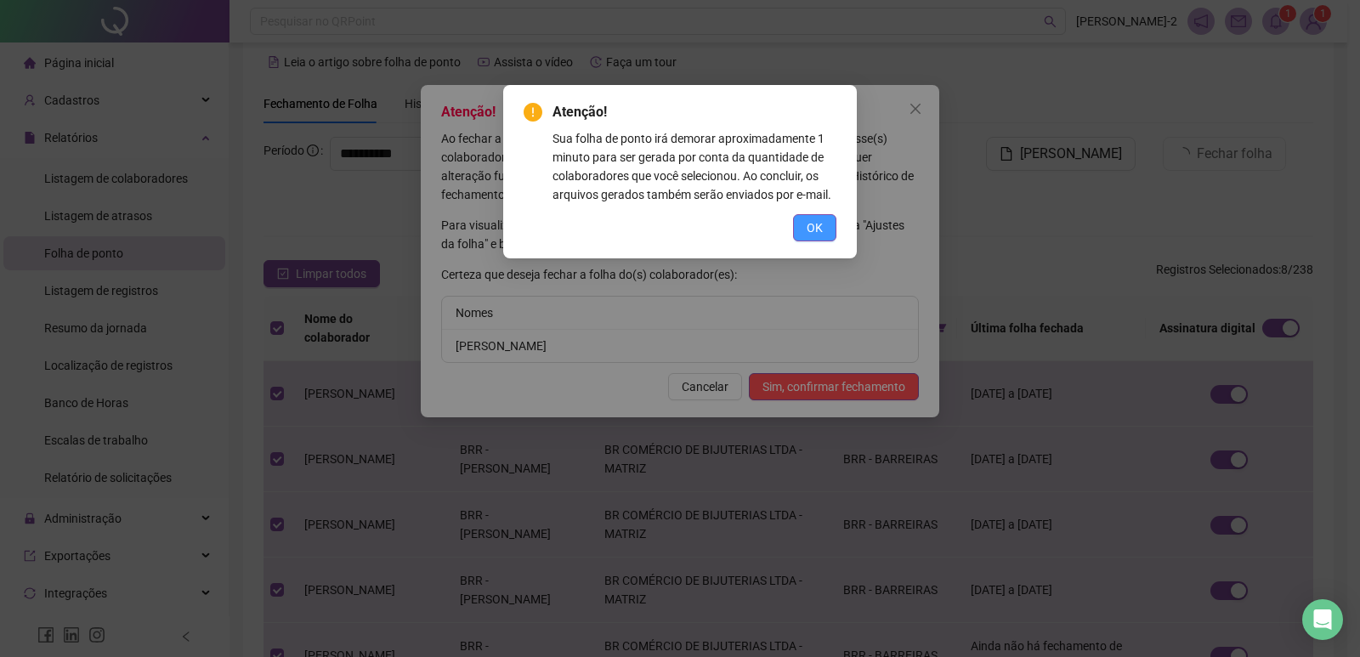
click at [821, 230] on span "OK" at bounding box center [815, 228] width 16 height 19
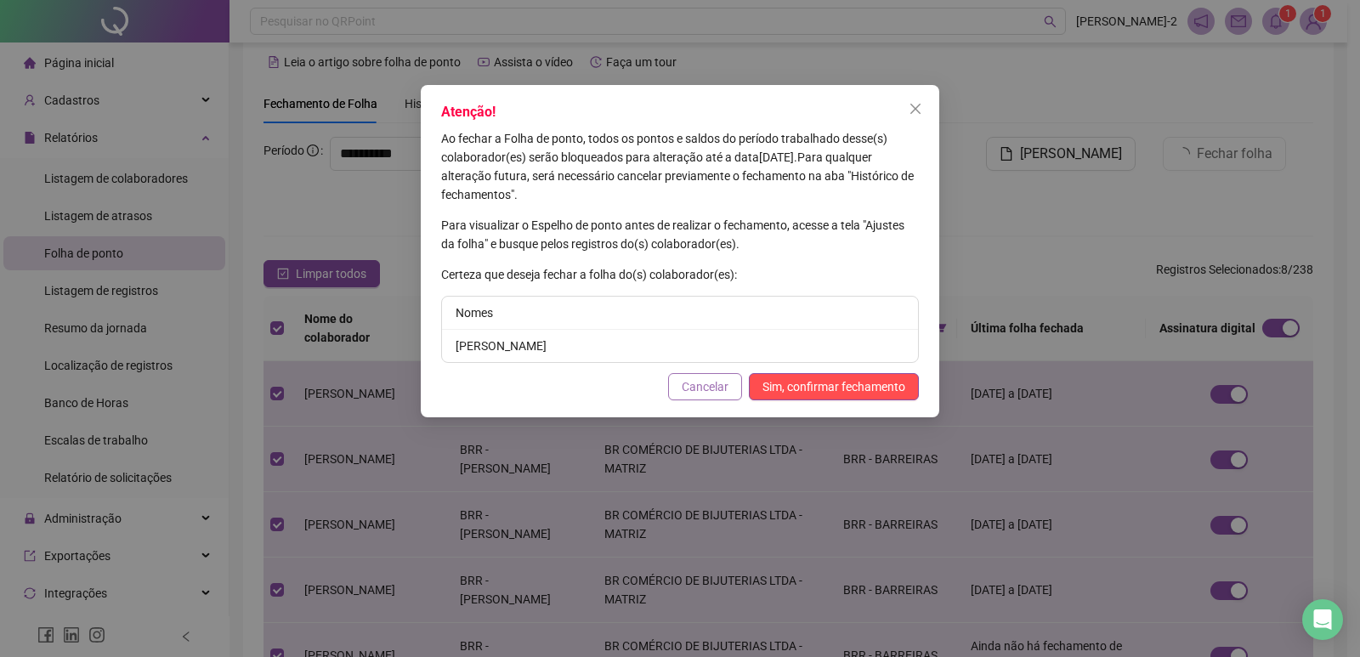
click at [733, 384] on button "Cancelar" at bounding box center [705, 386] width 74 height 27
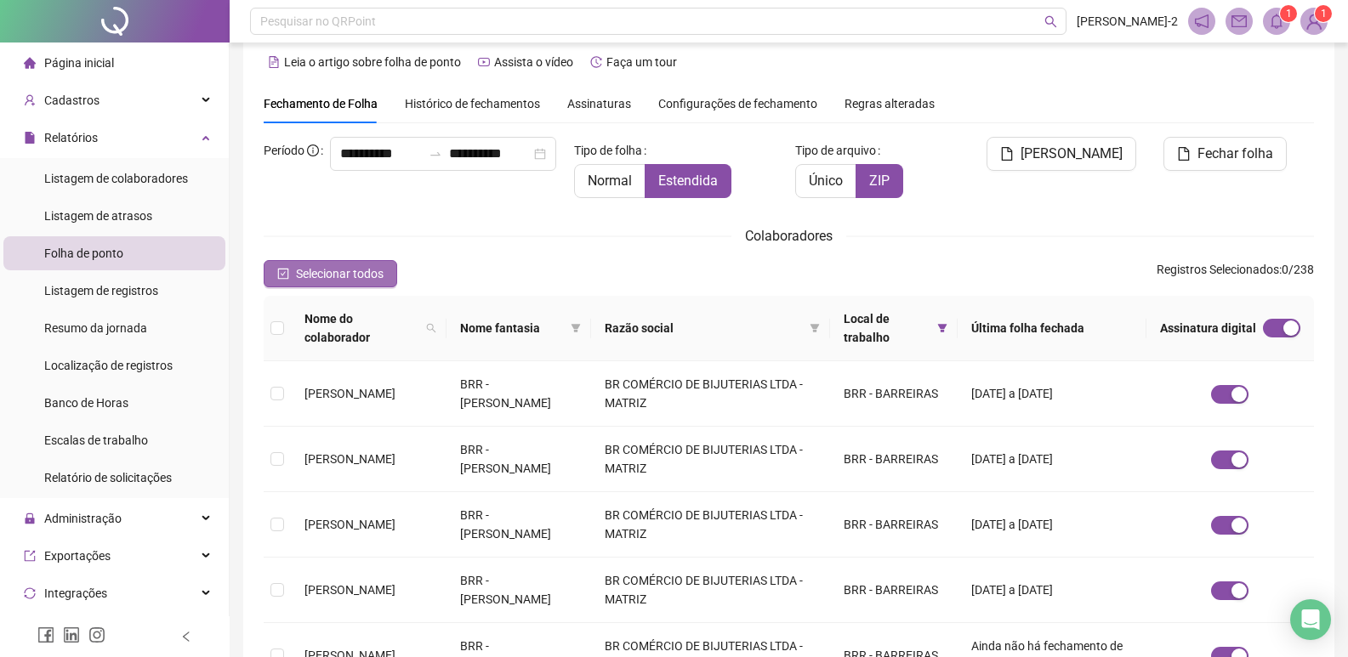
click at [281, 275] on icon "check-square" at bounding box center [283, 274] width 12 height 12
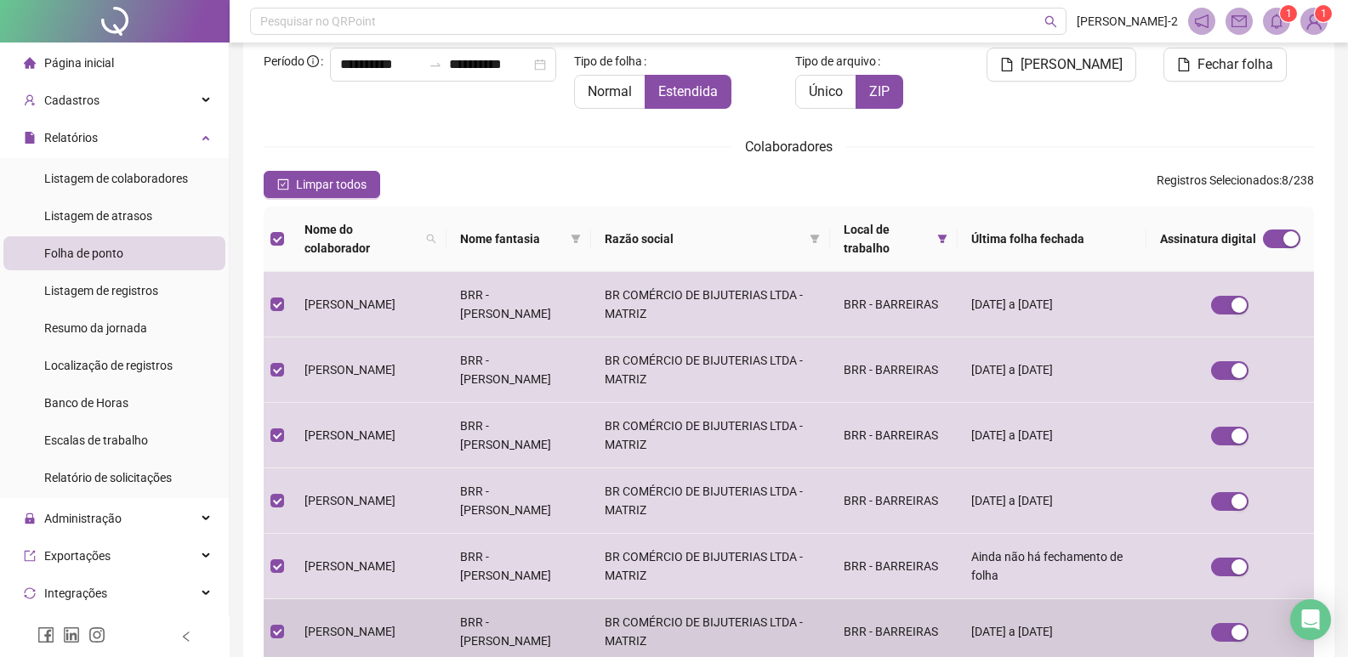
scroll to position [55, 0]
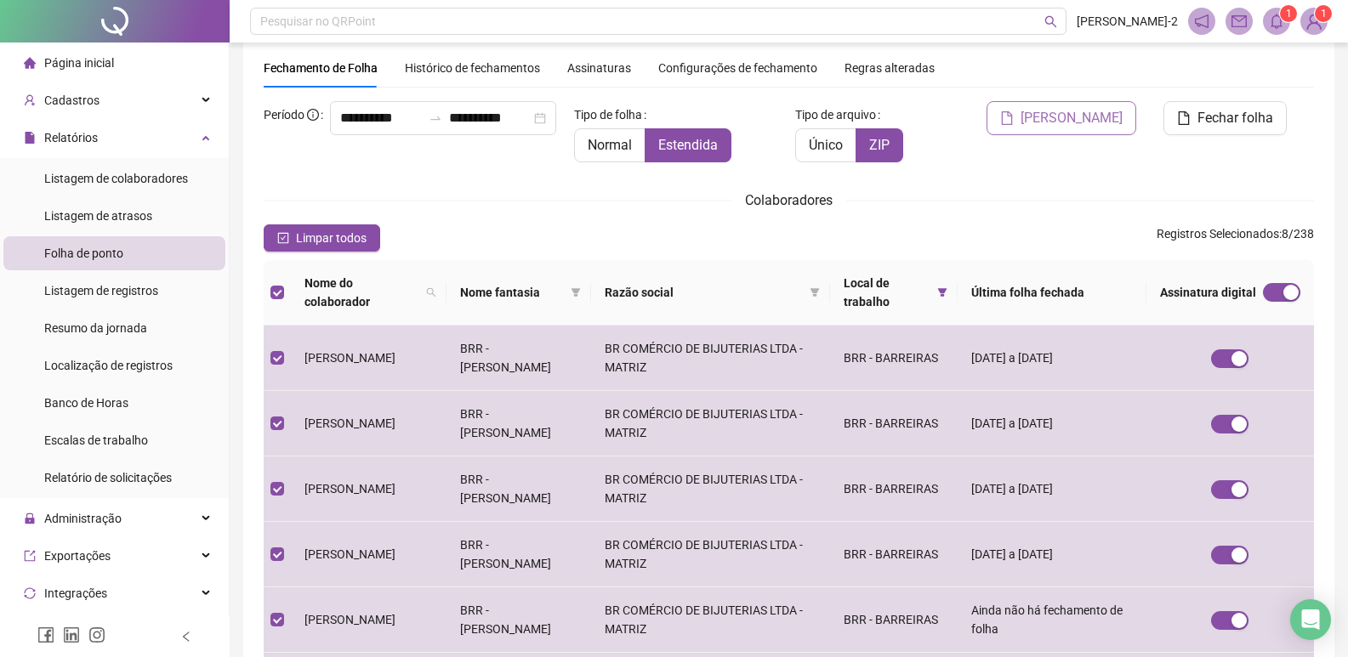
click at [1060, 124] on span "[PERSON_NAME]" at bounding box center [1071, 118] width 102 height 20
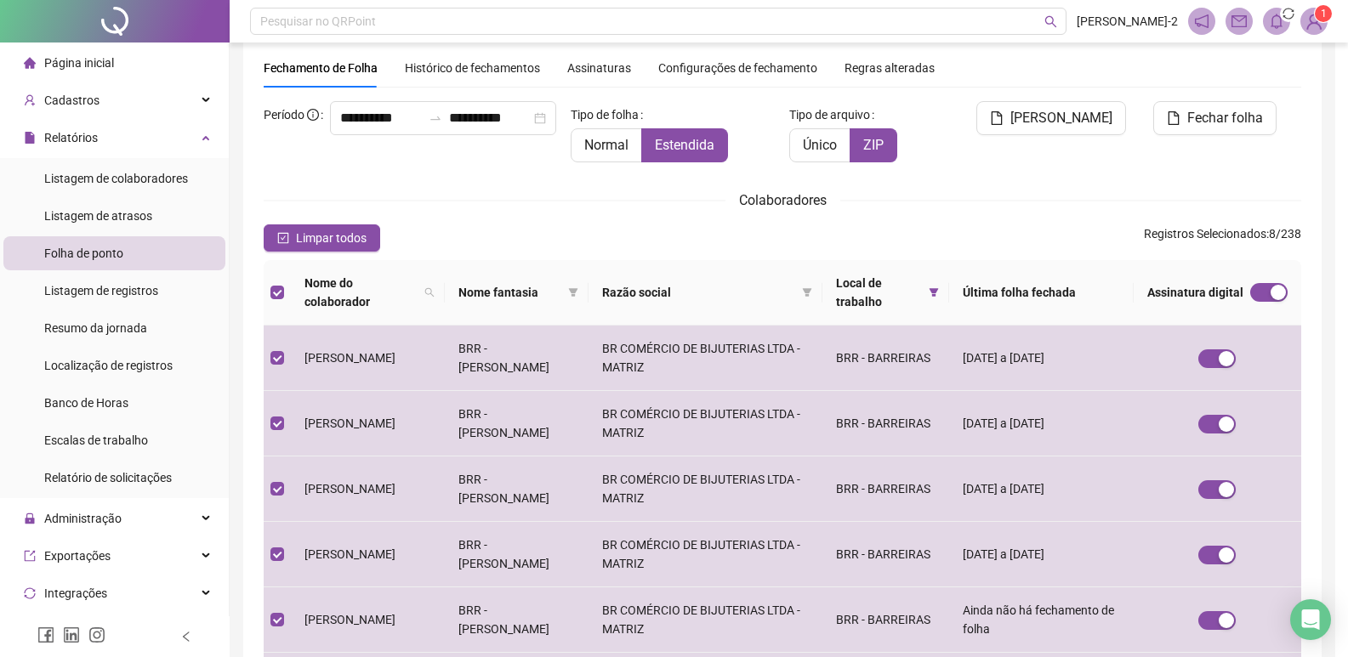
scroll to position [20, 0]
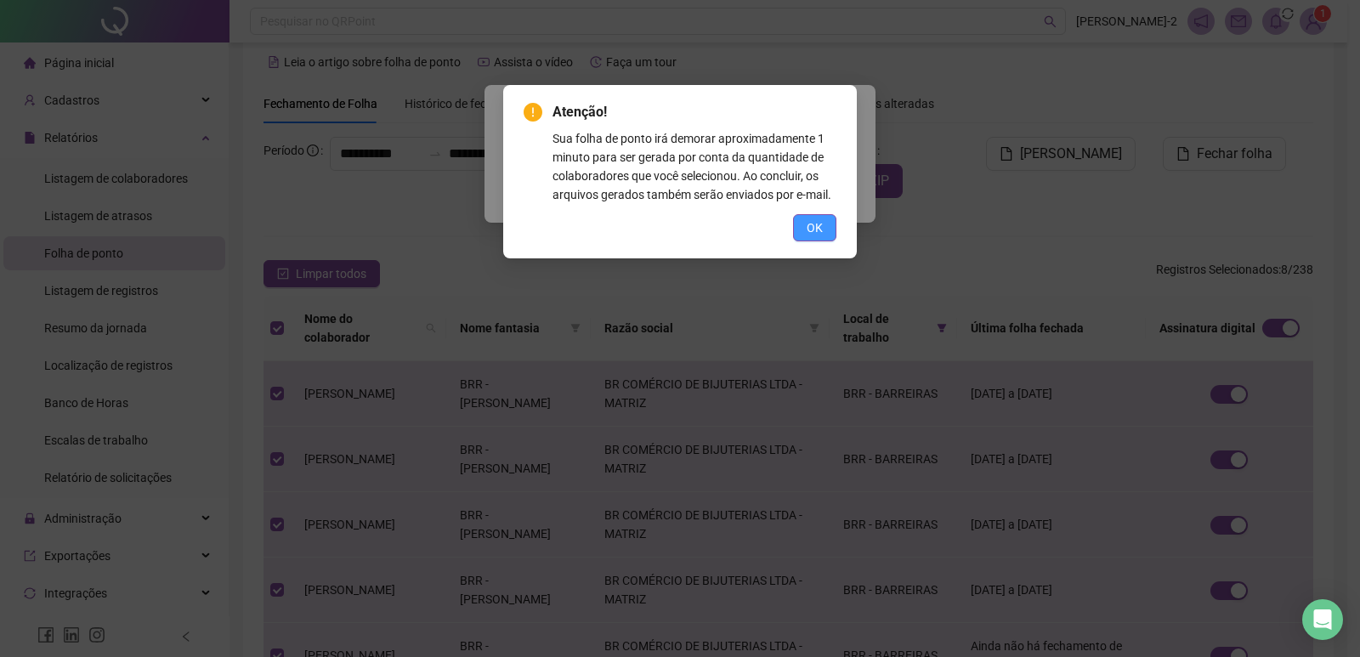
click at [805, 236] on button "OK" at bounding box center [814, 227] width 43 height 27
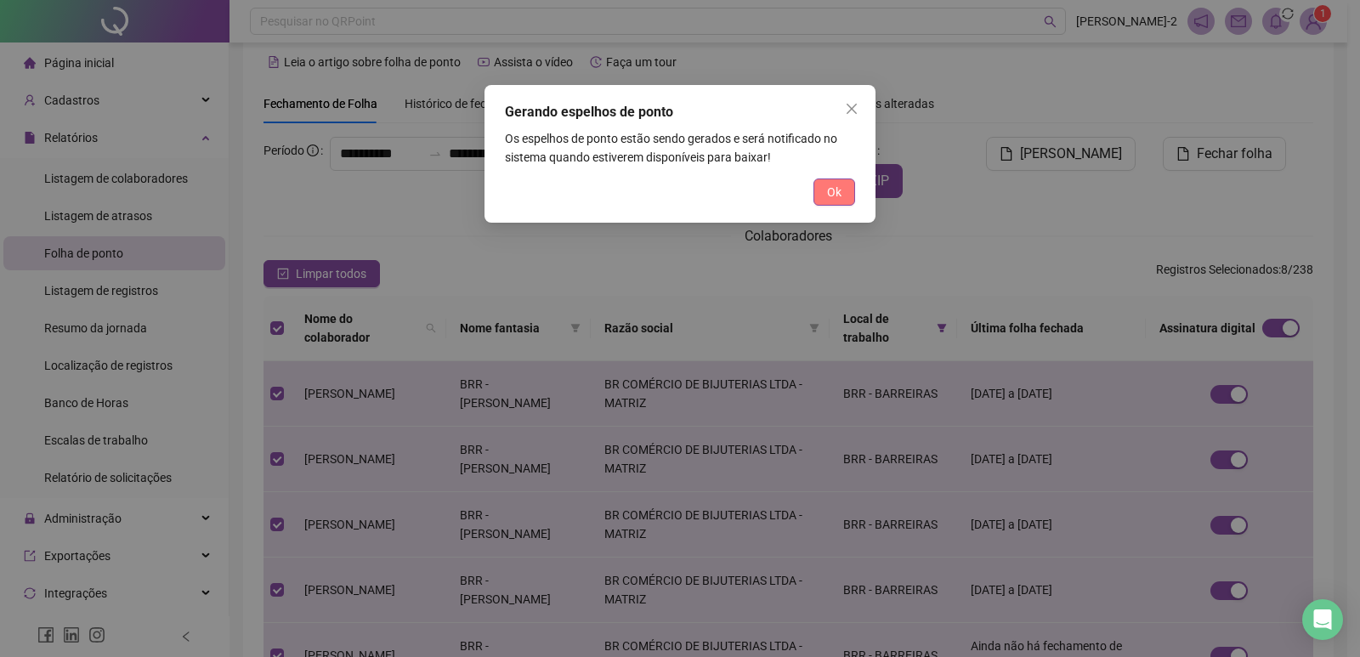
click at [838, 204] on button "Ok" at bounding box center [835, 192] width 42 height 27
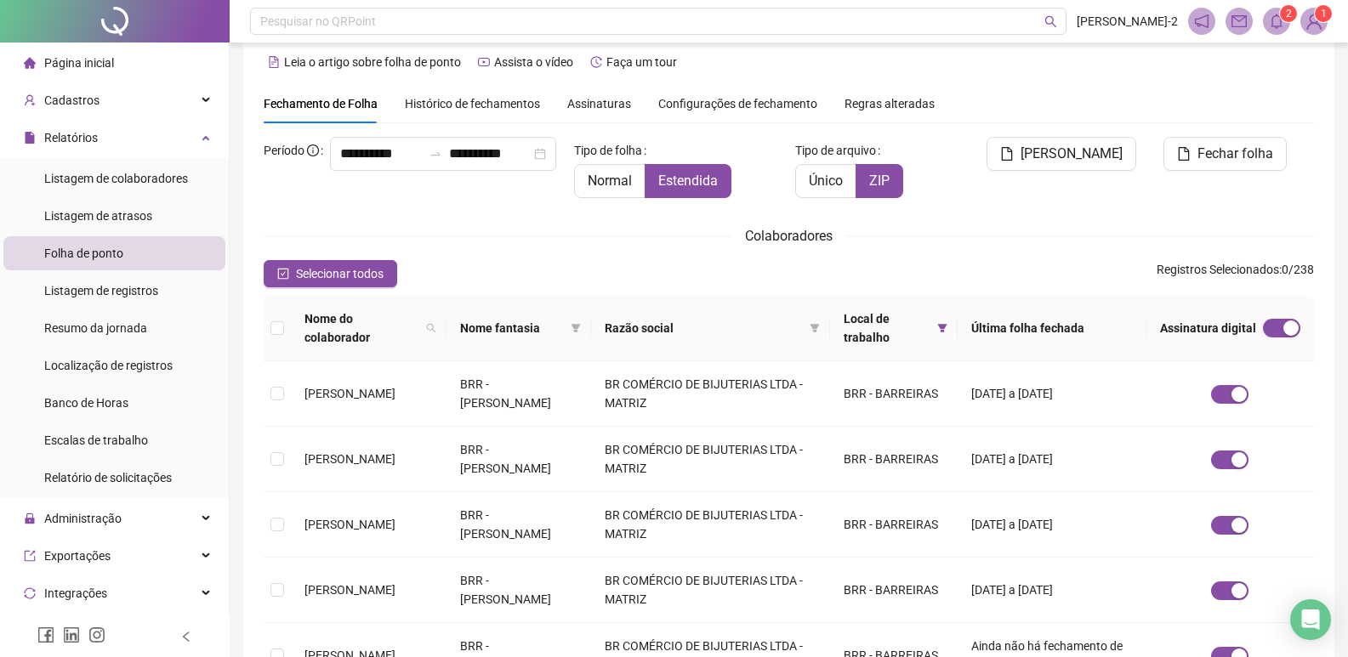
click at [1284, 20] on sup "2" at bounding box center [1288, 13] width 17 height 17
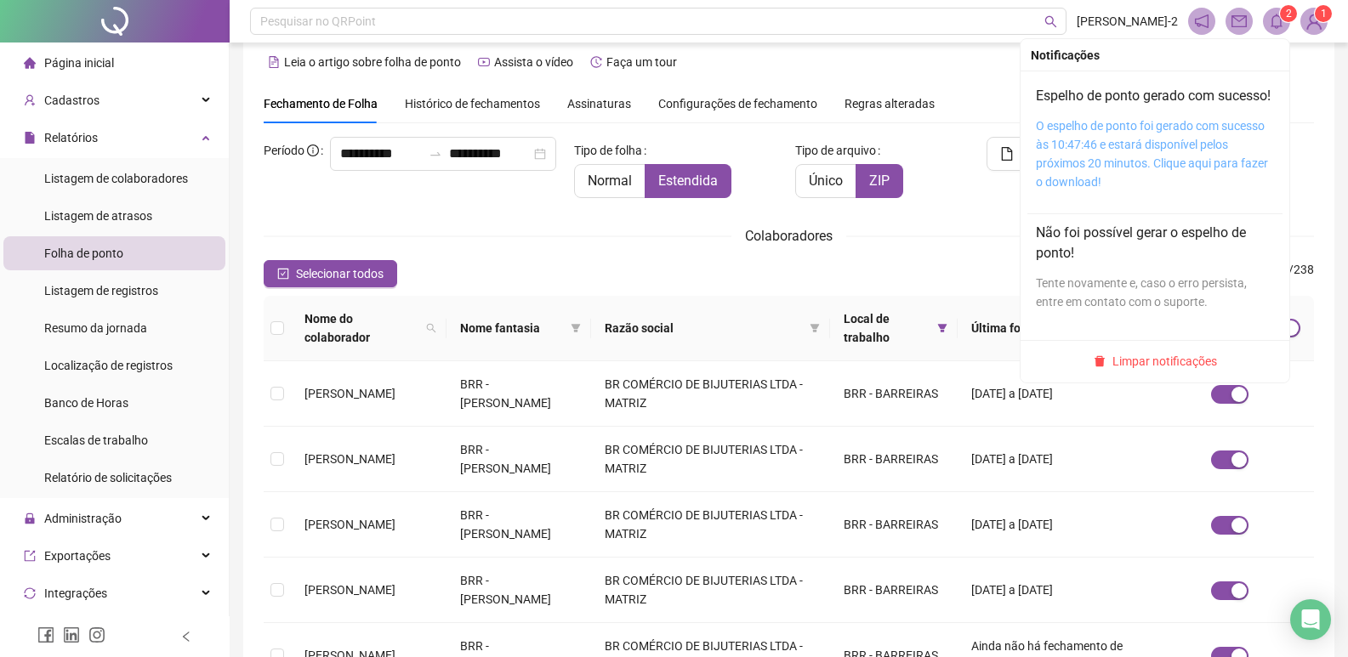
click at [1157, 156] on link "O espelho de ponto foi gerado com sucesso às 10:47:46 e estará disponível pelos…" at bounding box center [1152, 154] width 232 height 70
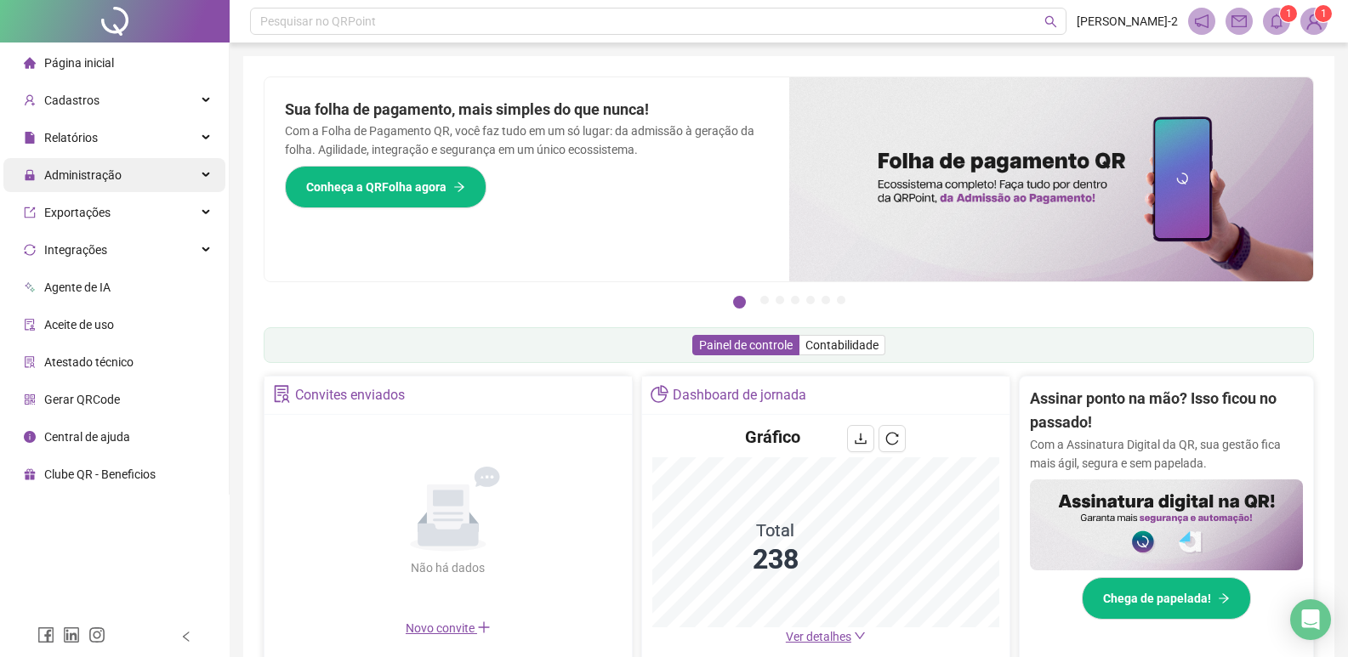
click at [149, 172] on div "Administração" at bounding box center [114, 175] width 222 height 34
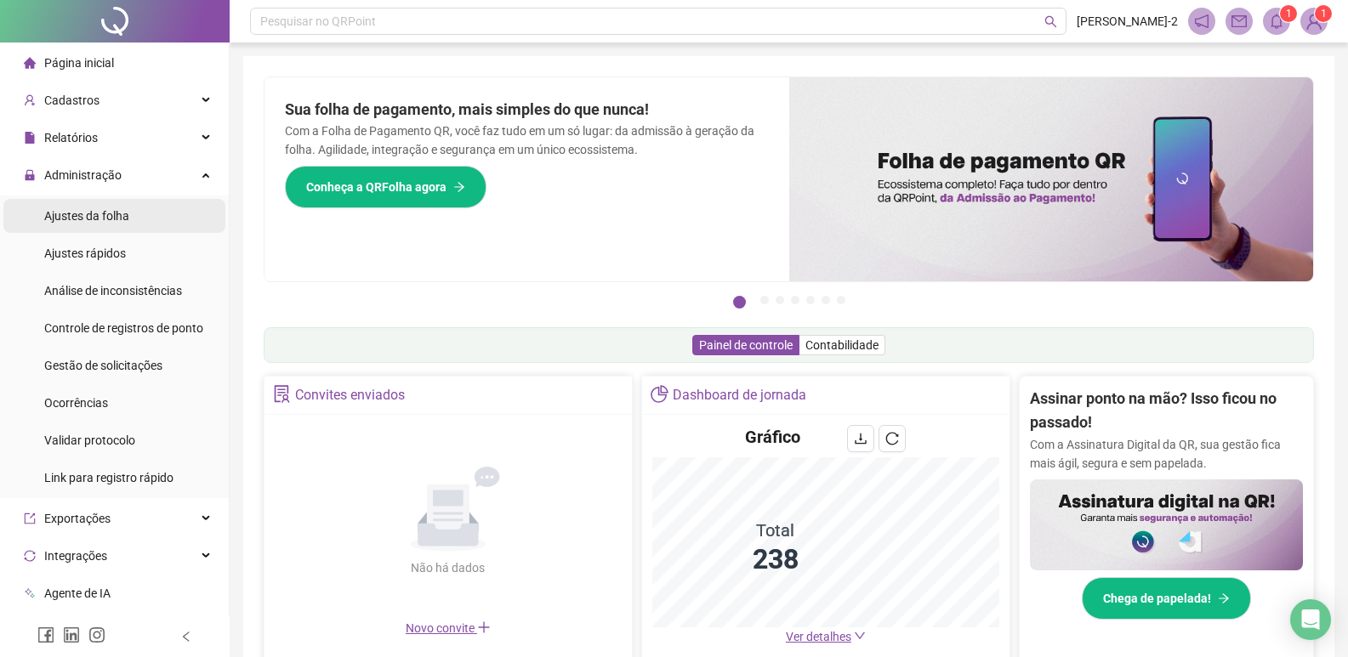
click at [131, 203] on li "Ajustes da folha" at bounding box center [114, 216] width 222 height 34
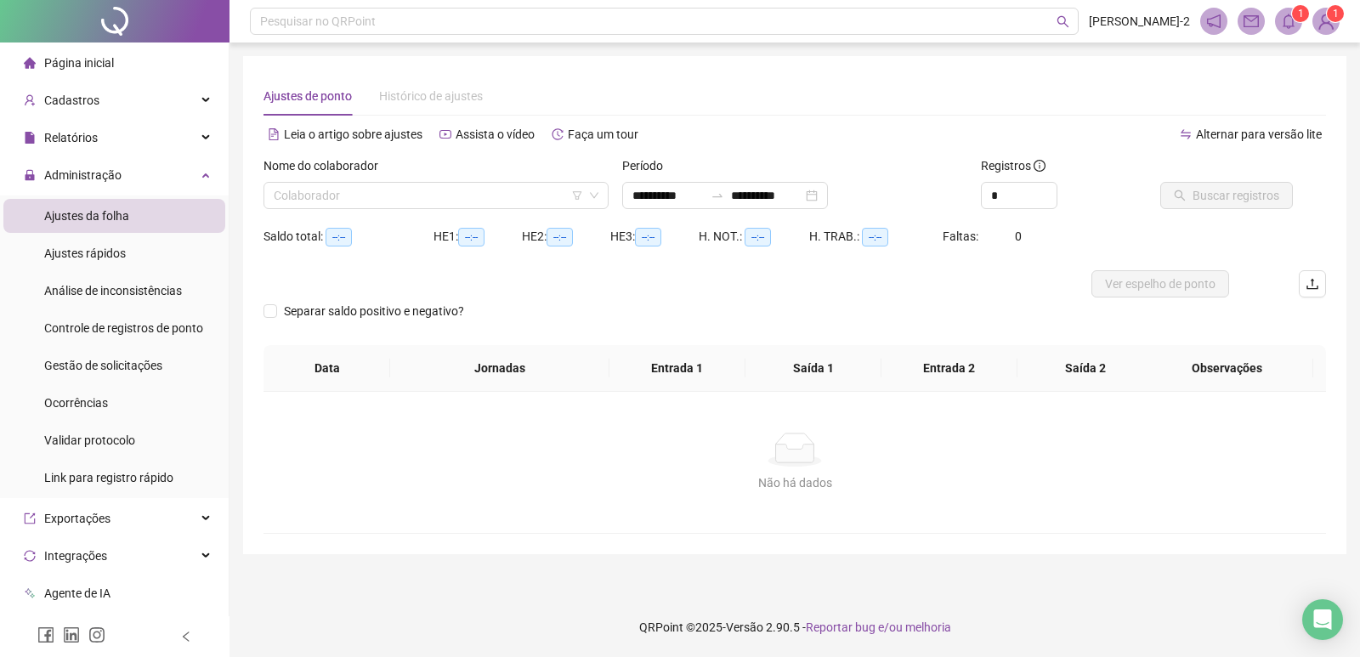
type input "**********"
click at [628, 191] on div "**********" at bounding box center [725, 195] width 206 height 27
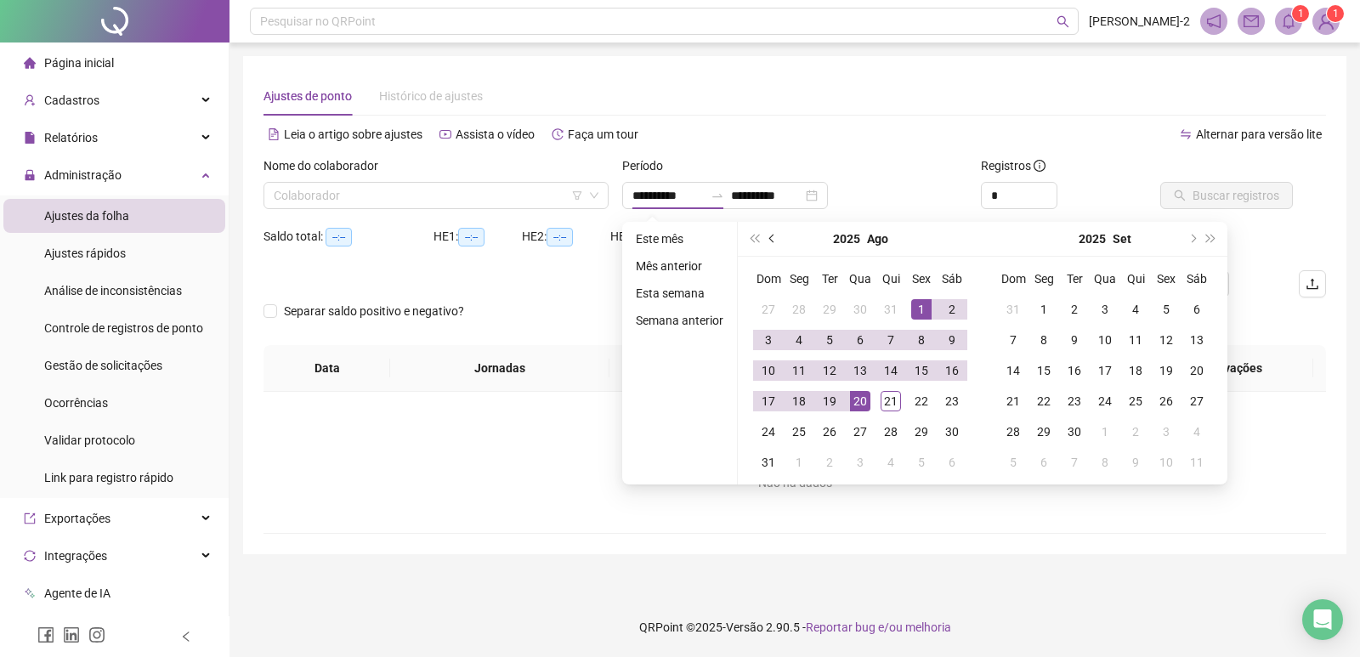
click at [775, 241] on button "prev-year" at bounding box center [773, 239] width 19 height 34
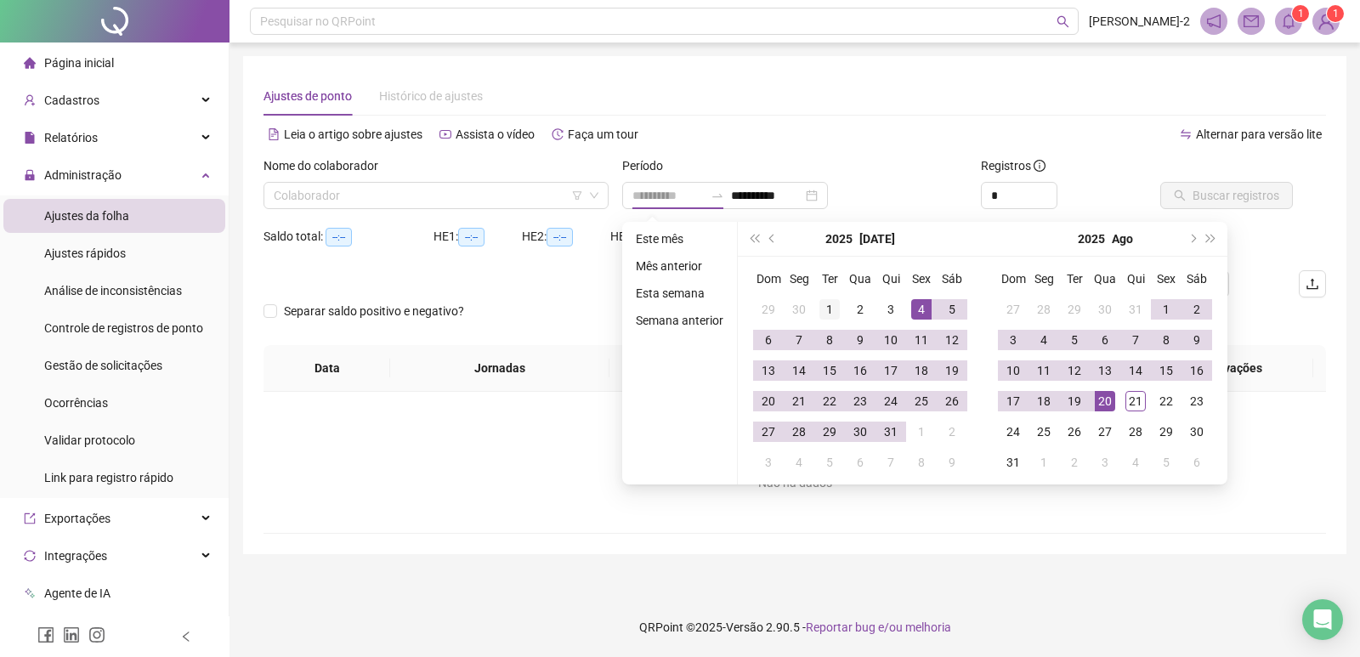
type input "**********"
click at [832, 311] on div "1" at bounding box center [830, 309] width 20 height 20
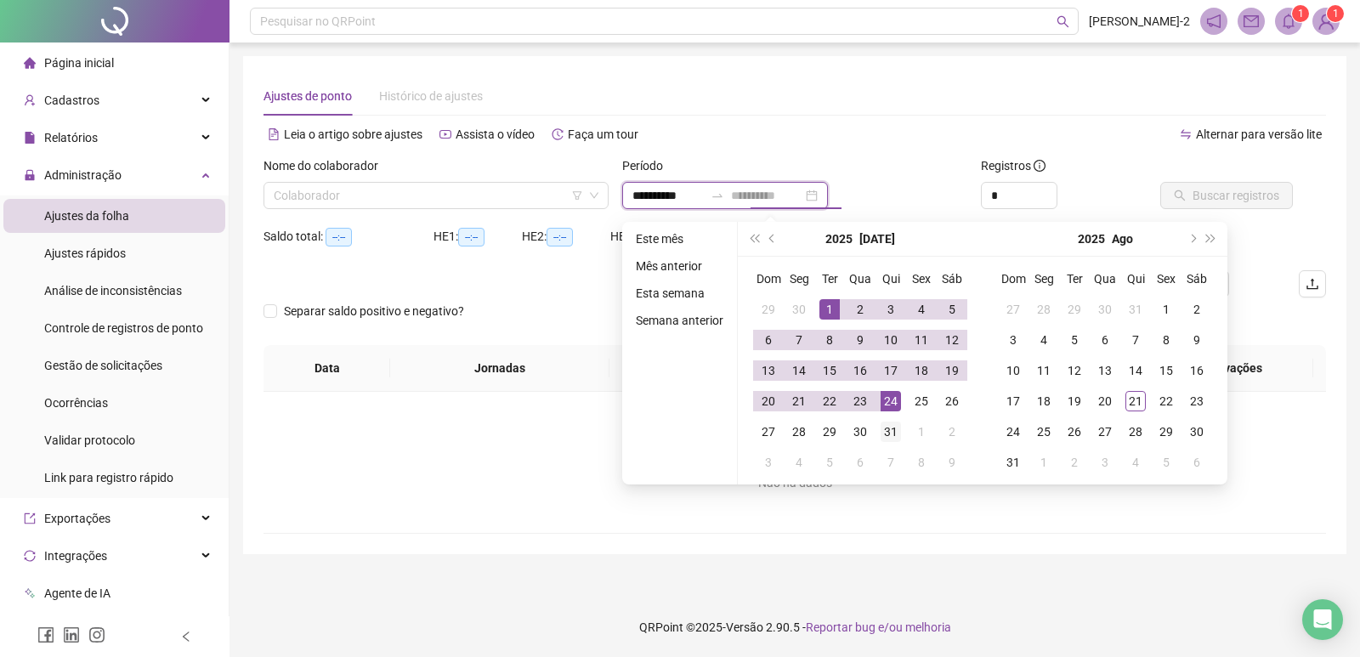
type input "**********"
click at [894, 424] on div "31" at bounding box center [891, 432] width 20 height 20
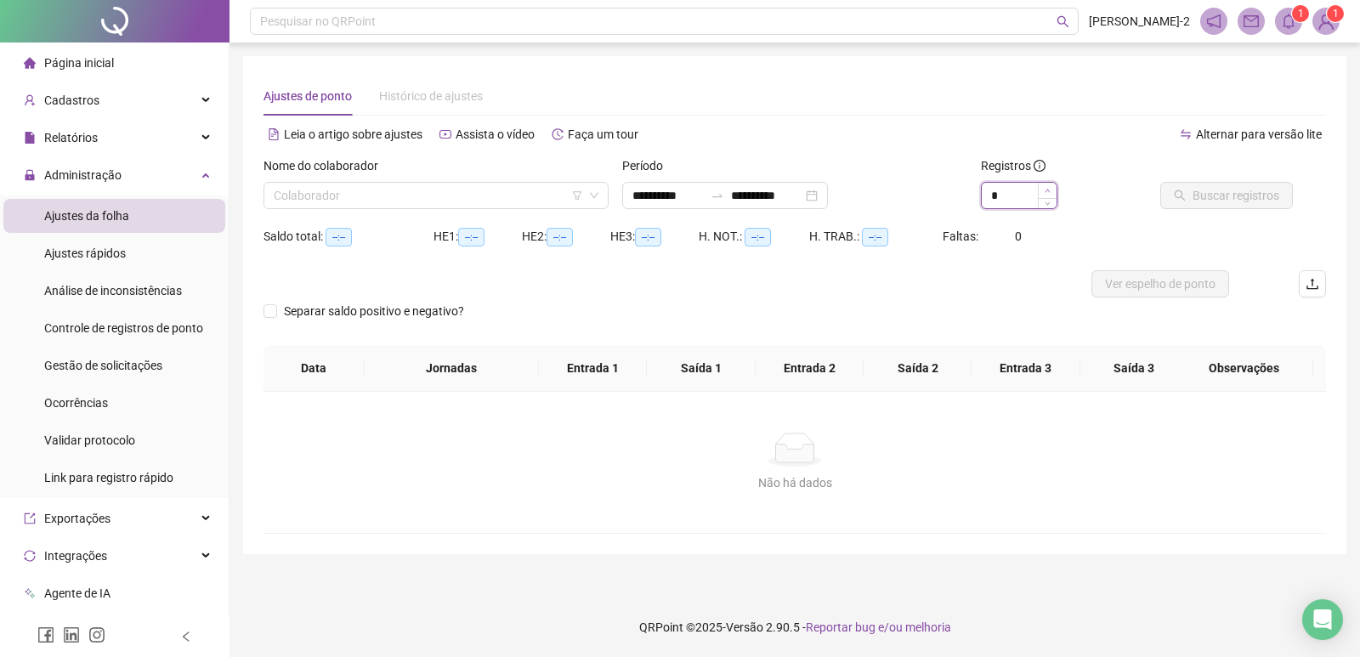
click at [1050, 185] on span "Increase Value" at bounding box center [1047, 190] width 19 height 15
type input "*"
click at [1050, 185] on span "Increase Value" at bounding box center [1047, 190] width 19 height 15
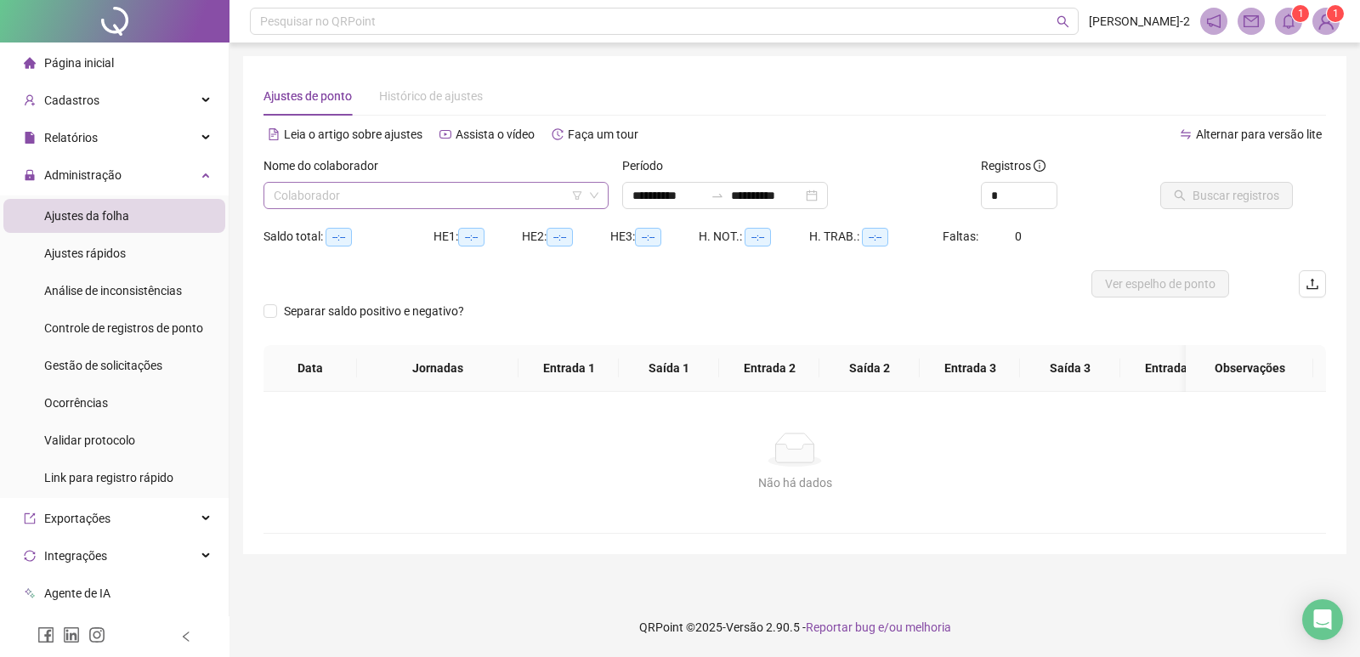
click at [492, 198] on input "search" at bounding box center [428, 196] width 309 height 26
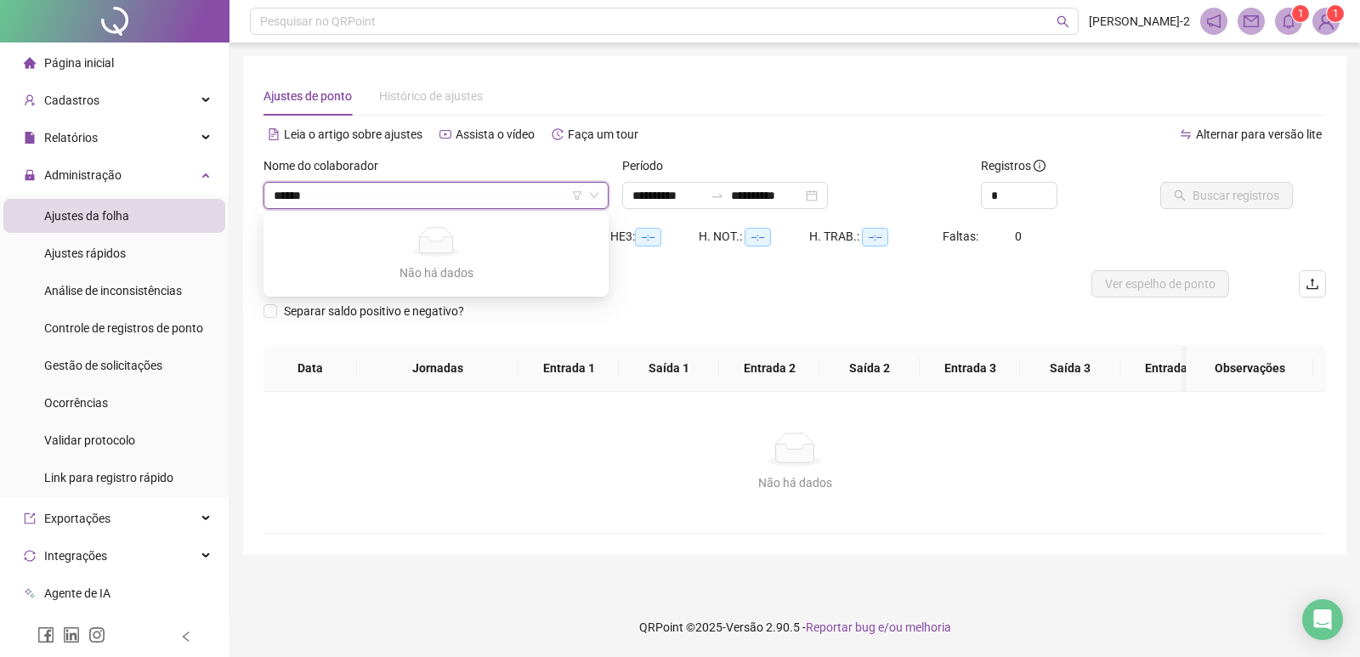
type input "*****"
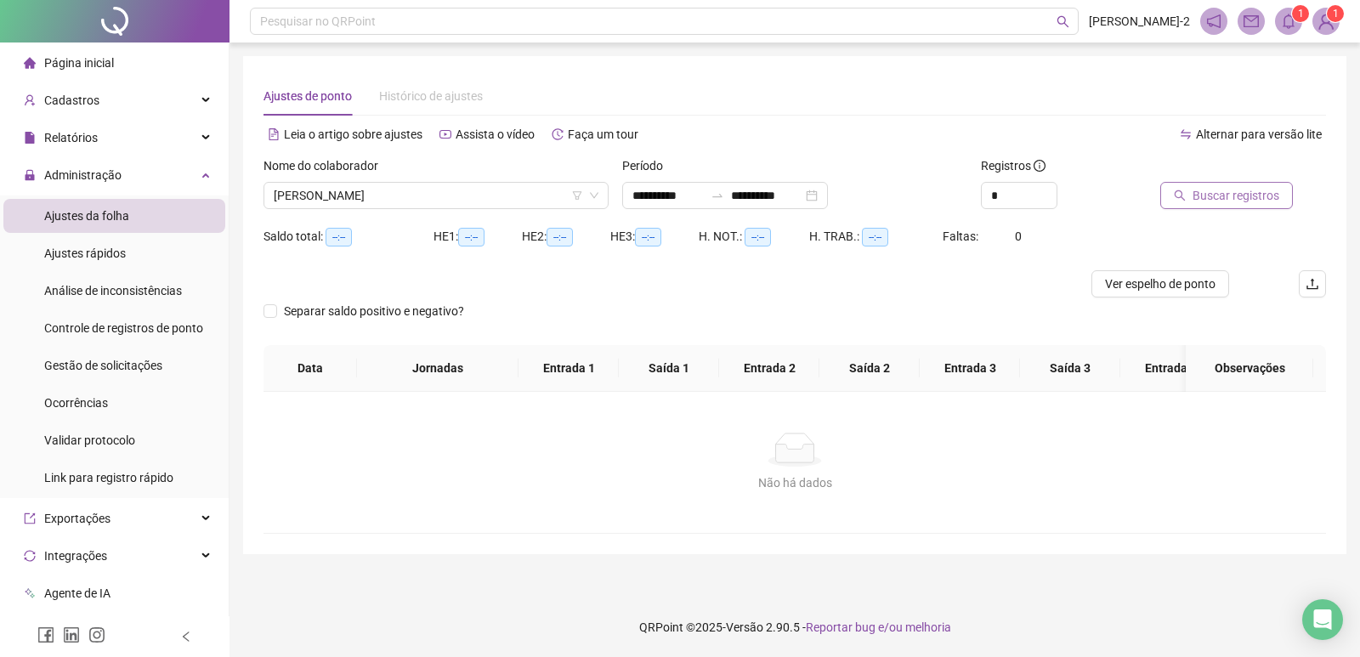
click at [1224, 193] on span "Buscar registros" at bounding box center [1236, 195] width 87 height 19
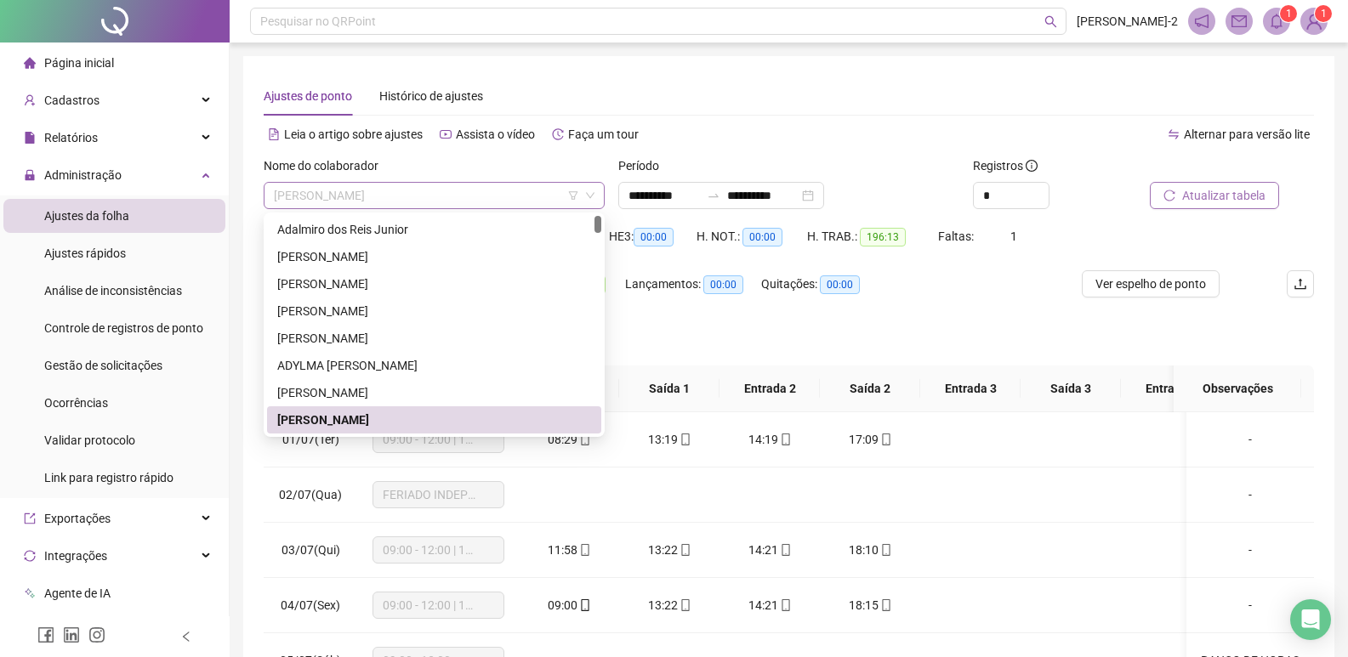
click at [574, 201] on span "[PERSON_NAME]" at bounding box center [434, 196] width 321 height 26
click at [731, 139] on div "Leia o artigo sobre ajustes Assista o vídeo Faça um tour" at bounding box center [526, 134] width 525 height 27
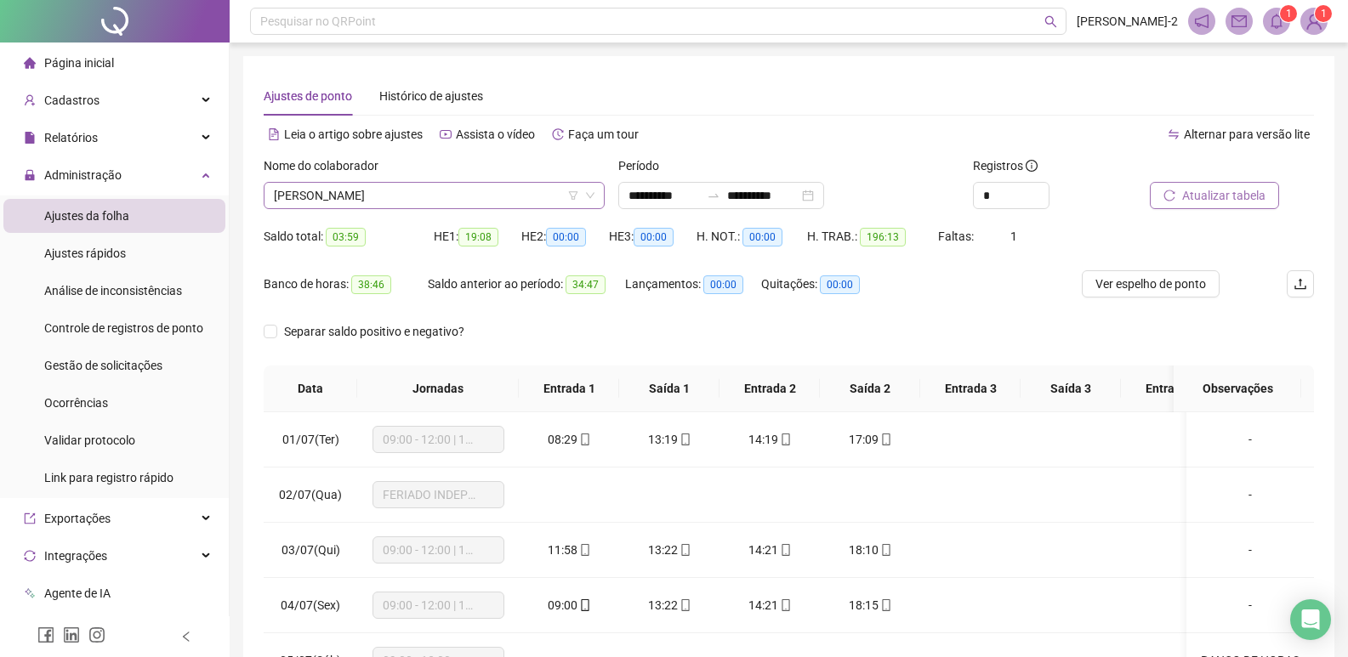
click at [572, 198] on icon "filter" at bounding box center [573, 195] width 10 height 10
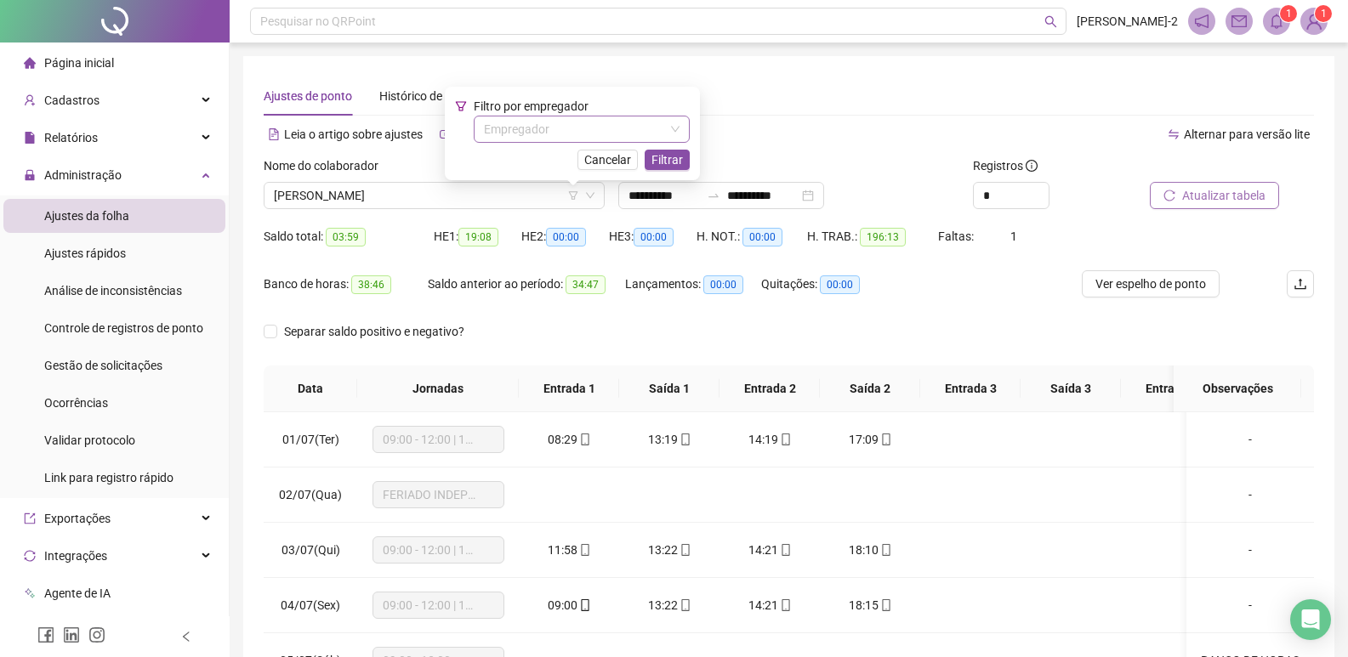
click at [564, 133] on input "search" at bounding box center [574, 129] width 180 height 26
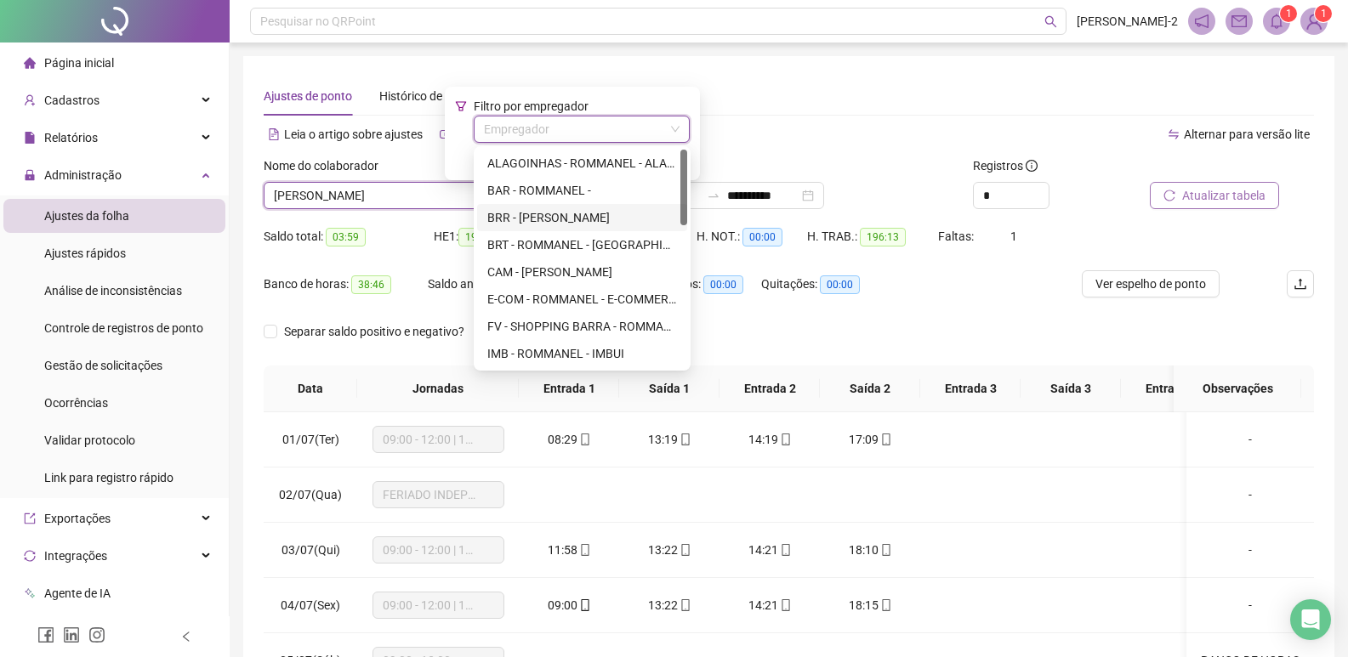
click at [571, 216] on div "BRR - [PERSON_NAME]" at bounding box center [582, 217] width 190 height 19
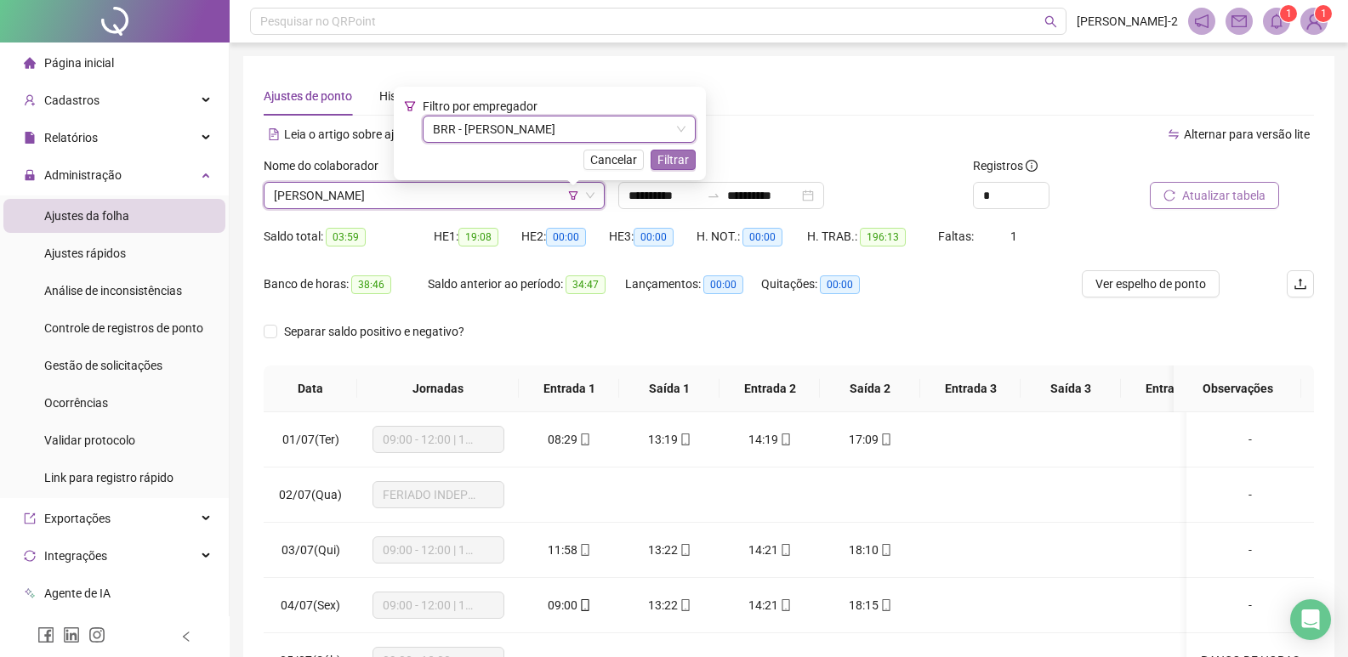
click at [689, 162] on span "Filtrar" at bounding box center [672, 159] width 31 height 19
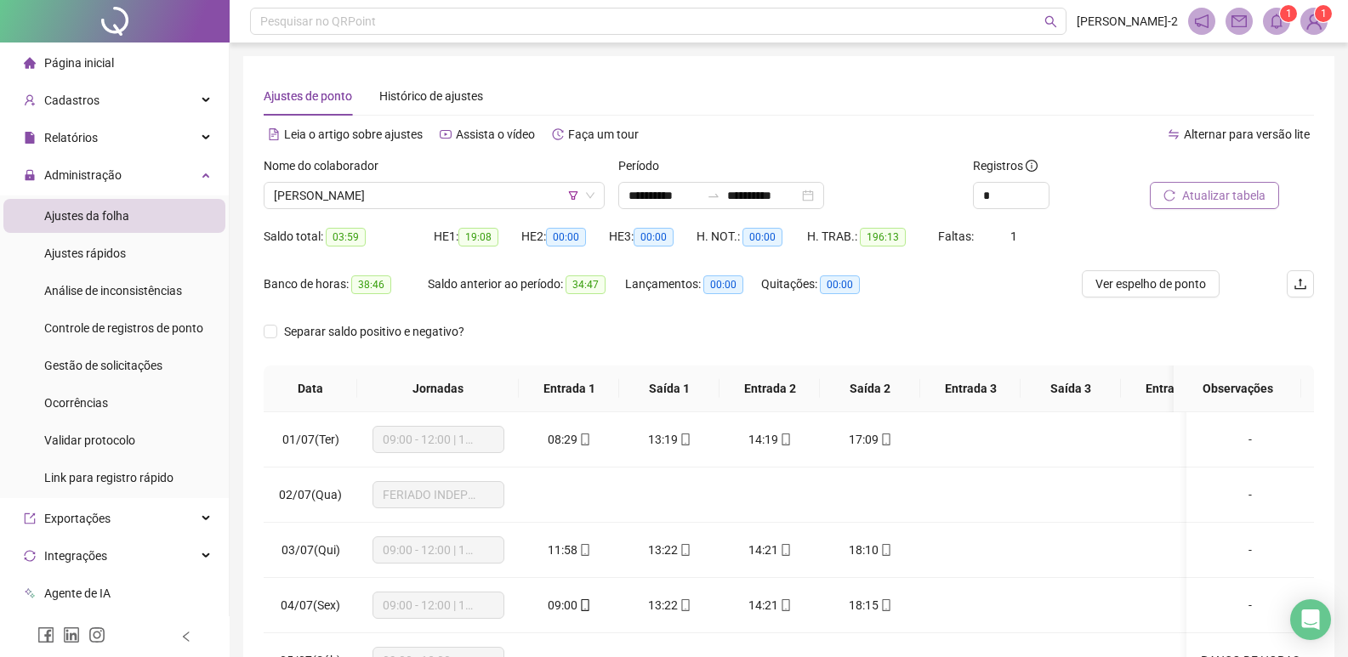
click at [1232, 192] on span "Atualizar tabela" at bounding box center [1223, 195] width 83 height 19
click at [1178, 285] on span "Ver espelho de ponto" at bounding box center [1150, 284] width 111 height 19
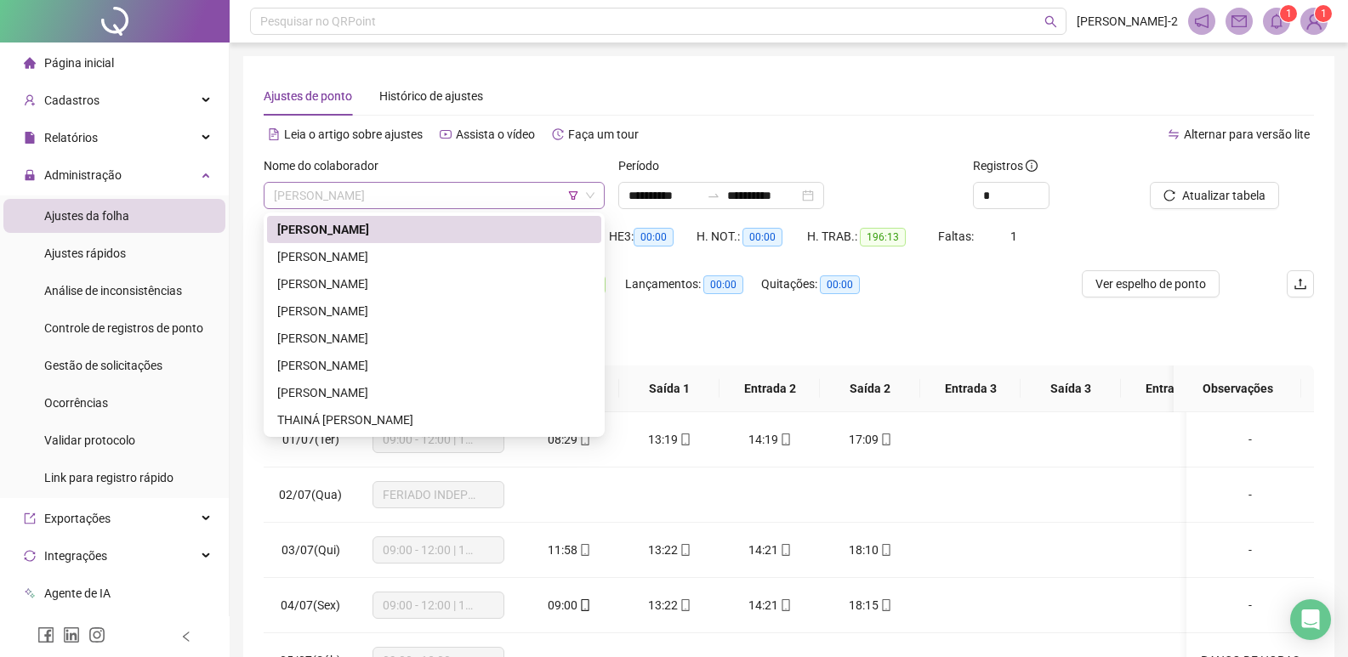
click at [414, 190] on span "[PERSON_NAME]" at bounding box center [434, 196] width 321 height 26
drag, startPoint x: 389, startPoint y: 253, endPoint x: 758, endPoint y: 304, distance: 373.4
click at [389, 253] on div "[PERSON_NAME]" at bounding box center [434, 256] width 314 height 19
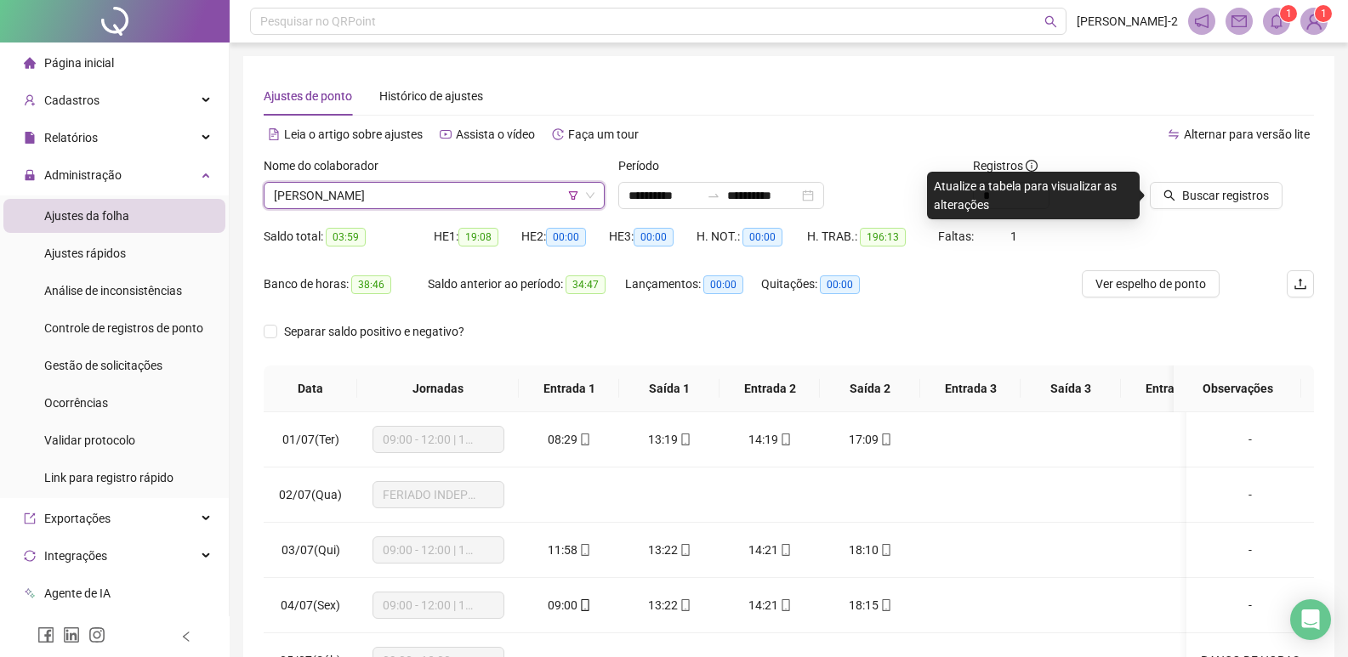
click at [1174, 209] on div "Buscar registros" at bounding box center [1232, 189] width 178 height 66
click at [1178, 196] on button "Buscar registros" at bounding box center [1216, 195] width 133 height 27
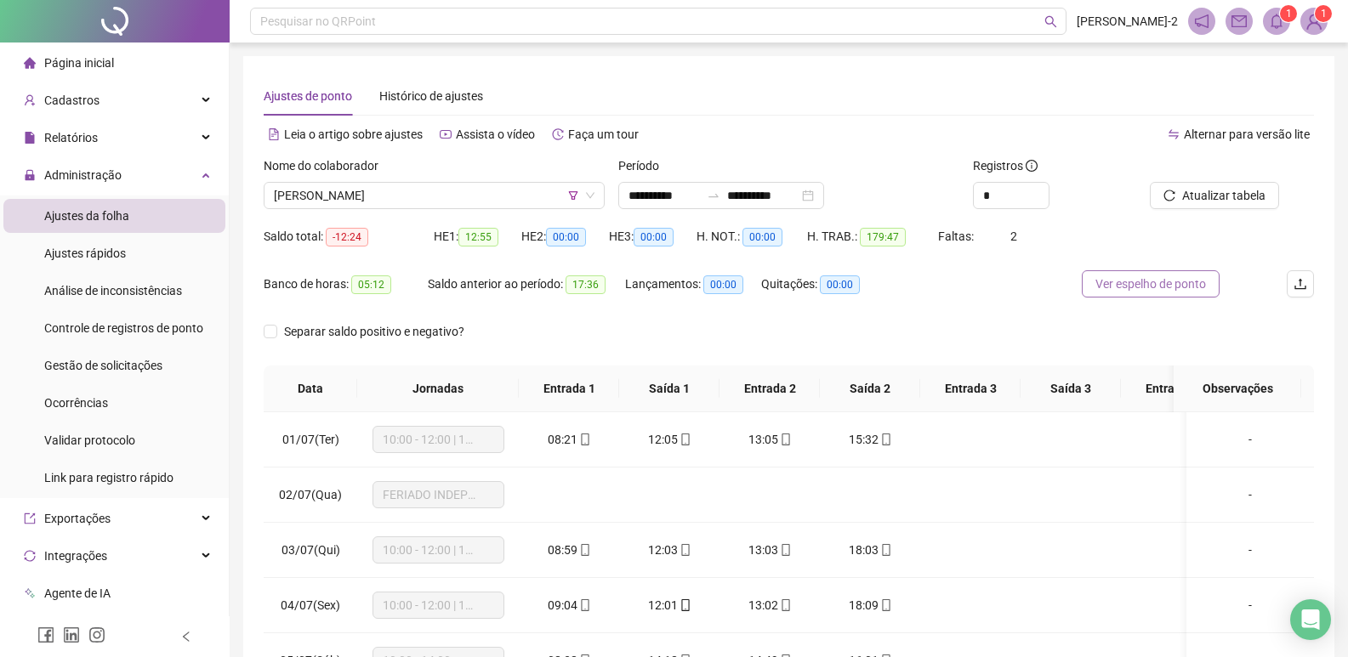
click at [1132, 283] on span "Ver espelho de ponto" at bounding box center [1150, 284] width 111 height 19
click at [433, 185] on span "[PERSON_NAME]" at bounding box center [434, 196] width 321 height 26
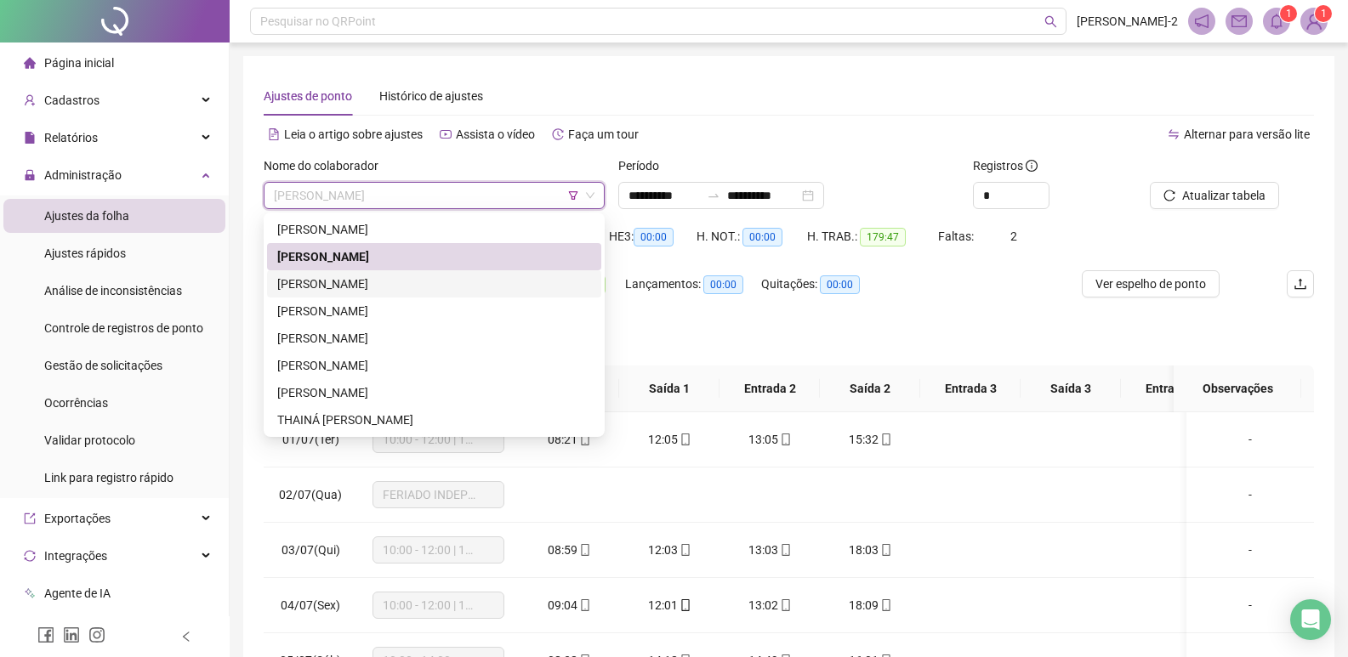
click at [400, 285] on div "[PERSON_NAME]" at bounding box center [434, 284] width 314 height 19
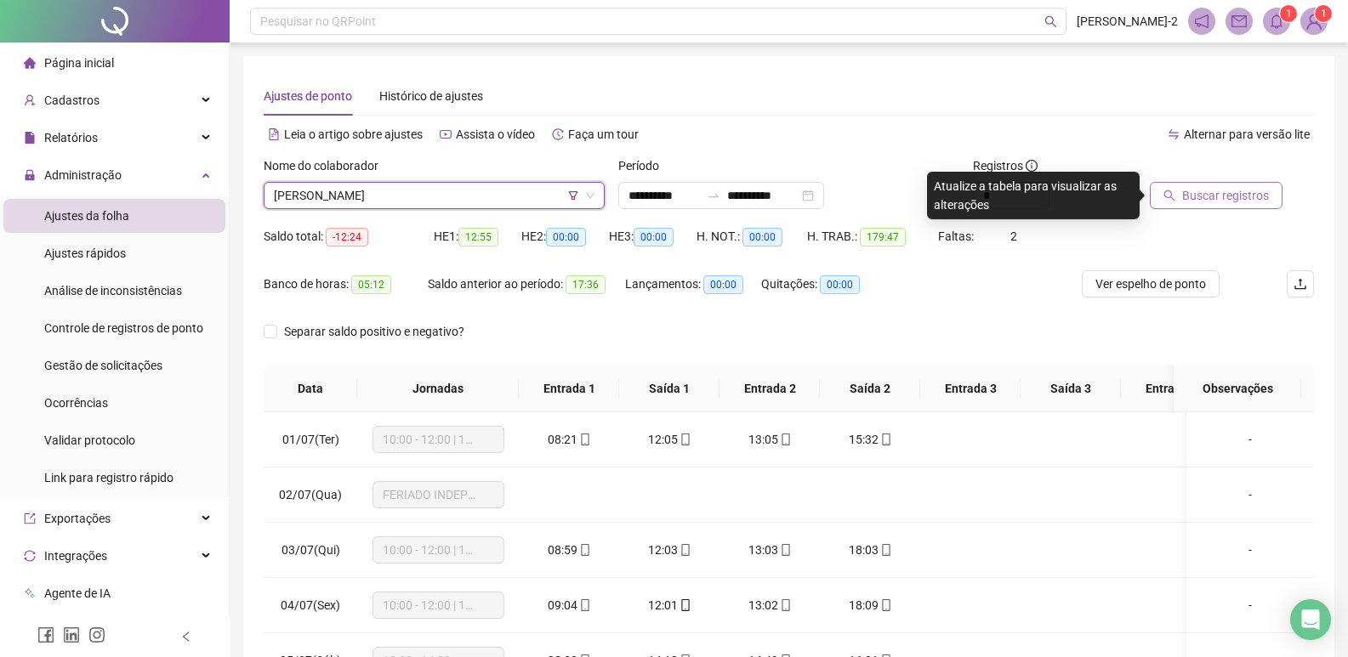
click at [1229, 195] on span "Buscar registros" at bounding box center [1225, 195] width 87 height 19
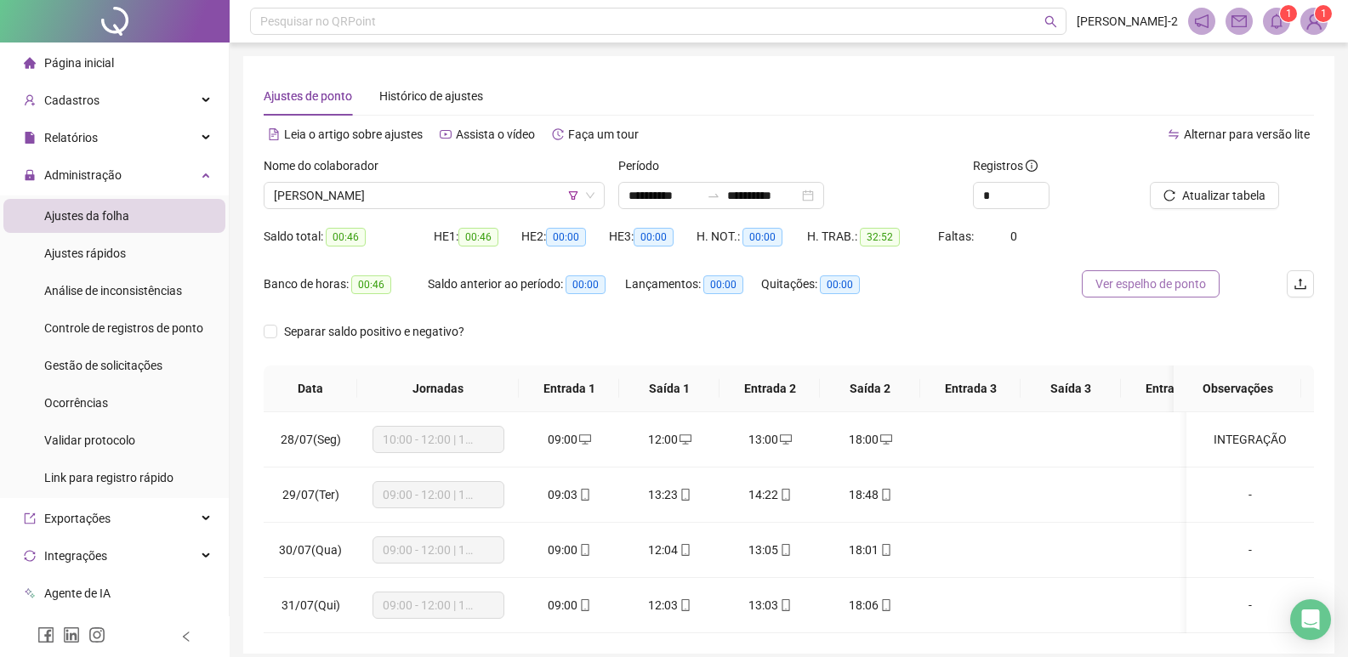
click at [1112, 292] on span "Ver espelho de ponto" at bounding box center [1150, 284] width 111 height 19
click at [440, 207] on span "[PERSON_NAME]" at bounding box center [434, 196] width 321 height 26
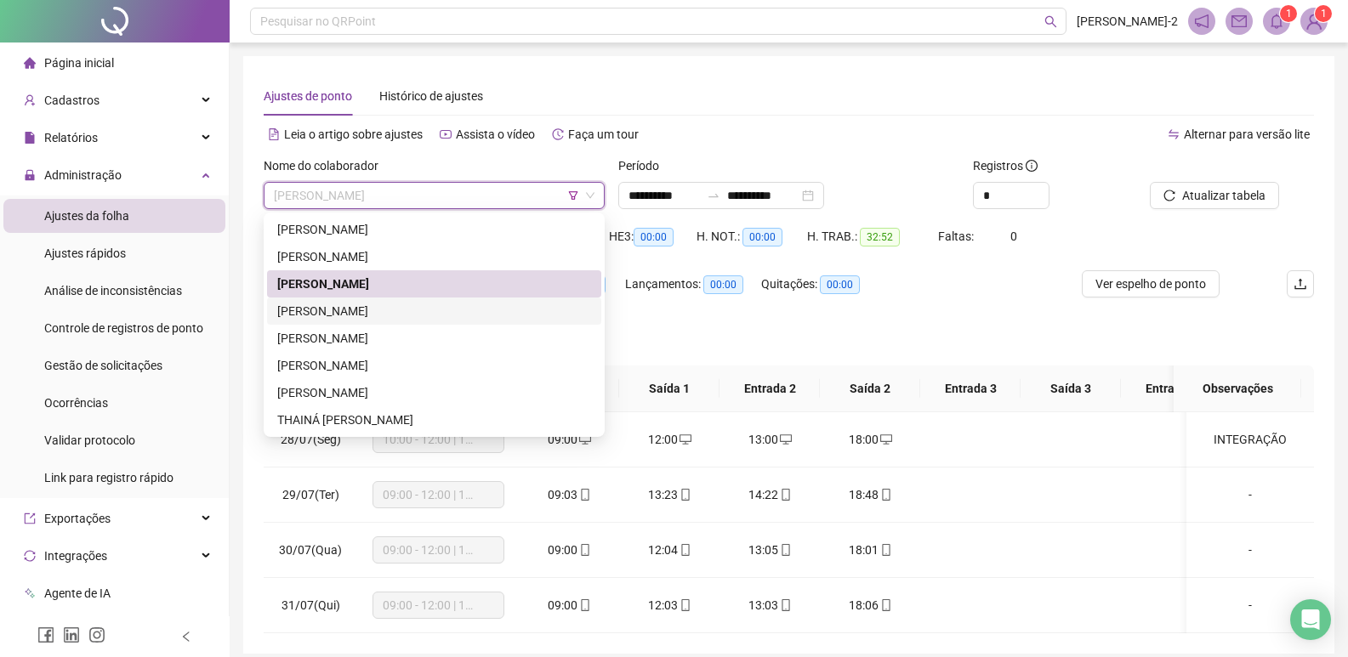
click at [361, 315] on div "[PERSON_NAME]" at bounding box center [434, 311] width 314 height 19
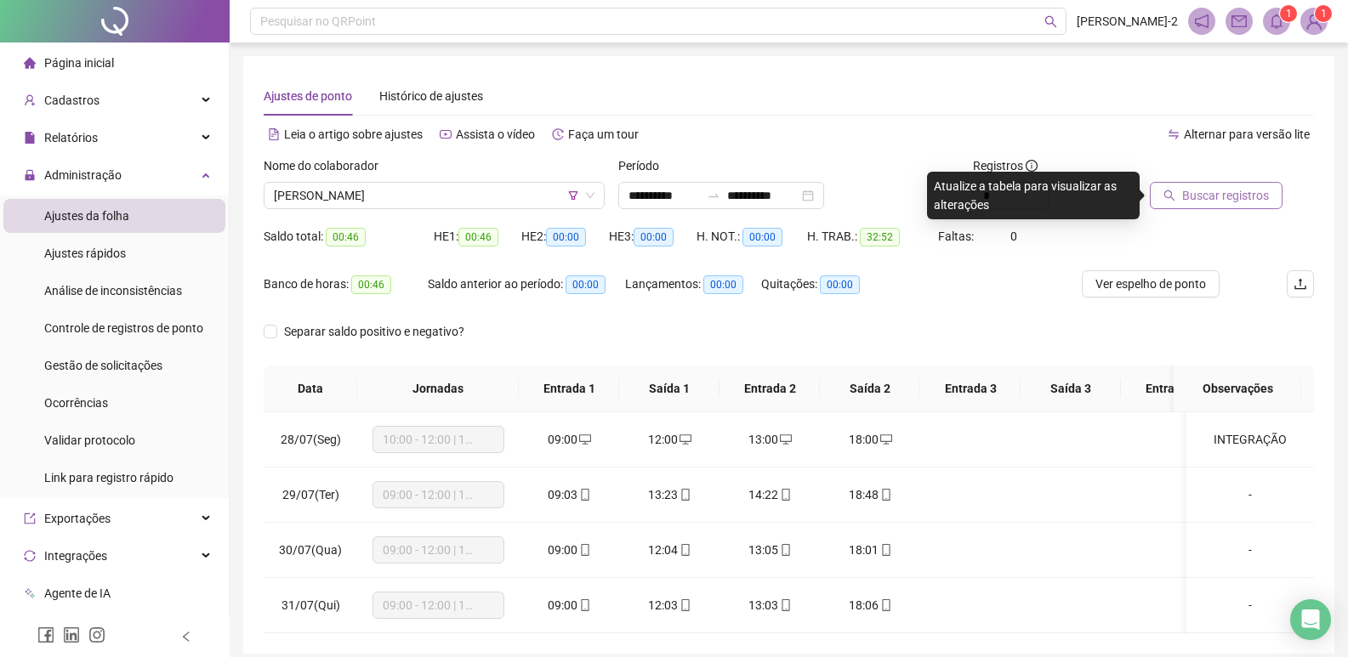
click at [1238, 197] on span "Buscar registros" at bounding box center [1225, 195] width 87 height 19
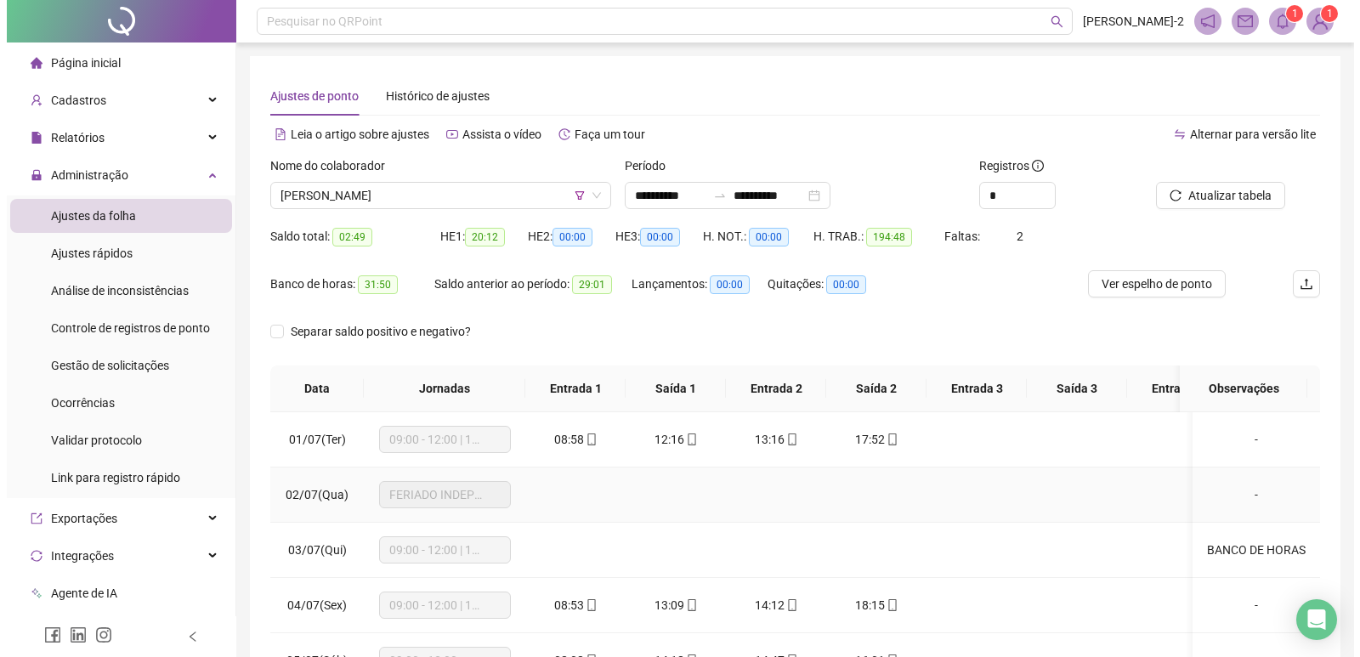
scroll to position [85, 0]
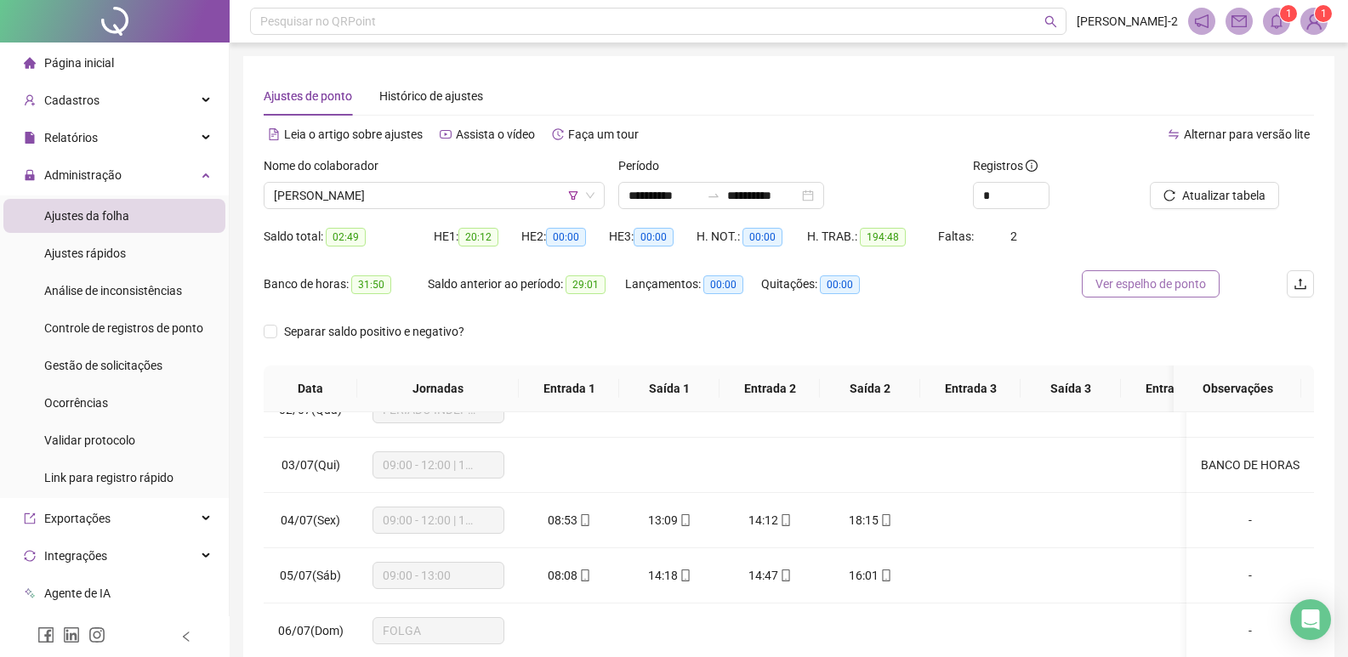
click at [1122, 282] on span "Ver espelho de ponto" at bounding box center [1150, 284] width 111 height 19
click at [438, 187] on span "[PERSON_NAME]" at bounding box center [434, 196] width 321 height 26
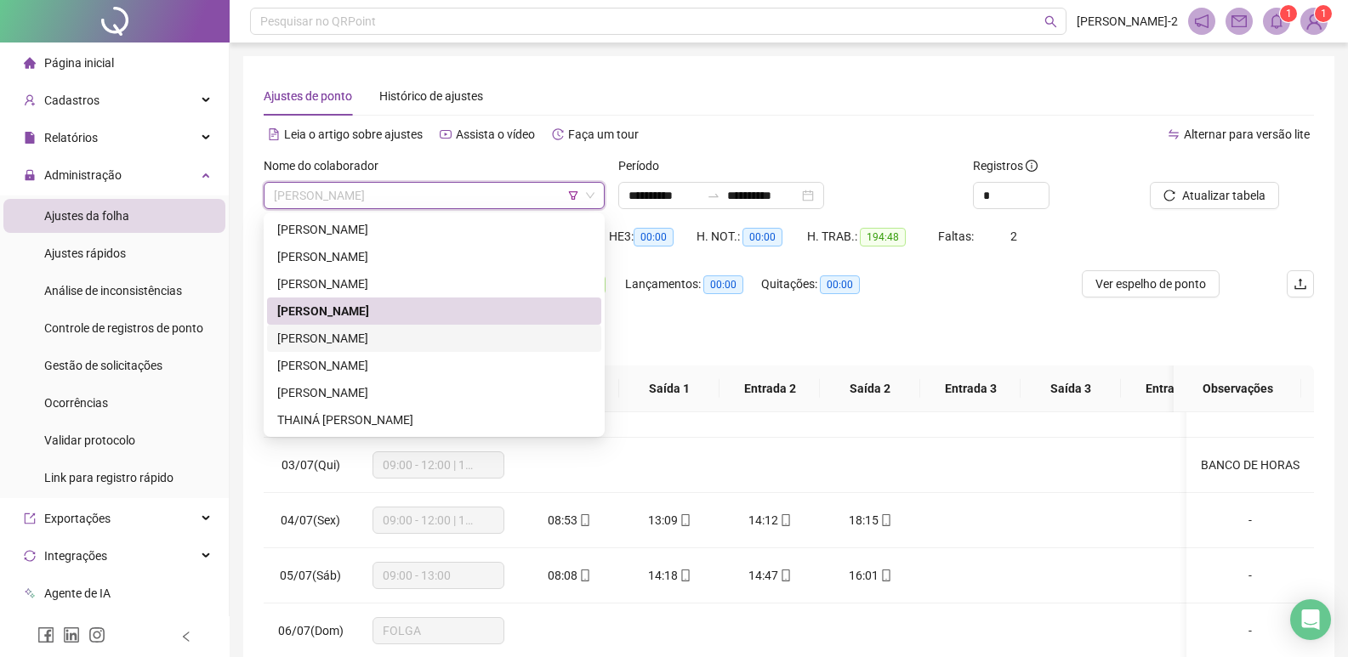
drag, startPoint x: 351, startPoint y: 332, endPoint x: 910, endPoint y: 228, distance: 568.2
click at [350, 332] on div "[PERSON_NAME]" at bounding box center [434, 338] width 314 height 19
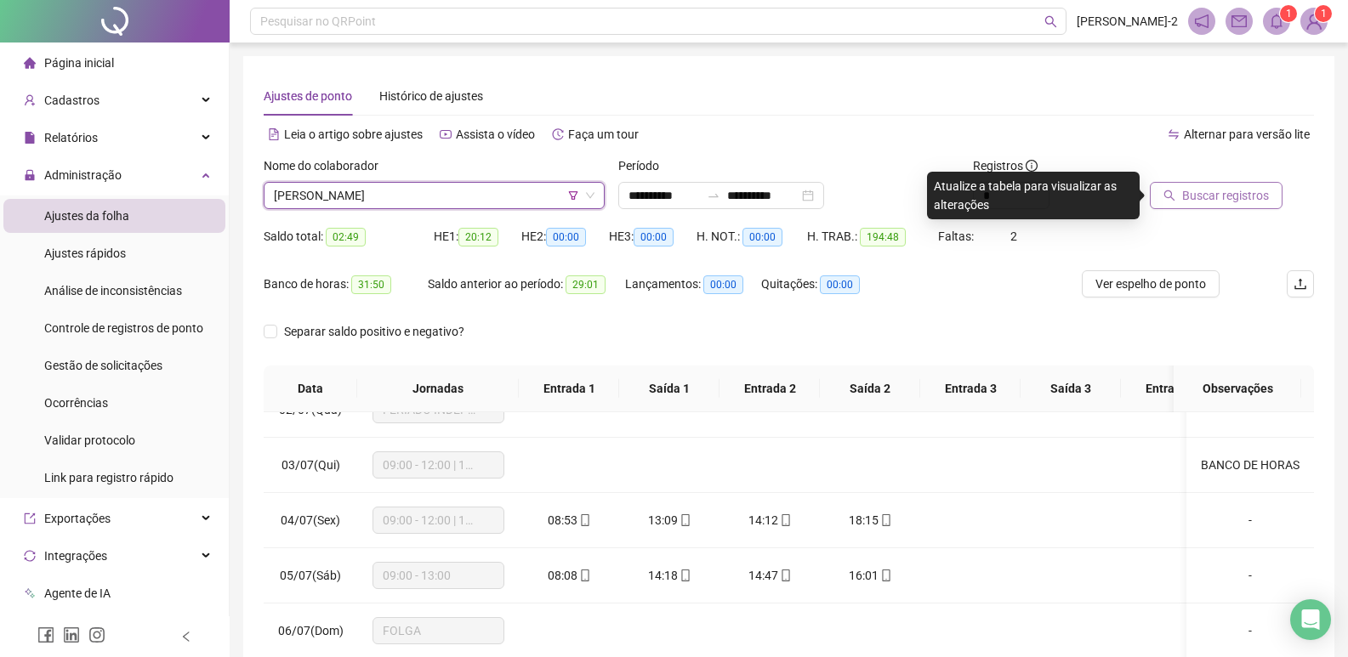
click at [1225, 198] on span "Buscar registros" at bounding box center [1225, 195] width 87 height 19
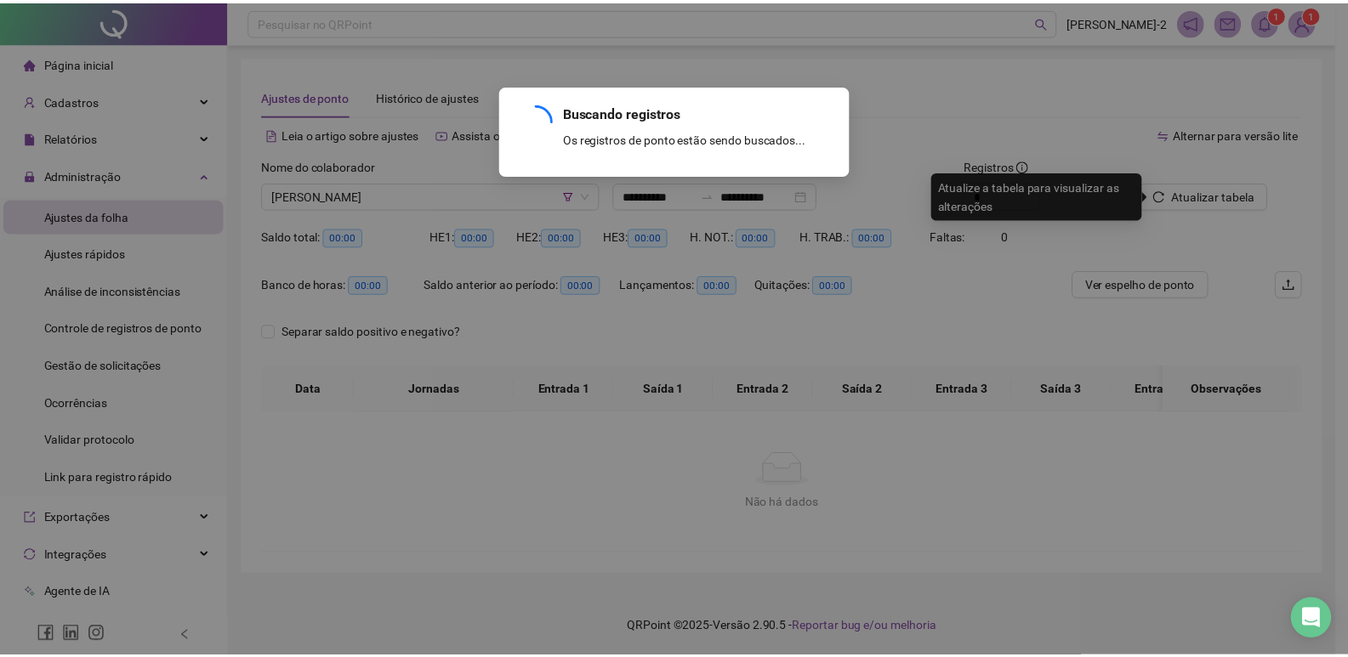
scroll to position [0, 0]
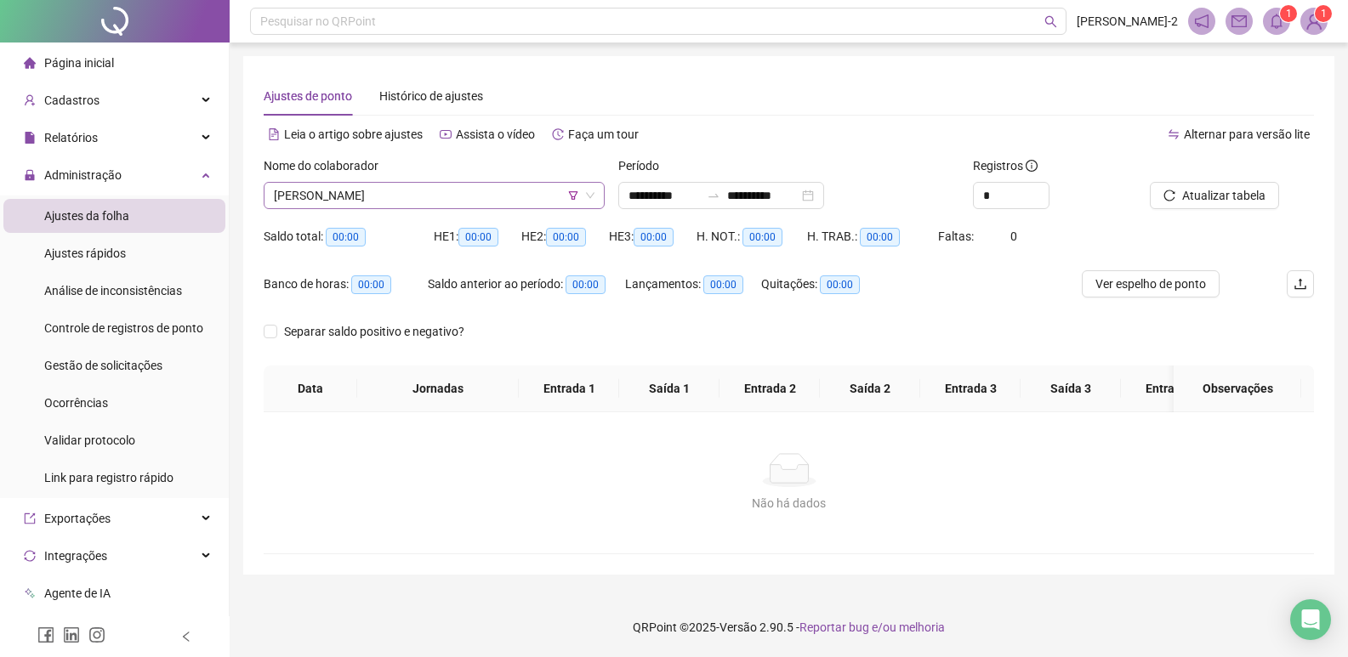
click at [334, 196] on span "[PERSON_NAME]" at bounding box center [434, 196] width 321 height 26
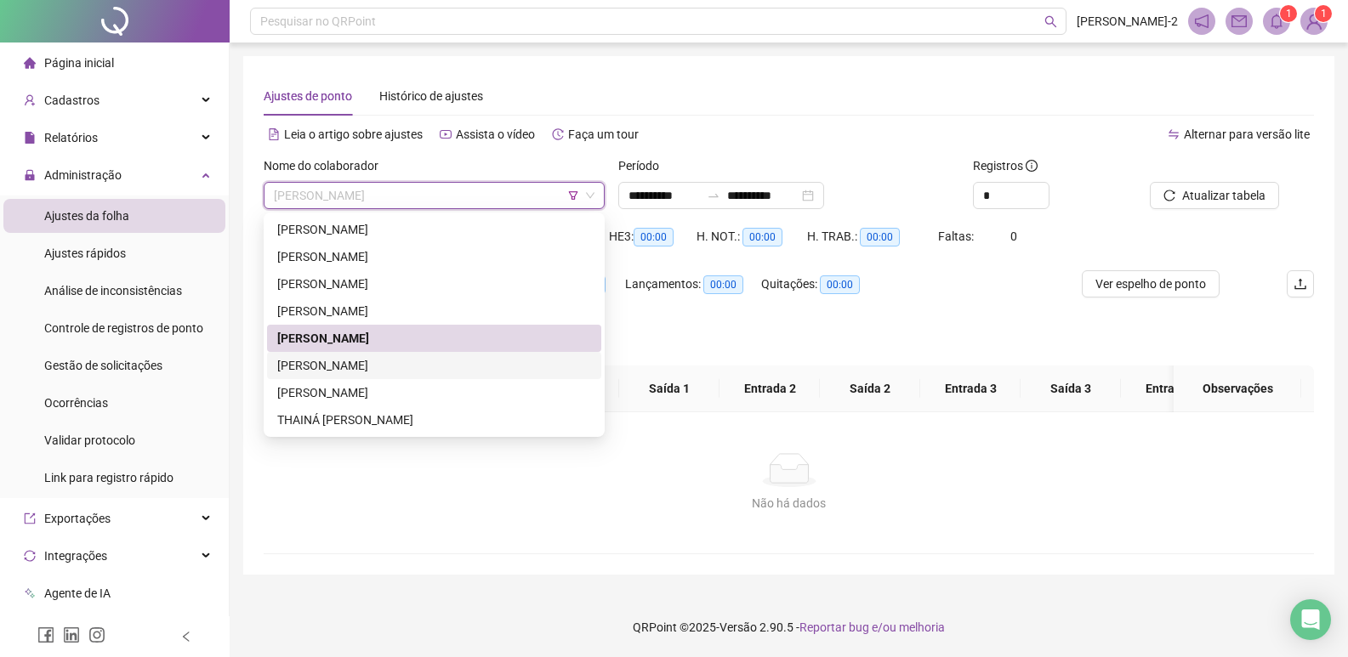
click at [326, 358] on div "[PERSON_NAME]" at bounding box center [434, 365] width 314 height 19
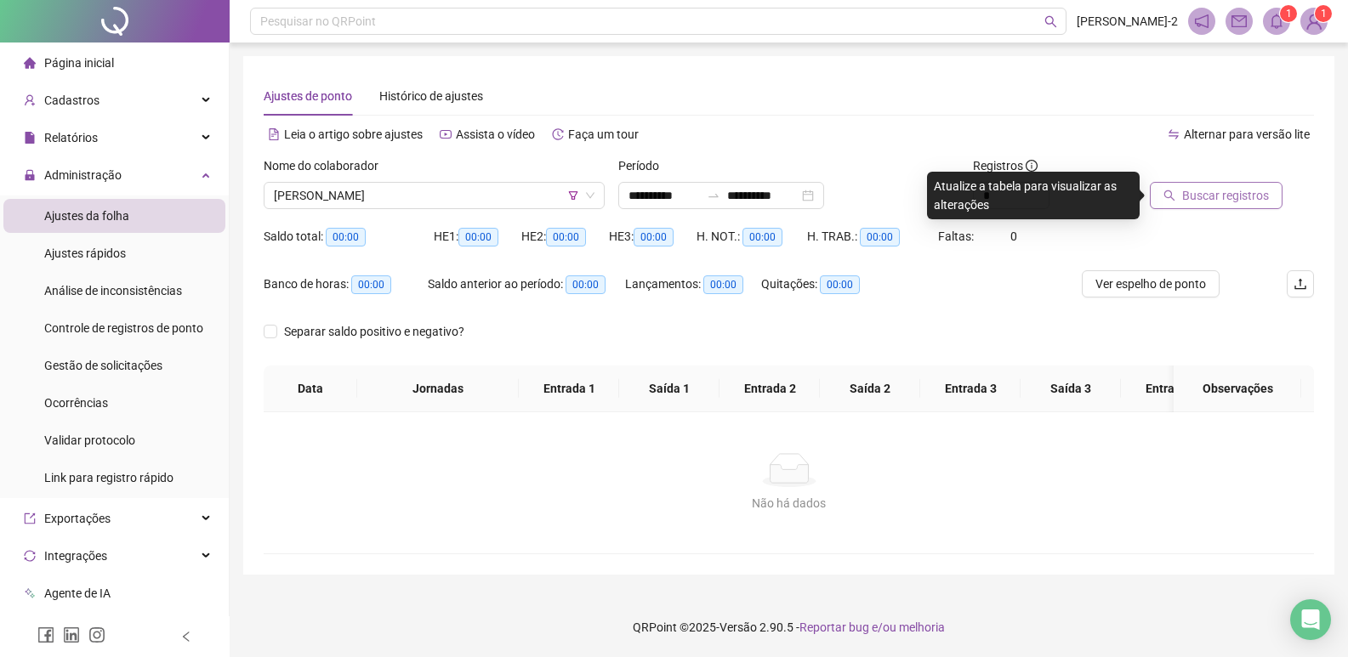
click at [1224, 199] on span "Buscar registros" at bounding box center [1225, 195] width 87 height 19
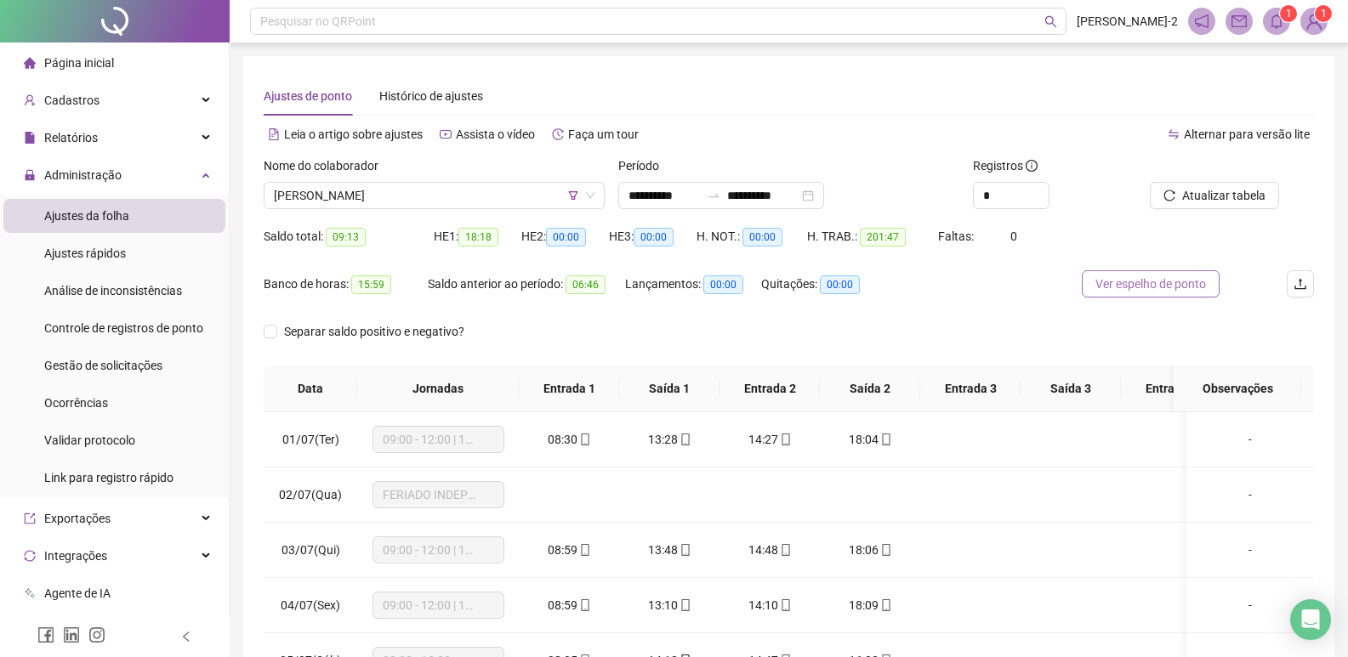
click at [1122, 288] on span "Ver espelho de ponto" at bounding box center [1150, 284] width 111 height 19
click at [393, 205] on span "[PERSON_NAME]" at bounding box center [434, 196] width 321 height 26
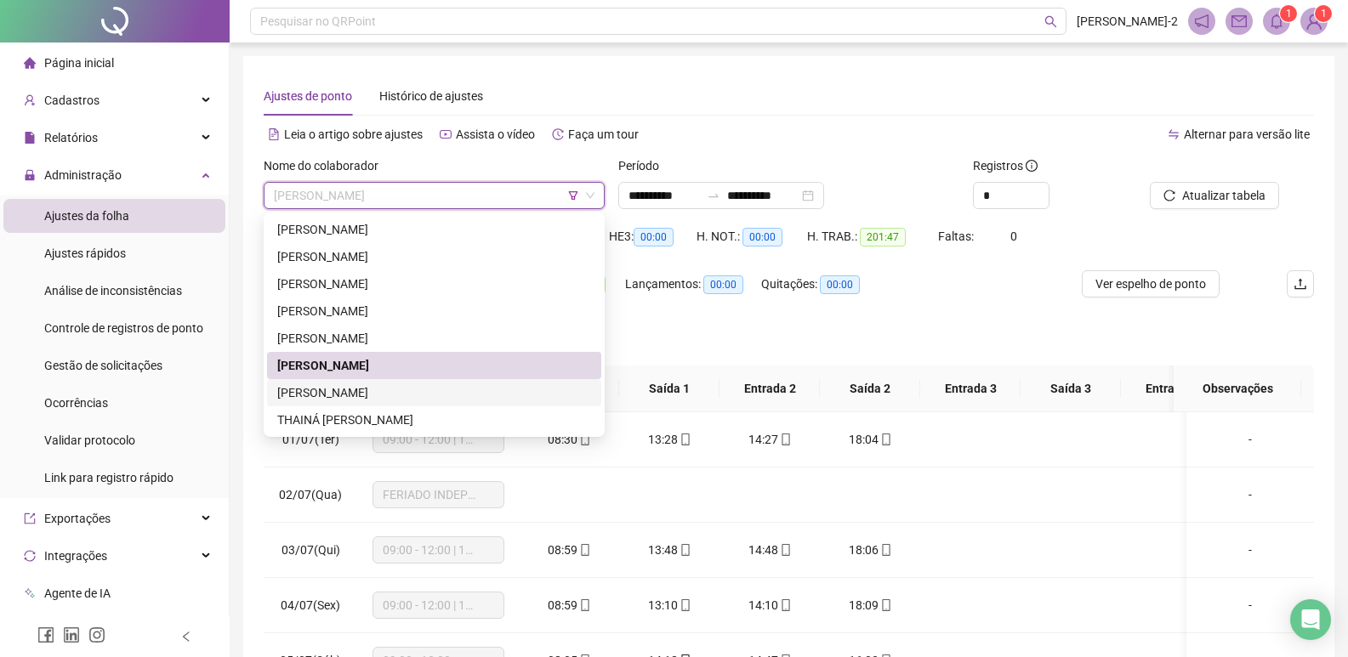
click at [386, 394] on div "[PERSON_NAME]" at bounding box center [434, 392] width 314 height 19
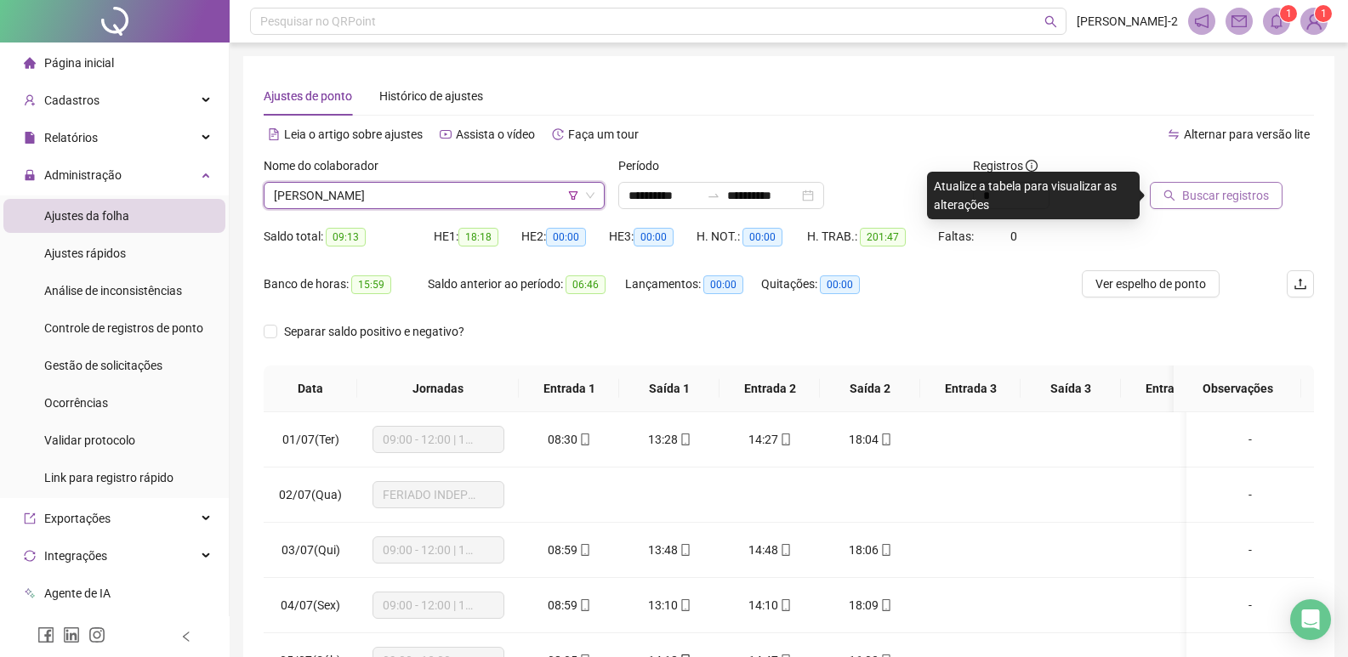
click at [1208, 185] on button "Buscar registros" at bounding box center [1216, 195] width 133 height 27
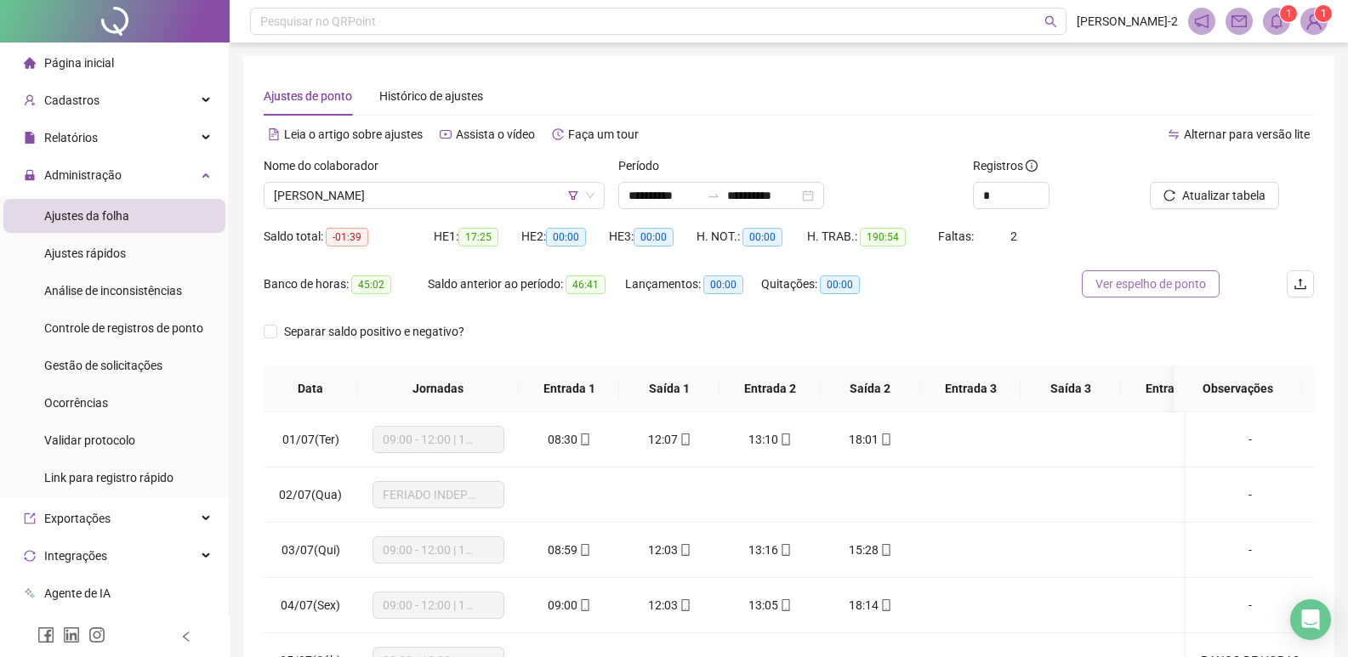
click at [1129, 278] on span "Ver espelho de ponto" at bounding box center [1150, 284] width 111 height 19
click at [433, 199] on span "[PERSON_NAME]" at bounding box center [434, 196] width 321 height 26
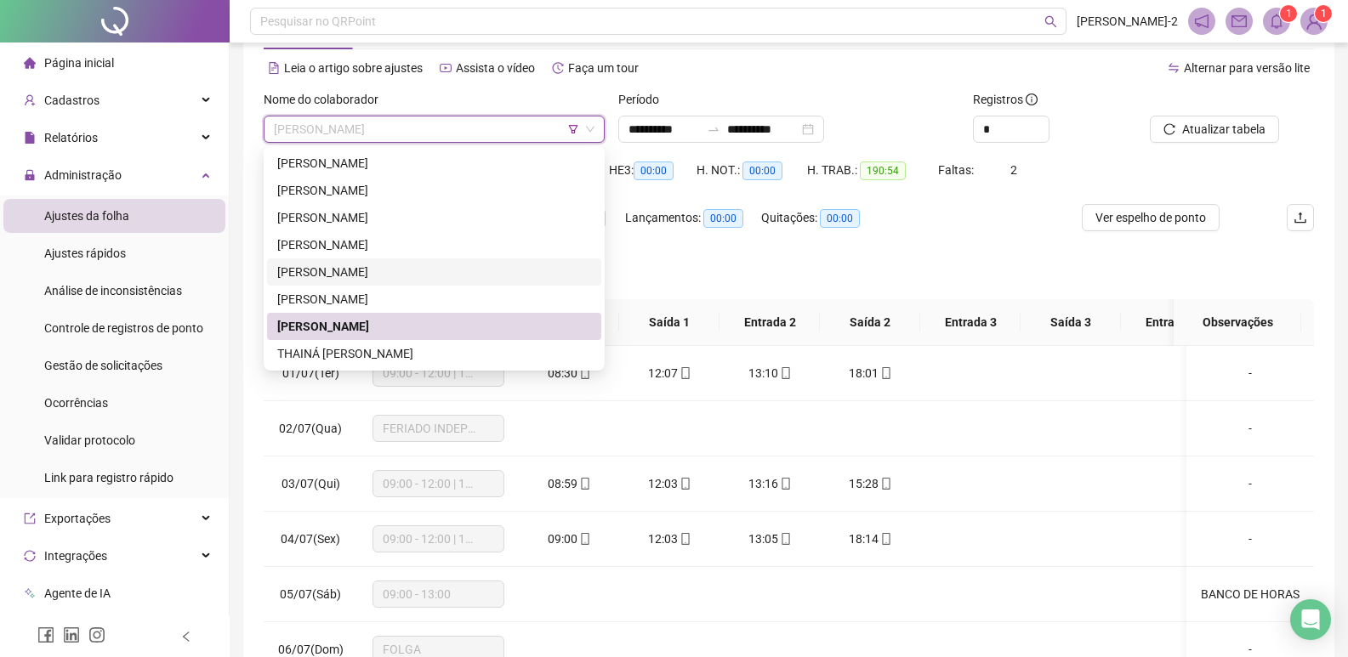
scroll to position [85, 0]
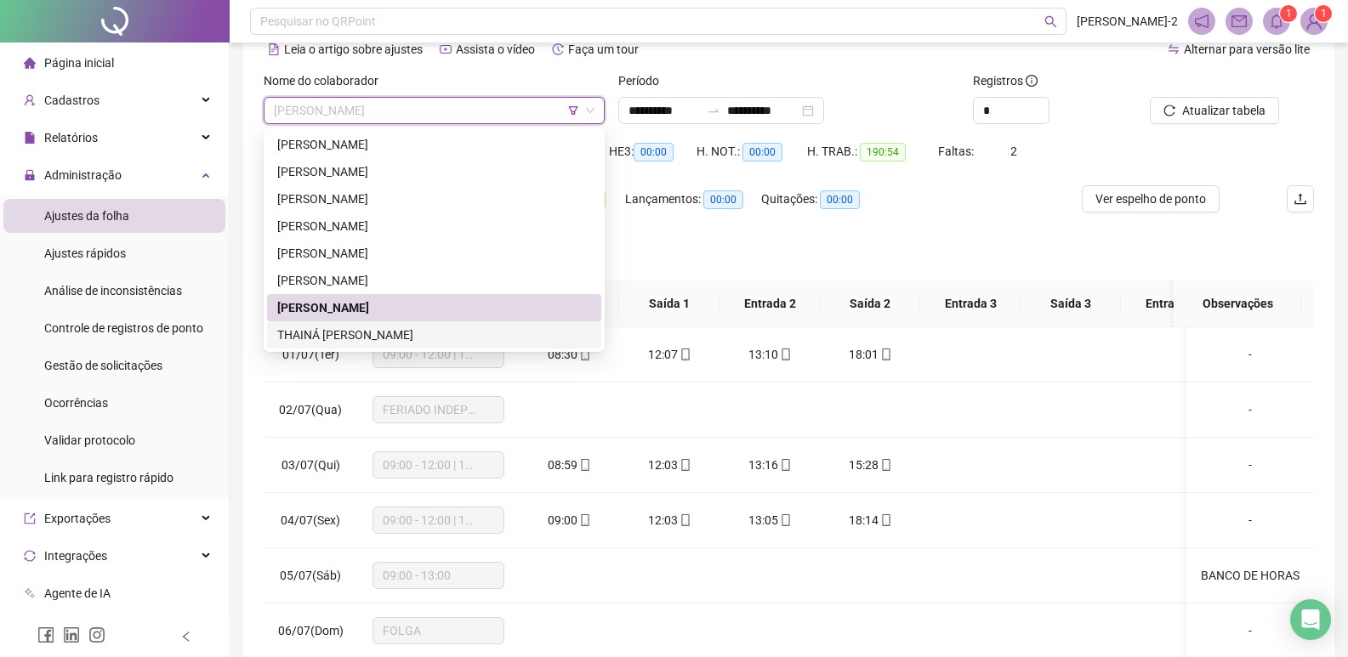
click at [366, 331] on div "THAINÁ [PERSON_NAME]" at bounding box center [434, 335] width 314 height 19
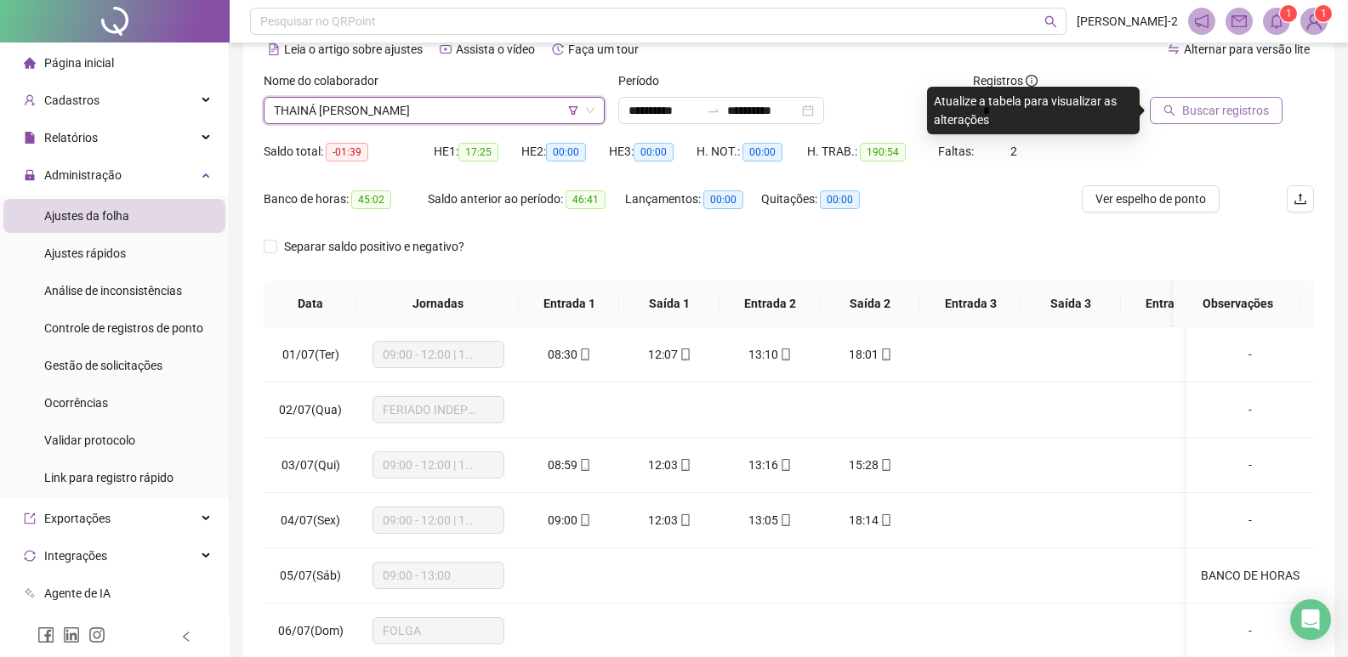
click at [1263, 120] on button "Buscar registros" at bounding box center [1216, 110] width 133 height 27
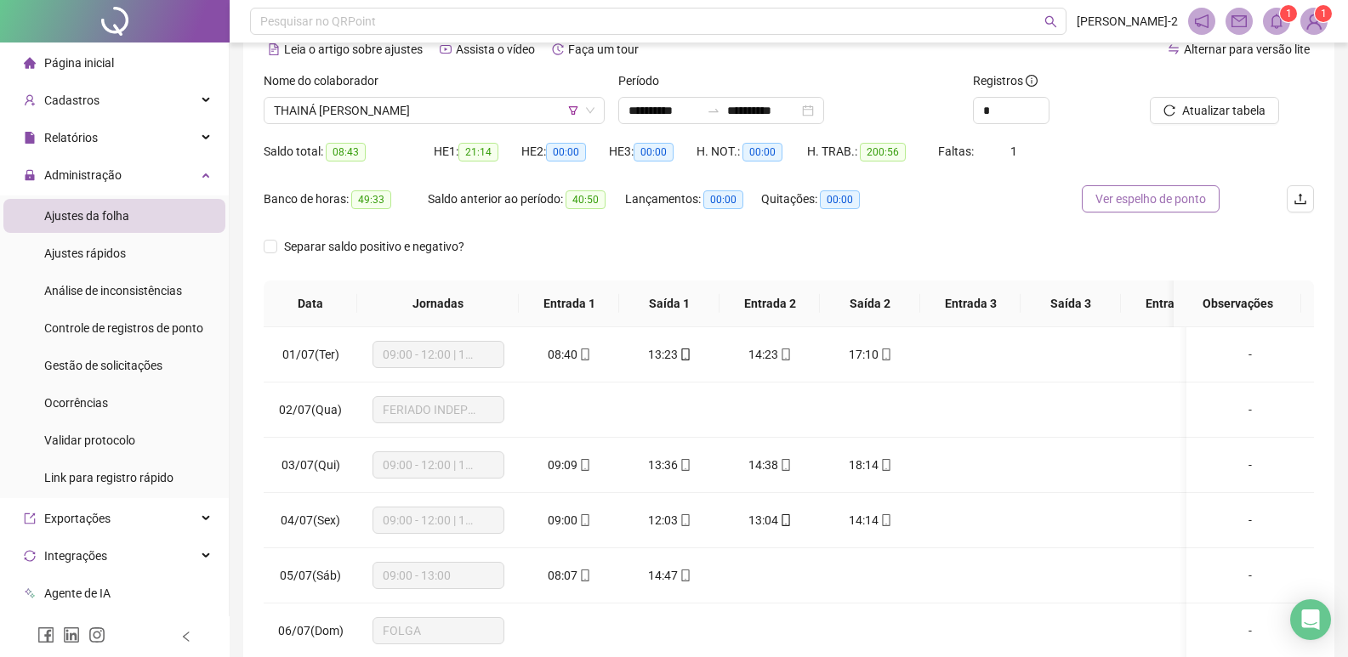
click at [1122, 194] on span "Ver espelho de ponto" at bounding box center [1150, 199] width 111 height 19
click at [574, 111] on icon "filter" at bounding box center [573, 110] width 10 height 10
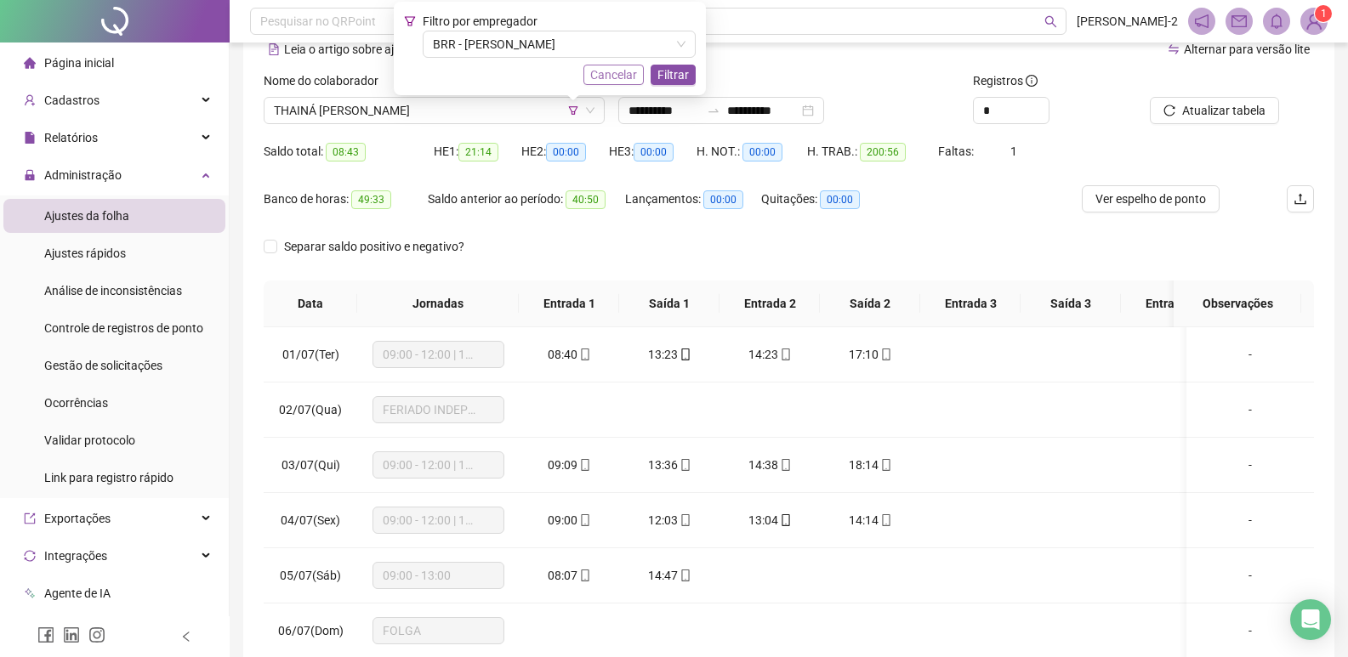
click at [637, 72] on span "Cancelar" at bounding box center [613, 74] width 47 height 19
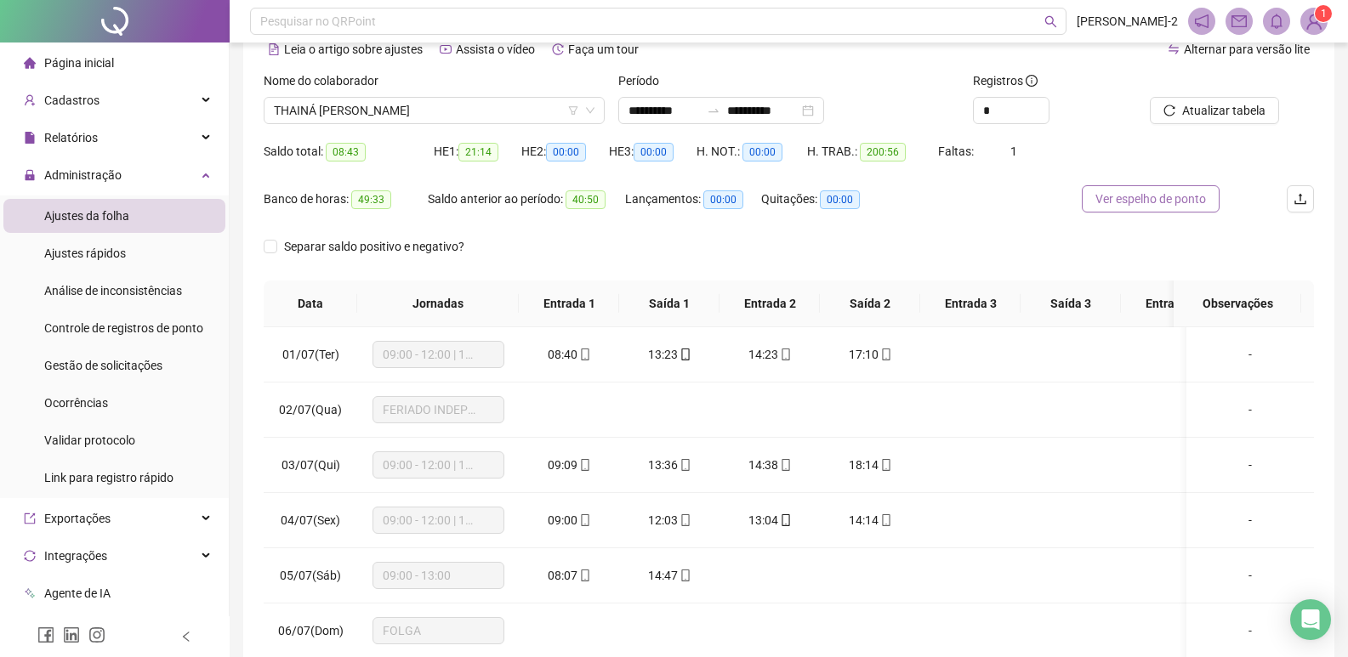
click at [1154, 196] on span "Ver espelho de ponto" at bounding box center [1150, 199] width 111 height 19
click at [421, 117] on span "THAINÁ [PERSON_NAME]" at bounding box center [434, 111] width 321 height 26
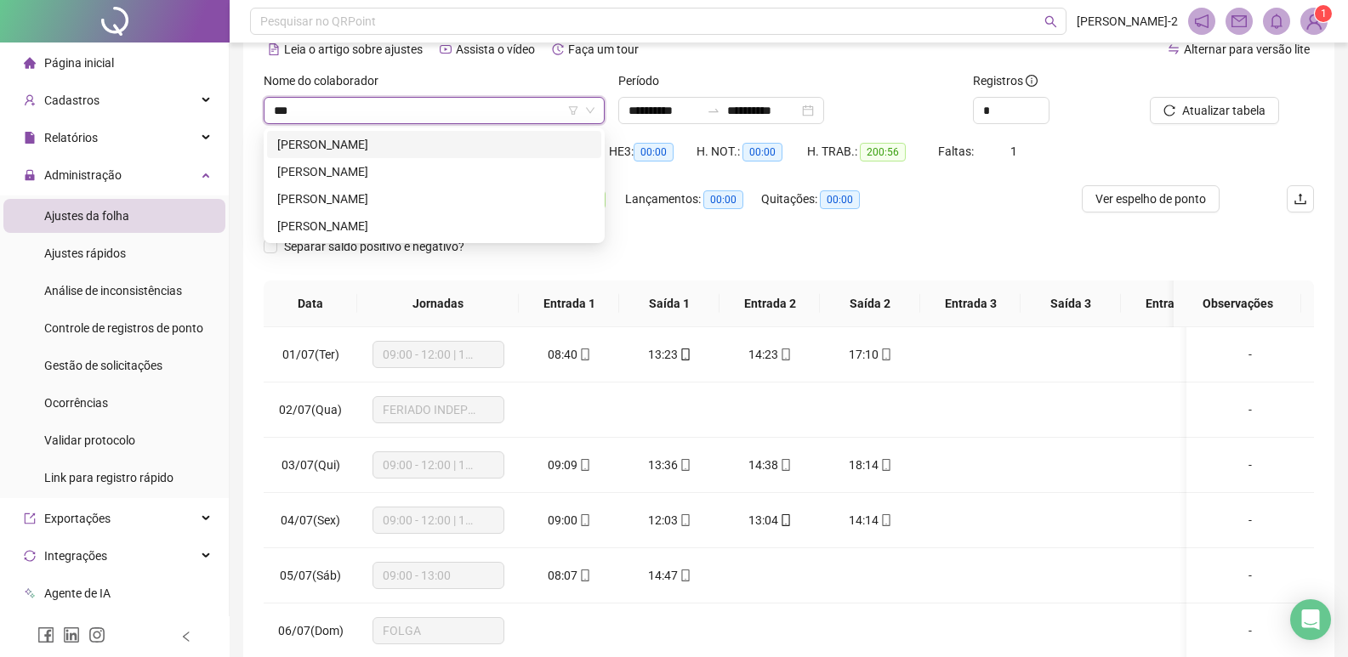
scroll to position [0, 0]
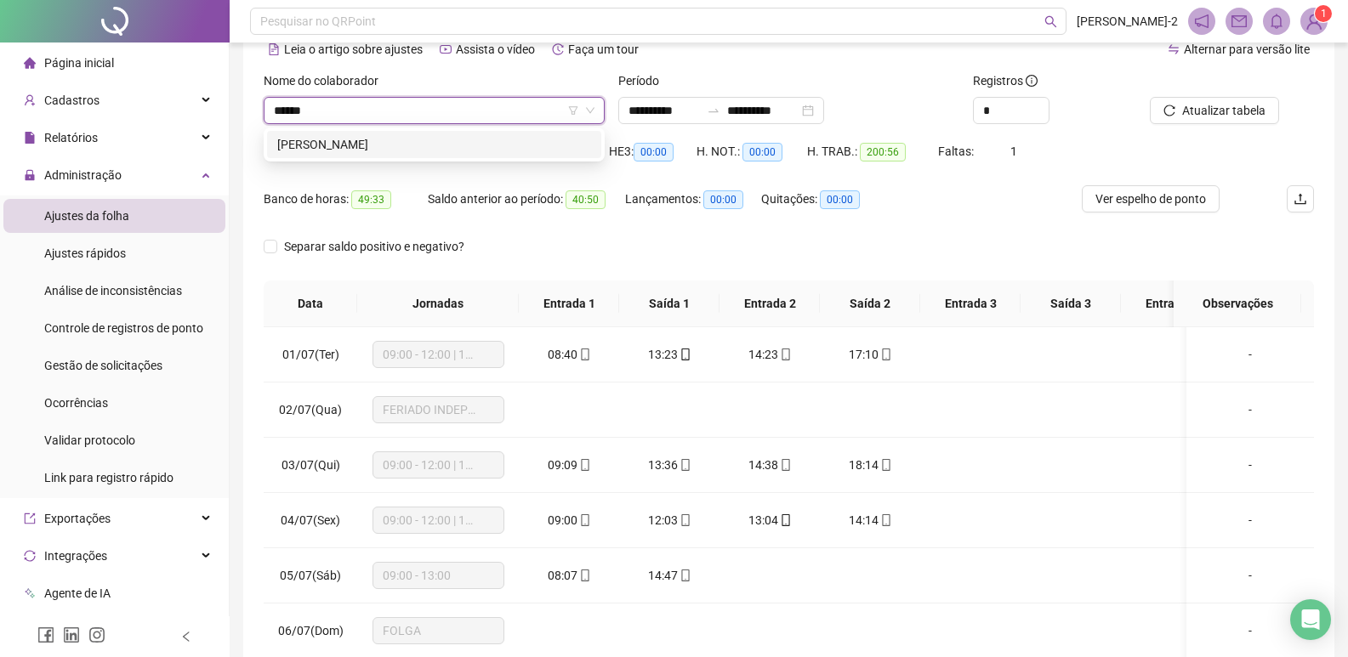
type input "*******"
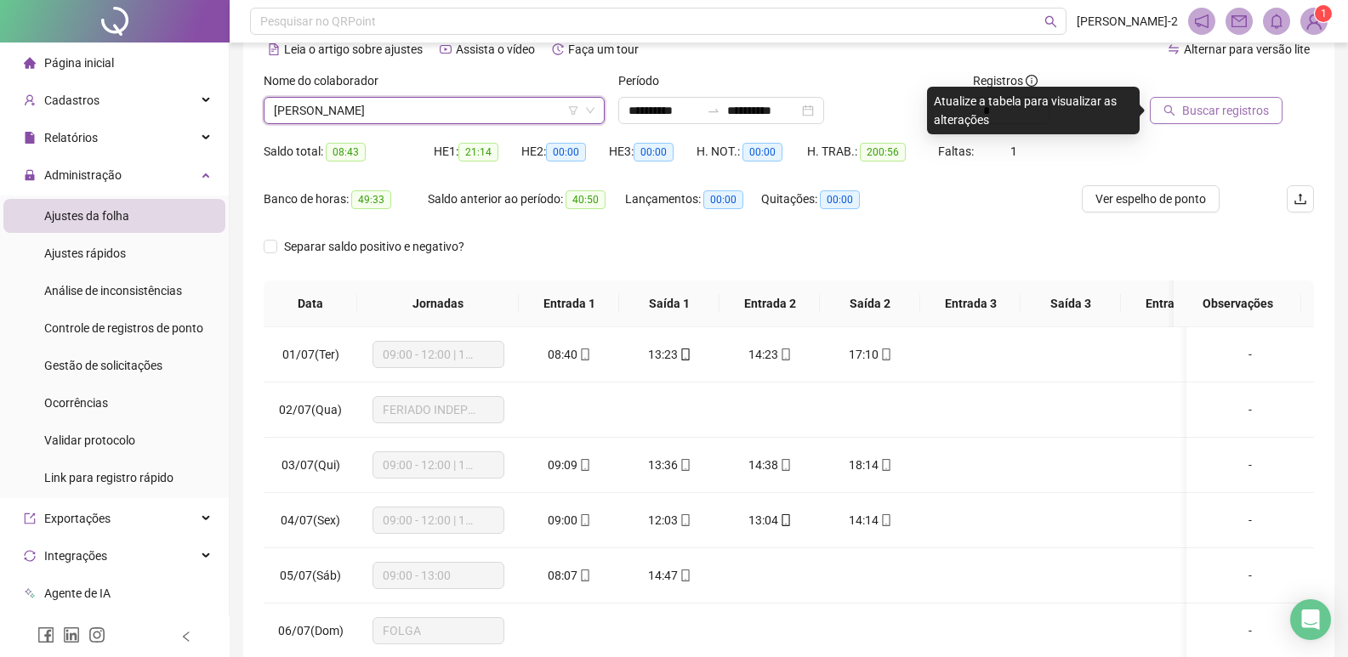
click at [1210, 105] on span "Buscar registros" at bounding box center [1225, 110] width 87 height 19
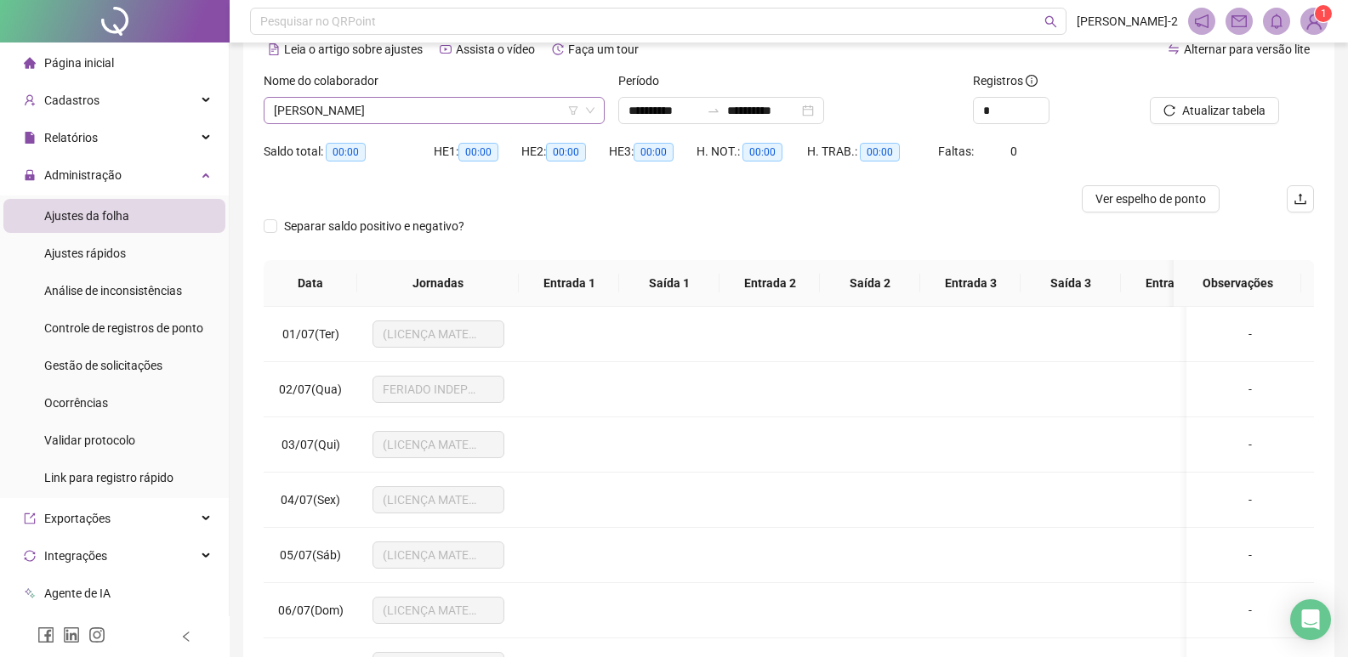
click at [572, 109] on icon "filter" at bounding box center [573, 110] width 10 height 10
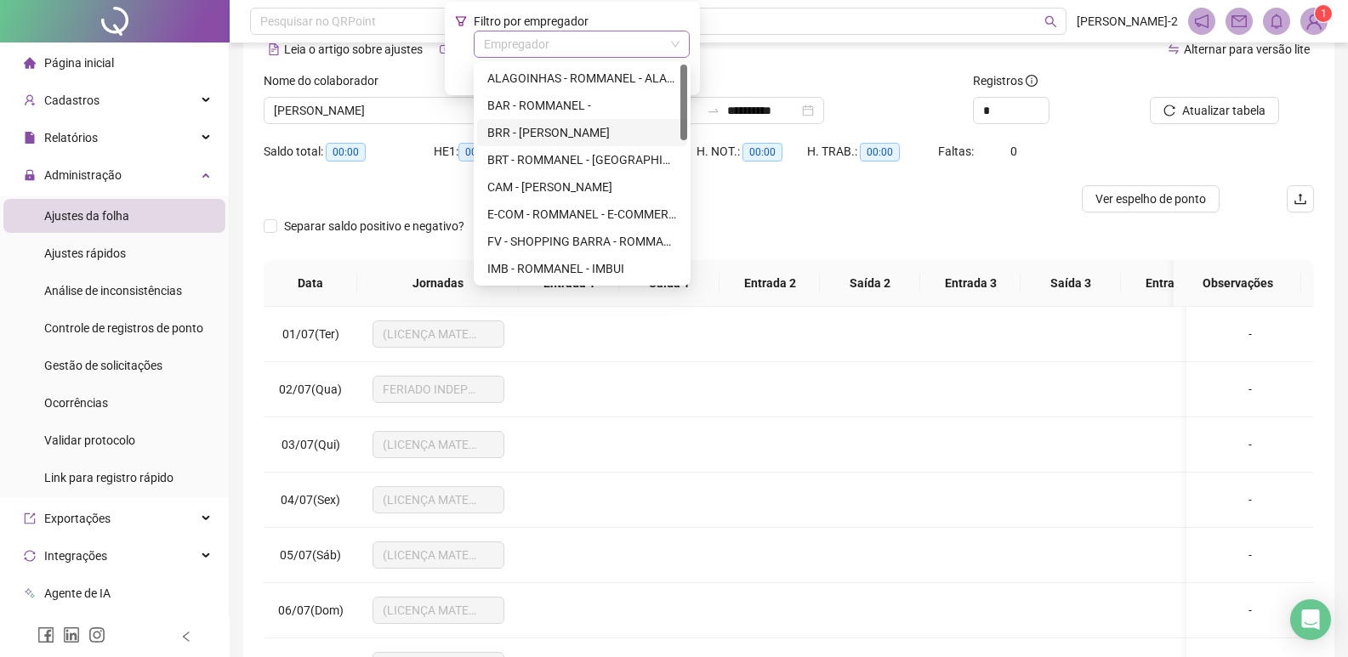
click at [569, 57] on div "Empregador" at bounding box center [582, 44] width 216 height 27
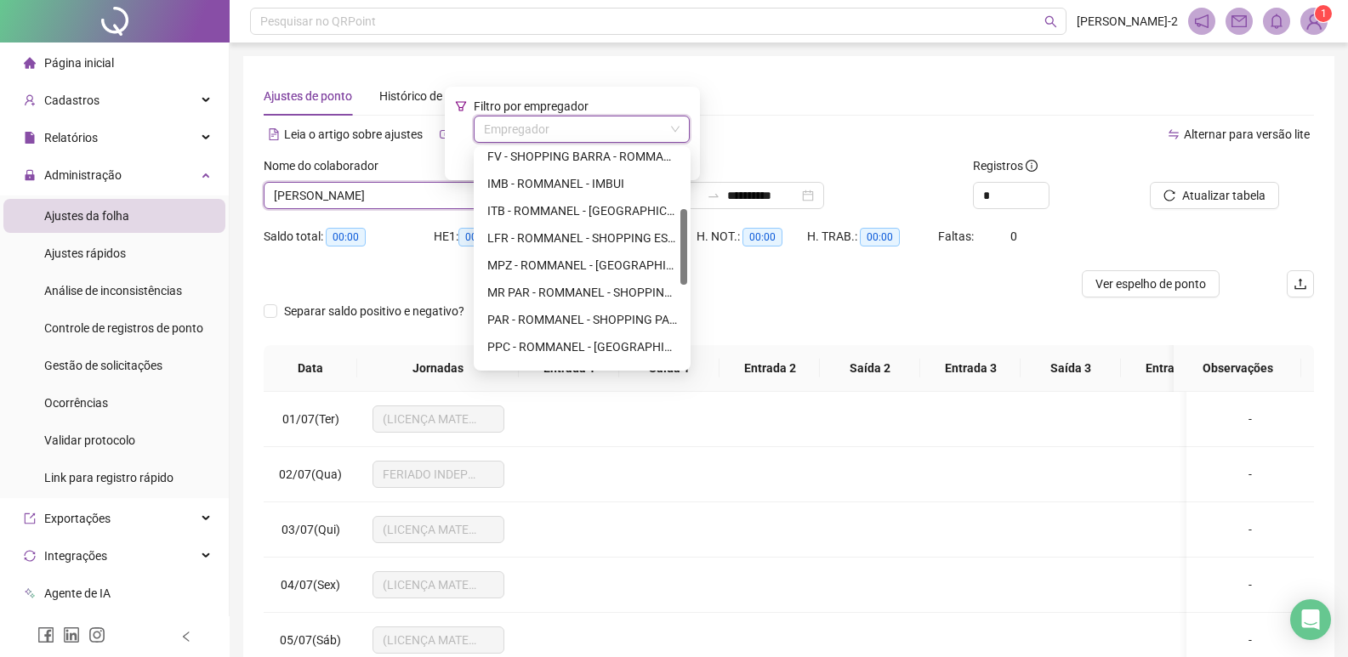
scroll to position [255, 0]
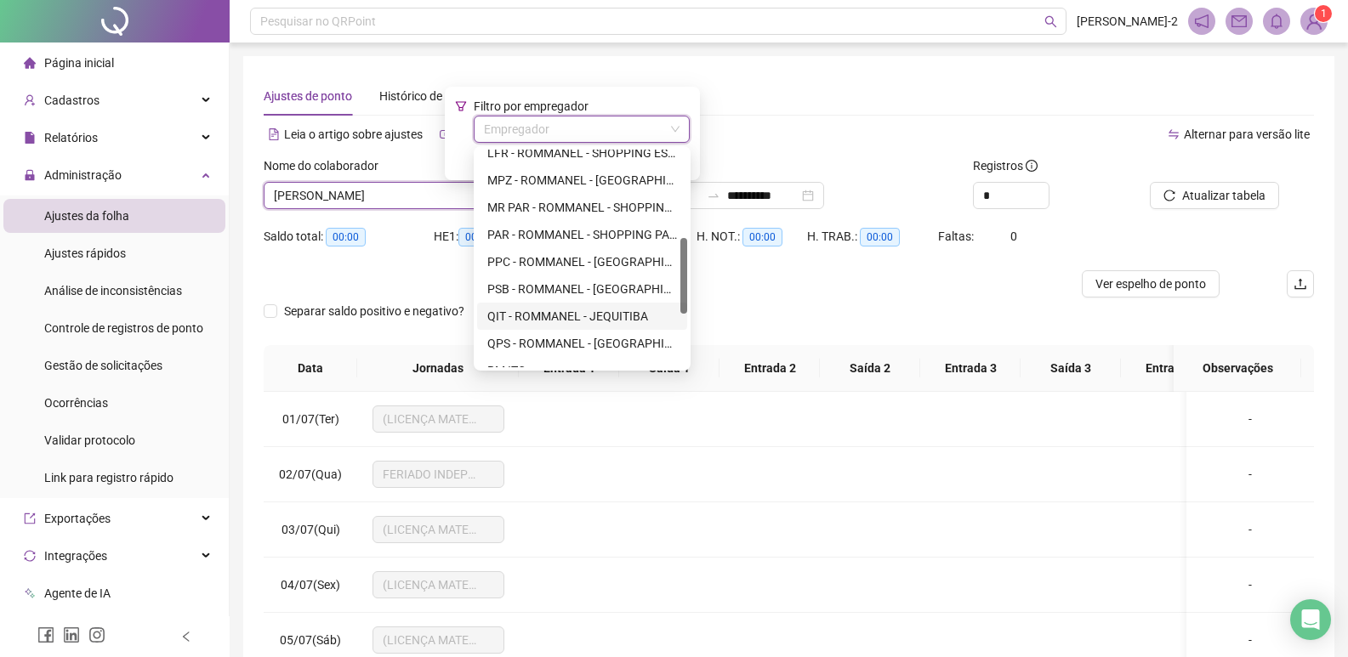
click at [592, 309] on div "QIT - ROMMANEL - JEQUITIBA" at bounding box center [582, 316] width 190 height 19
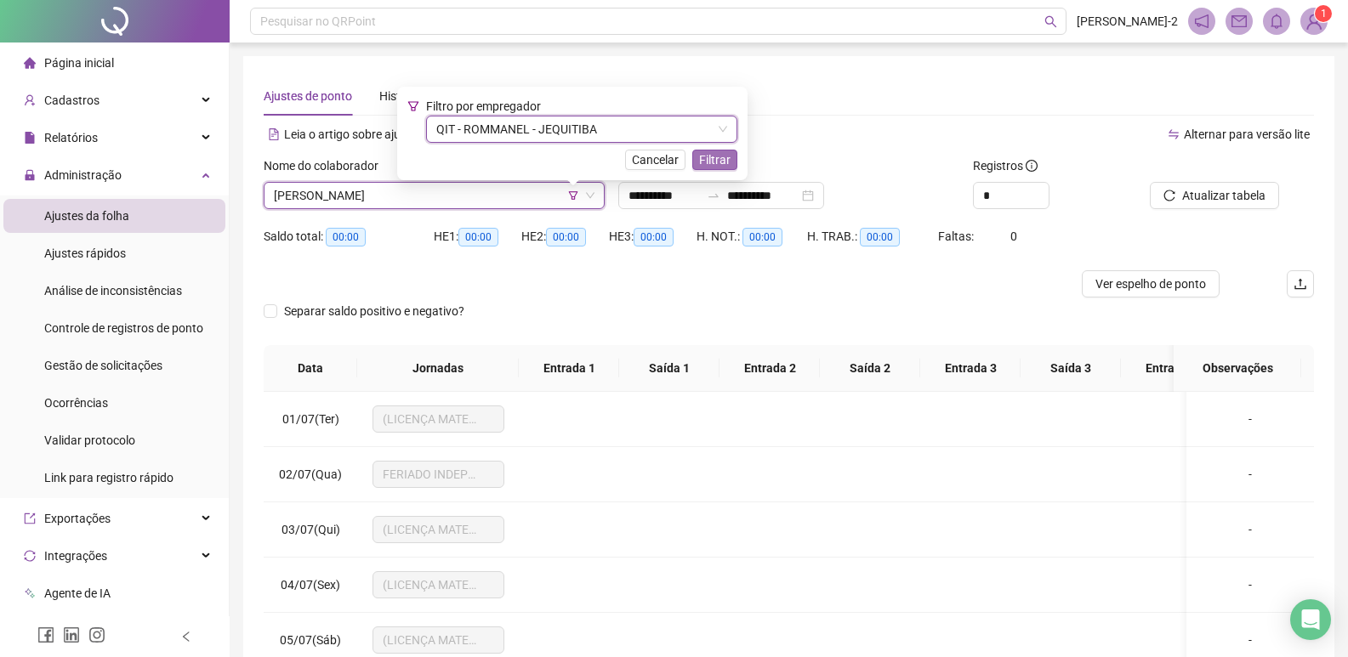
click at [713, 166] on span "Filtrar" at bounding box center [714, 159] width 31 height 19
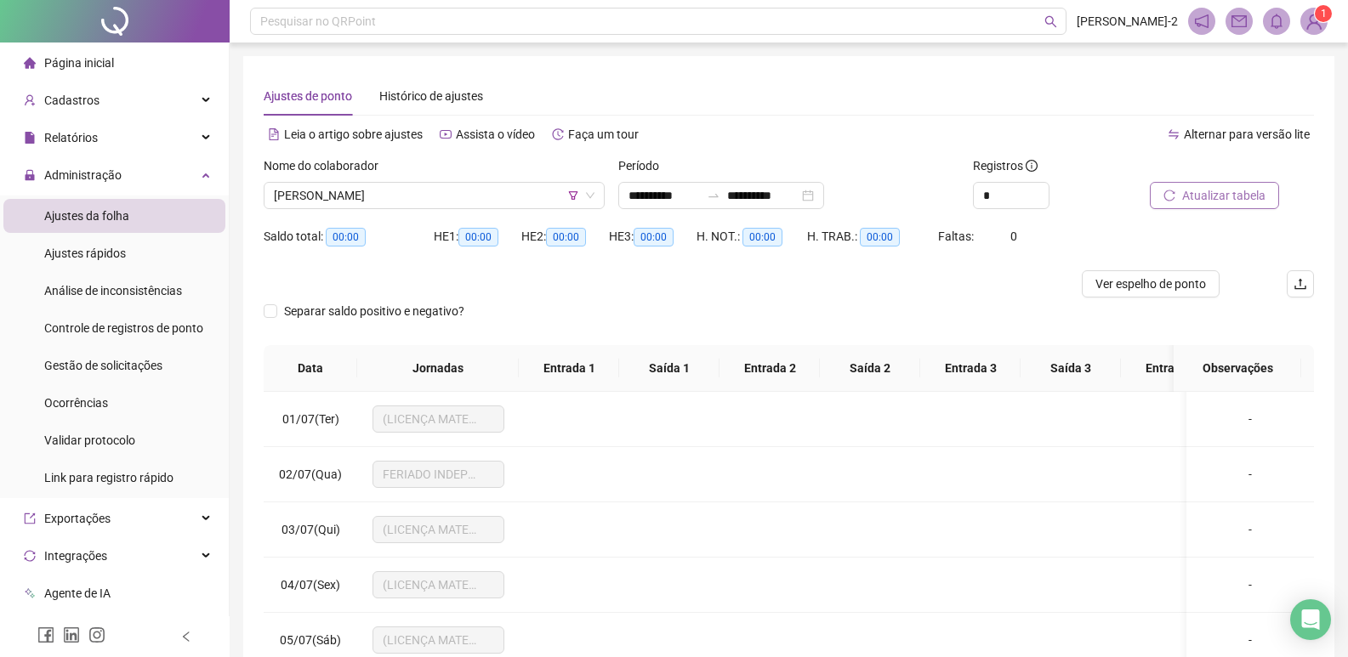
click at [1253, 195] on span "Atualizar tabela" at bounding box center [1223, 195] width 83 height 19
click at [1167, 287] on span "Ver espelho de ponto" at bounding box center [1150, 284] width 111 height 19
click at [378, 199] on span "ANNA LUIZA ROCHA AMARAL" at bounding box center [434, 196] width 321 height 26
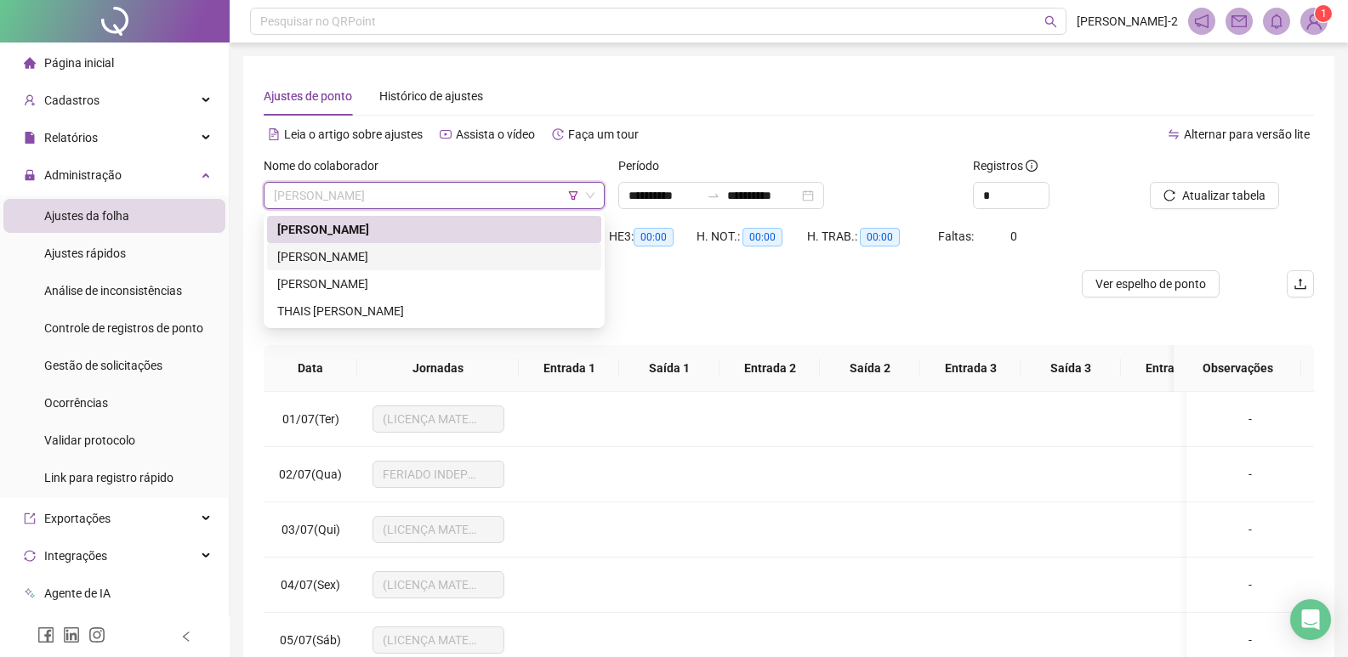
click at [381, 263] on div "Louise Stephanie Lima Zucolotto" at bounding box center [434, 256] width 314 height 19
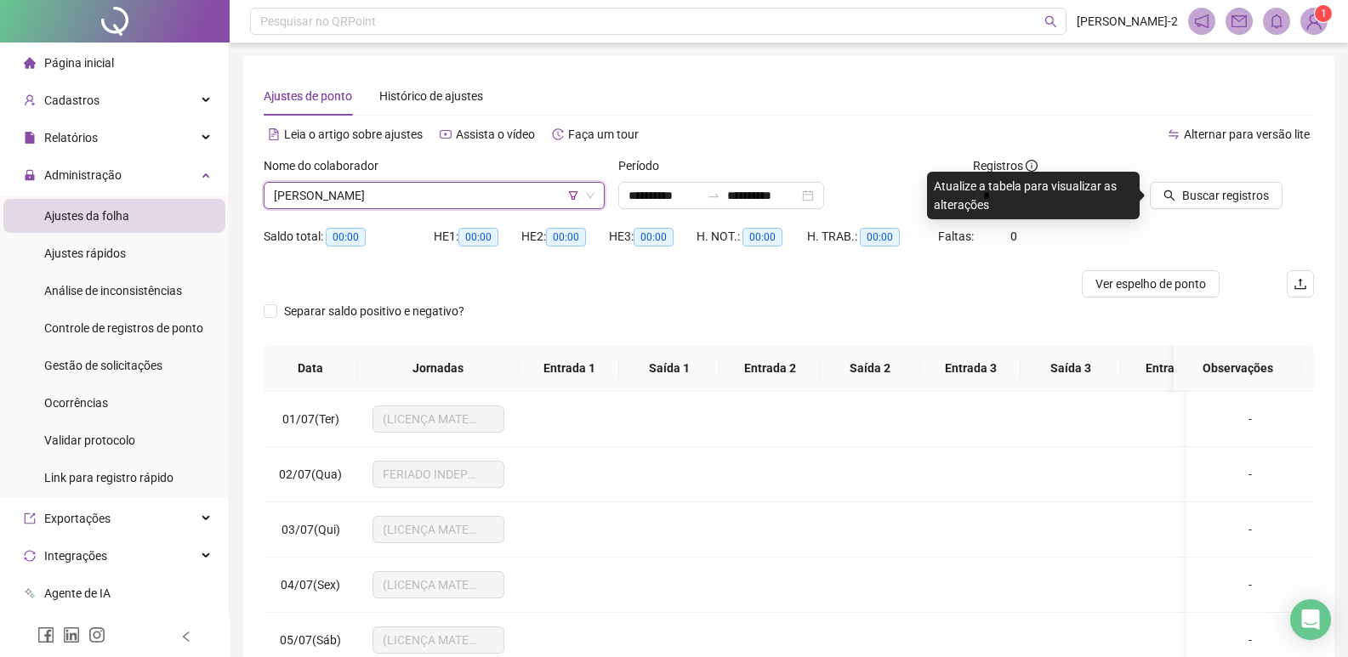
click at [468, 186] on span "Louise Stephanie Lima Zucolotto" at bounding box center [434, 196] width 321 height 26
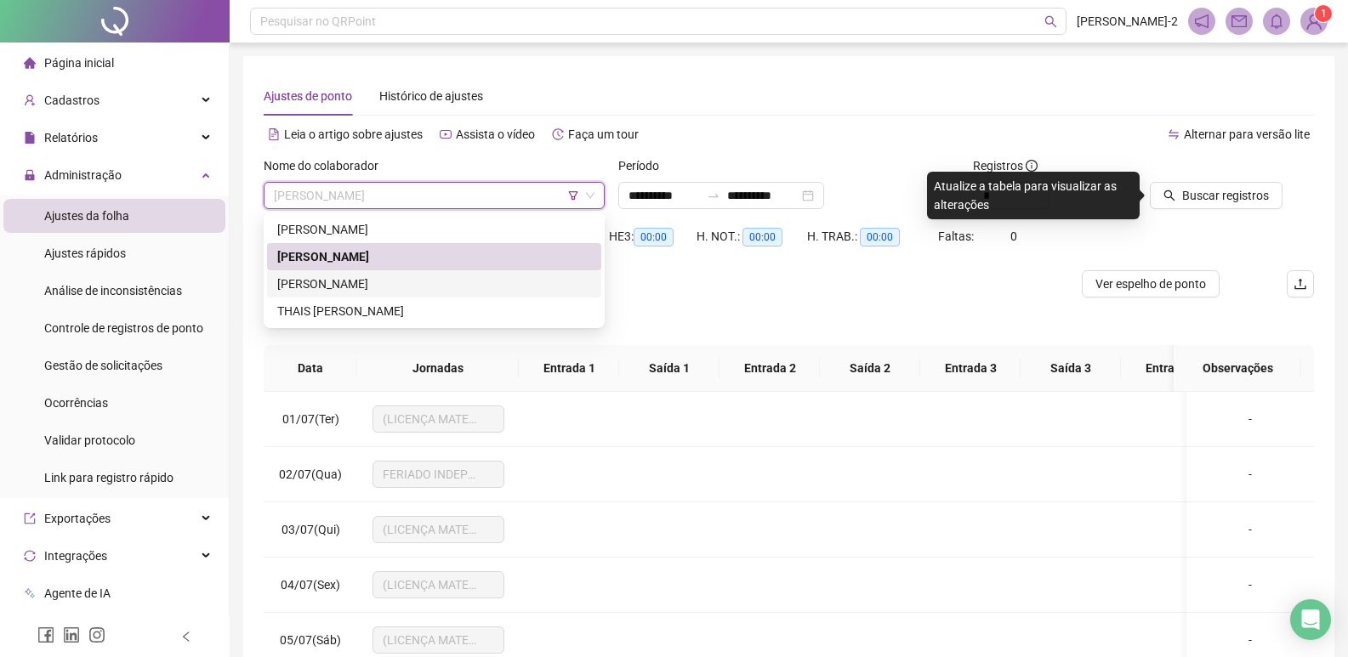
click at [366, 277] on div "MARIA EDUARDA SILVA SANTOS" at bounding box center [434, 284] width 314 height 19
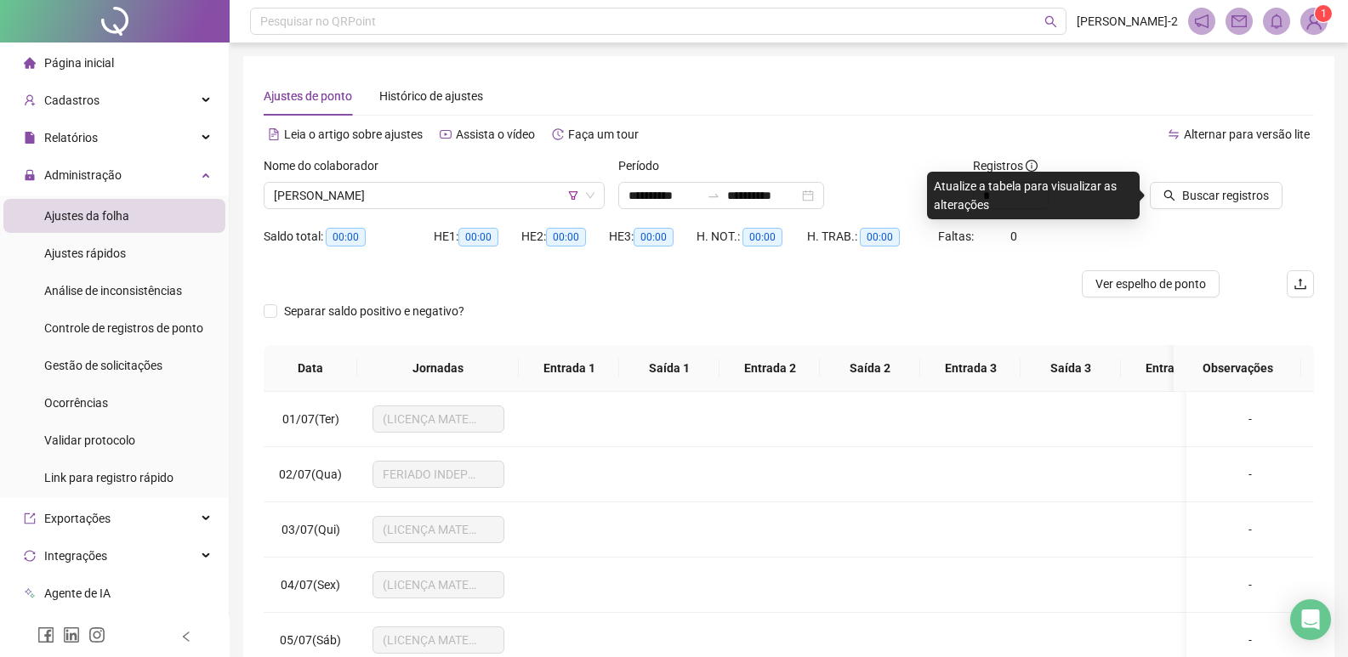
click at [1216, 212] on div "Buscar registros" at bounding box center [1232, 189] width 178 height 66
click at [1217, 199] on span "Buscar registros" at bounding box center [1225, 195] width 87 height 19
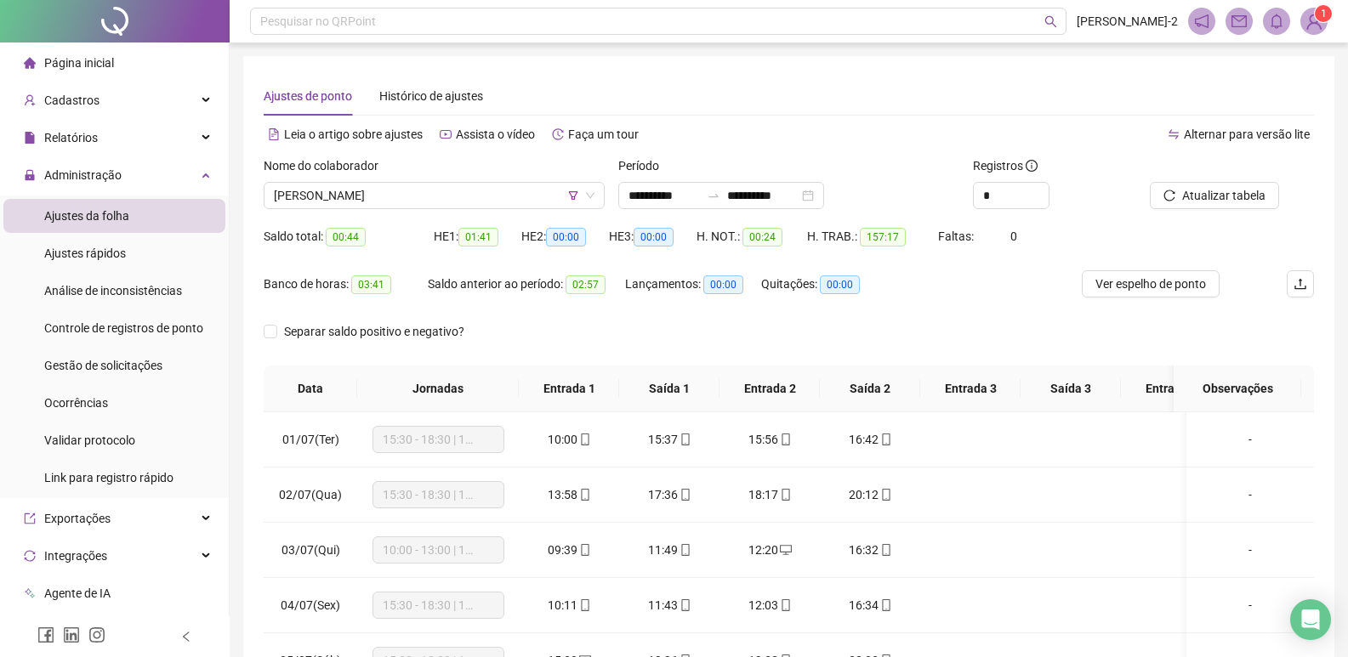
scroll to position [85, 0]
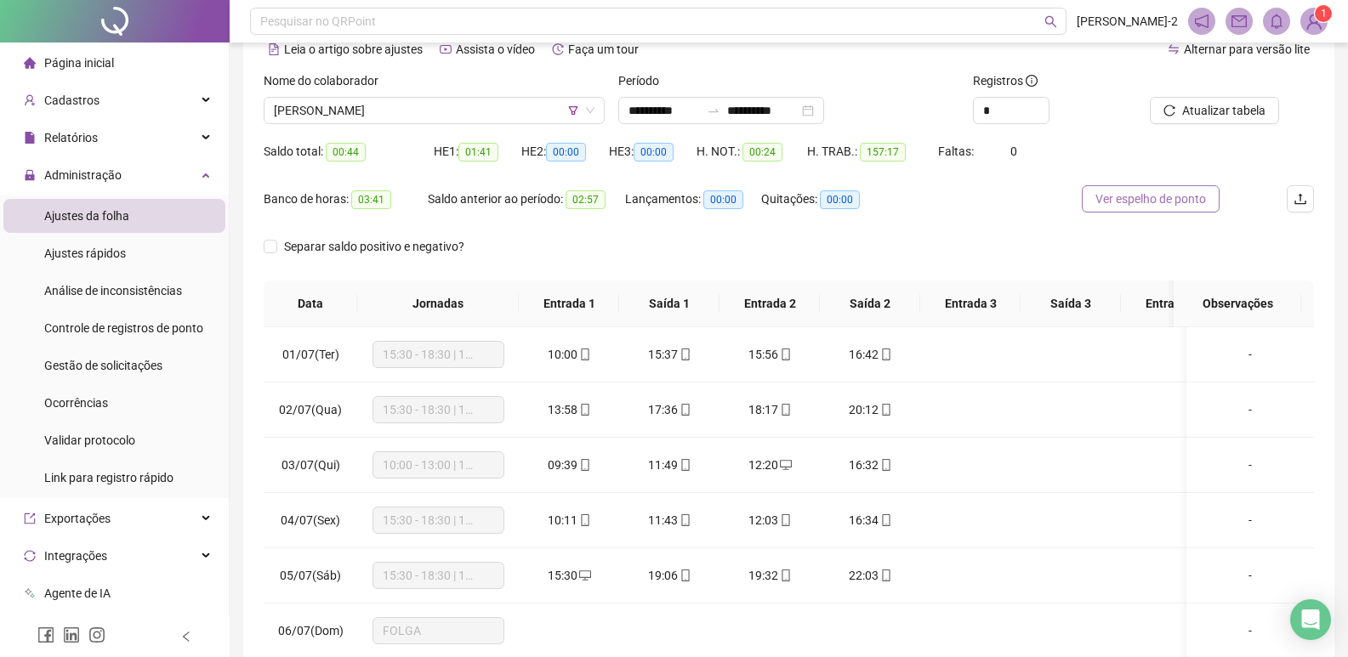
click at [1107, 185] on button "Ver espelho de ponto" at bounding box center [1151, 198] width 138 height 27
click at [406, 120] on span "MARIA EDUARDA SILVA SANTOS" at bounding box center [434, 111] width 321 height 26
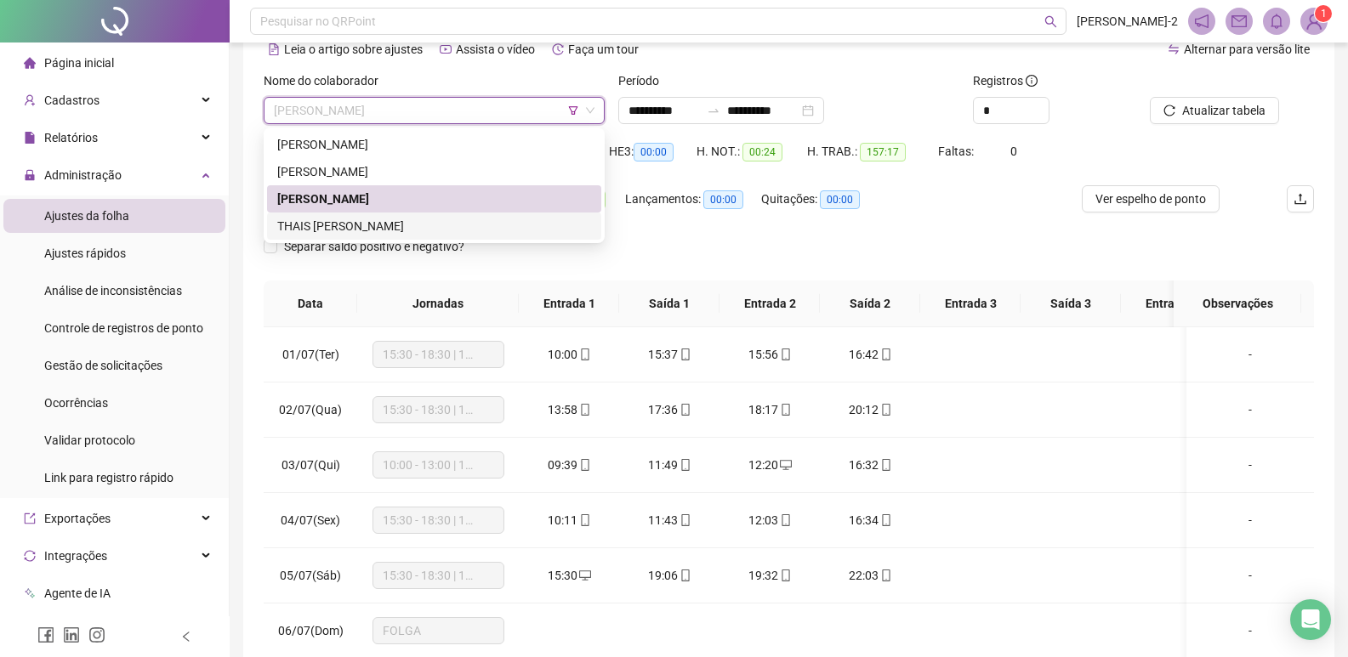
click at [372, 224] on div "THAIS DAS GRAÇAS DE OLIVEIRA" at bounding box center [434, 226] width 314 height 19
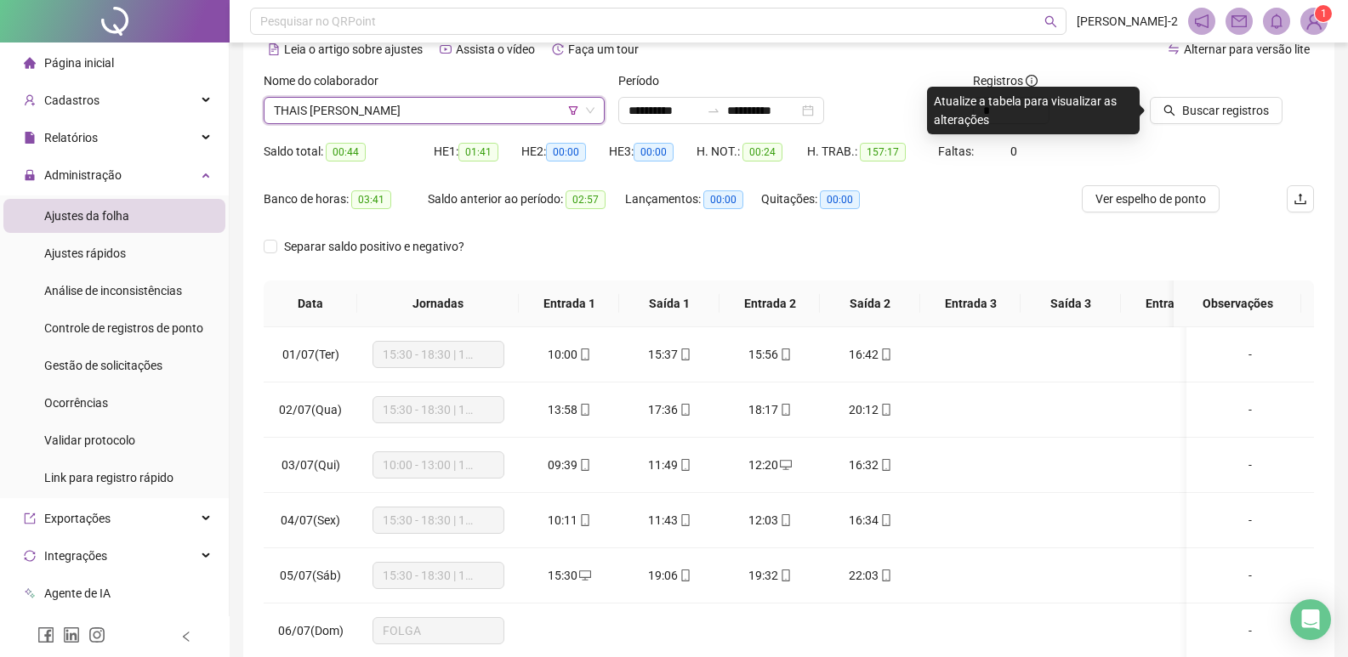
click at [1206, 127] on div "Buscar registros" at bounding box center [1232, 104] width 178 height 66
click at [1207, 116] on span "Buscar registros" at bounding box center [1225, 110] width 87 height 19
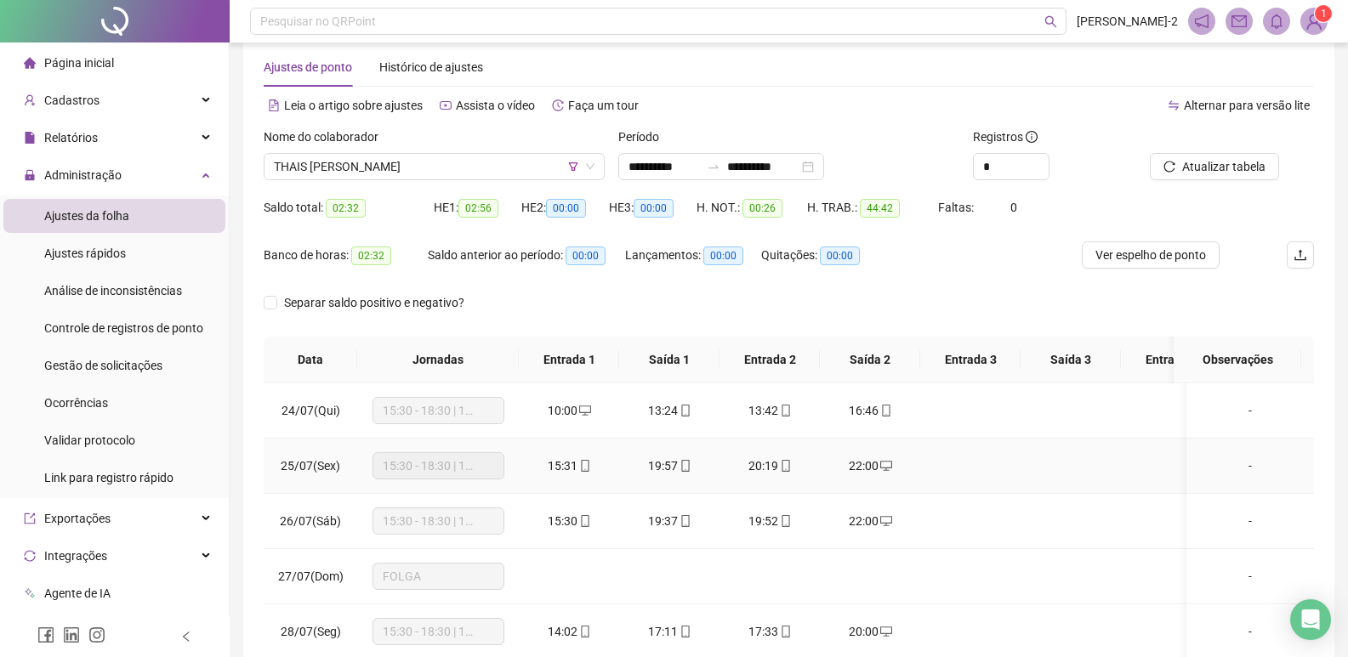
scroll to position [0, 0]
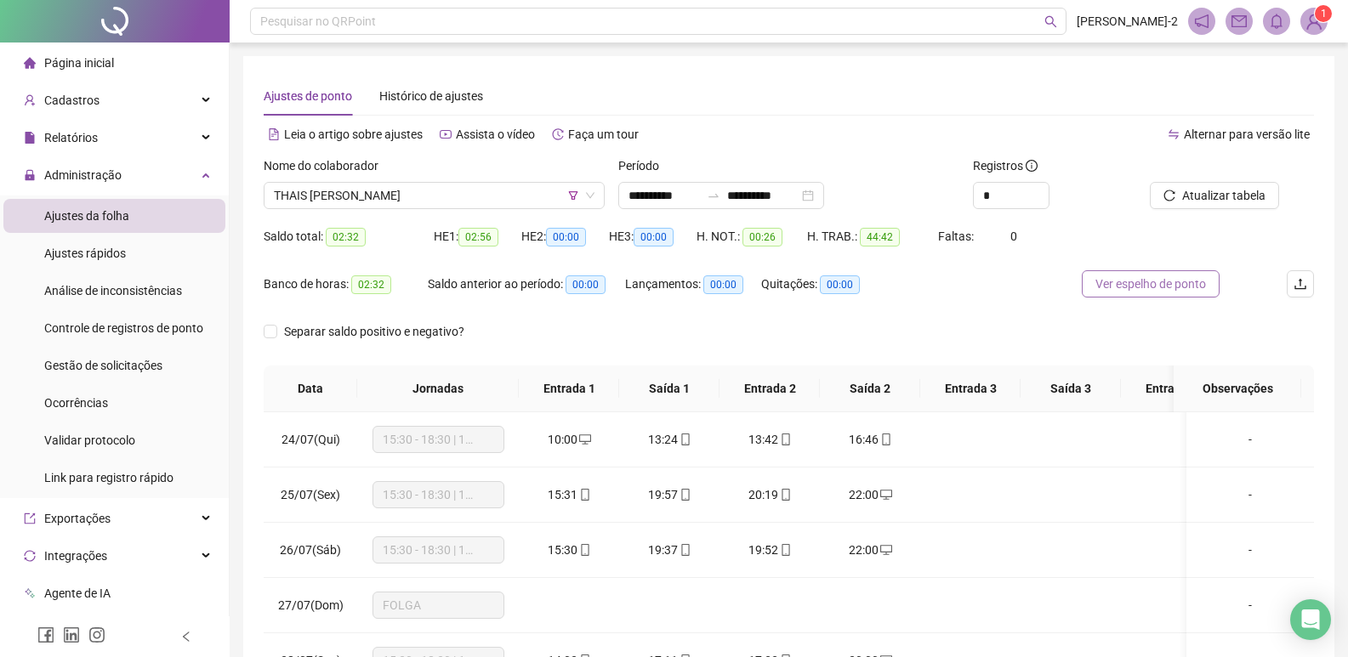
click at [1124, 273] on button "Ver espelho de ponto" at bounding box center [1151, 283] width 138 height 27
click at [572, 201] on span "THAIS DAS GRAÇAS DE OLIVEIRA" at bounding box center [434, 196] width 321 height 26
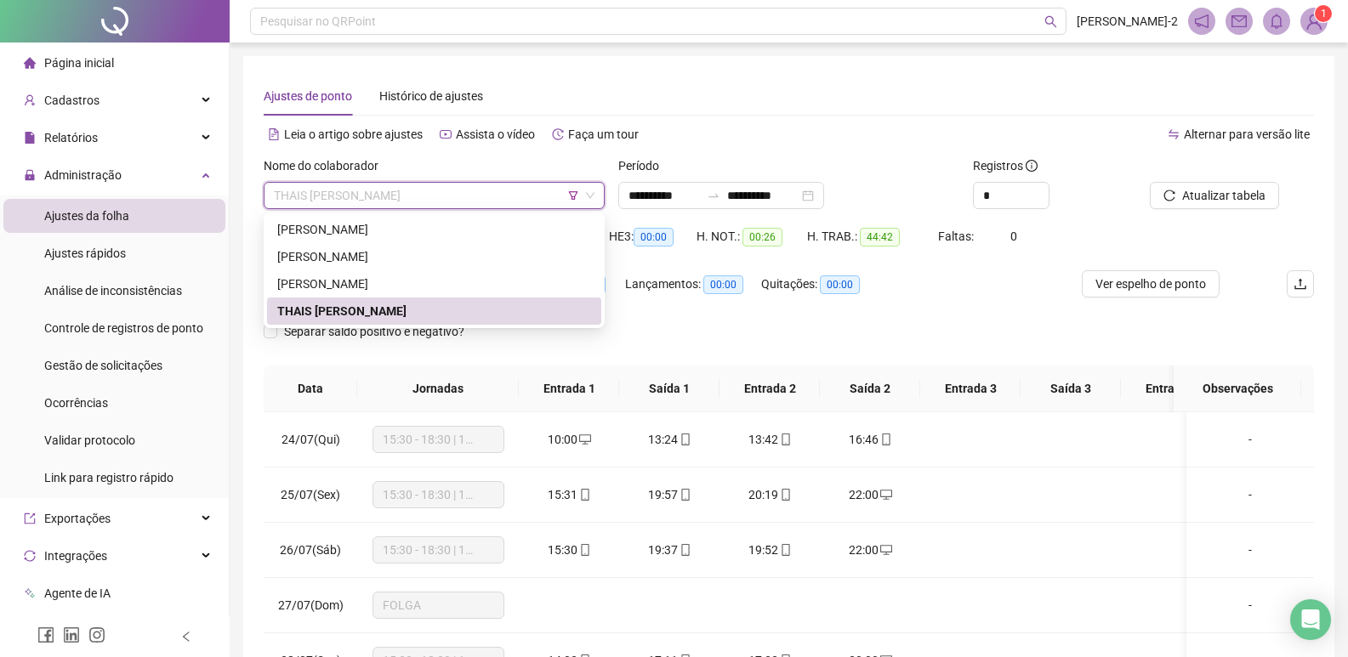
click at [573, 196] on icon "filter" at bounding box center [573, 195] width 9 height 9
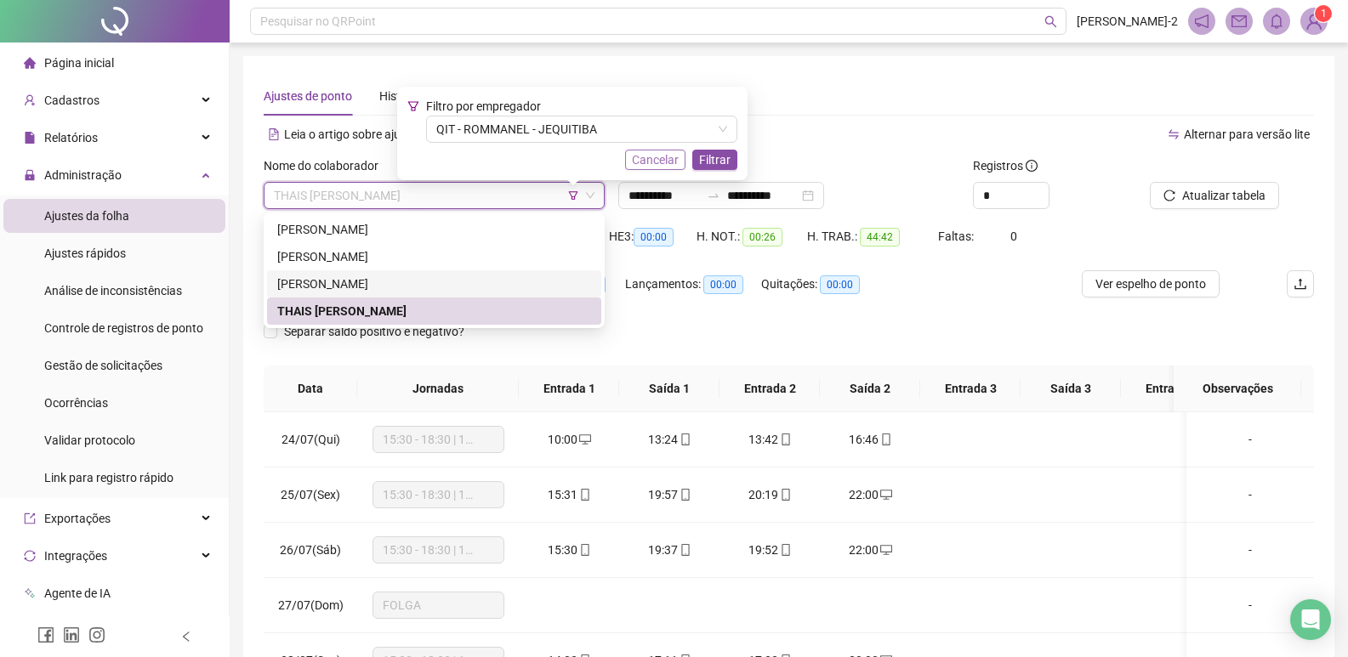
click at [661, 167] on span "Cancelar" at bounding box center [655, 159] width 47 height 19
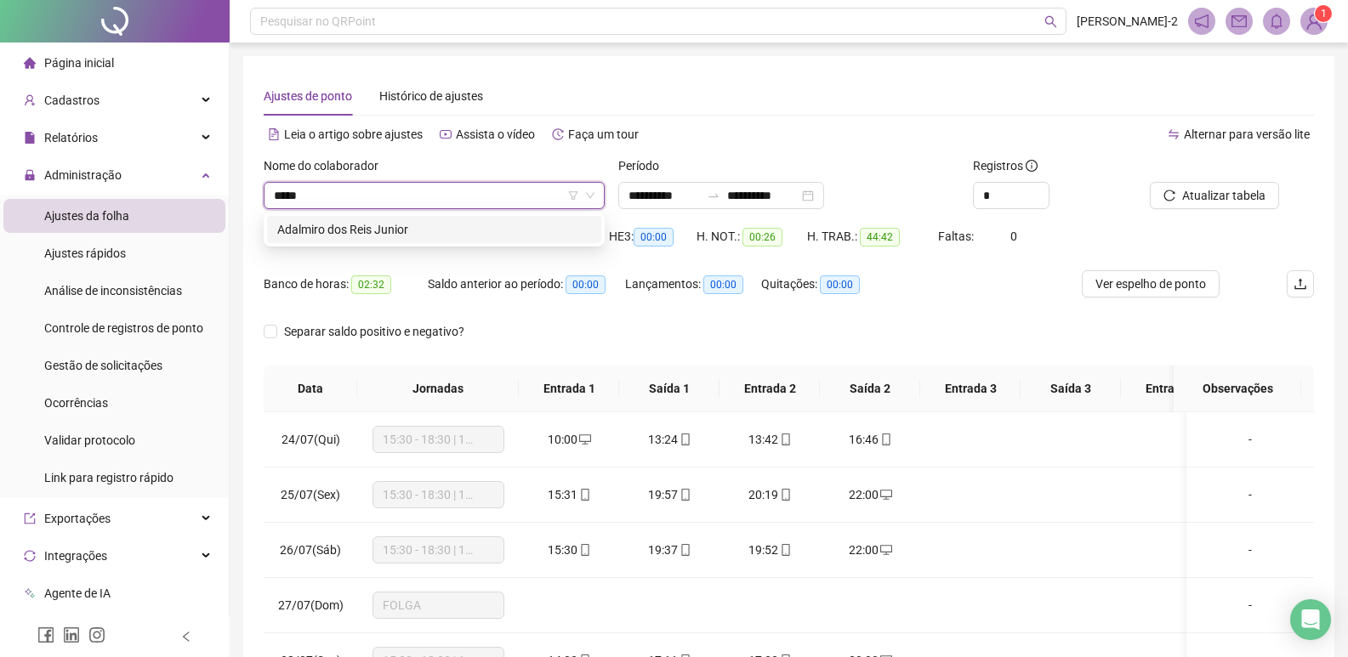
type input "******"
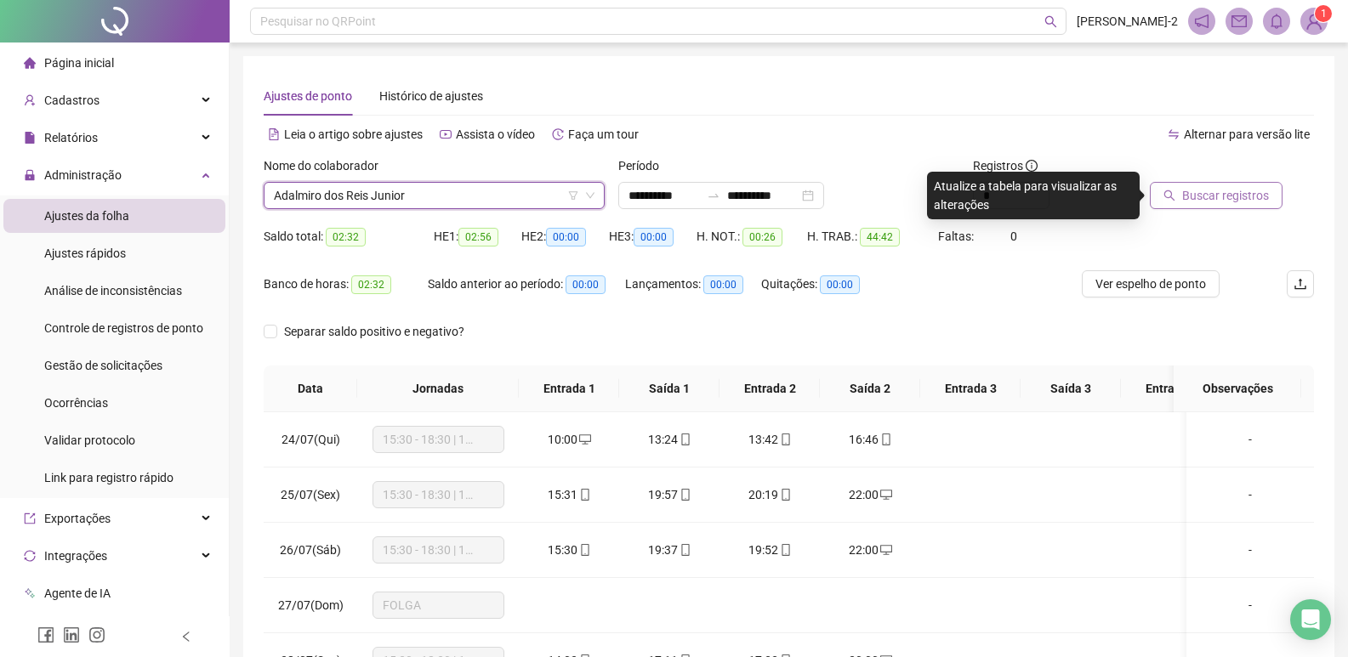
click at [1237, 196] on span "Buscar registros" at bounding box center [1225, 195] width 87 height 19
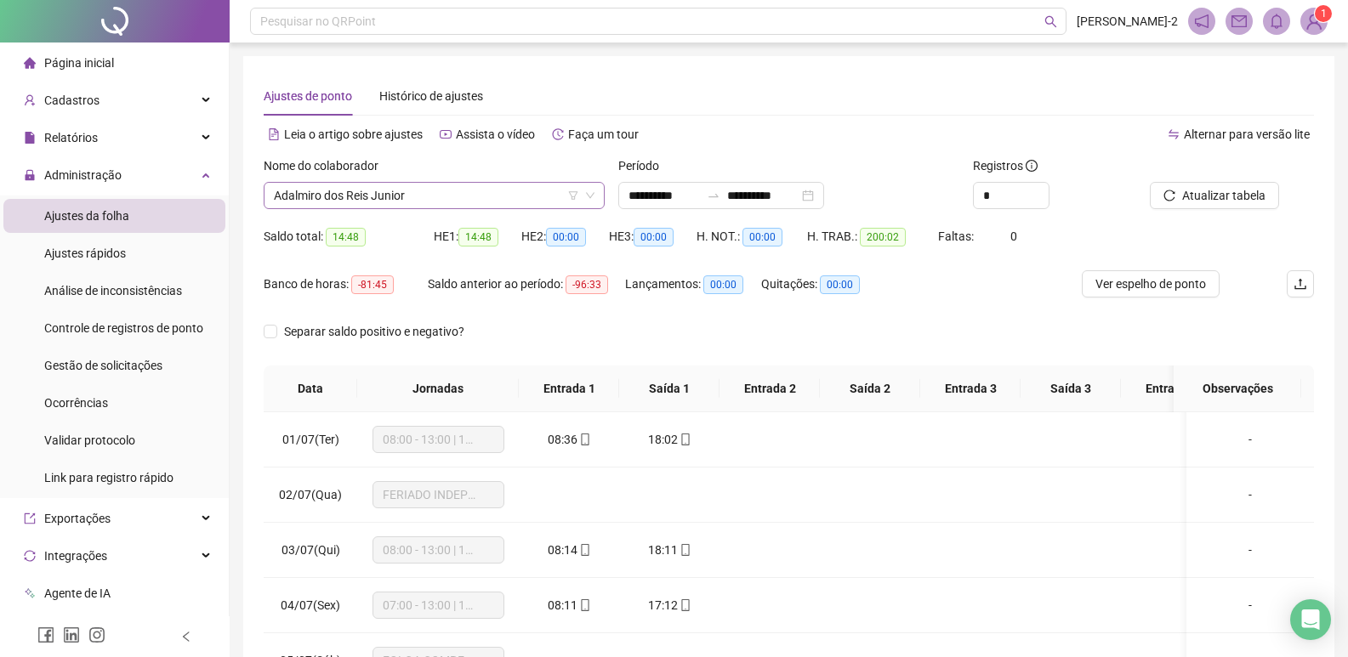
click at [571, 196] on icon "filter" at bounding box center [573, 195] width 10 height 10
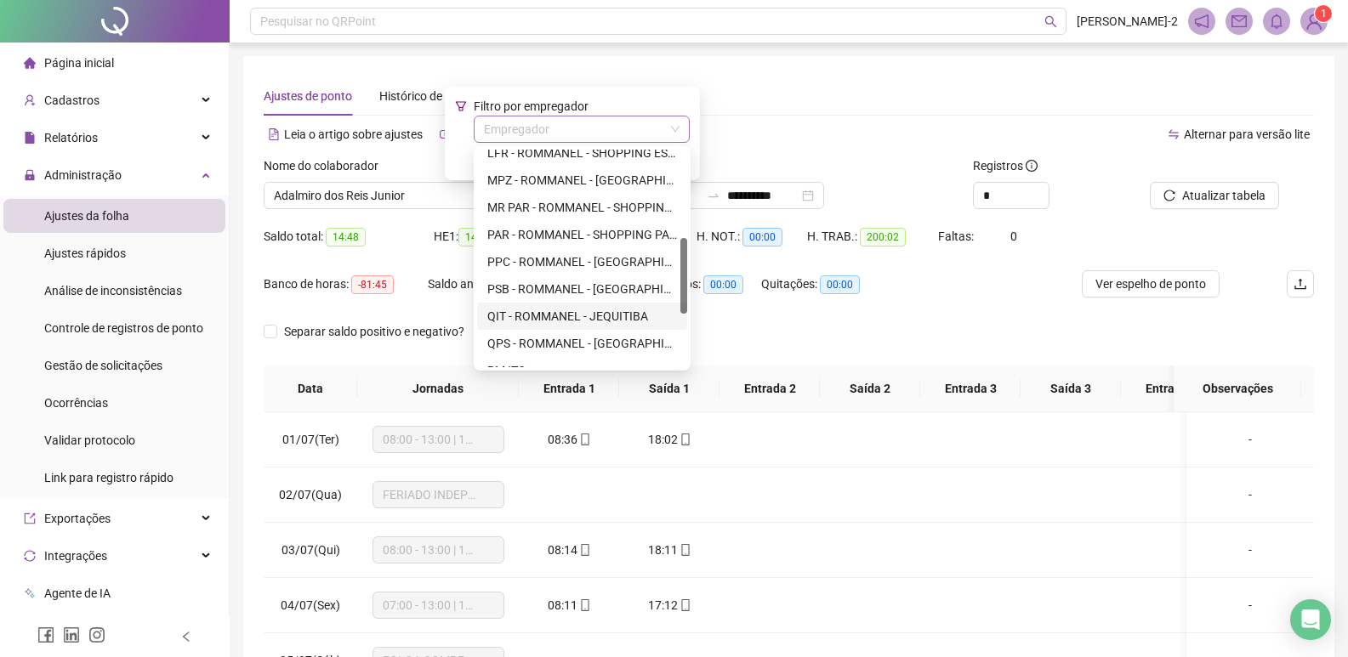
click at [579, 130] on input "search" at bounding box center [574, 129] width 180 height 26
click at [556, 287] on div "PSB - ROMMANEL - PARQUE SHOPPING BAHIA LAURO DE FREITAS" at bounding box center [582, 289] width 190 height 19
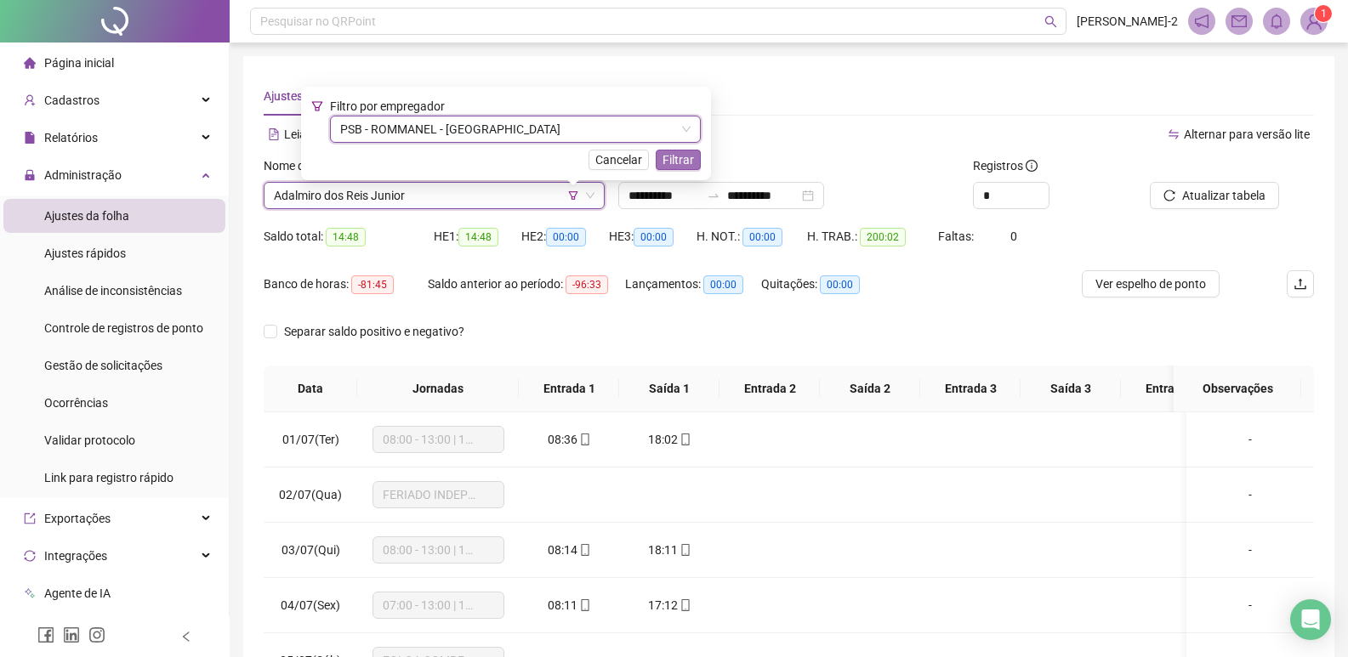
click at [694, 162] on span "Filtrar" at bounding box center [677, 159] width 31 height 19
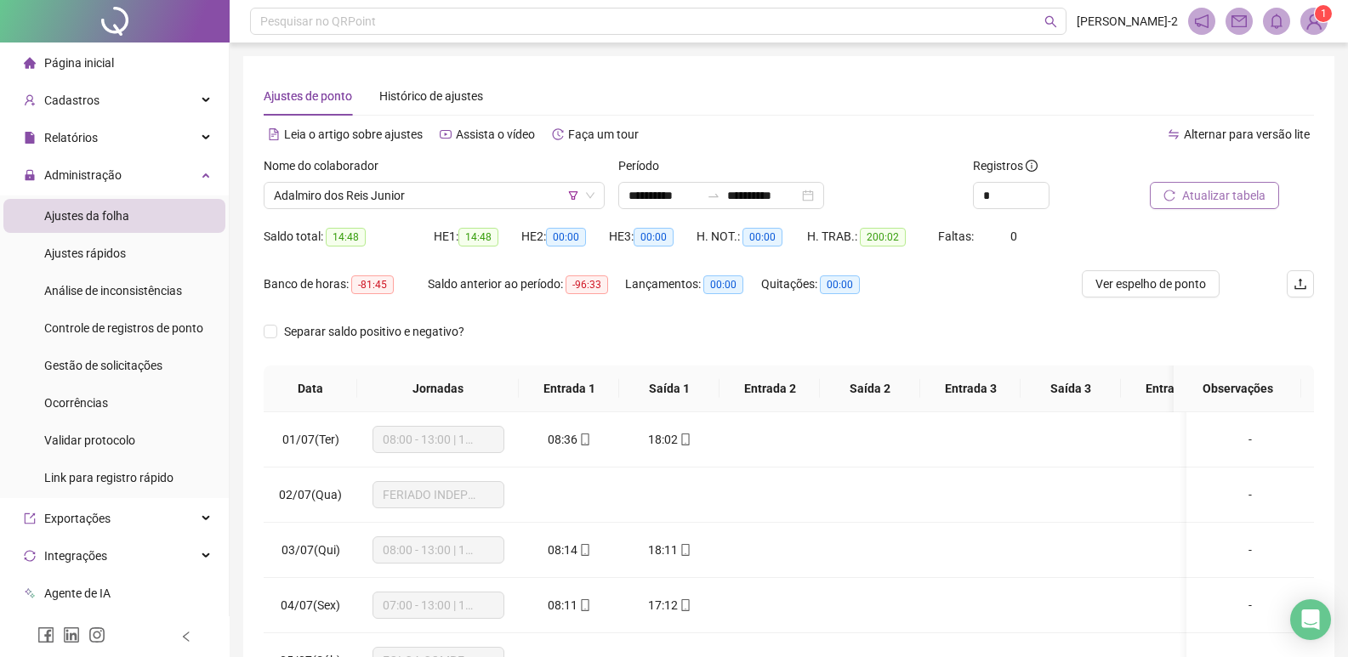
drag, startPoint x: 1176, startPoint y: 196, endPoint x: 1162, endPoint y: 207, distance: 17.0
click at [1178, 196] on button "Atualizar tabela" at bounding box center [1214, 195] width 129 height 27
click at [1127, 287] on span "Ver espelho de ponto" at bounding box center [1150, 284] width 111 height 19
click at [451, 204] on span "Adalmiro dos Reis Junior" at bounding box center [434, 196] width 321 height 26
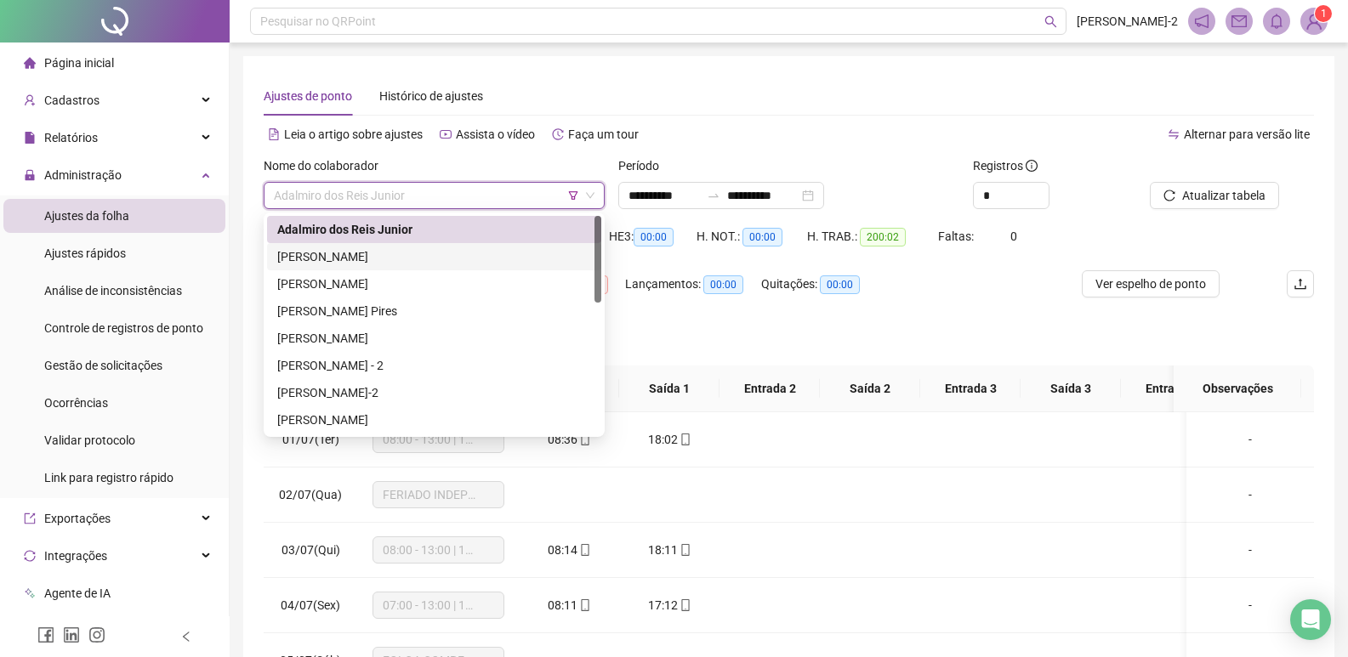
drag, startPoint x: 422, startPoint y: 258, endPoint x: 554, endPoint y: 233, distance: 134.1
click at [422, 257] on div "ANA LÚCIA GALVÃO PEREIRA" at bounding box center [434, 256] width 314 height 19
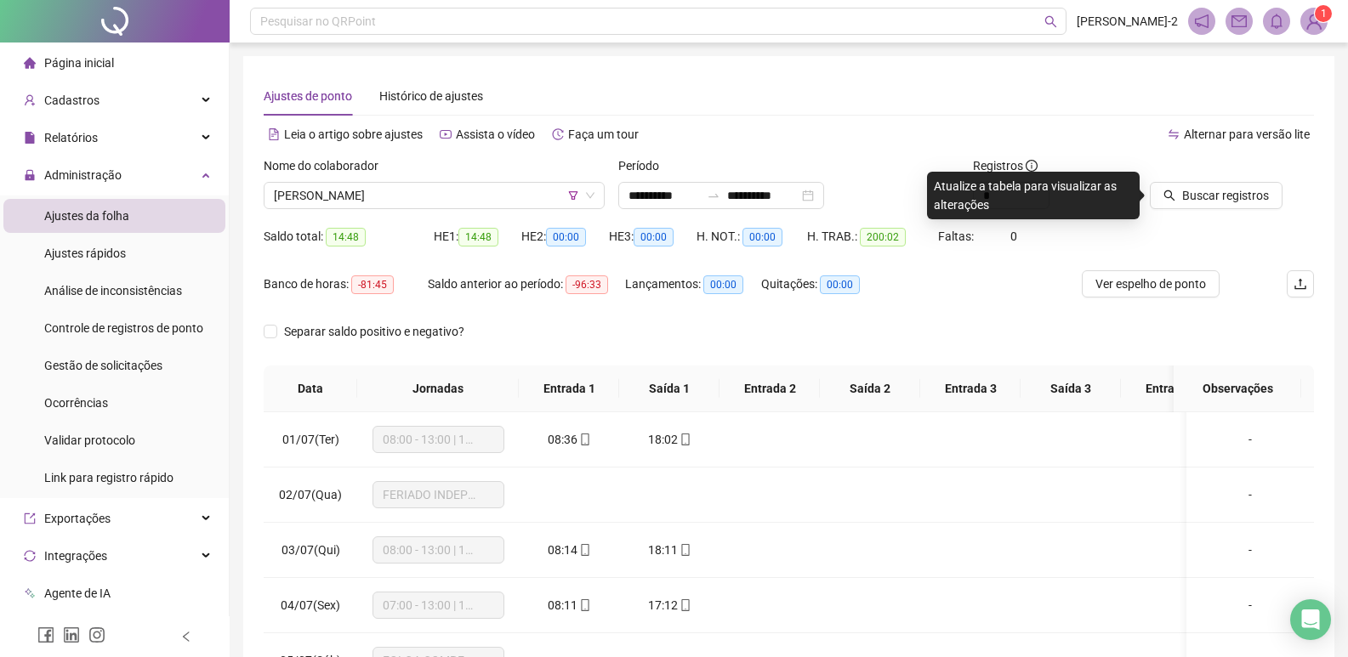
click at [1202, 214] on div "Buscar registros" at bounding box center [1232, 189] width 178 height 66
click at [1206, 200] on span "Buscar registros" at bounding box center [1225, 195] width 87 height 19
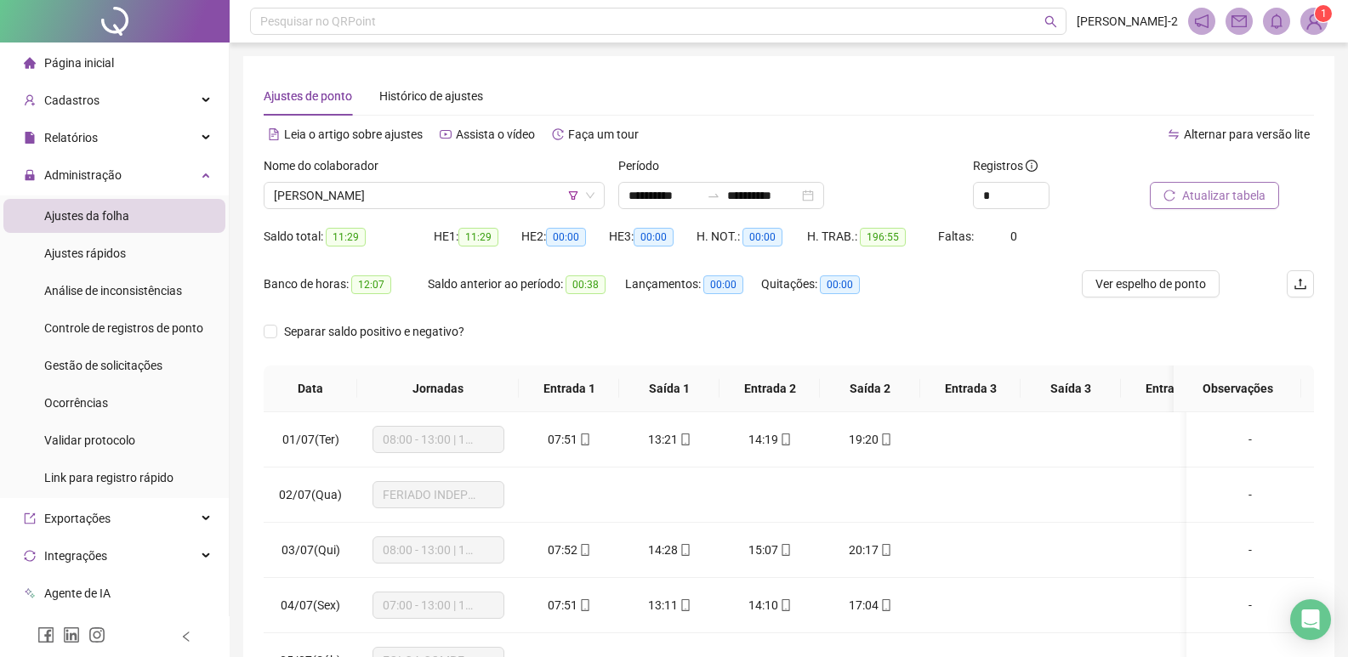
click at [1152, 270] on div "Saldo total: 11:29 HE 1: 11:29 HE 2: 00:00 HE 3: 00:00 H. NOT.: 00:00 H. TRAB.:…" at bounding box center [789, 247] width 1050 height 48
click at [1148, 275] on span "Ver espelho de ponto" at bounding box center [1150, 284] width 111 height 19
click at [441, 193] on span "ANA LÚCIA GALVÃO PEREIRA" at bounding box center [434, 196] width 321 height 26
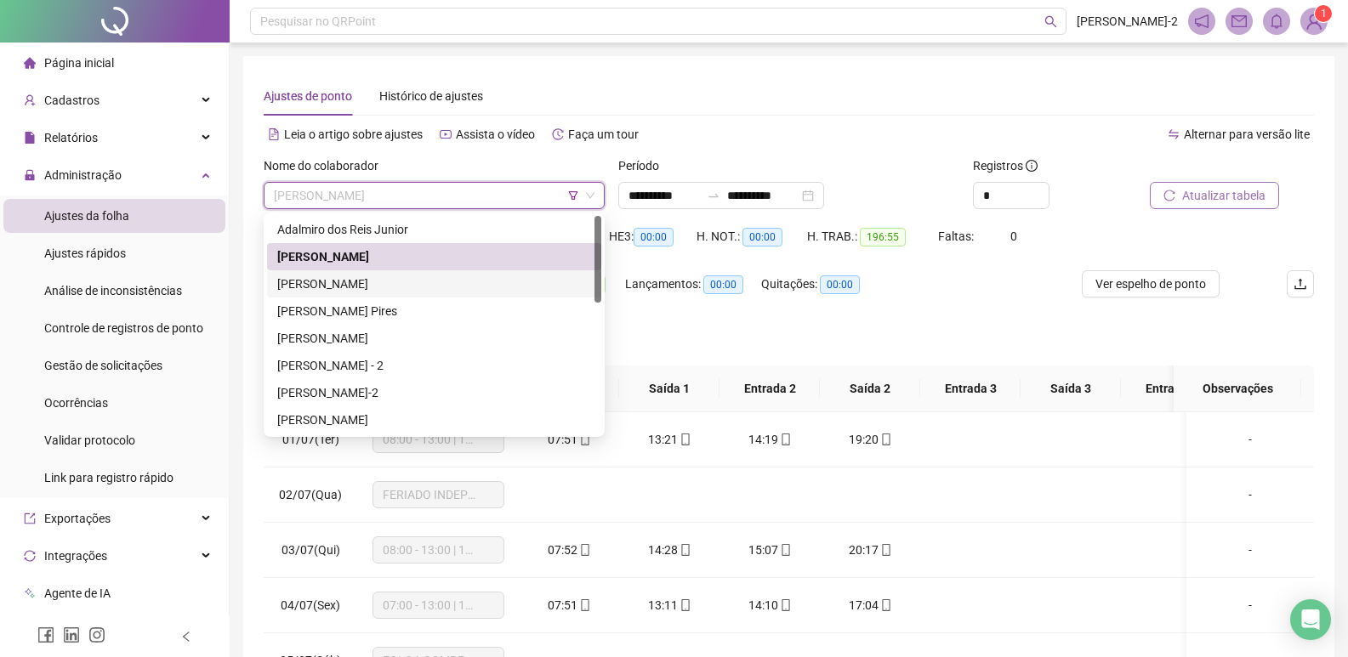
click at [398, 279] on div "Ana Maria Santana dos Santos" at bounding box center [434, 284] width 314 height 19
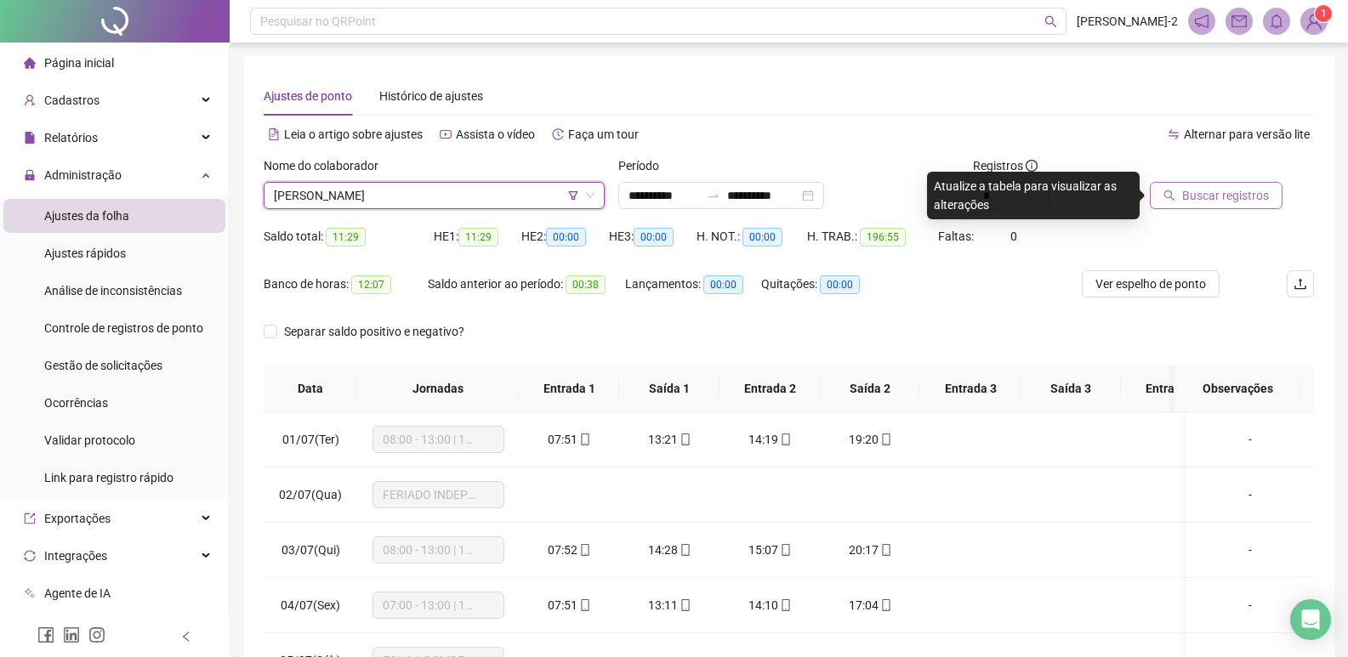
click at [1257, 195] on span "Buscar registros" at bounding box center [1225, 195] width 87 height 19
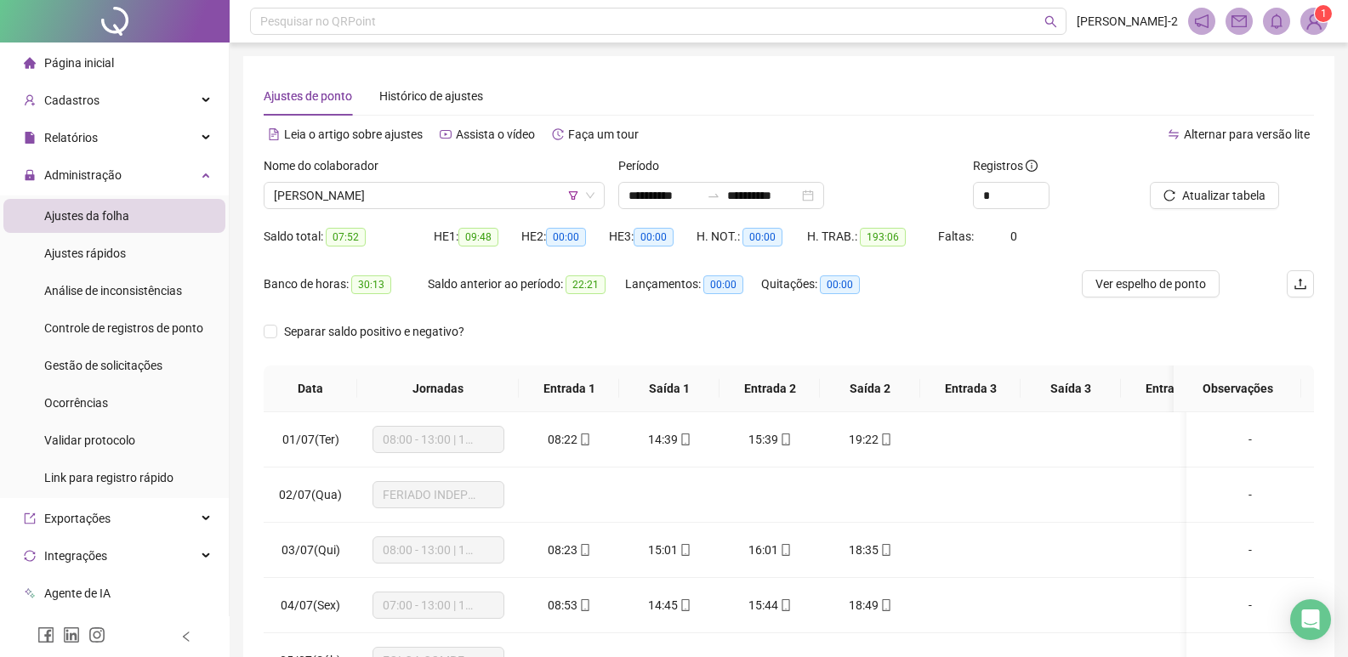
click at [1122, 287] on span "Ver espelho de ponto" at bounding box center [1150, 284] width 111 height 19
click at [481, 201] on span "Ana Maria Santana dos Santos" at bounding box center [434, 196] width 321 height 26
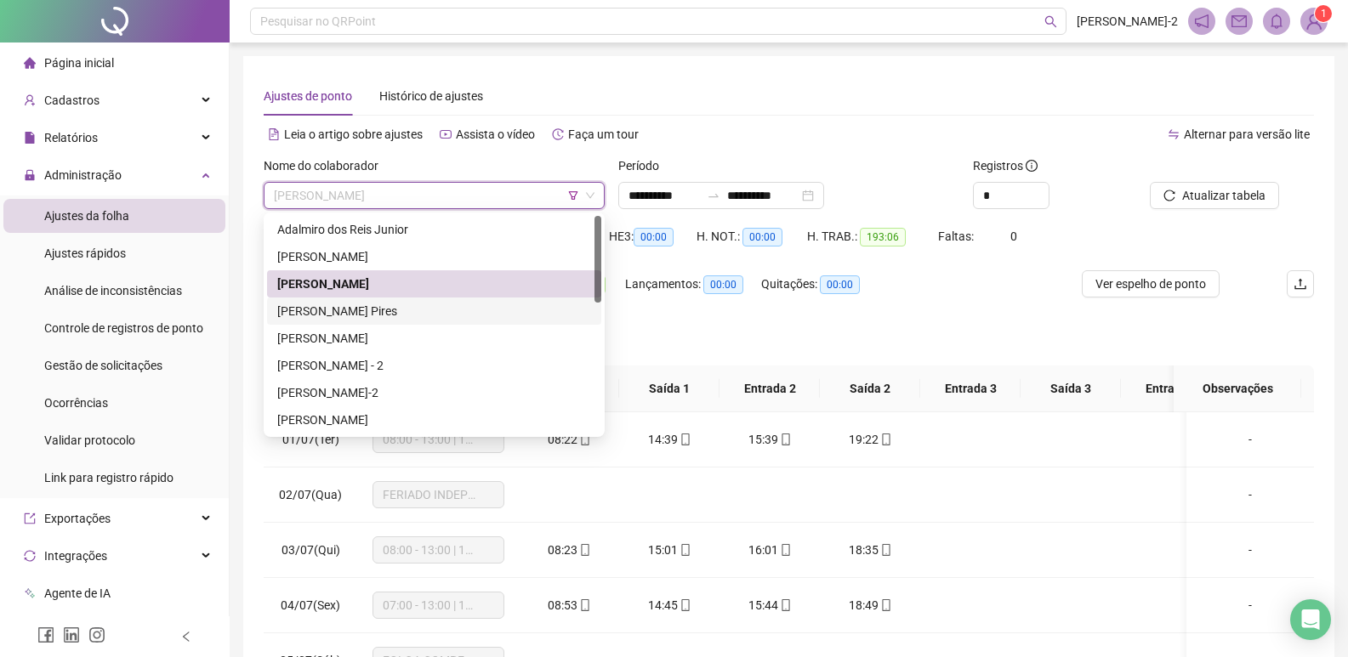
click at [338, 305] on div "Angela Gama Pires" at bounding box center [434, 311] width 314 height 19
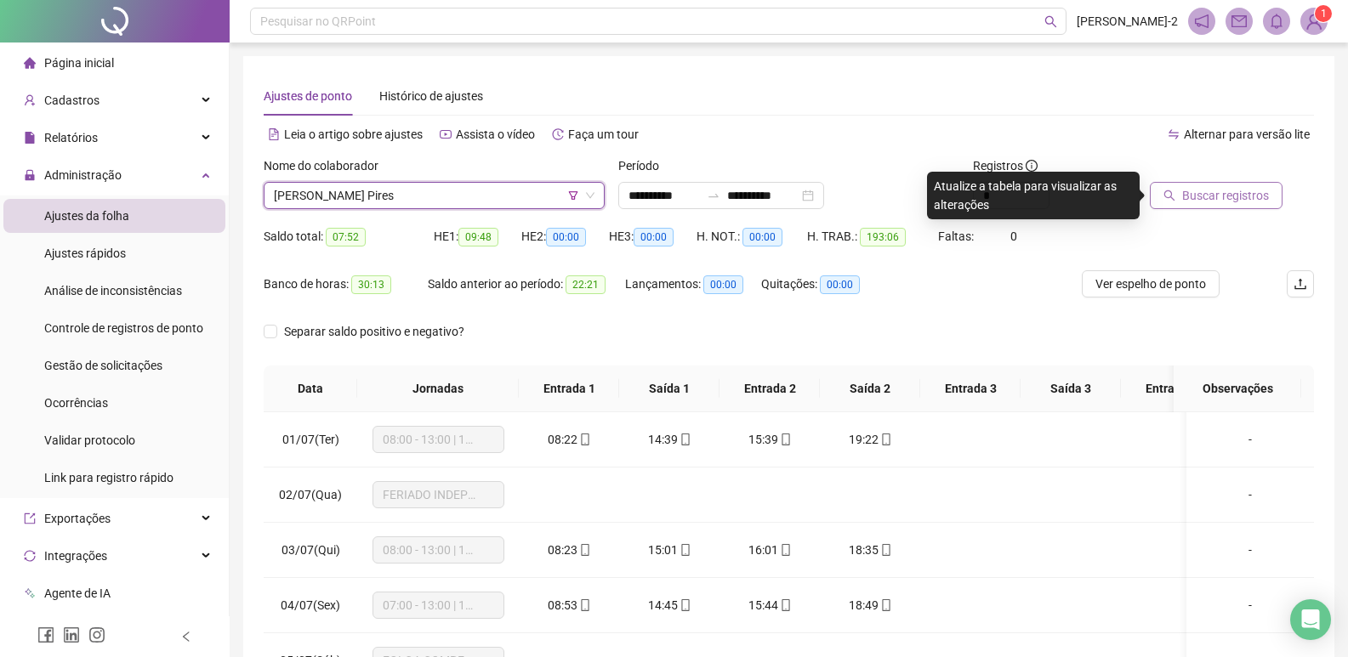
click at [1207, 185] on button "Buscar registros" at bounding box center [1216, 195] width 133 height 27
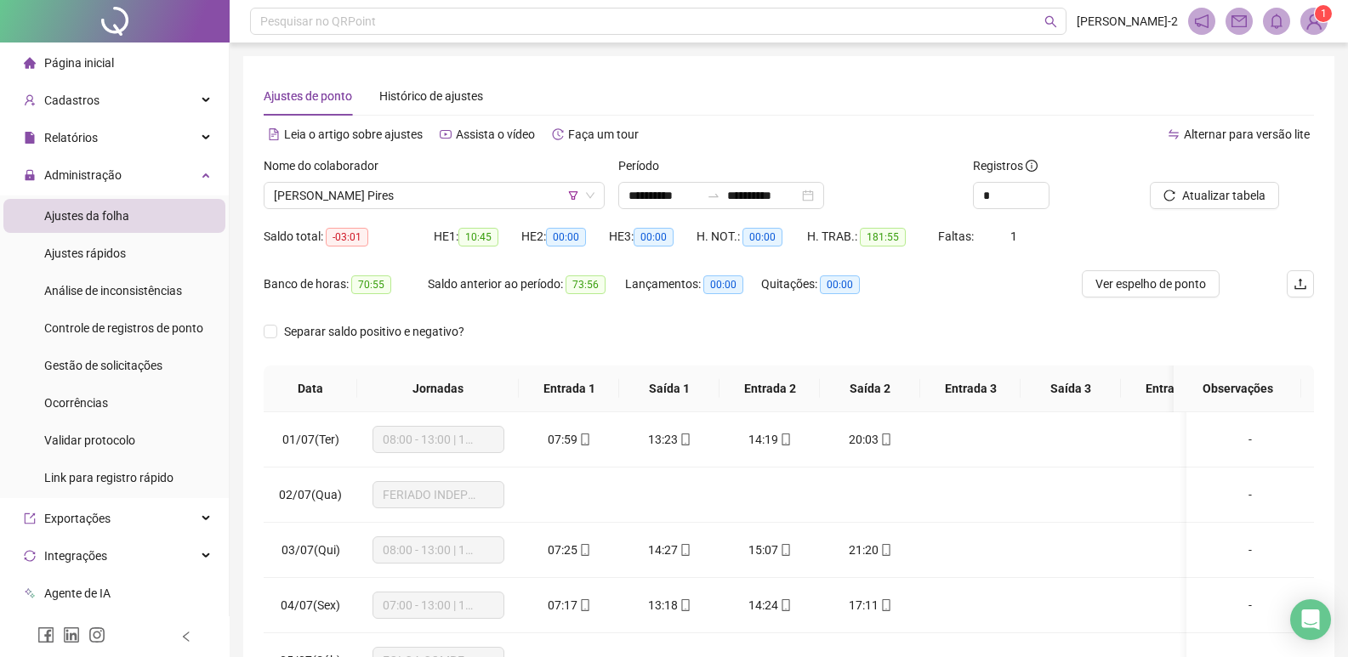
click at [1135, 287] on span "Ver espelho de ponto" at bounding box center [1150, 284] width 111 height 19
click at [456, 204] on span "Angela Gama Pires" at bounding box center [434, 196] width 321 height 26
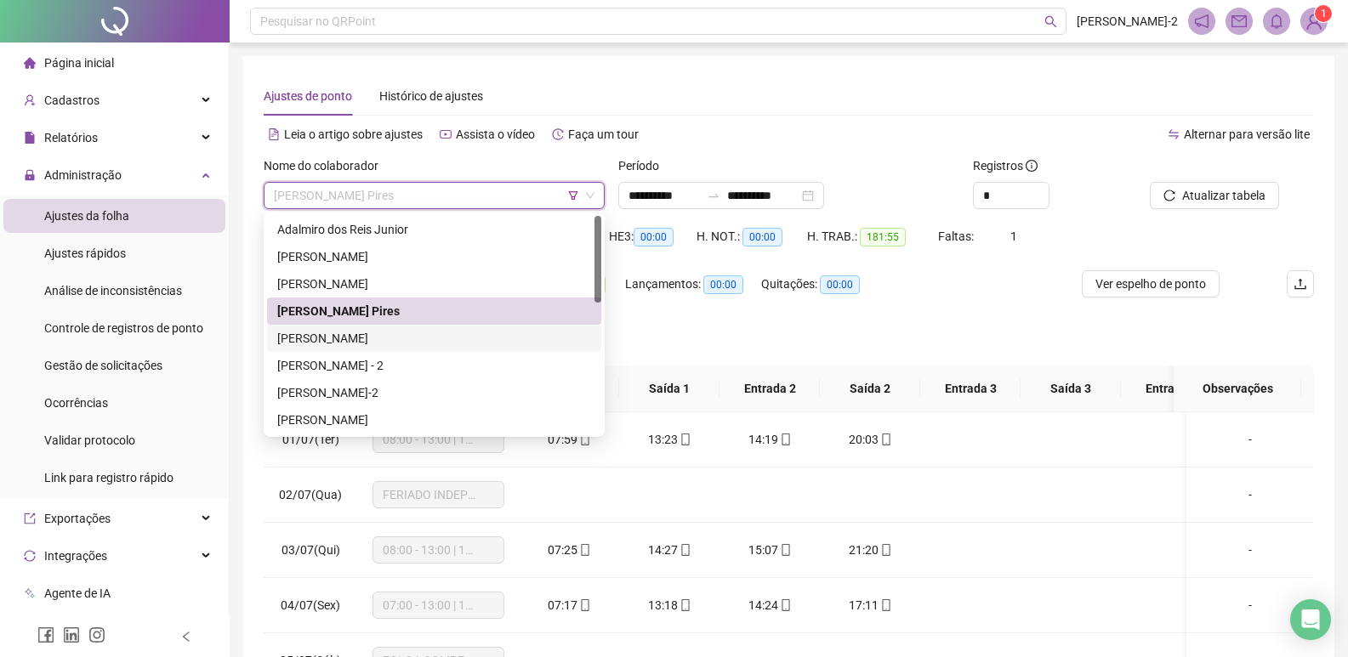
click at [406, 340] on div "Carina Soares Silva" at bounding box center [434, 338] width 314 height 19
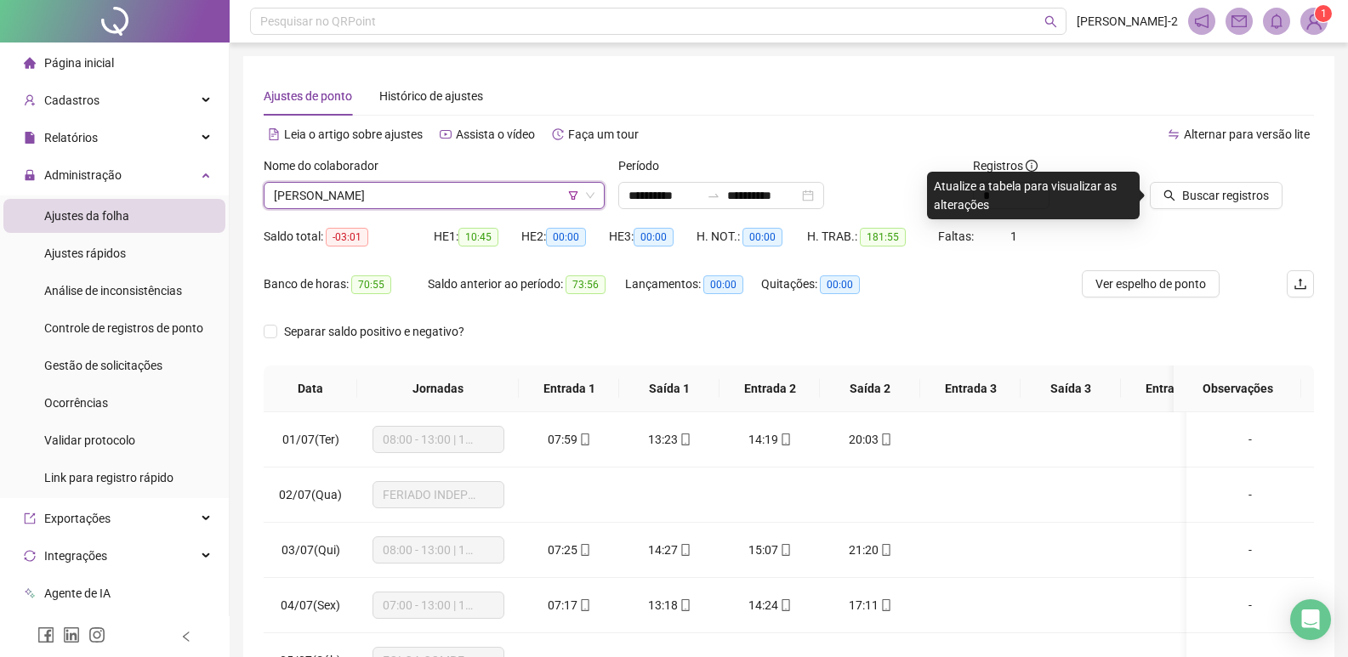
drag, startPoint x: 1160, startPoint y: 193, endPoint x: 1026, endPoint y: 245, distance: 143.2
click at [1161, 193] on button "Buscar registros" at bounding box center [1216, 195] width 133 height 27
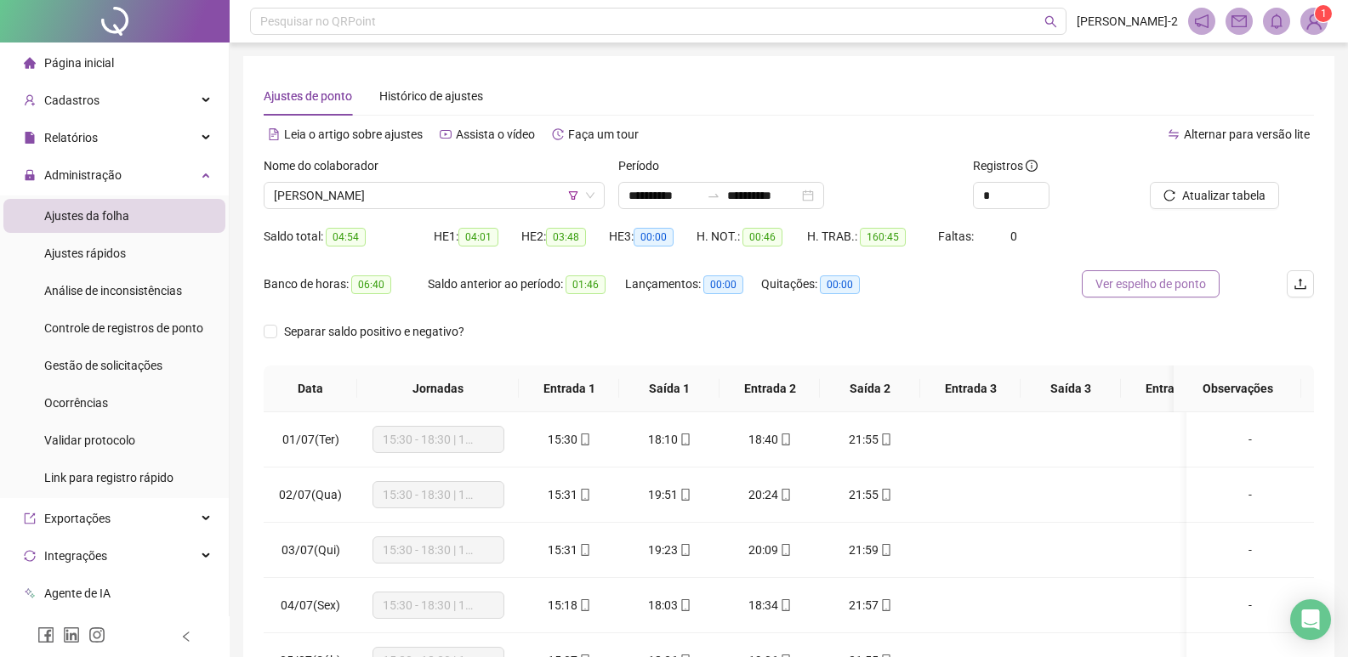
click at [1141, 282] on span "Ver espelho de ponto" at bounding box center [1150, 284] width 111 height 19
click at [475, 193] on span "Carina Soares Silva" at bounding box center [434, 196] width 321 height 26
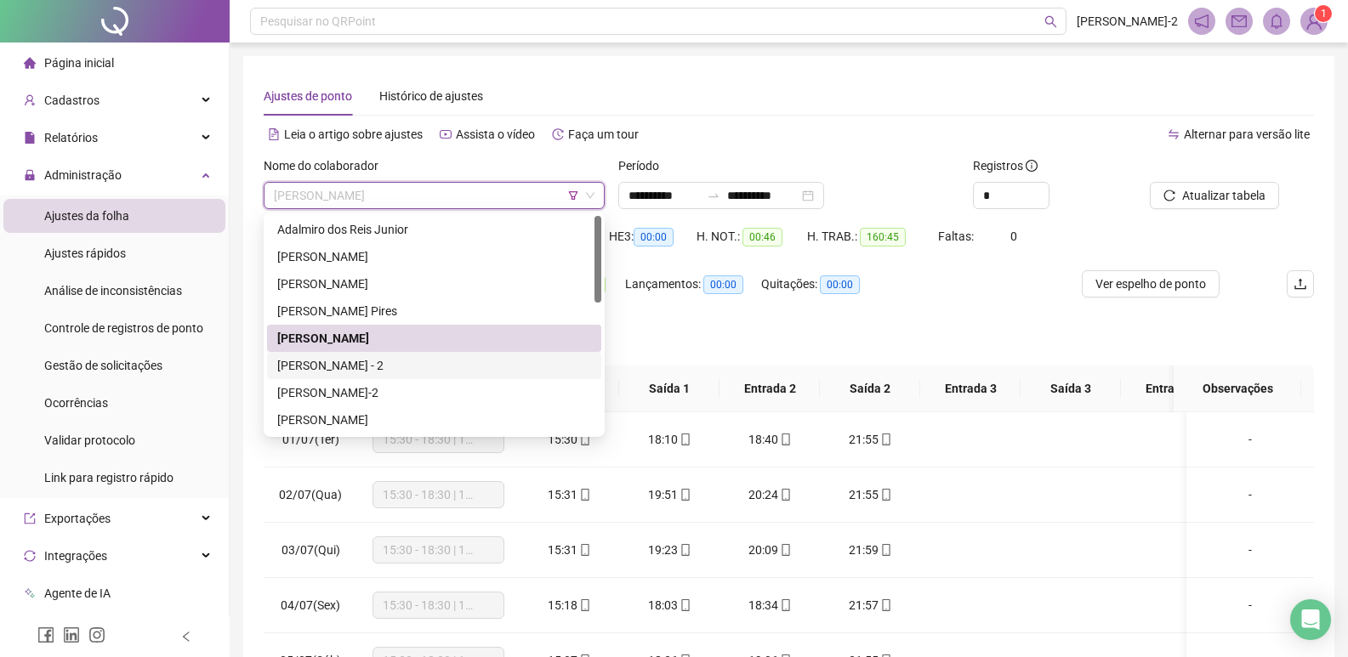
click at [338, 362] on div "Elisangela Cruz dos Santos - 2" at bounding box center [434, 365] width 314 height 19
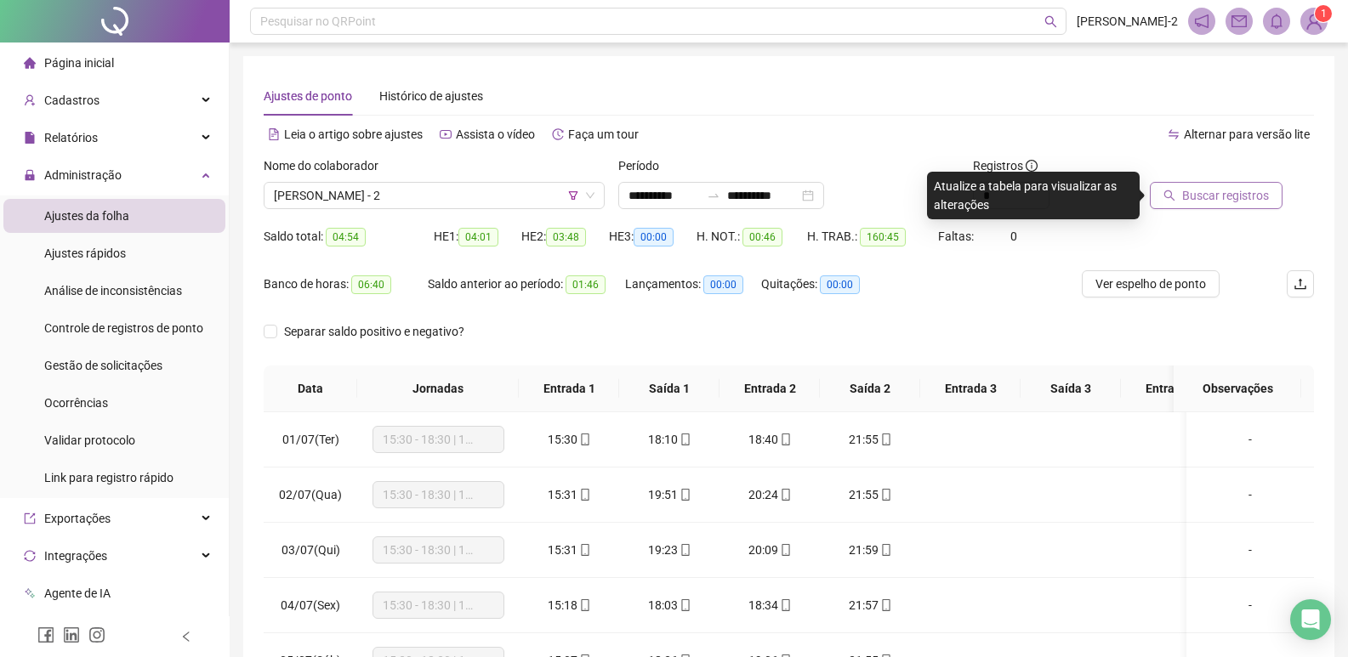
click at [1251, 189] on span "Buscar registros" at bounding box center [1225, 195] width 87 height 19
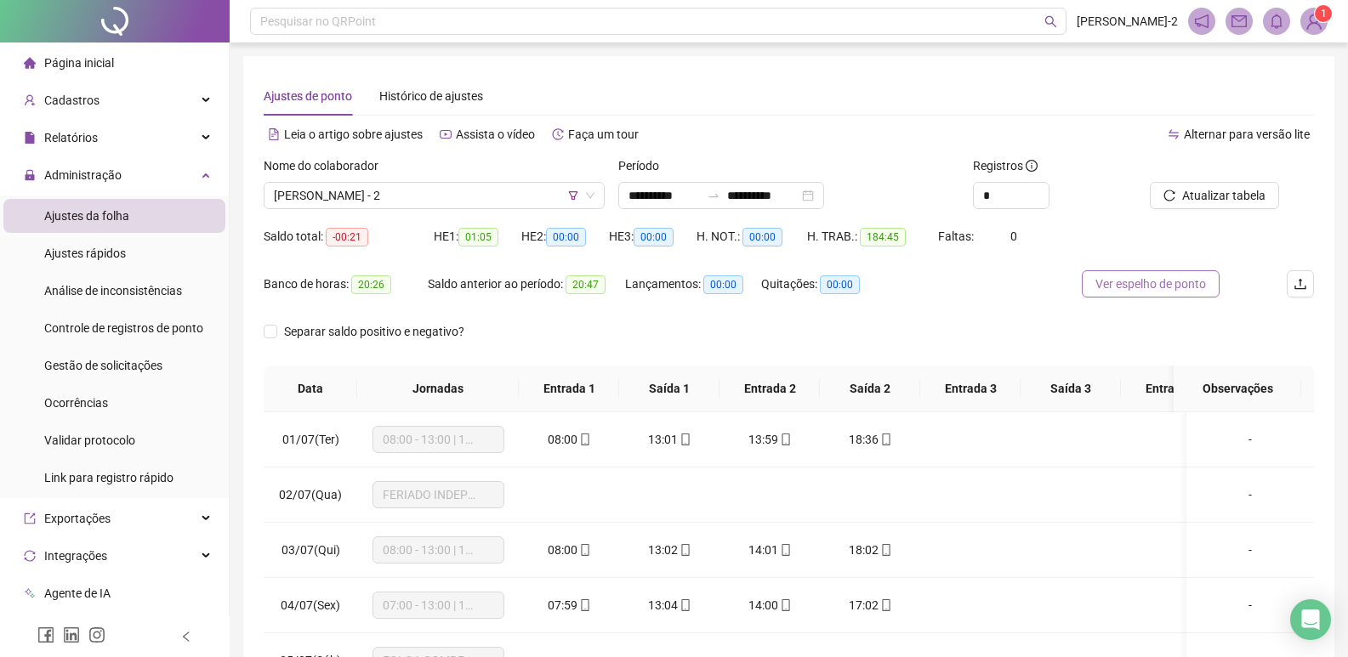
click at [1161, 287] on span "Ver espelho de ponto" at bounding box center [1150, 284] width 111 height 19
click at [380, 203] on span "Elisangela Cruz dos Santos - 2" at bounding box center [434, 196] width 321 height 26
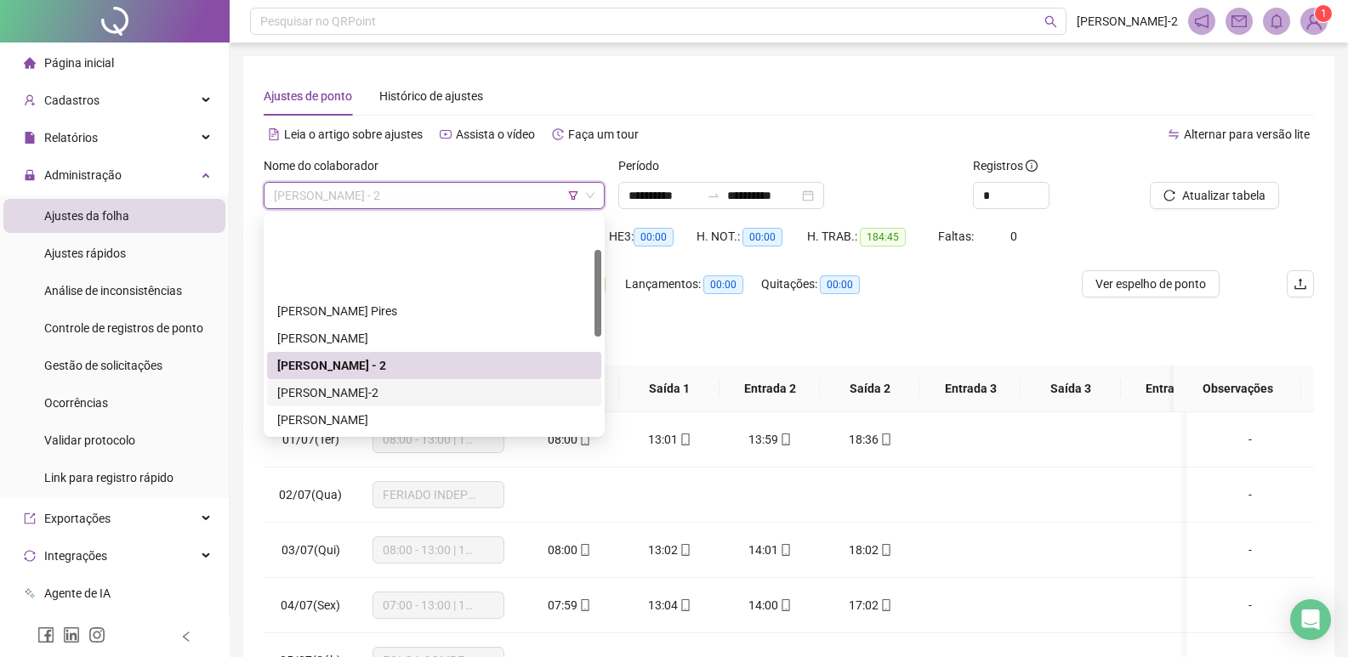
scroll to position [85, 0]
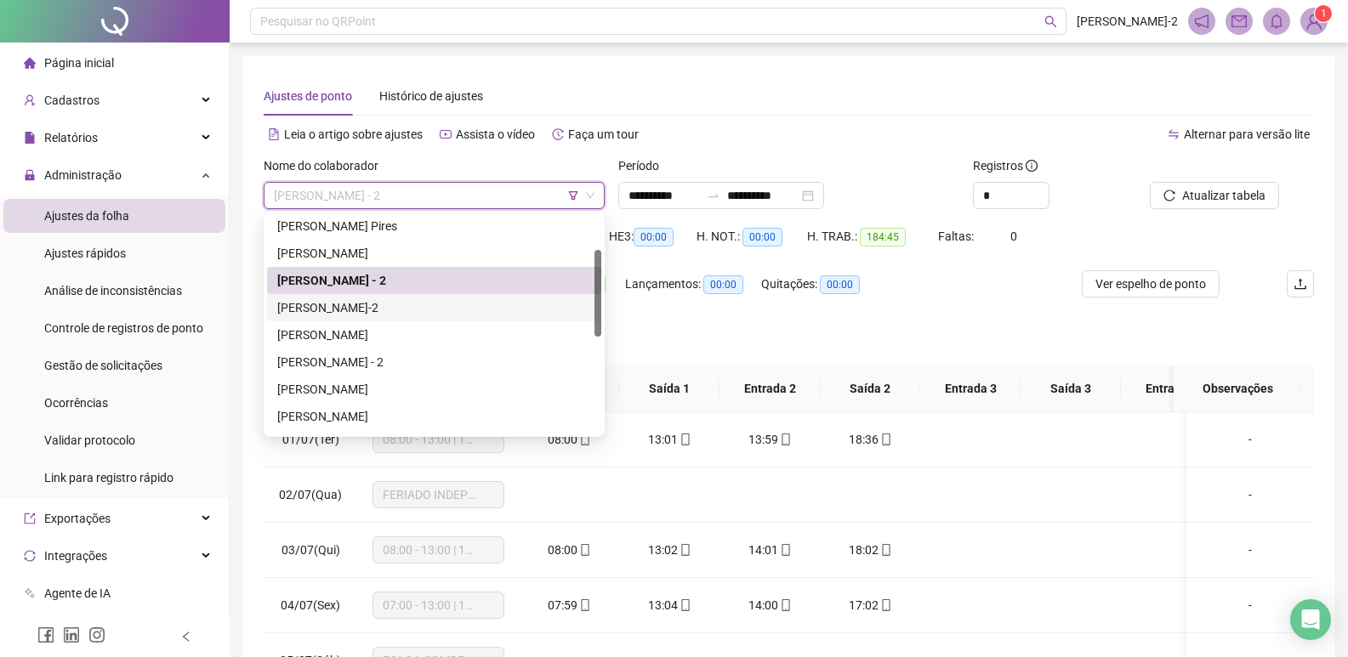
click at [400, 300] on div "Emilly Brandao Sousa-2" at bounding box center [434, 307] width 314 height 19
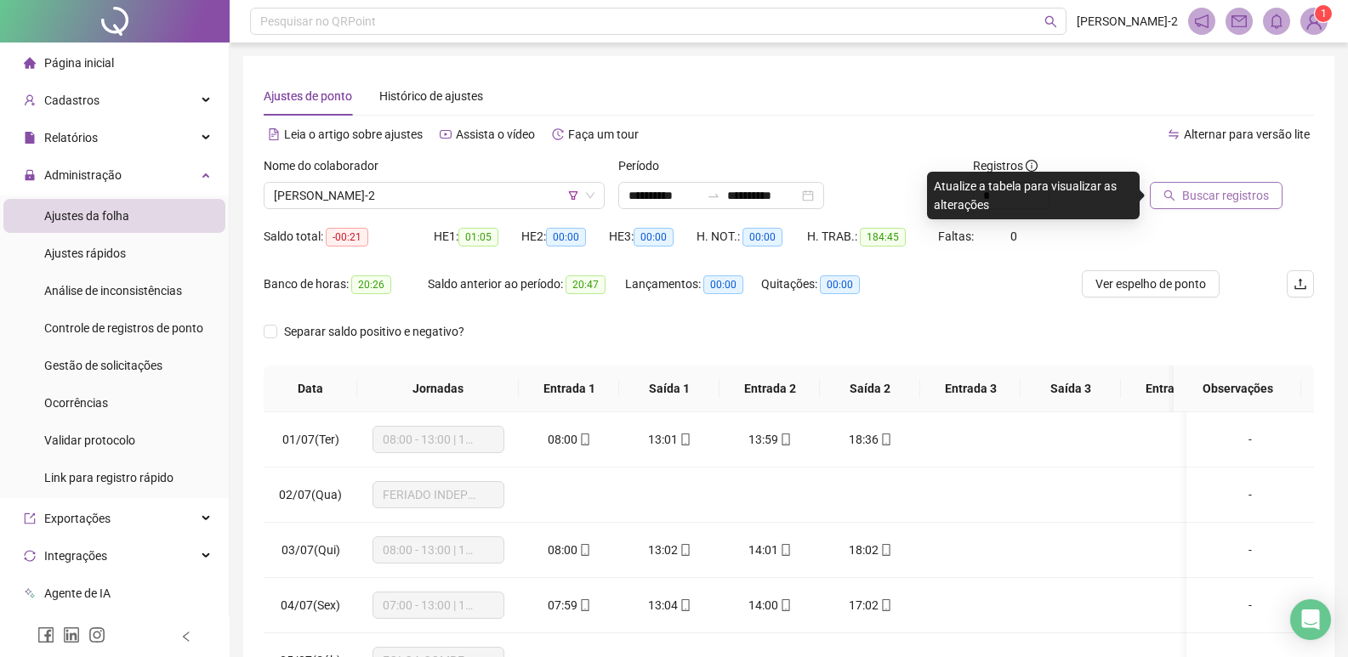
click at [1215, 196] on span "Buscar registros" at bounding box center [1225, 195] width 87 height 19
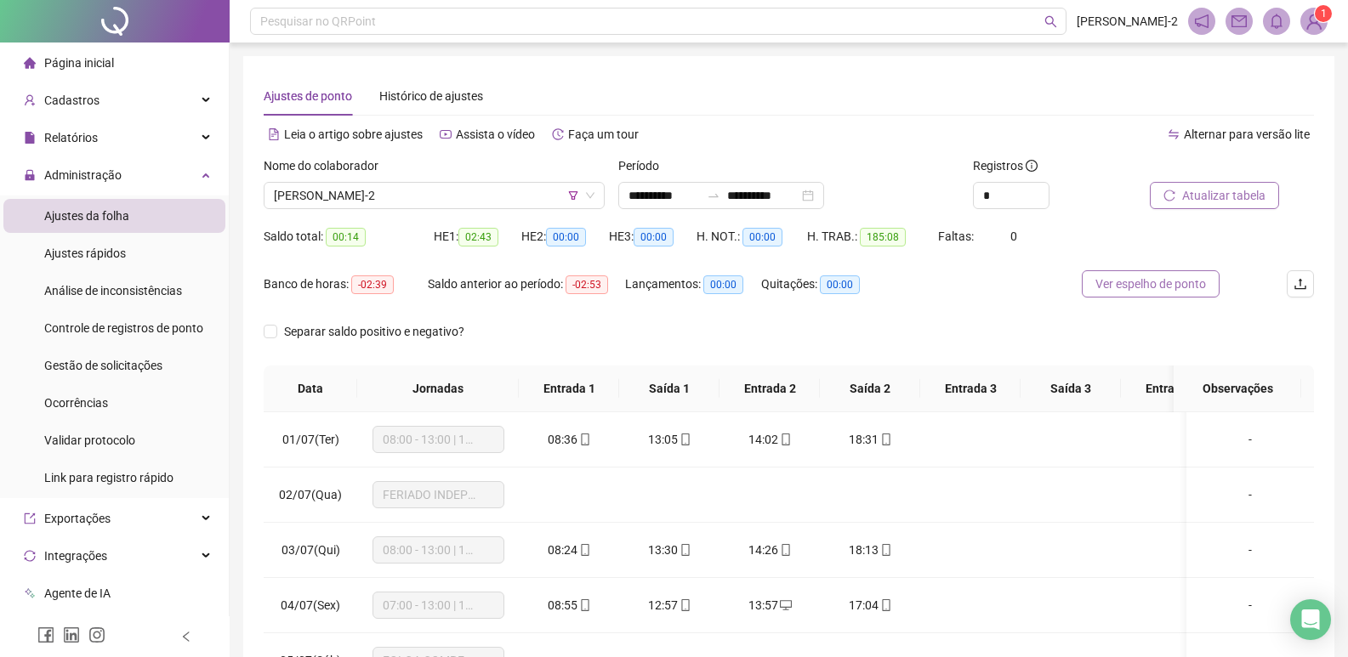
click at [1093, 281] on button "Ver espelho de ponto" at bounding box center [1151, 283] width 138 height 27
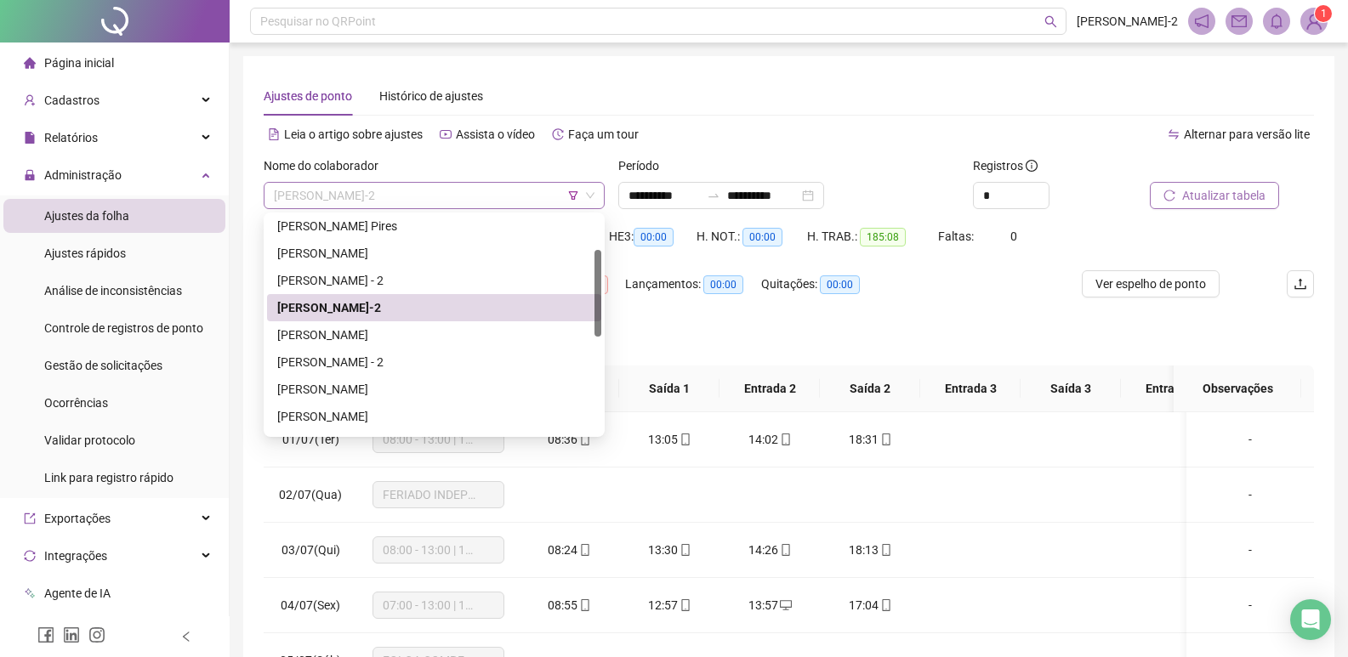
click at [466, 191] on span "Emilly Brandao Sousa-2" at bounding box center [434, 196] width 321 height 26
click at [331, 328] on div "Erica Batista de Oliveira" at bounding box center [434, 335] width 314 height 19
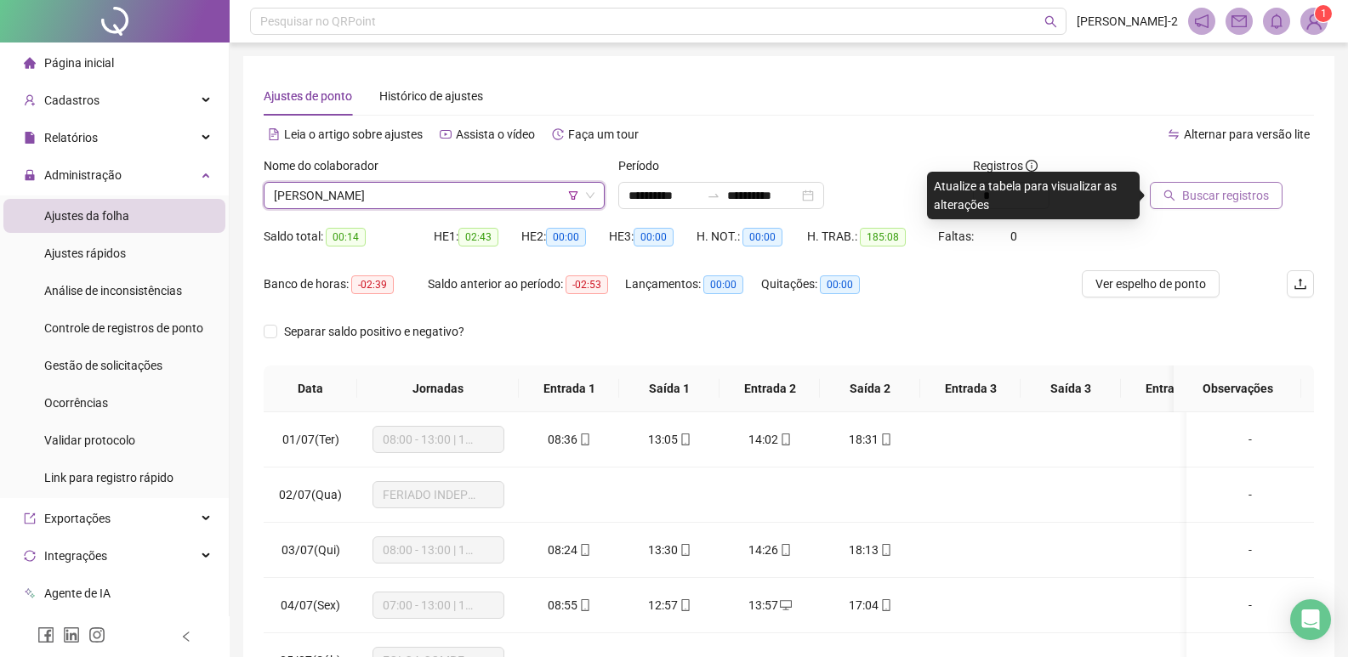
click at [1164, 197] on button "Buscar registros" at bounding box center [1216, 195] width 133 height 27
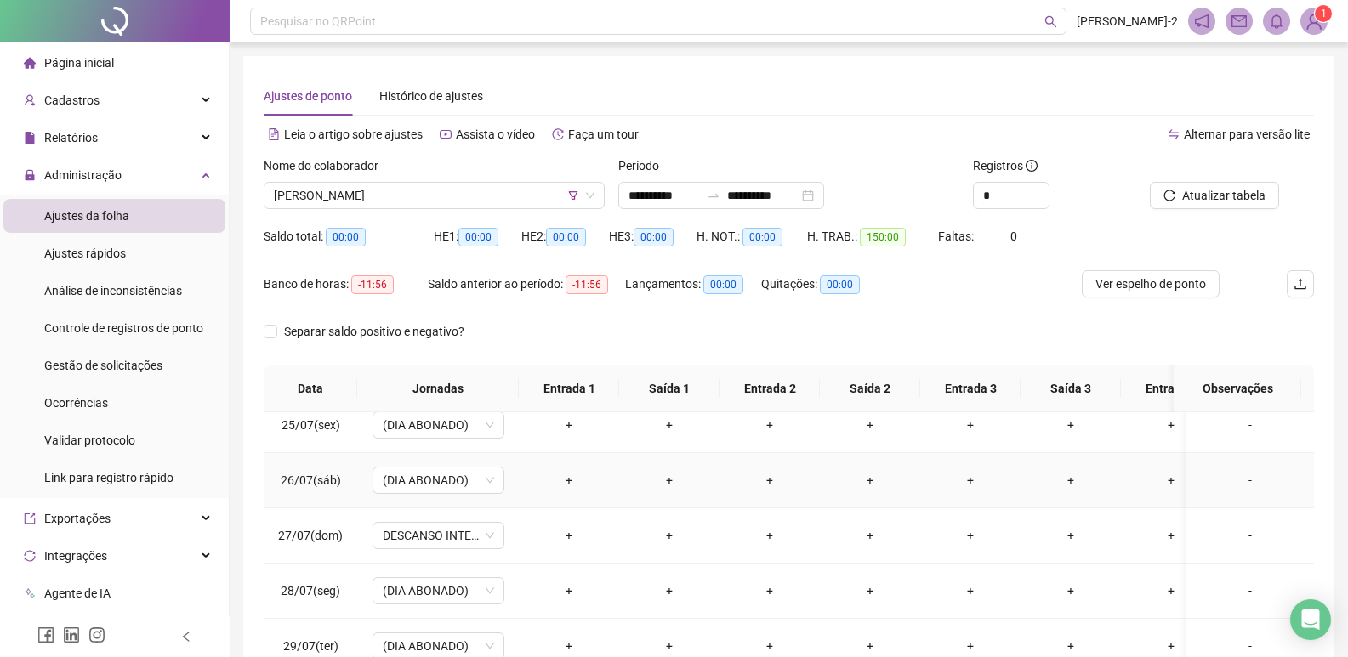
scroll to position [1363, 0]
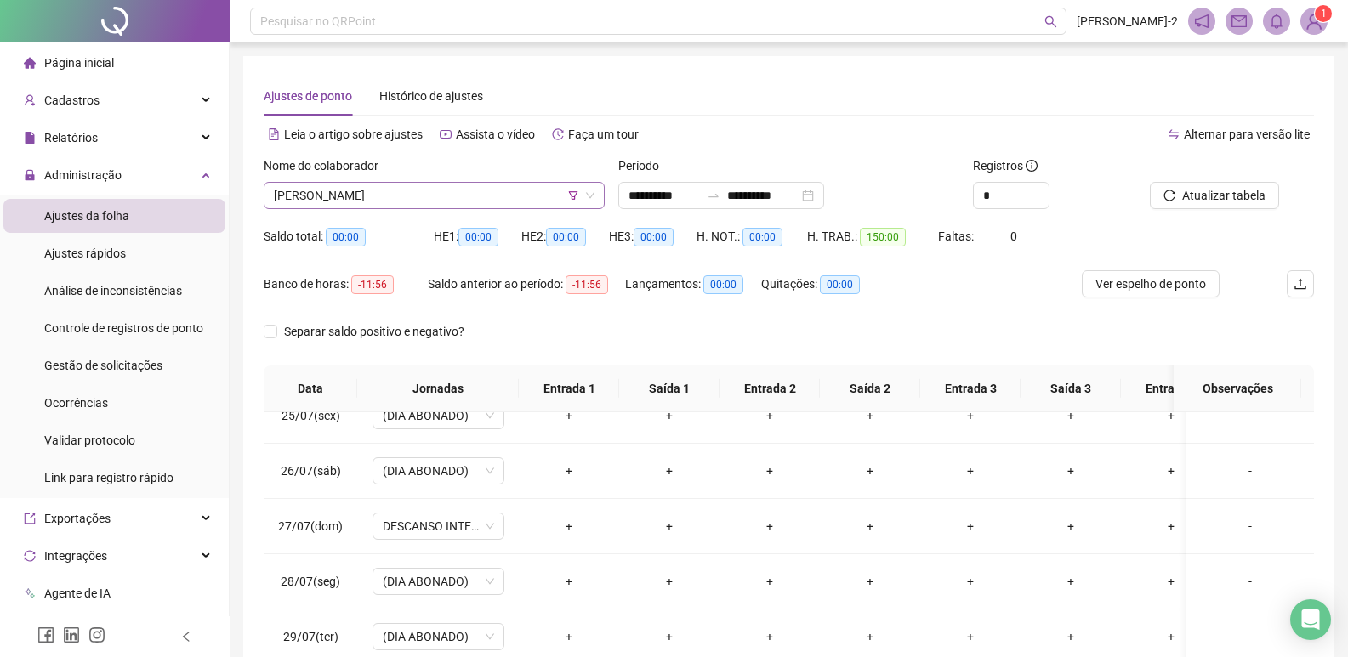
click at [451, 208] on div "Erica Batista de Oliveira" at bounding box center [434, 195] width 341 height 27
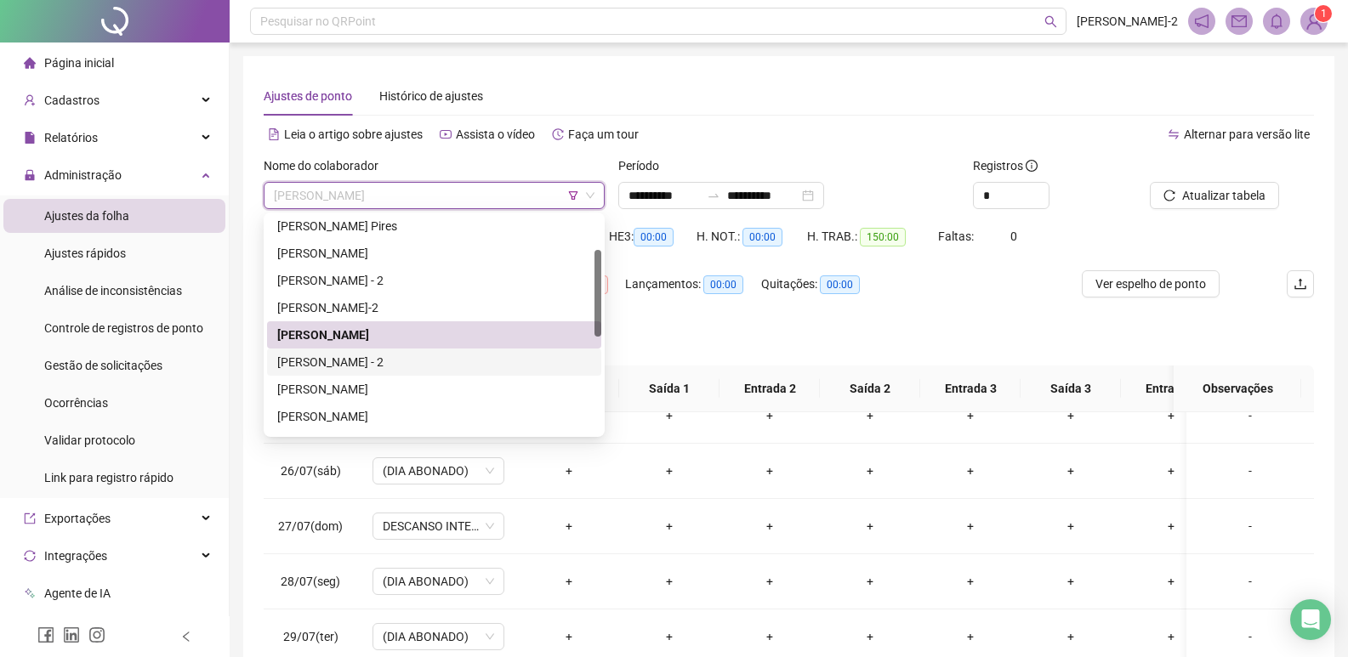
click at [383, 365] on div "Evelyn Maria Luiza dos Santos - 2" at bounding box center [434, 362] width 314 height 19
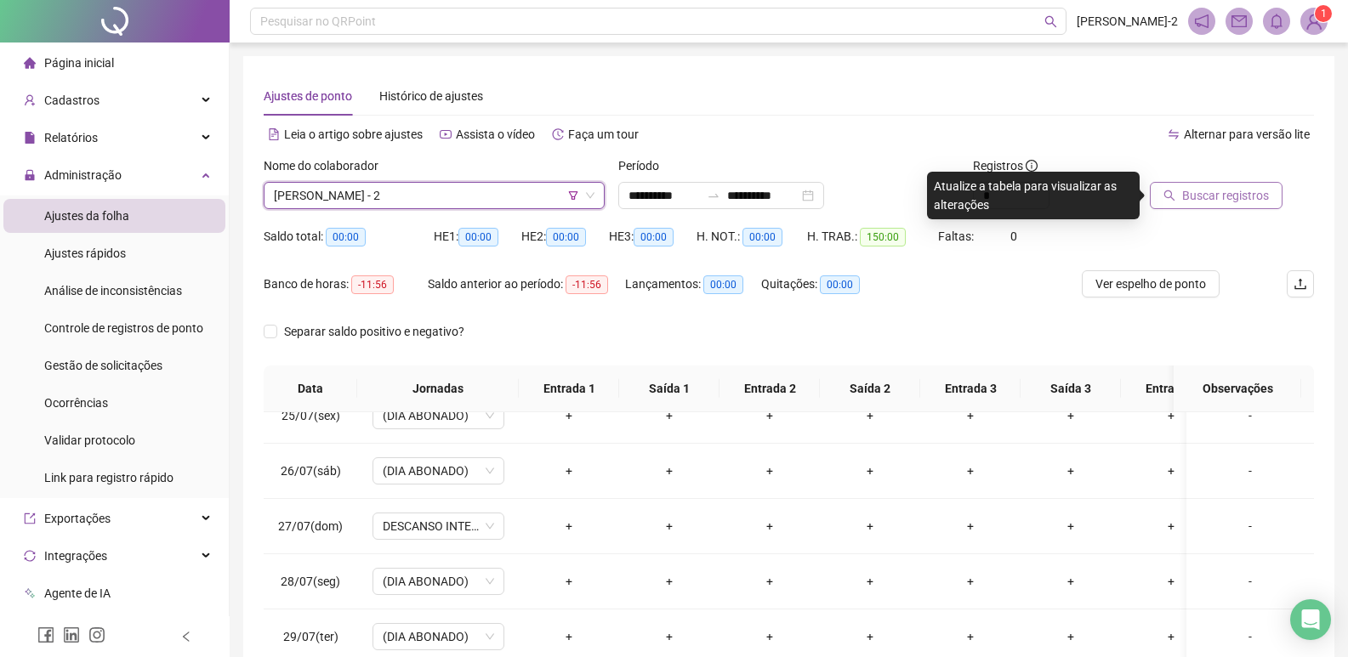
click at [1235, 185] on button "Buscar registros" at bounding box center [1216, 195] width 133 height 27
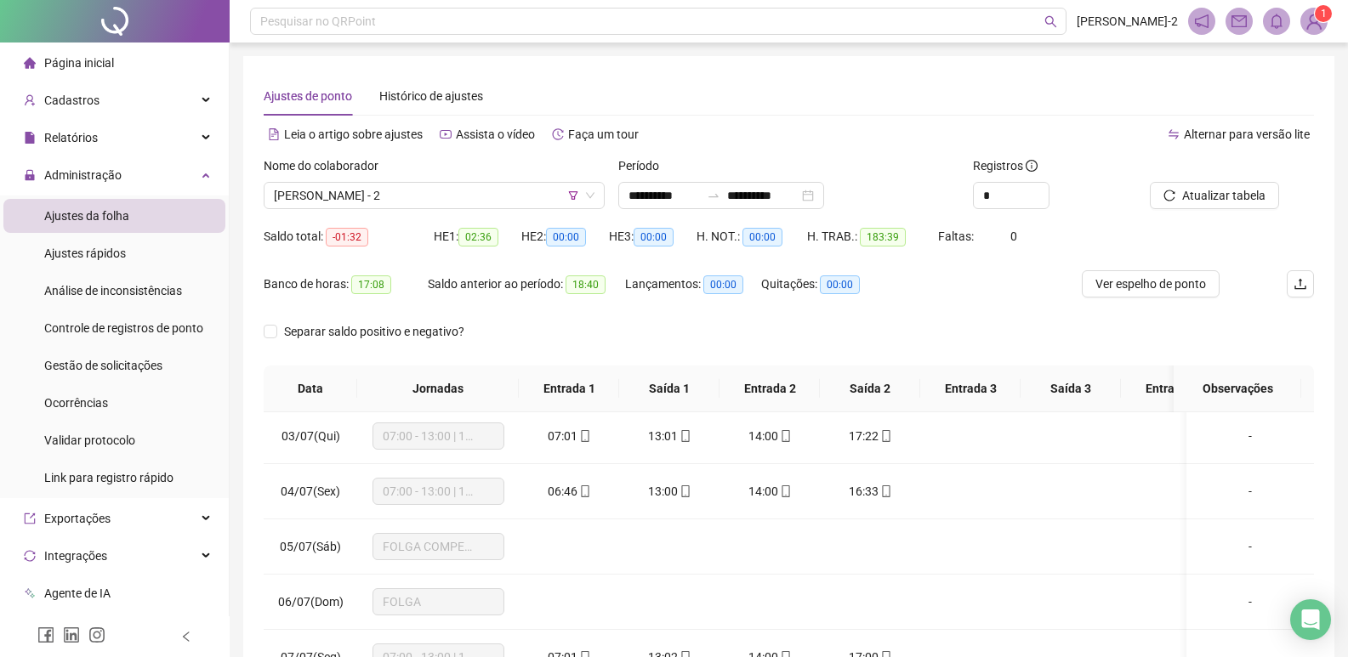
scroll to position [0, 0]
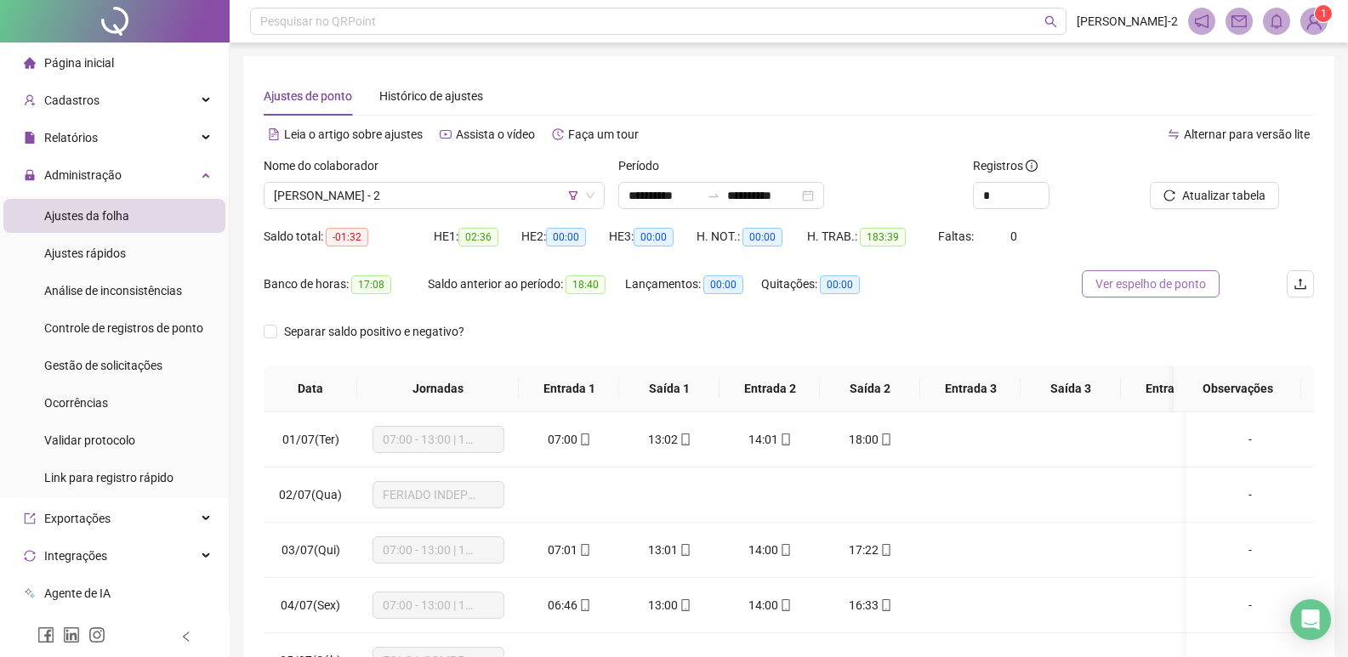
click at [1112, 284] on span "Ver espelho de ponto" at bounding box center [1150, 284] width 111 height 19
click at [482, 193] on span "Evelyn Maria Luiza dos Santos - 2" at bounding box center [434, 196] width 321 height 26
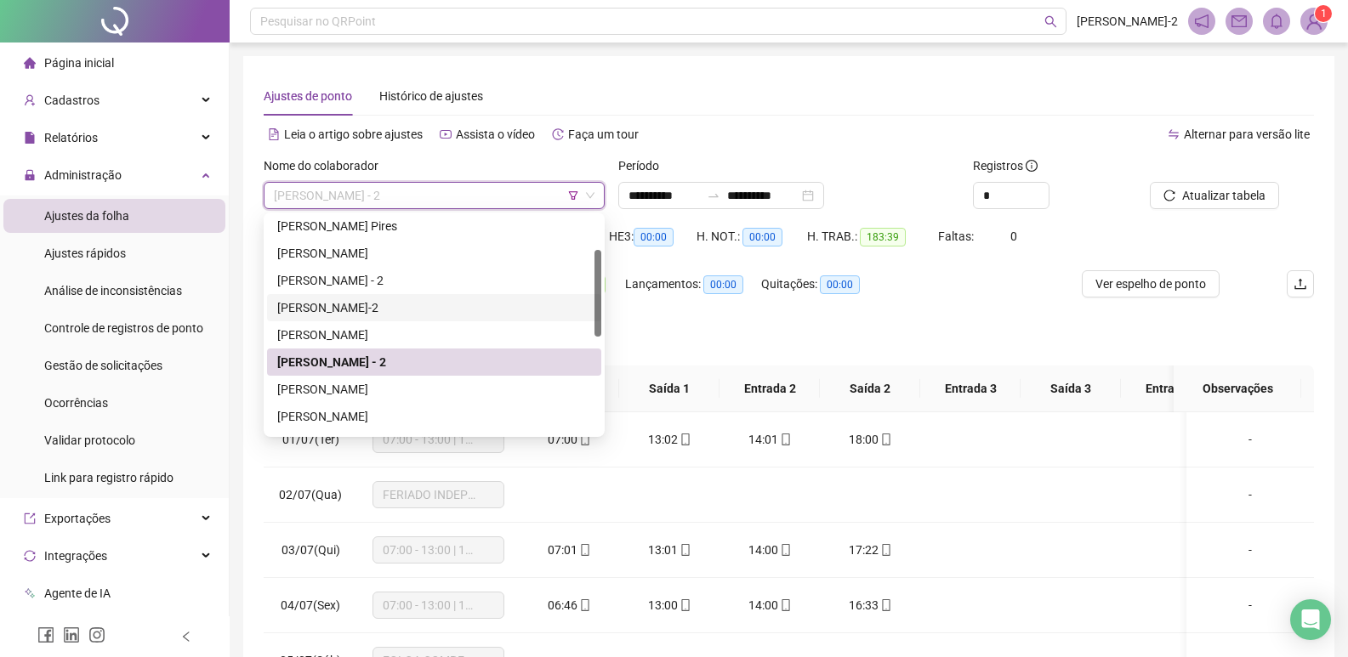
scroll to position [170, 0]
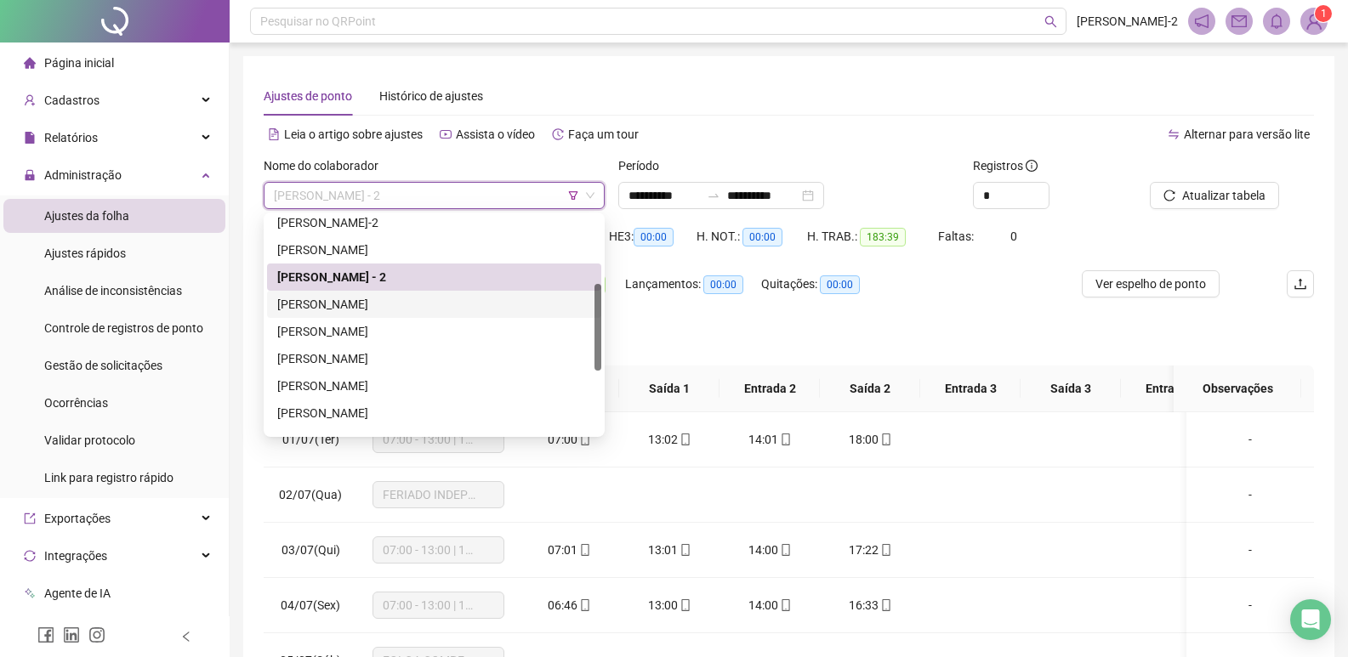
click at [460, 303] on div "GABRIELA DOS SANTOS DE MENEZES" at bounding box center [434, 304] width 314 height 19
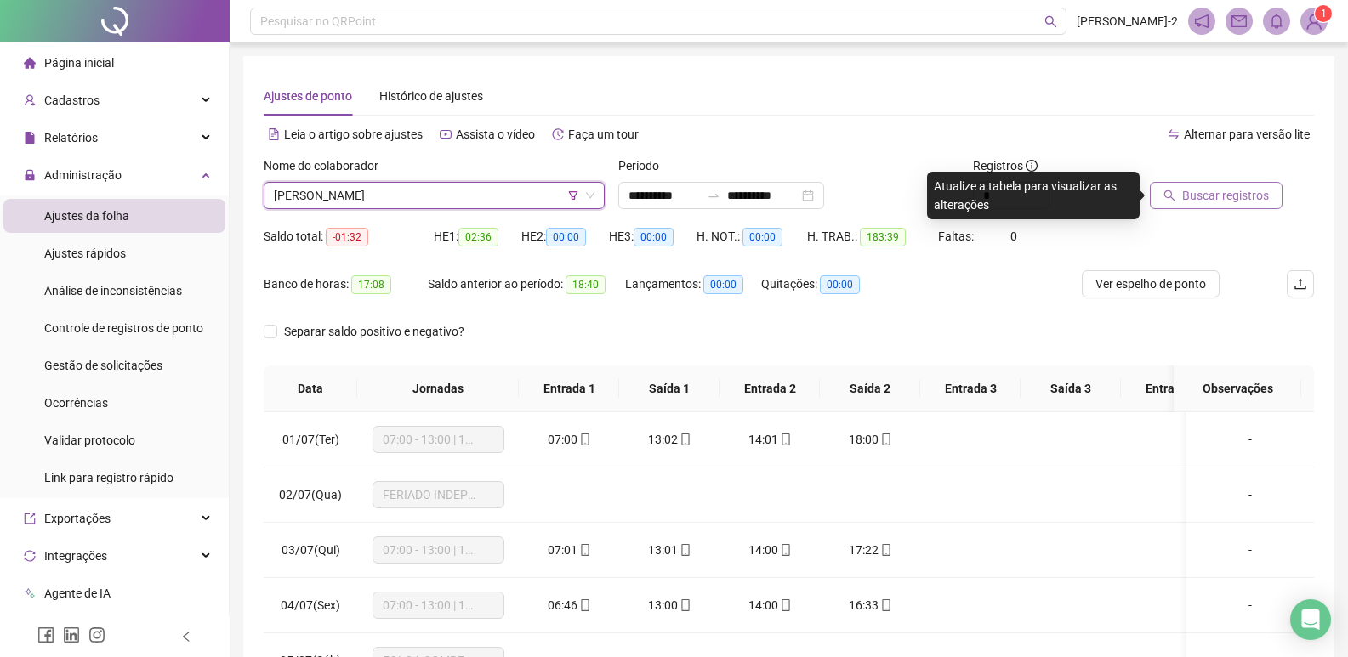
click at [1259, 201] on span "Buscar registros" at bounding box center [1225, 195] width 87 height 19
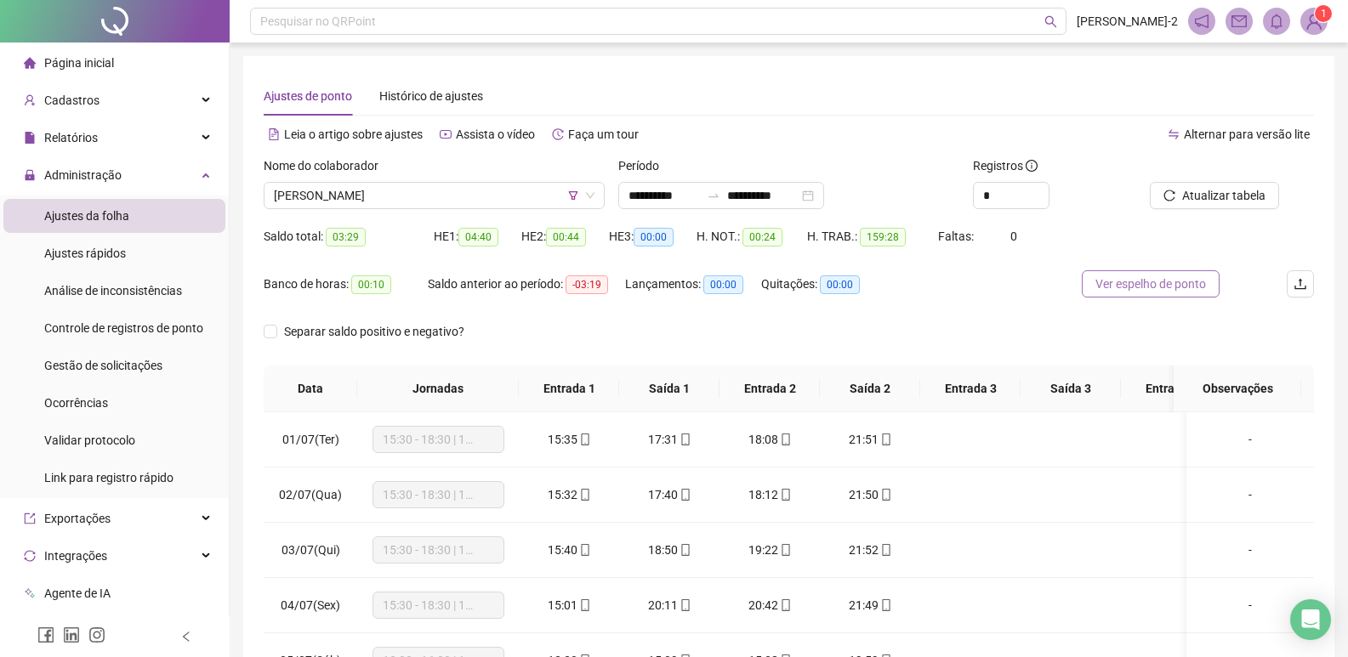
click at [1167, 283] on span "Ver espelho de ponto" at bounding box center [1150, 284] width 111 height 19
click at [463, 173] on div "Nome do colaborador" at bounding box center [434, 169] width 341 height 26
click at [446, 194] on span "GABRIELA DOS SANTOS DE MENEZES" at bounding box center [434, 196] width 321 height 26
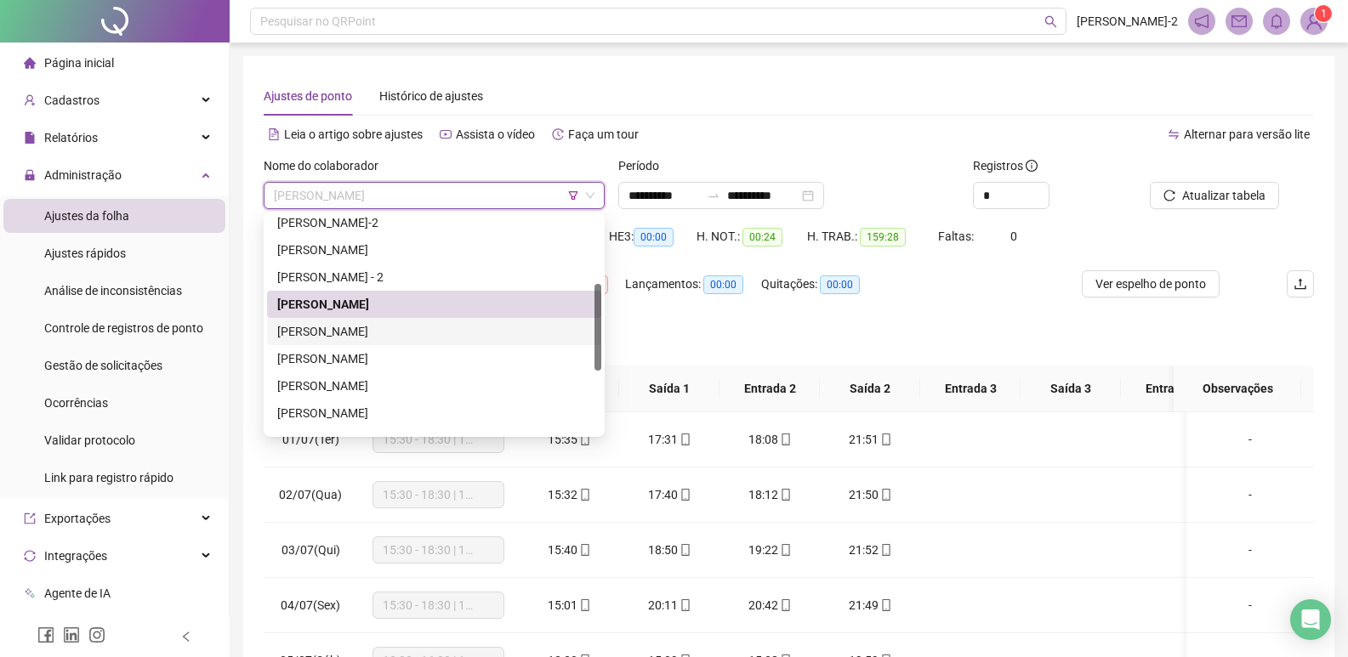
click at [403, 334] on div "Kelly de Lima Salles" at bounding box center [434, 331] width 314 height 19
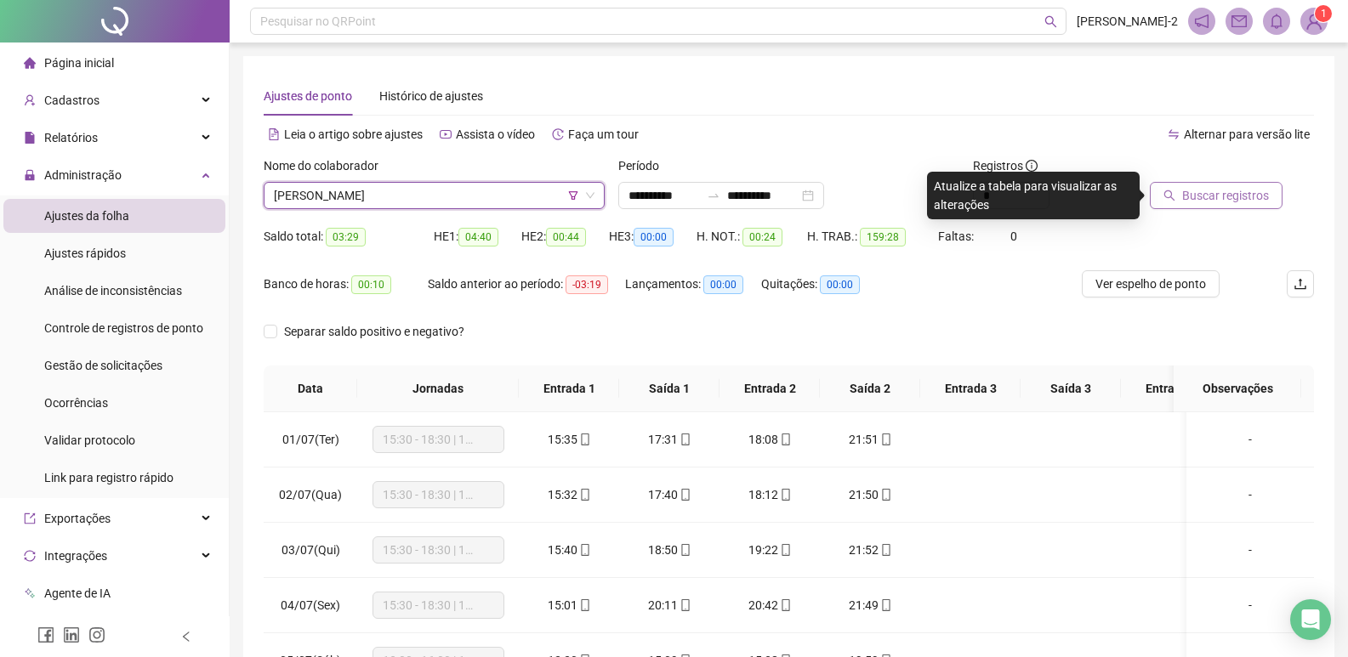
click at [1181, 193] on button "Buscar registros" at bounding box center [1216, 195] width 133 height 27
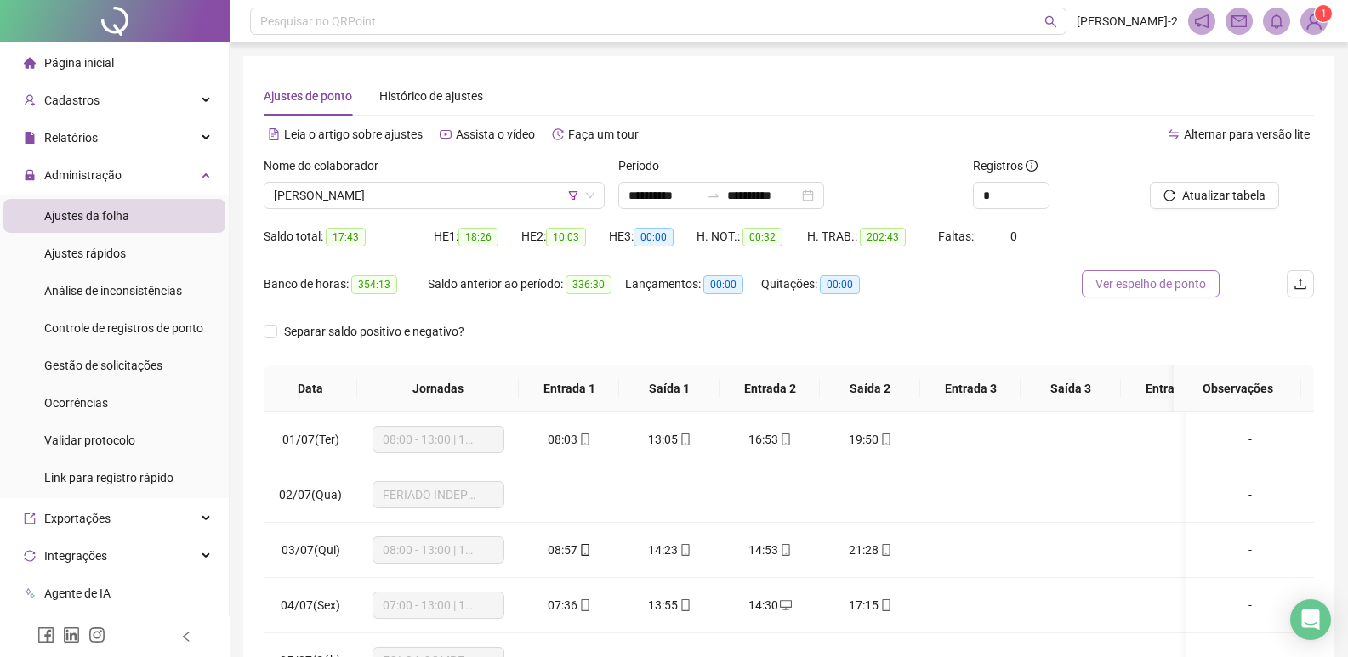
click at [1175, 283] on span "Ver espelho de ponto" at bounding box center [1150, 284] width 111 height 19
click at [508, 196] on span "Kelly de Lima Salles" at bounding box center [434, 196] width 321 height 26
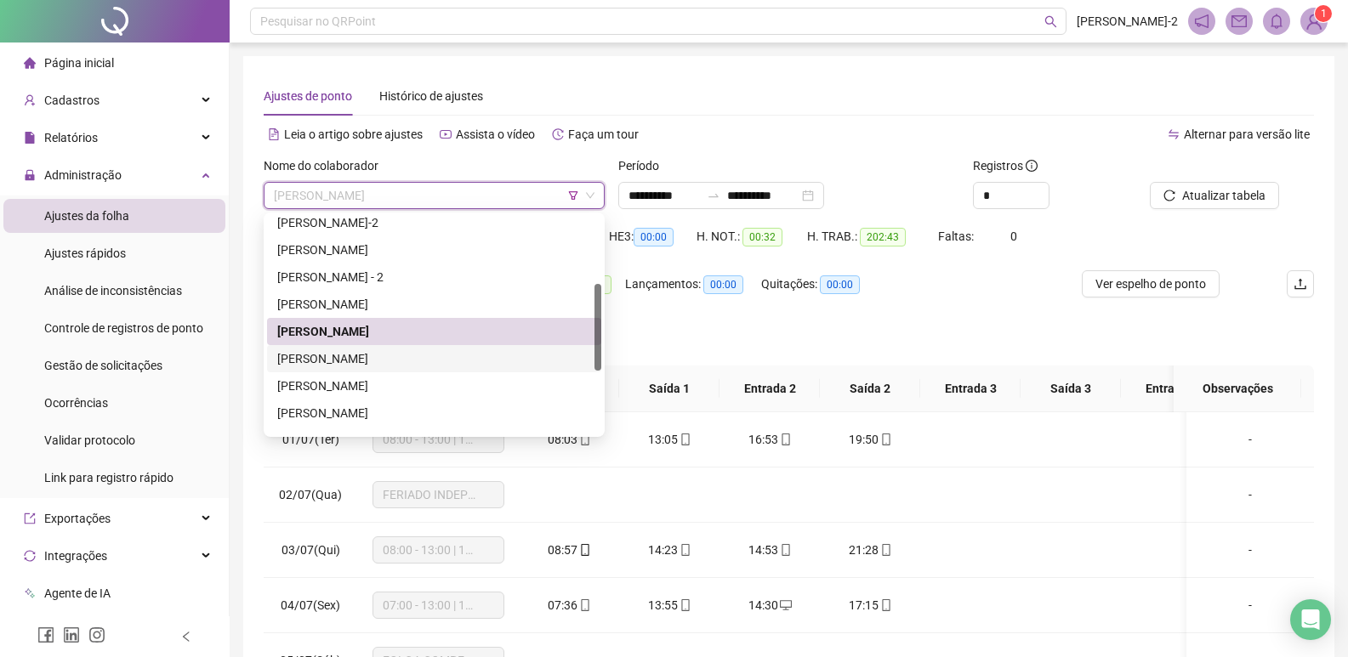
click at [386, 352] on div "Larissa Caldas Souza" at bounding box center [434, 358] width 314 height 19
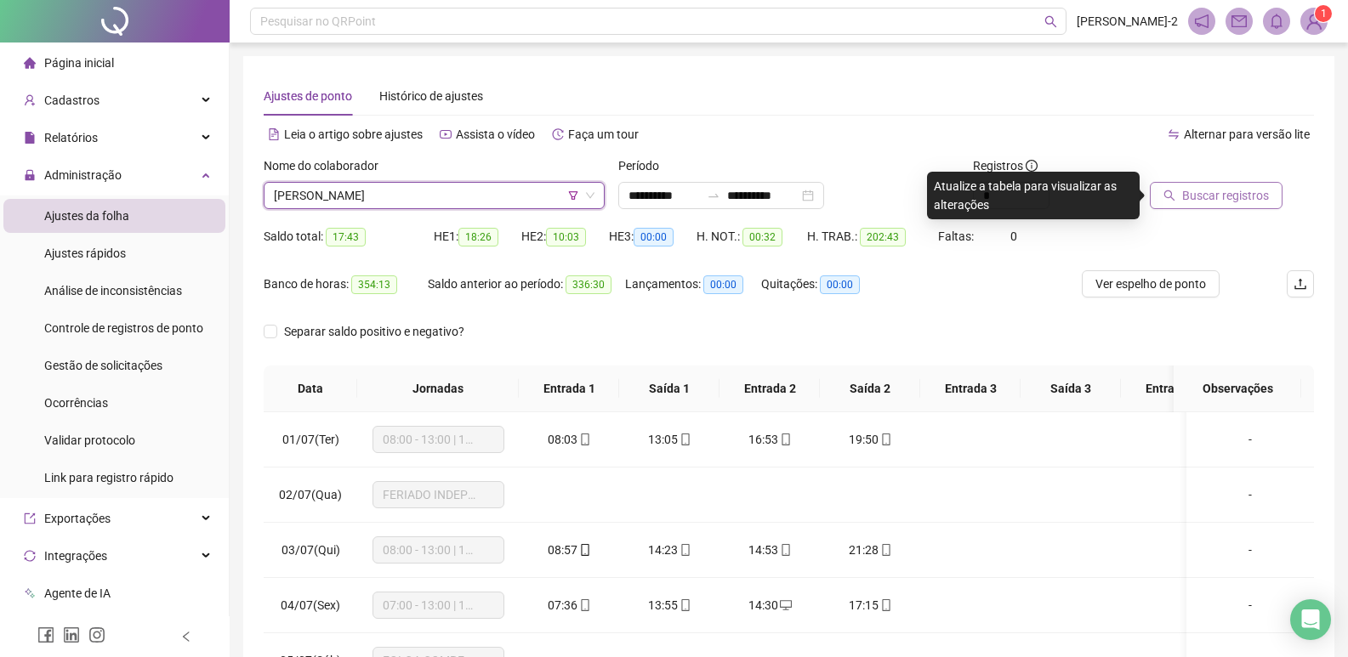
click at [1231, 191] on span "Buscar registros" at bounding box center [1225, 195] width 87 height 19
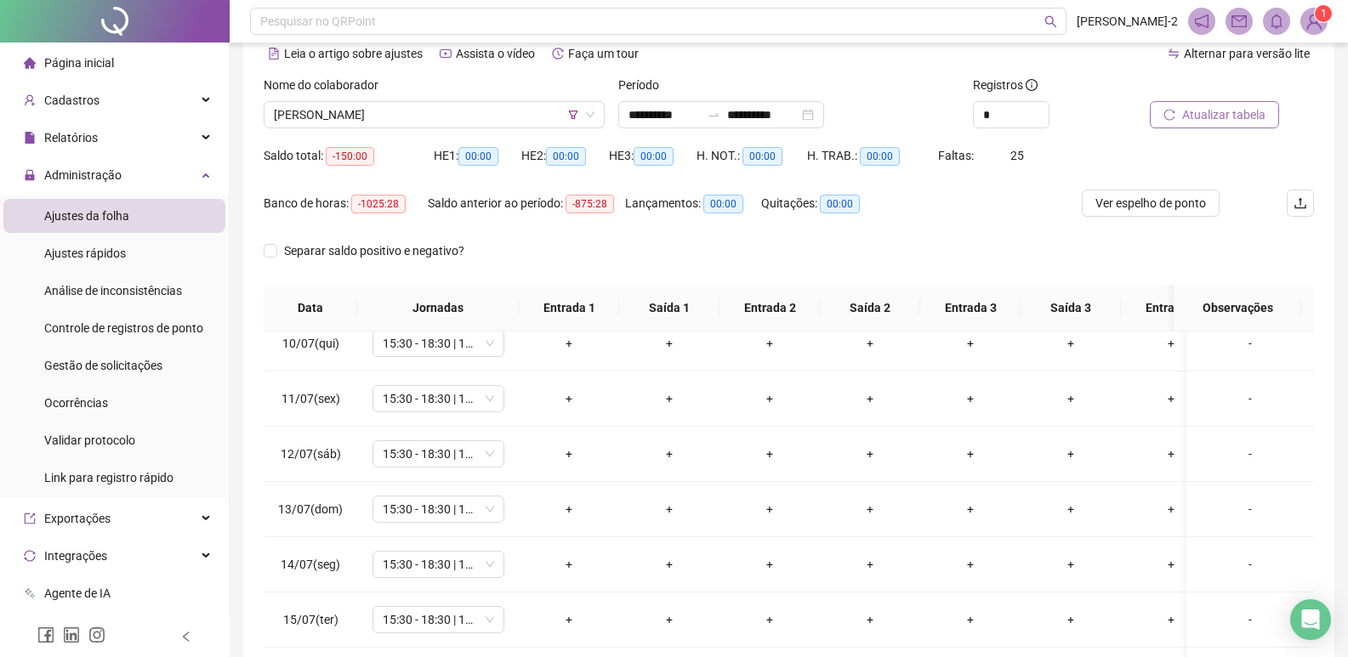
scroll to position [0, 0]
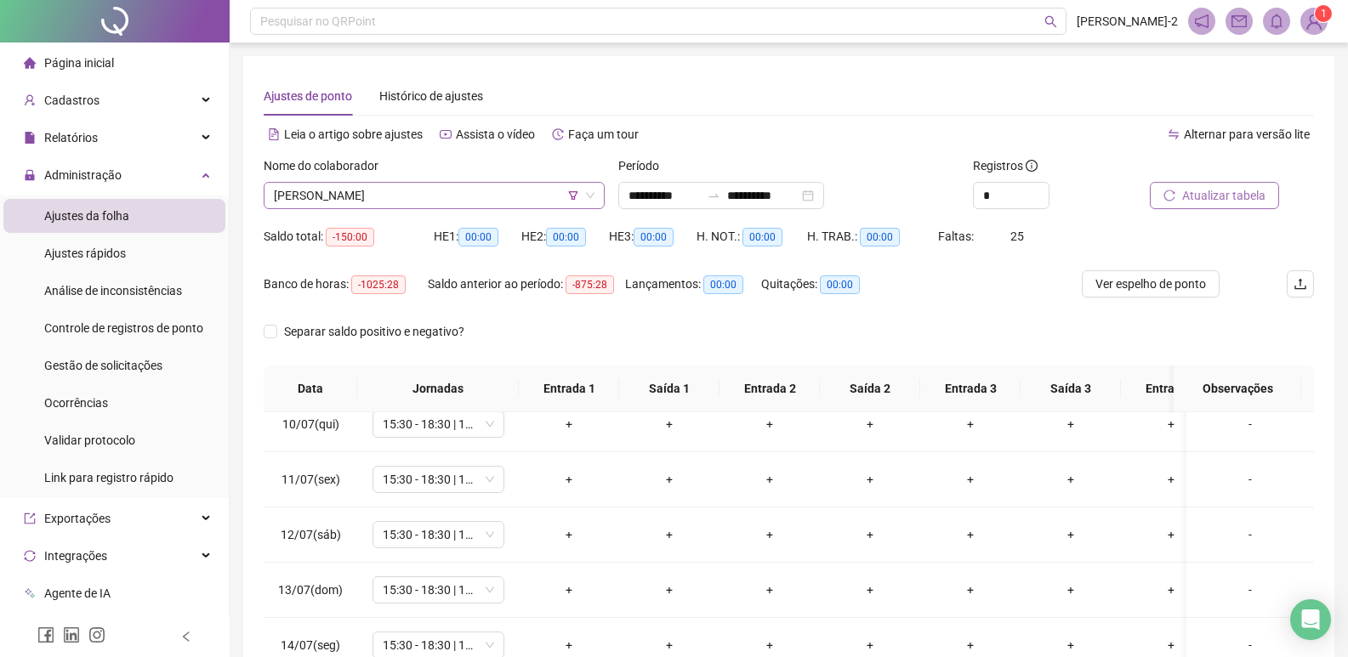
click at [448, 195] on span "Larissa Caldas Souza" at bounding box center [434, 196] width 321 height 26
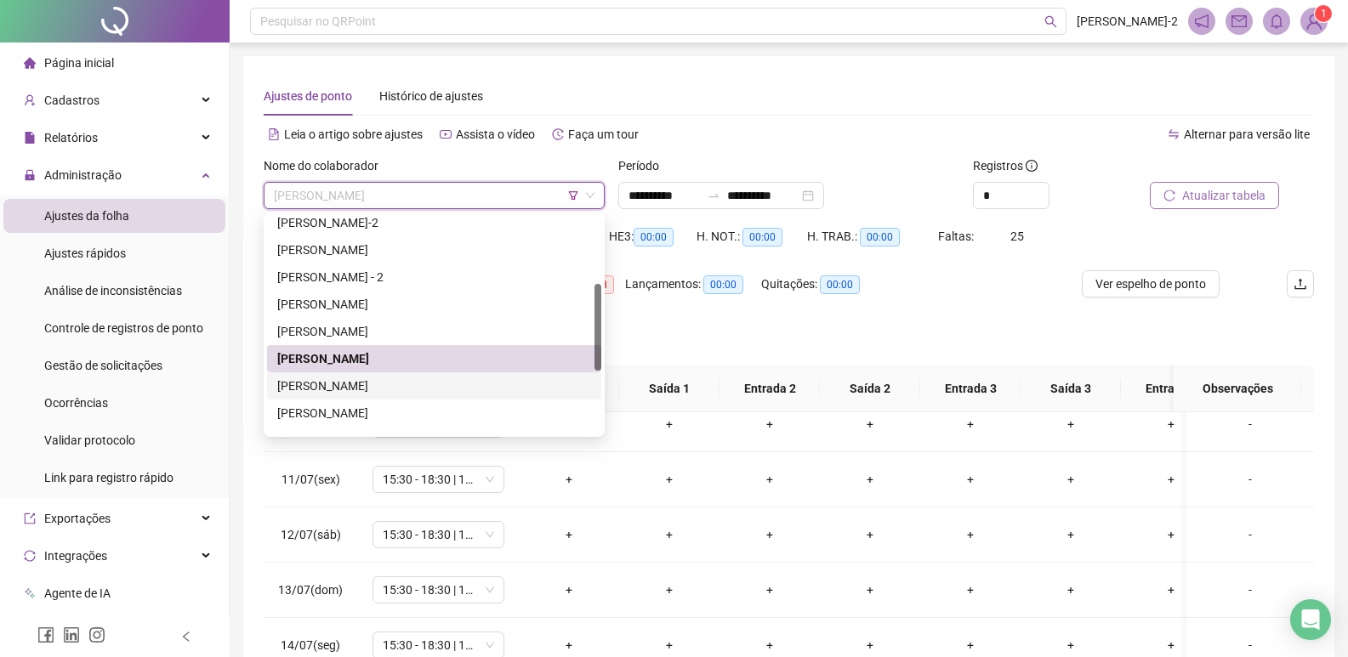
click at [398, 395] on div "LARISSA MACHADO ARCHANJO" at bounding box center [434, 385] width 334 height 27
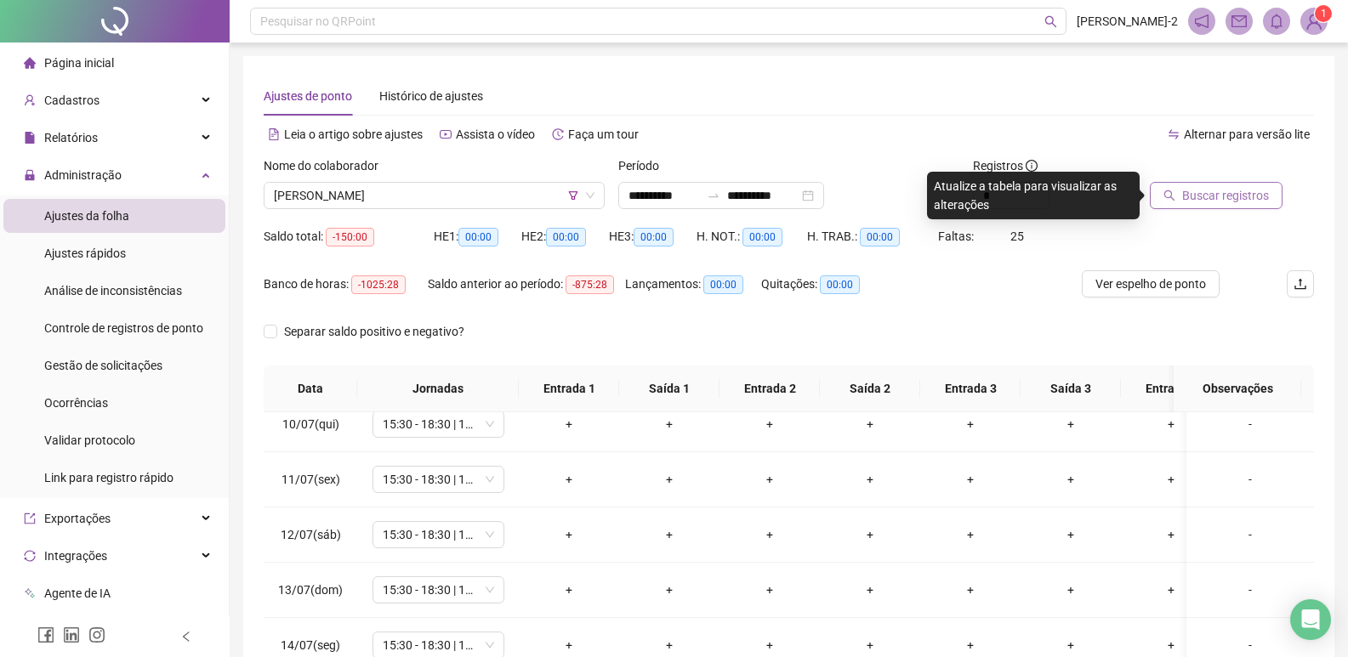
click at [1207, 184] on button "Buscar registros" at bounding box center [1216, 195] width 133 height 27
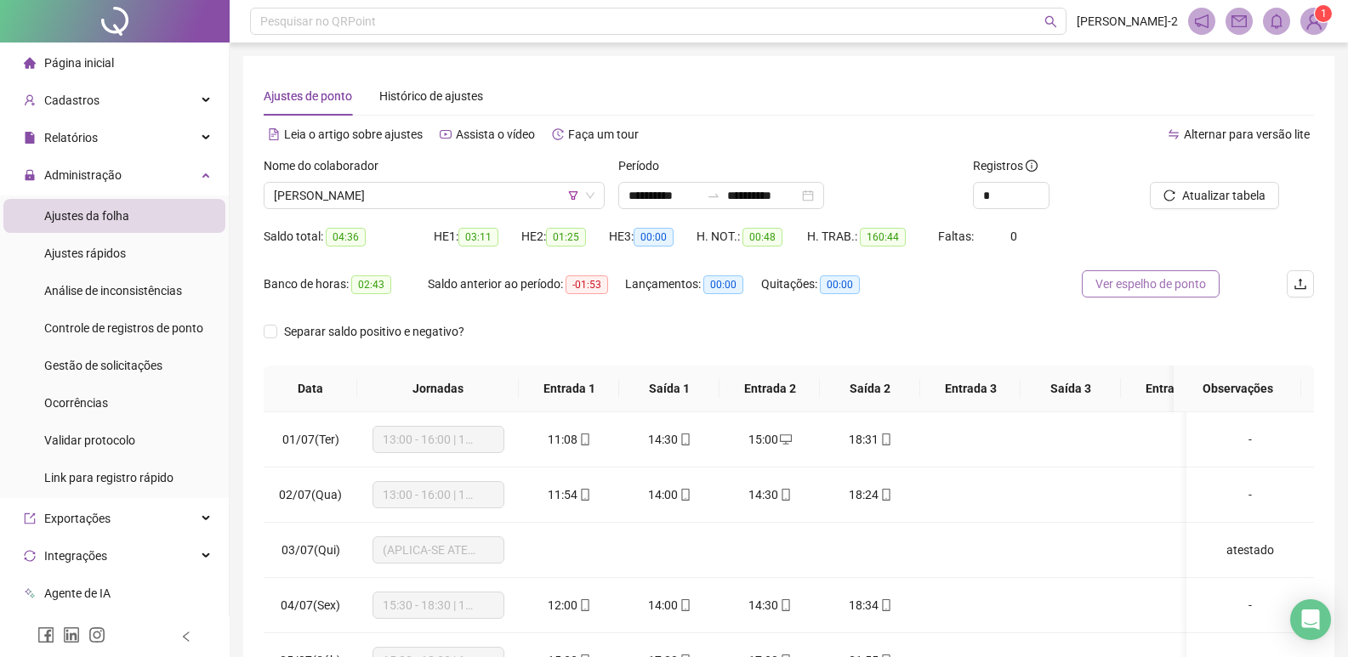
click at [1189, 292] on span "Ver espelho de ponto" at bounding box center [1150, 284] width 111 height 19
click at [439, 201] on span "LARISSA MACHADO ARCHANJO" at bounding box center [434, 196] width 321 height 26
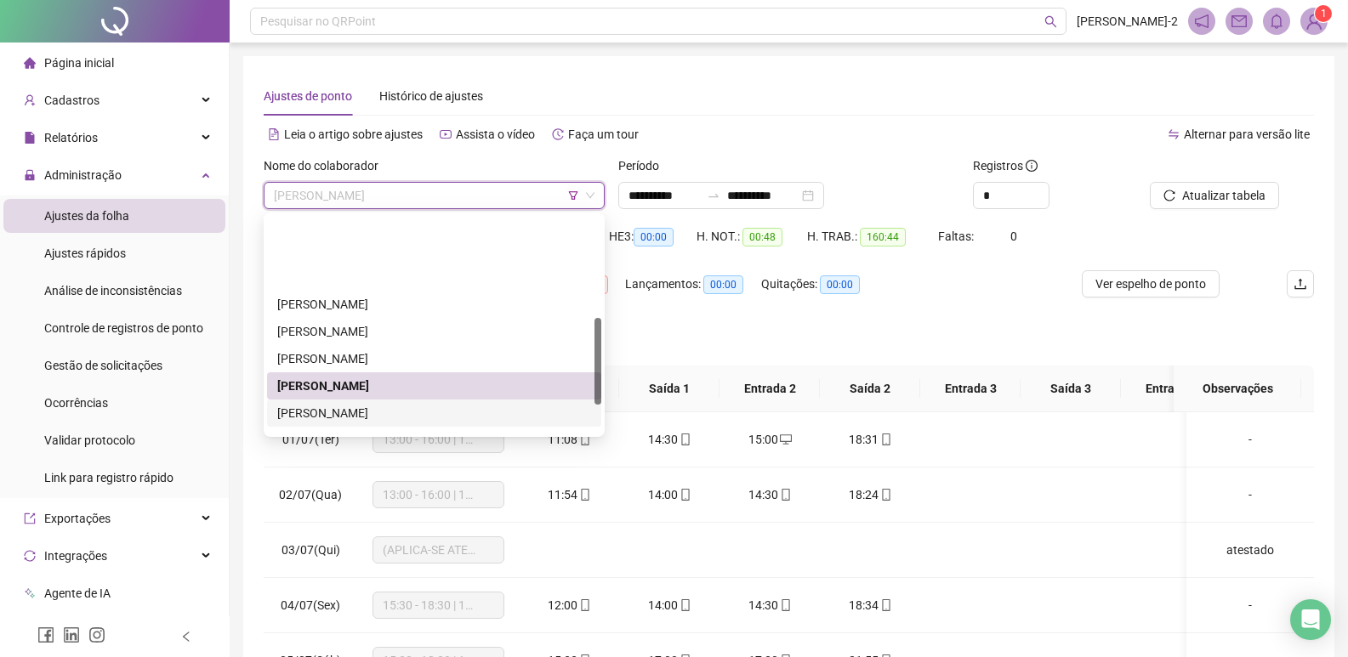
scroll to position [255, 0]
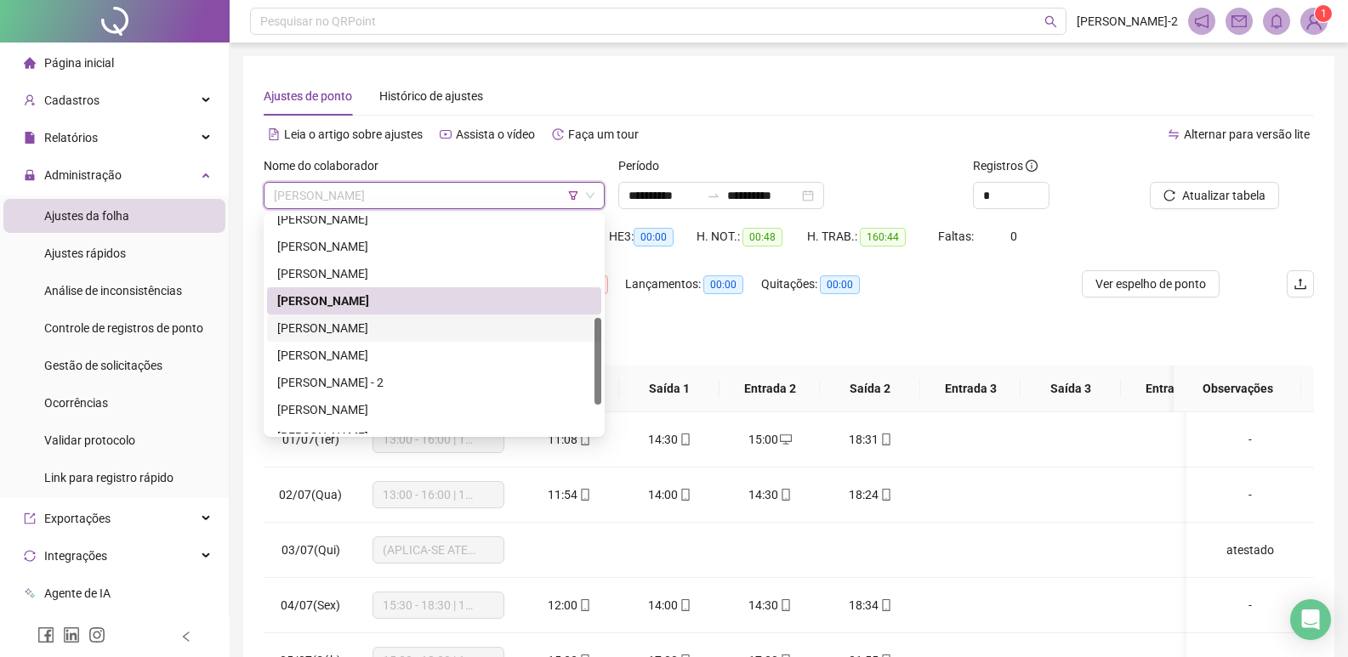
click at [380, 326] on div "Lorrane de Souza Santos" at bounding box center [434, 328] width 314 height 19
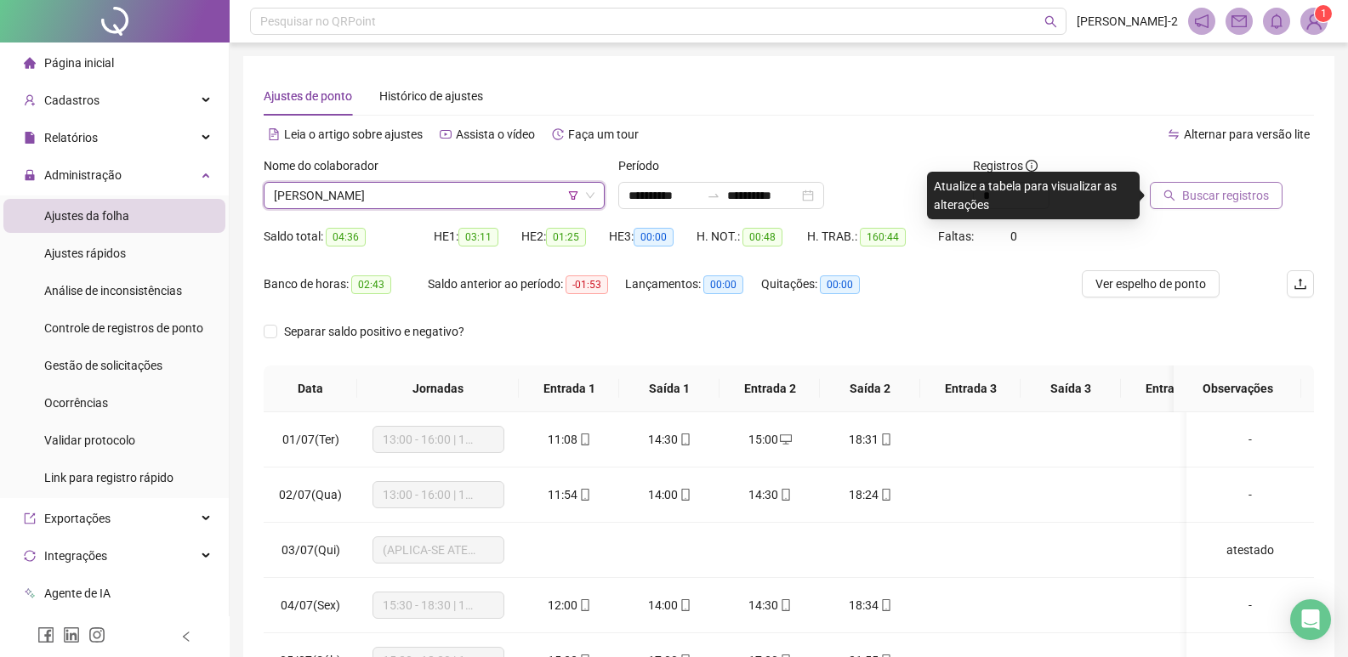
click at [1246, 190] on span "Buscar registros" at bounding box center [1225, 195] width 87 height 19
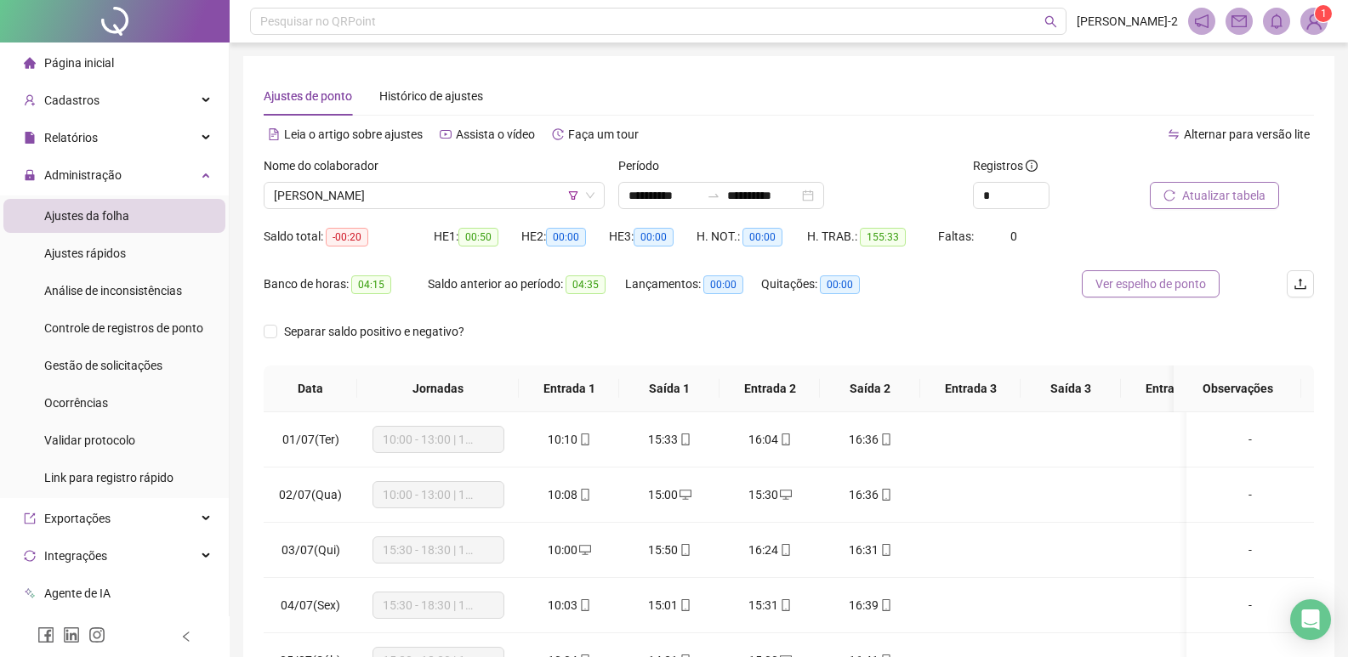
click at [1108, 283] on span "Ver espelho de ponto" at bounding box center [1150, 284] width 111 height 19
click at [412, 194] on span "Lorrane de Souza Santos" at bounding box center [434, 196] width 321 height 26
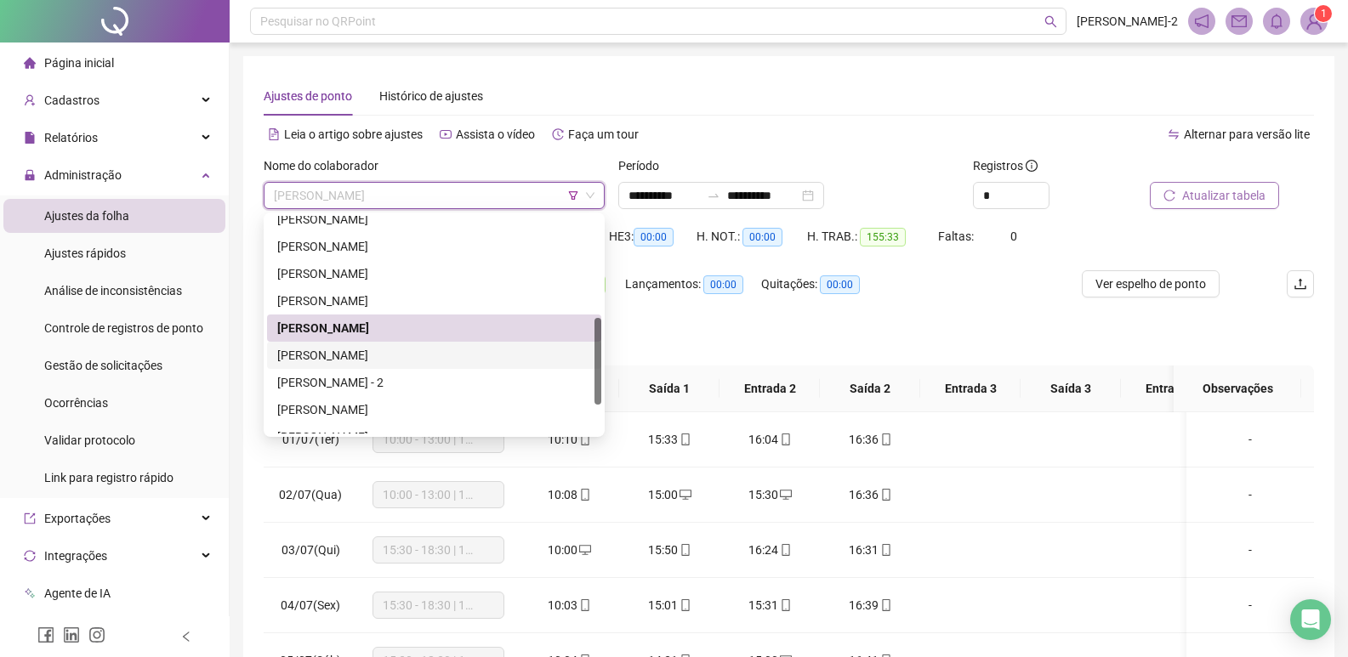
click at [366, 360] on div "LUANA CRISTINA SOUZA ALMEIDA AMARAL" at bounding box center [434, 355] width 314 height 19
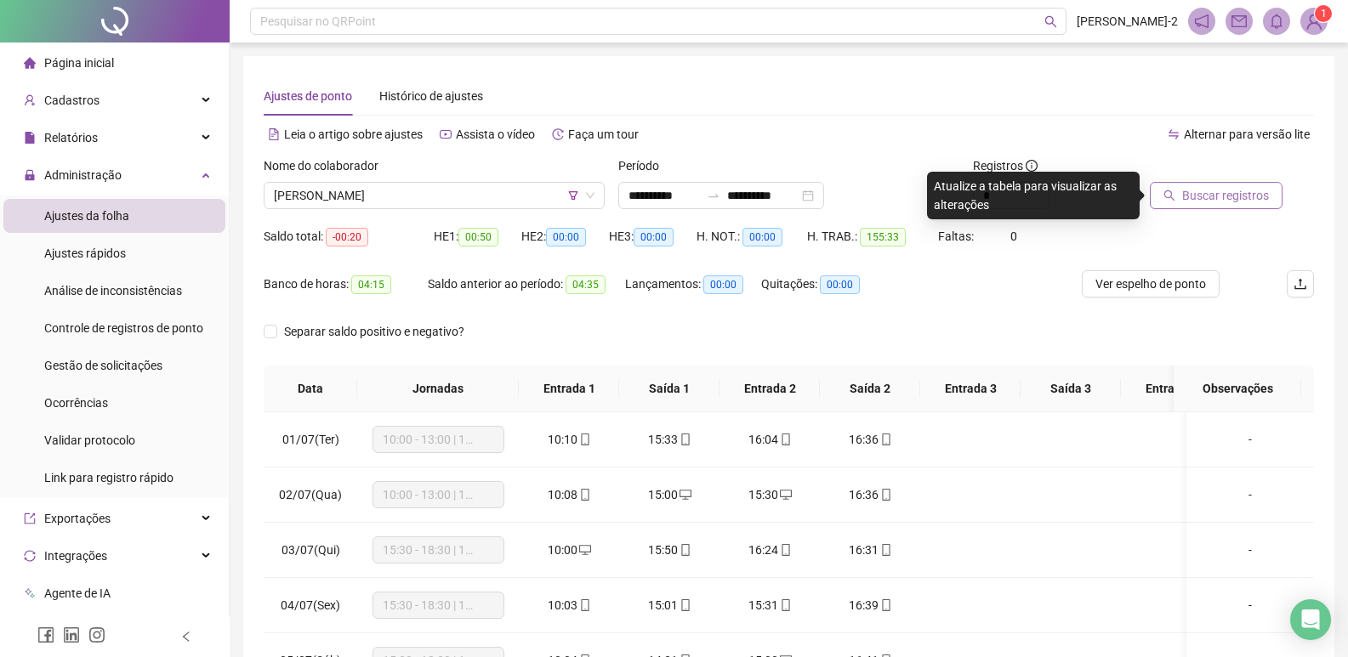
click at [1246, 186] on span "Buscar registros" at bounding box center [1225, 195] width 87 height 19
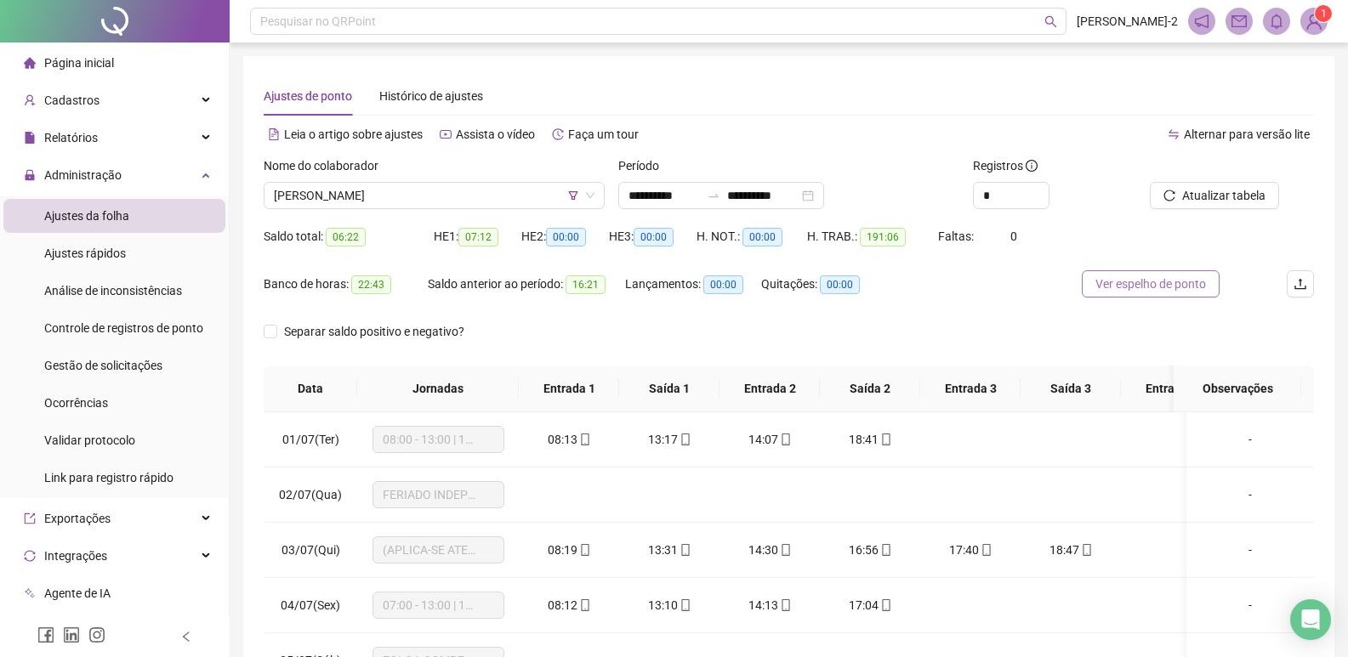
click at [1127, 277] on span "Ver espelho de ponto" at bounding box center [1150, 284] width 111 height 19
click at [417, 197] on span "LUANA CRISTINA SOUZA ALMEIDA AMARAL" at bounding box center [434, 196] width 321 height 26
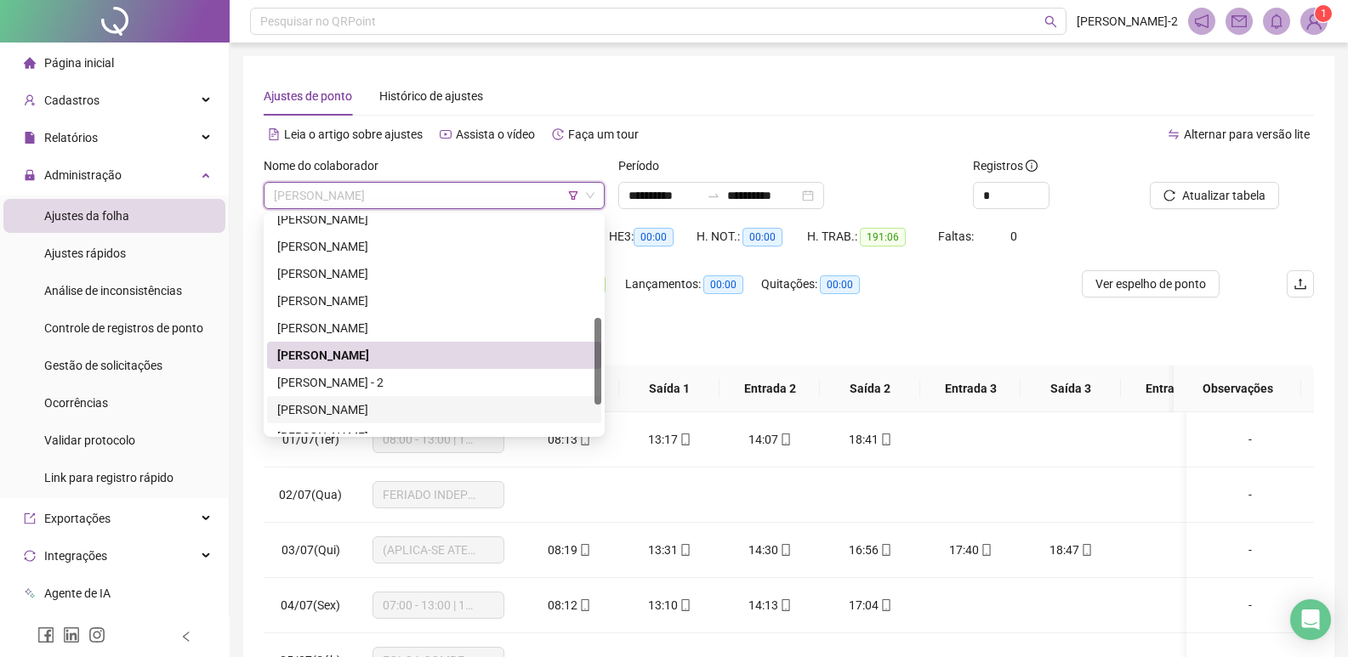
click at [355, 411] on div "NIKELI ALCÂNTARA ALMEIDA" at bounding box center [434, 409] width 314 height 19
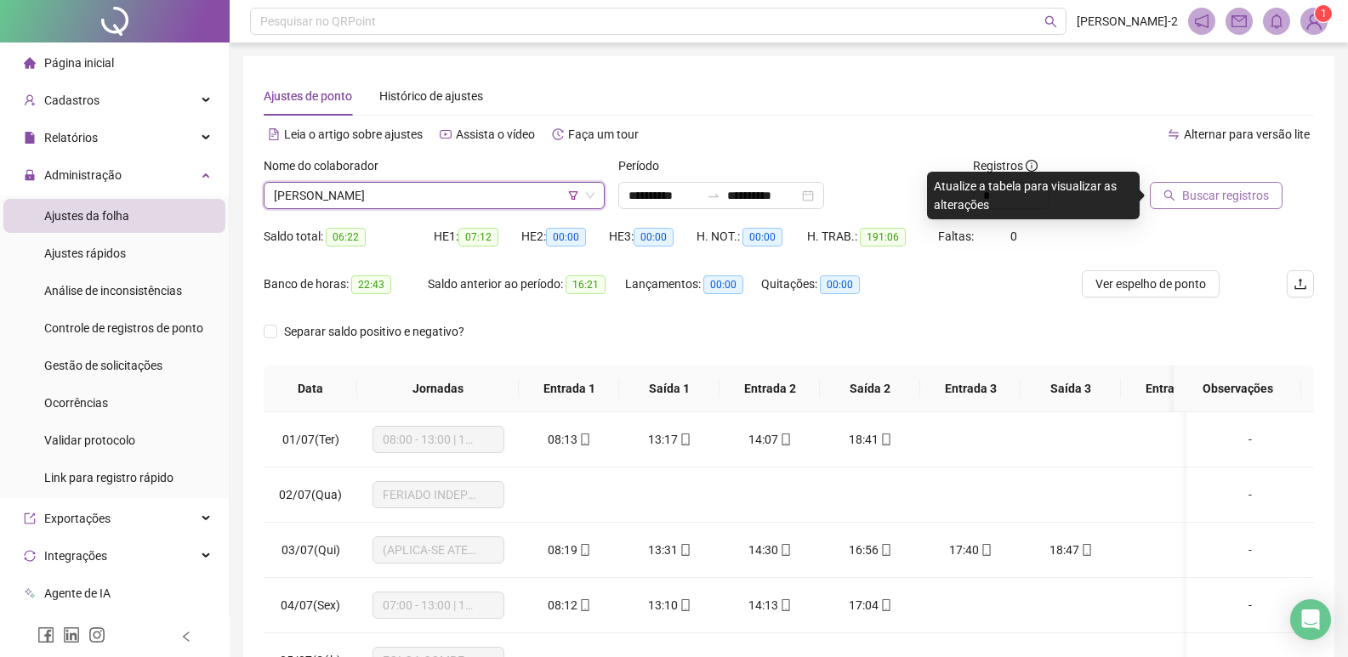
click at [1230, 205] on button "Buscar registros" at bounding box center [1216, 195] width 133 height 27
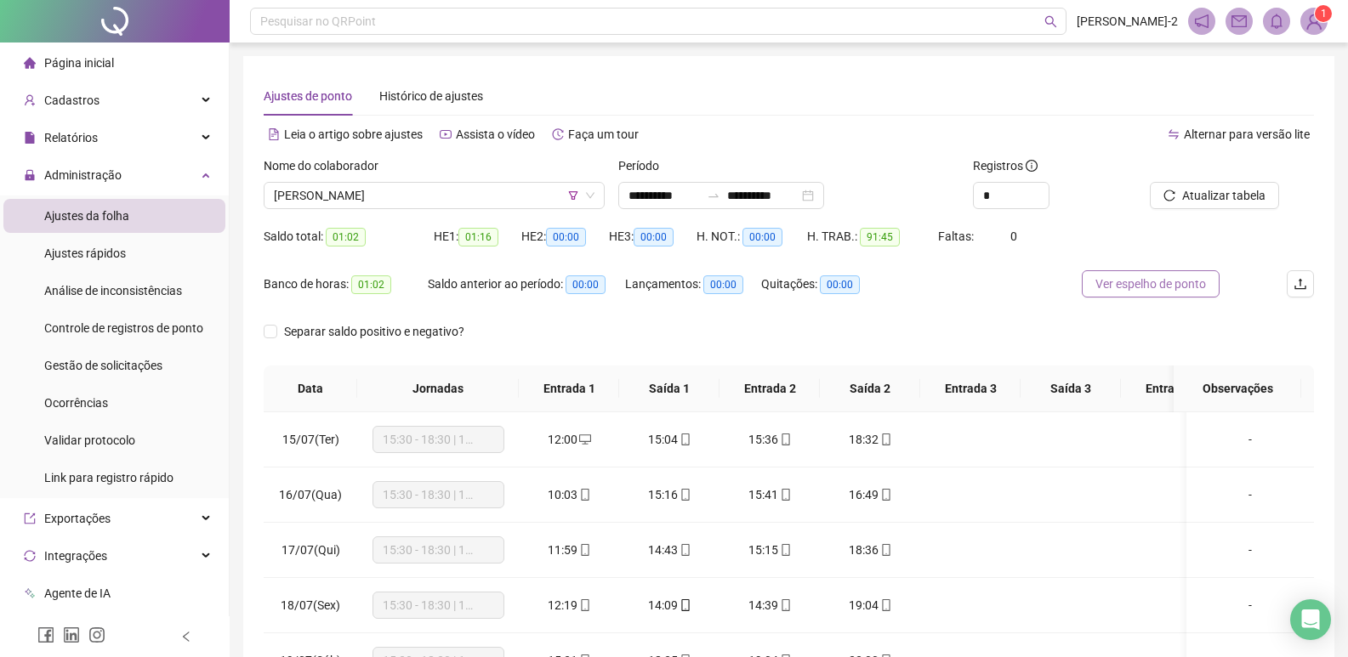
click at [1150, 280] on span "Ver espelho de ponto" at bounding box center [1150, 284] width 111 height 19
click at [507, 197] on span "NIKELI ALCÂNTARA ALMEIDA" at bounding box center [434, 196] width 321 height 26
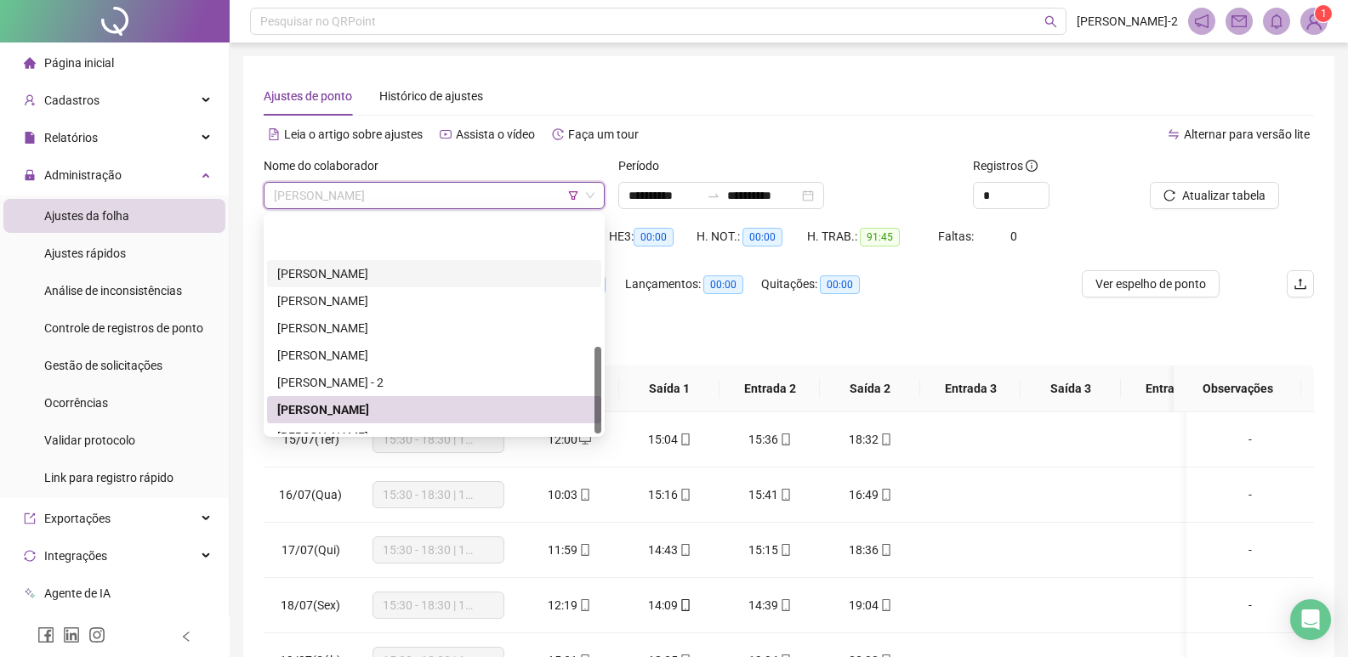
scroll to position [327, 0]
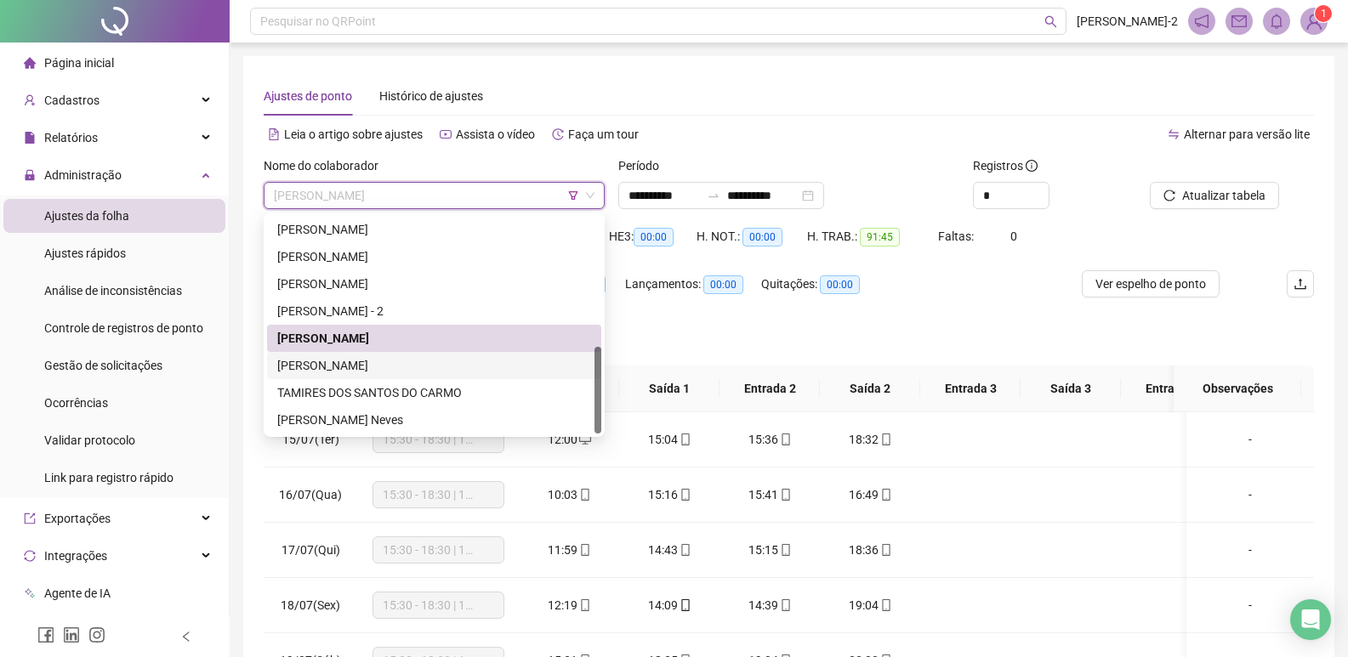
click at [400, 364] on div "Sonia do Sacramento Silva" at bounding box center [434, 365] width 314 height 19
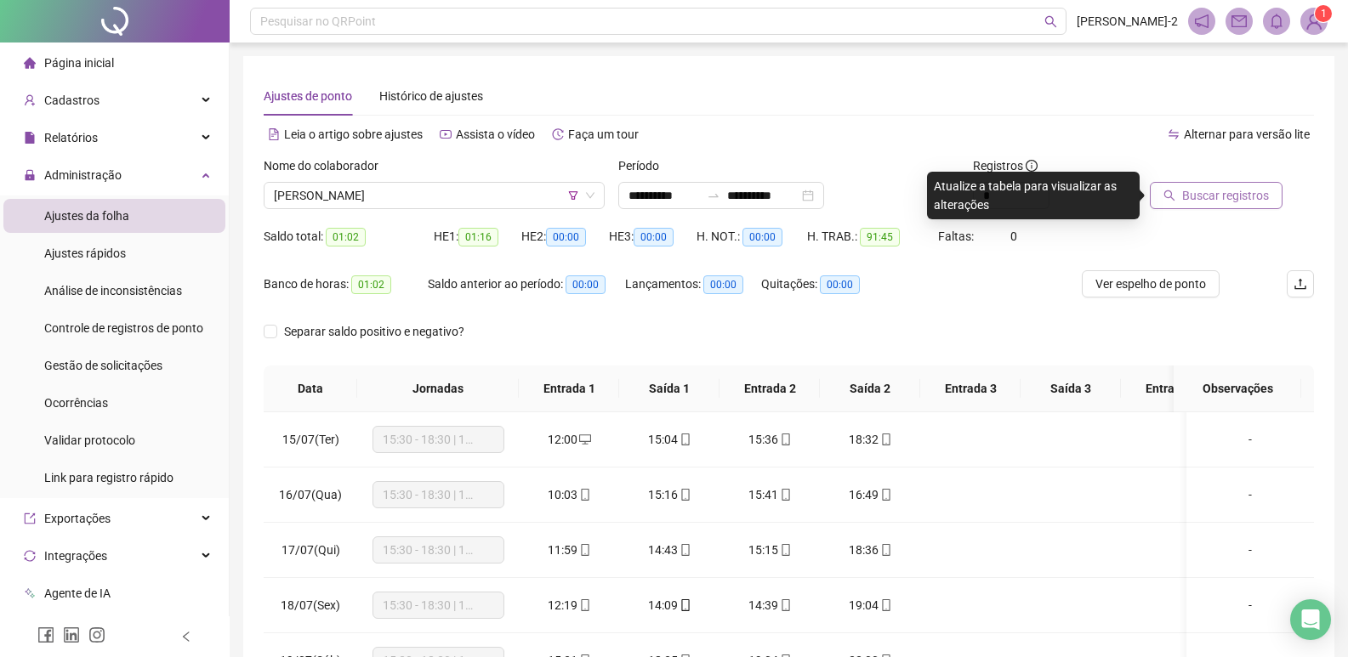
click at [1217, 202] on span "Buscar registros" at bounding box center [1225, 195] width 87 height 19
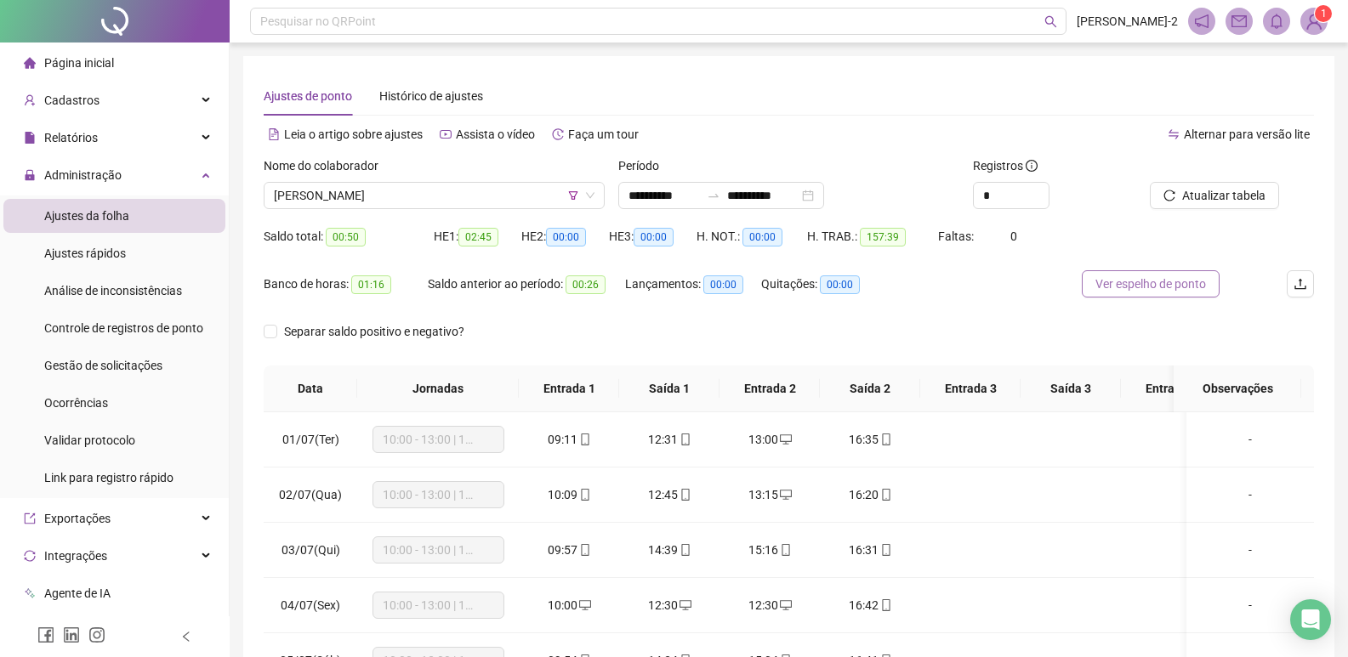
click at [1154, 280] on span "Ver espelho de ponto" at bounding box center [1150, 284] width 111 height 19
click at [420, 197] on span "Sonia do Sacramento Silva" at bounding box center [434, 196] width 321 height 26
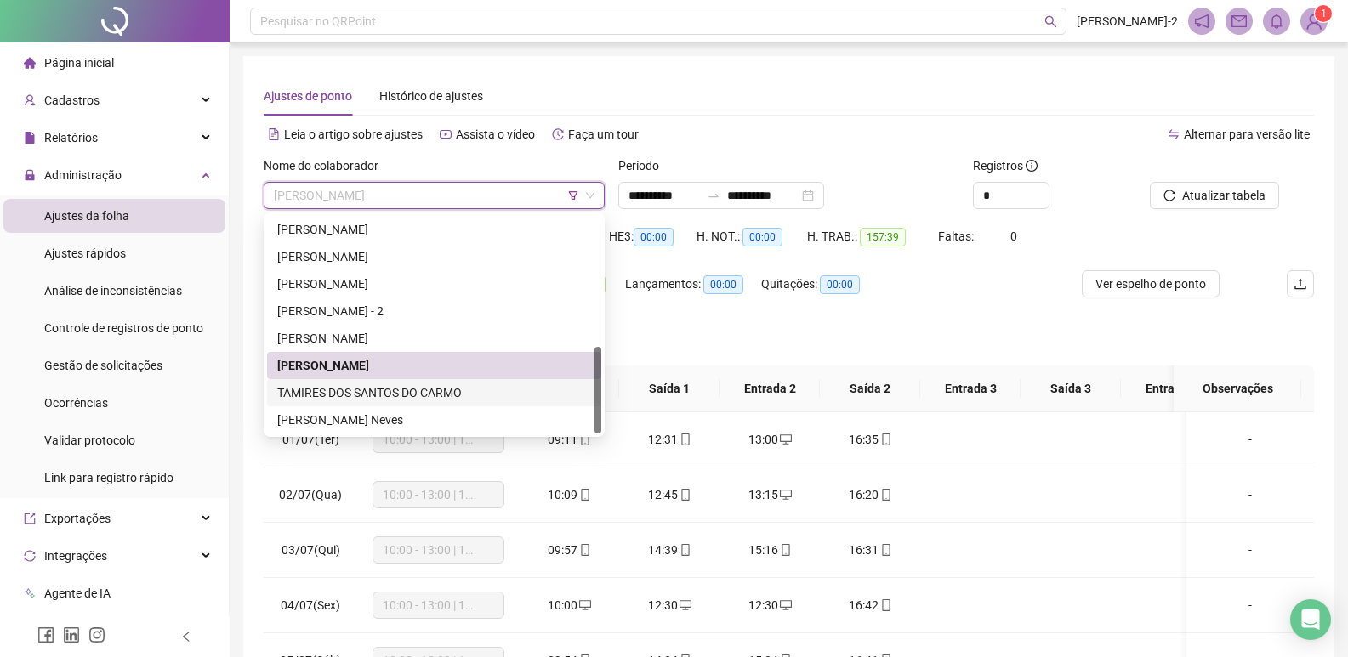
click at [418, 388] on div "TAMIRES DOS SANTOS DO CARMO" at bounding box center [434, 392] width 314 height 19
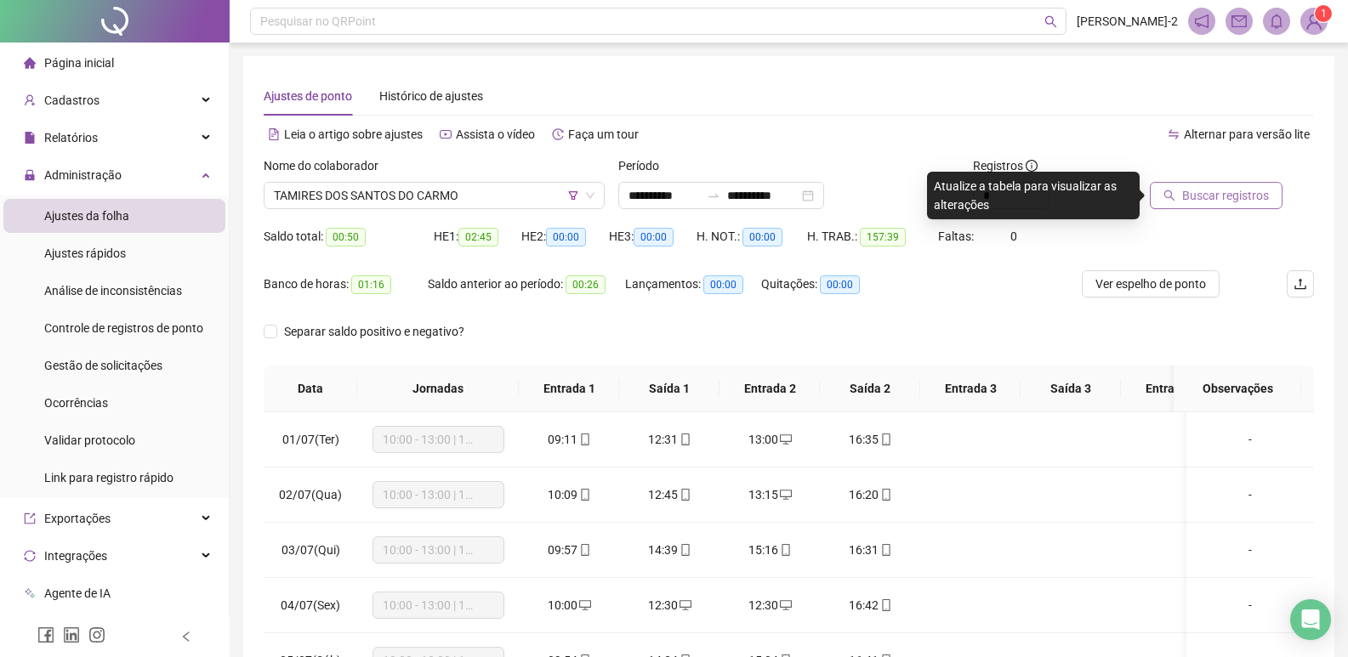
click at [1227, 196] on span "Buscar registros" at bounding box center [1225, 195] width 87 height 19
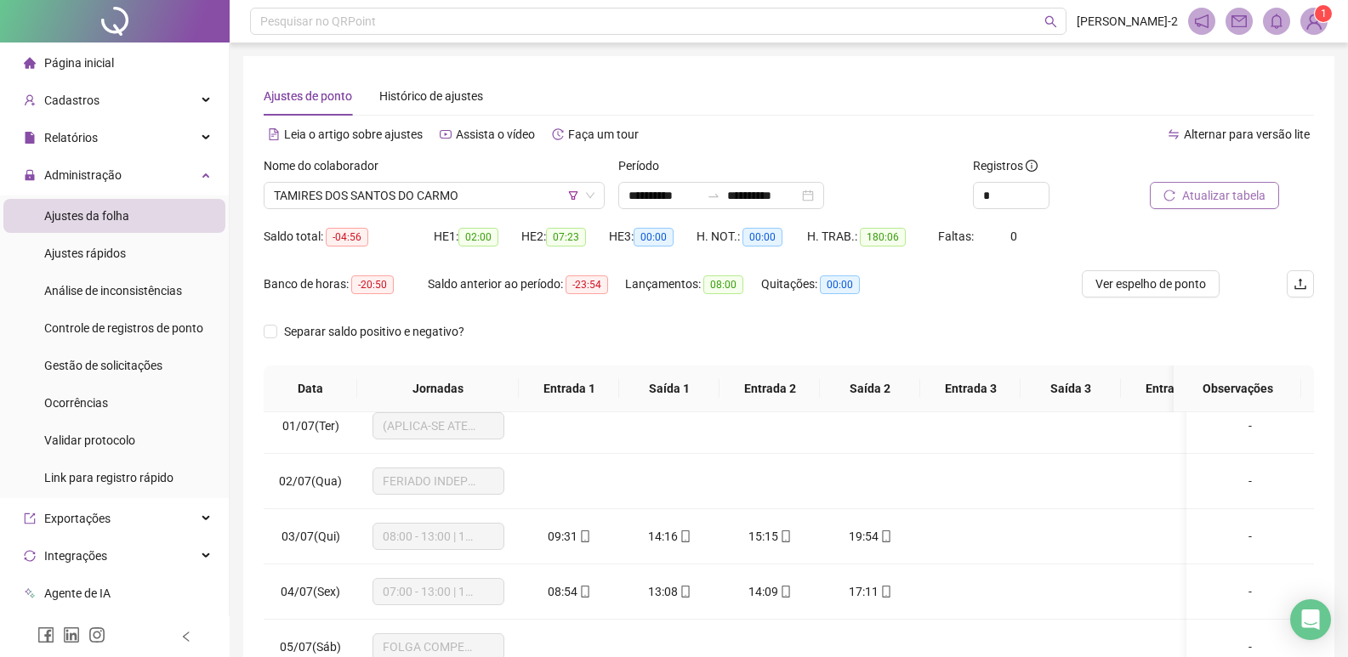
scroll to position [0, 0]
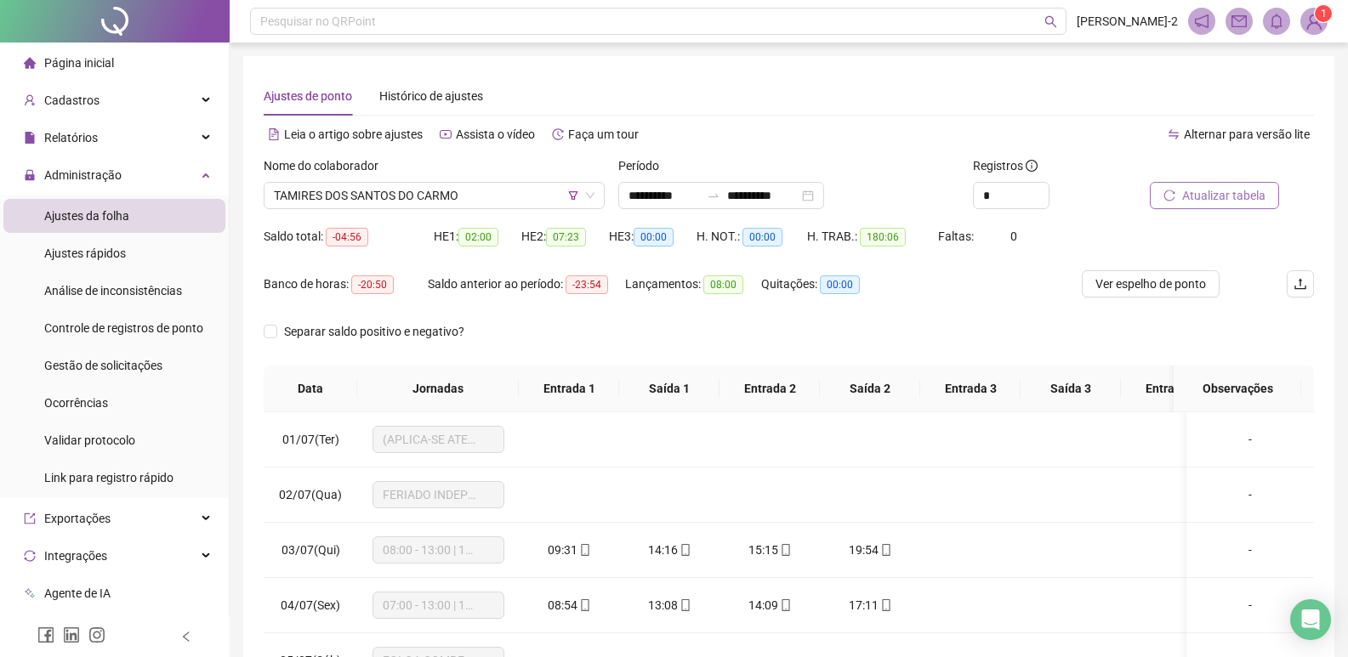
click at [1256, 187] on span "Atualizar tabela" at bounding box center [1223, 195] width 83 height 19
click at [1214, 196] on span "Atualizar tabela" at bounding box center [1223, 195] width 83 height 19
click at [1184, 288] on span "Ver espelho de ponto" at bounding box center [1150, 284] width 111 height 19
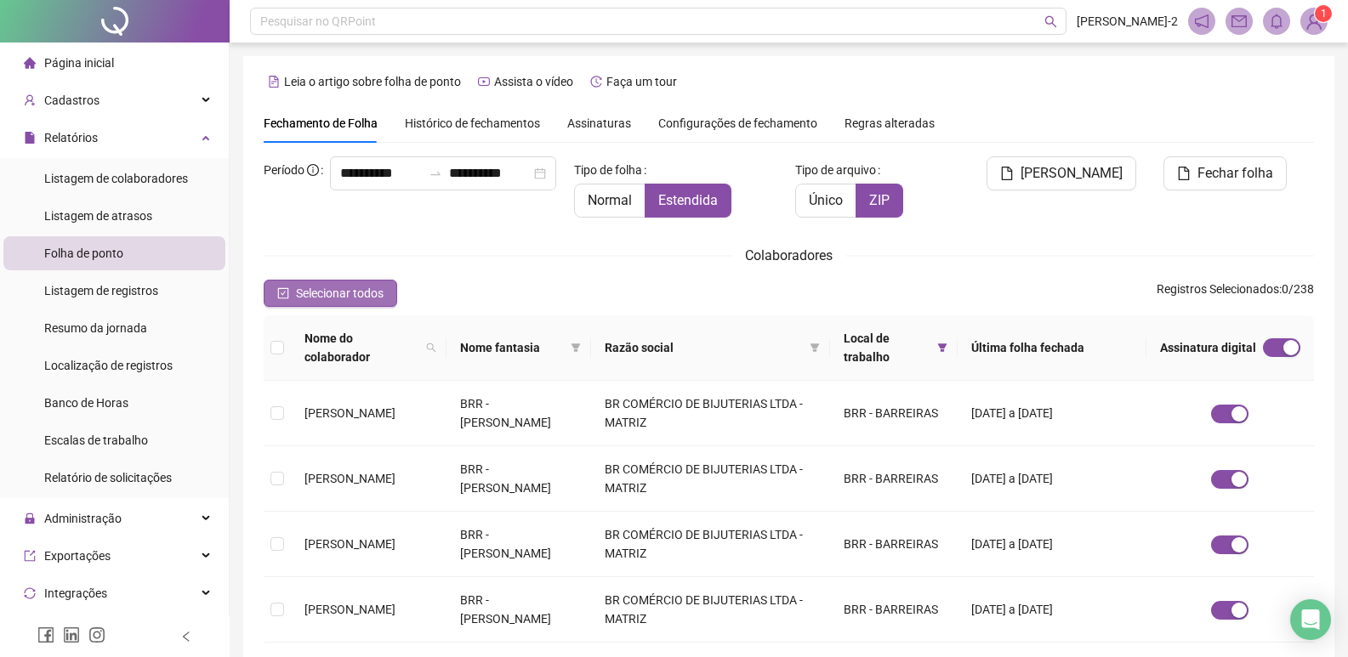
scroll to position [20, 0]
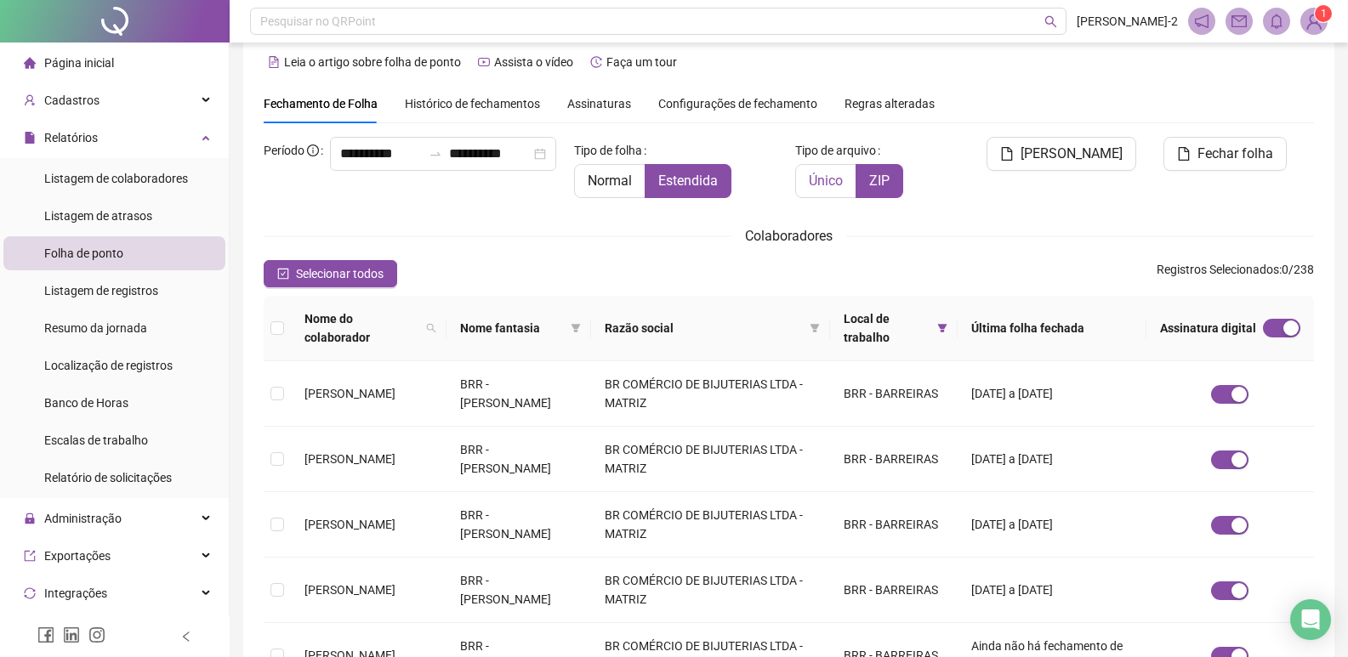
click at [822, 179] on span "Único" at bounding box center [826, 181] width 34 height 16
click at [309, 277] on span "Selecionar todos" at bounding box center [340, 273] width 88 height 19
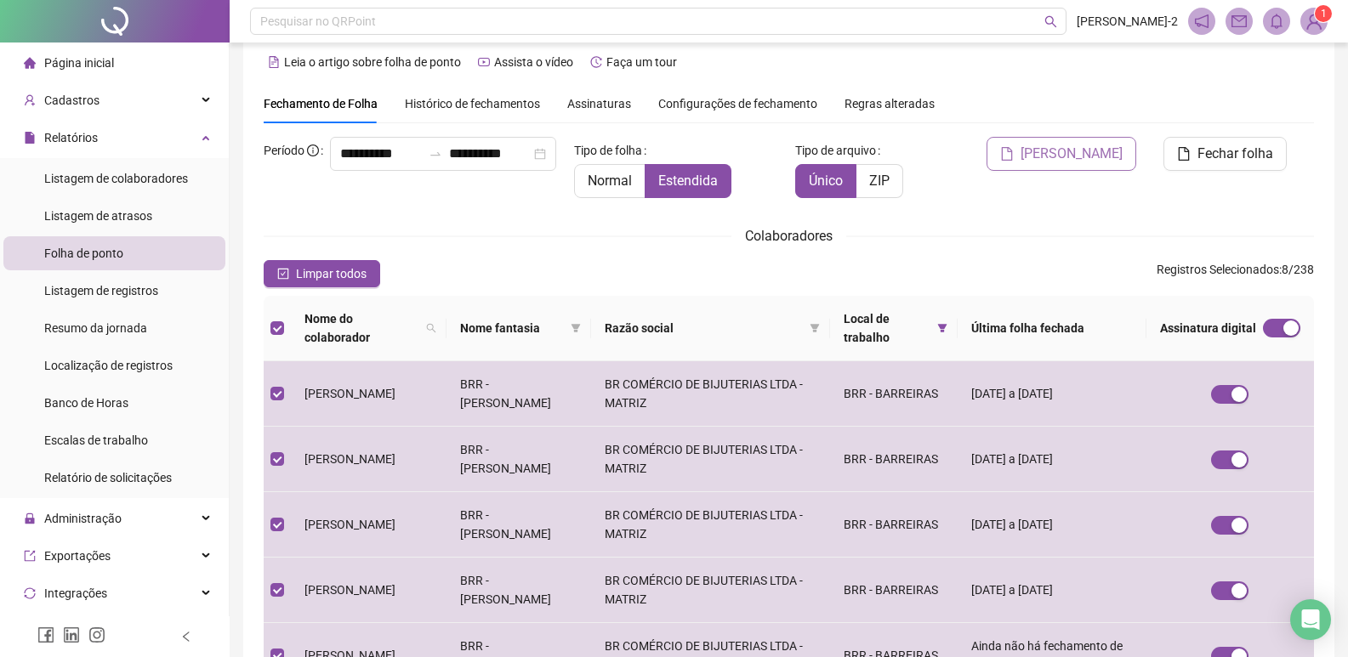
click at [1102, 161] on span "[PERSON_NAME]" at bounding box center [1071, 154] width 102 height 20
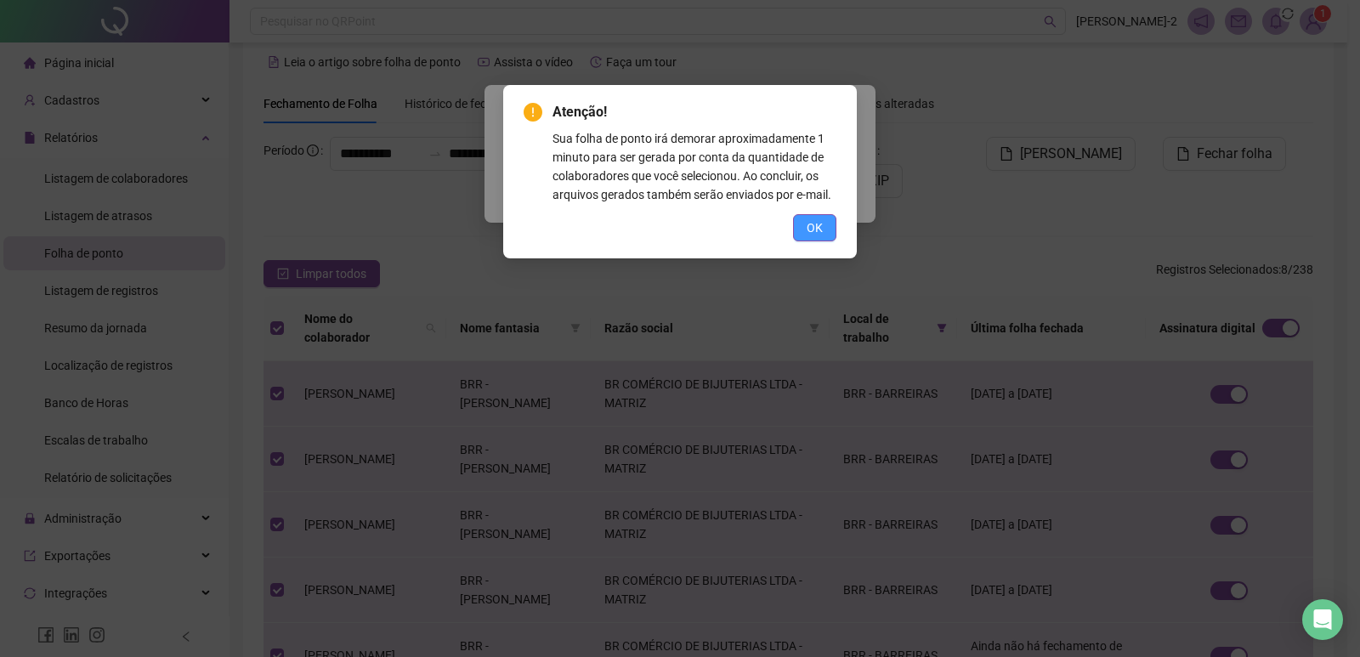
click at [821, 223] on span "OK" at bounding box center [815, 228] width 16 height 19
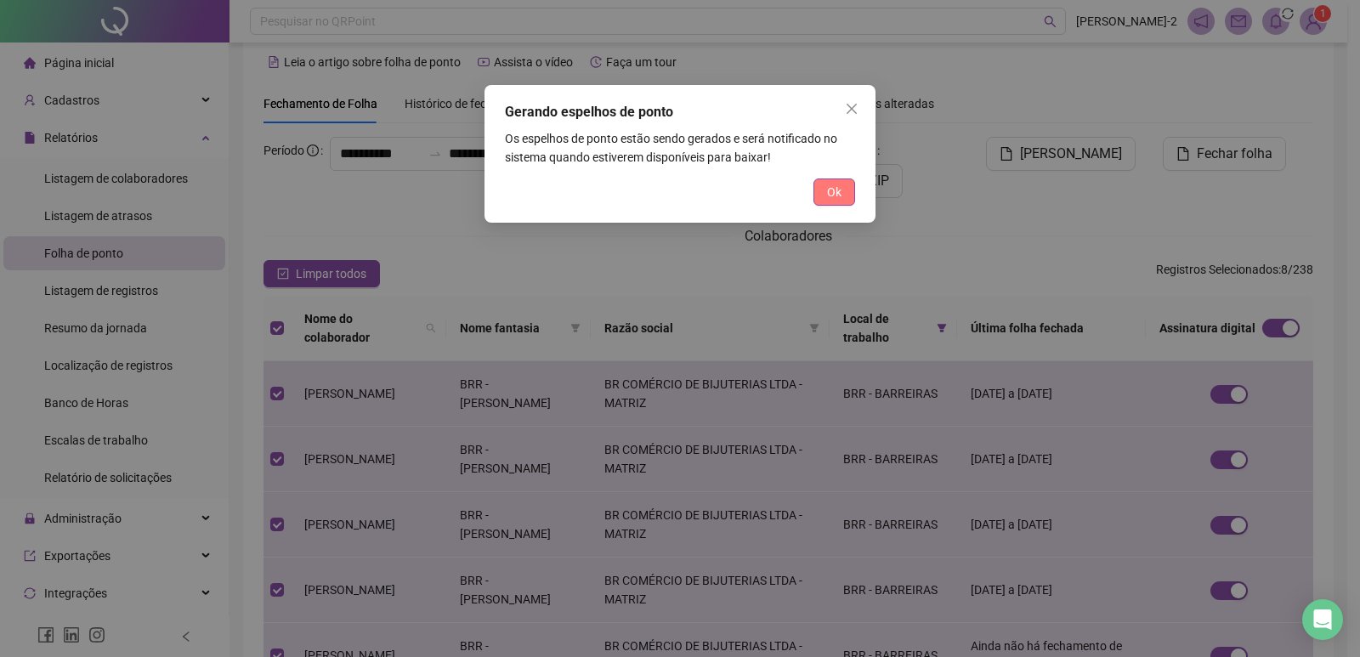
click at [845, 196] on button "Ok" at bounding box center [835, 192] width 42 height 27
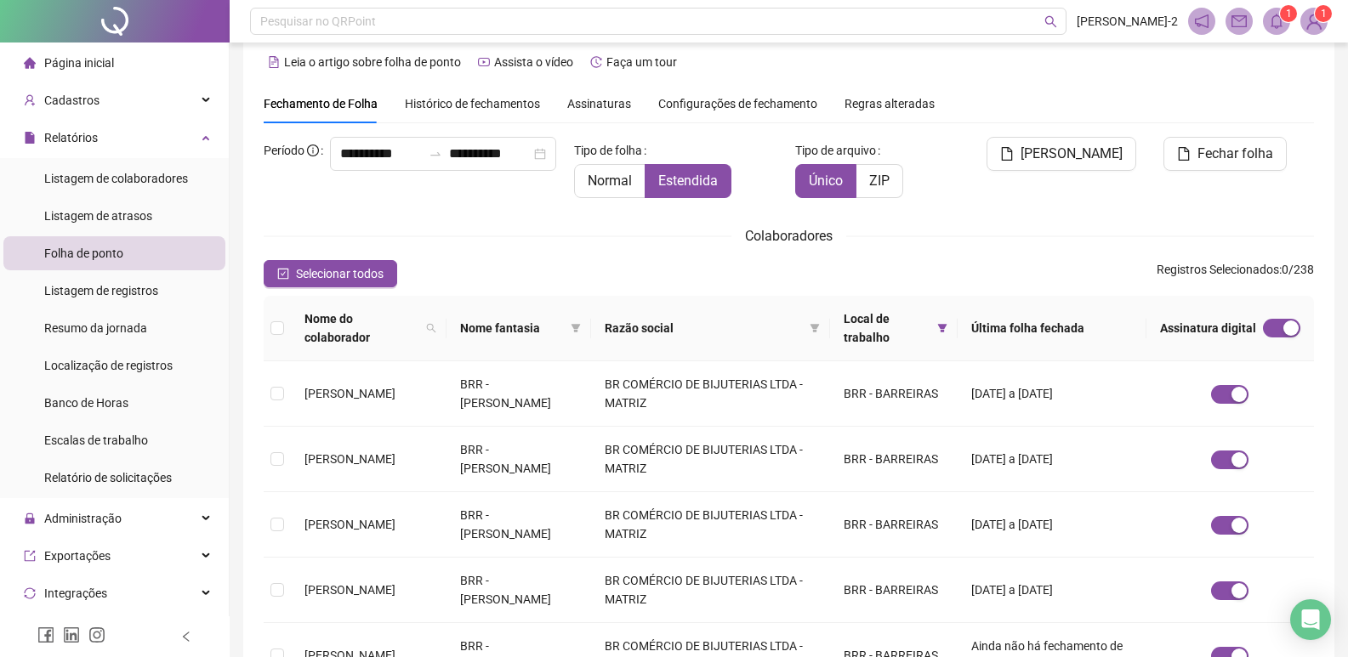
click at [1278, 27] on icon "bell" at bounding box center [1276, 21] width 12 height 15
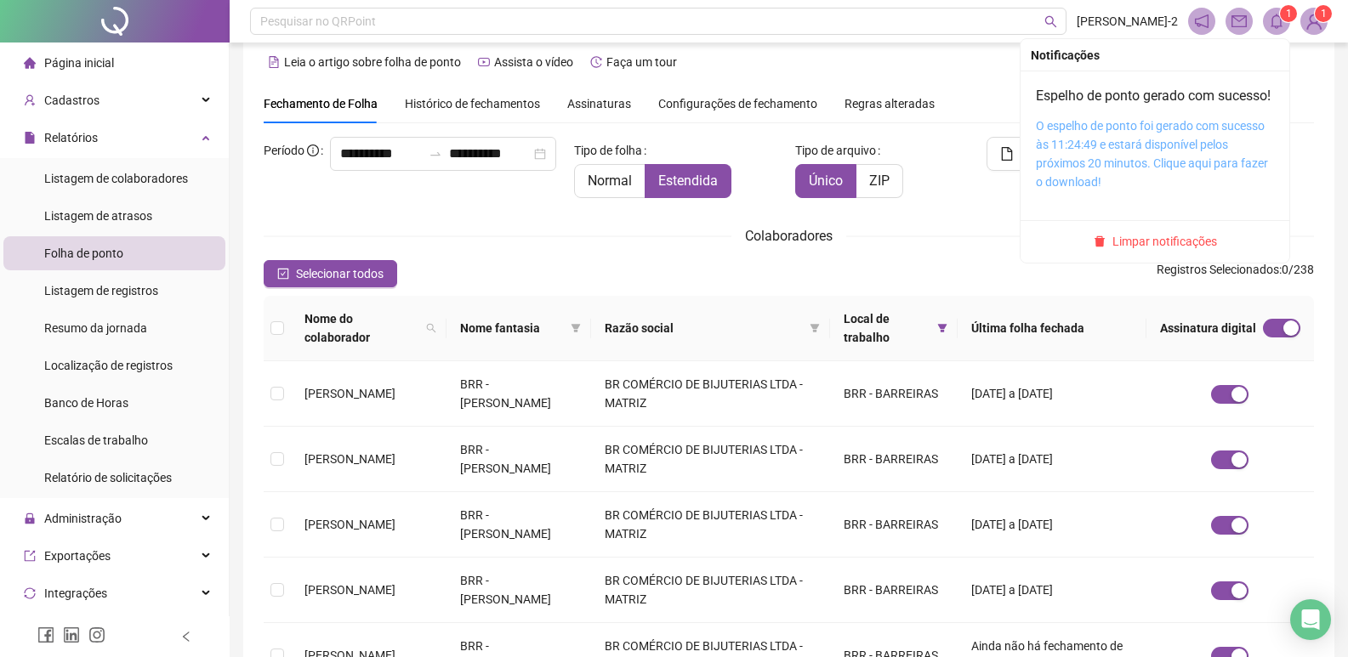
click at [1087, 171] on link "O espelho de ponto foi gerado com sucesso às 11:24:49 e estará disponível pelos…" at bounding box center [1152, 154] width 232 height 70
